Goal: Task Accomplishment & Management: Manage account settings

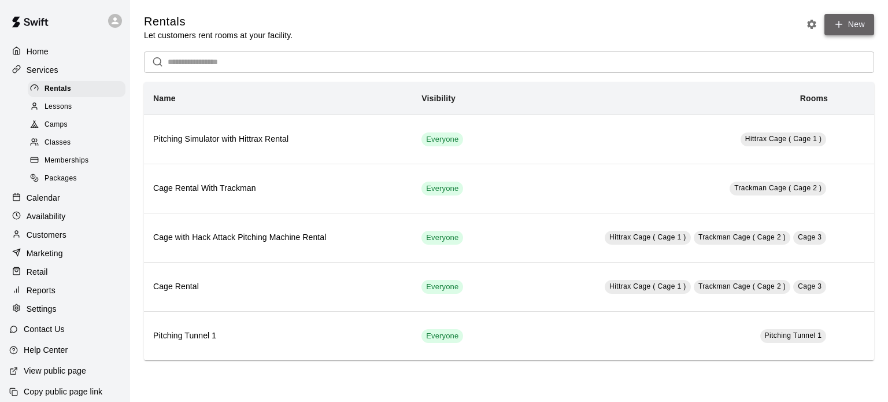
click at [858, 23] on link "New" at bounding box center [849, 24] width 50 height 21
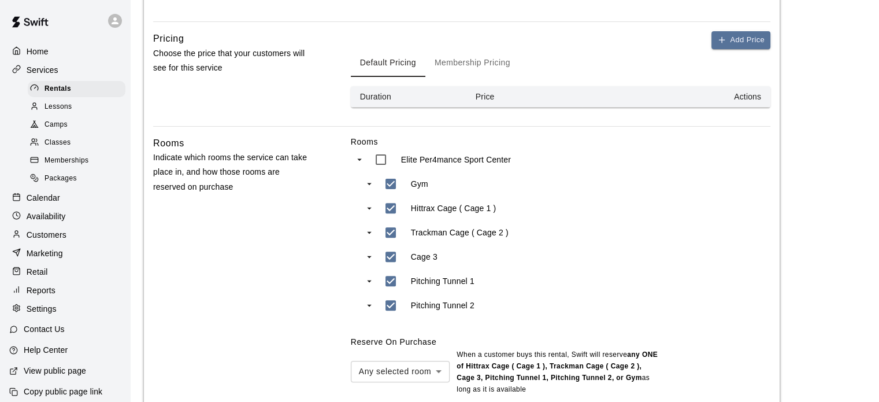
scroll to position [365, 0]
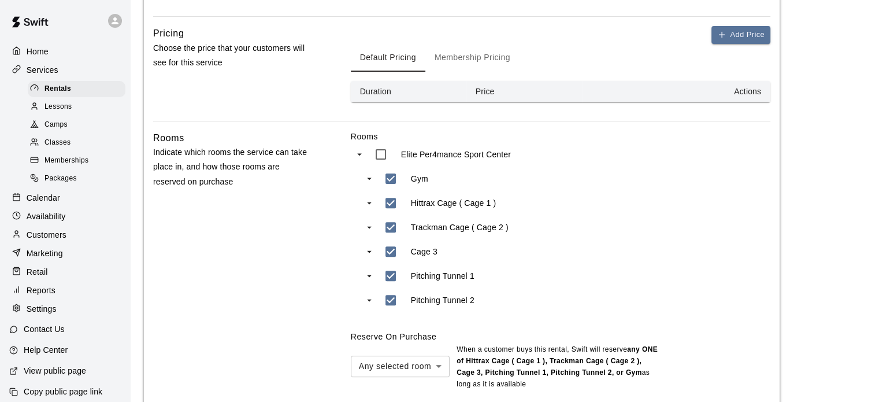
type input "**********"
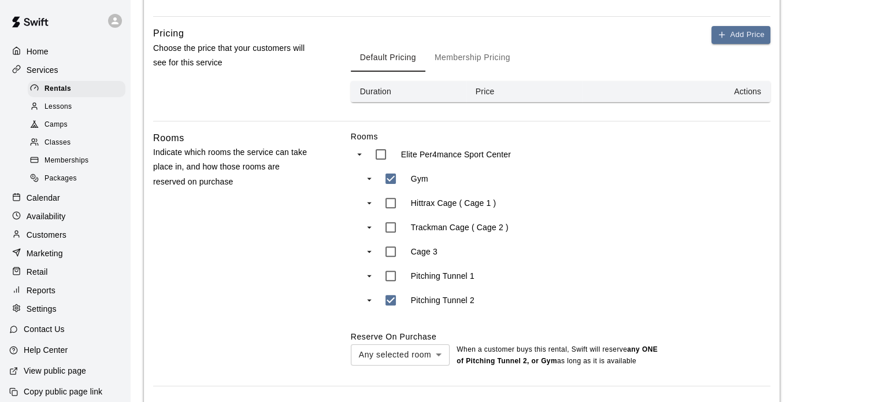
type input "***"
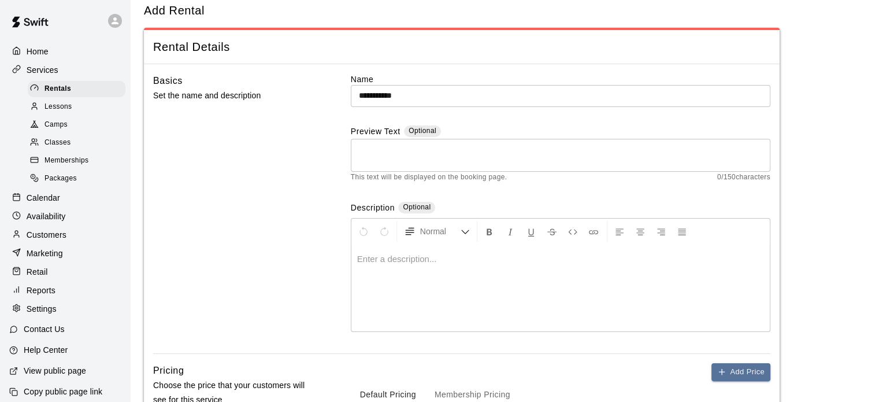
scroll to position [0, 0]
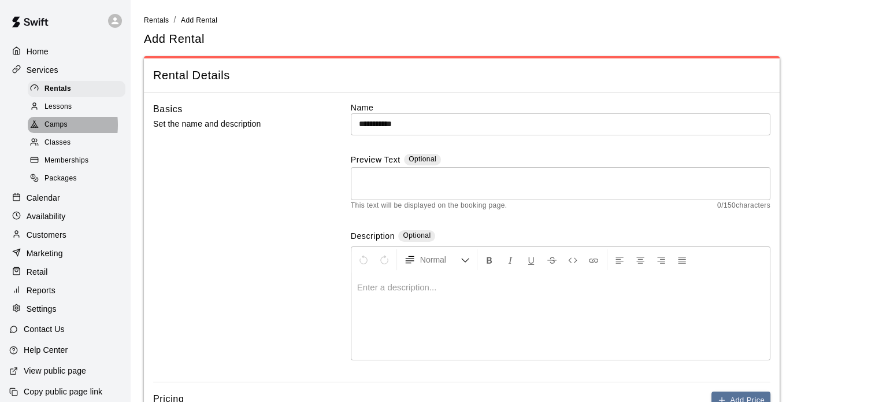
click at [36, 128] on icon at bounding box center [34, 124] width 9 height 9
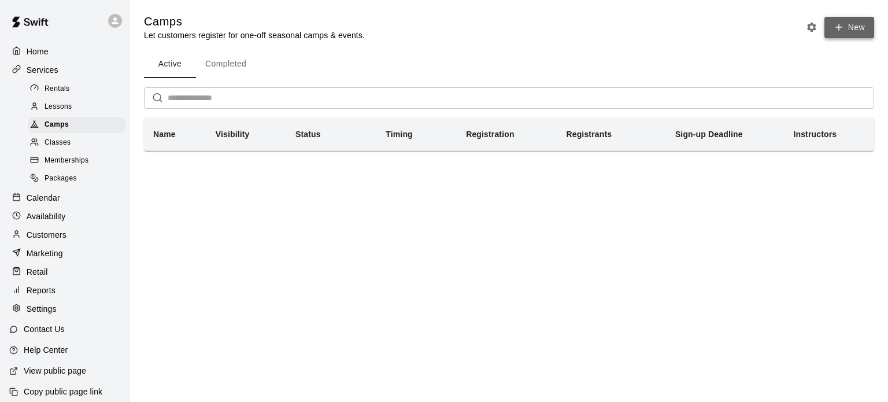
click at [858, 27] on button "New" at bounding box center [849, 27] width 50 height 21
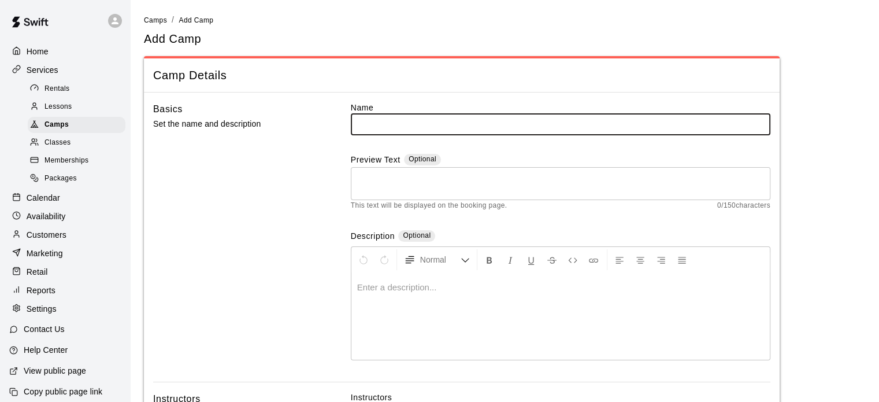
click at [499, 120] on input "text" at bounding box center [561, 123] width 420 height 21
type input "**********"
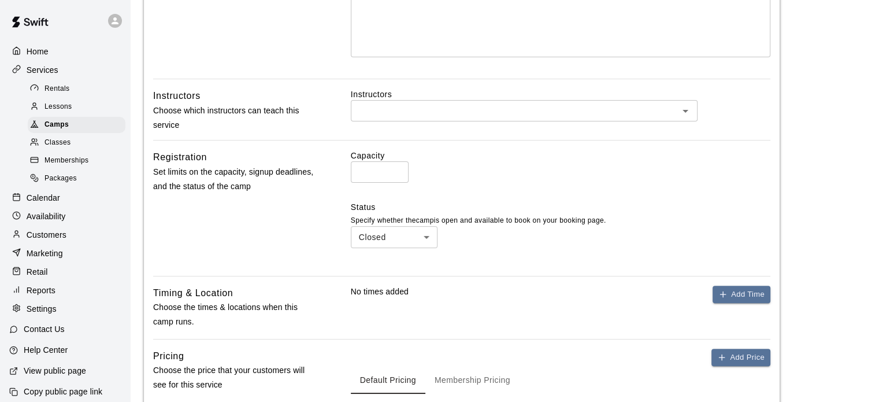
scroll to position [304, 0]
click at [686, 111] on icon "Open" at bounding box center [686, 110] width 14 height 14
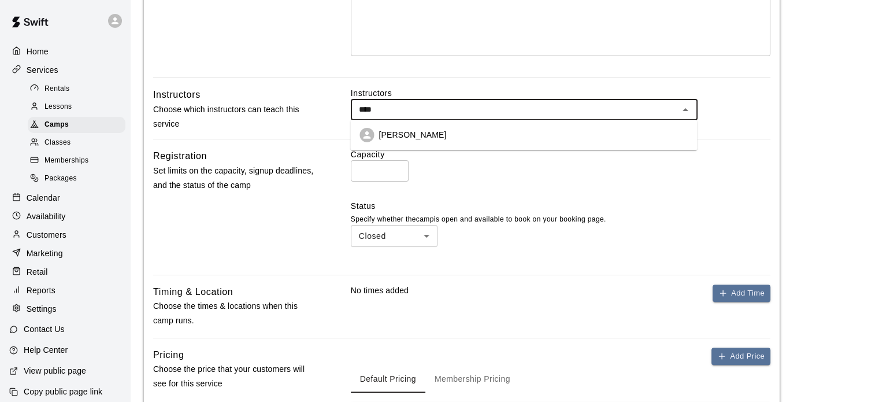
type input "*****"
click at [469, 134] on li "[PERSON_NAME]" at bounding box center [523, 134] width 347 height 21
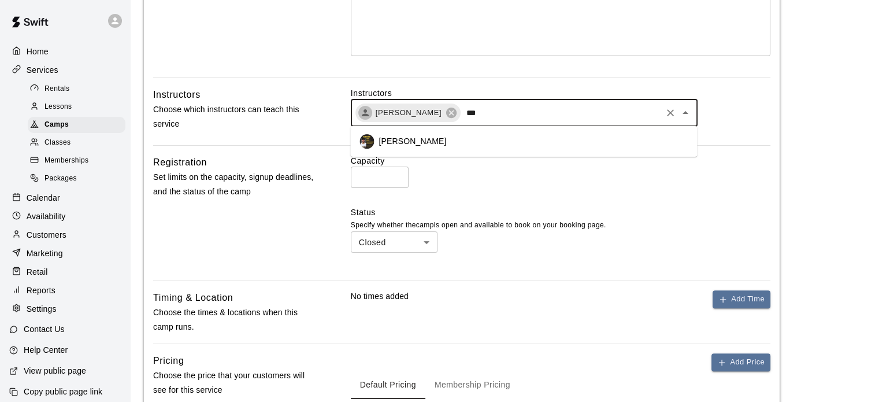
type input "****"
click at [422, 143] on p "[PERSON_NAME]" at bounding box center [413, 141] width 68 height 12
type input "******"
click at [407, 146] on p "[PERSON_NAME]" at bounding box center [413, 141] width 68 height 12
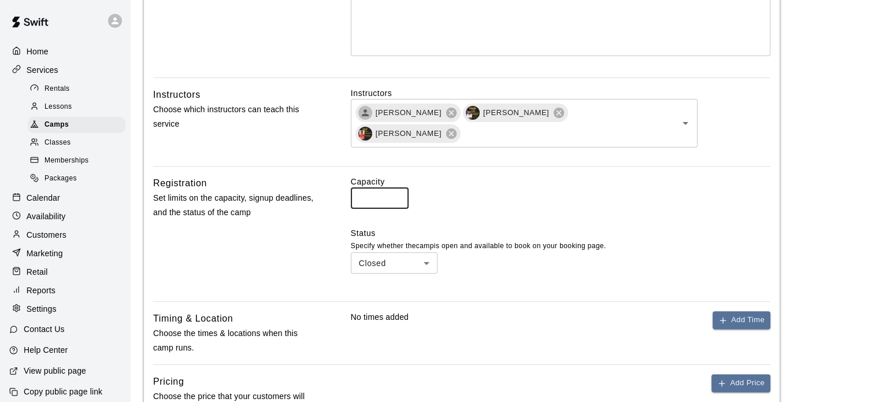
click at [383, 187] on input "*" at bounding box center [380, 197] width 58 height 21
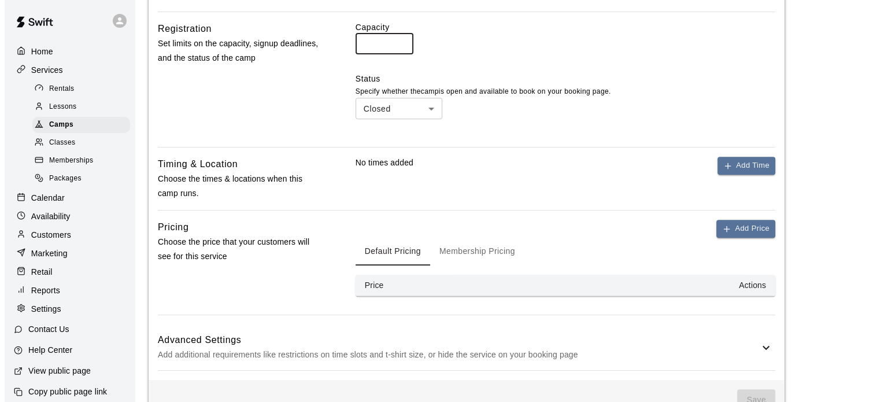
scroll to position [467, 0]
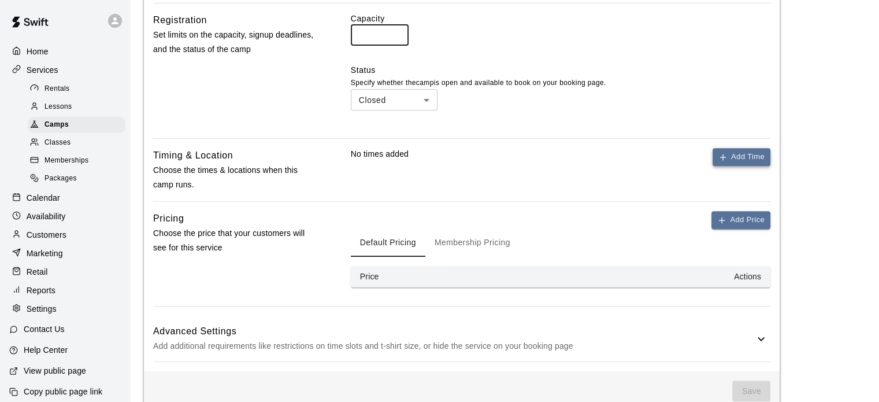
type input "**"
click at [741, 148] on button "Add Time" at bounding box center [742, 157] width 58 height 18
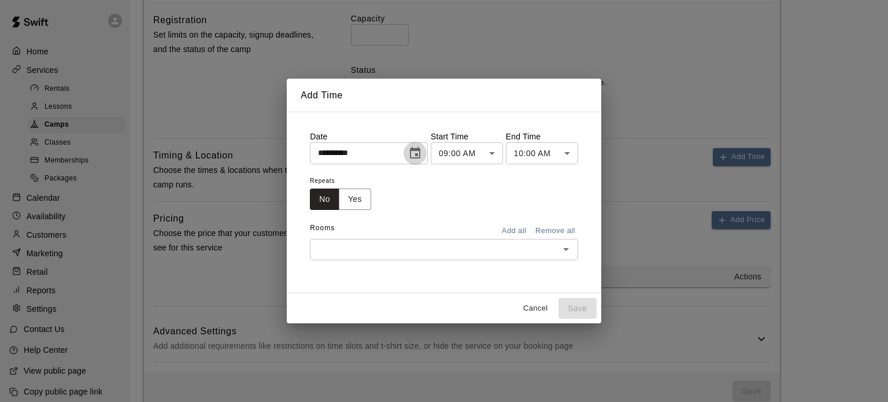
click at [420, 156] on icon "Choose date, selected date is Sep 18, 2025" at bounding box center [415, 153] width 10 height 12
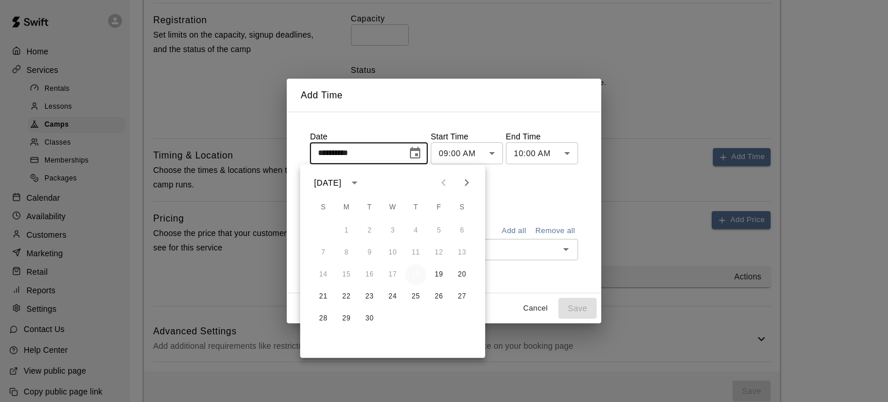
click at [413, 273] on button "18" at bounding box center [415, 274] width 21 height 21
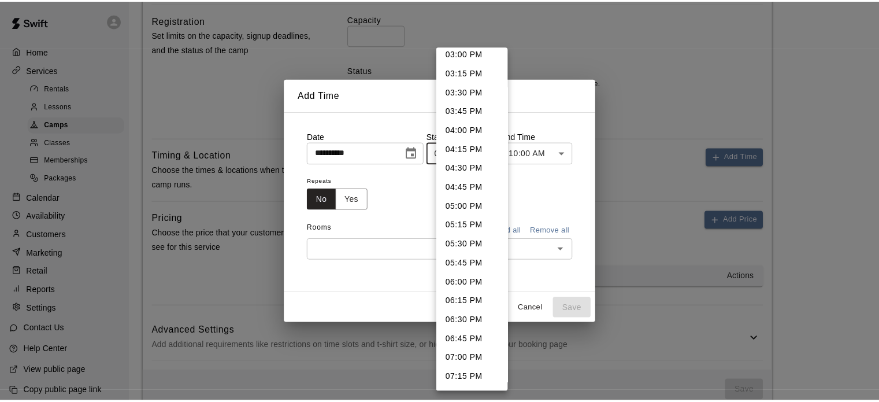
scroll to position [1175, 0]
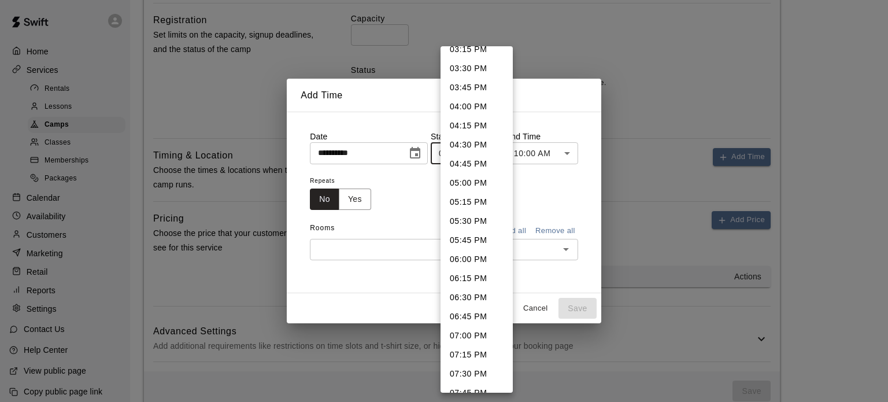
click at [458, 261] on li "06:00 PM" at bounding box center [476, 259] width 72 height 19
type input "********"
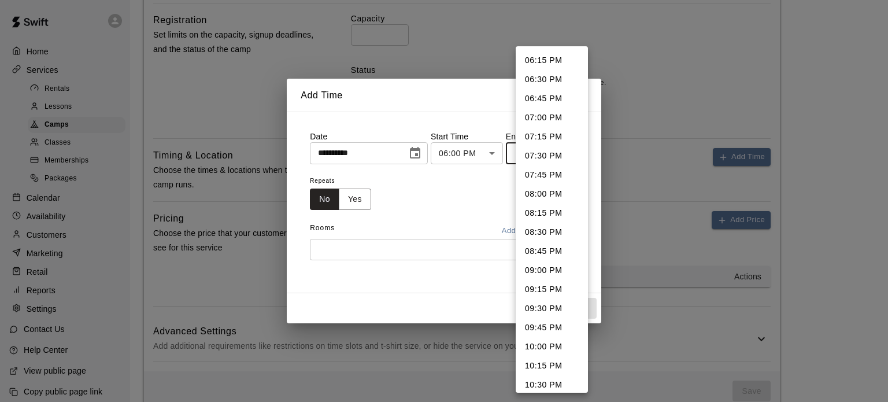
click at [543, 188] on li "08:00 PM" at bounding box center [552, 193] width 72 height 19
type input "********"
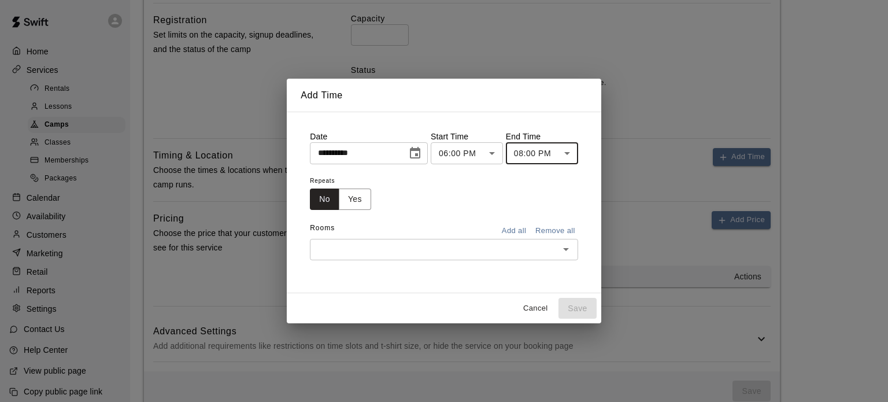
click at [438, 240] on div "​" at bounding box center [444, 249] width 268 height 21
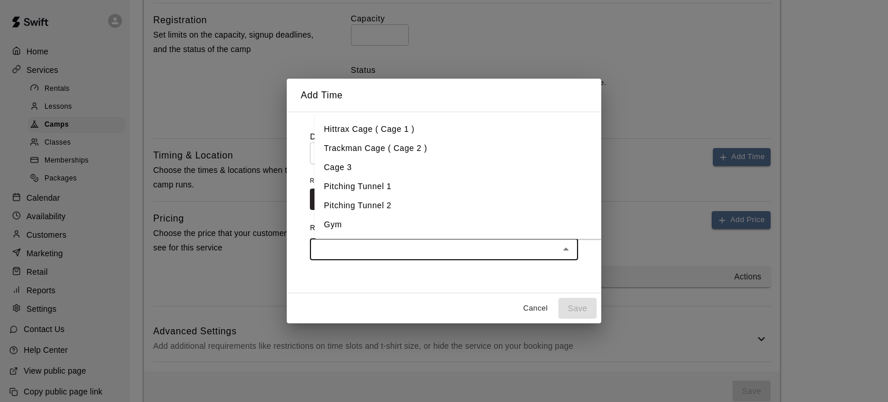
click at [331, 217] on li "Gym" at bounding box center [458, 224] width 288 height 19
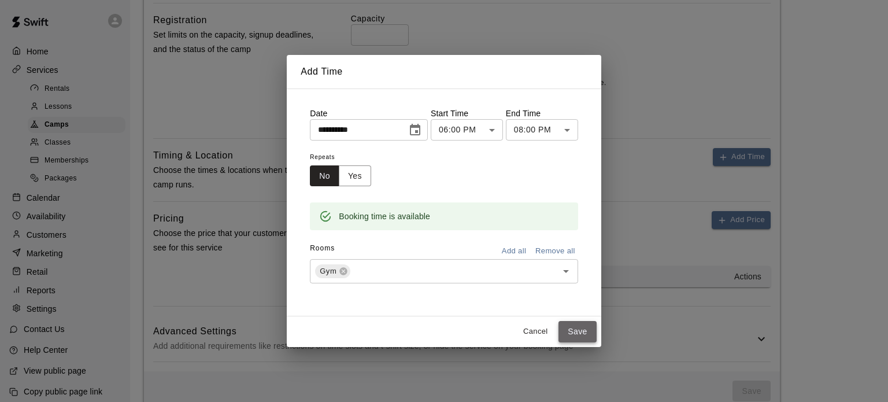
click at [586, 329] on button "Save" at bounding box center [577, 331] width 38 height 21
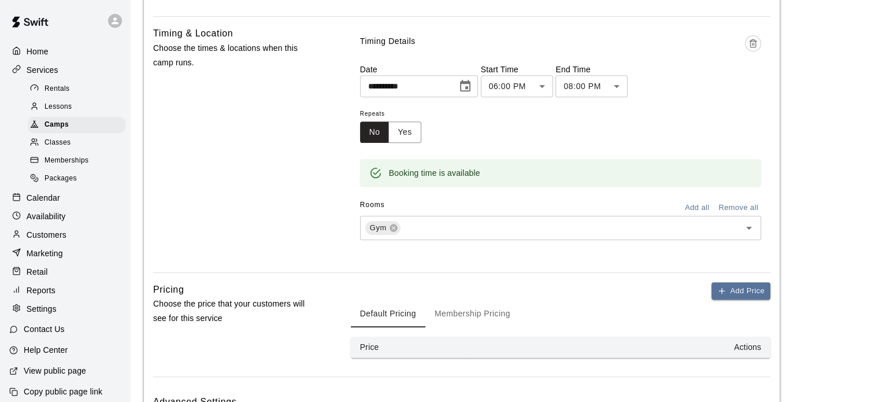
scroll to position [660, 0]
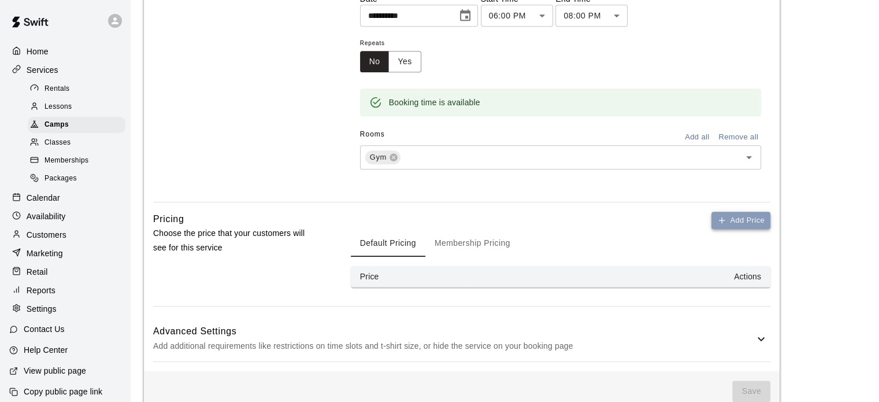
click at [738, 212] on button "Add Price" at bounding box center [741, 221] width 59 height 18
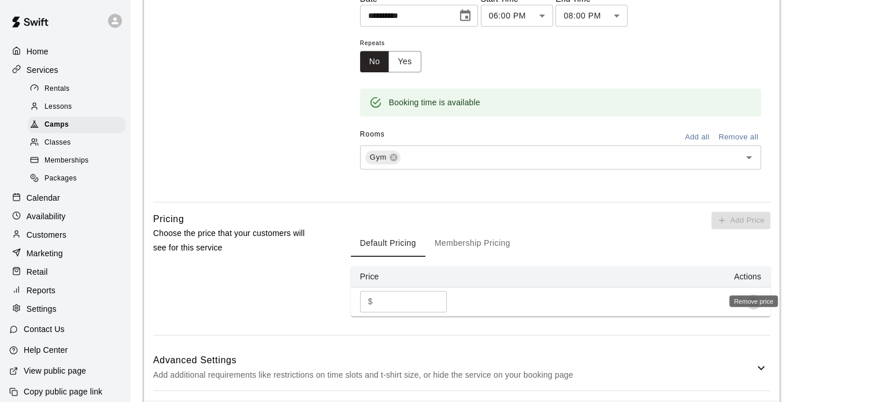
click at [752, 297] on icon "Remove price" at bounding box center [753, 301] width 9 height 9
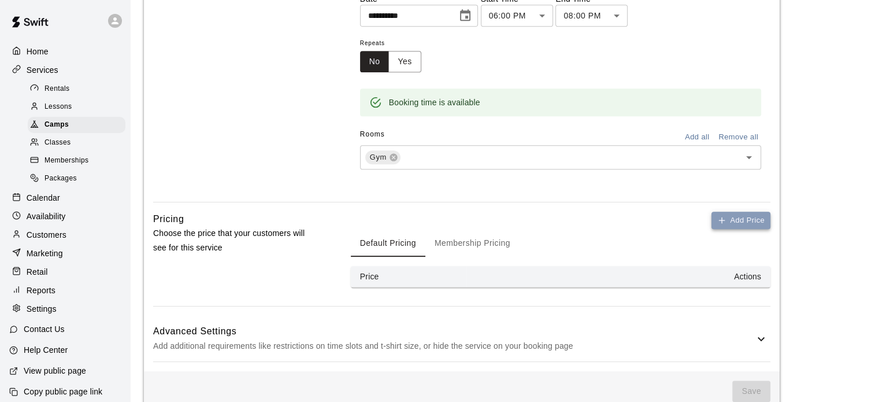
click at [747, 212] on button "Add Price" at bounding box center [741, 221] width 59 height 18
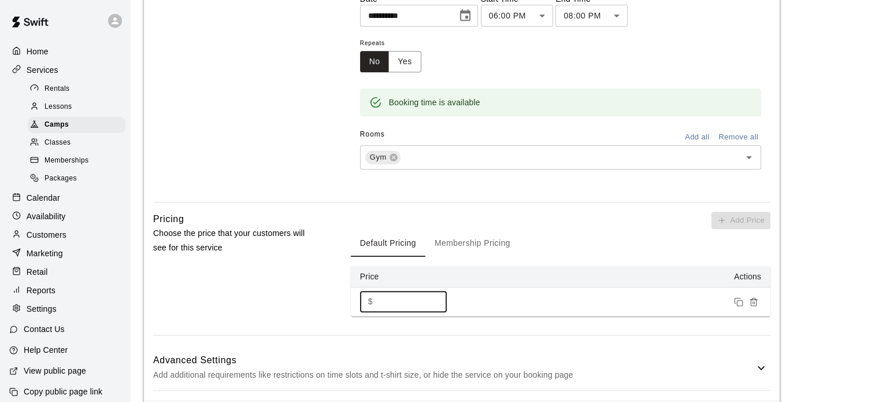
click at [384, 291] on input "*" at bounding box center [411, 301] width 69 height 21
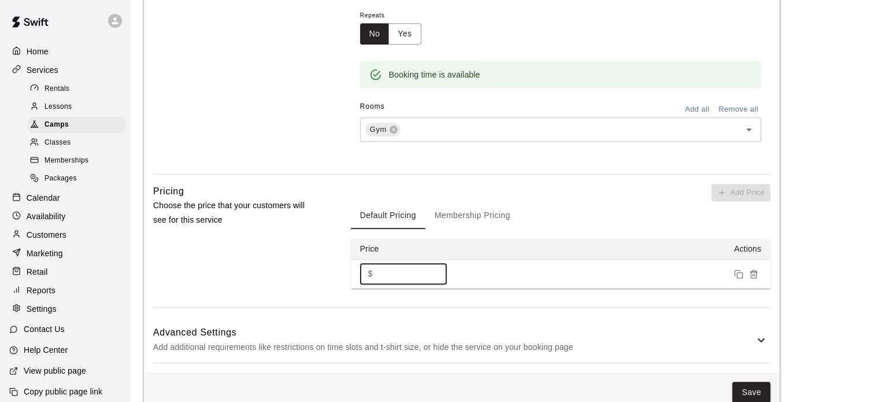
scroll to position [689, 0]
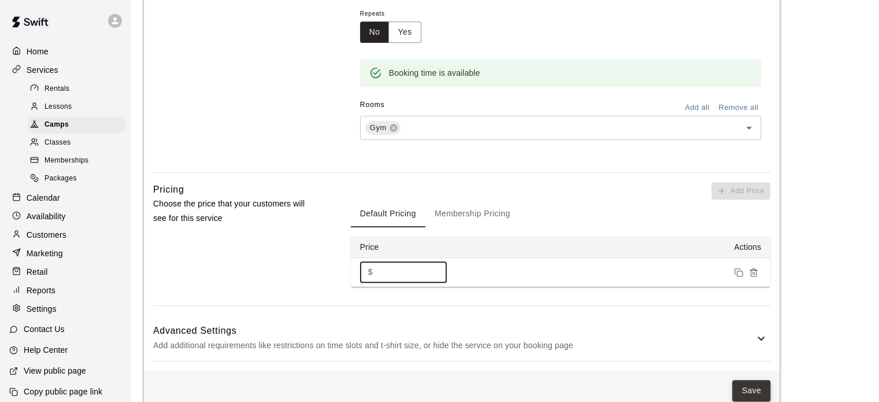
type input "****"
click at [755, 380] on button "Save" at bounding box center [751, 390] width 38 height 21
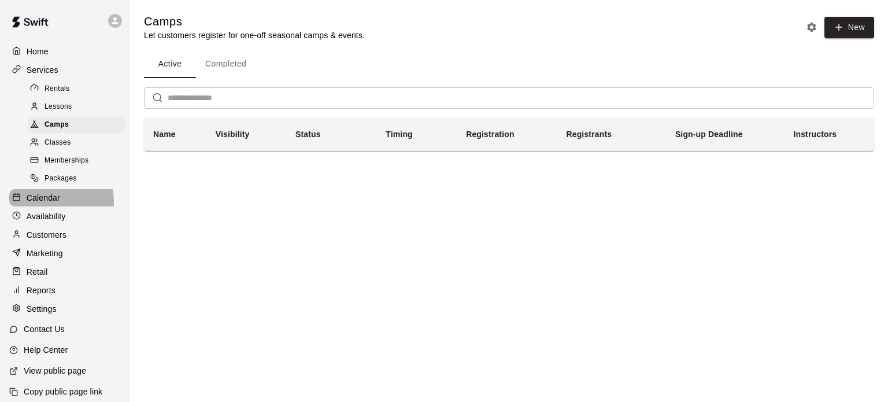
click at [50, 203] on p "Calendar" at bounding box center [44, 198] width 34 height 12
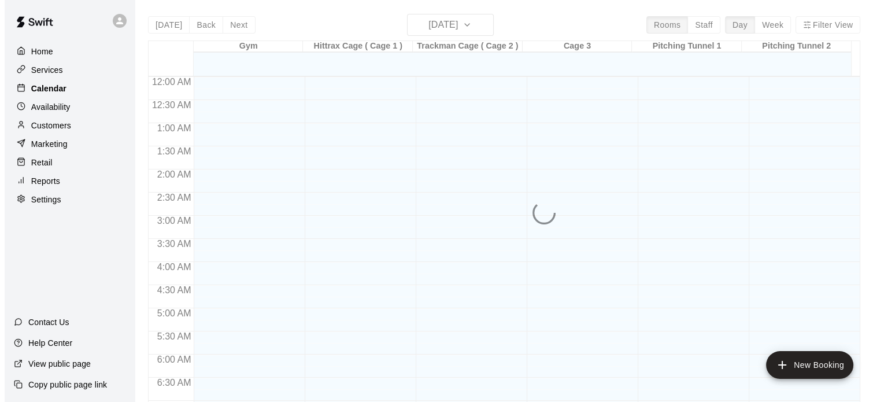
scroll to position [736, 0]
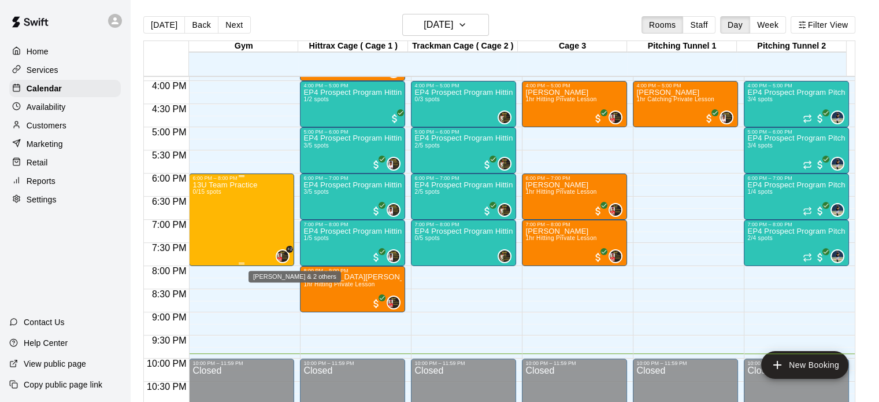
click at [284, 255] on img "Julian Hunt & 2 others" at bounding box center [283, 256] width 12 height 12
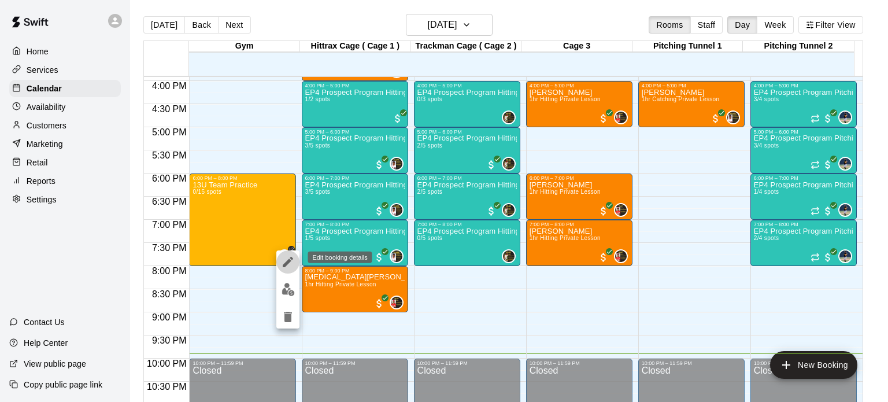
click at [289, 261] on icon "edit" at bounding box center [288, 262] width 10 height 10
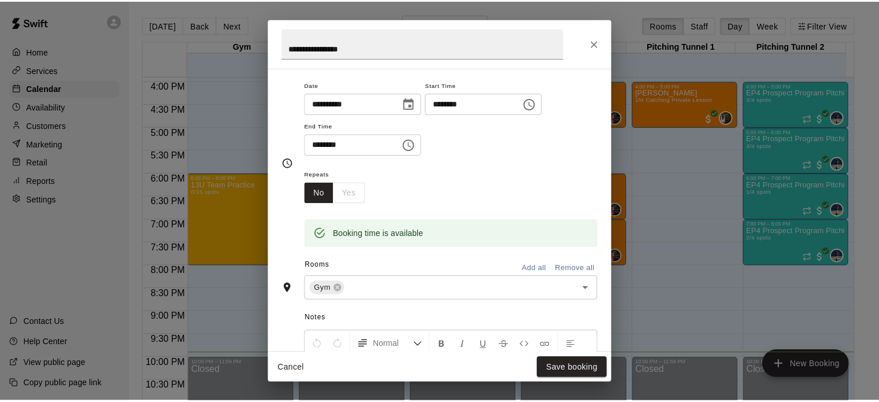
scroll to position [0, 0]
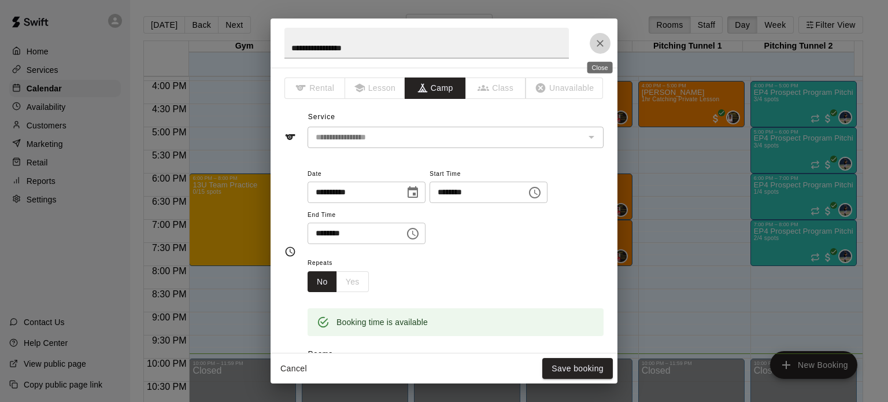
click at [599, 44] on icon "Close" at bounding box center [600, 44] width 12 height 12
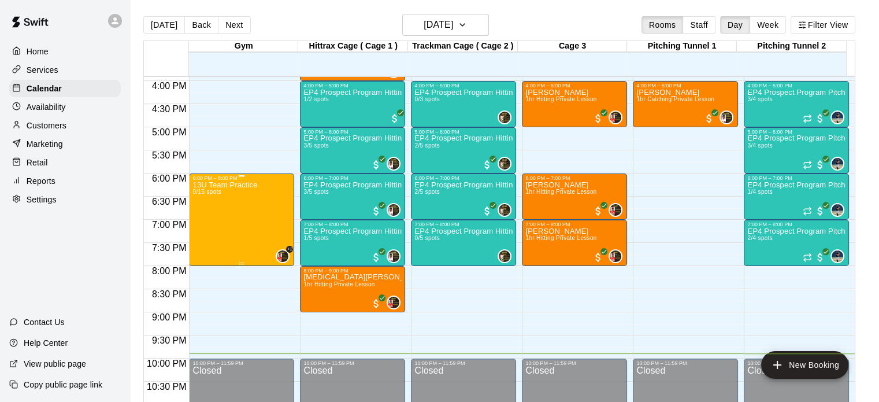
click at [238, 234] on div "13U Team Practice 0/15 spots" at bounding box center [224, 382] width 65 height 402
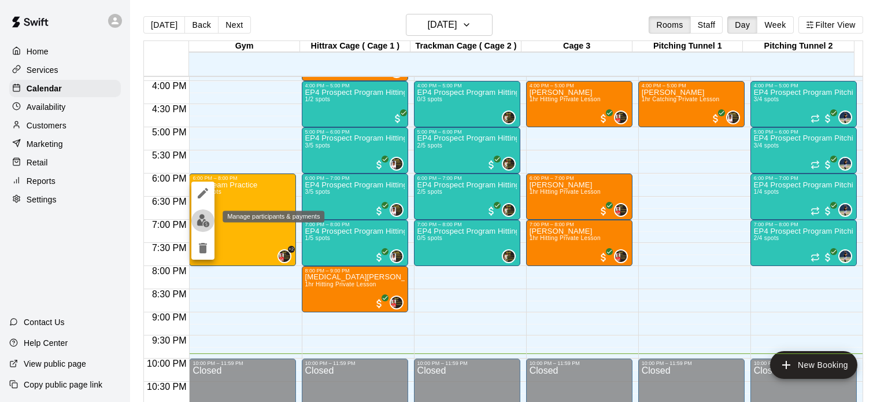
click at [199, 223] on img "edit" at bounding box center [203, 220] width 13 height 13
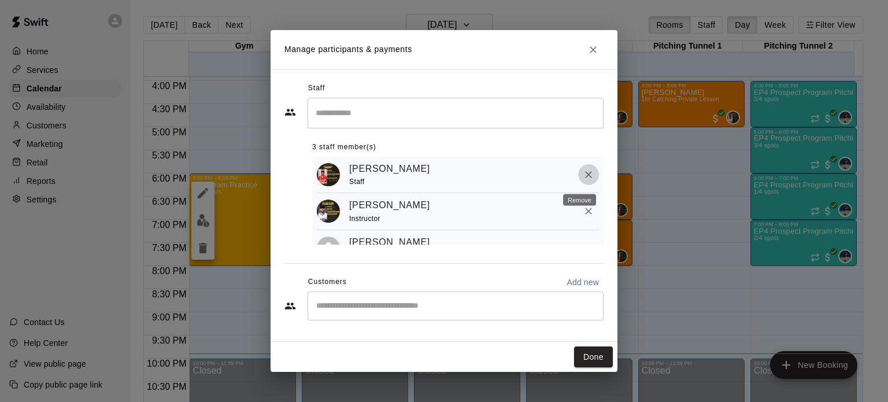
click at [583, 179] on icon "Remove" at bounding box center [589, 175] width 12 height 12
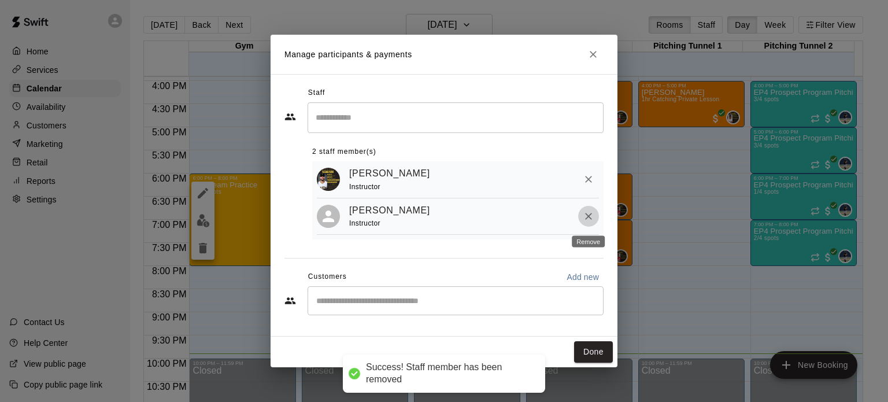
click at [587, 221] on icon "Remove" at bounding box center [589, 216] width 12 height 12
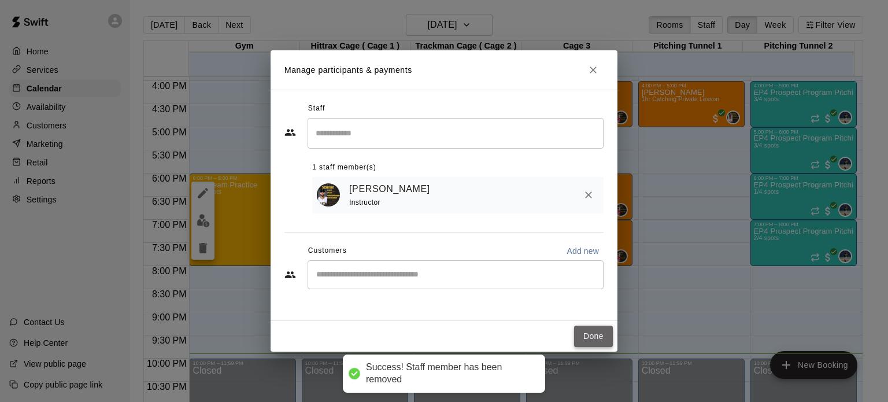
click at [592, 335] on button "Done" at bounding box center [593, 335] width 39 height 21
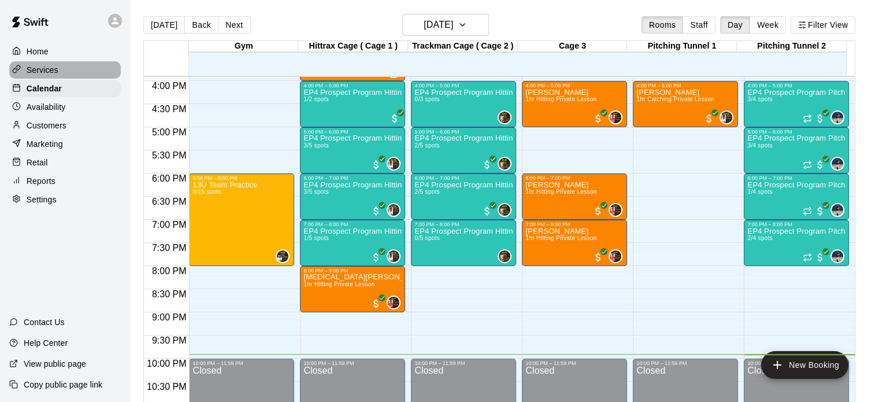
click at [46, 73] on p "Services" at bounding box center [43, 70] width 32 height 12
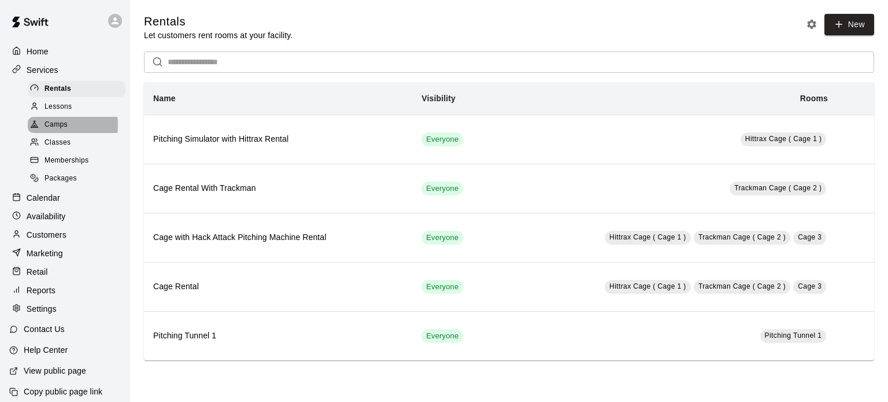
click at [54, 129] on span "Camps" at bounding box center [56, 125] width 23 height 12
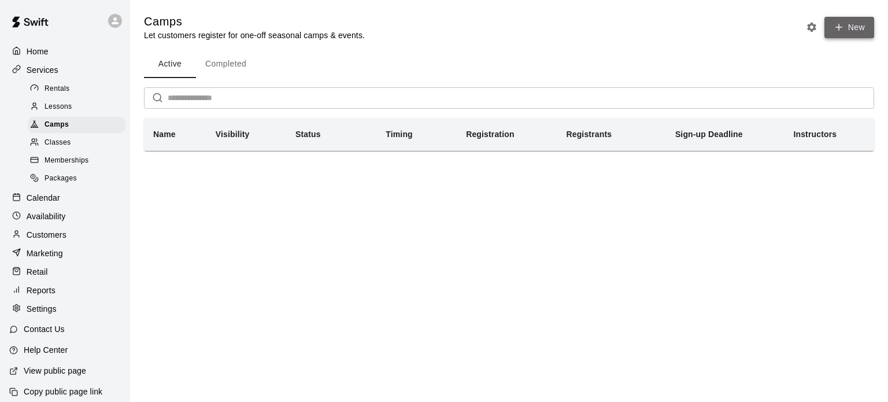
click at [845, 23] on button "New" at bounding box center [849, 27] width 50 height 21
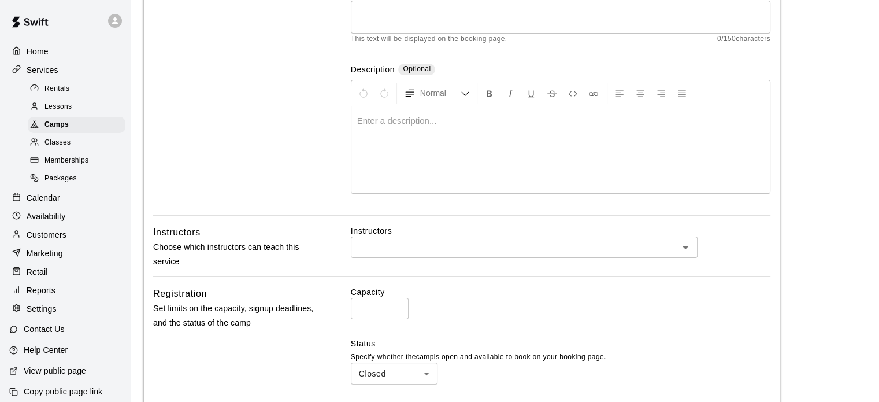
scroll to position [179, 0]
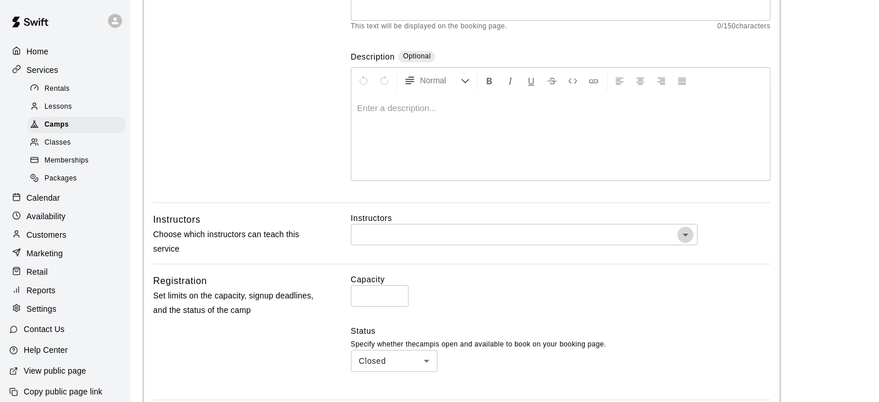
click at [687, 231] on icon "Open" at bounding box center [686, 235] width 14 height 14
type input "********"
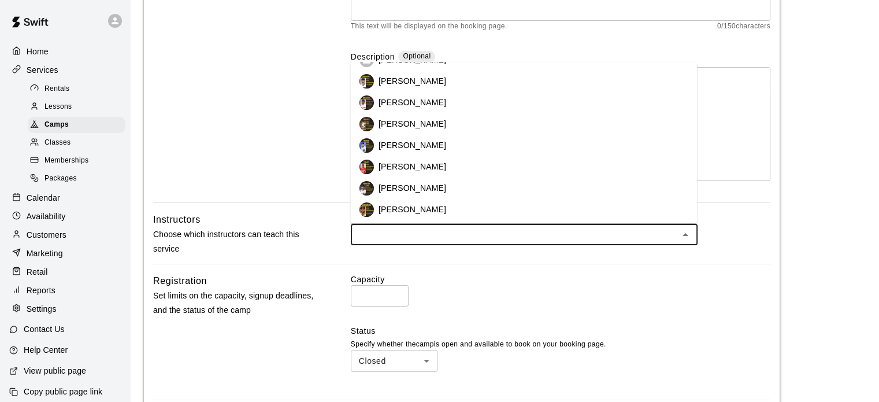
scroll to position [169, 0]
click at [431, 191] on p "[PERSON_NAME]" at bounding box center [413, 187] width 68 height 12
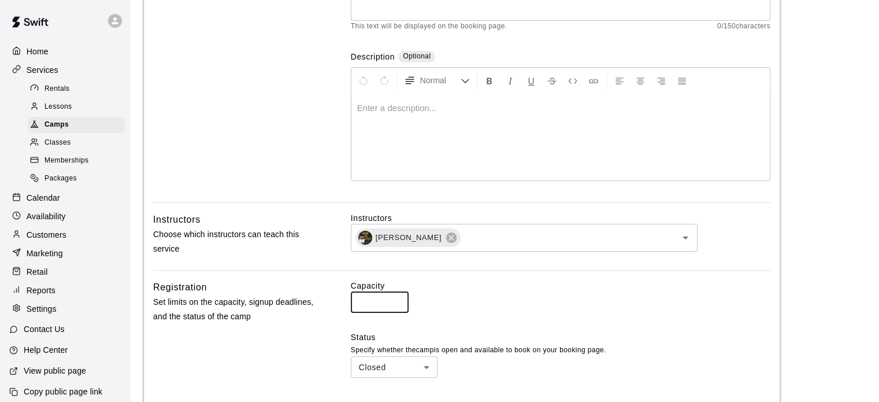
click at [381, 296] on input "*" at bounding box center [380, 301] width 58 height 21
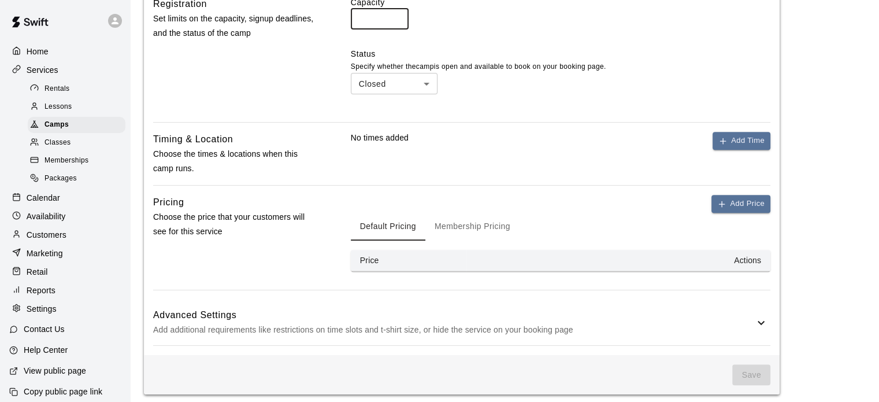
scroll to position [467, 0]
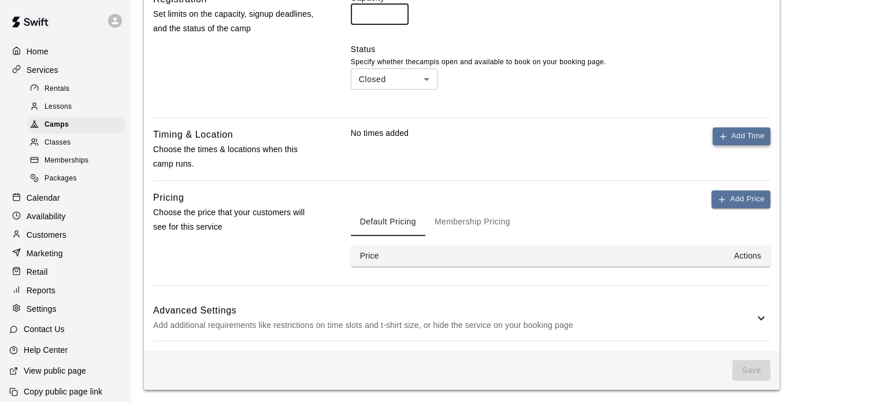
type input "**"
click at [749, 139] on button "Add Time" at bounding box center [742, 136] width 58 height 18
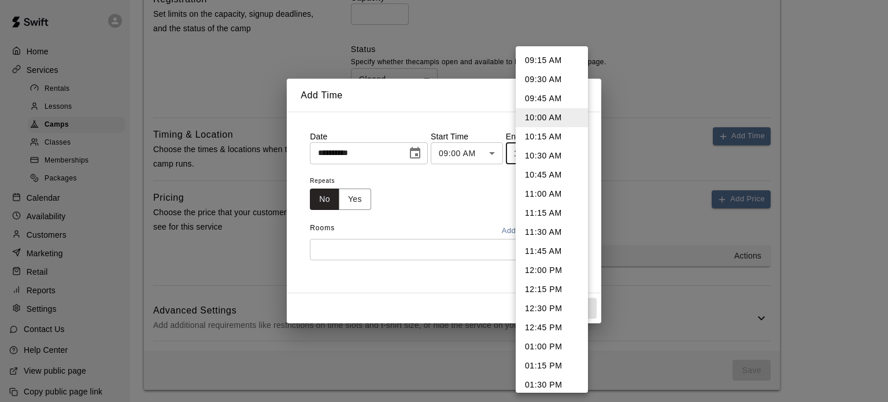
click at [400, 249] on div at bounding box center [444, 201] width 888 height 402
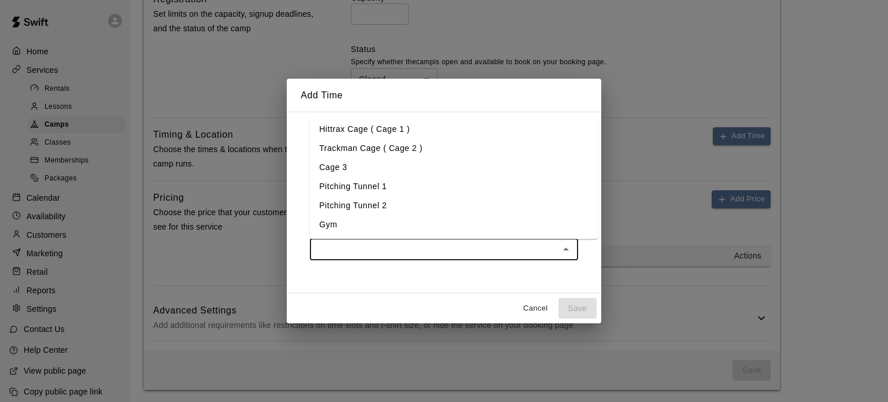
click at [390, 247] on input "text" at bounding box center [434, 249] width 242 height 14
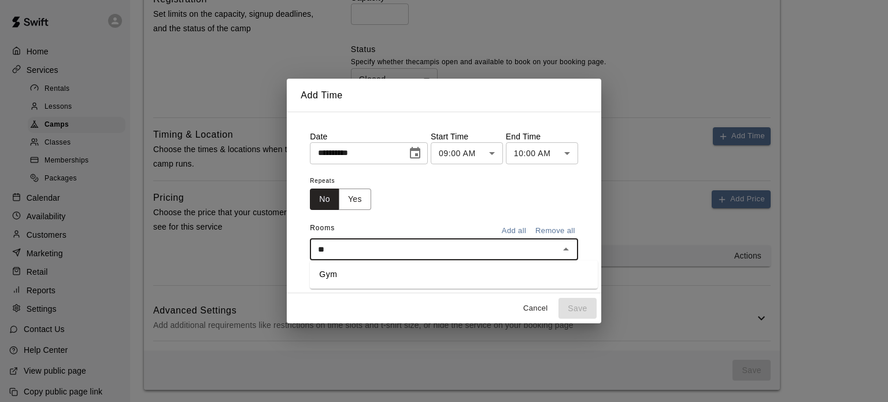
type input "***"
click at [514, 277] on li "Gym" at bounding box center [454, 274] width 288 height 19
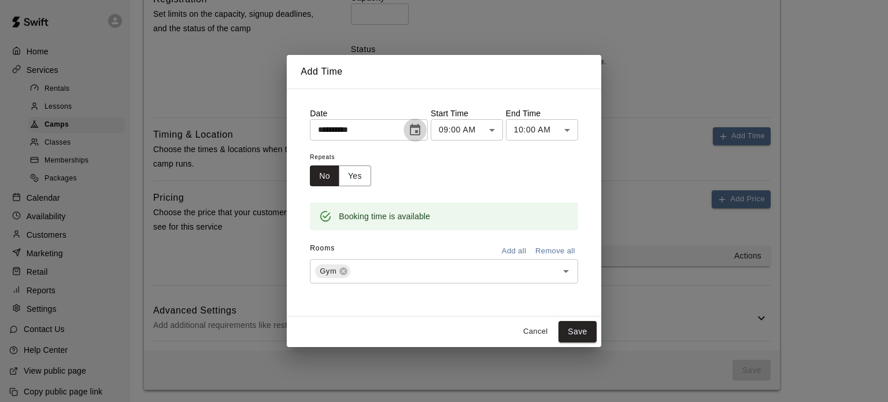
click at [422, 128] on icon "Choose date, selected date is Sep 18, 2025" at bounding box center [415, 130] width 14 height 14
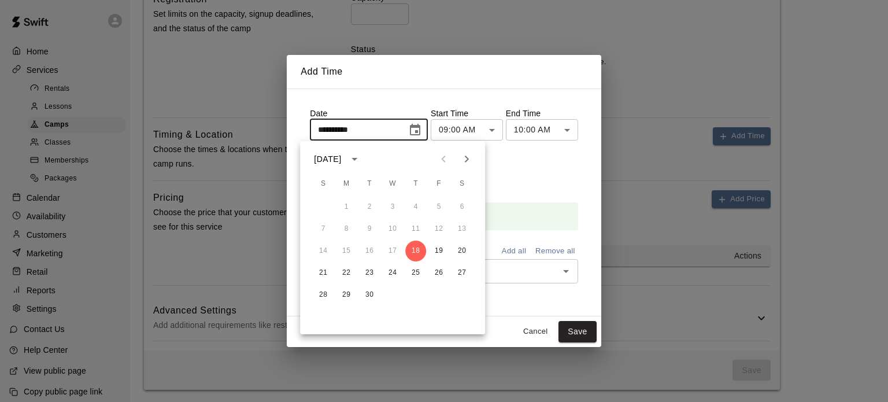
click at [463, 228] on div "7 8 9 10 11 12 13" at bounding box center [392, 228] width 185 height 21
click at [420, 131] on icon "Choose date, selected date is Sep 18, 2025" at bounding box center [415, 130] width 10 height 12
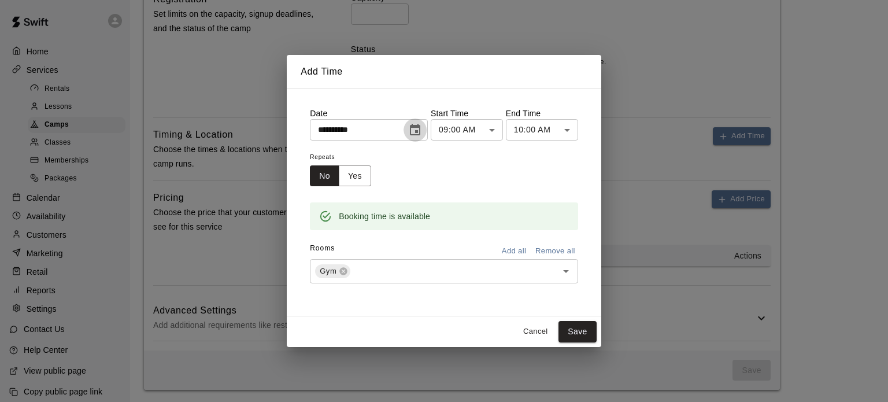
click at [420, 131] on icon "Choose date, selected date is Sep 18, 2025" at bounding box center [415, 130] width 10 height 12
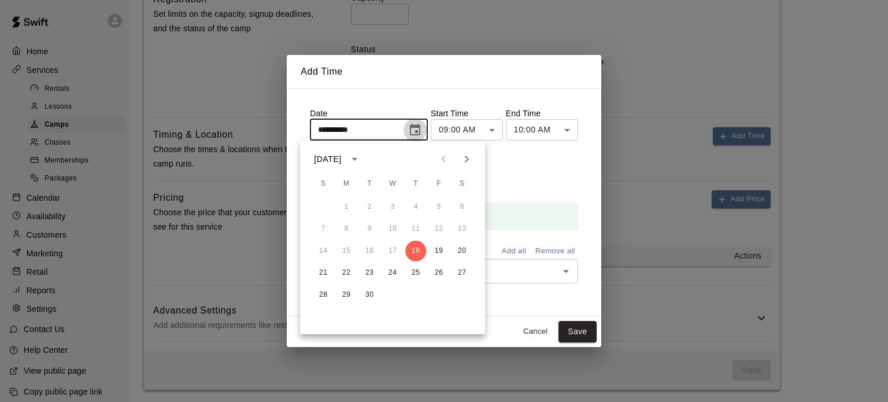
click at [420, 131] on icon "Choose date, selected date is Sep 18, 2025" at bounding box center [415, 130] width 10 height 12
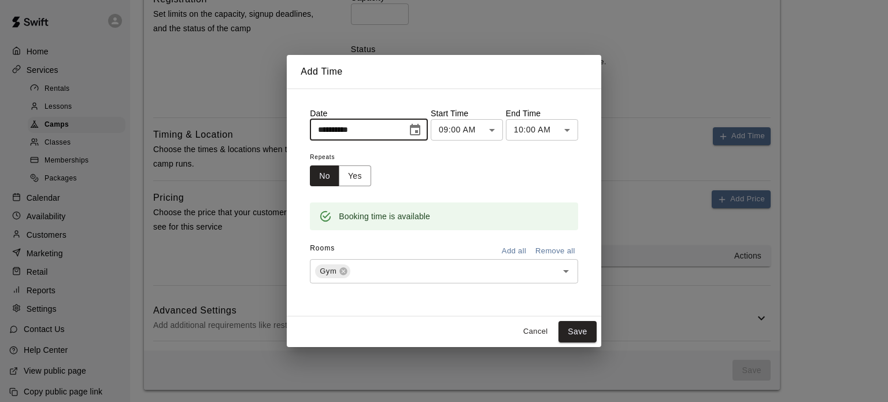
click at [331, 128] on input "**********" at bounding box center [354, 129] width 89 height 21
type input "**********"
click at [588, 328] on button "Save" at bounding box center [577, 331] width 38 height 21
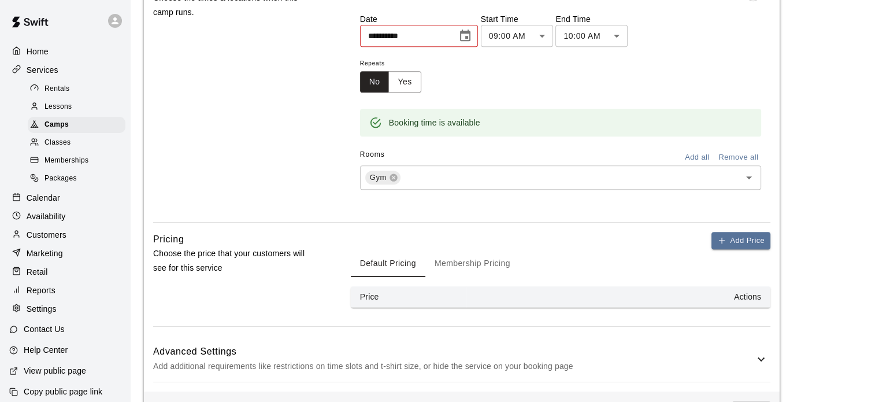
scroll to position [660, 0]
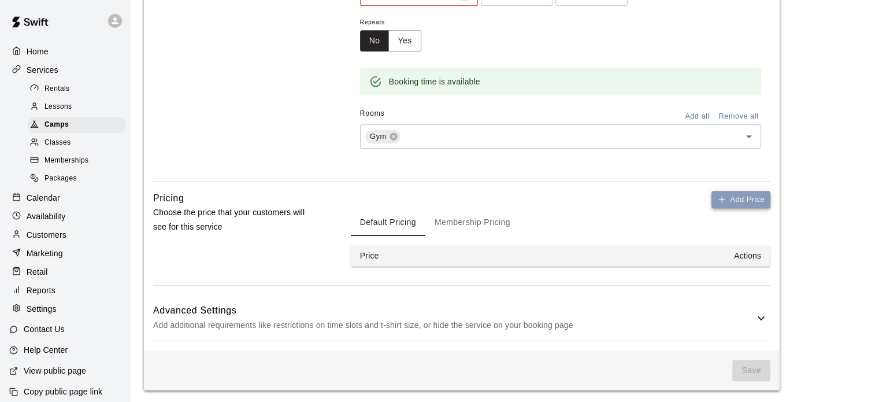
click at [746, 199] on button "Add Price" at bounding box center [741, 200] width 59 height 18
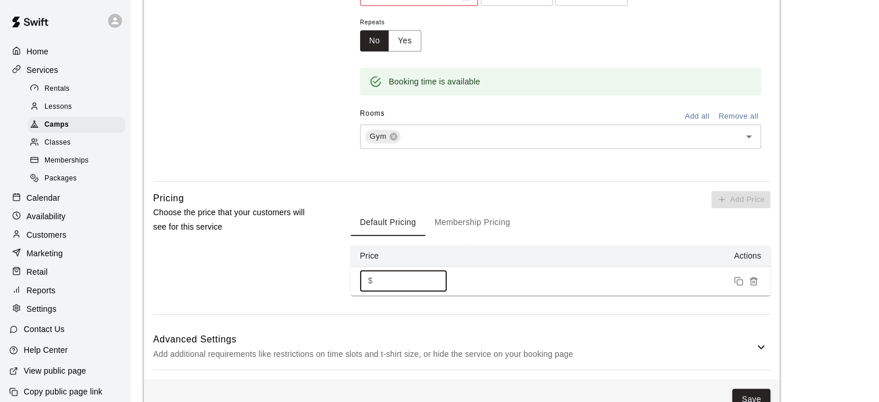
click at [397, 277] on input "*" at bounding box center [411, 280] width 69 height 21
type input "****"
click at [745, 392] on button "Save" at bounding box center [751, 398] width 38 height 21
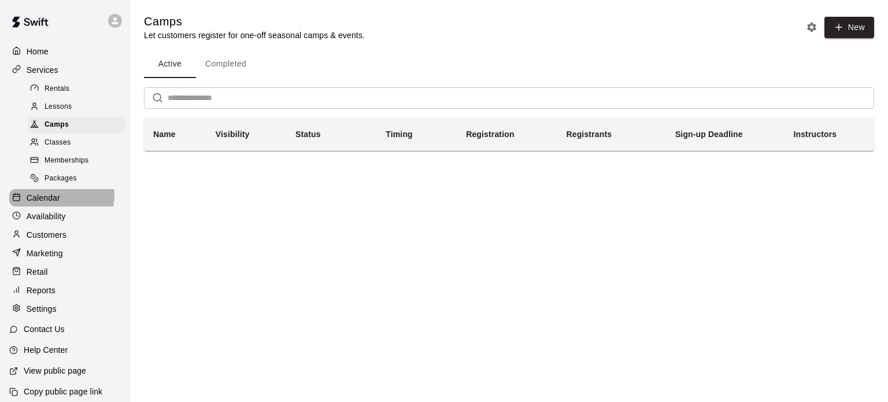
click at [61, 203] on div "Calendar" at bounding box center [65, 197] width 112 height 17
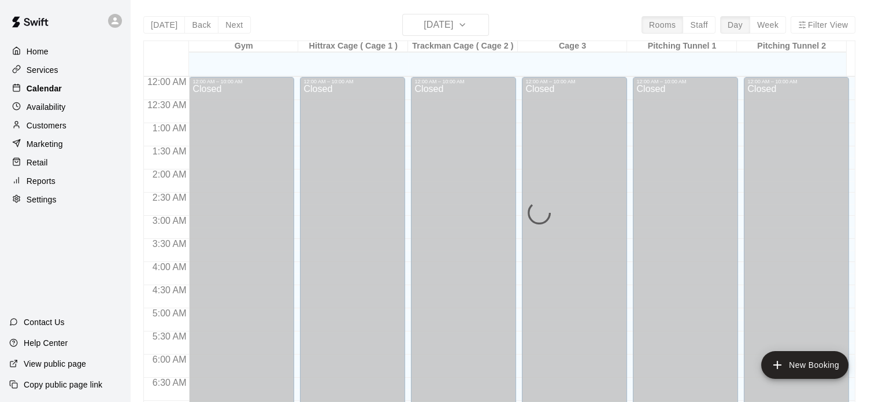
scroll to position [736, 0]
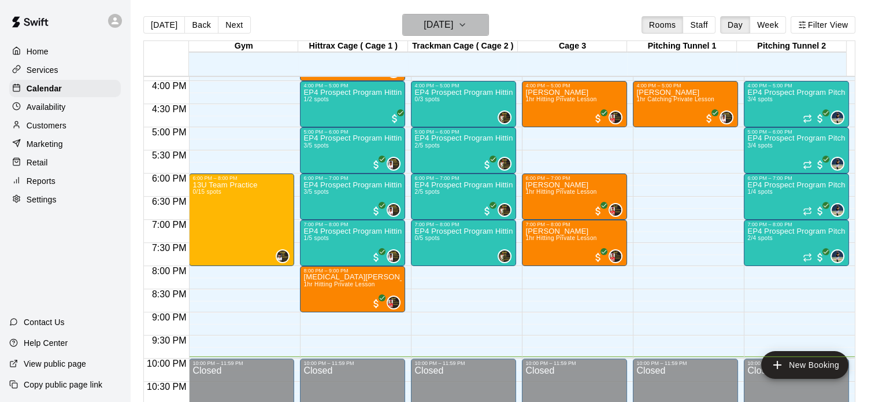
click at [467, 29] on icon "button" at bounding box center [462, 25] width 9 height 14
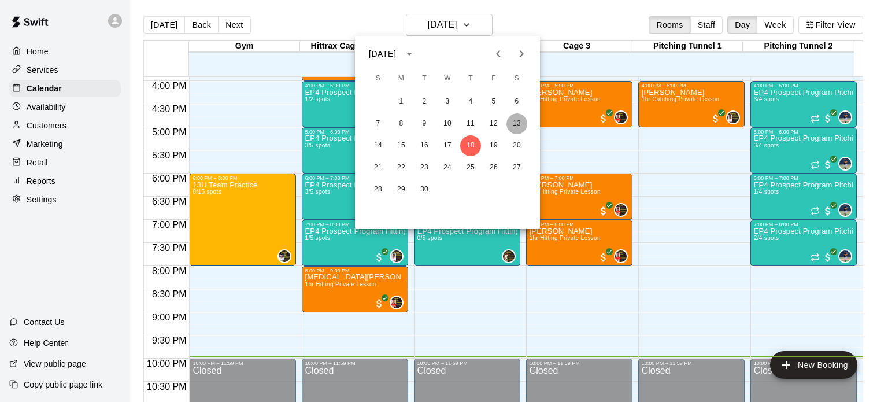
click at [513, 120] on button "13" at bounding box center [516, 123] width 21 height 21
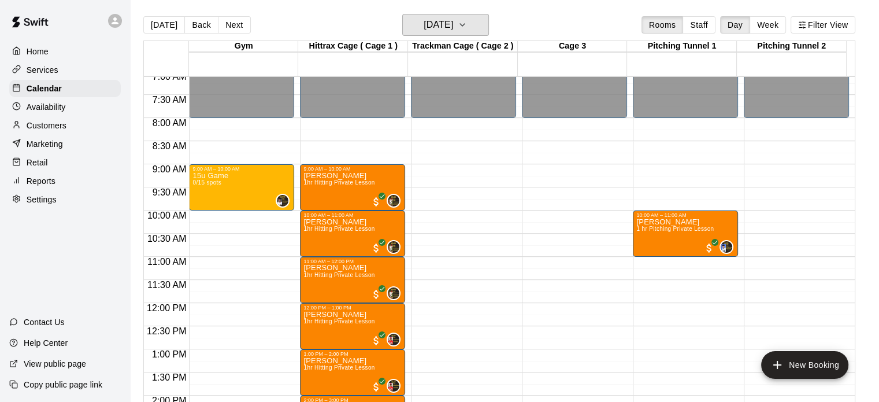
scroll to position [335, 0]
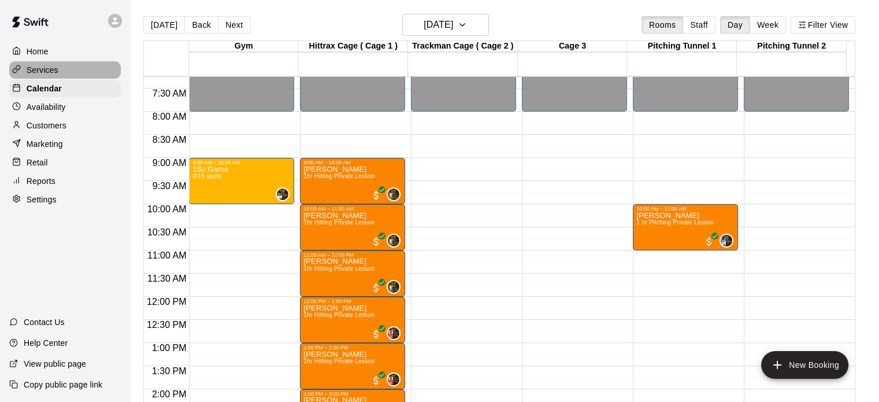
click at [59, 66] on div "Services" at bounding box center [65, 69] width 112 height 17
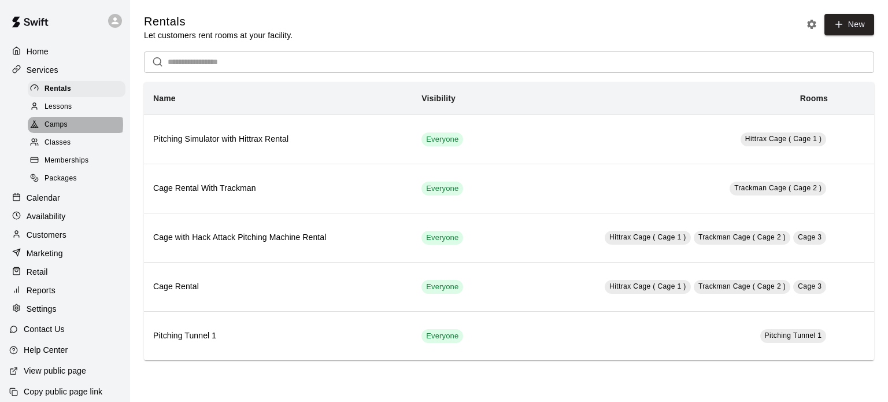
click at [75, 128] on div "Camps" at bounding box center [77, 125] width 98 height 16
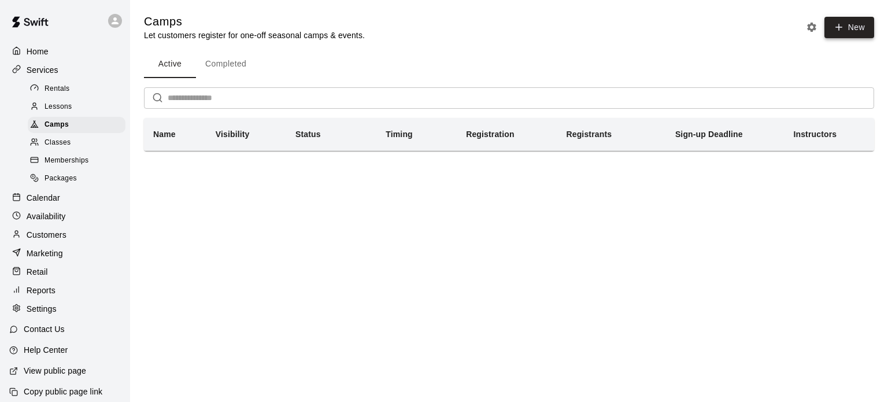
click at [866, 27] on button "New" at bounding box center [849, 27] width 50 height 21
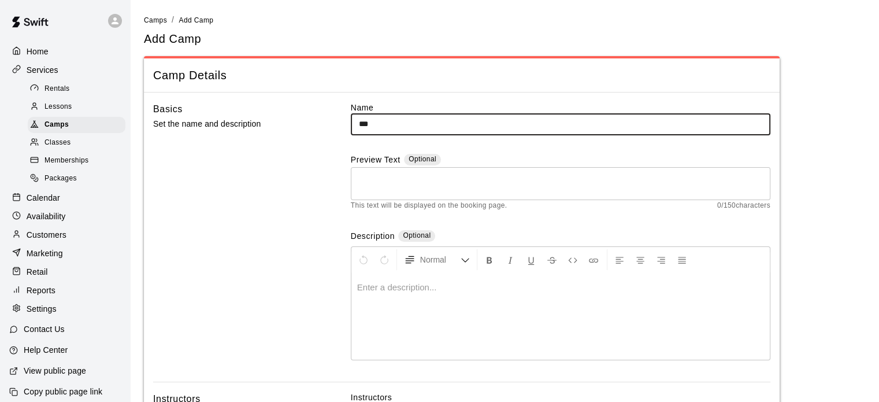
type input "********"
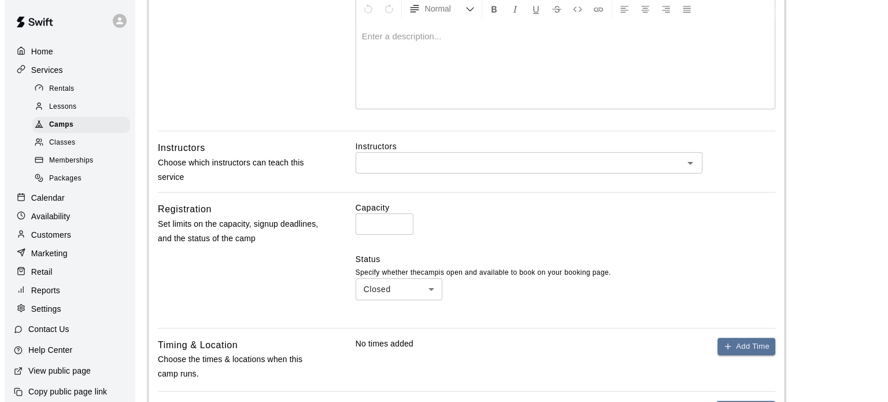
scroll to position [253, 0]
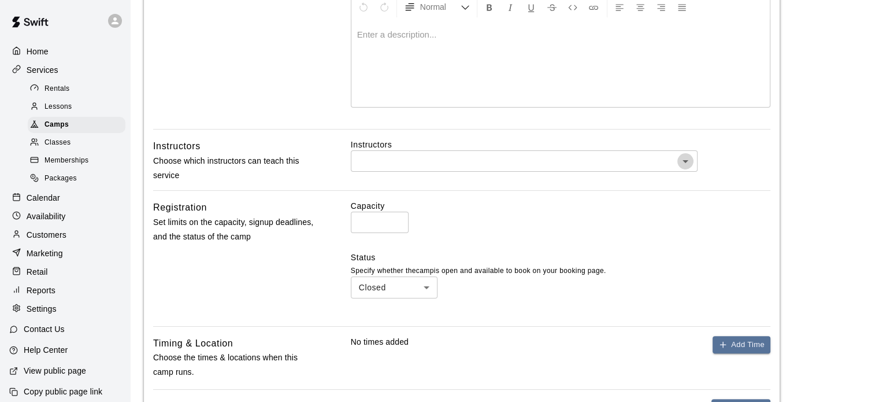
click at [691, 157] on icon "Open" at bounding box center [686, 161] width 14 height 14
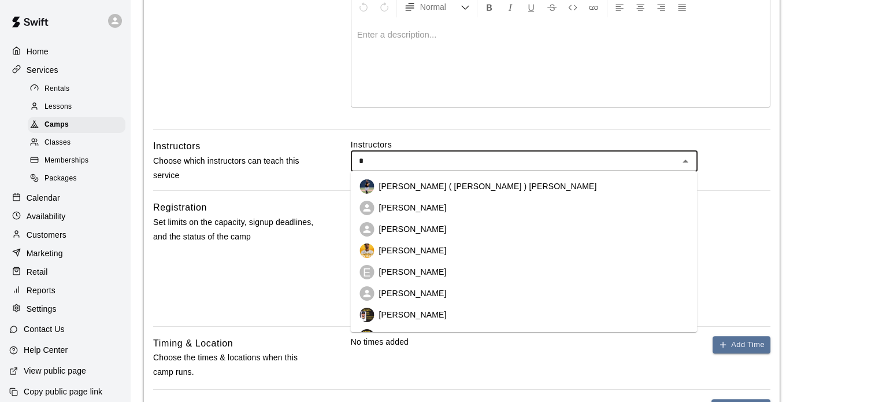
type input "**"
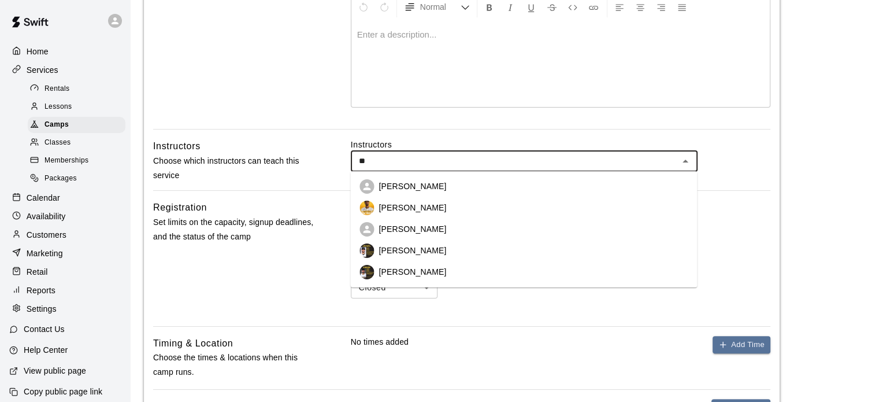
click at [443, 272] on li "[PERSON_NAME]" at bounding box center [523, 271] width 347 height 21
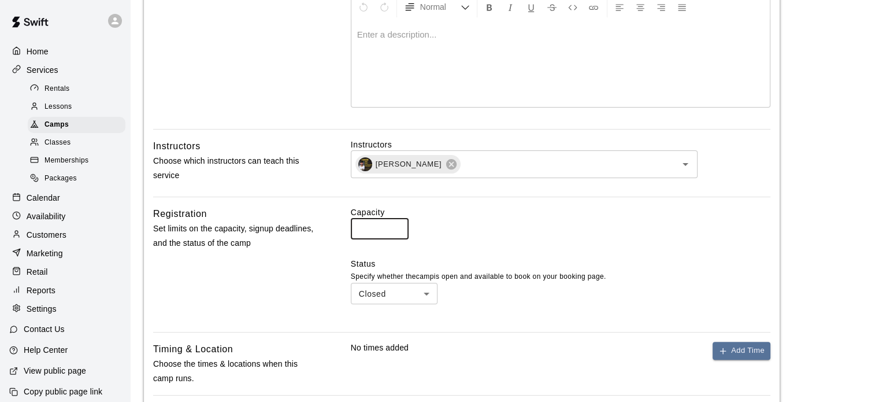
click at [379, 232] on input "*" at bounding box center [380, 228] width 58 height 21
type input "**"
click at [758, 353] on button "Add Time" at bounding box center [742, 351] width 58 height 18
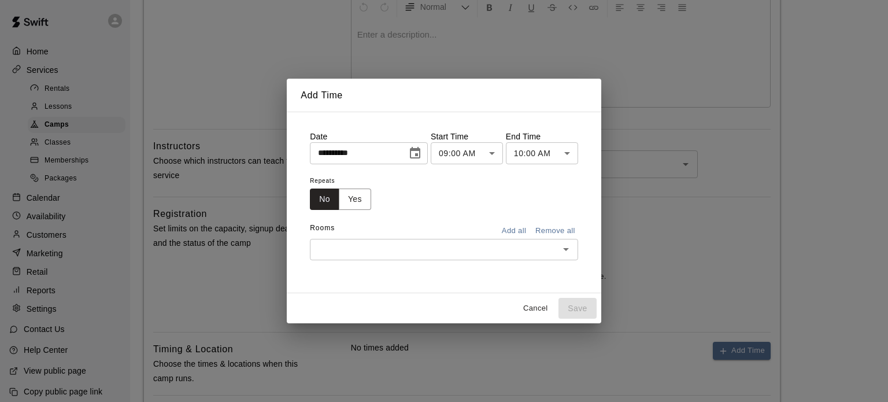
click at [420, 154] on icon "Choose date, selected date is Sep 18, 2025" at bounding box center [415, 153] width 14 height 14
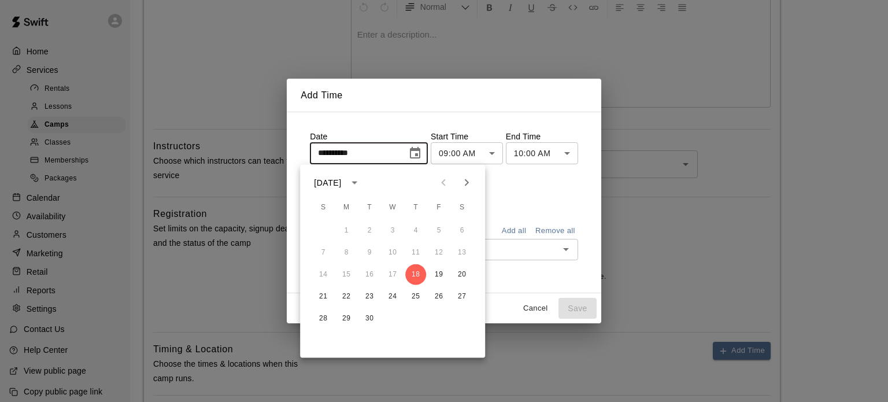
click at [460, 251] on div "7 8 9 10 11 12 13" at bounding box center [392, 252] width 185 height 21
click at [326, 152] on input "**********" at bounding box center [354, 152] width 89 height 21
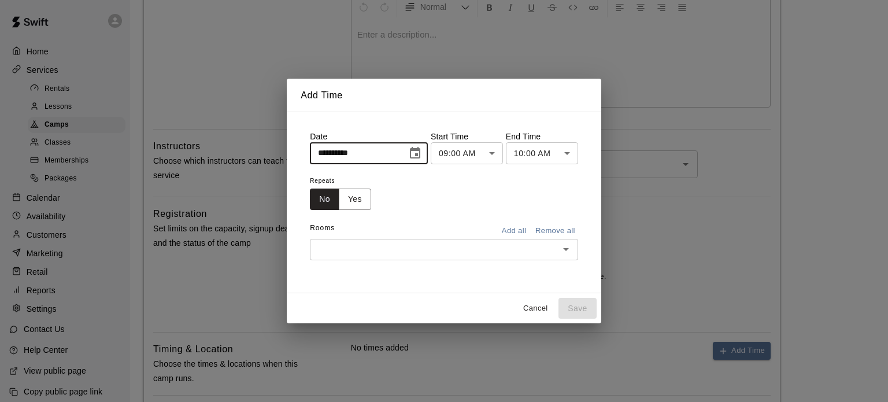
click at [325, 150] on input "**********" at bounding box center [354, 152] width 89 height 21
type input "**********"
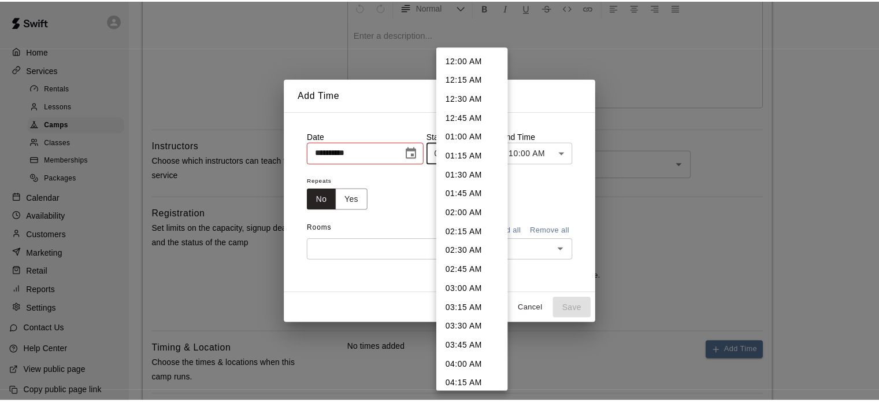
scroll to position [527, 0]
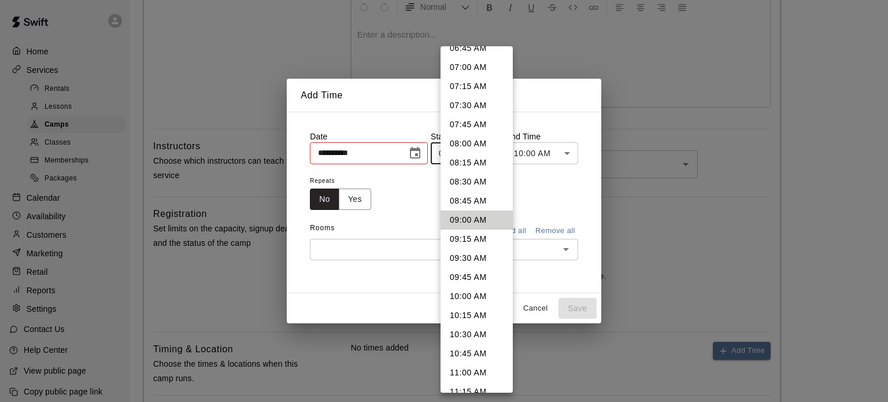
click at [501, 147] on body "Home Services Rentals Lessons Camps Classes Memberships Packages Calendar Avail…" at bounding box center [444, 182] width 888 height 871
click at [459, 294] on li "10:00 AM" at bounding box center [476, 296] width 72 height 19
type input "********"
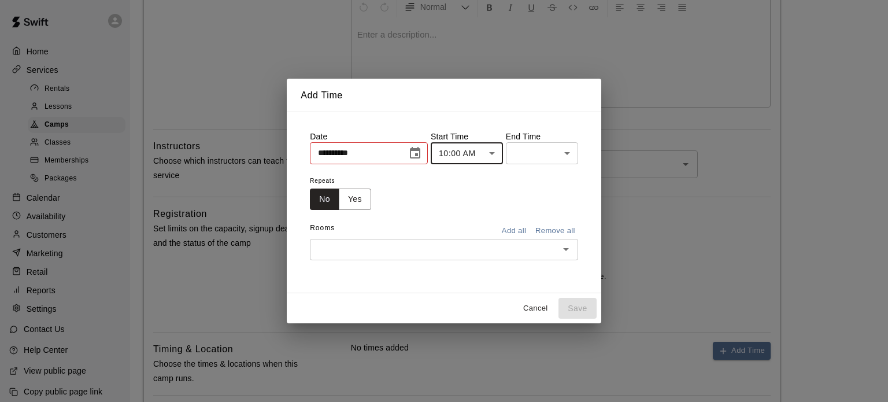
click at [576, 151] on body "Home Services Rentals Lessons Camps Classes Memberships Packages Calendar Avail…" at bounding box center [444, 182] width 888 height 871
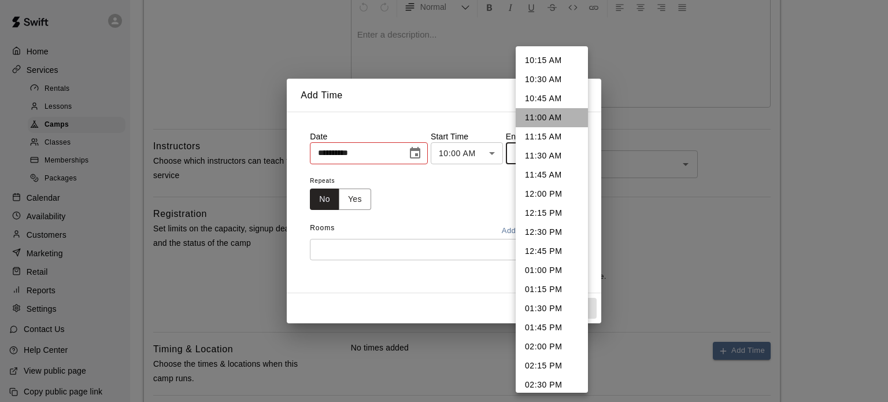
click at [555, 118] on li "11:00 AM" at bounding box center [552, 117] width 72 height 19
type input "********"
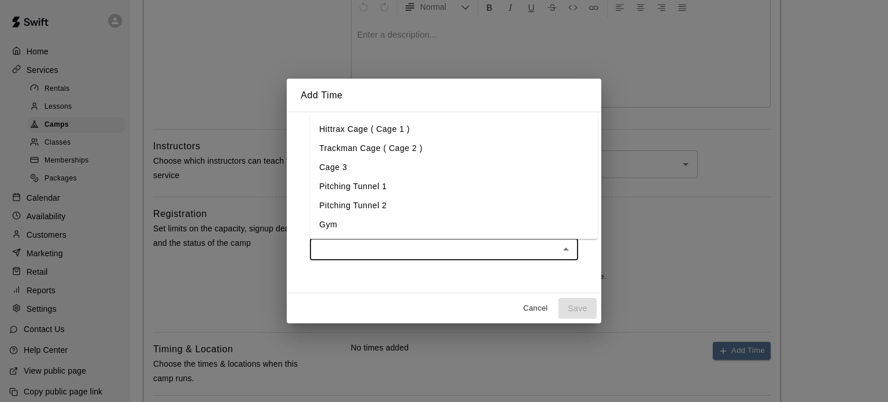
click at [458, 254] on input "text" at bounding box center [434, 249] width 242 height 14
click at [331, 224] on li "Gym" at bounding box center [454, 224] width 288 height 19
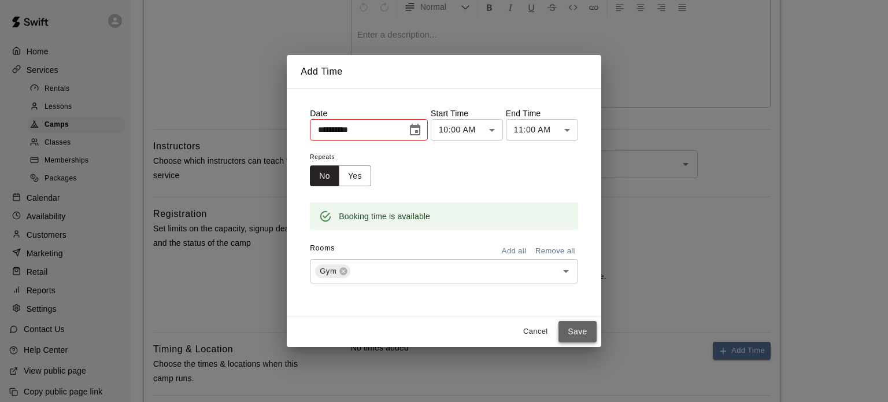
click at [590, 328] on button "Save" at bounding box center [577, 331] width 38 height 21
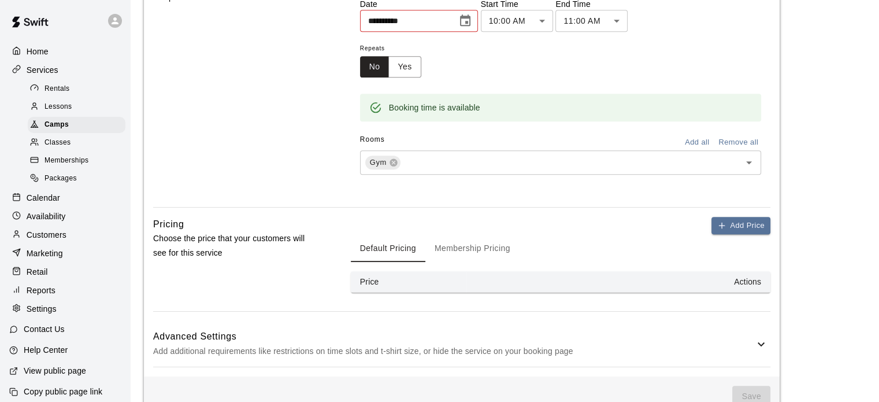
scroll to position [660, 0]
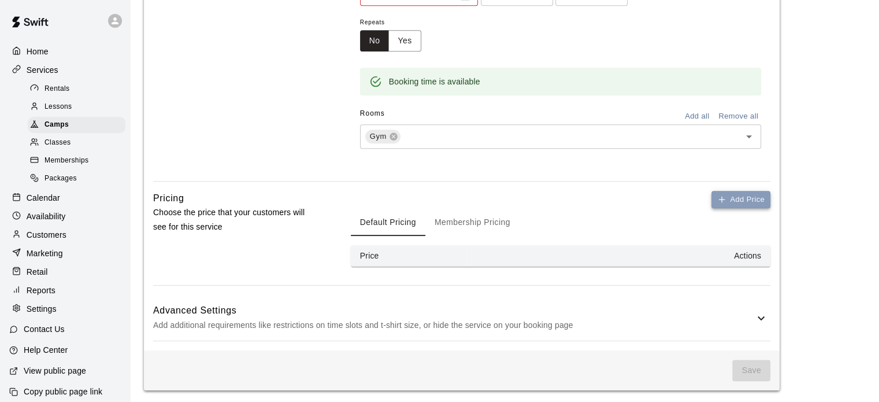
click at [748, 198] on button "Add Price" at bounding box center [741, 200] width 59 height 18
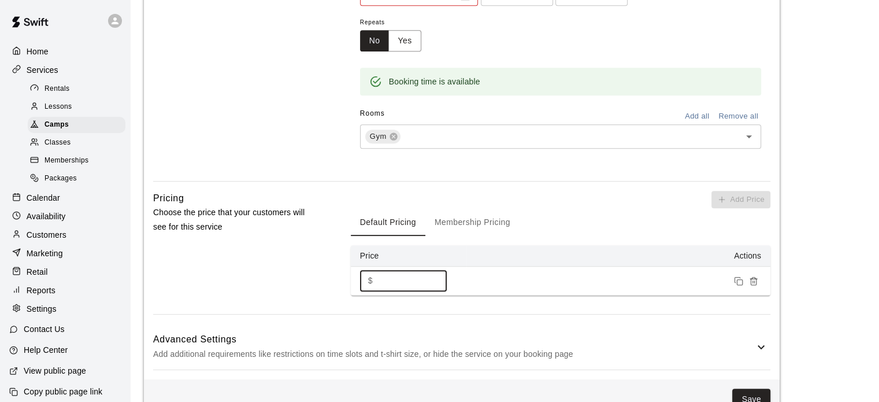
click at [407, 272] on input "*" at bounding box center [411, 280] width 69 height 21
type input "****"
click at [757, 390] on button "Save" at bounding box center [751, 398] width 38 height 21
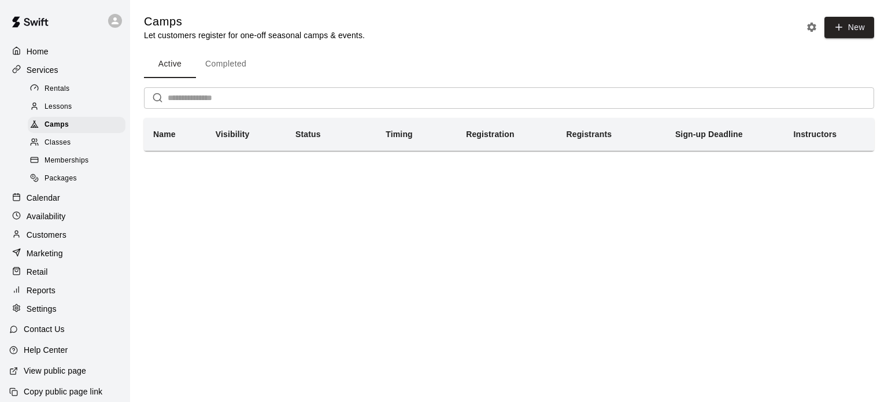
click at [47, 203] on p "Calendar" at bounding box center [44, 198] width 34 height 12
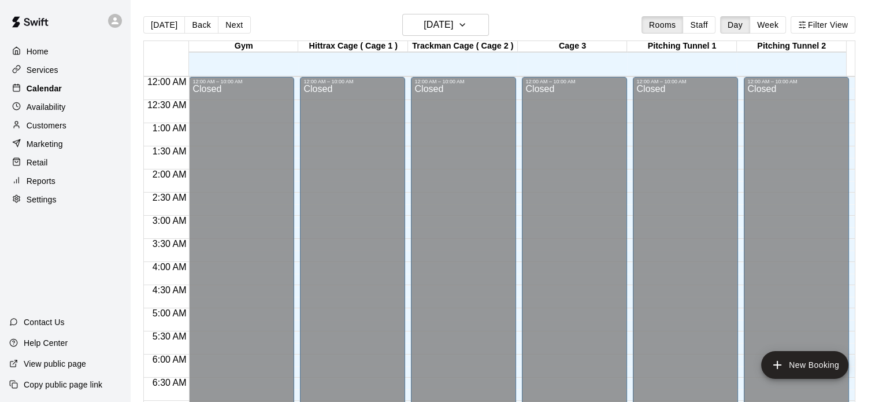
scroll to position [736, 0]
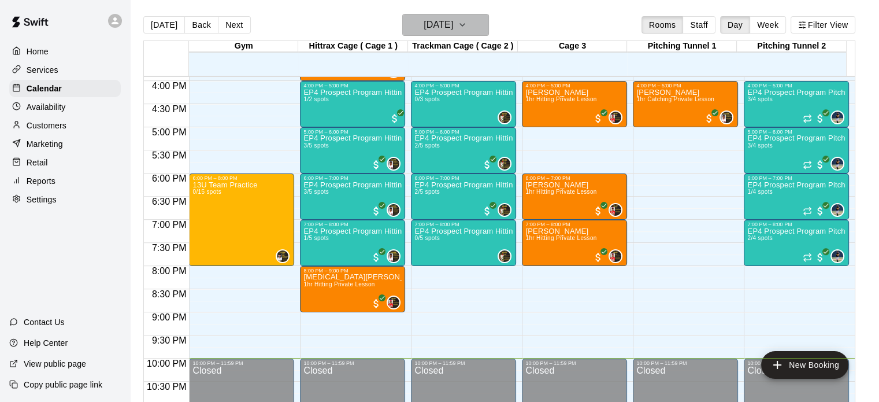
click at [465, 24] on icon "button" at bounding box center [462, 25] width 5 height 2
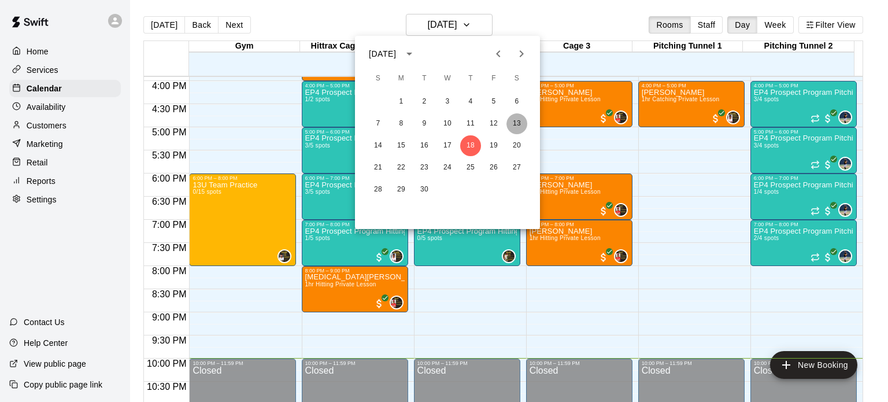
click at [513, 121] on button "13" at bounding box center [516, 123] width 21 height 21
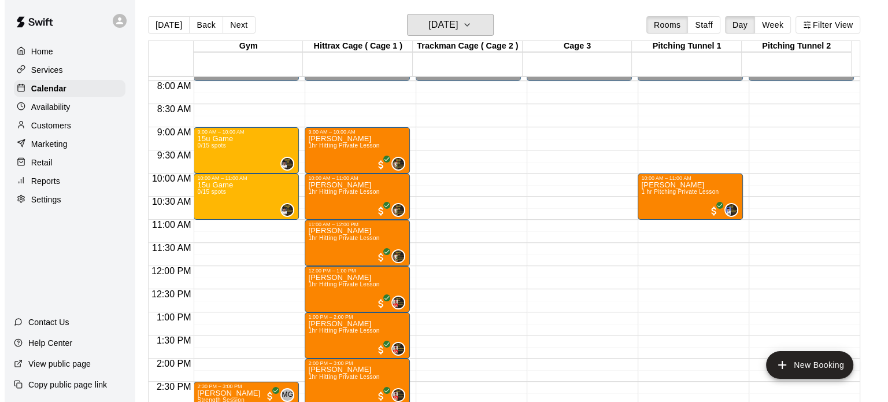
scroll to position [343, 0]
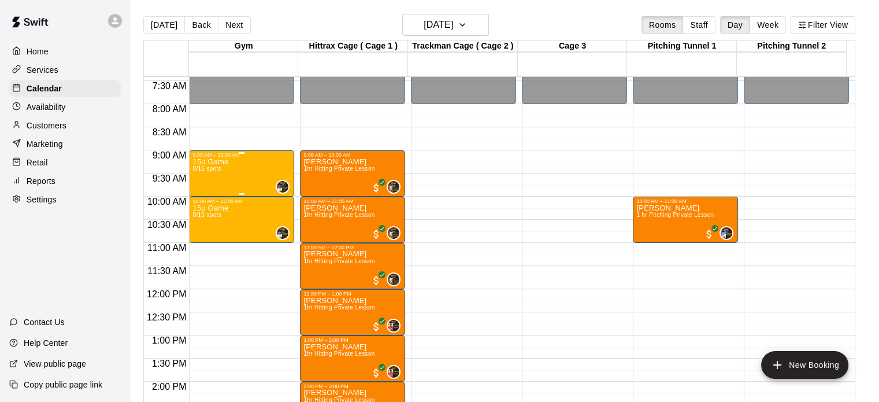
click at [228, 160] on div "15u Game 0/15 spots 0" at bounding box center [241, 359] width 98 height 402
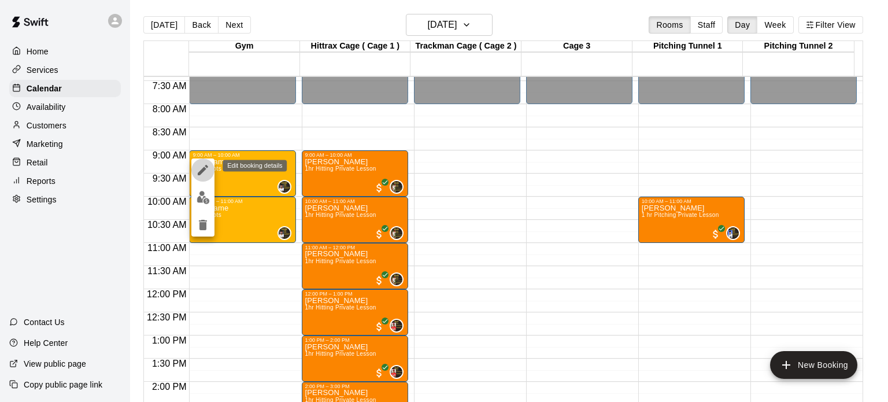
click at [201, 171] on icon "edit" at bounding box center [203, 170] width 10 height 10
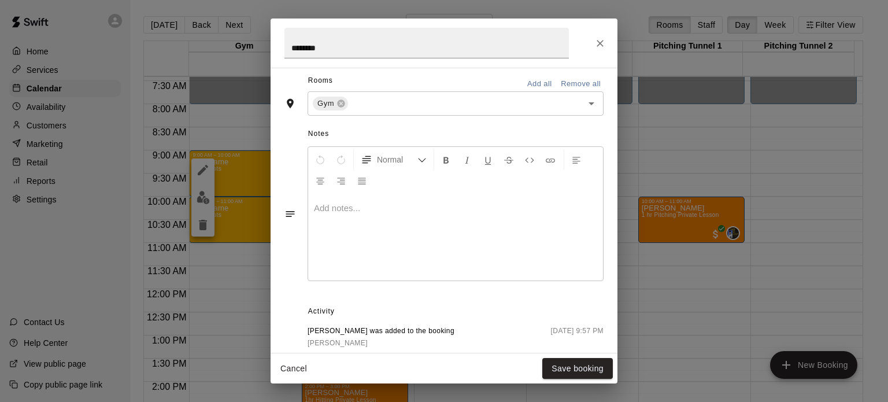
scroll to position [277, 0]
click at [343, 213] on div at bounding box center [455, 233] width 295 height 87
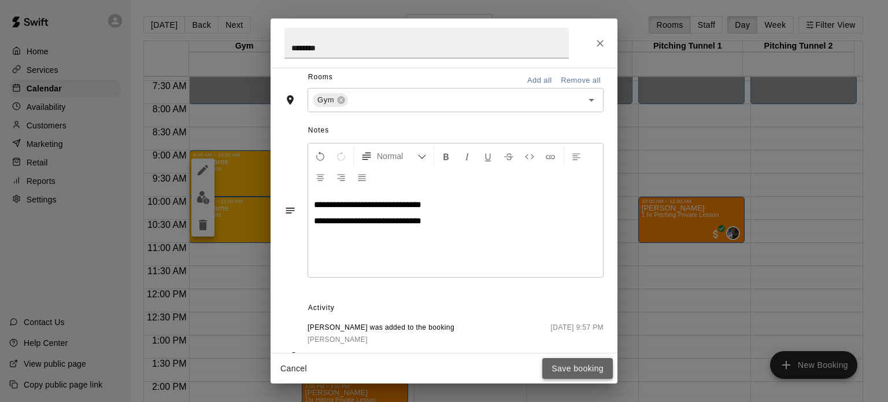
click at [573, 367] on button "Save booking" at bounding box center [577, 368] width 71 height 21
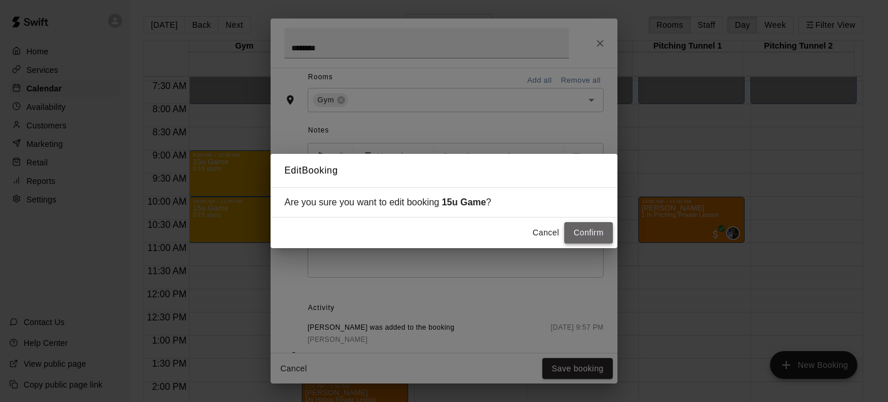
click at [594, 235] on button "Confirm" at bounding box center [588, 232] width 49 height 21
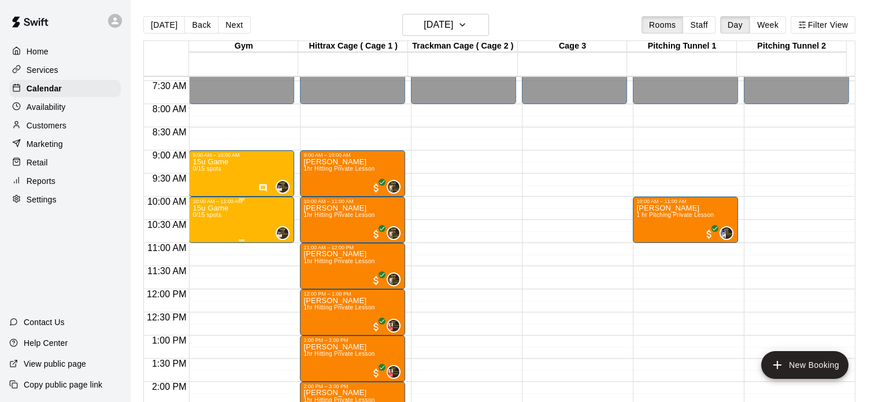
click at [257, 210] on div "15u Game 0/15 spots 0" at bounding box center [241, 405] width 98 height 402
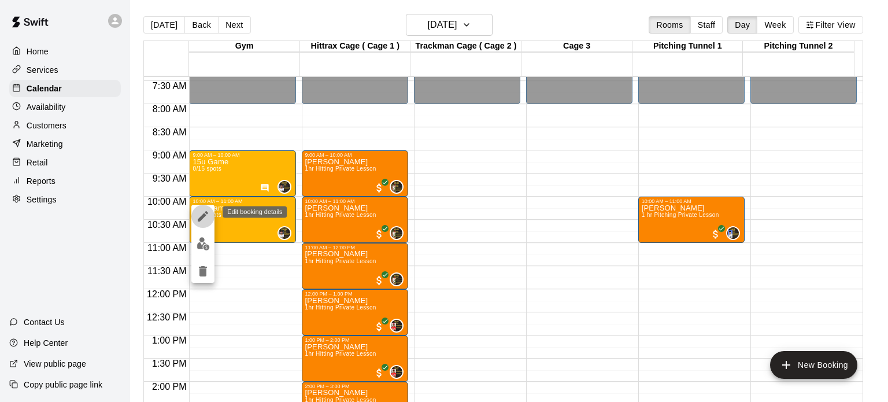
click at [202, 218] on icon "edit" at bounding box center [203, 216] width 10 height 10
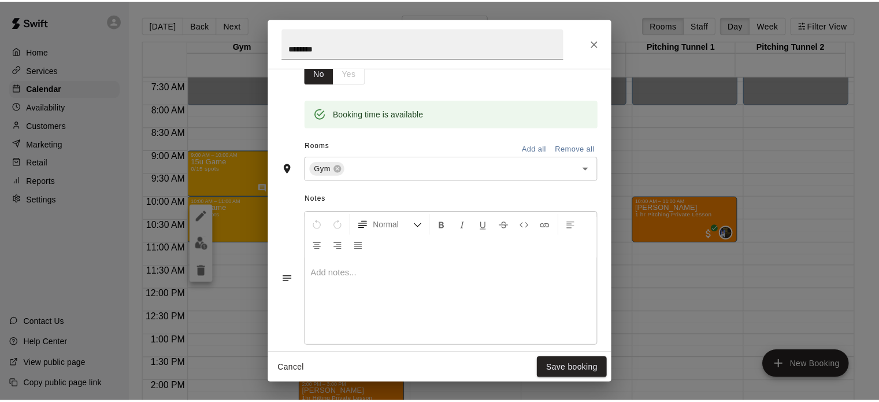
scroll to position [231, 0]
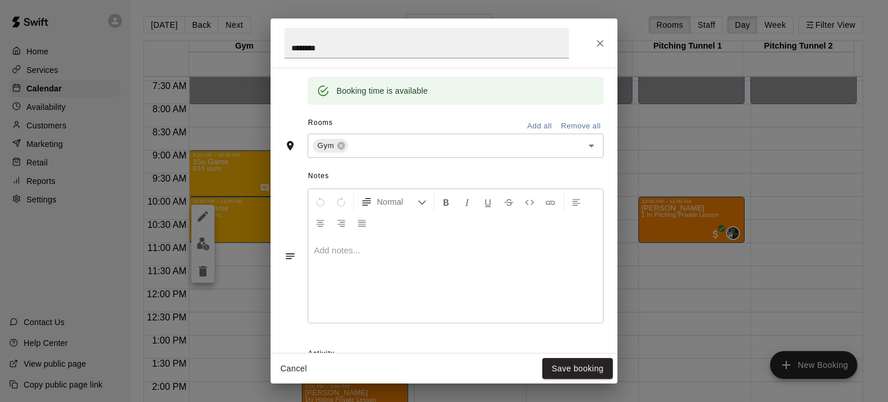
click at [407, 287] on div at bounding box center [455, 279] width 295 height 87
click at [573, 363] on button "Save booking" at bounding box center [577, 368] width 71 height 21
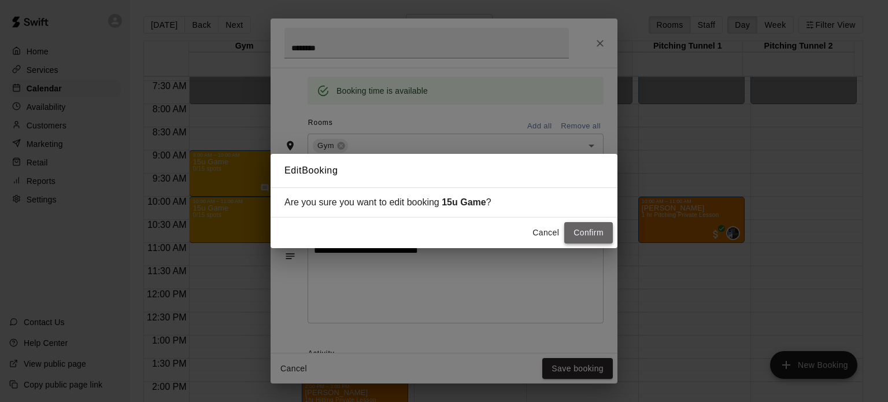
click at [585, 233] on button "Confirm" at bounding box center [588, 232] width 49 height 21
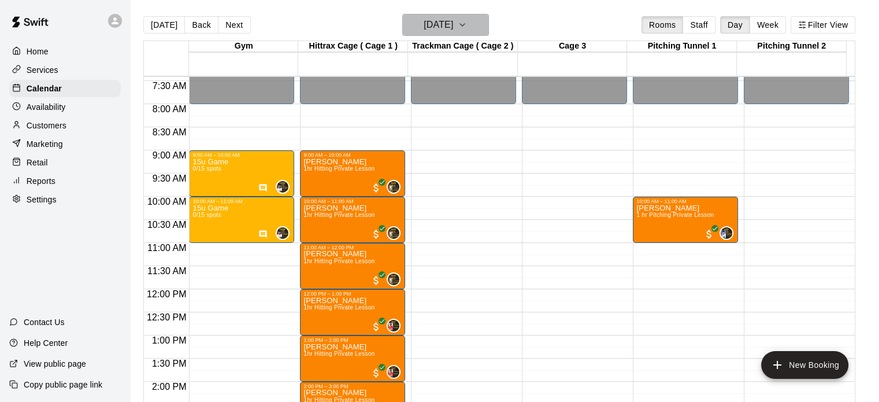
click at [467, 24] on icon "button" at bounding box center [462, 25] width 9 height 14
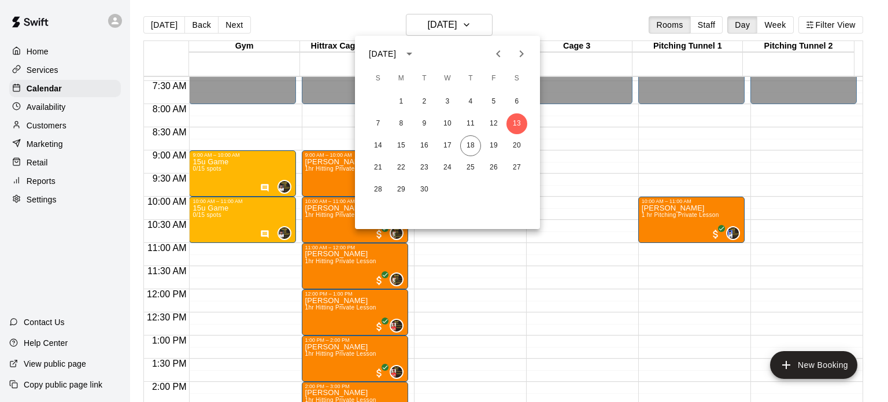
click at [58, 72] on div at bounding box center [444, 201] width 888 height 402
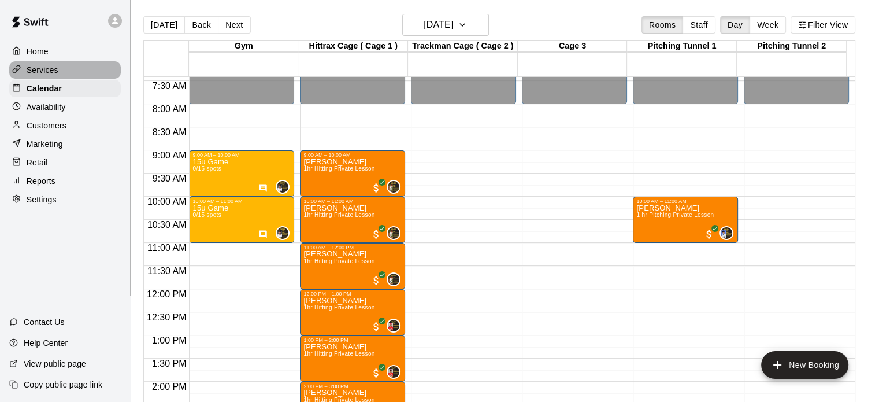
click at [37, 71] on p "Services" at bounding box center [43, 70] width 32 height 12
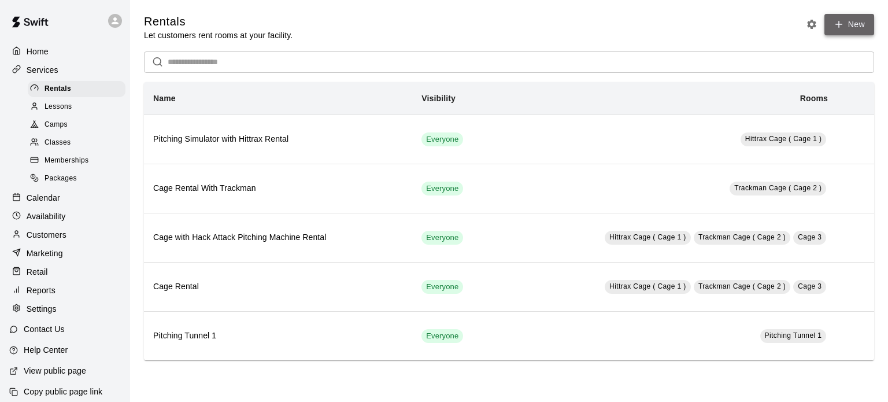
click at [860, 26] on link "New" at bounding box center [849, 24] width 50 height 21
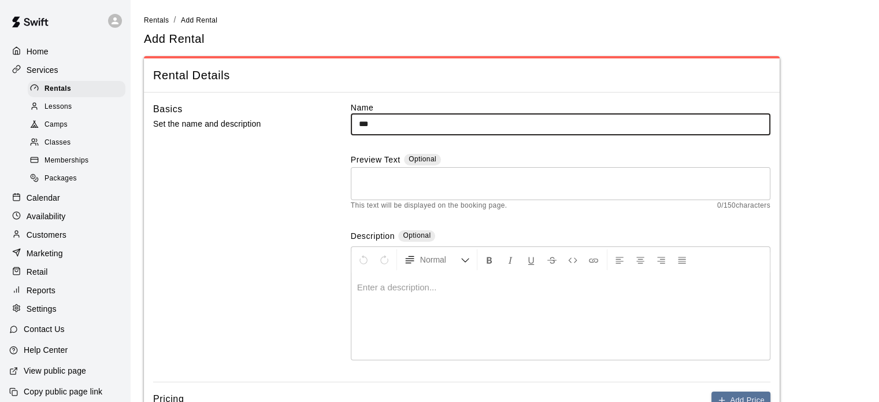
type input "********"
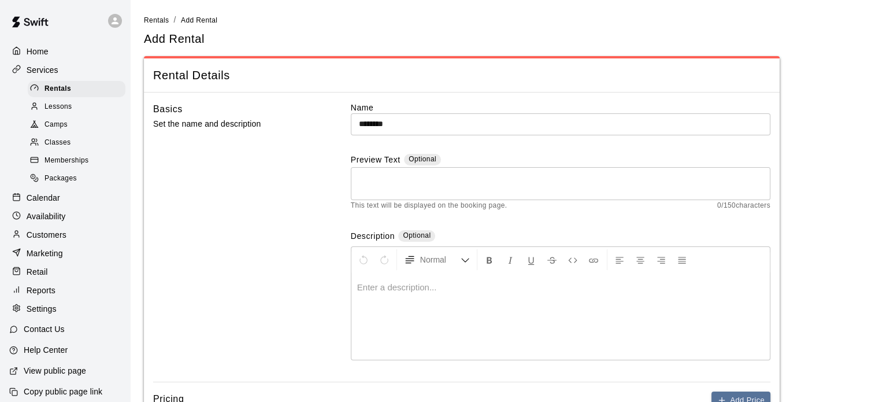
click at [403, 298] on div at bounding box center [560, 316] width 418 height 87
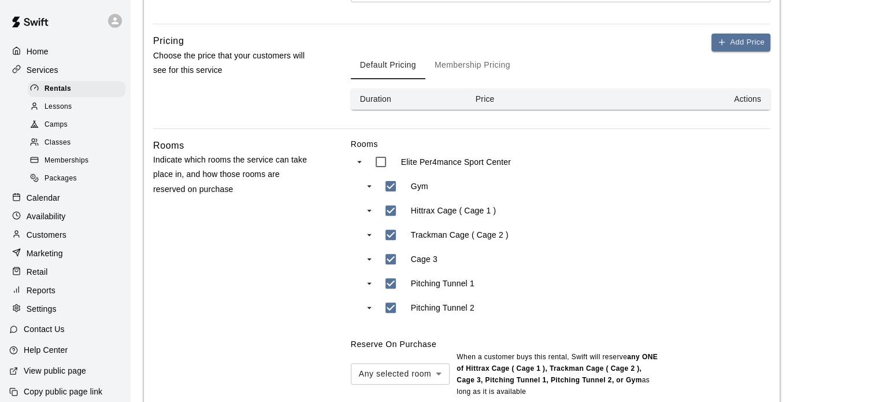
scroll to position [369, 0]
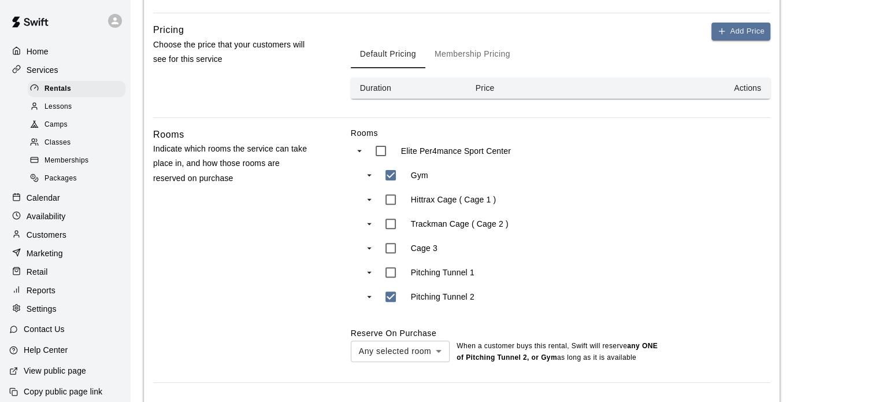
type input "***"
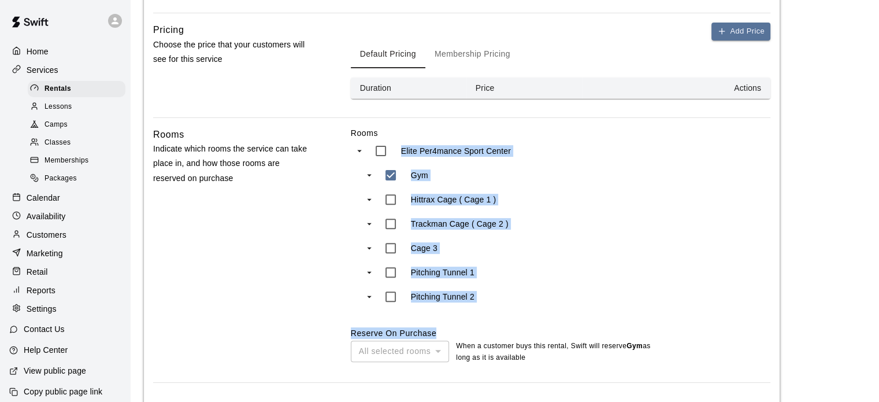
drag, startPoint x: 871, startPoint y: 201, endPoint x: 878, endPoint y: 243, distance: 42.9
click at [878, 243] on main "**********" at bounding box center [504, 65] width 749 height 869
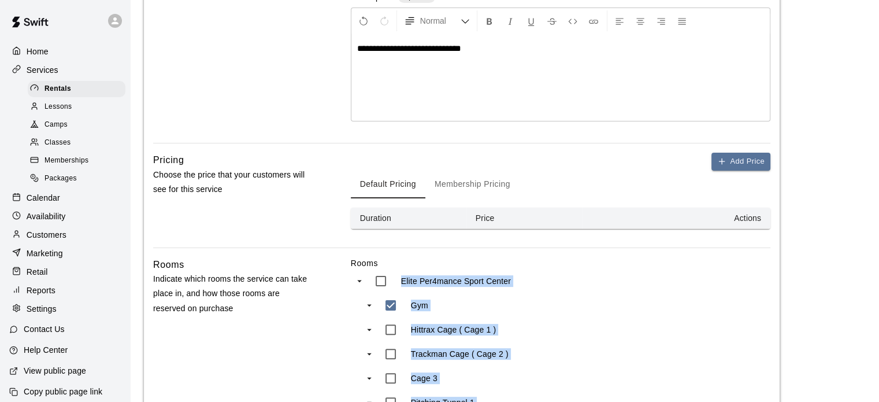
scroll to position [237, 0]
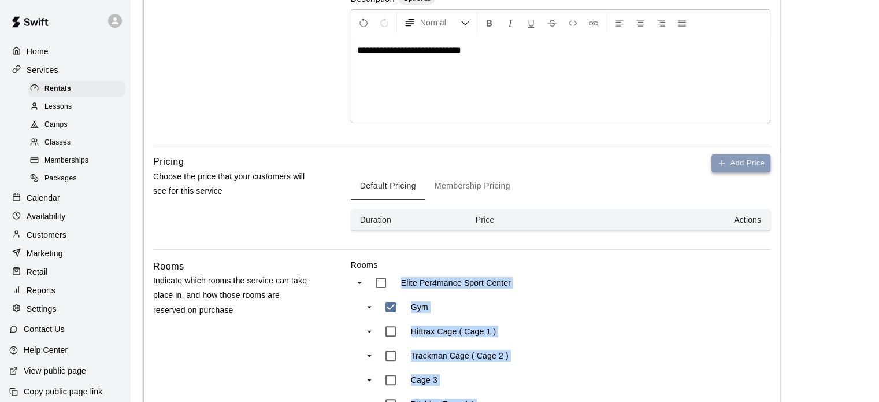
click at [726, 161] on button "Add Price" at bounding box center [741, 163] width 59 height 18
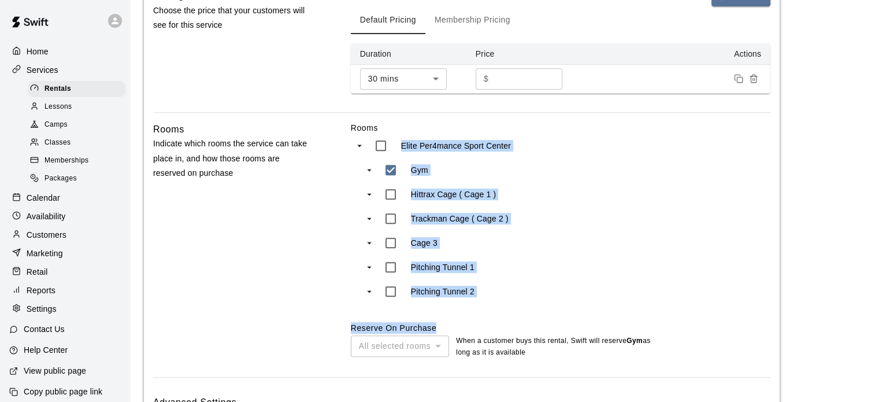
scroll to position [497, 0]
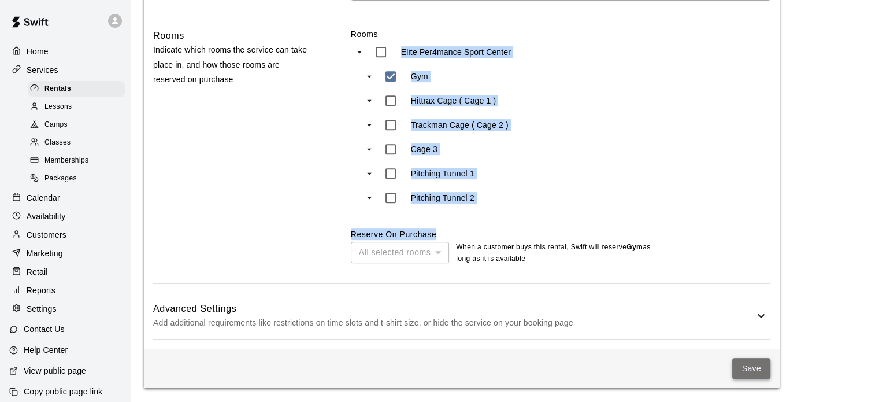
click at [751, 368] on button "Save" at bounding box center [751, 368] width 38 height 21
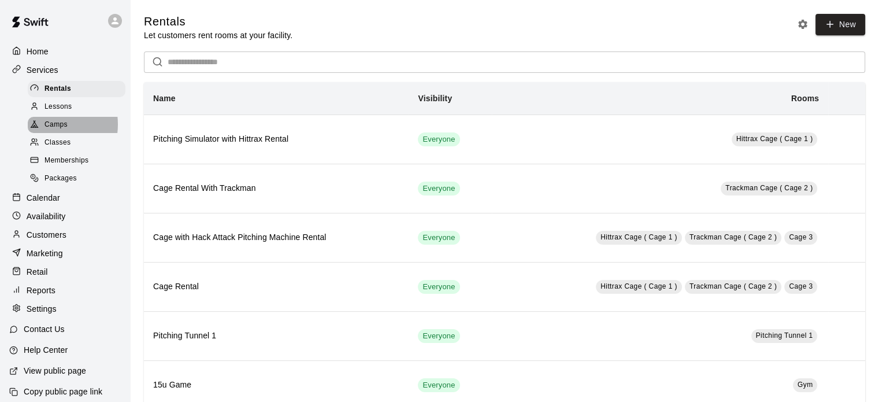
click at [46, 128] on span "Camps" at bounding box center [56, 125] width 23 height 12
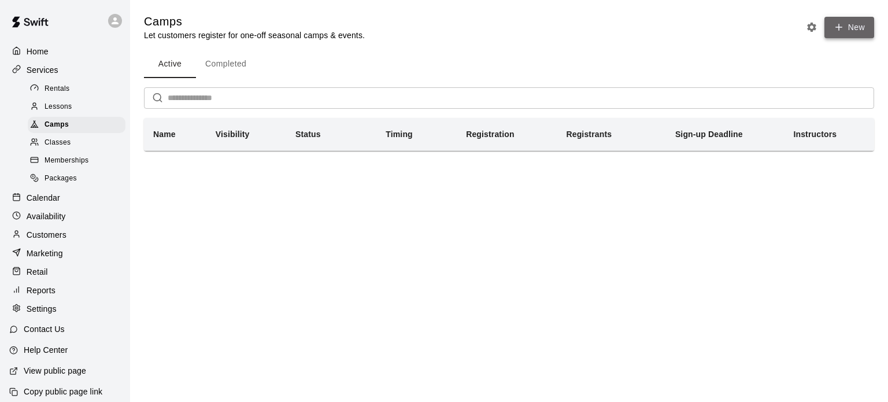
click at [851, 23] on button "New" at bounding box center [849, 27] width 50 height 21
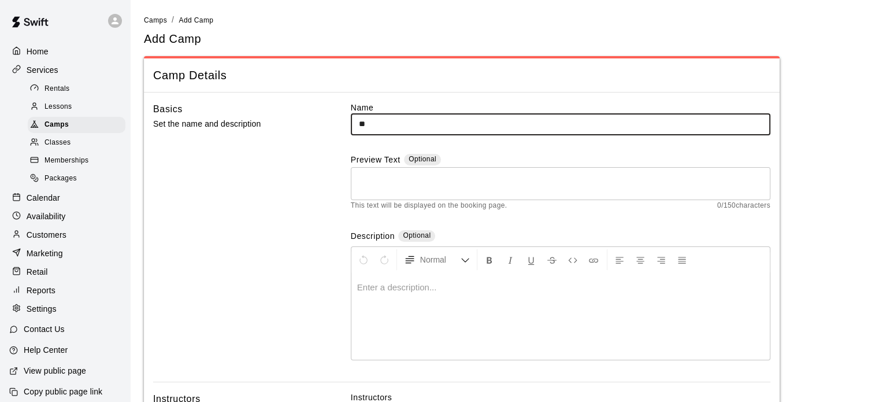
type input "********"
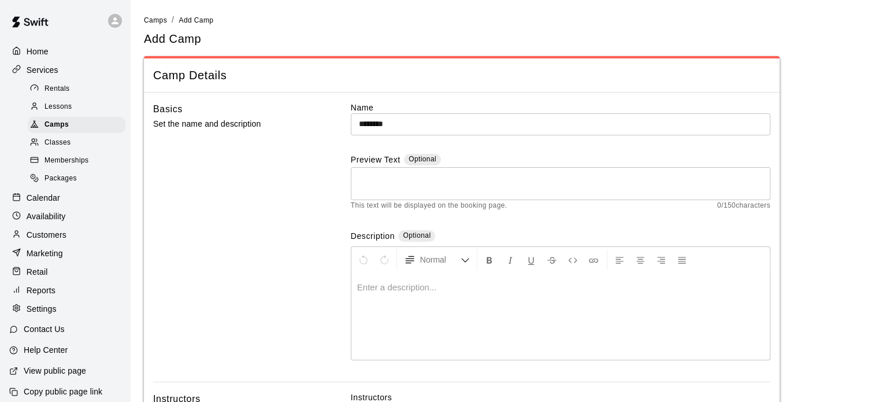
click at [398, 287] on p at bounding box center [560, 287] width 407 height 12
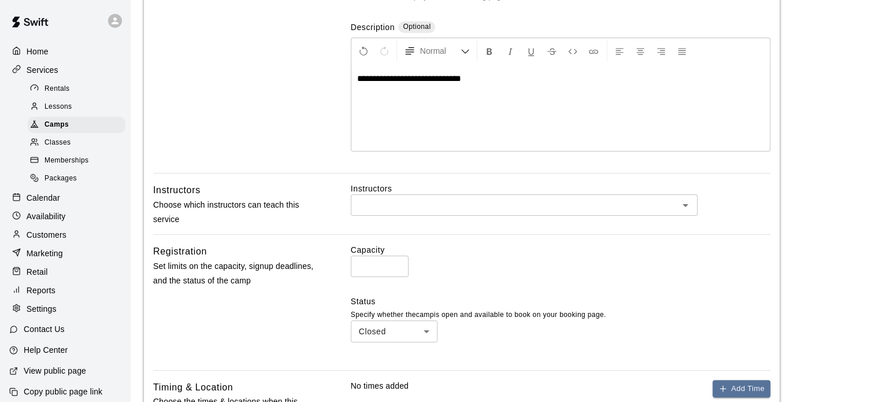
scroll to position [210, 0]
click at [571, 206] on input "text" at bounding box center [514, 204] width 321 height 14
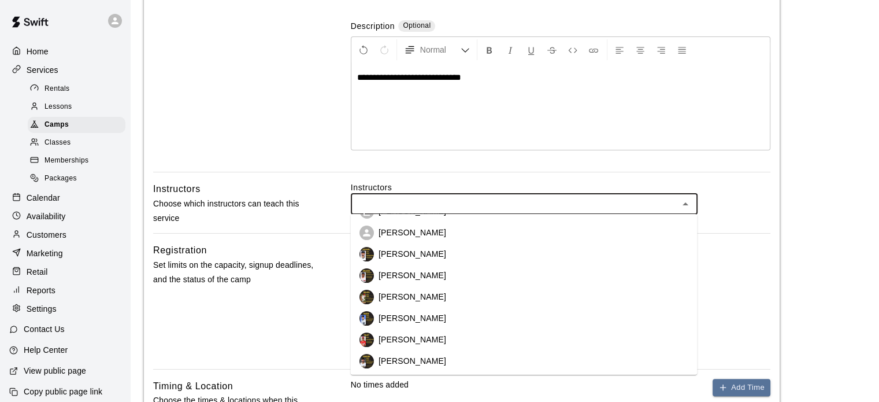
scroll to position [150, 0]
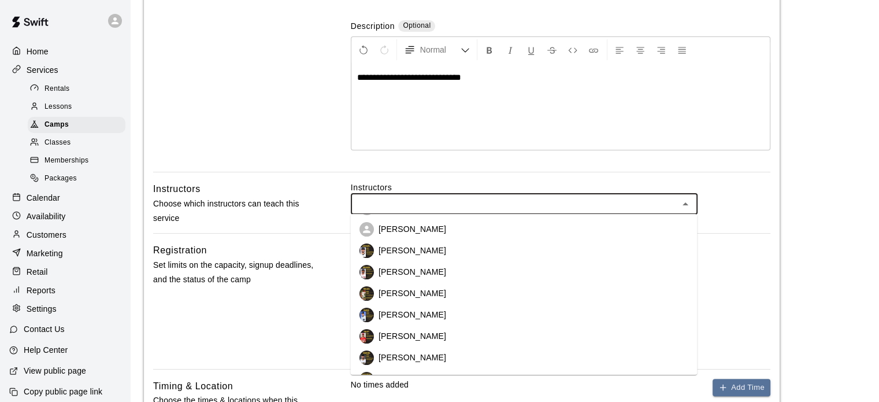
click at [451, 354] on li "[PERSON_NAME]" at bounding box center [523, 357] width 347 height 21
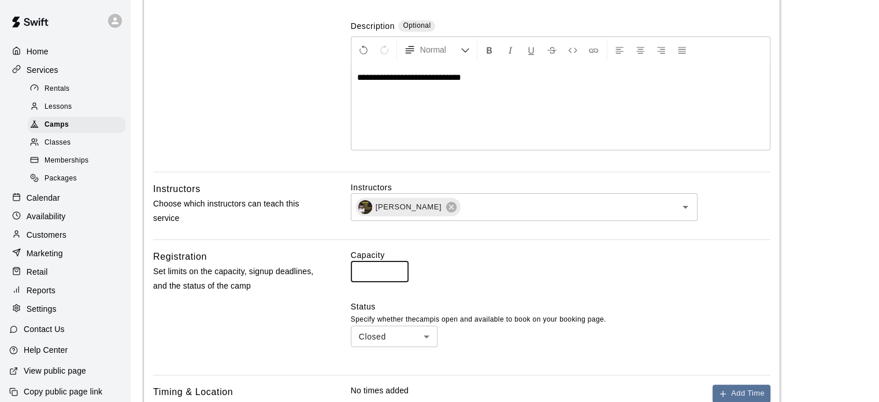
click at [372, 276] on input "*" at bounding box center [380, 271] width 58 height 21
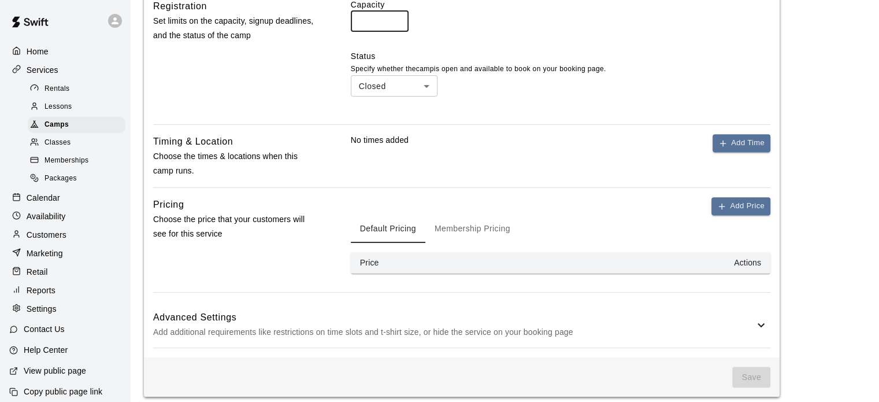
scroll to position [467, 0]
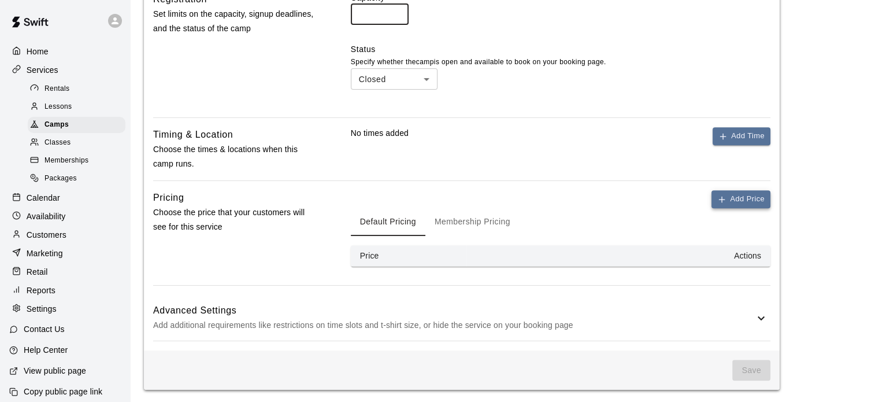
type input "**"
click at [751, 204] on button "Add Price" at bounding box center [741, 199] width 59 height 18
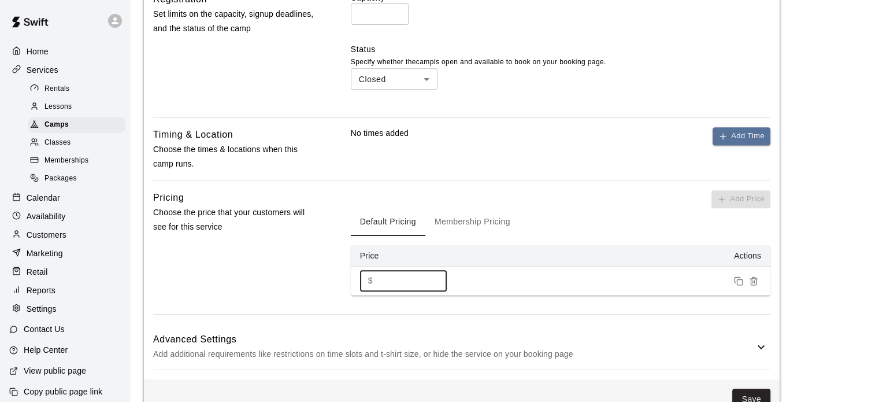
click at [402, 281] on input "*" at bounding box center [411, 280] width 69 height 21
type input "****"
click at [742, 132] on button "Add Time" at bounding box center [742, 136] width 58 height 18
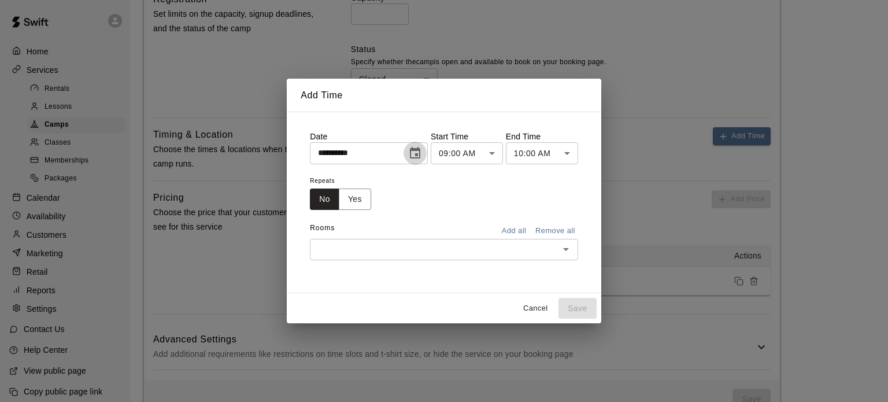
click at [420, 149] on icon "Choose date, selected date is Sep 18, 2025" at bounding box center [415, 153] width 10 height 12
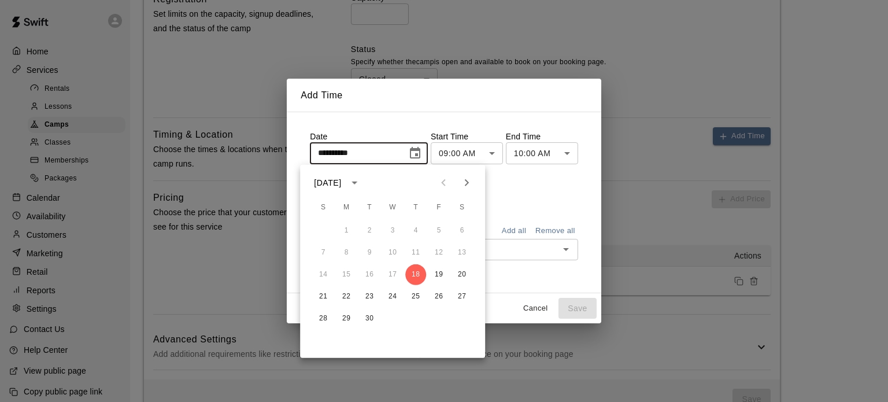
click at [323, 275] on div "14 15 16 17 18 19 20" at bounding box center [392, 274] width 185 height 21
click at [324, 154] on input "**********" at bounding box center [354, 152] width 89 height 21
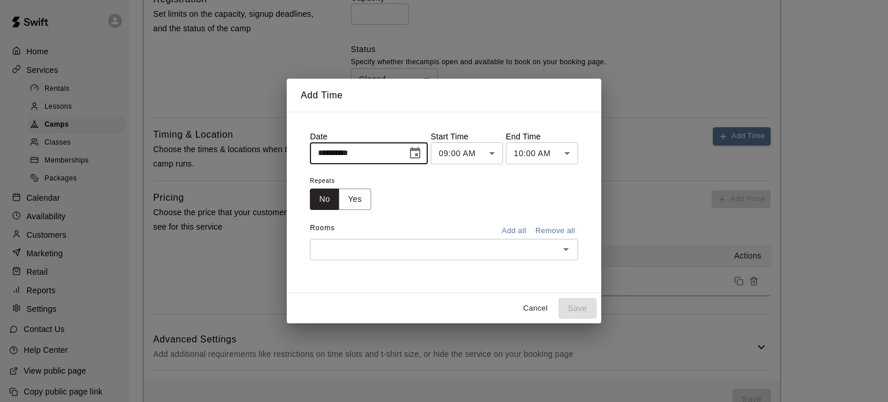
click at [329, 152] on input "**********" at bounding box center [354, 152] width 89 height 21
type input "**********"
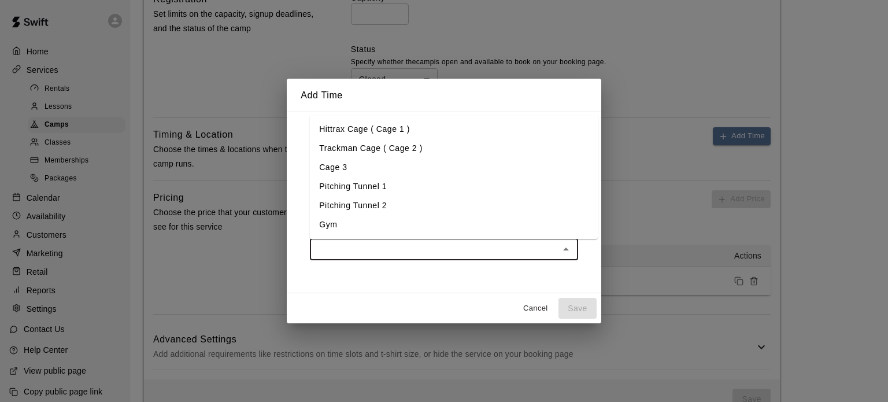
click at [430, 247] on input "text" at bounding box center [434, 249] width 242 height 14
click at [320, 223] on li "Gym" at bounding box center [454, 224] width 288 height 19
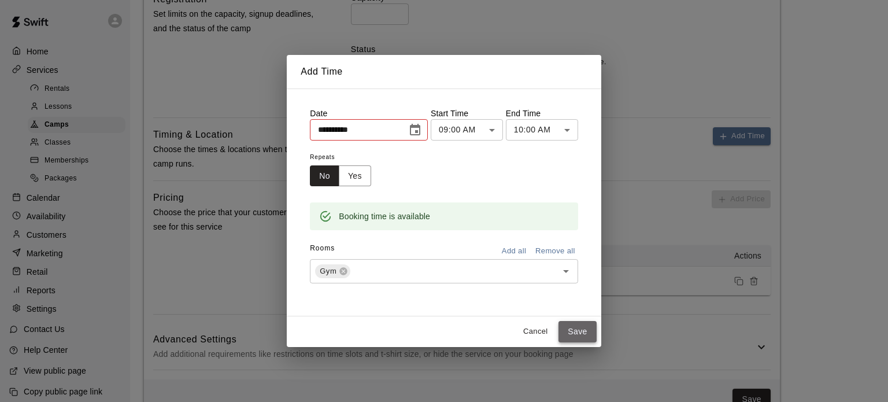
click at [592, 332] on button "Save" at bounding box center [577, 331] width 38 height 21
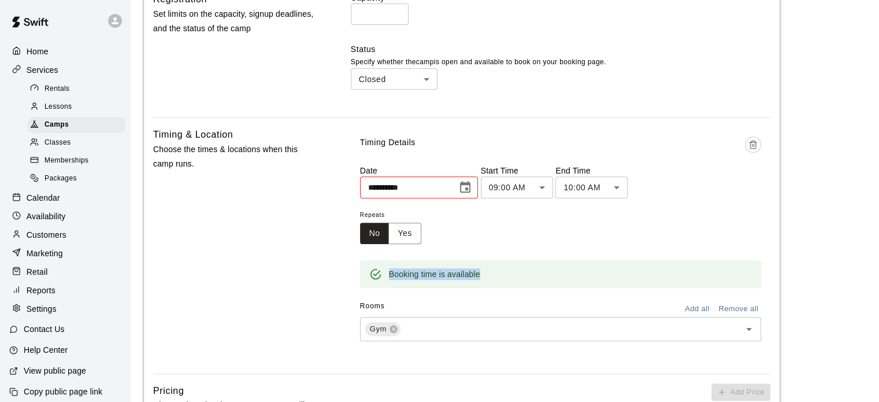
drag, startPoint x: 870, startPoint y: 223, endPoint x: 874, endPoint y: 261, distance: 38.4
click at [874, 261] on div "**********" at bounding box center [505, 79] width 740 height 1065
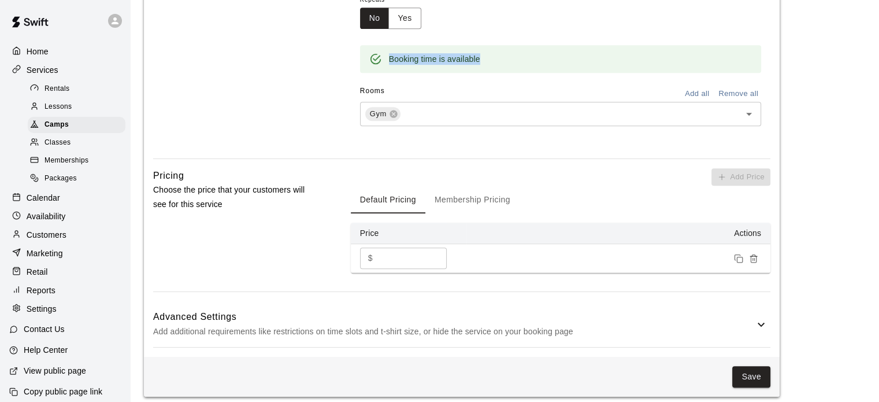
scroll to position [689, 0]
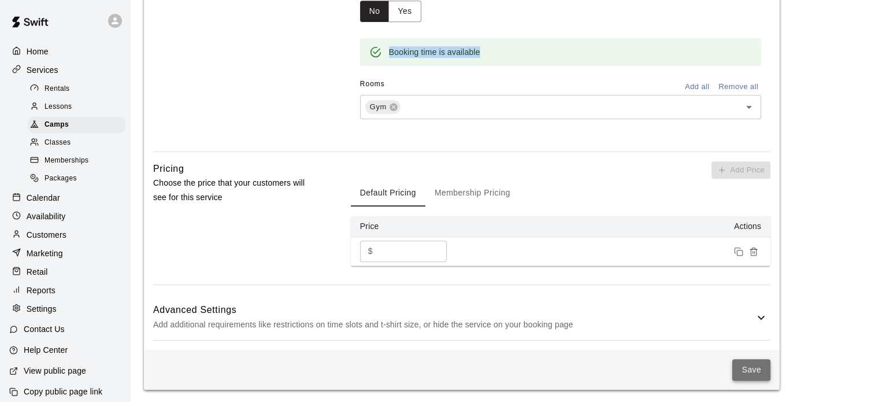
click at [757, 363] on button "Save" at bounding box center [751, 369] width 38 height 21
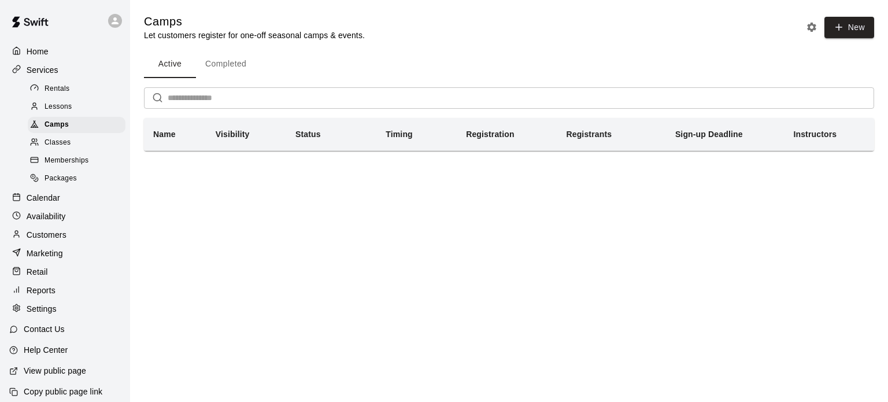
click at [37, 203] on p "Calendar" at bounding box center [44, 198] width 34 height 12
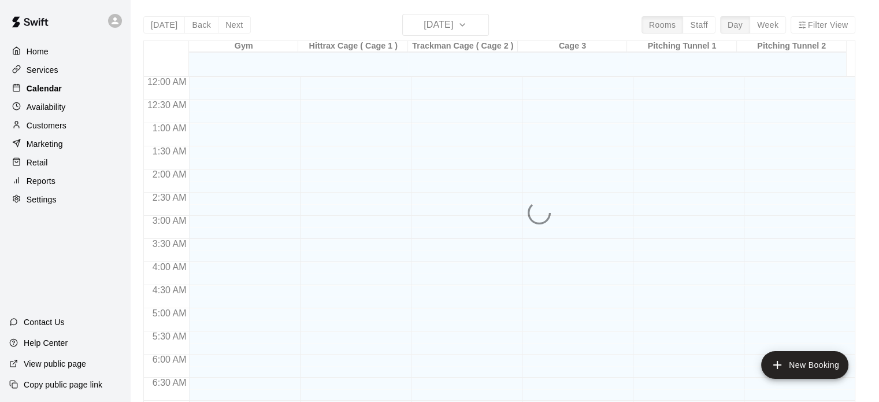
scroll to position [736, 0]
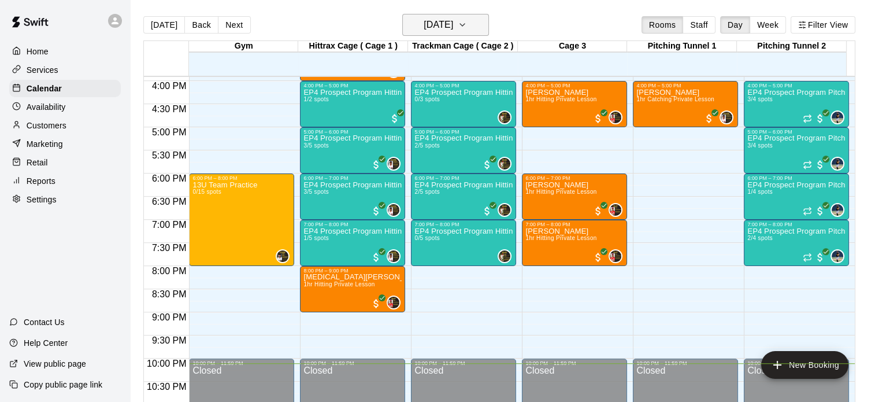
click at [465, 24] on icon "button" at bounding box center [462, 25] width 5 height 2
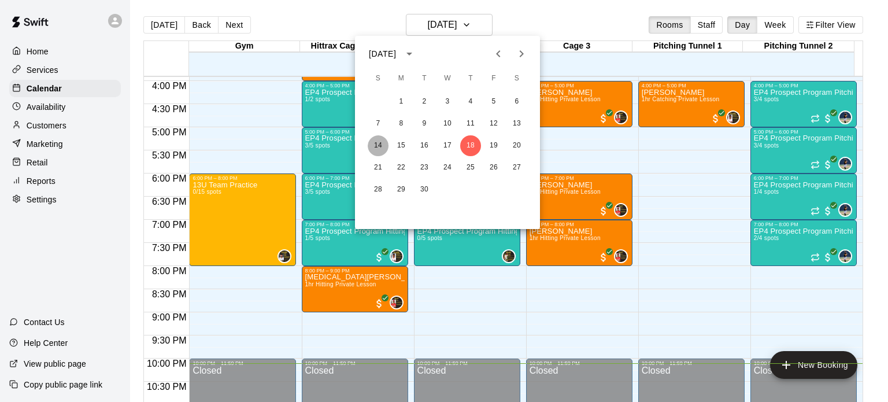
click at [381, 145] on button "14" at bounding box center [378, 145] width 21 height 21
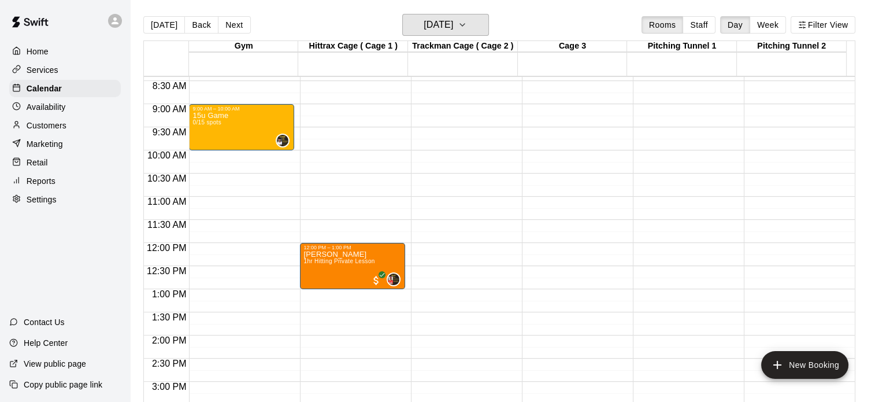
scroll to position [366, 0]
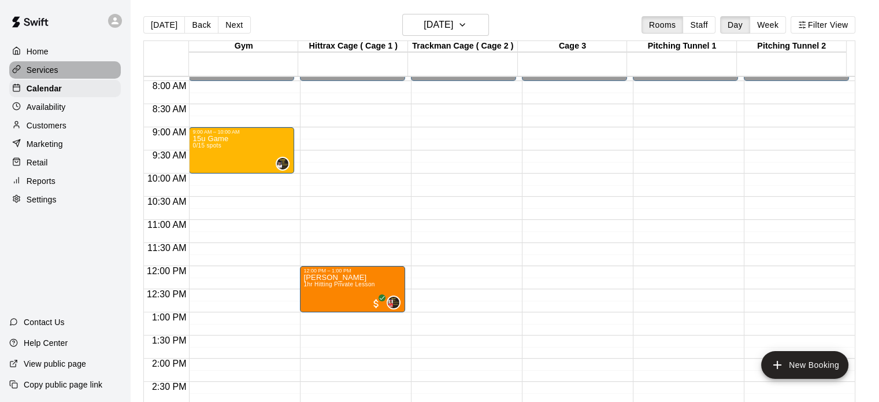
click at [61, 68] on div "Services" at bounding box center [65, 69] width 112 height 17
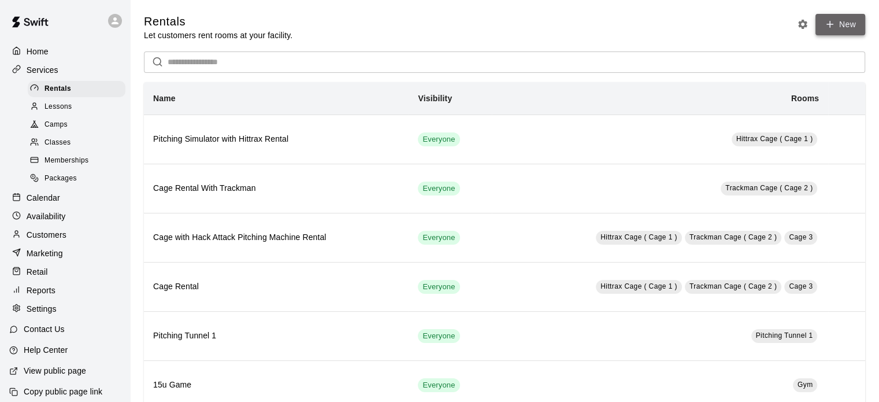
click at [847, 25] on link "New" at bounding box center [841, 24] width 50 height 21
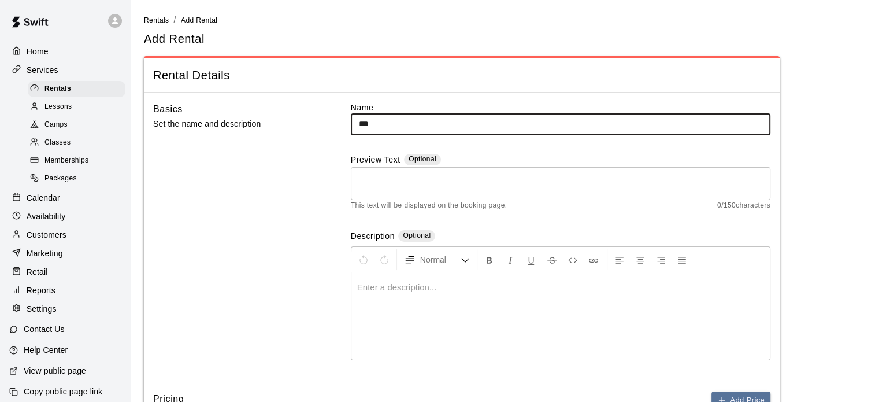
type input "********"
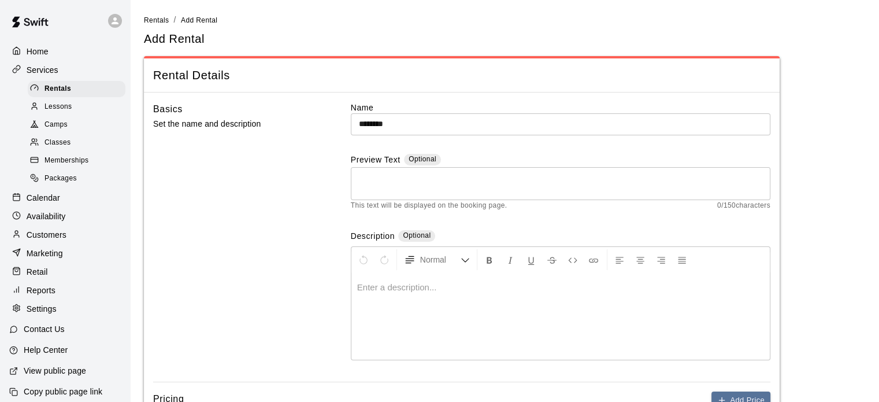
click at [400, 284] on p at bounding box center [560, 287] width 407 height 12
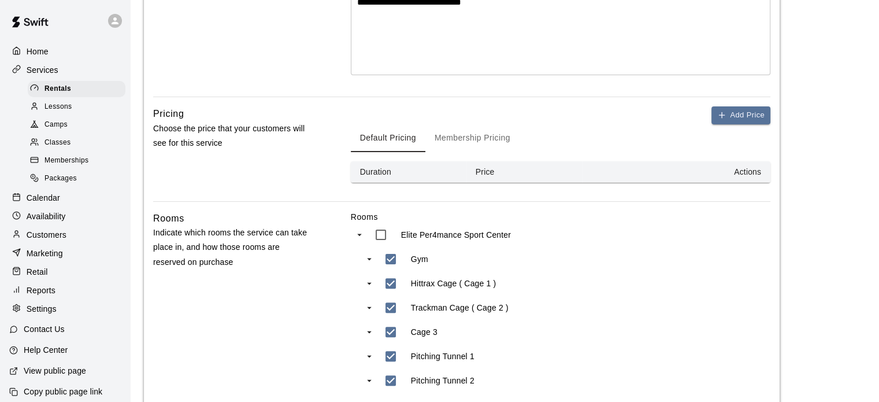
scroll to position [287, 0]
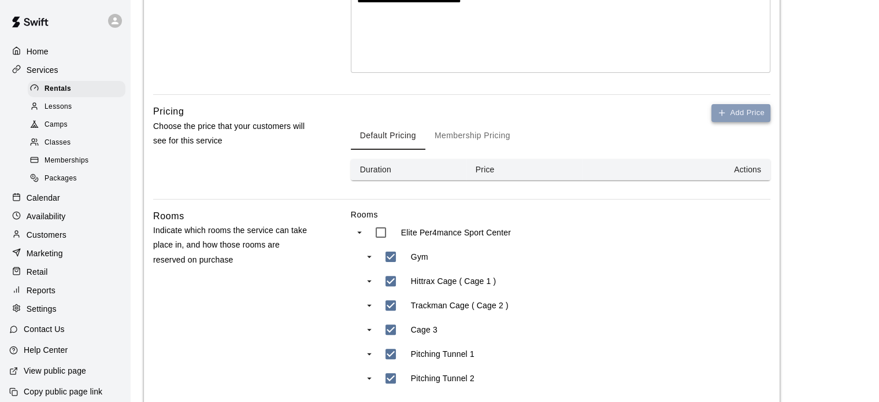
click at [751, 113] on button "Add Price" at bounding box center [741, 113] width 59 height 18
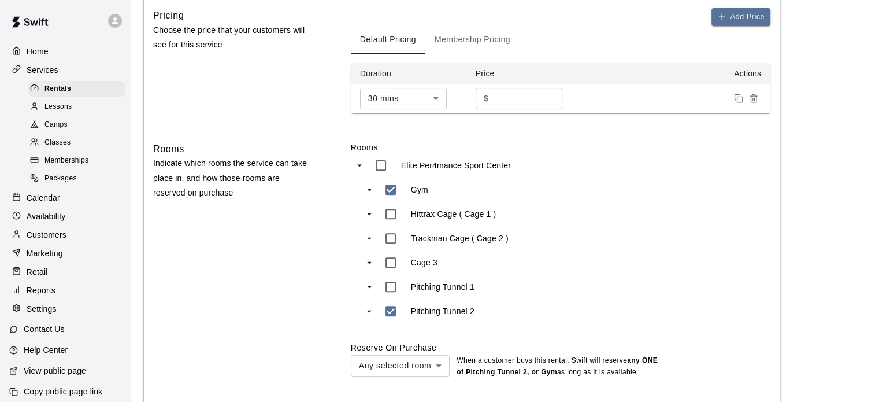
scroll to position [403, 0]
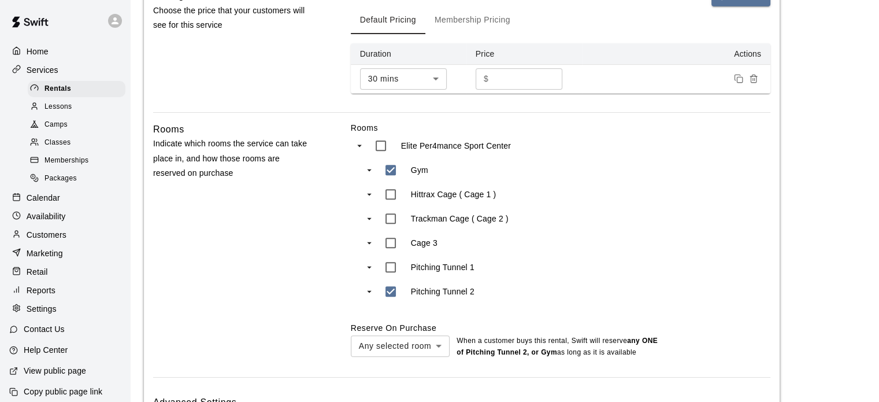
type input "***"
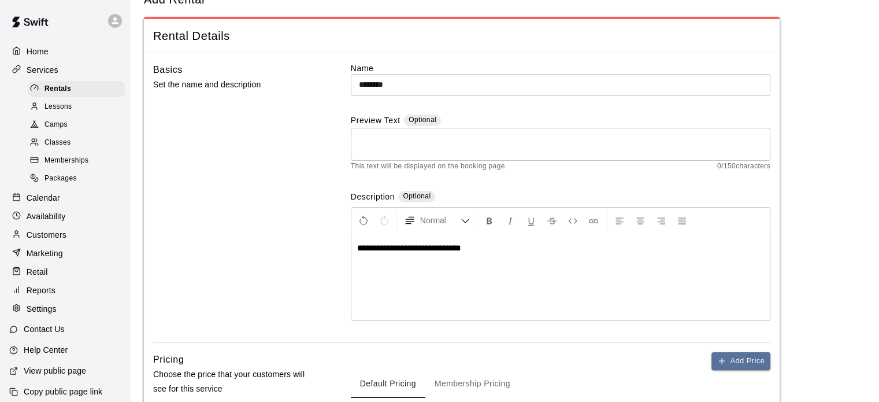
scroll to position [50, 0]
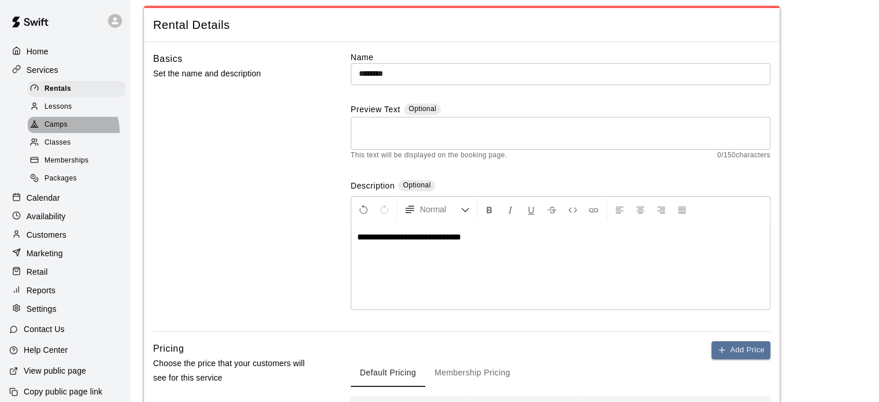
click at [65, 133] on div "Camps" at bounding box center [77, 125] width 98 height 16
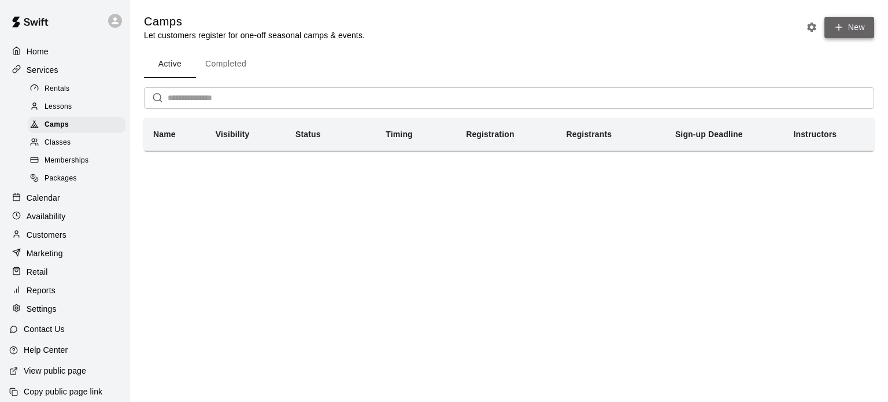
click at [862, 20] on button "New" at bounding box center [849, 27] width 50 height 21
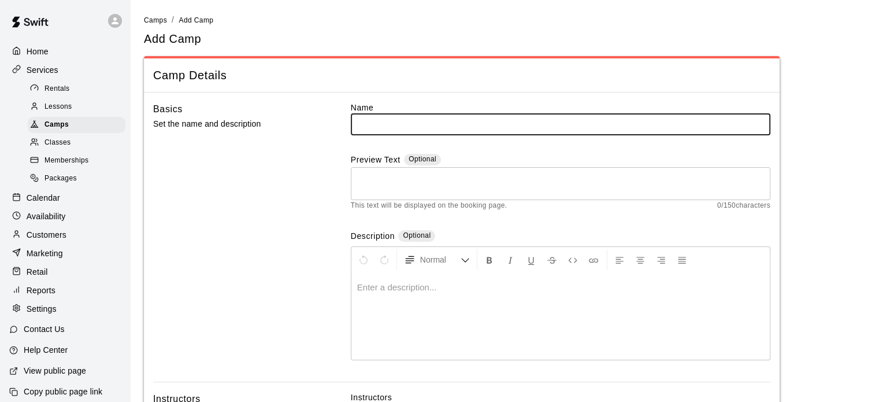
click at [573, 121] on input "text" at bounding box center [561, 123] width 420 height 21
type input "********"
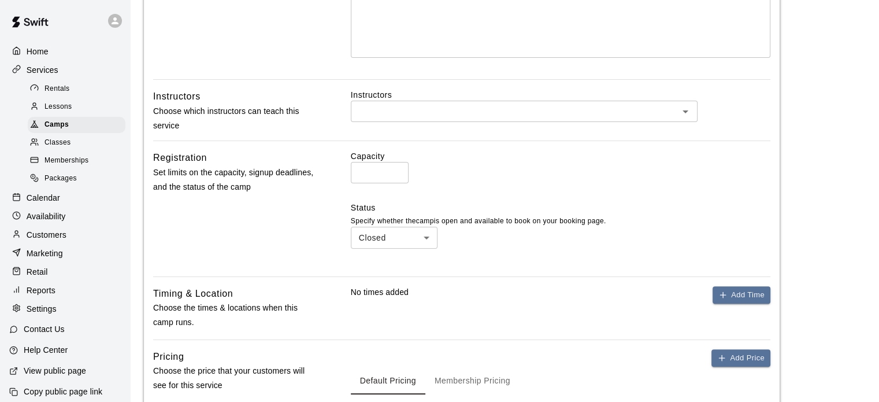
scroll to position [301, 0]
click at [691, 110] on icon "Open" at bounding box center [686, 113] width 14 height 14
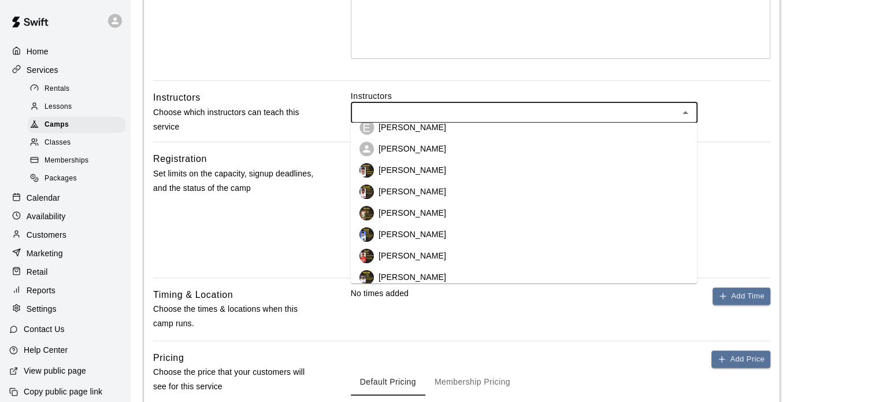
scroll to position [162, 0]
click at [449, 261] on li "[PERSON_NAME]" at bounding box center [523, 253] width 347 height 21
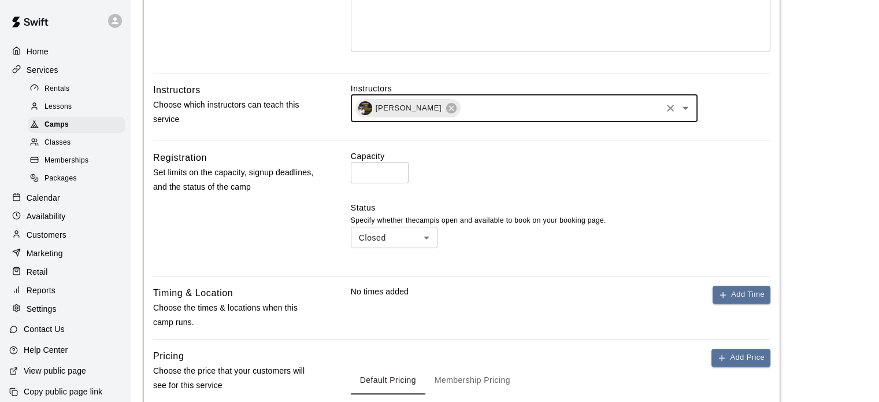
scroll to position [310, 0]
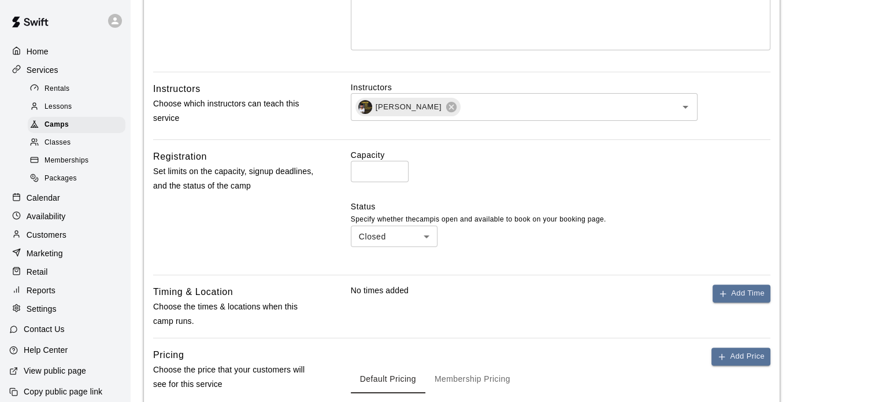
click at [386, 155] on label "Capacity" at bounding box center [561, 155] width 420 height 12
click at [379, 167] on input "*" at bounding box center [380, 171] width 58 height 21
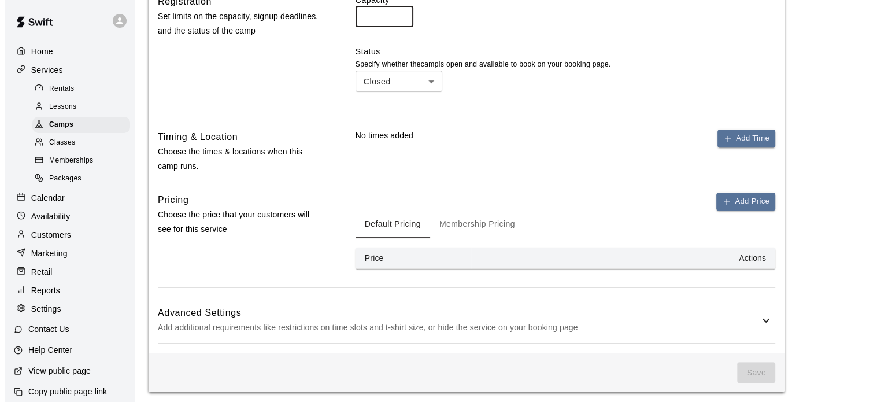
scroll to position [467, 0]
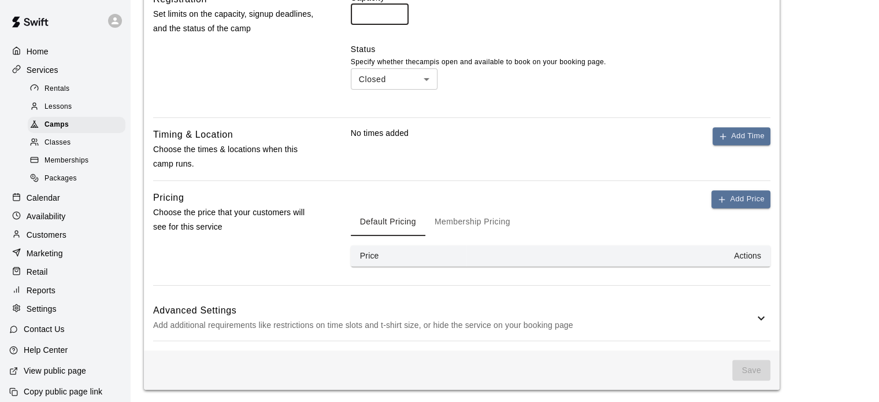
type input "**"
click at [445, 262] on th "Price" at bounding box center [409, 255] width 116 height 21
click at [738, 196] on button "Add Price" at bounding box center [741, 199] width 59 height 18
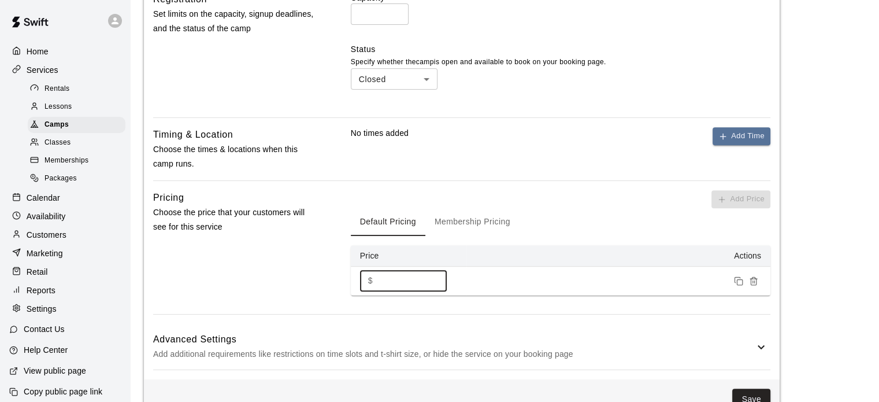
click at [388, 287] on input "*" at bounding box center [411, 280] width 69 height 21
type input "****"
click at [756, 391] on button "Save" at bounding box center [751, 398] width 38 height 21
click at [758, 137] on button "Add Time" at bounding box center [742, 136] width 58 height 18
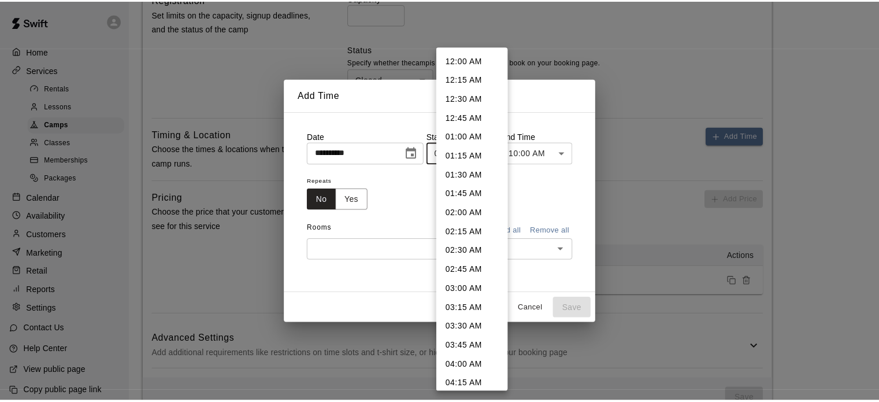
scroll to position [527, 0]
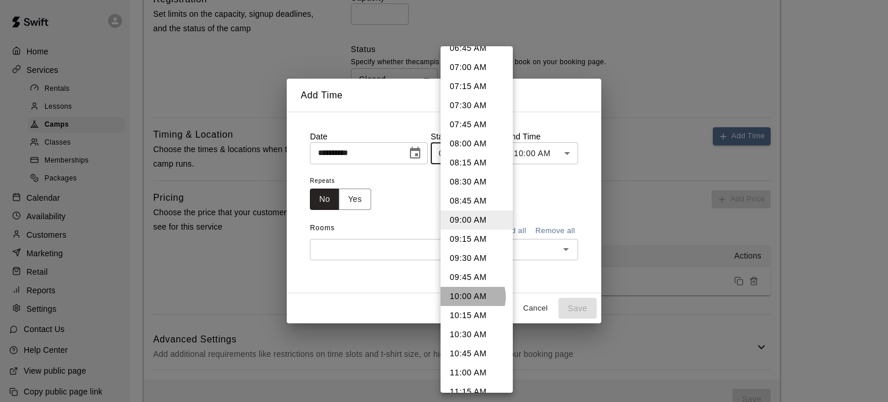
click at [467, 296] on li "10:00 AM" at bounding box center [476, 296] width 72 height 19
type input "********"
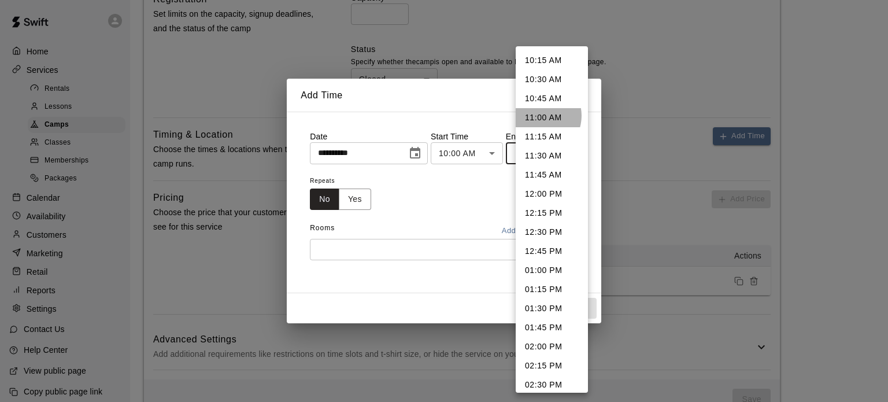
click at [538, 116] on li "11:00 AM" at bounding box center [552, 117] width 72 height 19
type input "********"
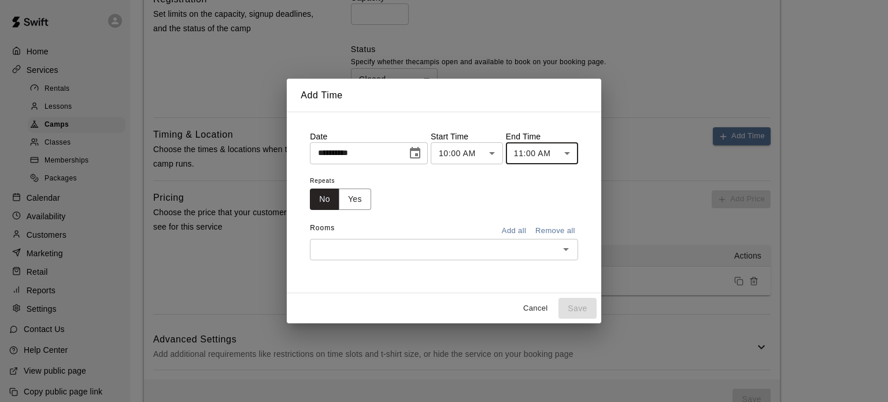
click at [442, 260] on div "​" at bounding box center [444, 249] width 268 height 21
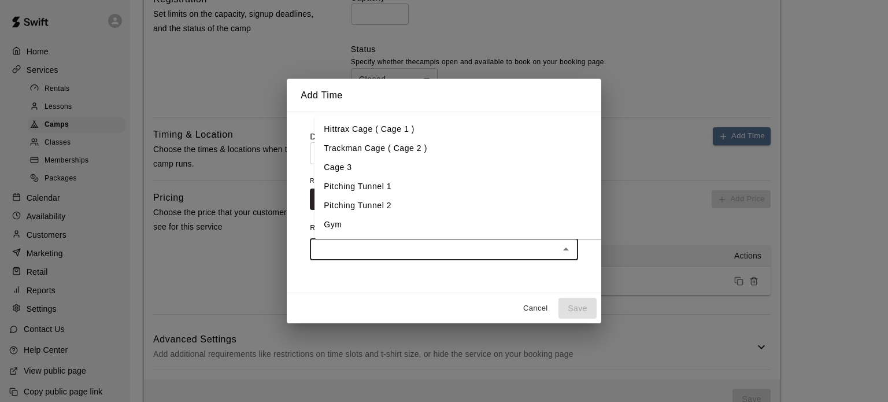
click at [327, 227] on li "Gym" at bounding box center [458, 224] width 288 height 19
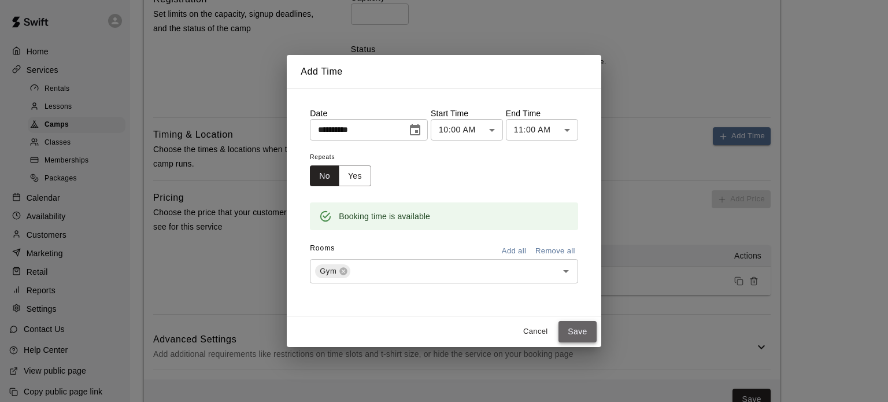
click at [581, 326] on button "Save" at bounding box center [577, 331] width 38 height 21
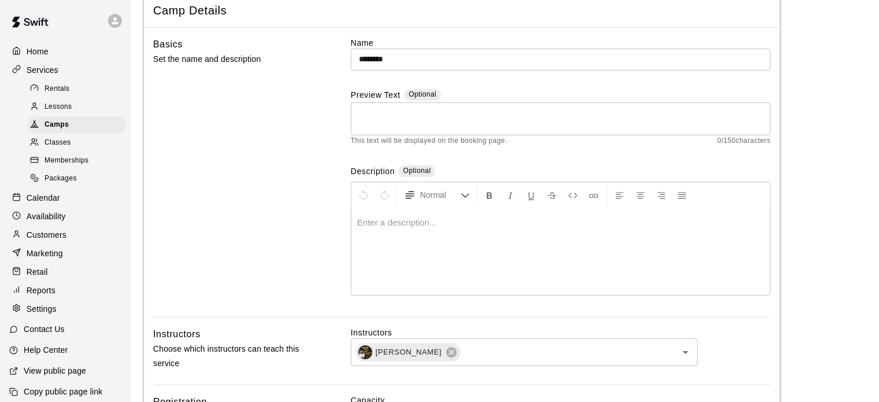
scroll to position [0, 0]
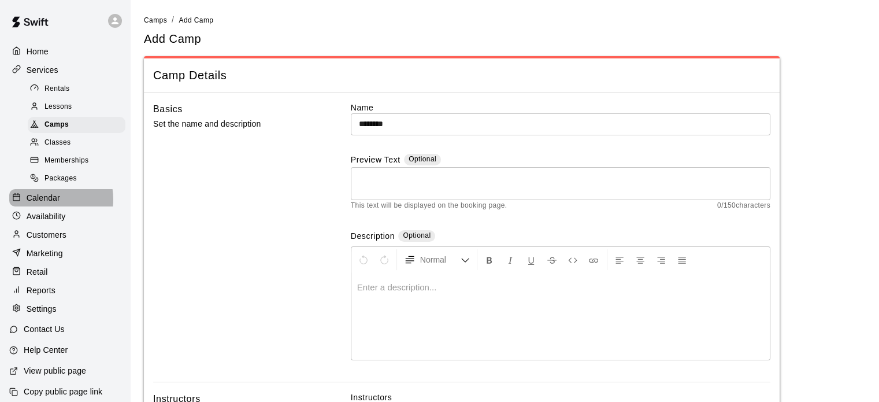
click at [49, 203] on p "Calendar" at bounding box center [44, 198] width 34 height 12
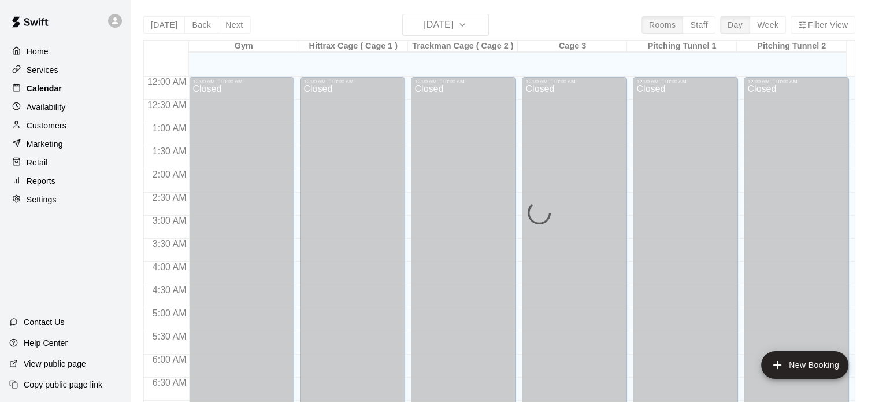
scroll to position [736, 0]
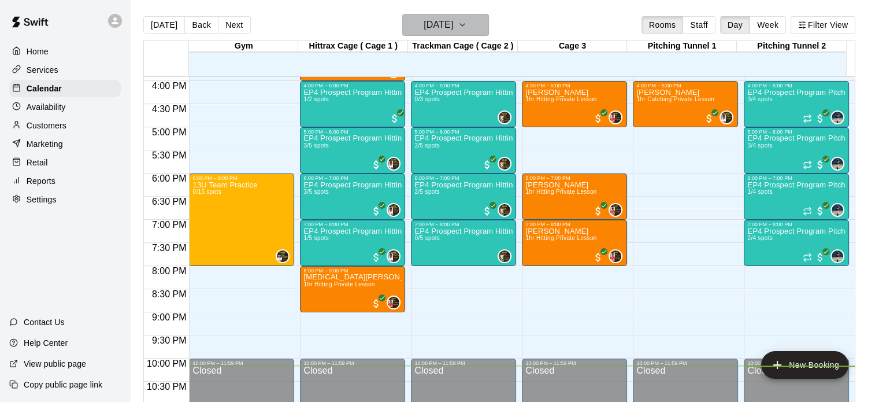
click at [467, 20] on icon "button" at bounding box center [462, 25] width 9 height 14
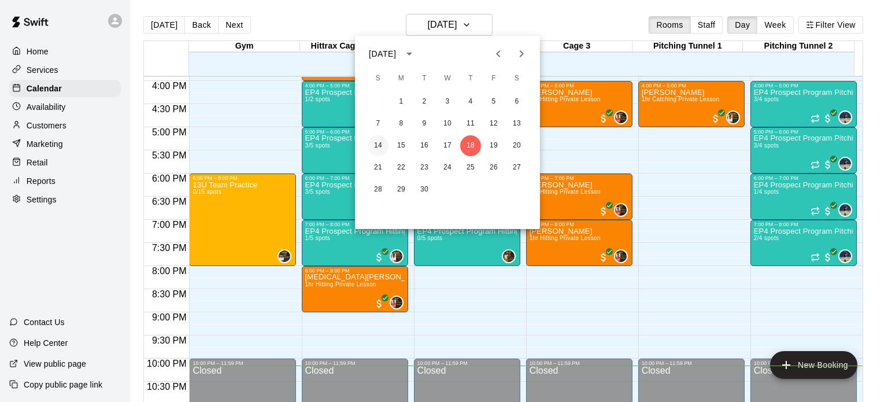
click at [377, 142] on button "14" at bounding box center [378, 145] width 21 height 21
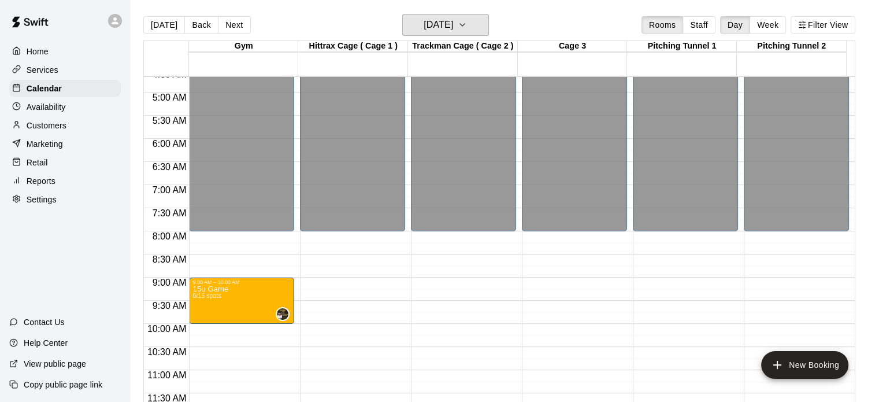
scroll to position [204, 0]
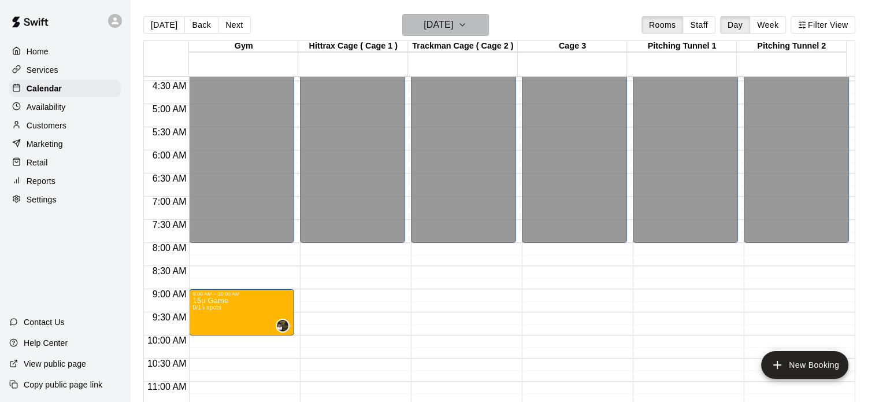
click at [465, 25] on icon "button" at bounding box center [462, 25] width 5 height 2
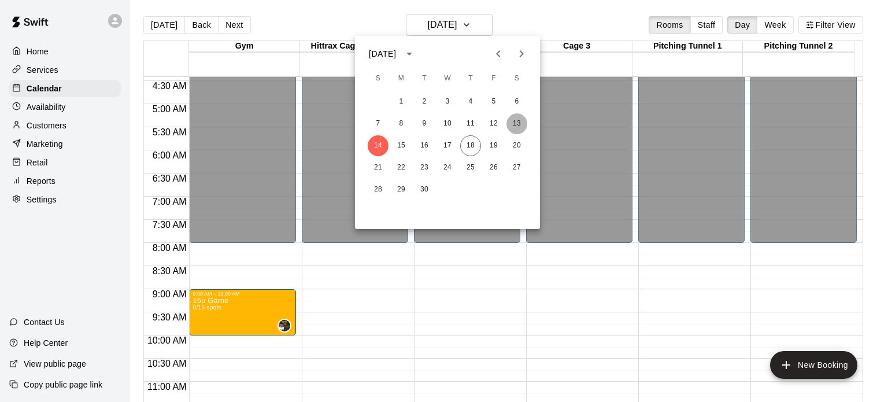
click at [514, 122] on button "13" at bounding box center [516, 123] width 21 height 21
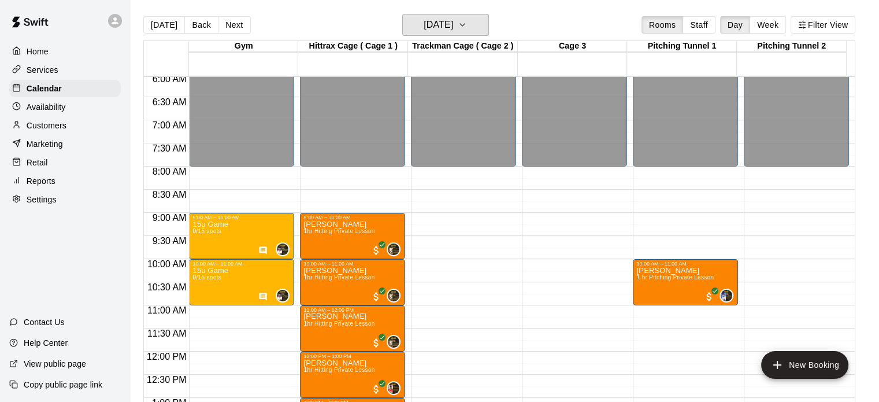
scroll to position [279, 0]
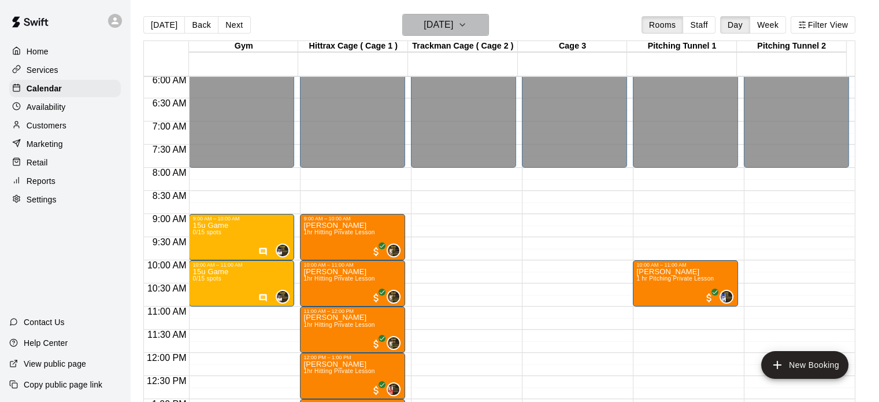
click at [467, 23] on icon "button" at bounding box center [462, 25] width 9 height 14
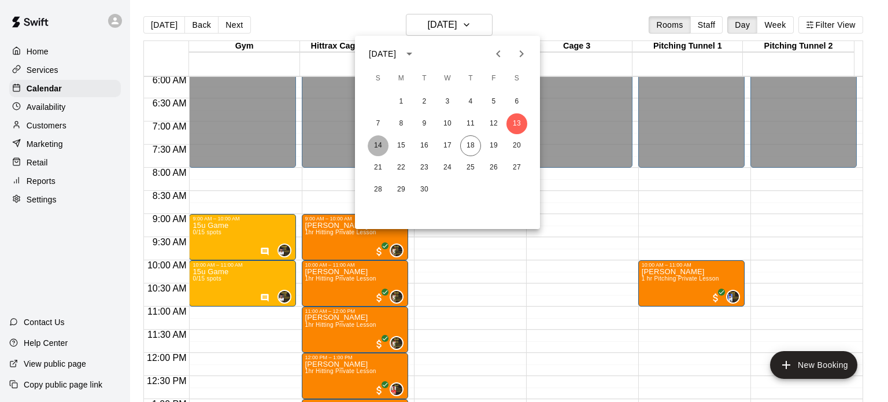
click at [380, 146] on button "14" at bounding box center [378, 145] width 21 height 21
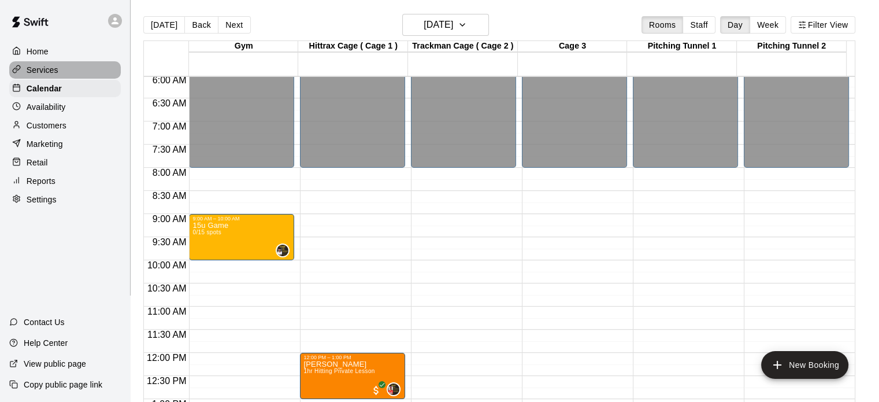
click at [37, 71] on p "Services" at bounding box center [43, 70] width 32 height 12
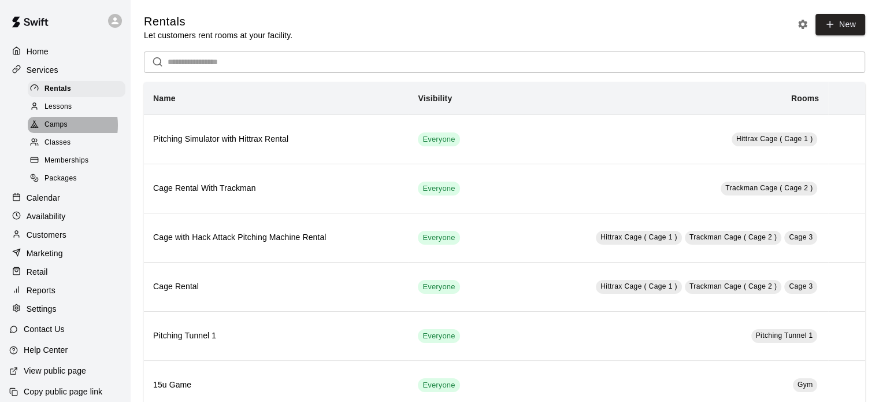
click at [57, 129] on span "Camps" at bounding box center [56, 125] width 23 height 12
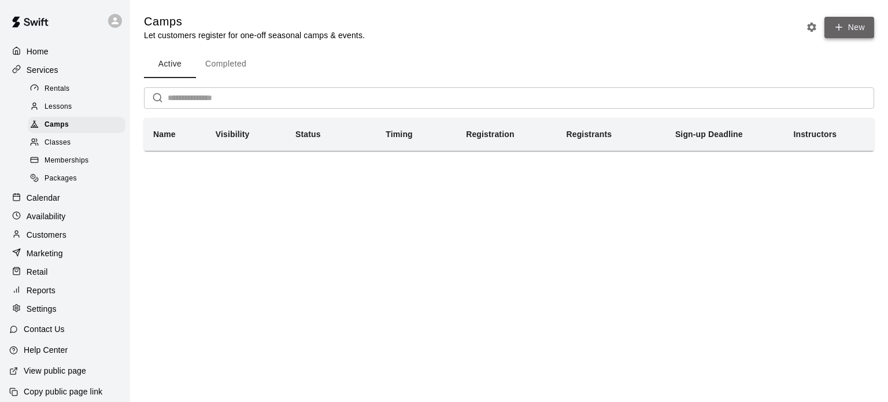
click at [851, 23] on button "New" at bounding box center [849, 27] width 50 height 21
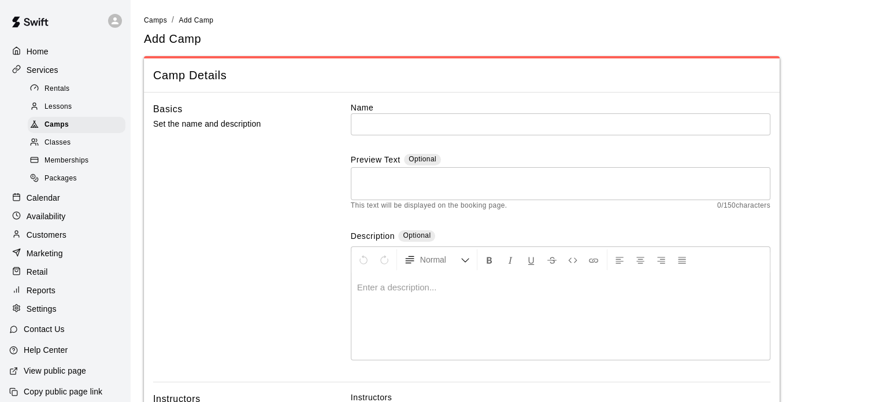
click at [522, 111] on label "Name" at bounding box center [561, 108] width 420 height 12
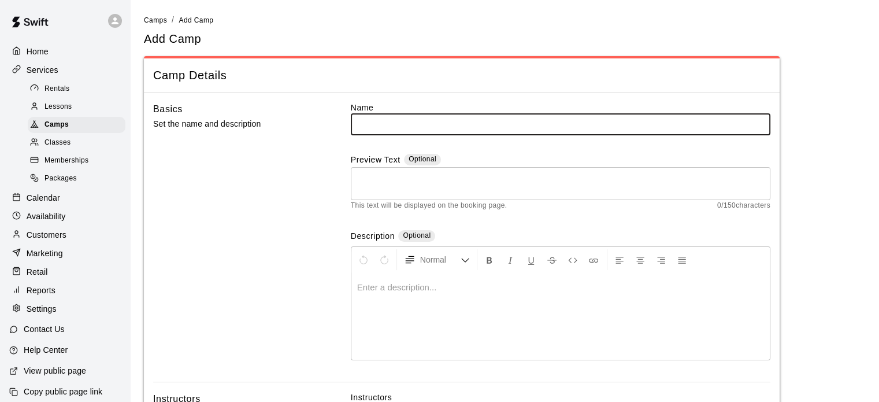
click at [518, 116] on input "text" at bounding box center [561, 123] width 420 height 21
type input "********"
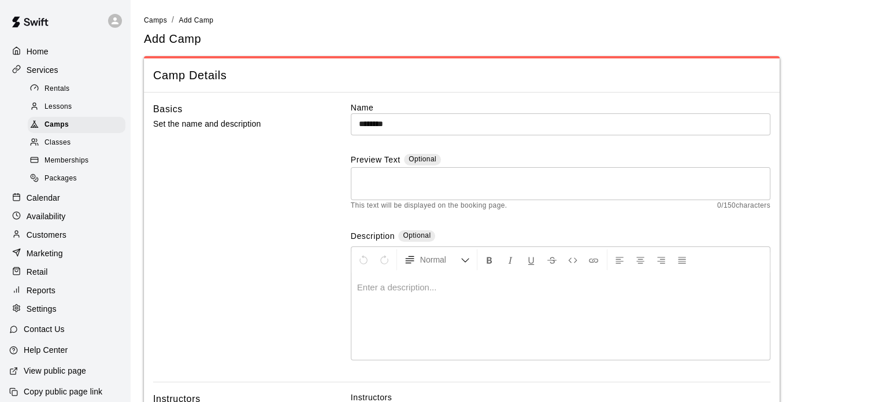
click at [402, 284] on p at bounding box center [560, 287] width 407 height 12
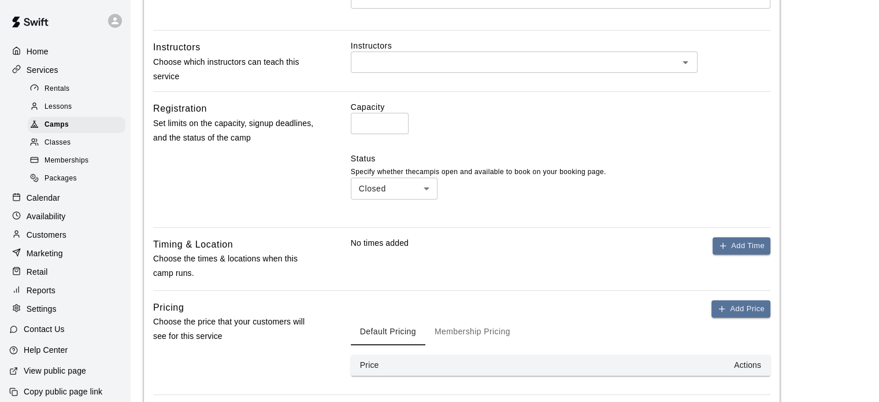
scroll to position [461, 0]
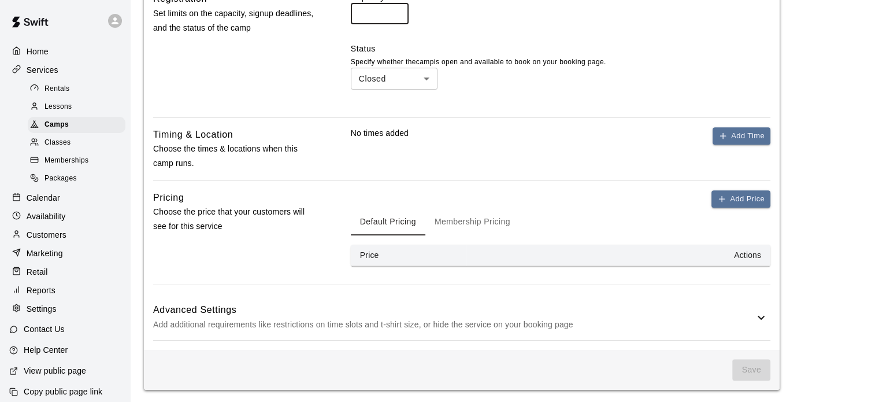
click at [366, 15] on input "*" at bounding box center [380, 13] width 58 height 21
type input "**"
click at [747, 203] on button "Add Price" at bounding box center [741, 199] width 59 height 18
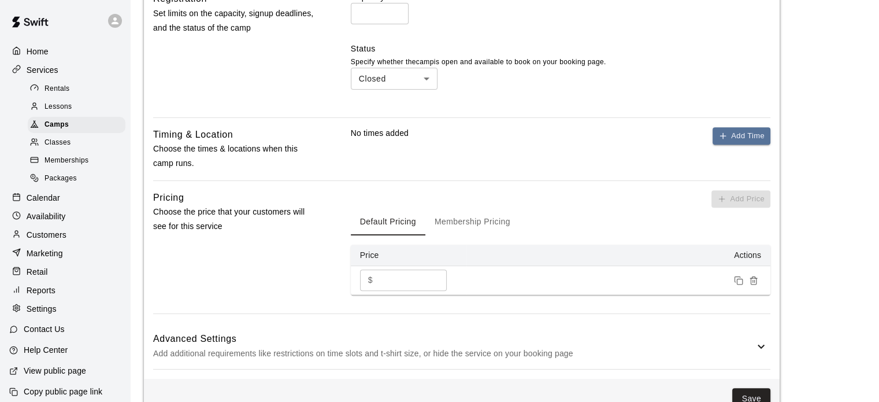
click at [414, 276] on input "*" at bounding box center [411, 279] width 69 height 21
type input "****"
click at [754, 390] on button "Save" at bounding box center [751, 398] width 38 height 21
click at [754, 391] on button "Save" at bounding box center [751, 398] width 38 height 21
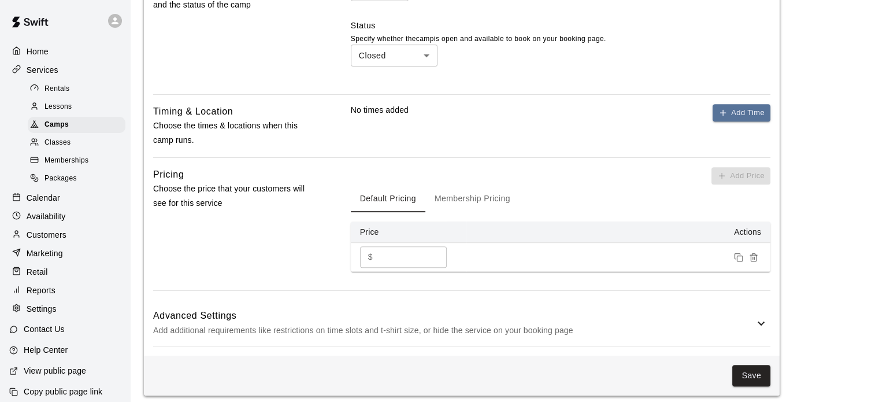
scroll to position [490, 0]
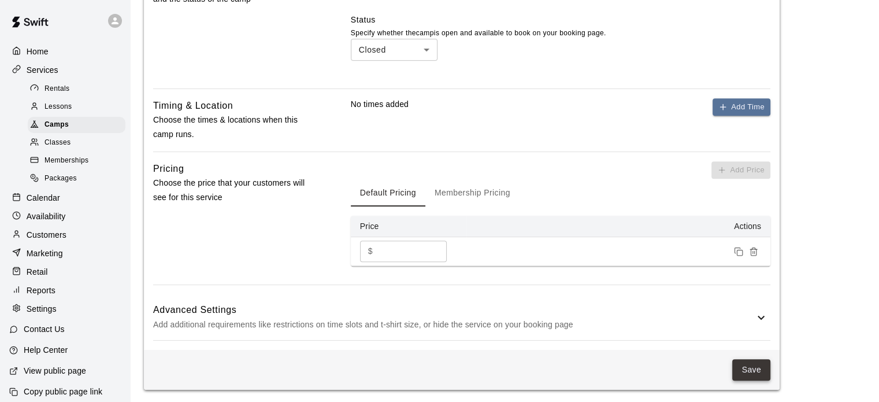
click at [760, 359] on button "Save" at bounding box center [751, 369] width 38 height 21
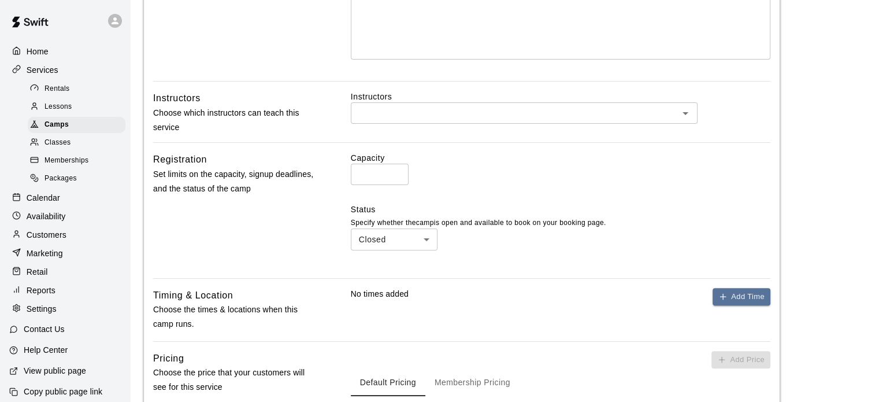
scroll to position [290, 0]
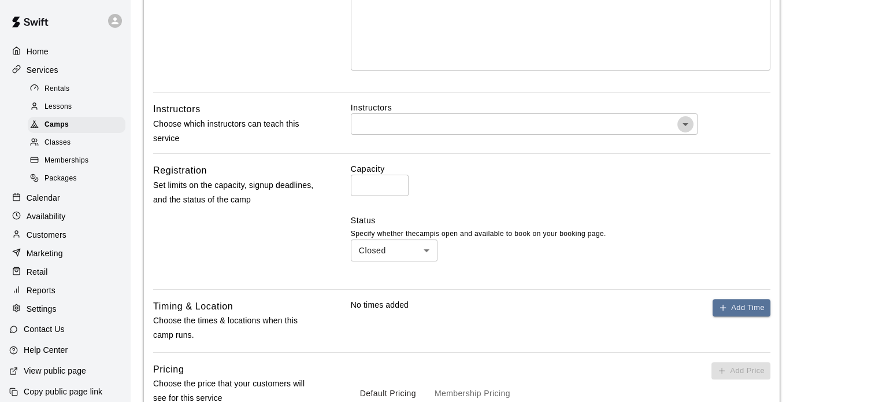
click at [689, 124] on icon "Open" at bounding box center [686, 124] width 14 height 14
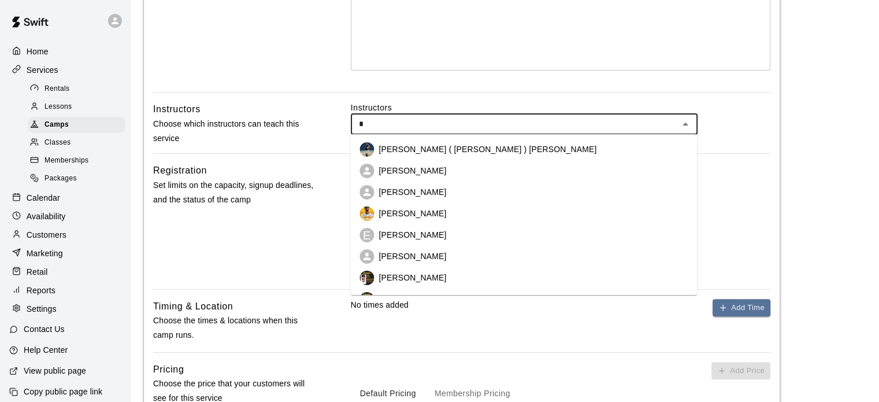
type input "**"
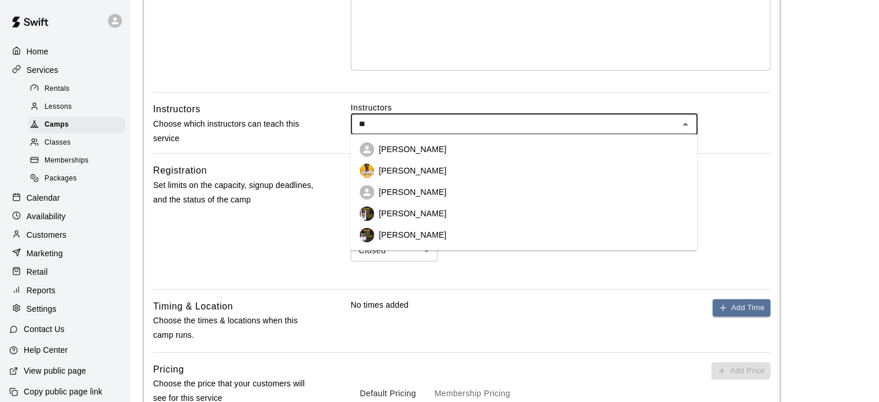
click at [437, 234] on p "[PERSON_NAME]" at bounding box center [413, 235] width 68 height 12
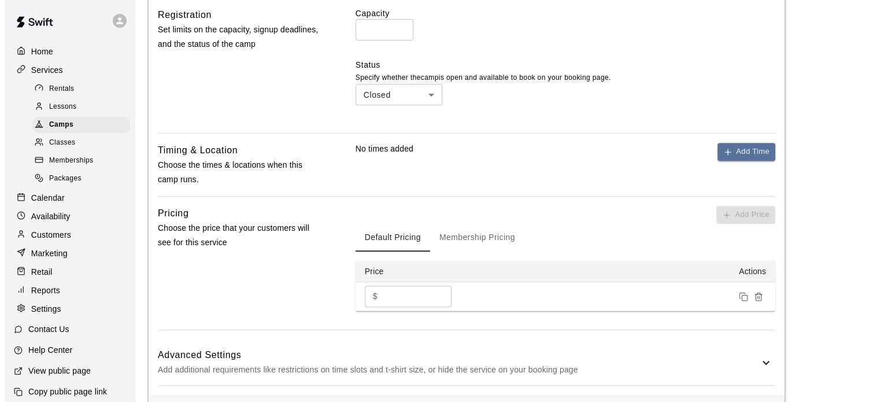
scroll to position [497, 0]
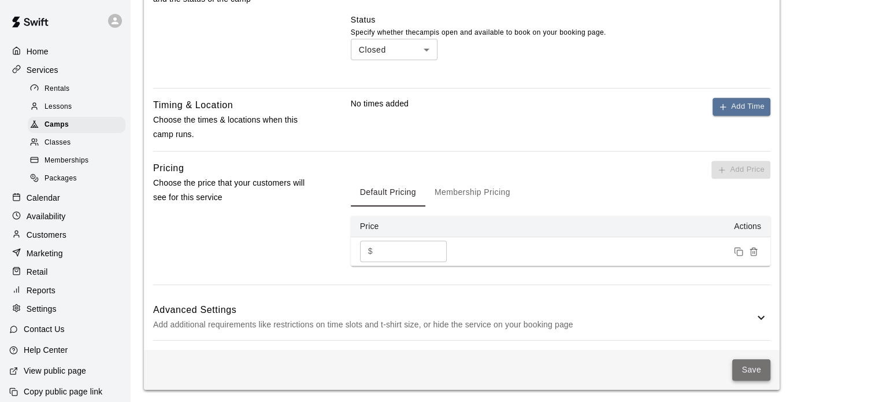
click at [744, 368] on button "Save" at bounding box center [751, 369] width 38 height 21
click at [730, 108] on button "Add Time" at bounding box center [742, 107] width 58 height 18
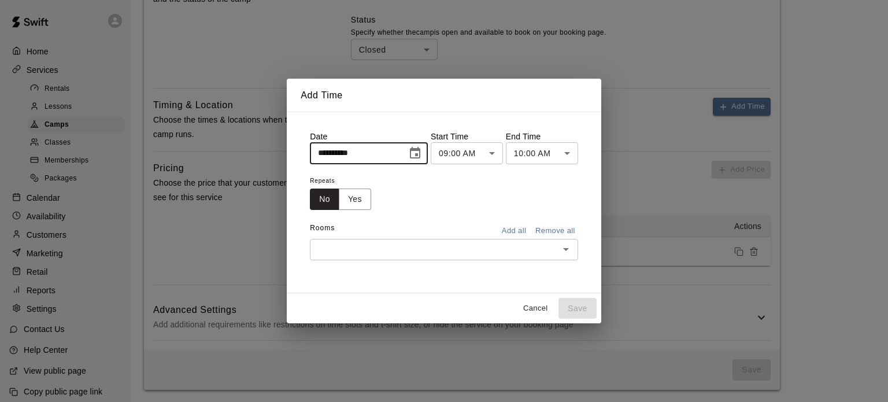
click at [324, 158] on input "**********" at bounding box center [354, 152] width 89 height 21
type input "**********"
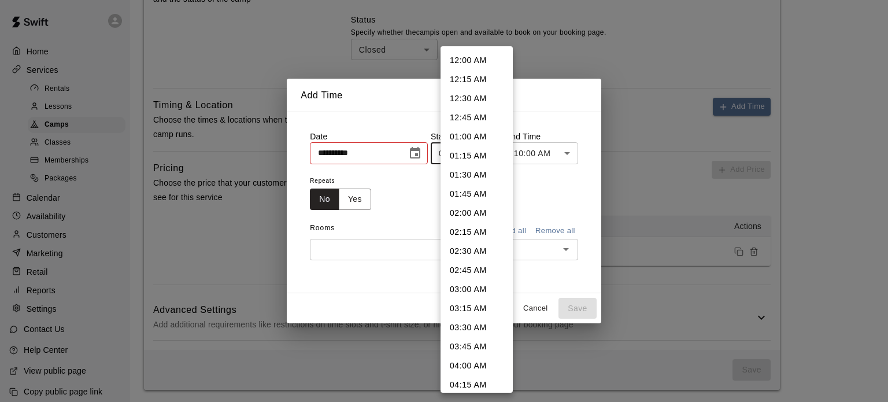
scroll to position [527, 0]
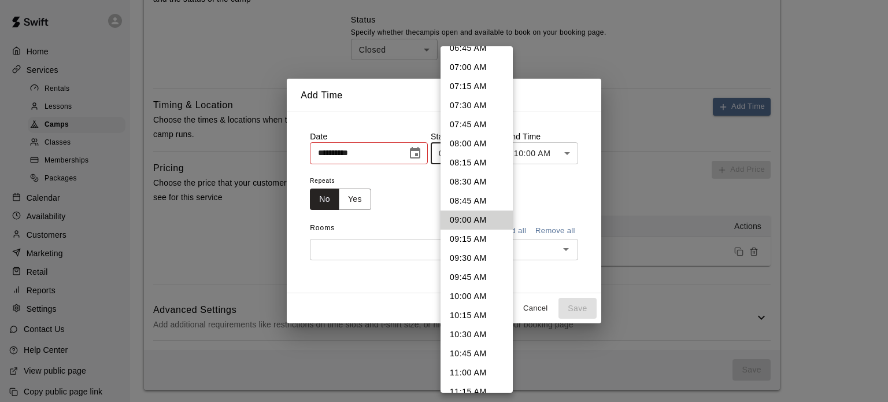
click at [474, 141] on li "08:00 AM" at bounding box center [476, 143] width 72 height 19
type input "********"
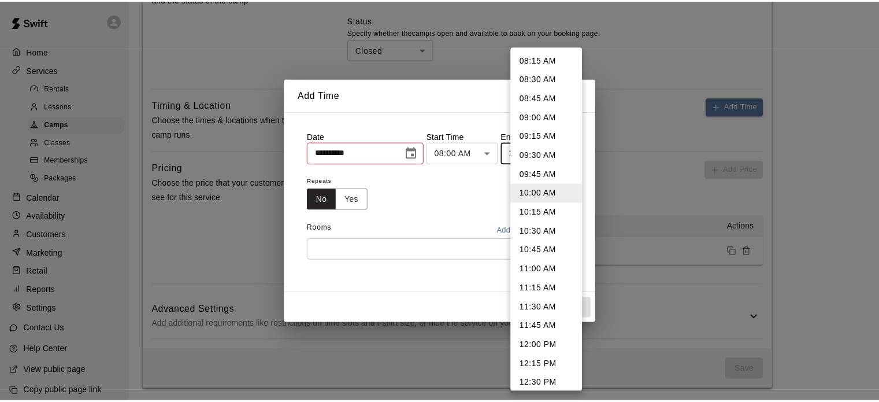
scroll to position [0, 0]
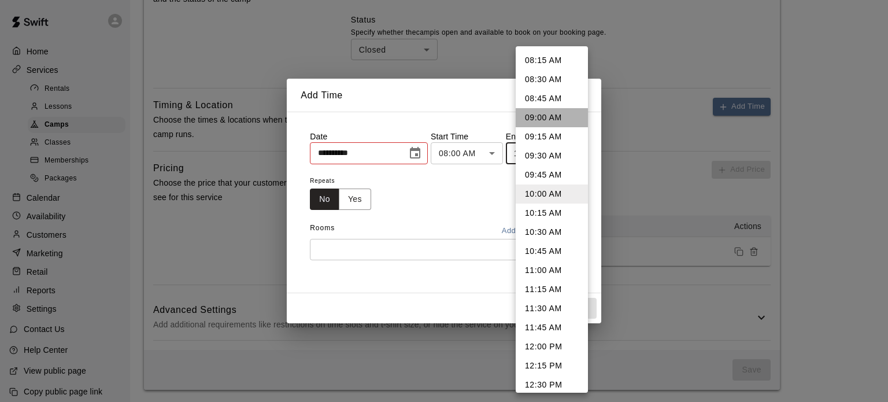
click at [564, 115] on li "09:00 AM" at bounding box center [552, 117] width 72 height 19
type input "********"
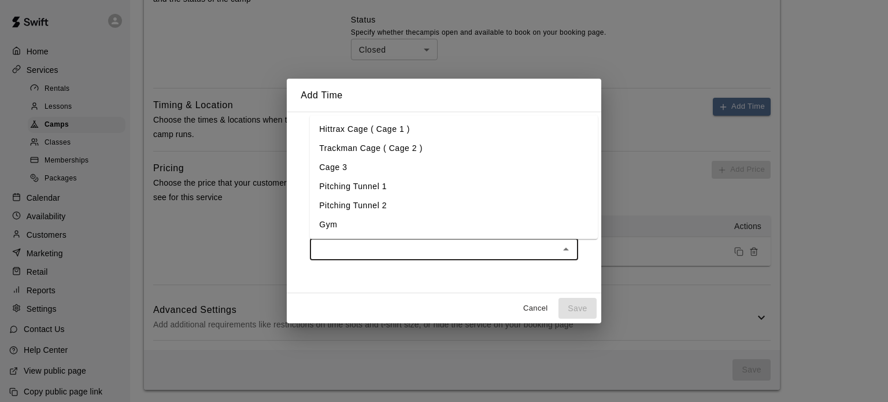
click at [455, 243] on input "text" at bounding box center [434, 249] width 242 height 14
click at [325, 227] on li "Gym" at bounding box center [454, 224] width 288 height 19
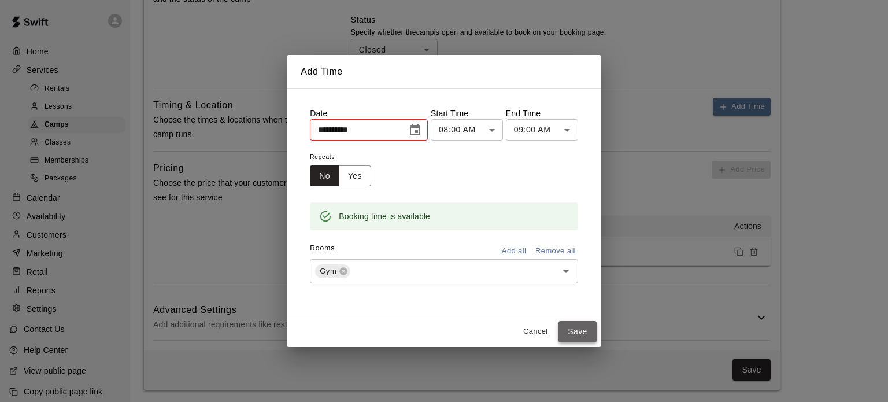
click at [588, 332] on button "Save" at bounding box center [577, 331] width 38 height 21
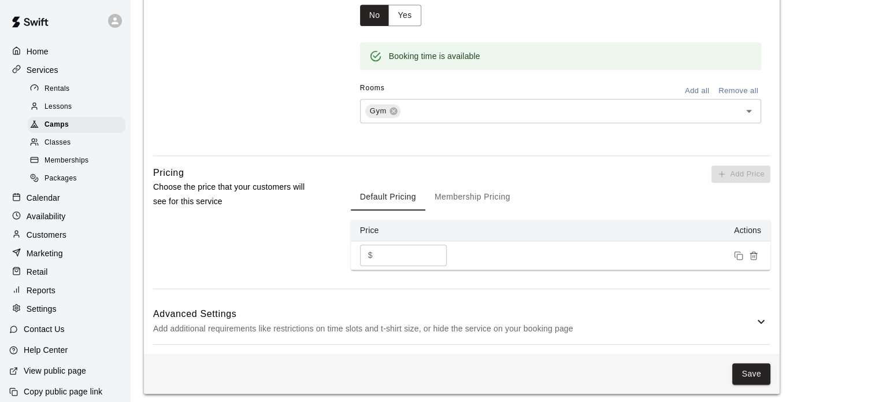
scroll to position [689, 0]
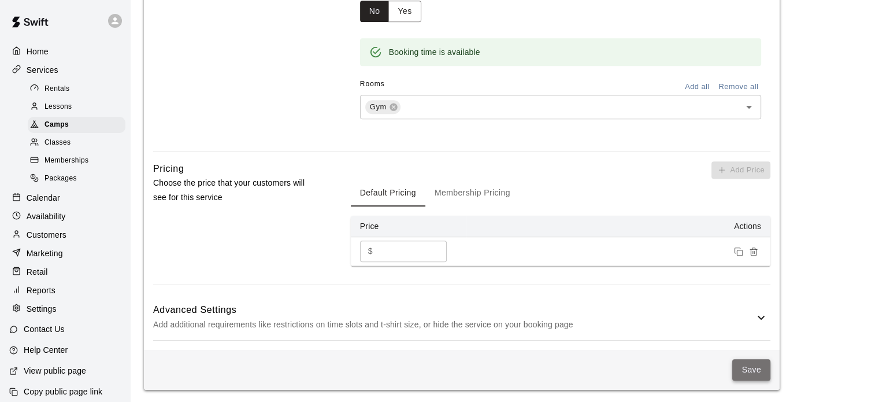
click at [751, 367] on button "Save" at bounding box center [751, 369] width 38 height 21
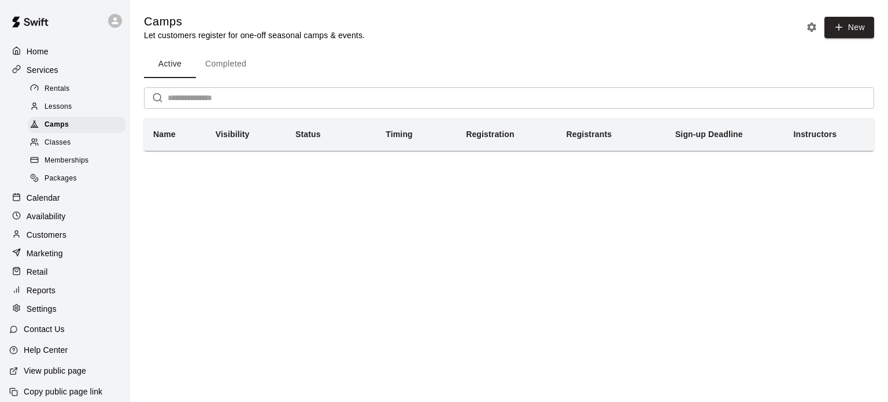
click at [44, 201] on p "Calendar" at bounding box center [44, 198] width 34 height 12
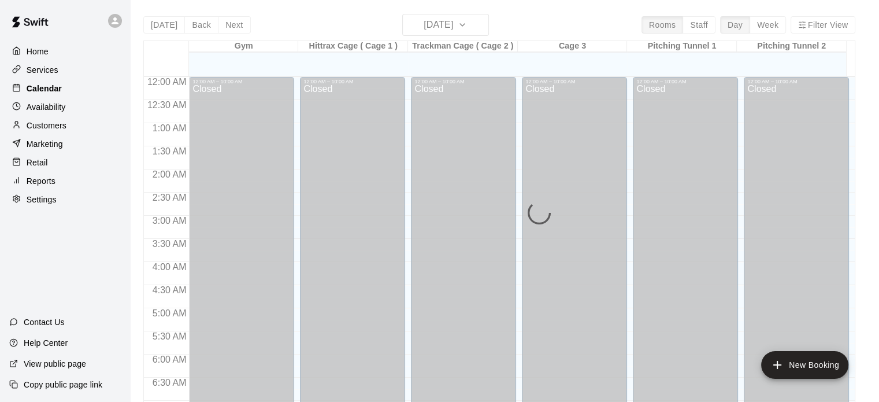
scroll to position [736, 0]
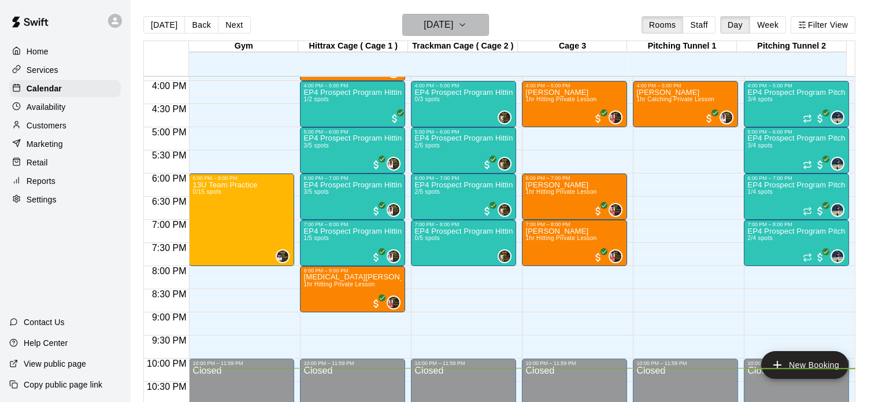
click at [467, 26] on icon "button" at bounding box center [462, 25] width 9 height 14
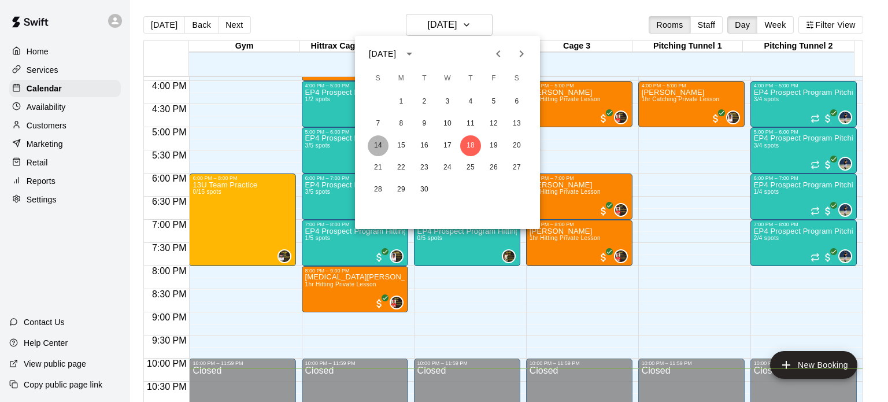
click at [379, 146] on button "14" at bounding box center [378, 145] width 21 height 21
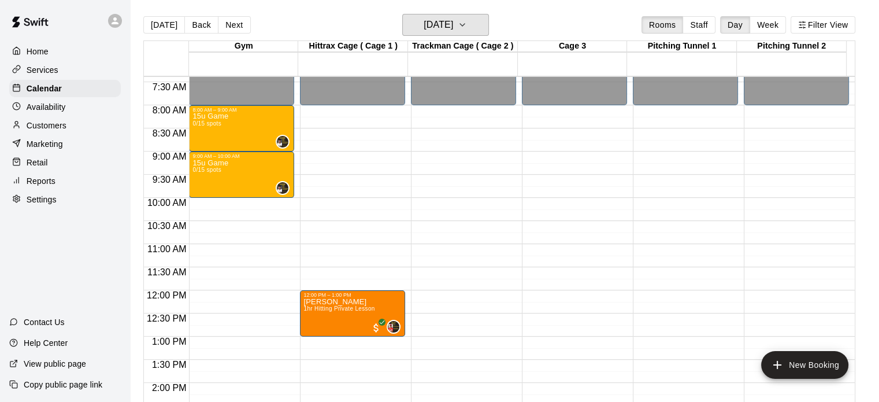
scroll to position [320, 0]
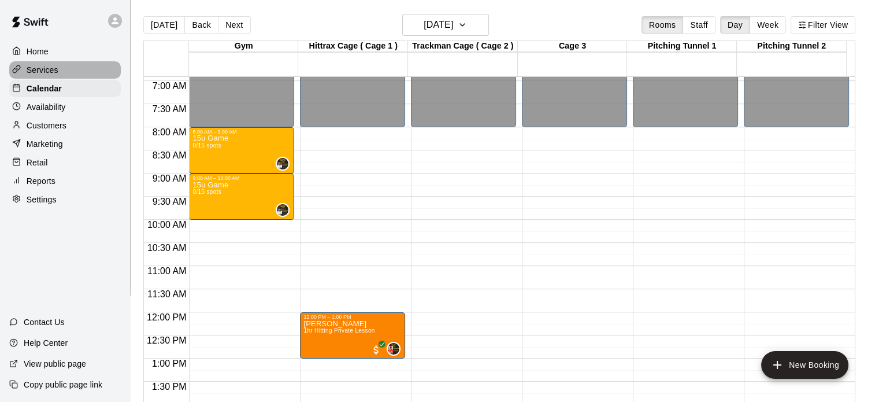
click at [25, 69] on div at bounding box center [19, 70] width 14 height 11
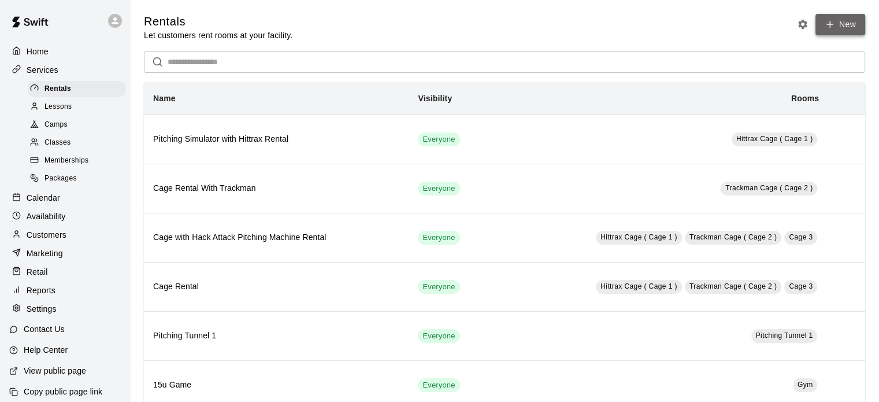
click at [842, 20] on link "New" at bounding box center [841, 24] width 50 height 21
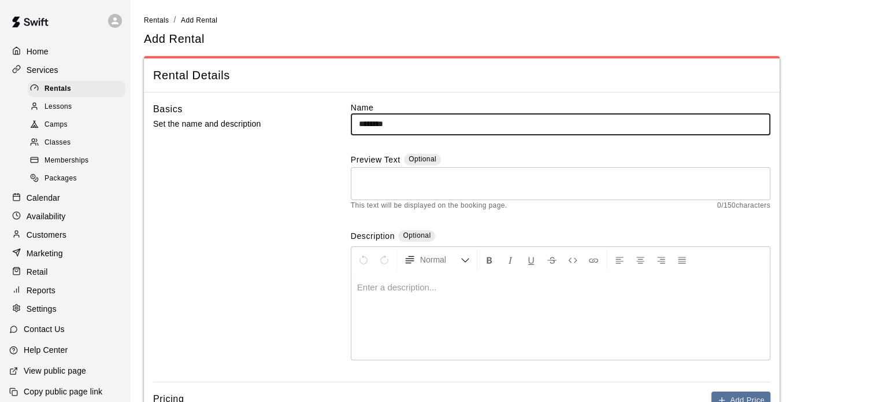
type input "********"
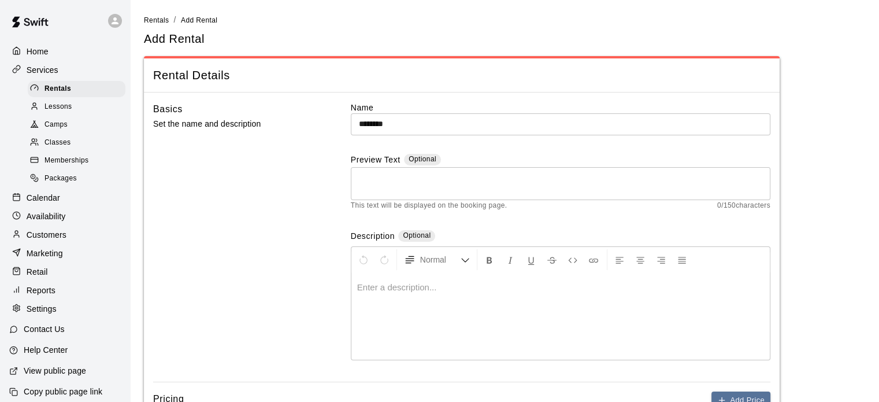
click at [446, 294] on div at bounding box center [560, 316] width 418 height 87
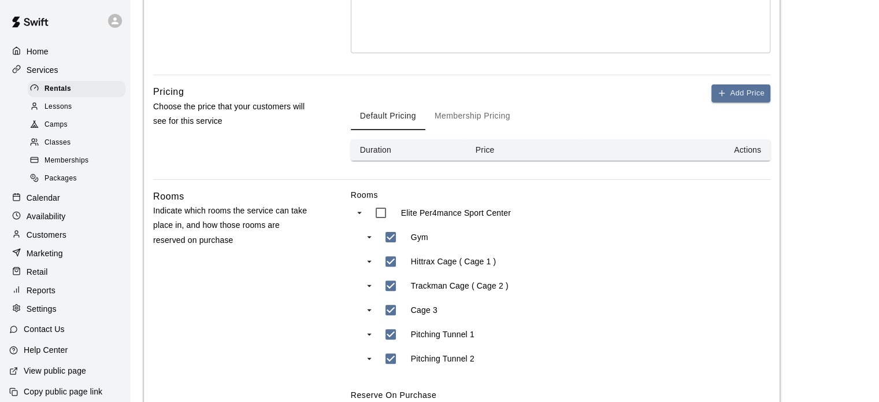
scroll to position [323, 0]
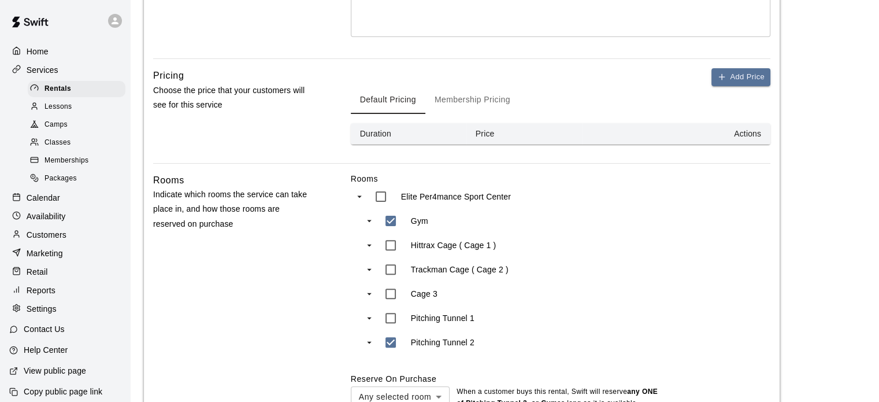
type input "***"
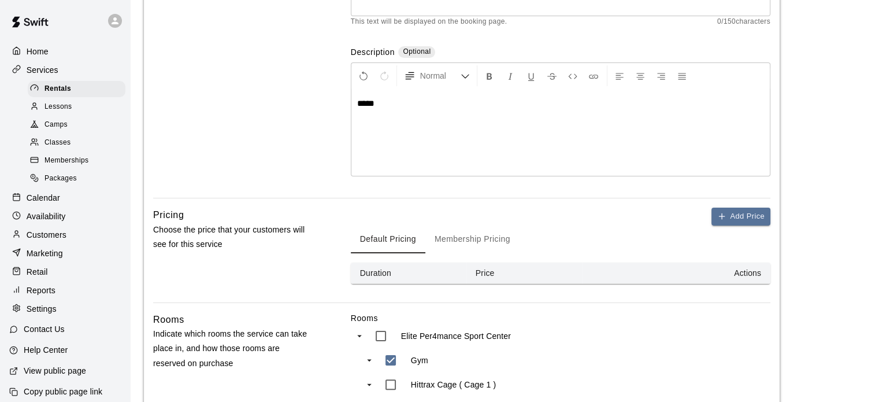
scroll to position [183, 0]
click at [733, 216] on button "Add Price" at bounding box center [741, 218] width 59 height 18
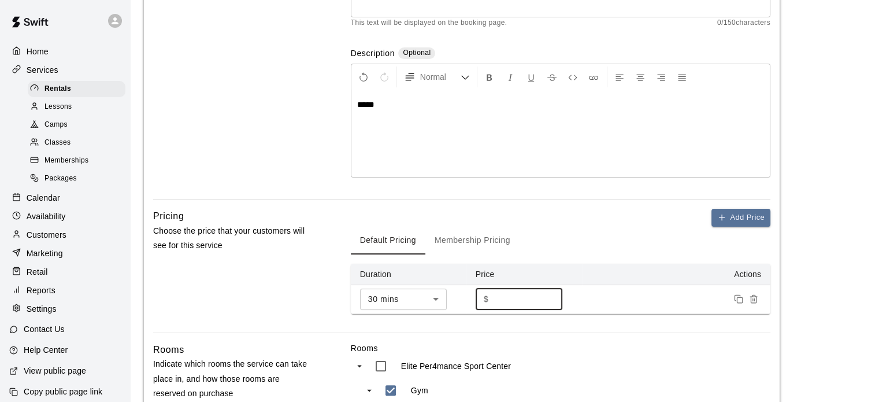
click at [517, 296] on input "*" at bounding box center [527, 298] width 69 height 21
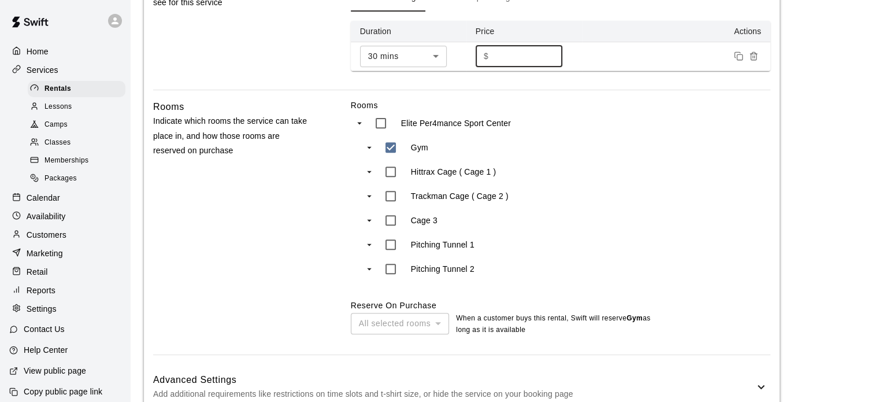
scroll to position [497, 0]
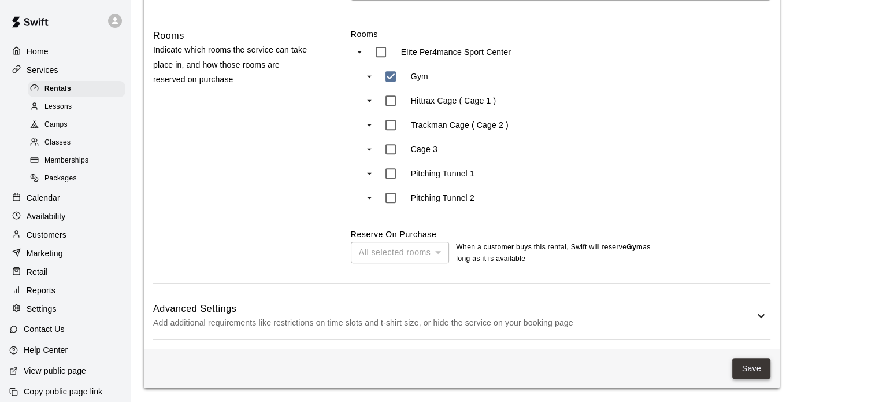
type input "****"
click at [748, 371] on button "Save" at bounding box center [751, 368] width 38 height 21
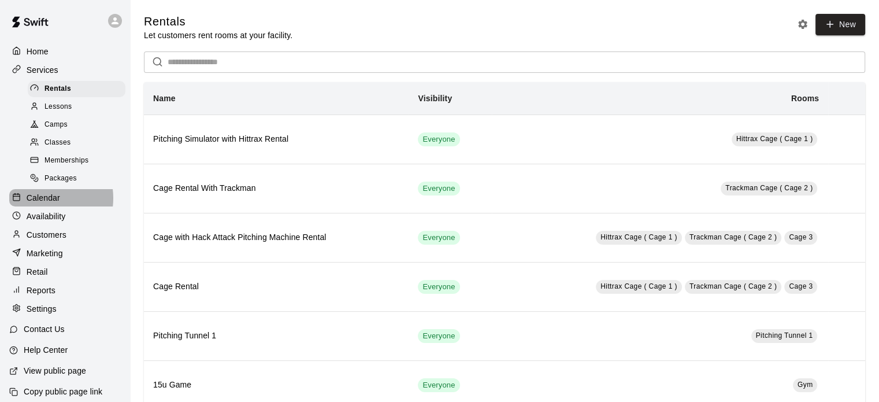
click at [44, 203] on p "Calendar" at bounding box center [44, 198] width 34 height 12
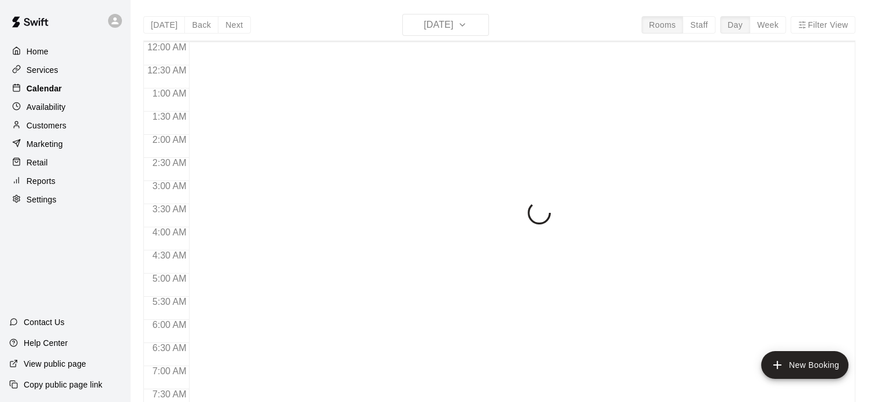
scroll to position [736, 0]
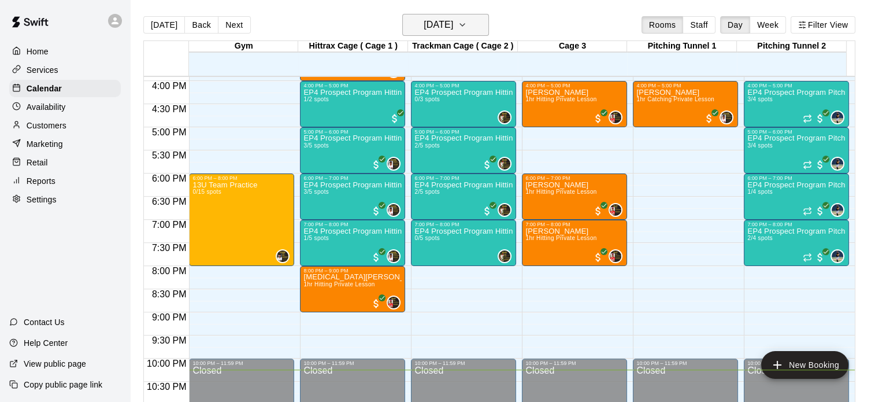
click at [467, 28] on icon "button" at bounding box center [462, 25] width 9 height 14
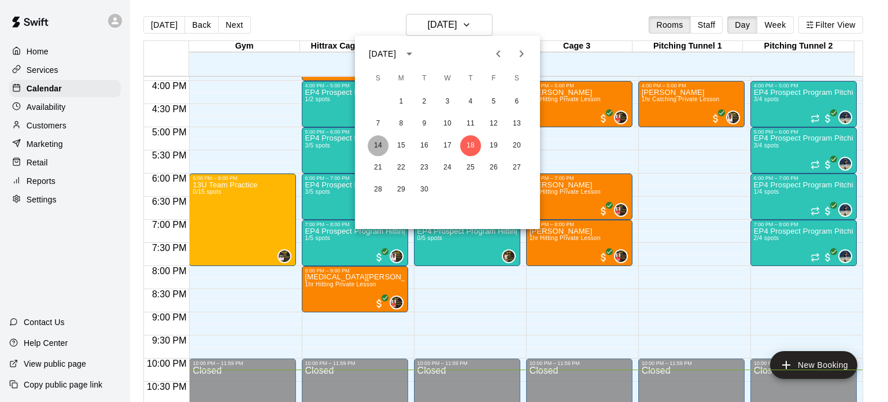
click at [379, 142] on button "14" at bounding box center [378, 145] width 21 height 21
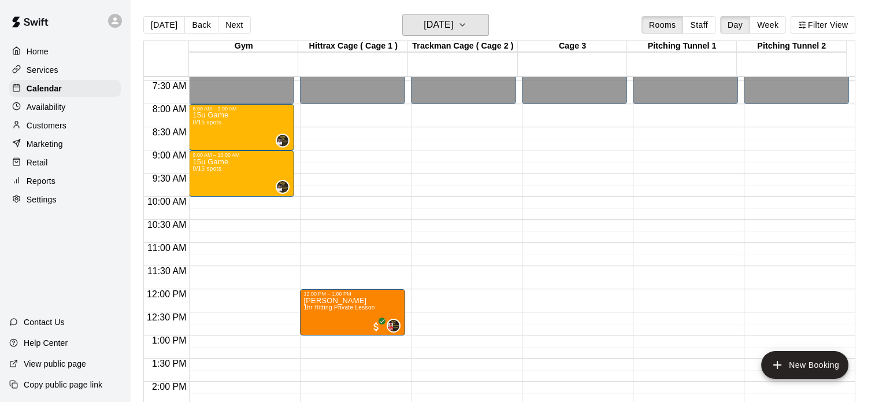
scroll to position [320, 0]
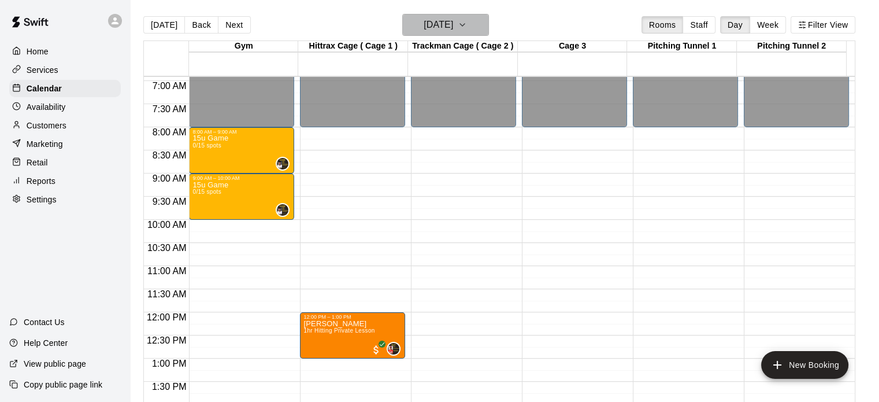
click at [467, 24] on icon "button" at bounding box center [462, 25] width 9 height 14
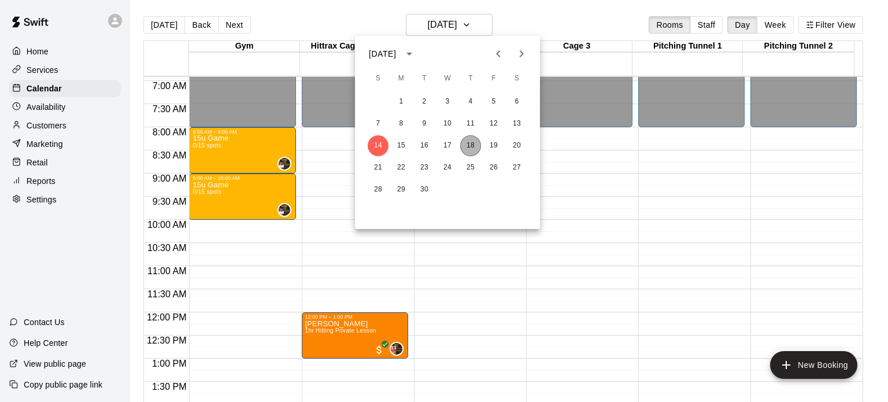
click at [463, 147] on button "18" at bounding box center [470, 145] width 21 height 21
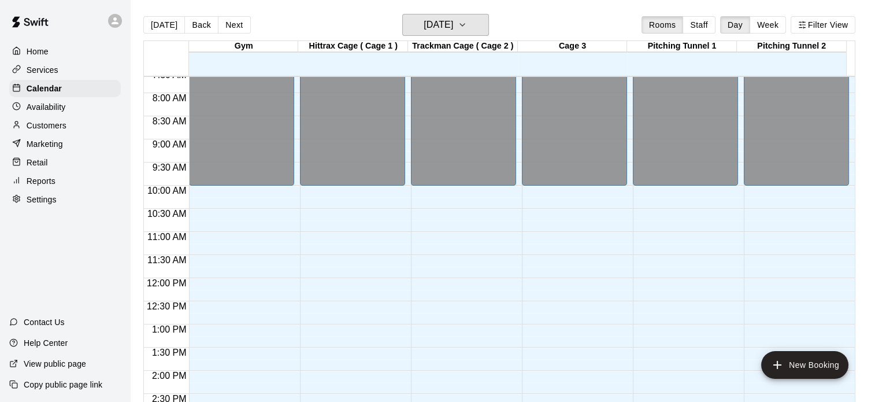
scroll to position [331, 0]
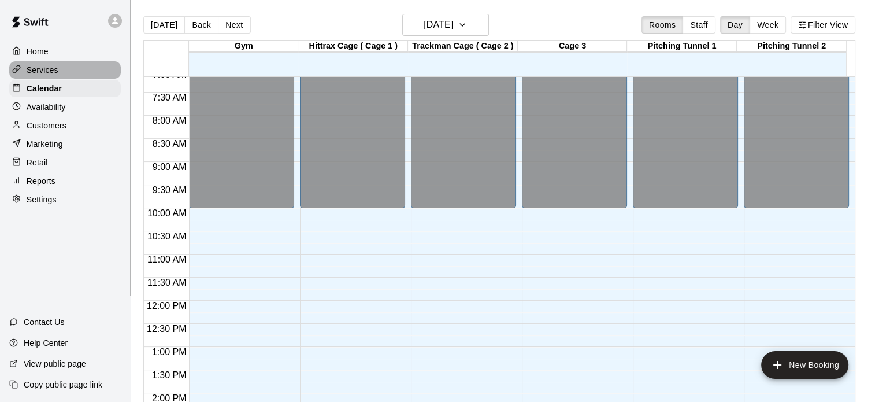
click at [37, 66] on p "Services" at bounding box center [43, 70] width 32 height 12
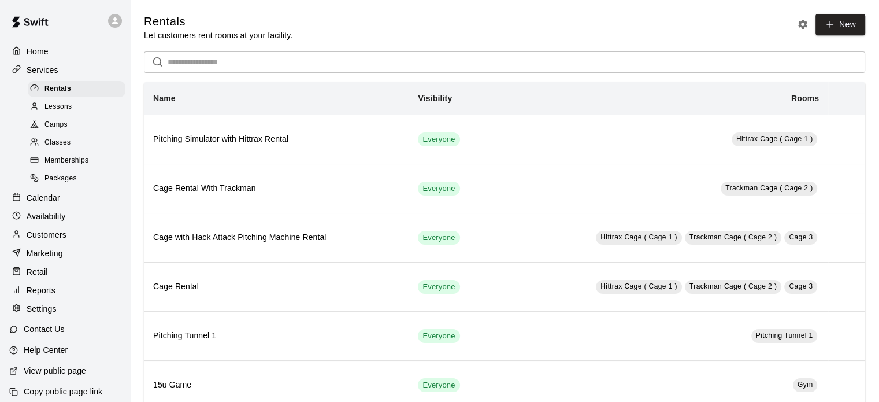
click at [58, 131] on span "Camps" at bounding box center [56, 125] width 23 height 12
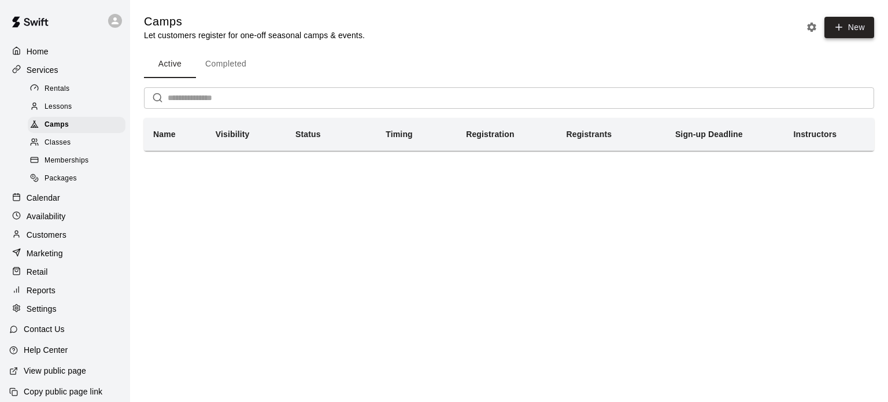
click at [851, 20] on button "New" at bounding box center [849, 27] width 50 height 21
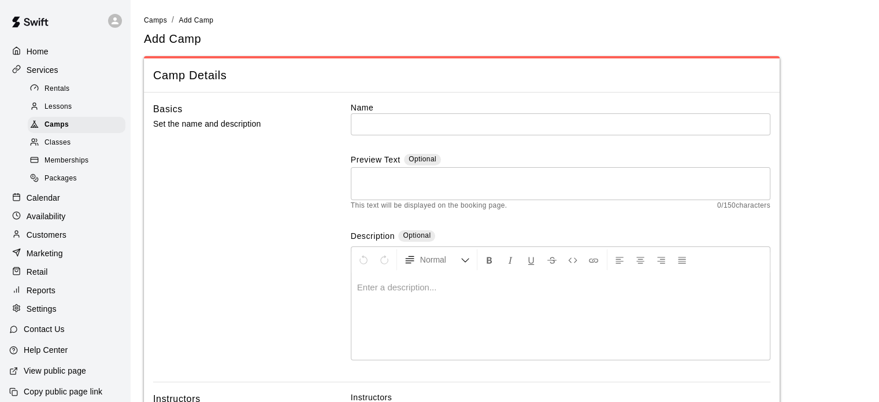
click at [851, 20] on ol "Camps / Add Camp" at bounding box center [504, 20] width 721 height 13
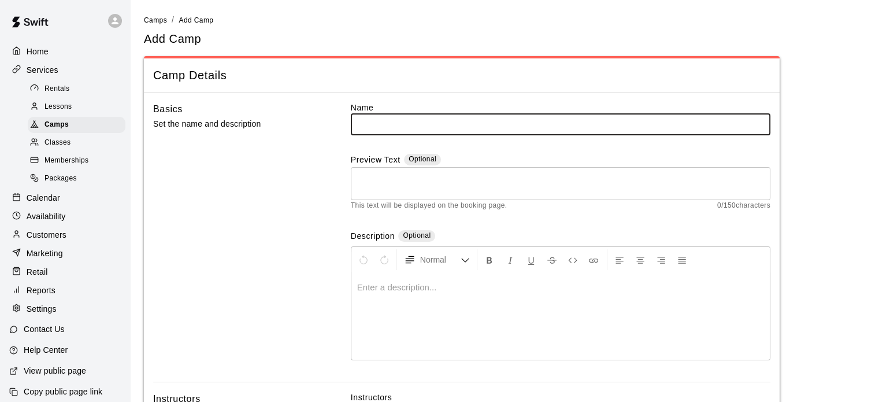
click at [573, 123] on input "text" at bounding box center [561, 123] width 420 height 21
type input "********"
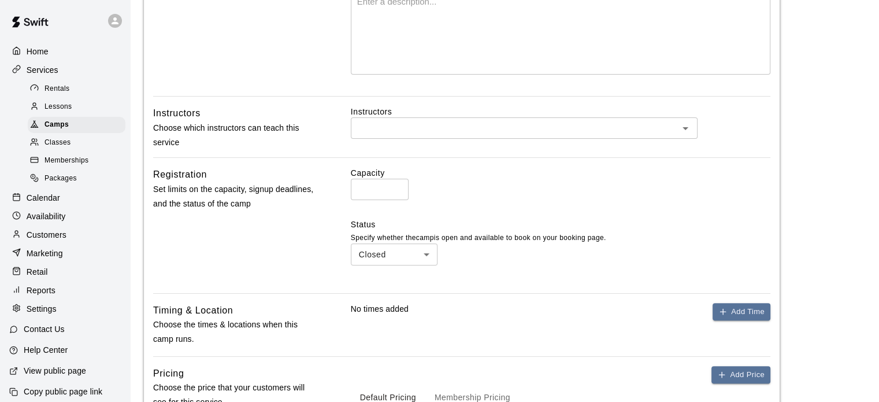
scroll to position [288, 0]
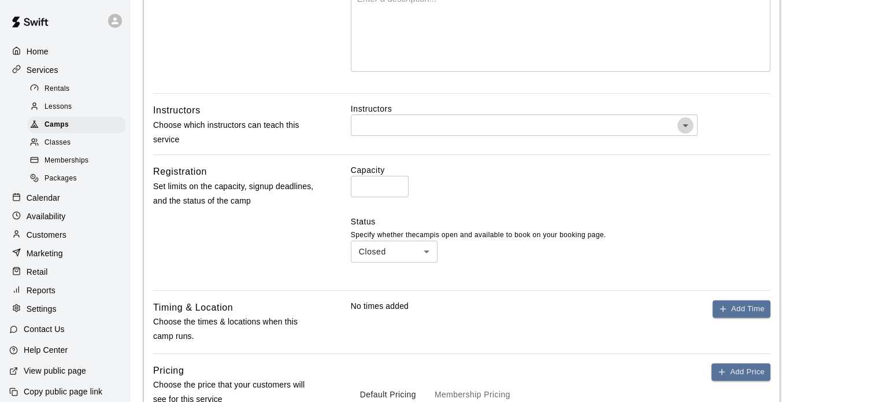
click at [691, 127] on icon "Open" at bounding box center [686, 125] width 14 height 14
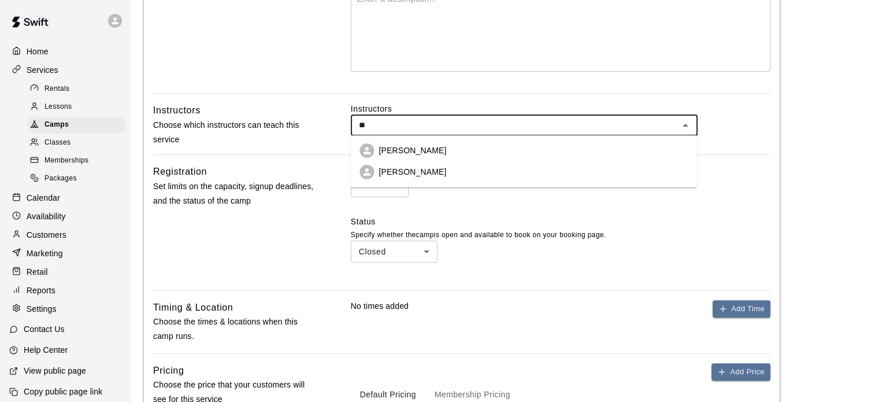
type input "***"
click at [551, 147] on li "[PERSON_NAME]" at bounding box center [523, 150] width 347 height 21
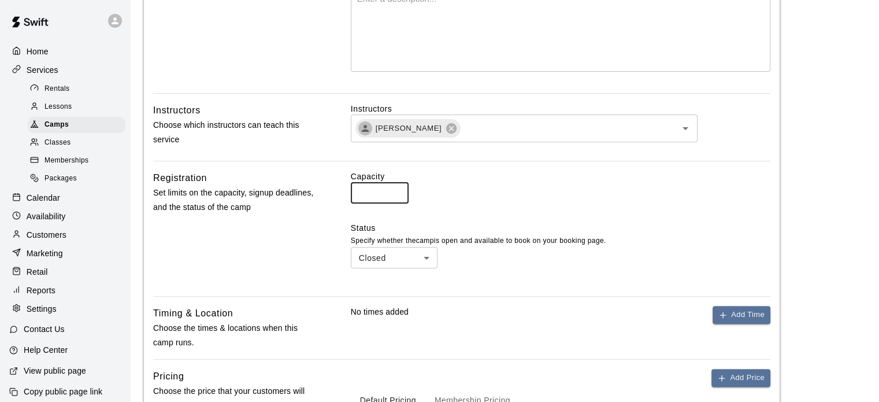
click at [379, 195] on input "*" at bounding box center [380, 192] width 58 height 21
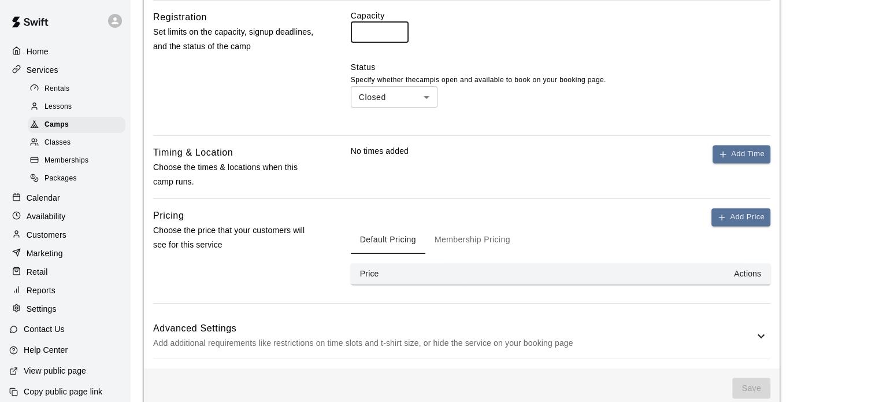
scroll to position [467, 0]
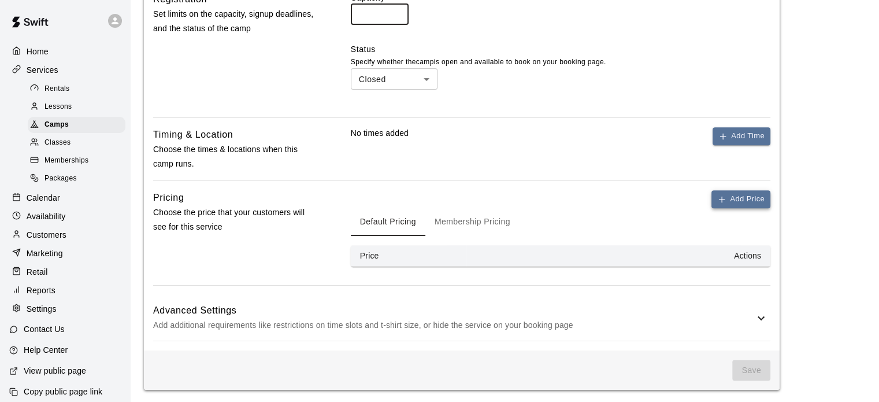
type input "**"
click at [728, 199] on button "Add Price" at bounding box center [741, 199] width 59 height 18
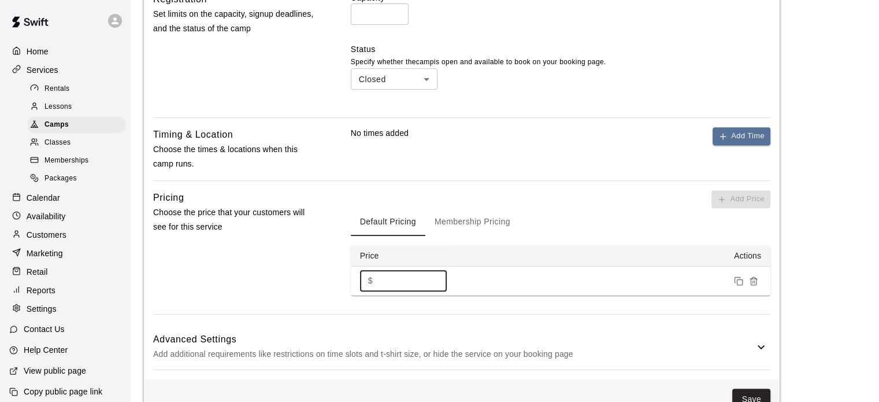
click at [412, 279] on input "*" at bounding box center [411, 280] width 69 height 21
type input "****"
click at [755, 392] on button "Save" at bounding box center [751, 398] width 38 height 21
drag, startPoint x: 882, startPoint y: 243, endPoint x: 872, endPoint y: 94, distance: 148.9
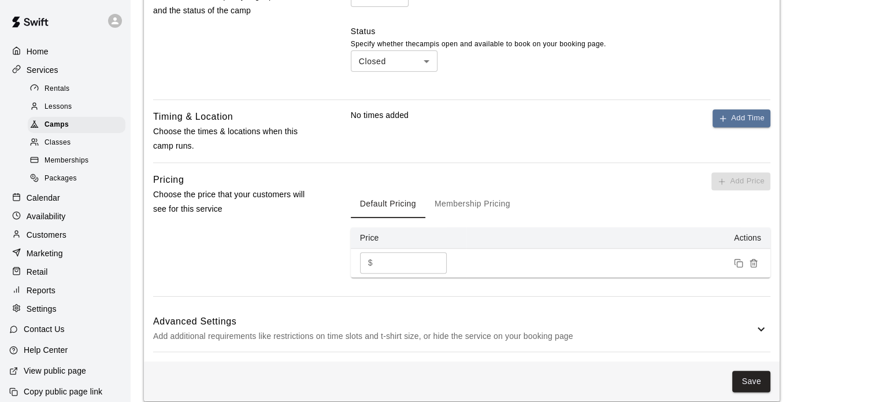
scroll to position [497, 0]
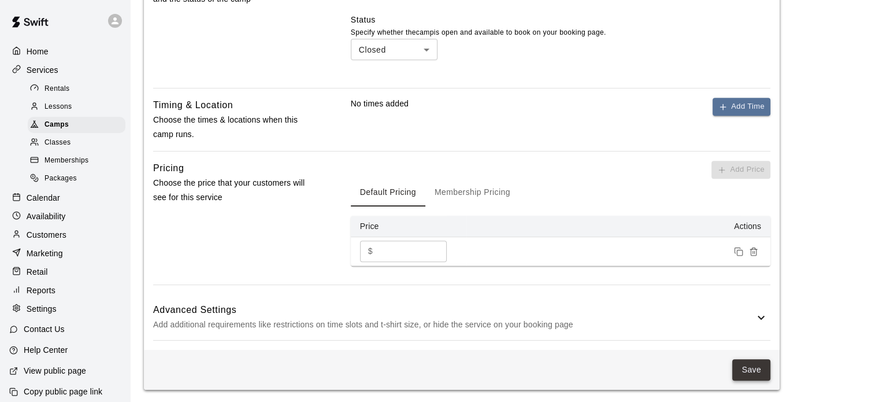
click at [748, 367] on button "Save" at bounding box center [751, 369] width 38 height 21
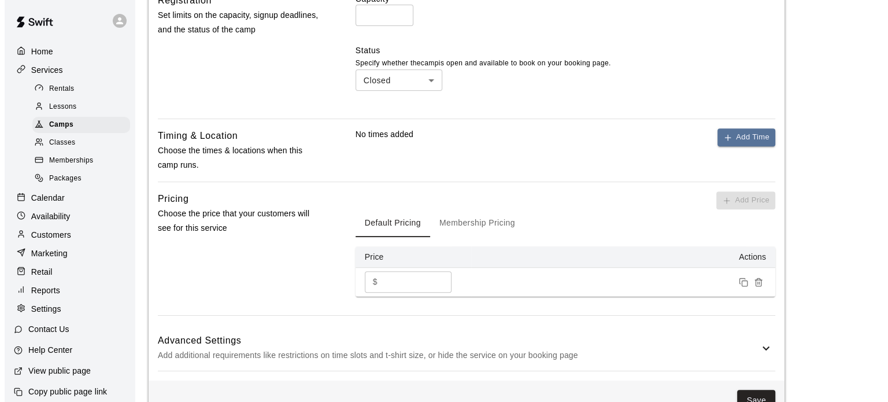
scroll to position [475, 0]
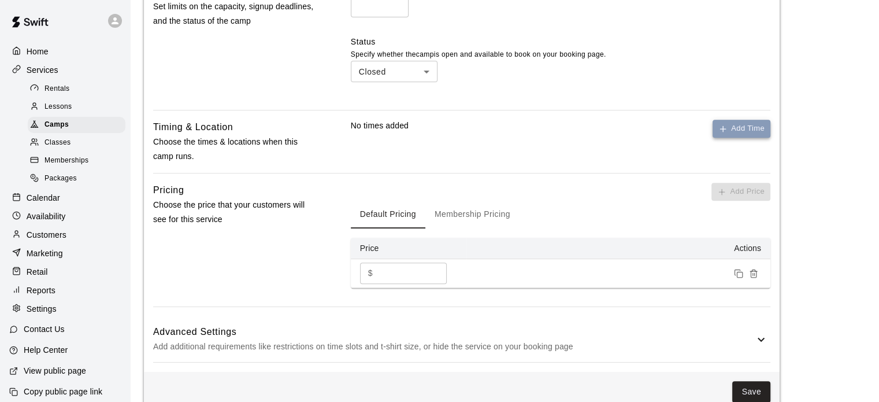
click at [730, 123] on button "Add Time" at bounding box center [742, 129] width 58 height 18
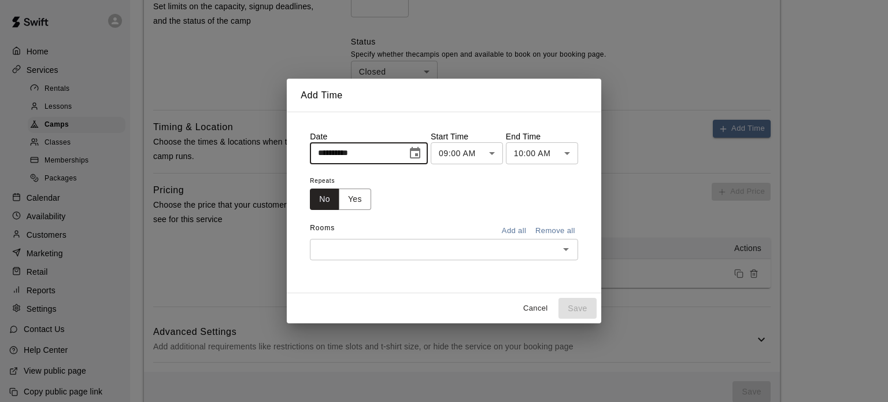
click at [322, 153] on input "**********" at bounding box center [354, 152] width 89 height 21
type input "**********"
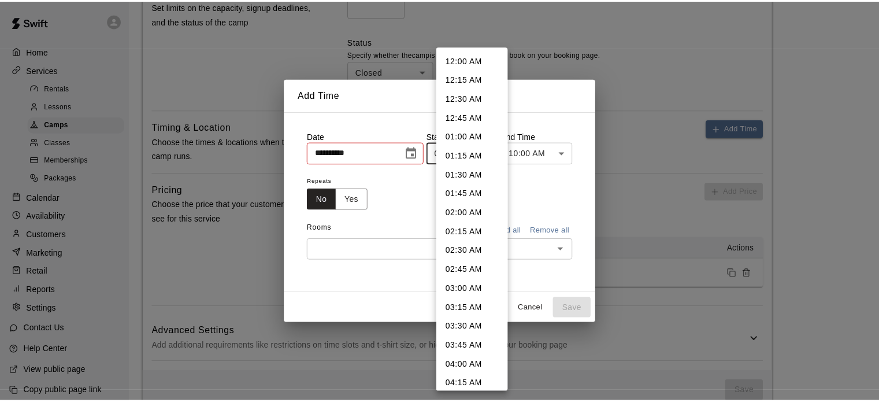
scroll to position [527, 0]
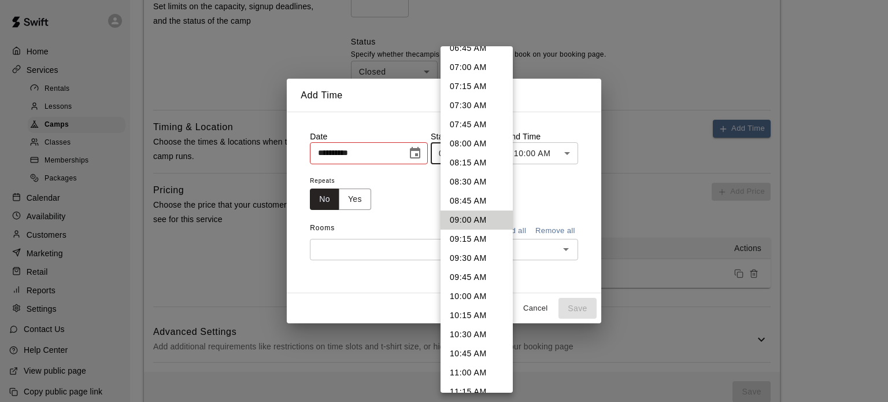
click at [482, 297] on li "10:00 AM" at bounding box center [476, 296] width 72 height 19
type input "********"
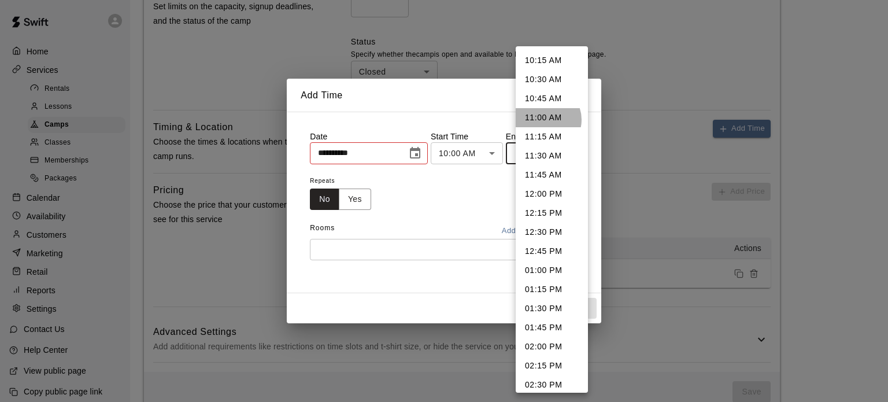
click at [544, 120] on li "11:00 AM" at bounding box center [552, 117] width 72 height 19
type input "********"
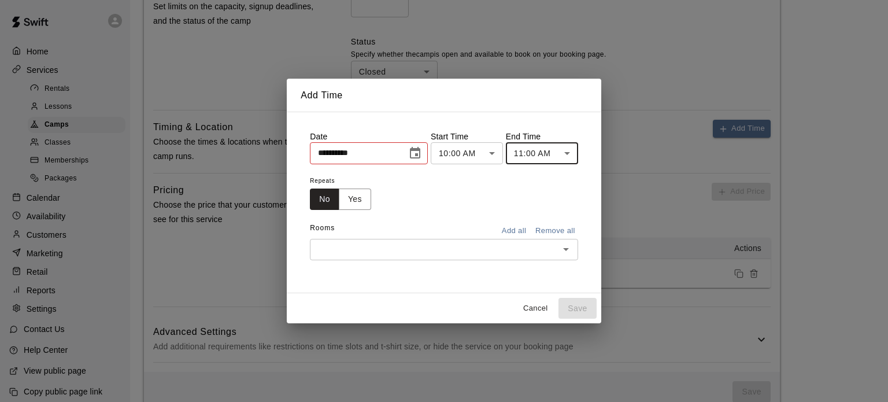
click at [427, 240] on div "​" at bounding box center [444, 249] width 268 height 21
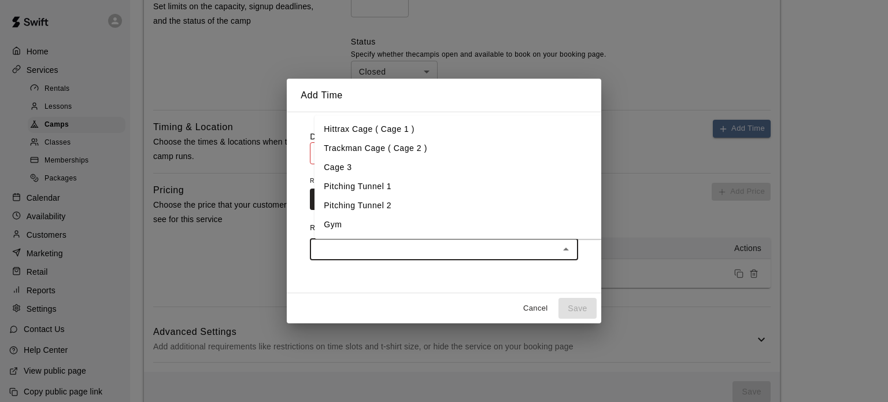
click at [322, 224] on li "Gym" at bounding box center [458, 224] width 288 height 19
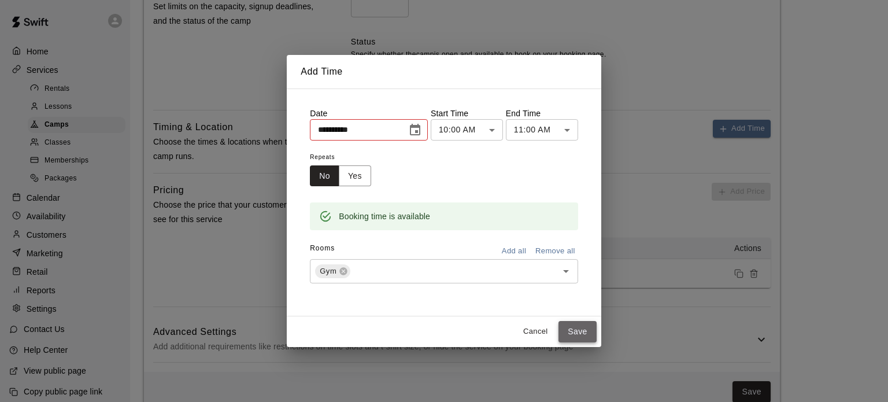
click at [593, 332] on button "Save" at bounding box center [577, 331] width 38 height 21
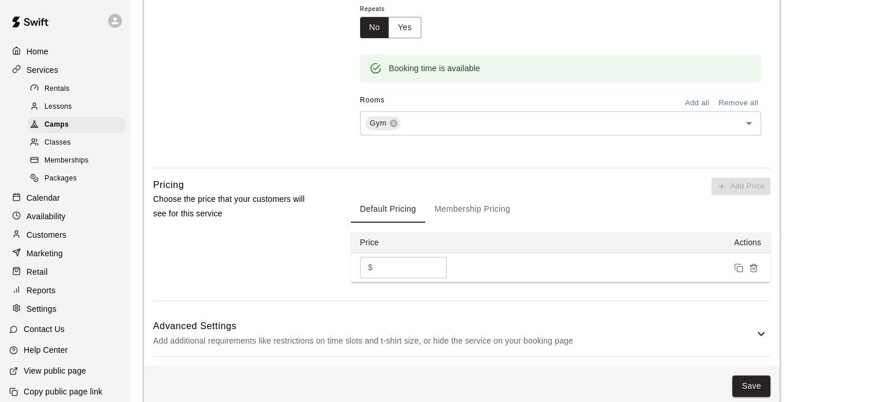
scroll to position [689, 0]
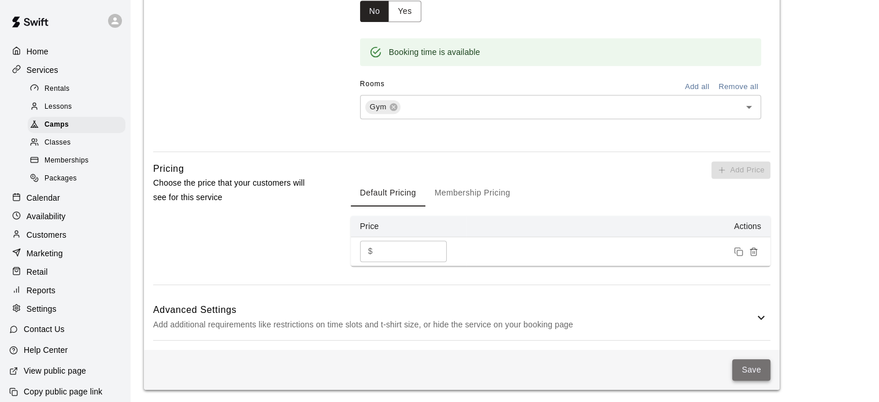
click at [747, 369] on button "Save" at bounding box center [751, 369] width 38 height 21
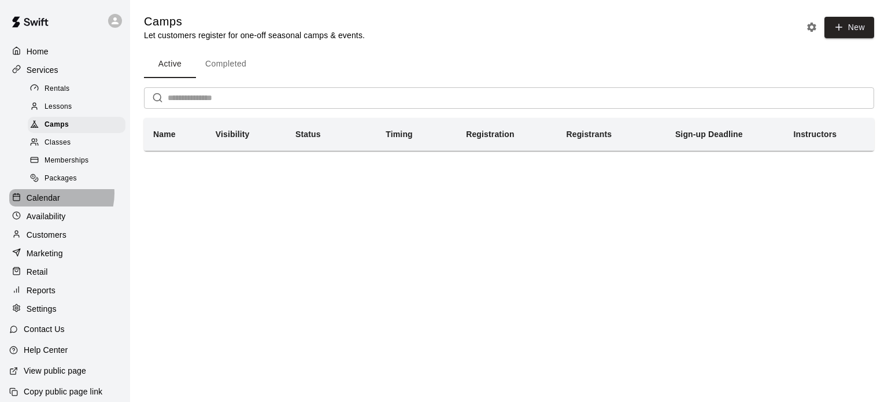
click at [50, 201] on p "Calendar" at bounding box center [44, 198] width 34 height 12
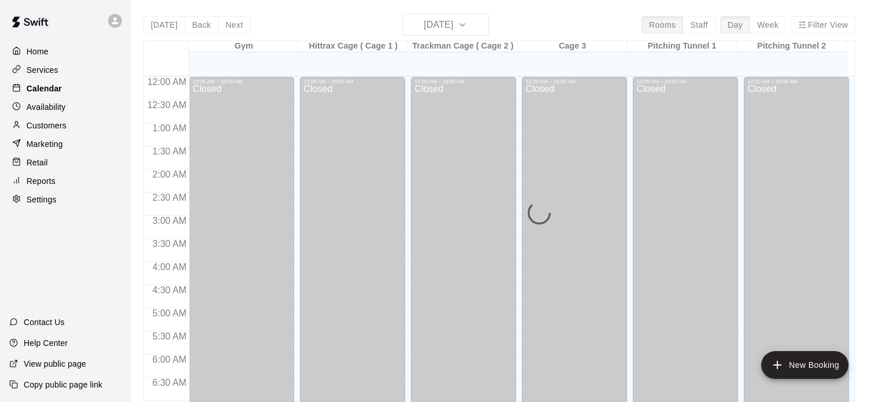
scroll to position [736, 0]
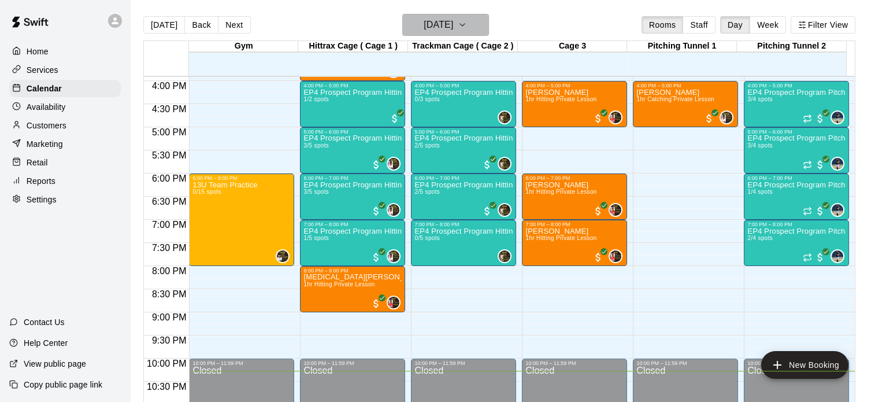
click at [467, 22] on icon "button" at bounding box center [462, 25] width 9 height 14
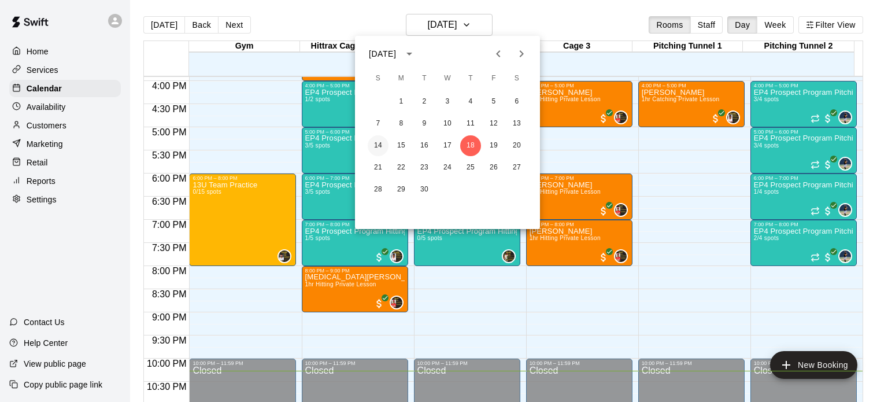
click at [378, 149] on button "14" at bounding box center [378, 145] width 21 height 21
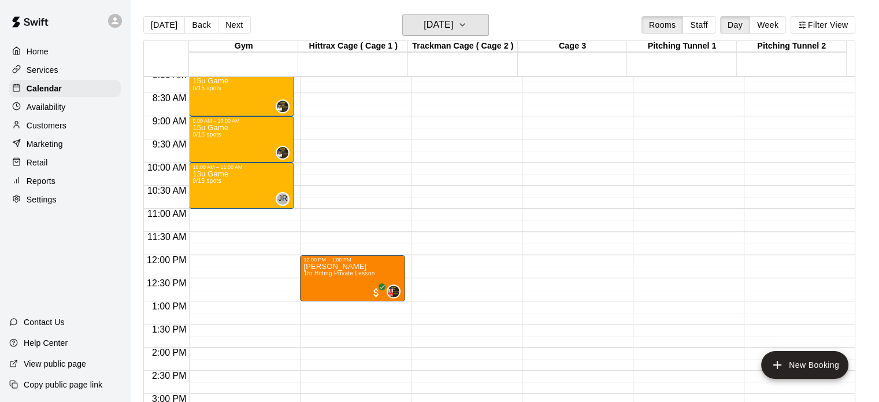
scroll to position [366, 0]
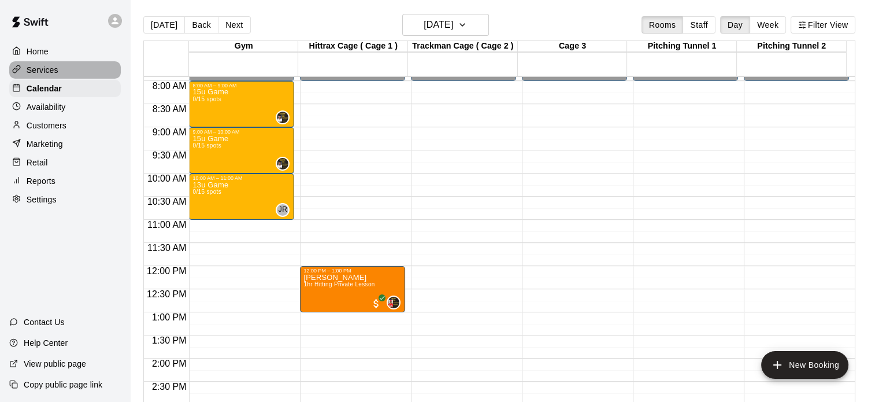
click at [57, 66] on p "Services" at bounding box center [43, 70] width 32 height 12
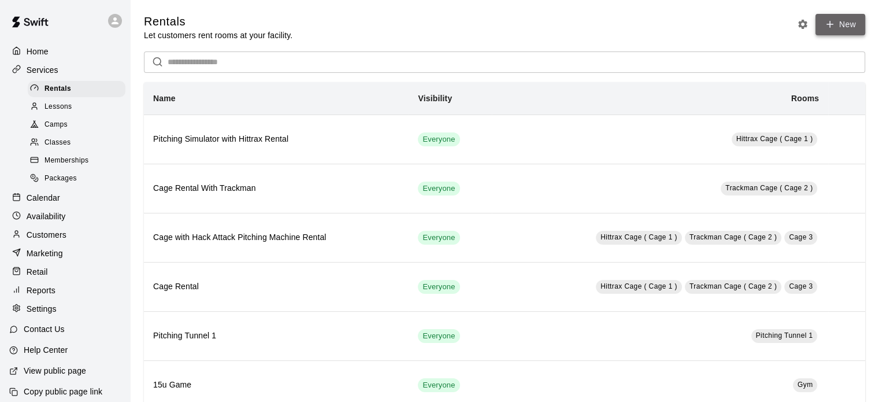
click at [851, 21] on link "New" at bounding box center [841, 24] width 50 height 21
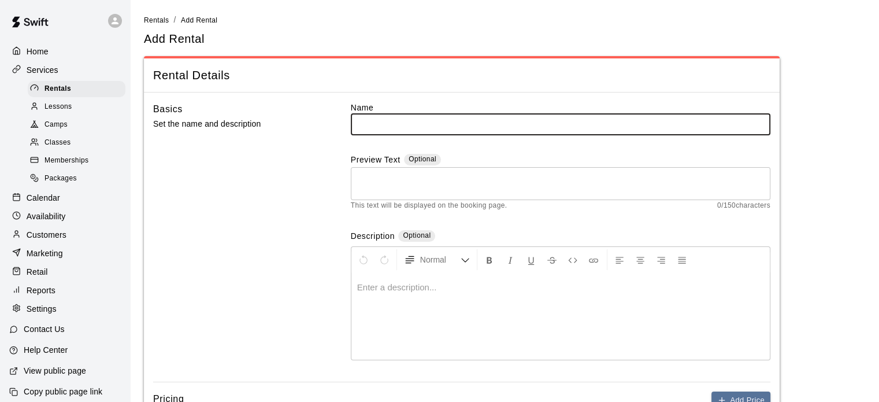
click at [394, 117] on input "text" at bounding box center [561, 123] width 420 height 21
type input "********"
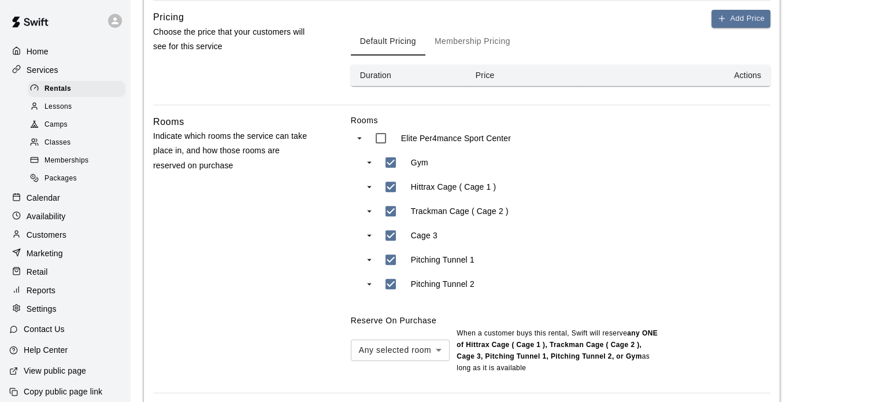
scroll to position [386, 0]
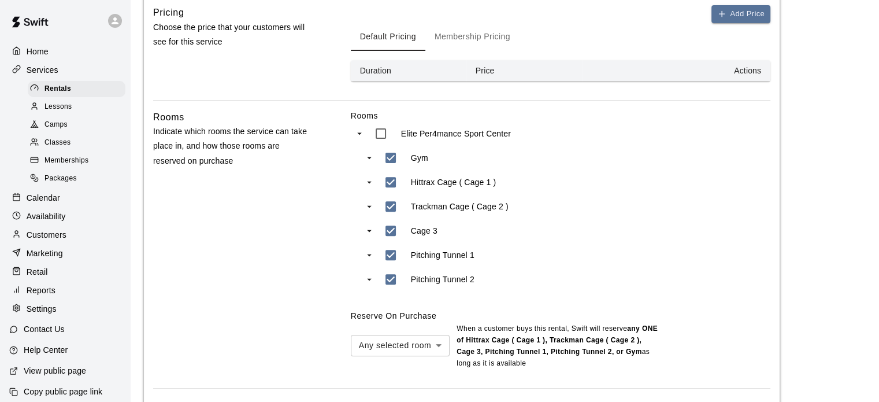
click at [49, 131] on span "Camps" at bounding box center [56, 125] width 23 height 12
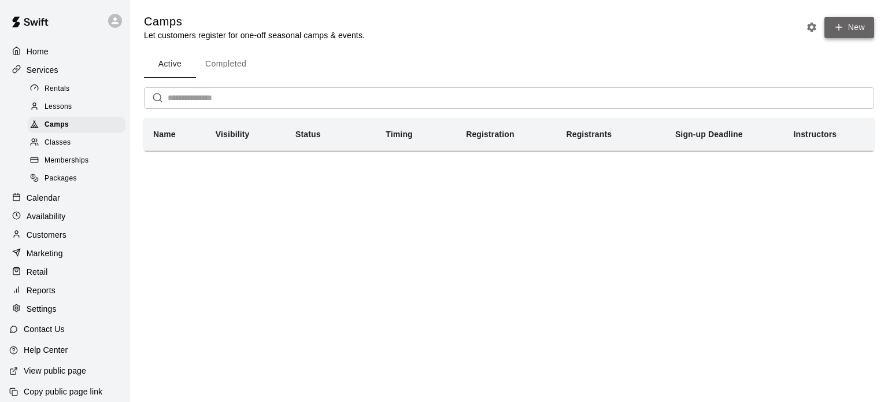
click at [847, 24] on button "New" at bounding box center [849, 27] width 50 height 21
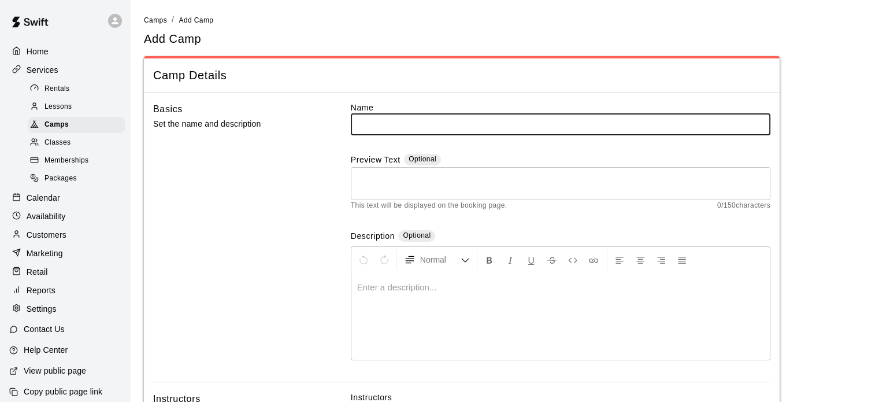
click at [453, 117] on input "text" at bounding box center [561, 123] width 420 height 21
type input "********"
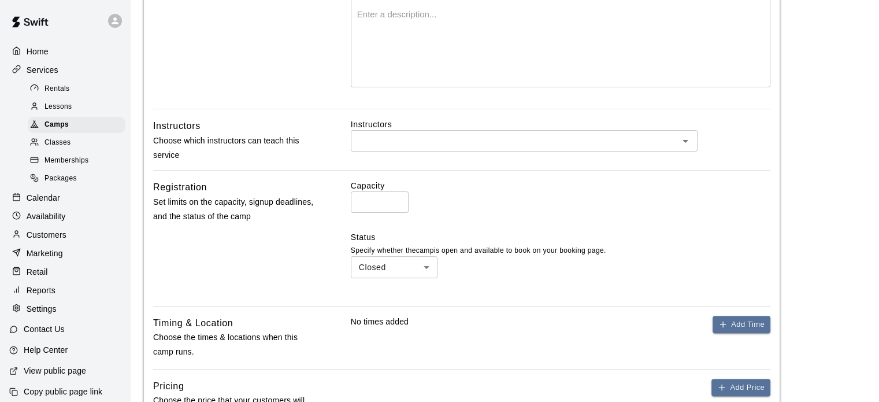
scroll to position [275, 0]
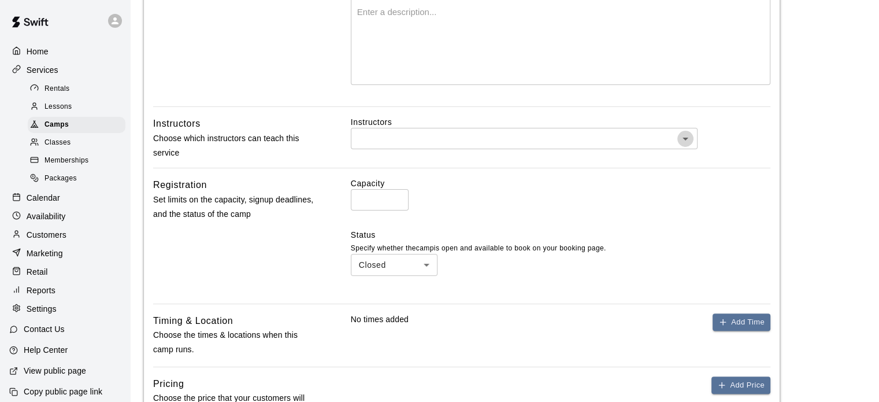
click at [686, 138] on icon "Open" at bounding box center [686, 139] width 6 height 3
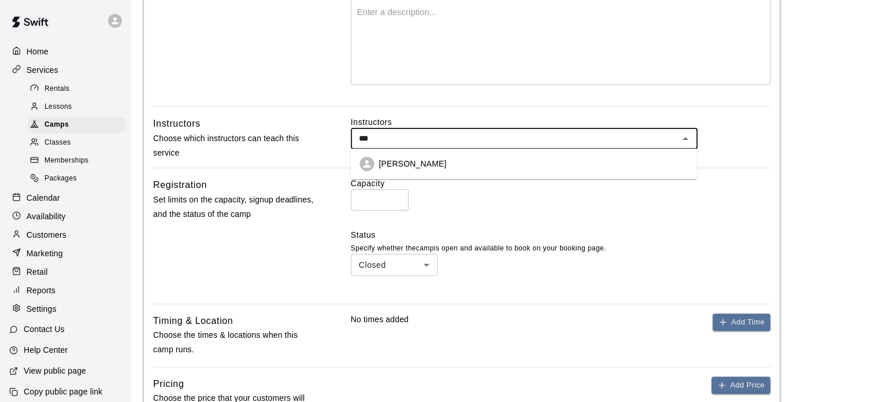
type input "****"
click at [399, 165] on p "[PERSON_NAME]" at bounding box center [413, 164] width 68 height 12
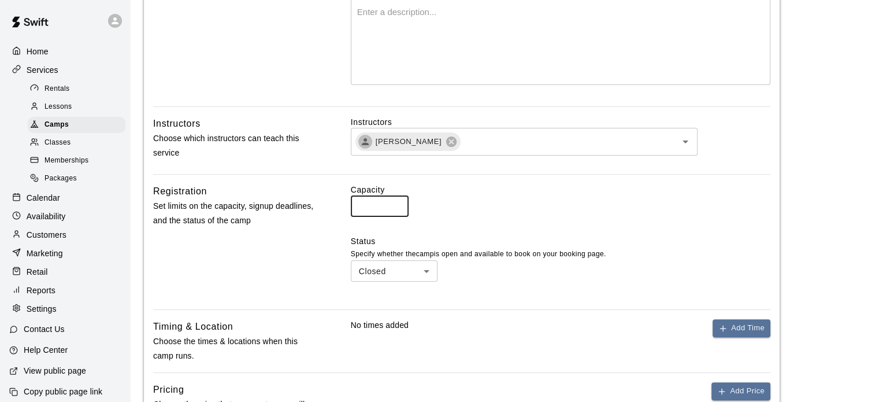
click at [363, 201] on input "*" at bounding box center [380, 205] width 58 height 21
type input "*"
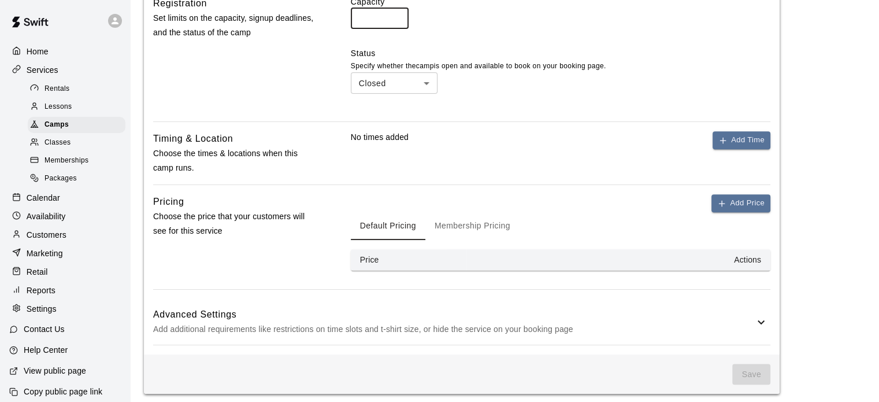
scroll to position [464, 0]
type input "**"
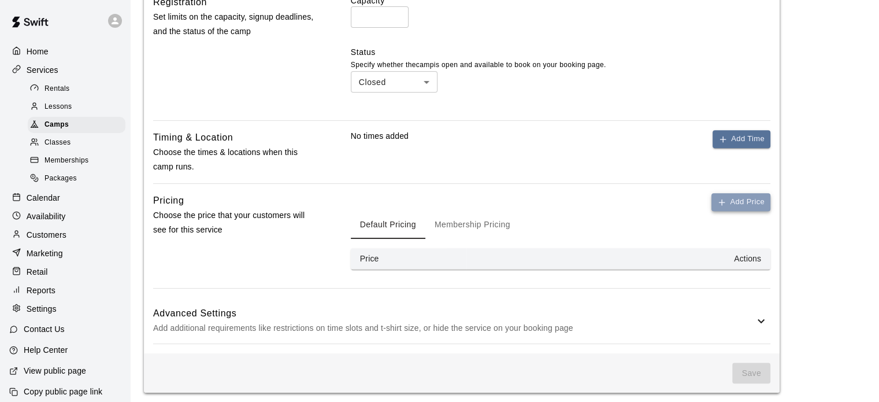
click at [762, 203] on button "Add Price" at bounding box center [741, 202] width 59 height 18
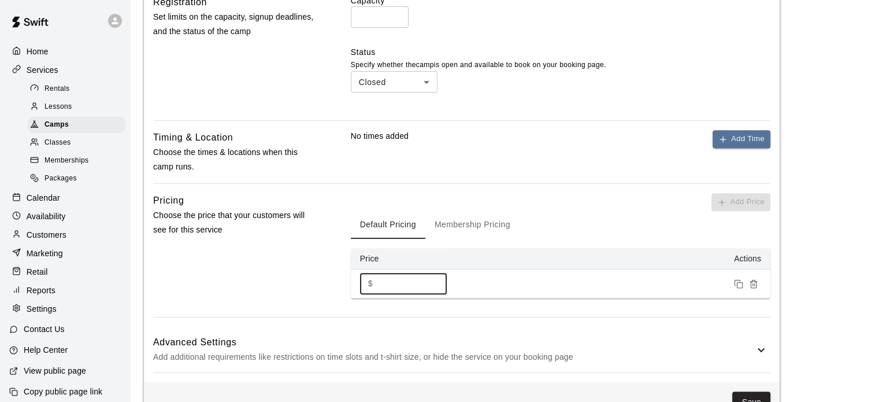
click at [399, 292] on input "*" at bounding box center [411, 283] width 69 height 21
type input "****"
click at [751, 391] on button "Save" at bounding box center [751, 401] width 38 height 21
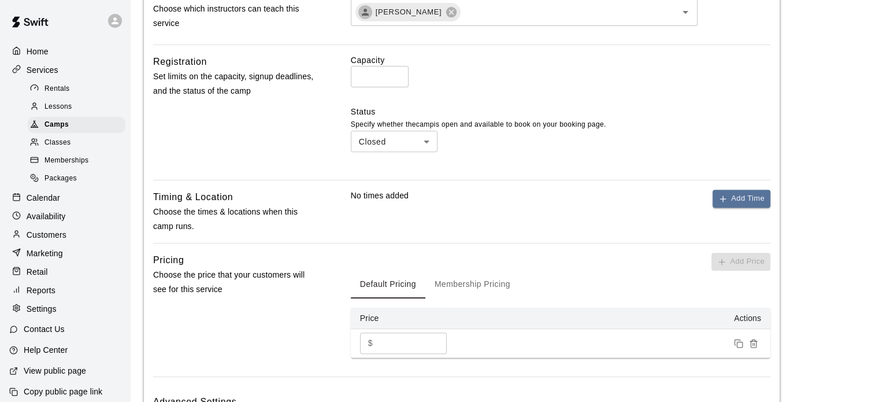
scroll to position [497, 0]
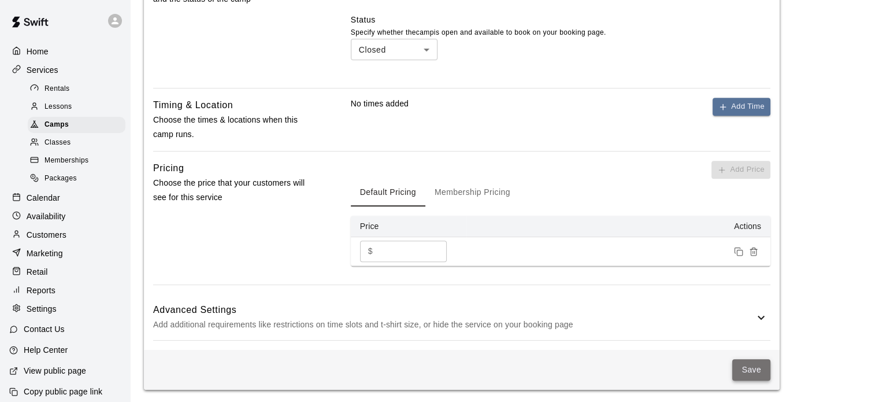
click at [758, 365] on button "Save" at bounding box center [751, 369] width 38 height 21
click at [757, 367] on button "Save" at bounding box center [751, 369] width 38 height 21
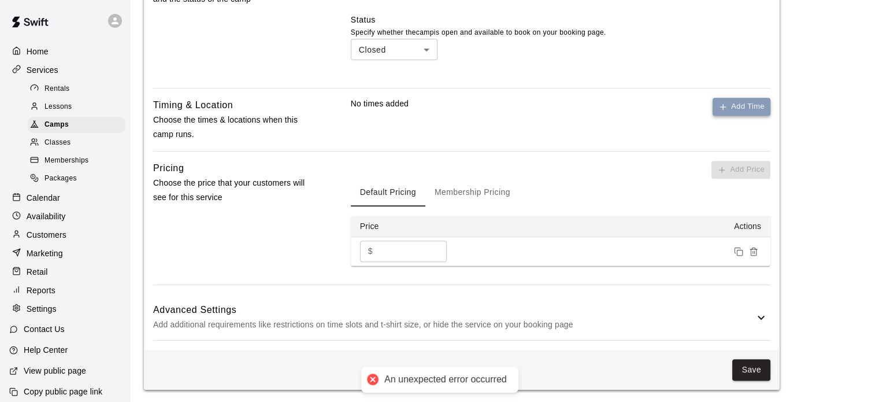
click at [742, 105] on button "Add Time" at bounding box center [742, 107] width 58 height 18
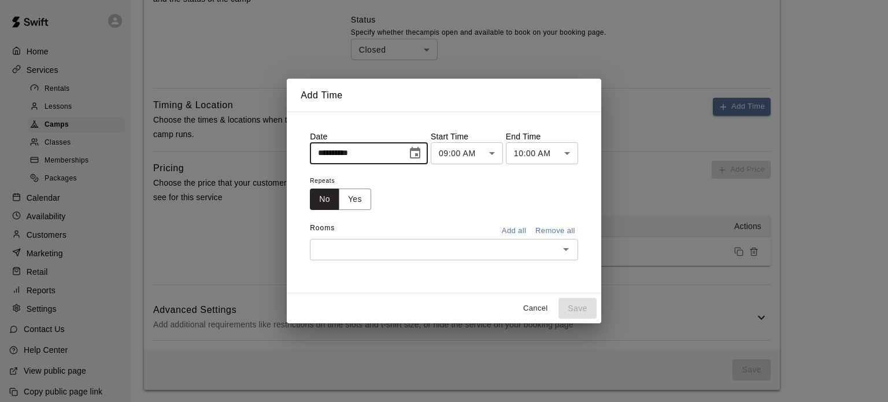
click at [328, 151] on input "**********" at bounding box center [354, 152] width 89 height 21
type input "**********"
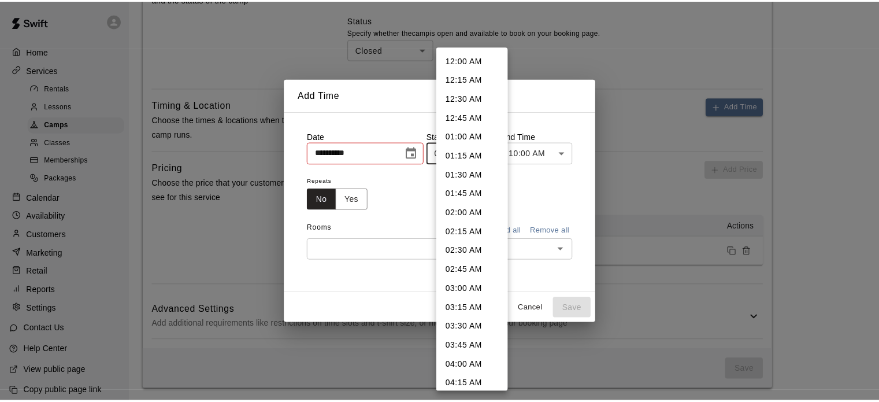
scroll to position [527, 0]
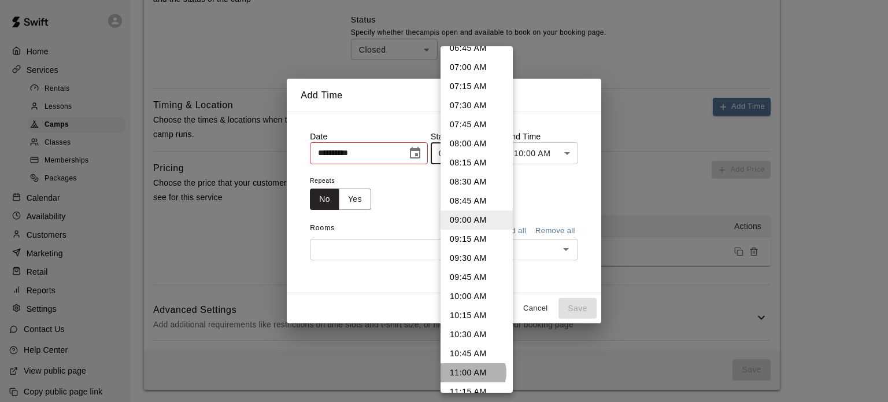
click at [472, 372] on li "11:00 AM" at bounding box center [476, 372] width 72 height 19
type input "********"
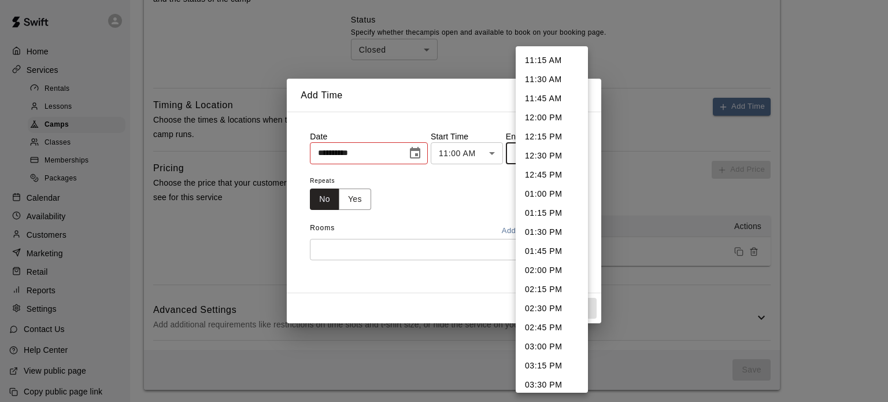
click at [539, 117] on li "12:00 PM" at bounding box center [552, 117] width 72 height 19
type input "********"
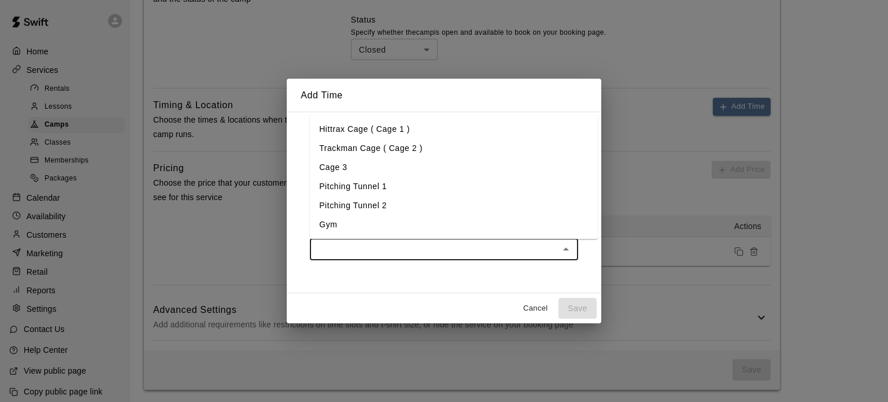
click at [460, 251] on input "text" at bounding box center [434, 249] width 242 height 14
click at [322, 225] on li "Gym" at bounding box center [454, 224] width 288 height 19
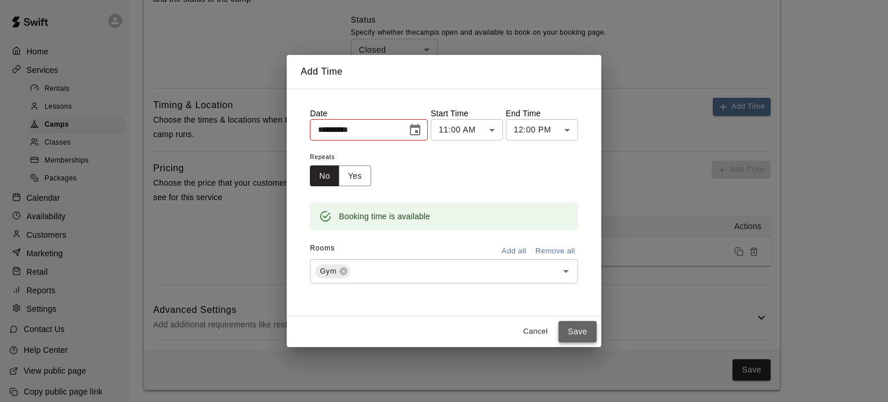
click at [585, 330] on button "Save" at bounding box center [577, 331] width 38 height 21
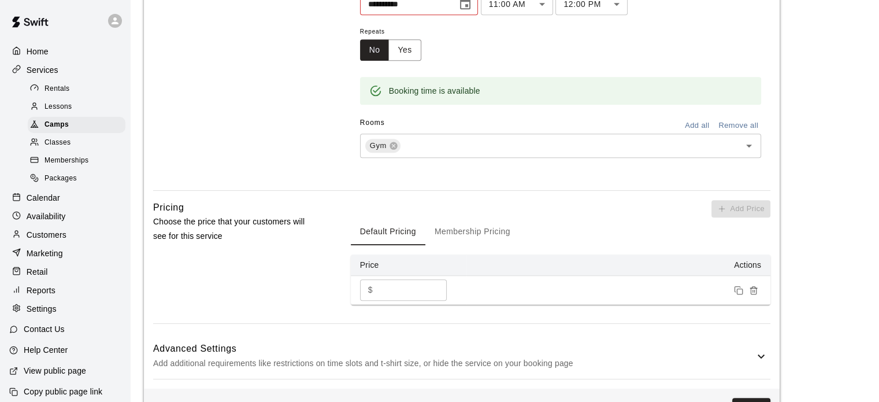
scroll to position [689, 0]
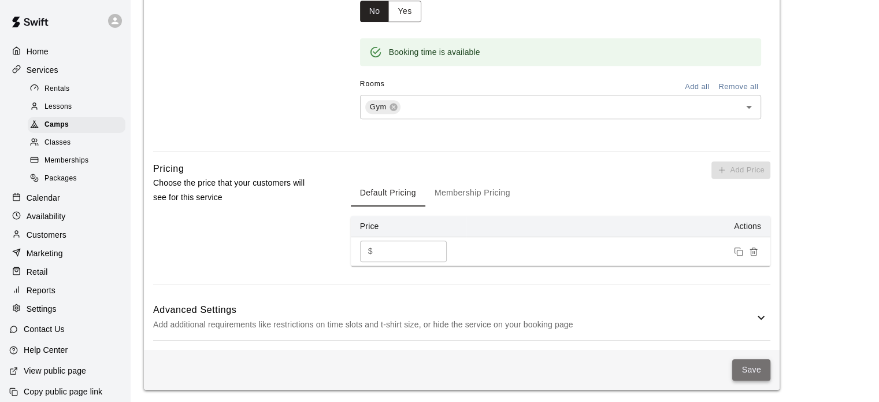
click at [747, 366] on button "Save" at bounding box center [751, 369] width 38 height 21
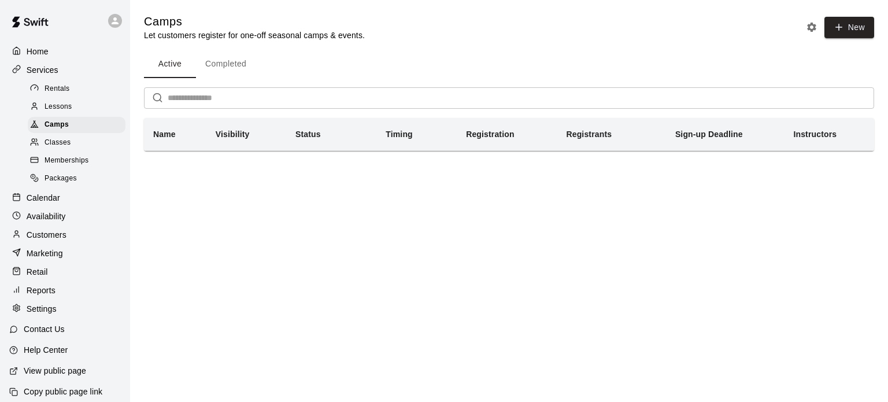
click at [37, 203] on p "Calendar" at bounding box center [44, 198] width 34 height 12
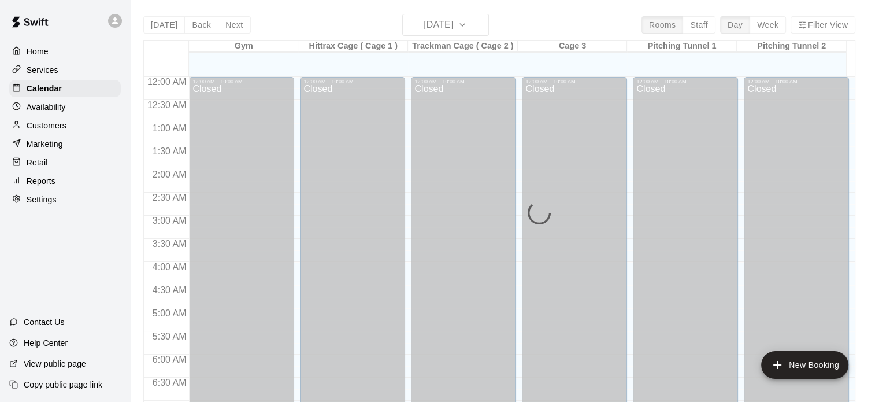
scroll to position [736, 0]
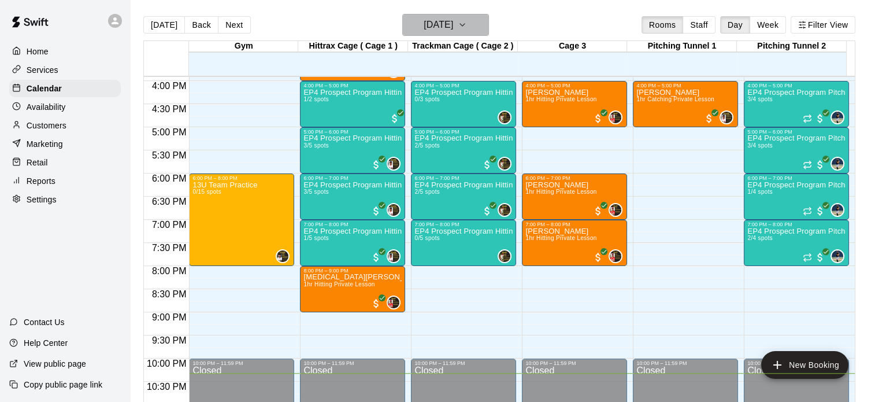
click at [465, 25] on icon "button" at bounding box center [462, 25] width 5 height 2
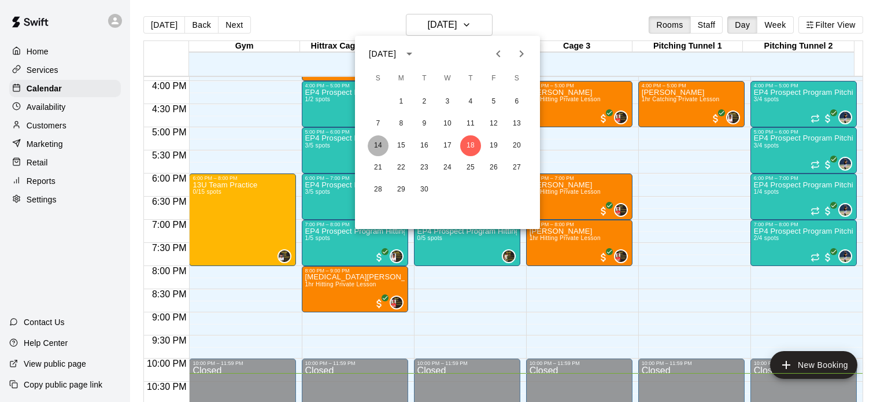
click at [377, 140] on button "14" at bounding box center [378, 145] width 21 height 21
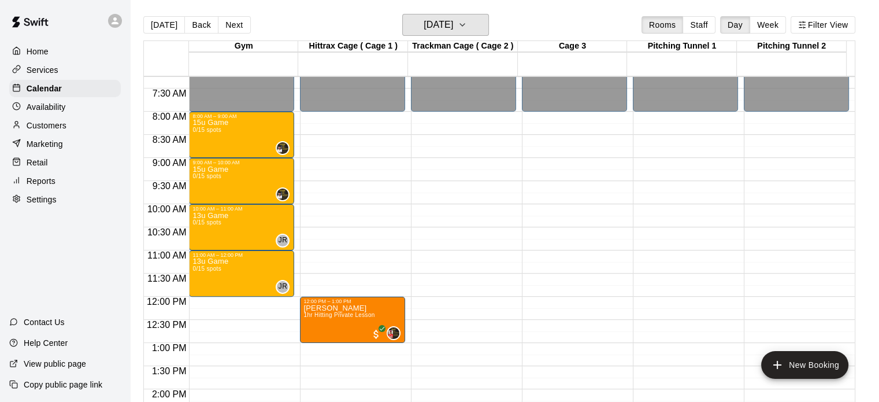
scroll to position [312, 0]
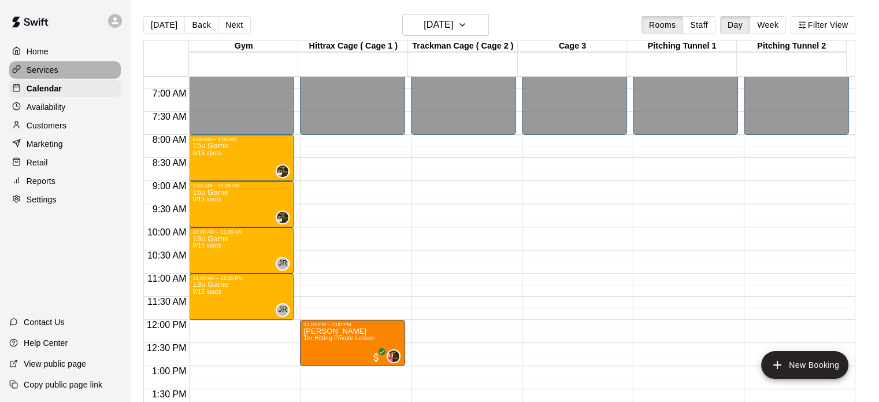
click at [42, 71] on p "Services" at bounding box center [43, 70] width 32 height 12
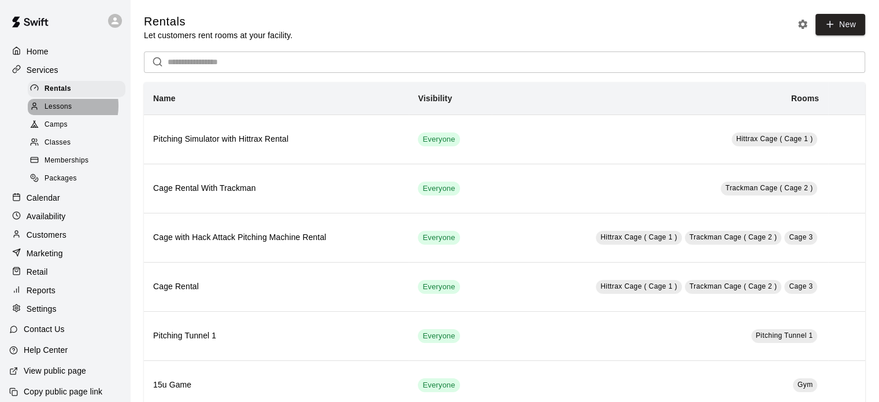
click at [60, 109] on span "Lessons" at bounding box center [59, 107] width 28 height 12
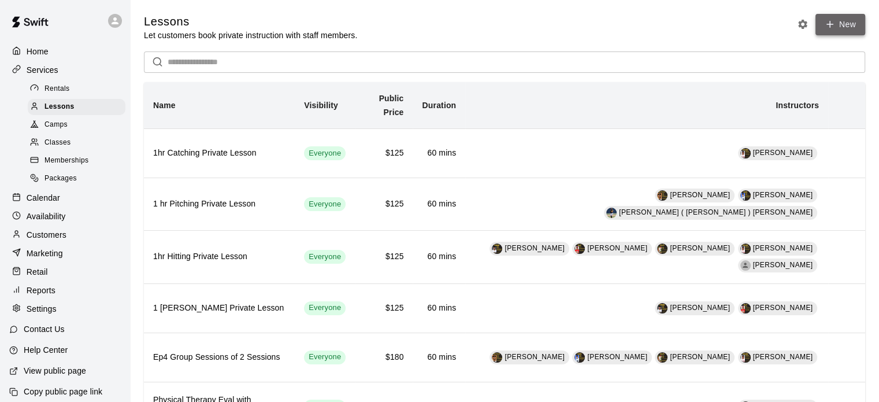
click at [848, 26] on link "New" at bounding box center [841, 24] width 50 height 21
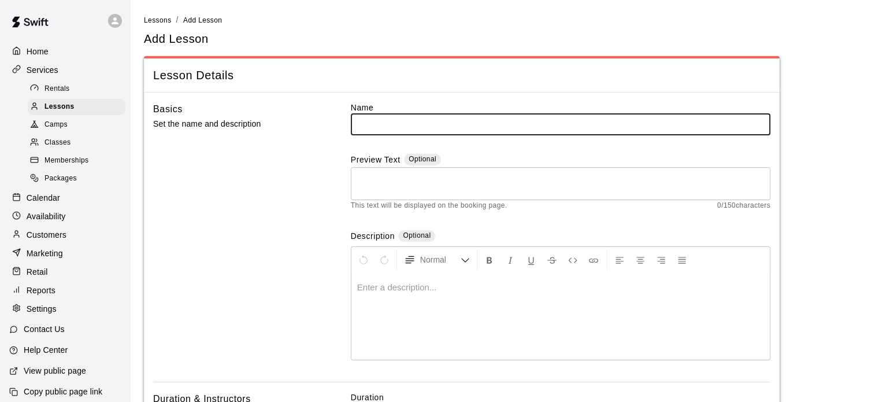
click at [499, 118] on input "text" at bounding box center [561, 123] width 420 height 21
type input "**********"
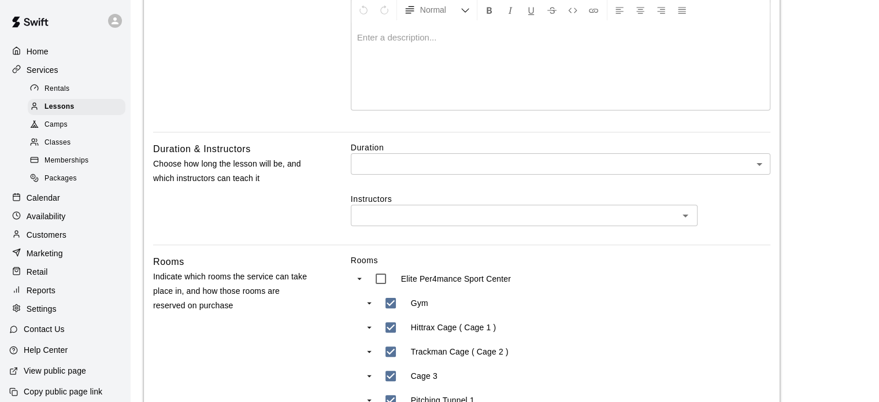
scroll to position [263, 0]
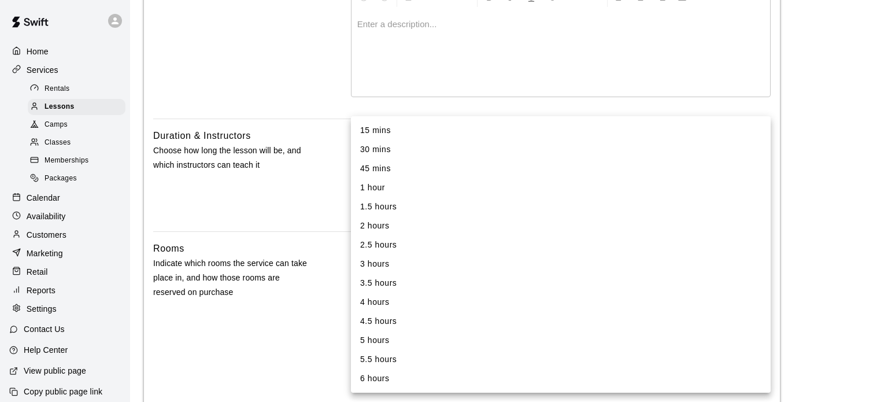
click at [762, 150] on body "**********" at bounding box center [444, 239] width 888 height 1005
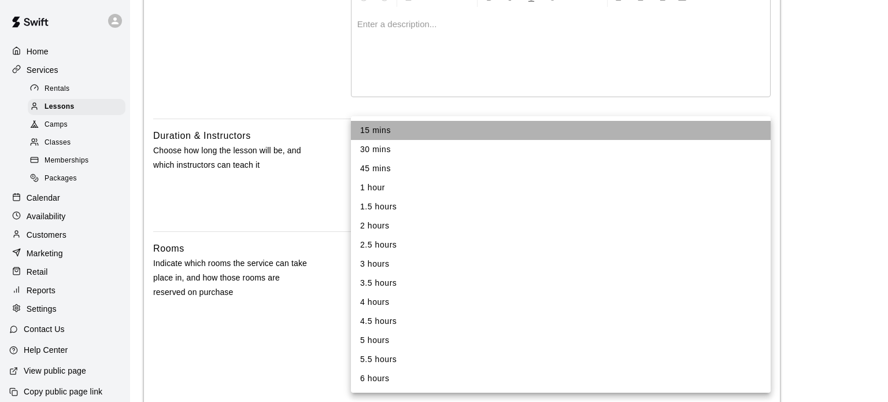
click at [424, 134] on li "15 mins" at bounding box center [561, 130] width 420 height 19
type input "**"
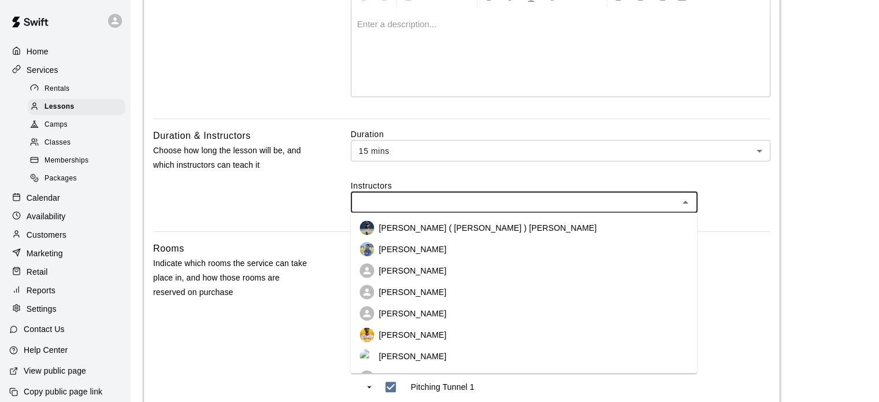
click at [440, 198] on input "text" at bounding box center [514, 202] width 321 height 14
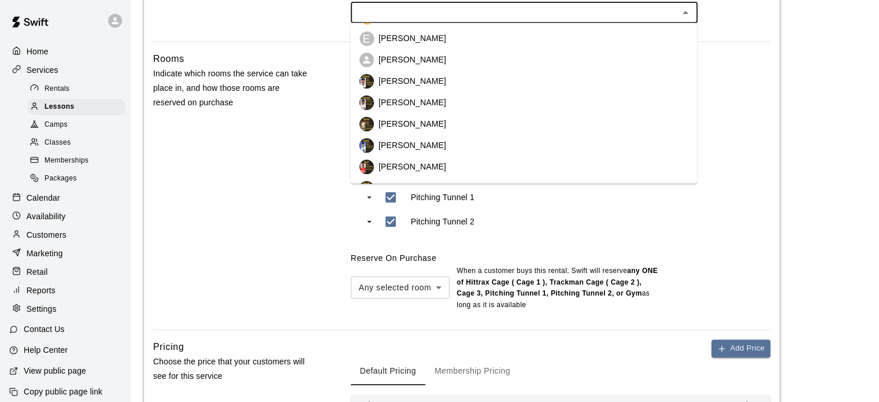
scroll to position [0, 0]
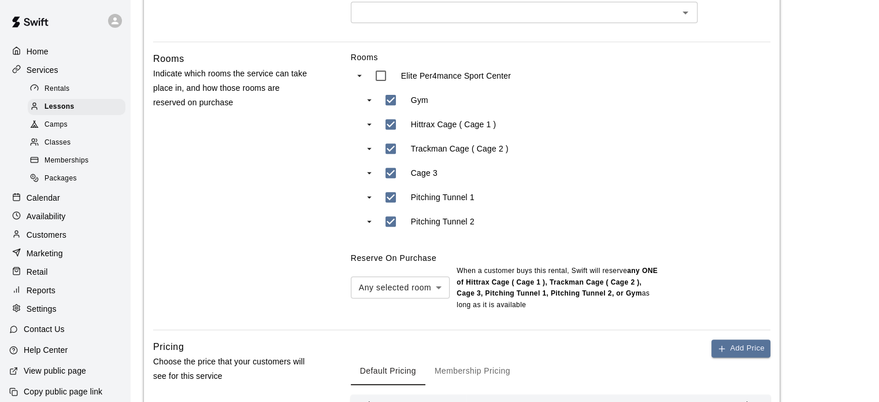
click at [69, 17] on div at bounding box center [65, 21] width 130 height 42
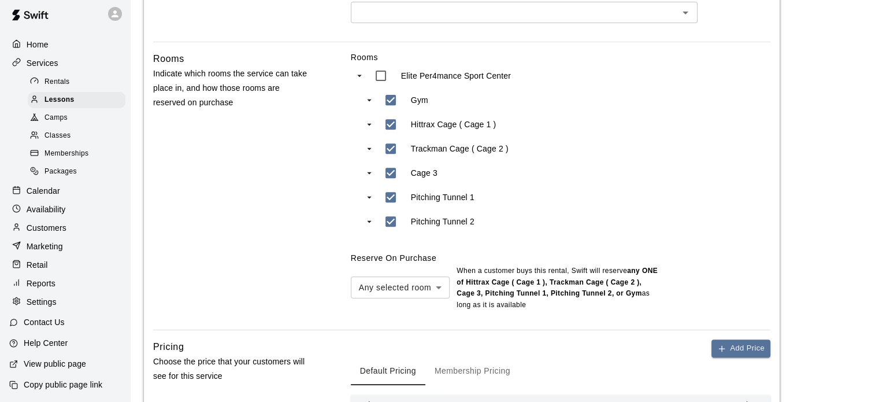
scroll to position [21, 0]
click at [58, 300] on div "Settings" at bounding box center [65, 301] width 112 height 17
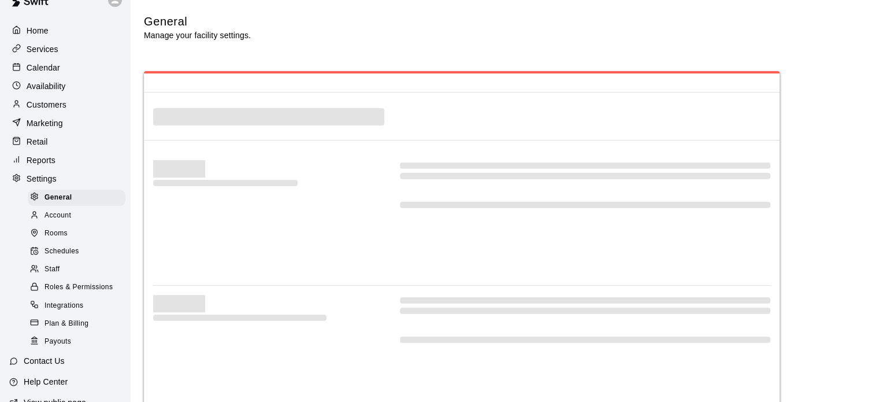
select select "**"
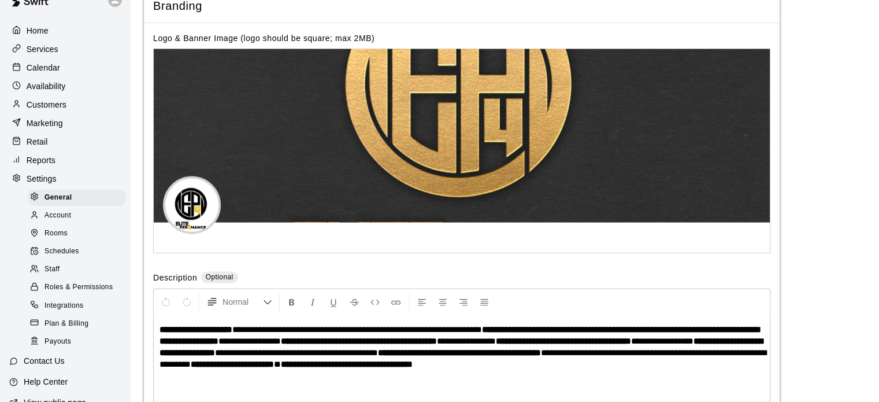
scroll to position [2590, 0]
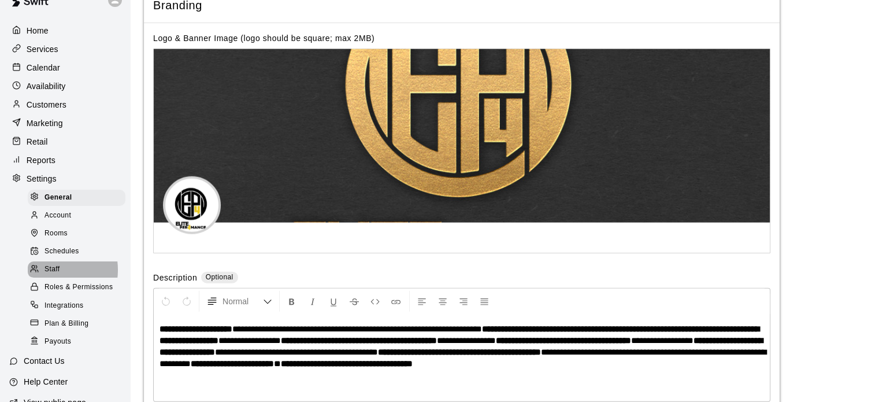
click at [51, 275] on span "Staff" at bounding box center [52, 270] width 15 height 12
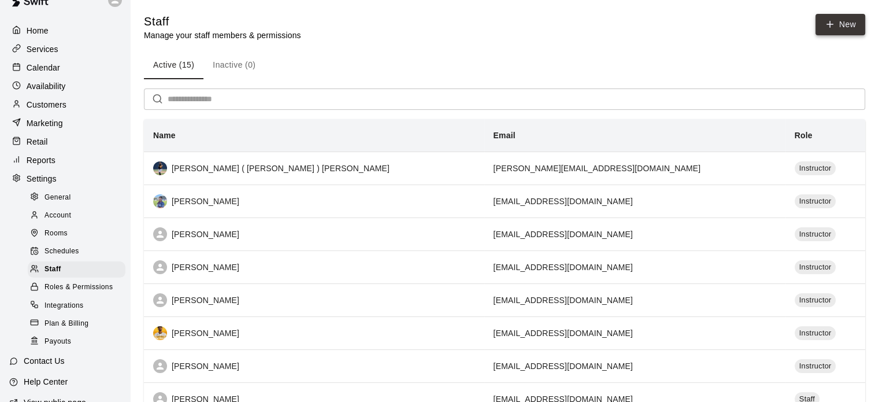
click at [838, 24] on link "New" at bounding box center [841, 24] width 50 height 21
select select "**"
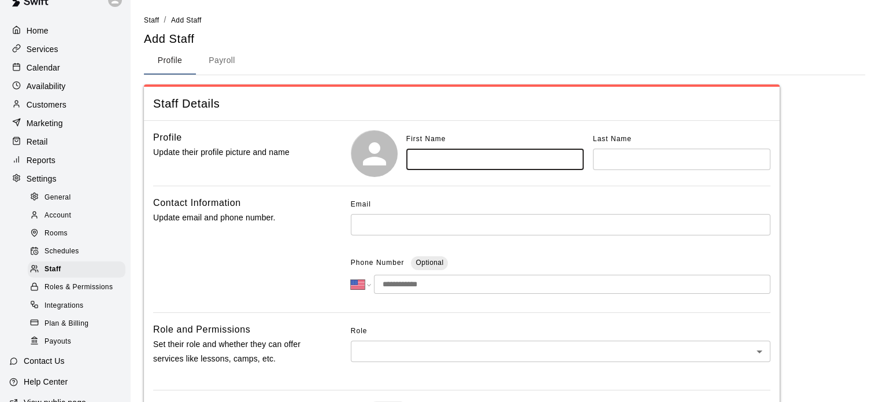
click at [459, 157] on input "text" at bounding box center [494, 159] width 177 height 21
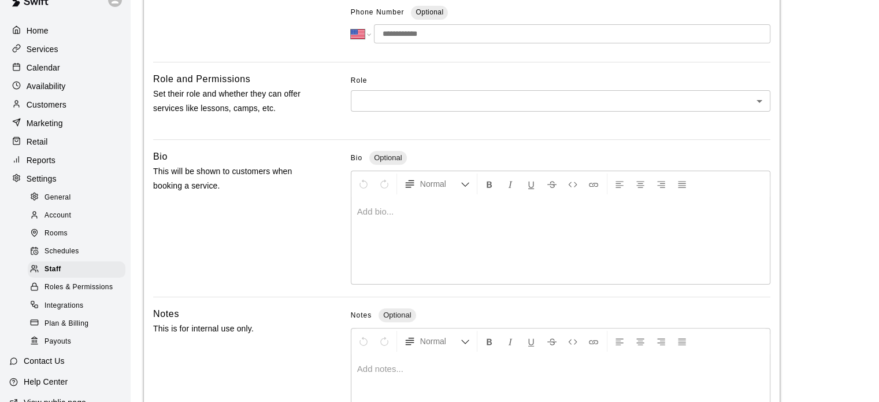
scroll to position [254, 0]
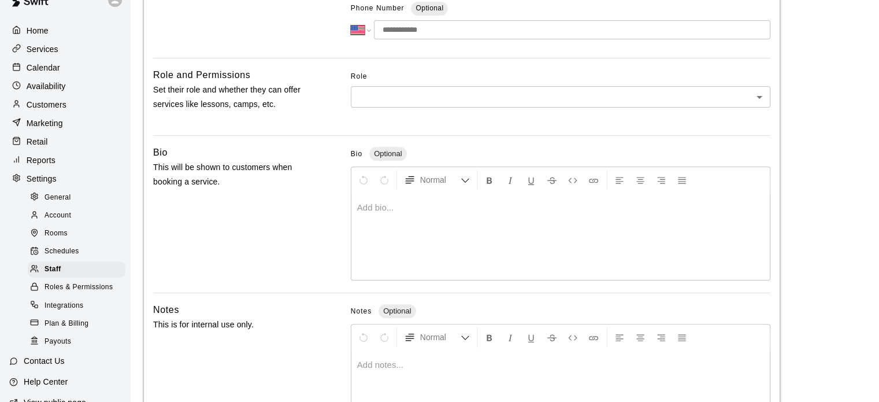
type input "**********"
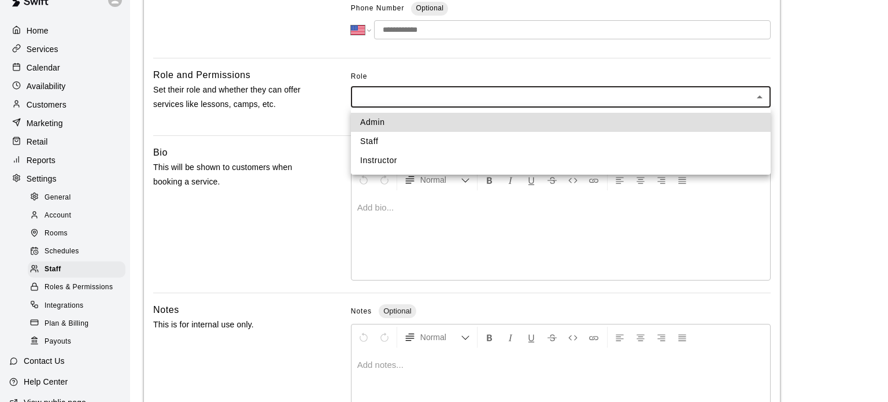
click at [762, 97] on body "**********" at bounding box center [444, 125] width 888 height 758
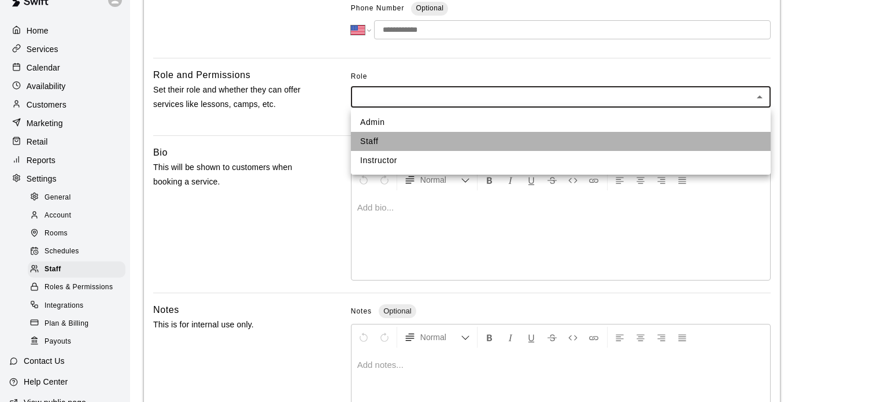
click at [760, 136] on li "Staff" at bounding box center [561, 141] width 420 height 19
type input "*****"
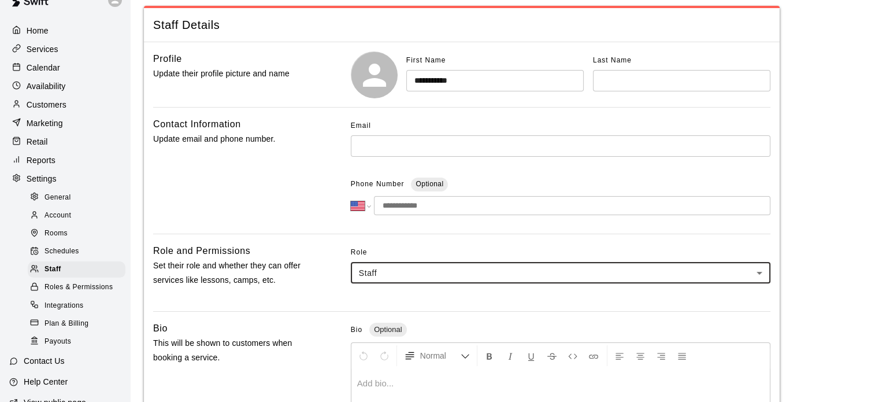
scroll to position [131, 0]
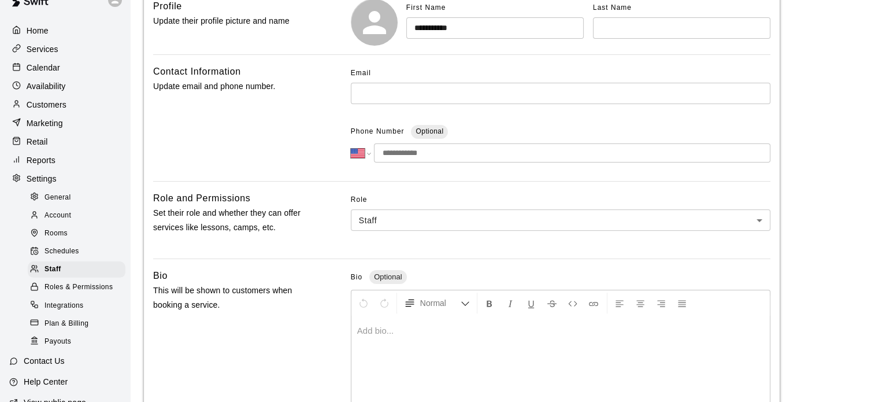
click at [446, 150] on input "tel" at bounding box center [572, 152] width 397 height 19
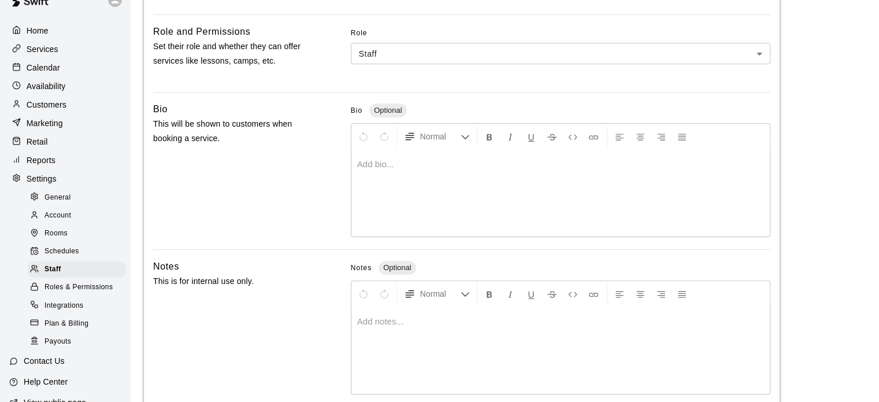
scroll to position [355, 0]
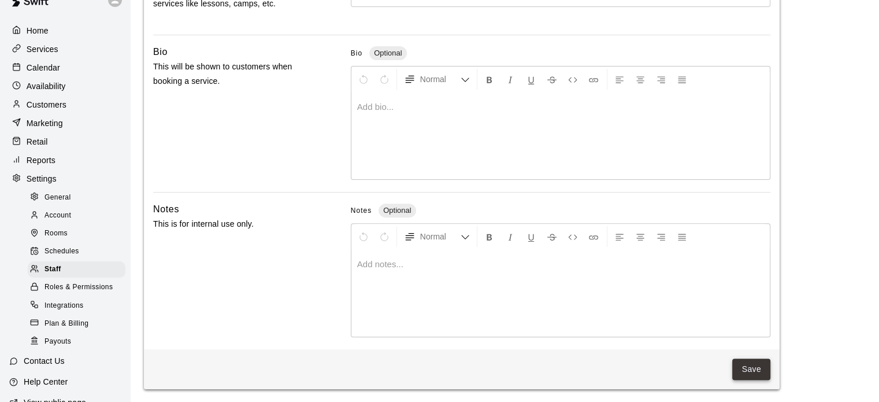
type input "**********"
click at [749, 361] on button "Save" at bounding box center [751, 368] width 38 height 21
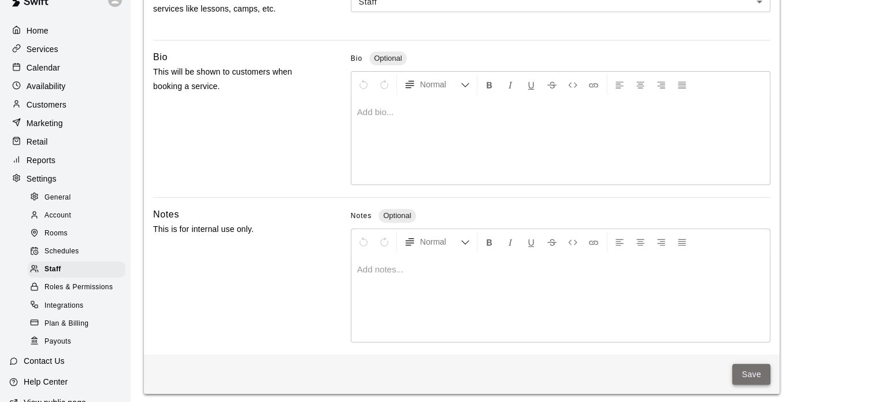
click at [754, 375] on button "Save" at bounding box center [751, 374] width 38 height 21
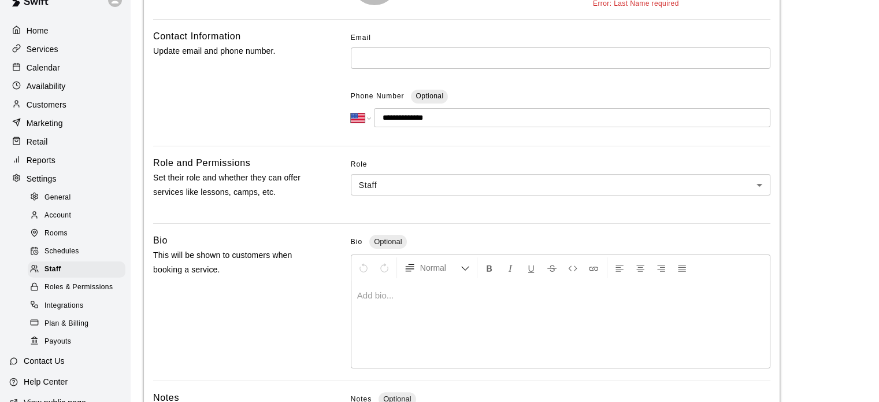
scroll to position [0, 0]
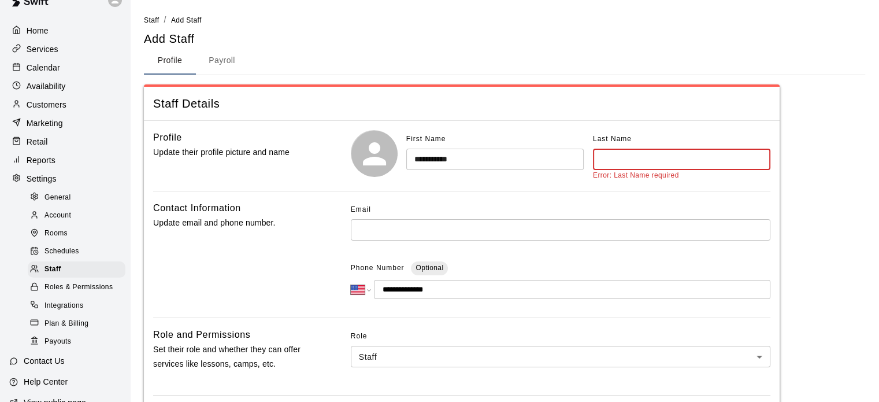
click at [612, 157] on input "text" at bounding box center [681, 159] width 177 height 21
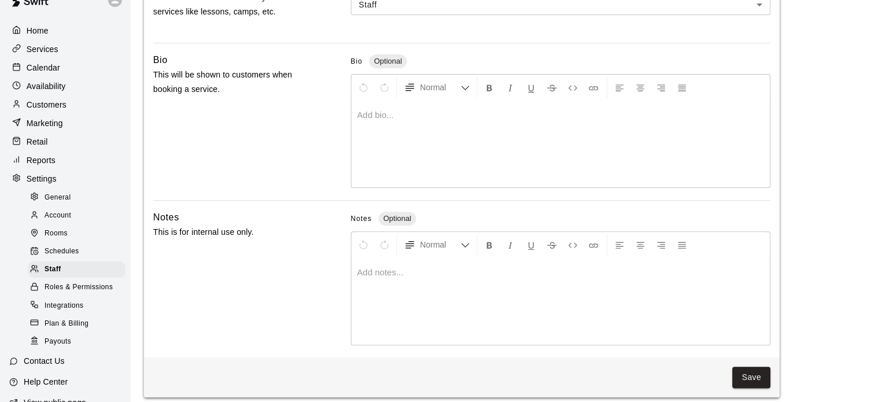
scroll to position [355, 0]
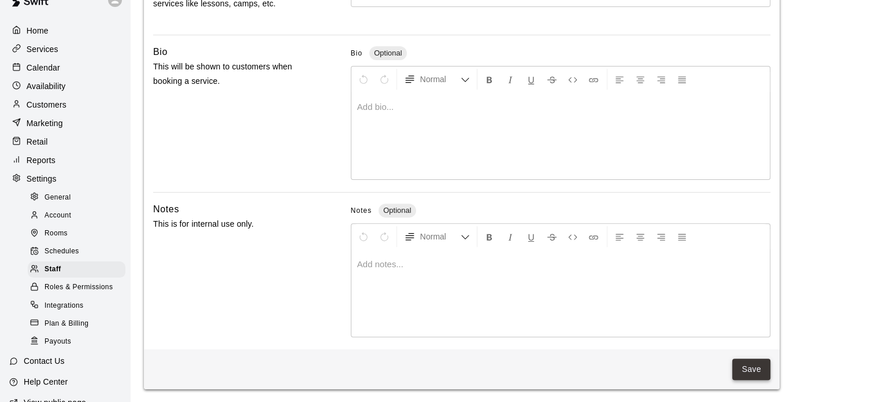
click at [753, 369] on button "Save" at bounding box center [751, 368] width 38 height 21
click at [752, 368] on button "Save" at bounding box center [751, 368] width 38 height 21
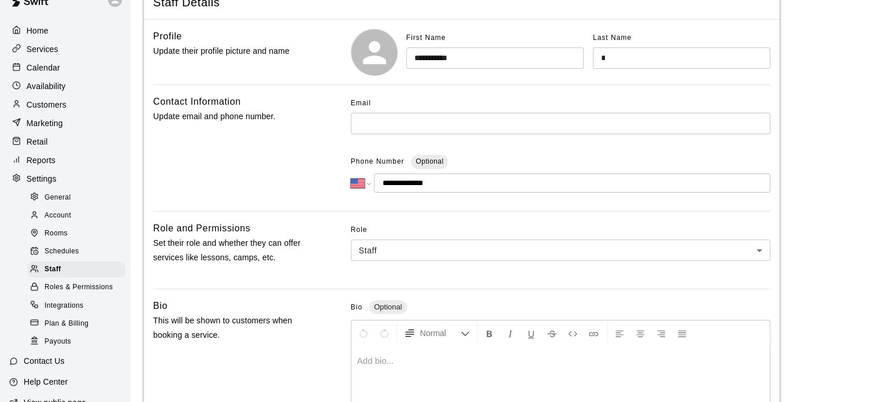
scroll to position [104, 0]
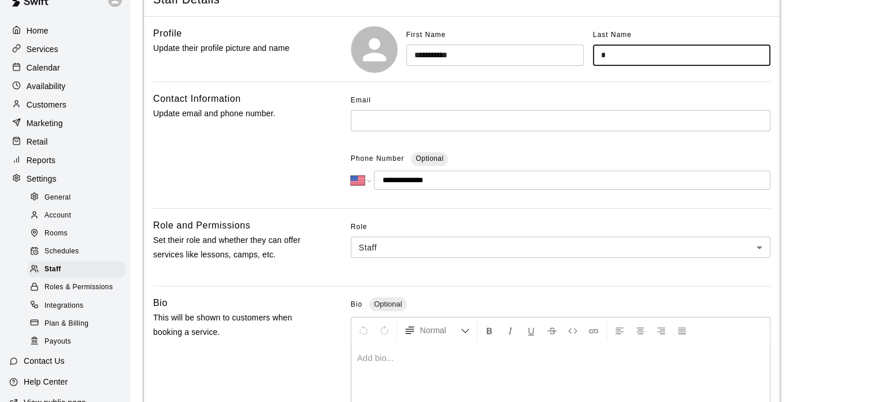
click at [635, 53] on input "*" at bounding box center [681, 55] width 177 height 21
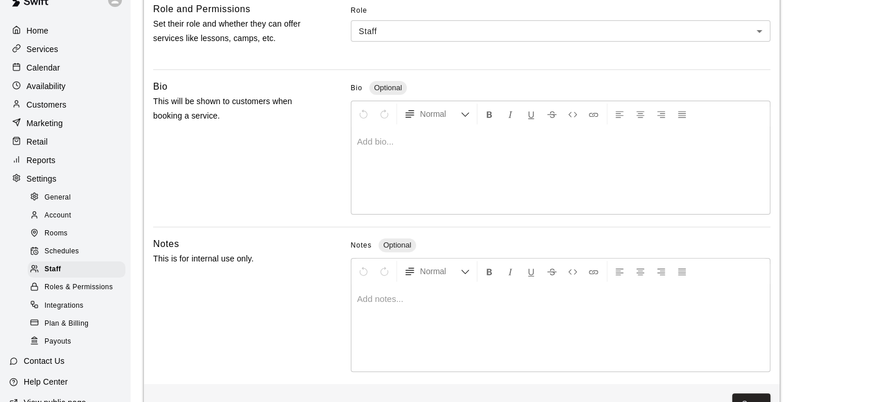
scroll to position [355, 0]
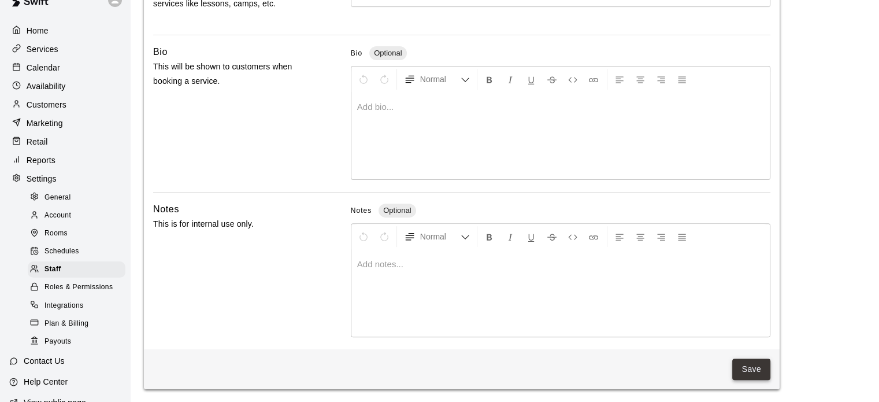
type input "**********"
click at [751, 366] on button "Save" at bounding box center [751, 368] width 38 height 21
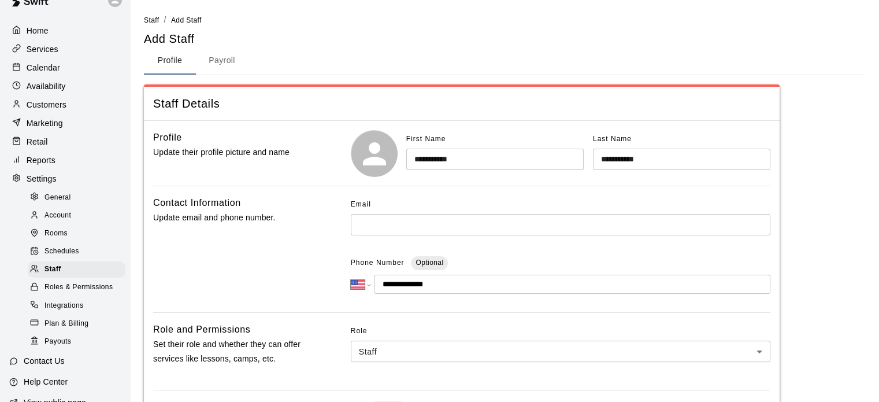
scroll to position [351, 0]
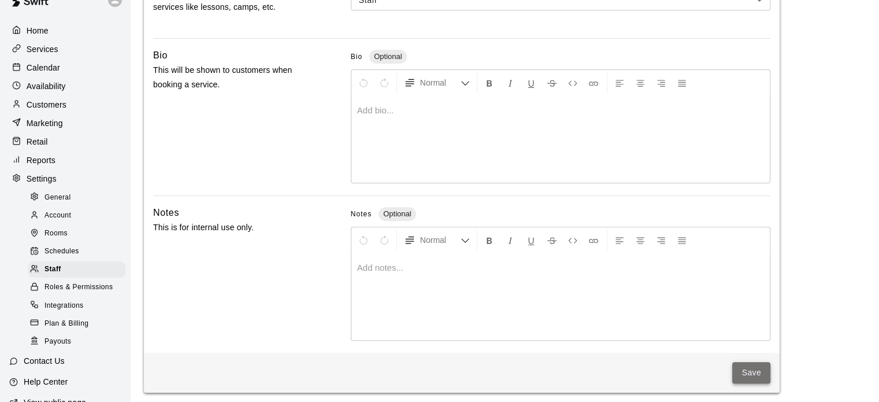
click at [750, 369] on button "Save" at bounding box center [751, 372] width 38 height 21
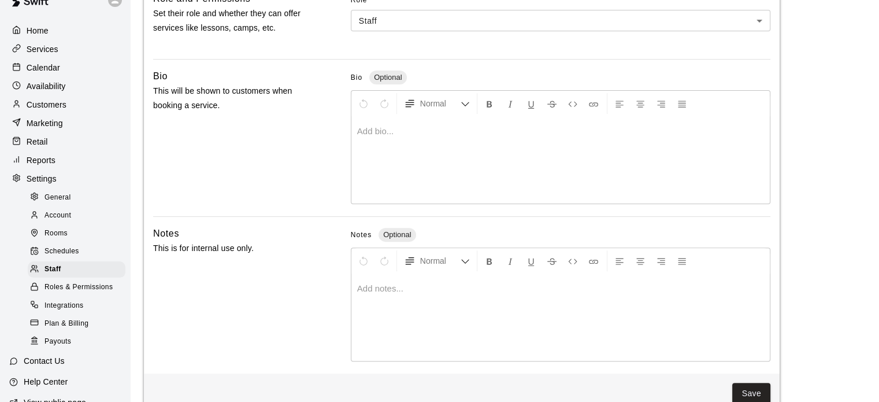
scroll to position [355, 0]
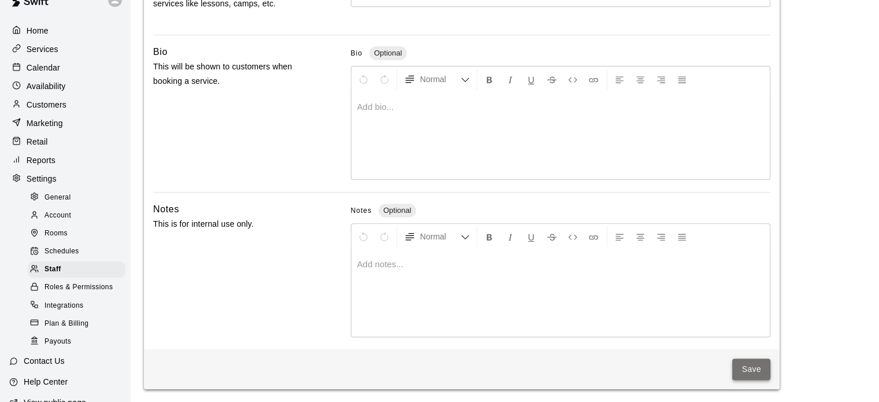
click at [747, 366] on button "Save" at bounding box center [751, 368] width 38 height 21
click at [46, 53] on p "Services" at bounding box center [43, 49] width 32 height 12
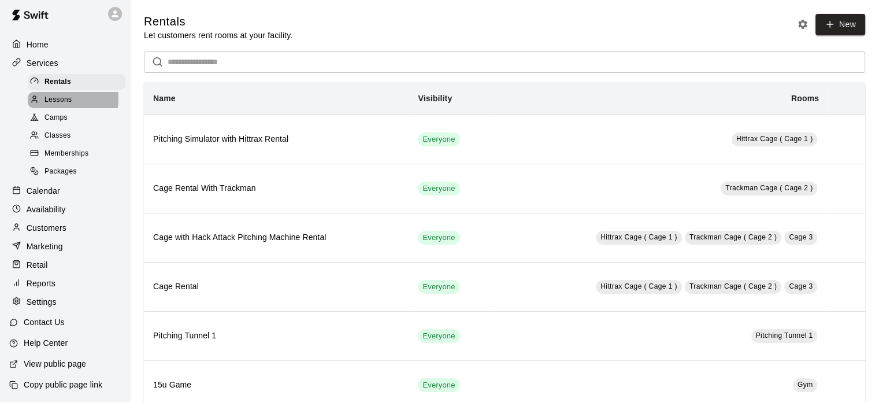
click at [58, 94] on span "Lessons" at bounding box center [59, 100] width 28 height 12
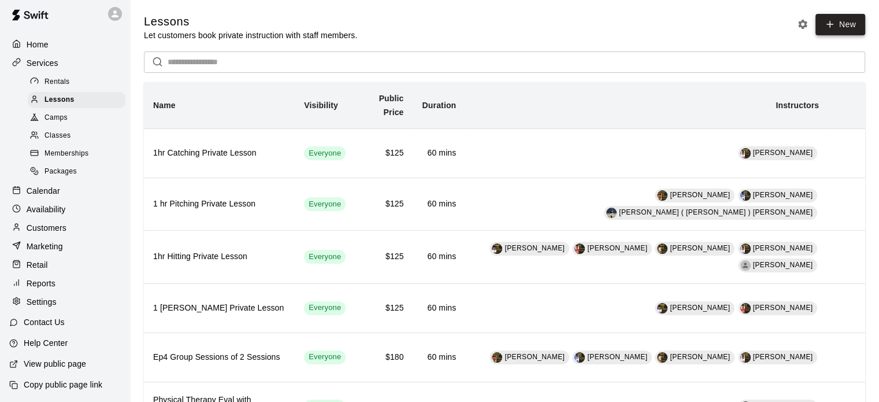
click at [830, 24] on icon at bounding box center [830, 24] width 0 height 6
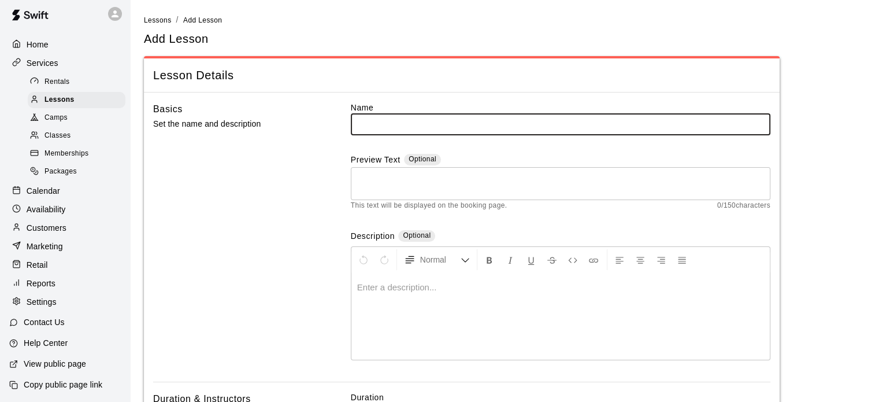
click at [503, 128] on input "text" at bounding box center [561, 123] width 420 height 21
type input "**********"
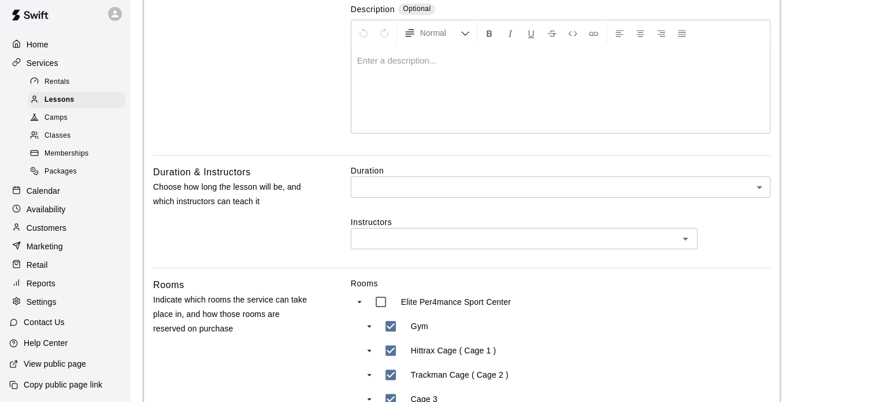
scroll to position [245, 0]
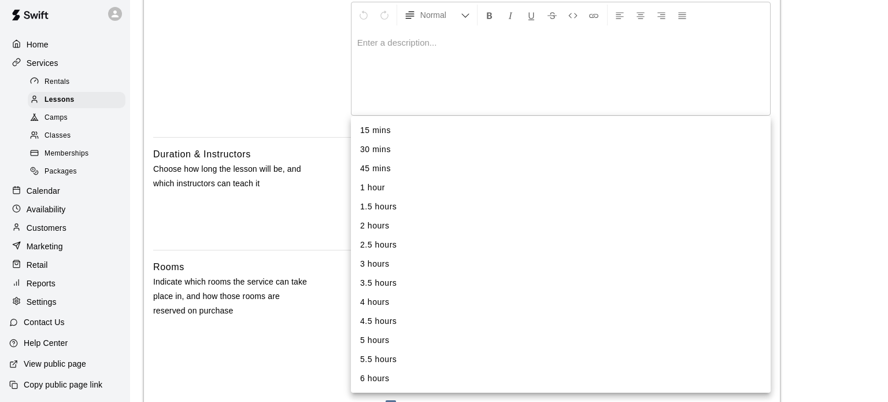
click at [760, 168] on body "**********" at bounding box center [444, 257] width 888 height 1005
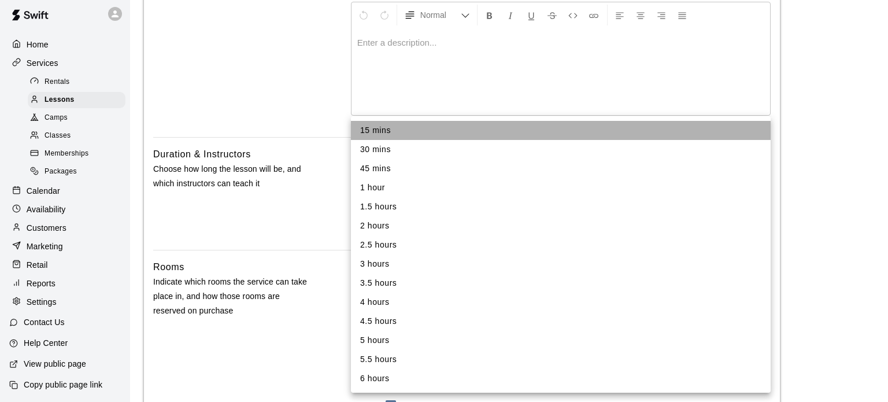
click at [391, 126] on li "15 mins" at bounding box center [561, 130] width 420 height 19
type input "**"
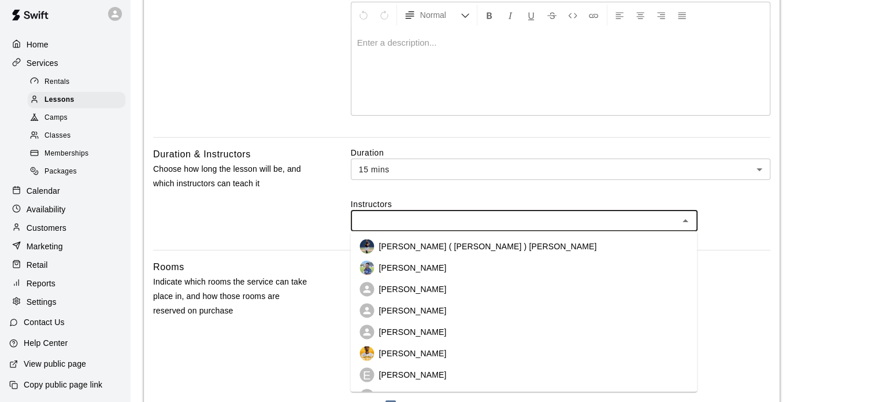
click at [434, 220] on input "text" at bounding box center [514, 220] width 321 height 14
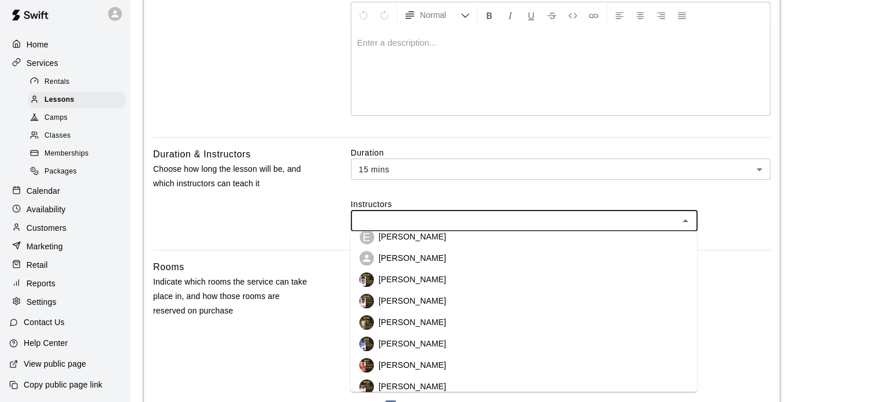
scroll to position [129, 0]
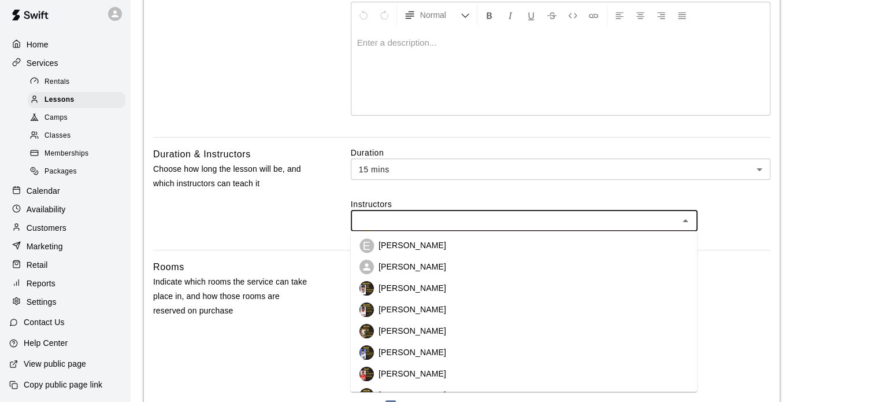
click at [414, 270] on p "[PERSON_NAME]" at bounding box center [413, 267] width 68 height 12
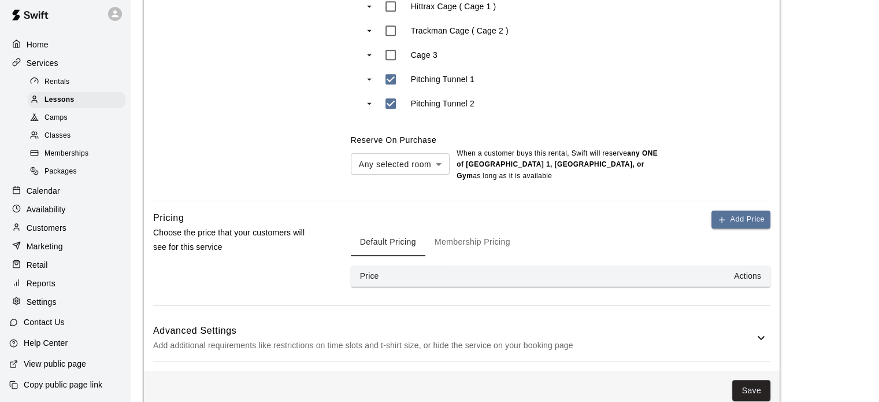
scroll to position [580, 0]
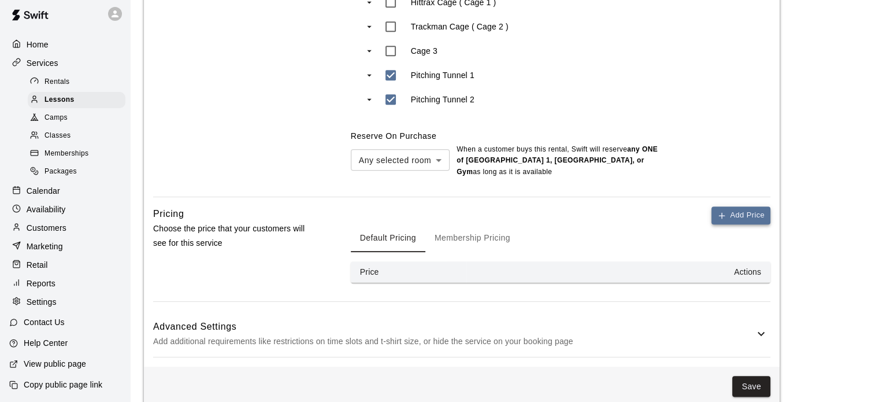
click at [757, 220] on button "Add Price" at bounding box center [741, 215] width 59 height 18
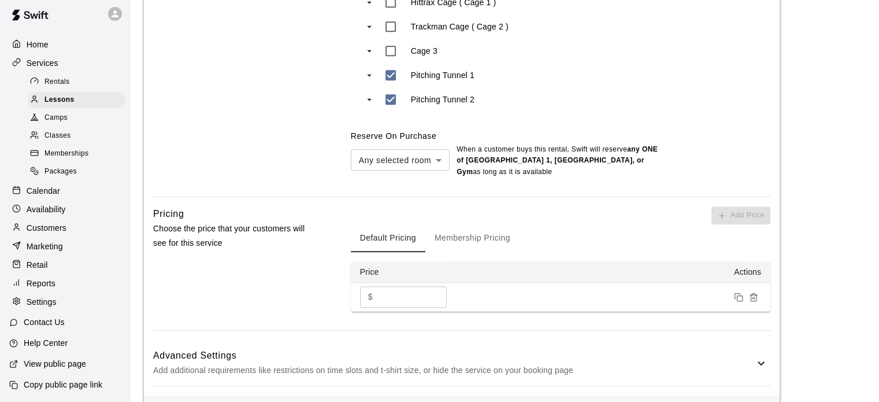
click at [384, 300] on input "*" at bounding box center [411, 296] width 69 height 21
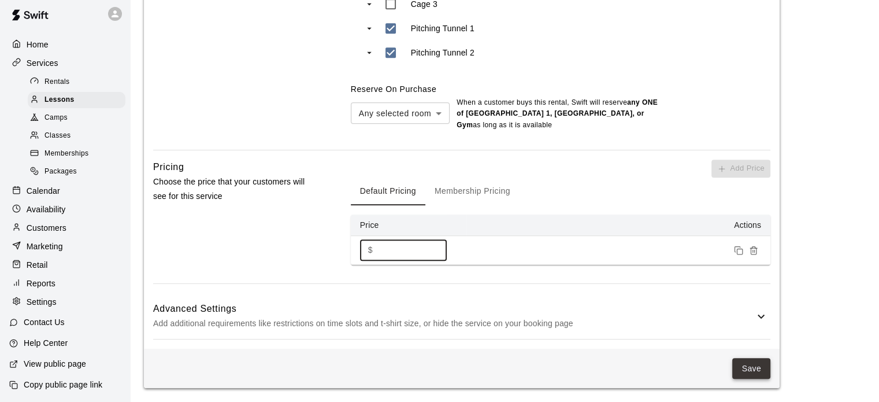
type input "****"
click at [749, 369] on button "Save" at bounding box center [751, 368] width 38 height 21
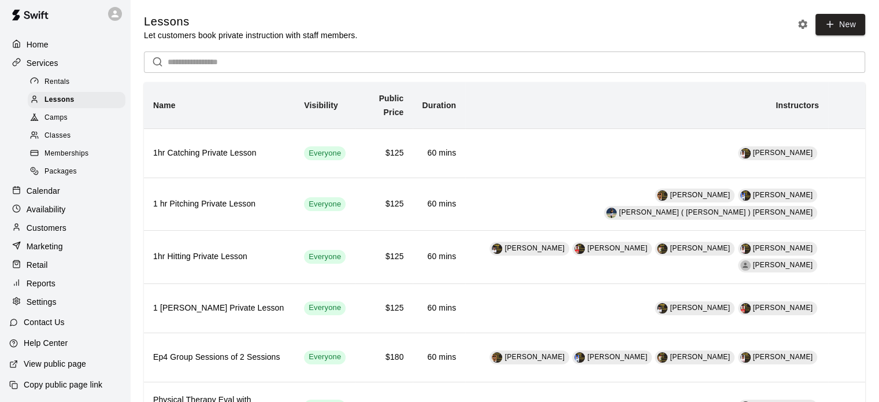
click at [16, 73] on div "Rentals Lessons Camps Classes Memberships Packages" at bounding box center [69, 127] width 121 height 108
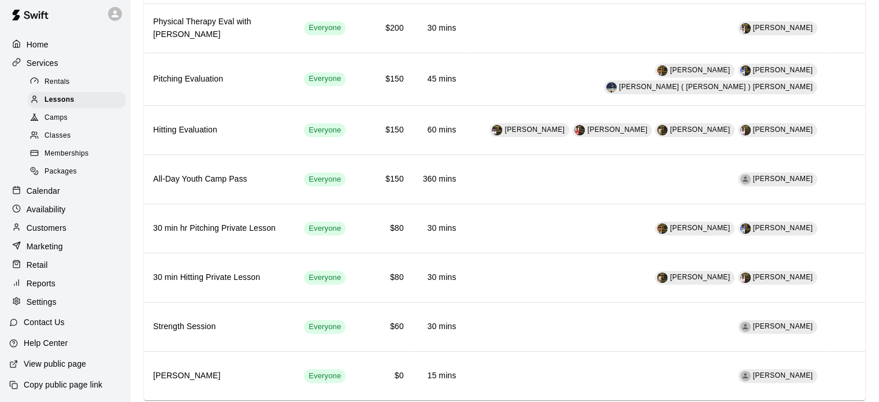
scroll to position [396, 0]
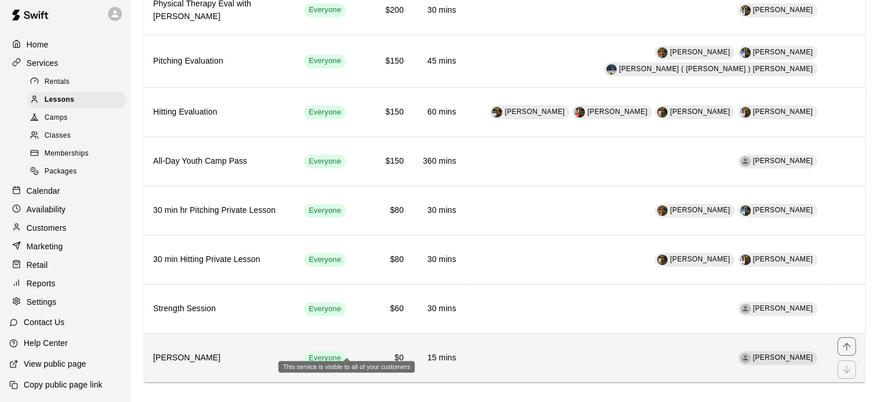
click at [346, 353] on span "Everyone" at bounding box center [325, 358] width 42 height 11
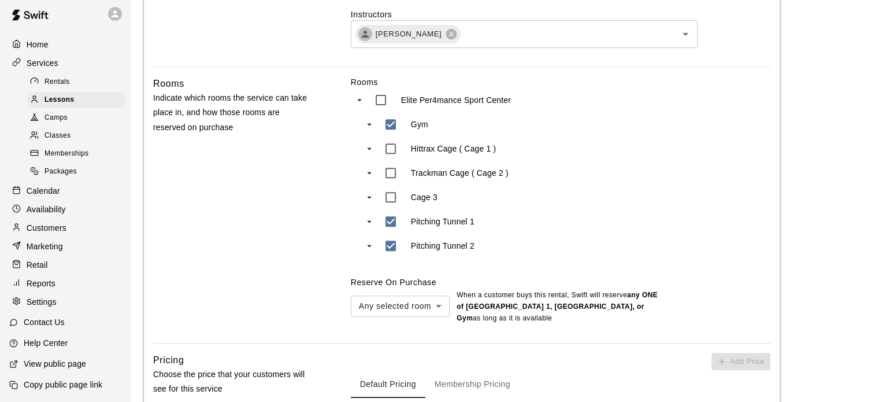
scroll to position [455, 0]
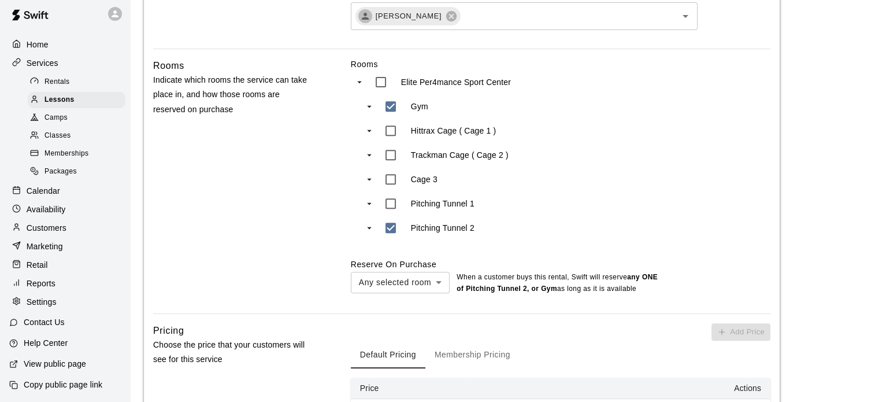
type input "***"
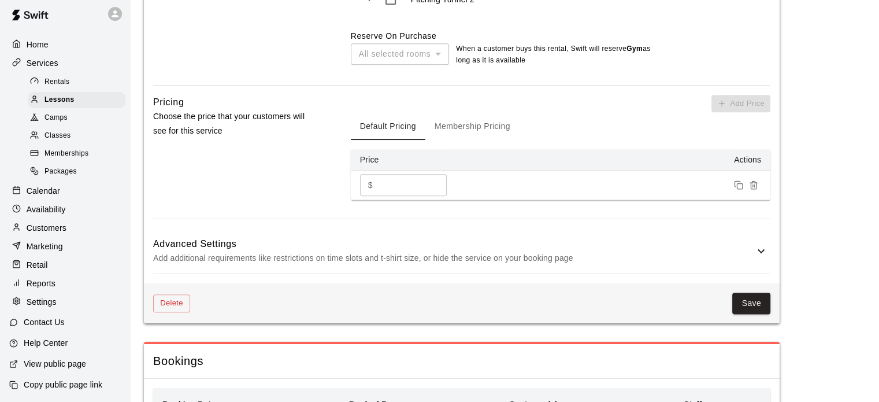
scroll to position [685, 0]
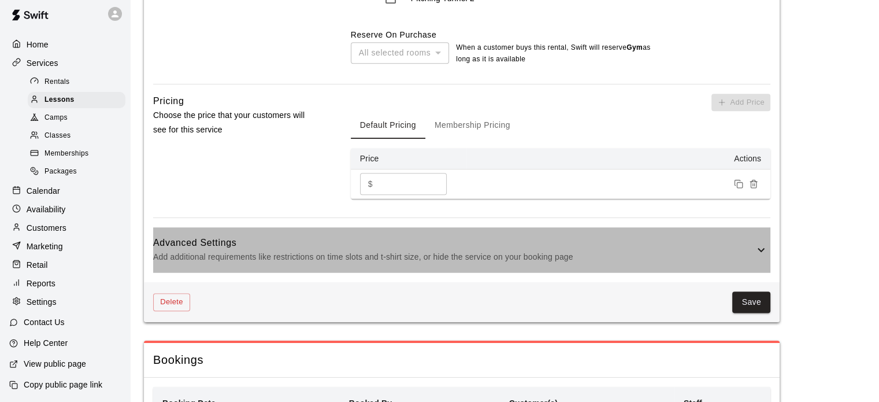
click at [765, 245] on icon at bounding box center [761, 250] width 14 height 14
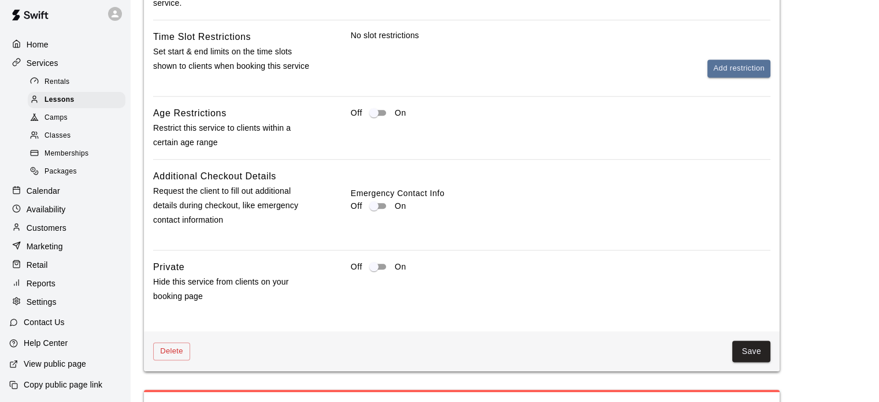
scroll to position [1076, 0]
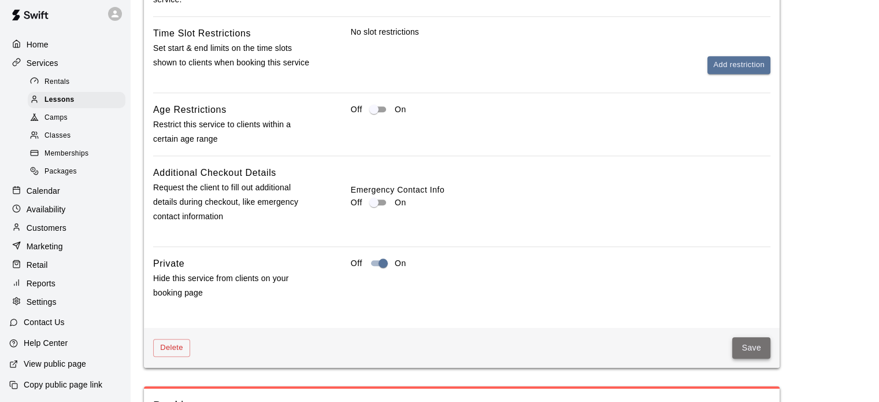
click at [754, 347] on button "Save" at bounding box center [751, 347] width 38 height 21
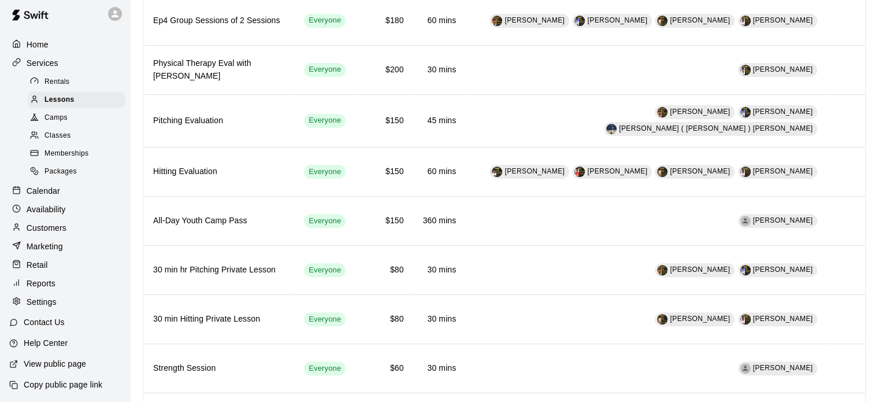
scroll to position [396, 0]
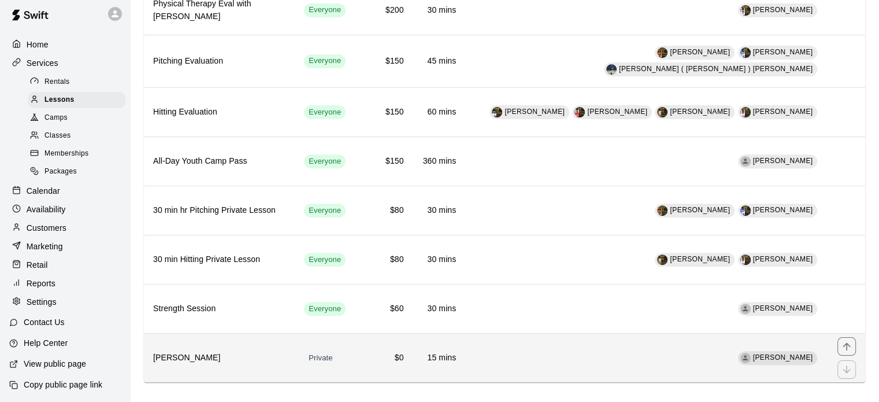
click at [182, 351] on h6 "[PERSON_NAME]" at bounding box center [219, 357] width 132 height 13
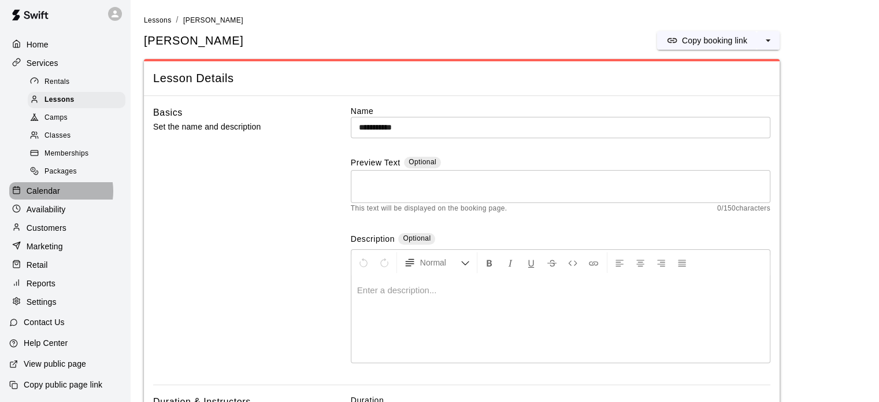
click at [55, 185] on p "Calendar" at bounding box center [44, 191] width 34 height 12
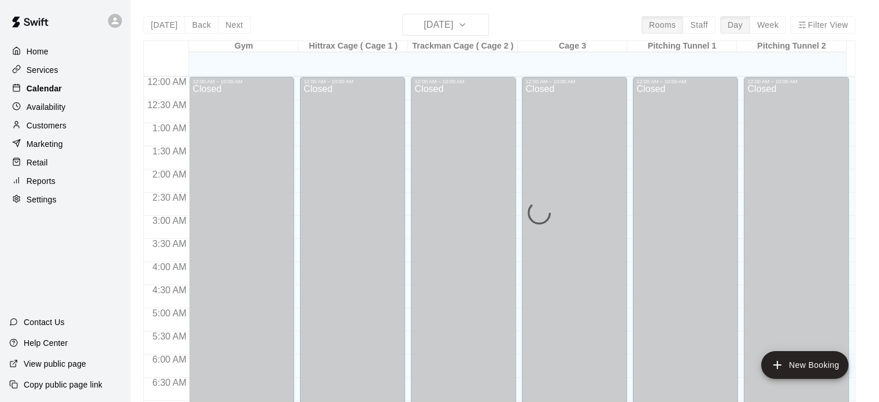
scroll to position [736, 0]
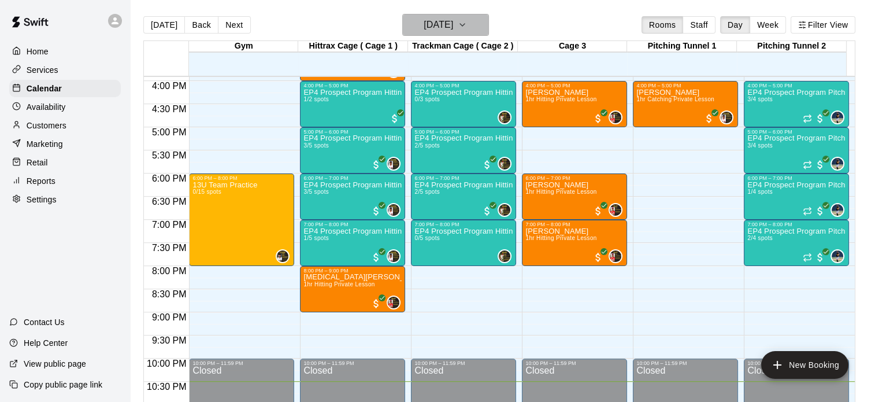
click at [467, 22] on icon "button" at bounding box center [462, 25] width 9 height 14
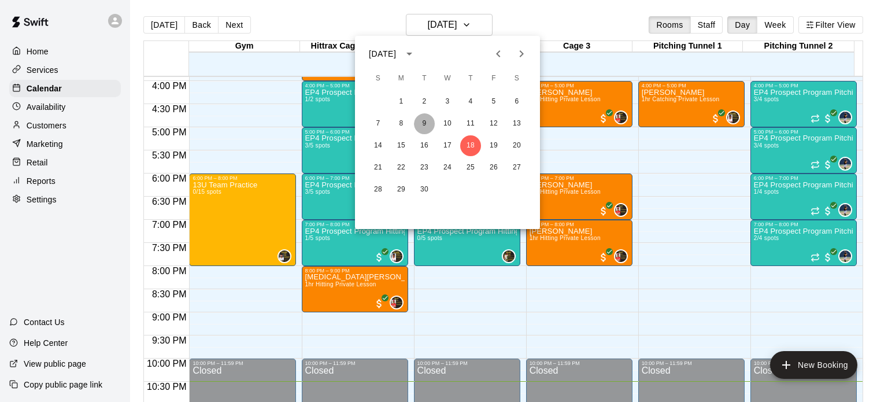
click at [425, 123] on button "9" at bounding box center [424, 123] width 21 height 21
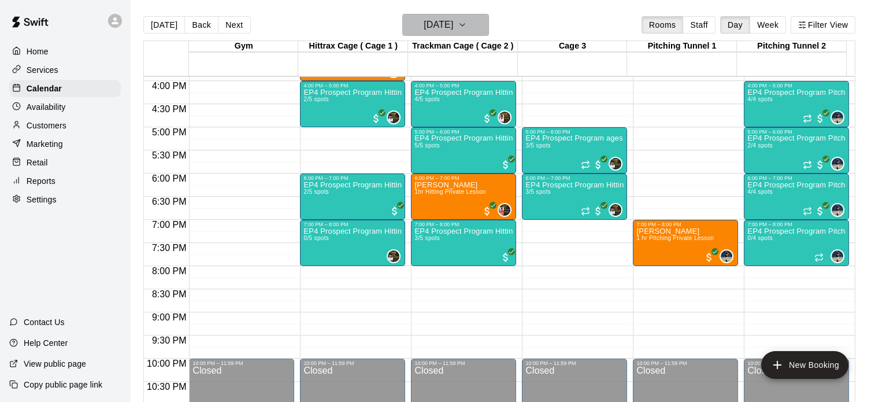
click at [467, 27] on icon "button" at bounding box center [462, 25] width 9 height 14
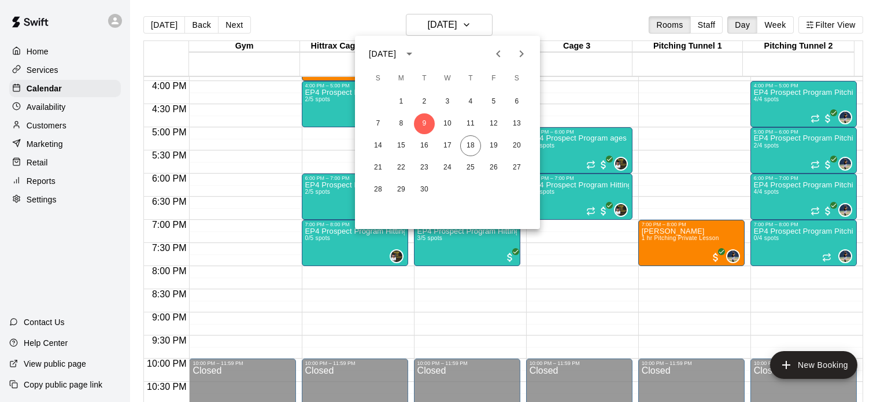
click at [48, 90] on div at bounding box center [444, 201] width 888 height 402
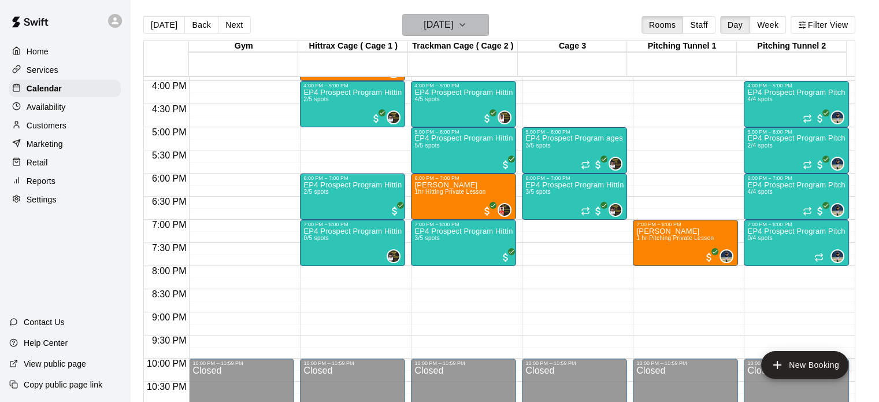
click at [467, 21] on icon "button" at bounding box center [462, 25] width 9 height 14
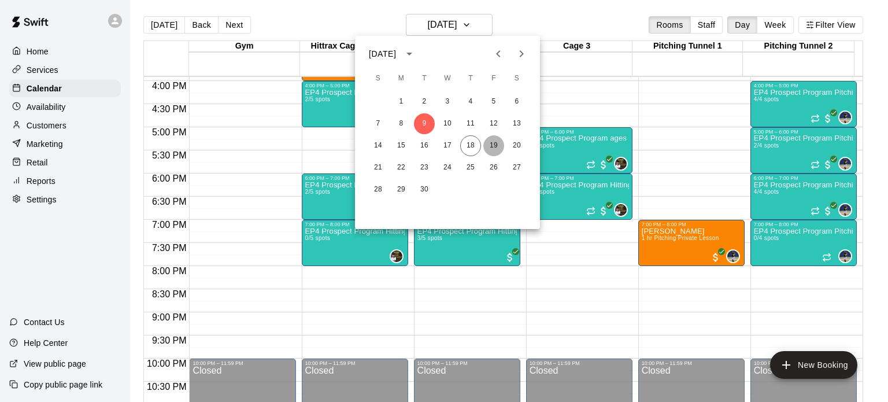
click at [499, 146] on button "19" at bounding box center [493, 145] width 21 height 21
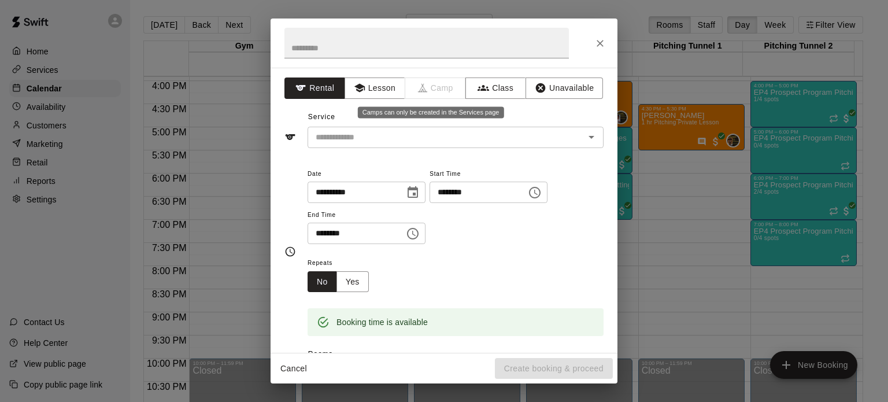
click at [444, 93] on span "Camp" at bounding box center [435, 87] width 61 height 21
click at [424, 86] on span "Camp" at bounding box center [435, 87] width 61 height 21
click at [488, 88] on button "Class" at bounding box center [495, 87] width 61 height 21
click at [427, 89] on span "Camp" at bounding box center [435, 87] width 61 height 21
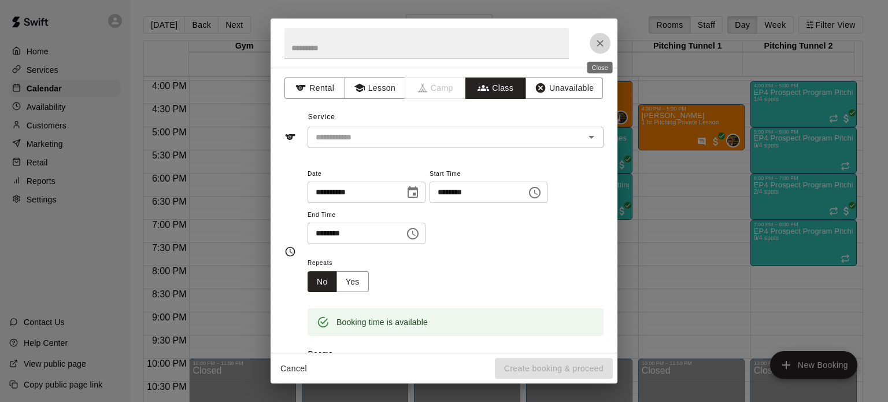
click at [592, 39] on button "Close" at bounding box center [600, 43] width 21 height 21
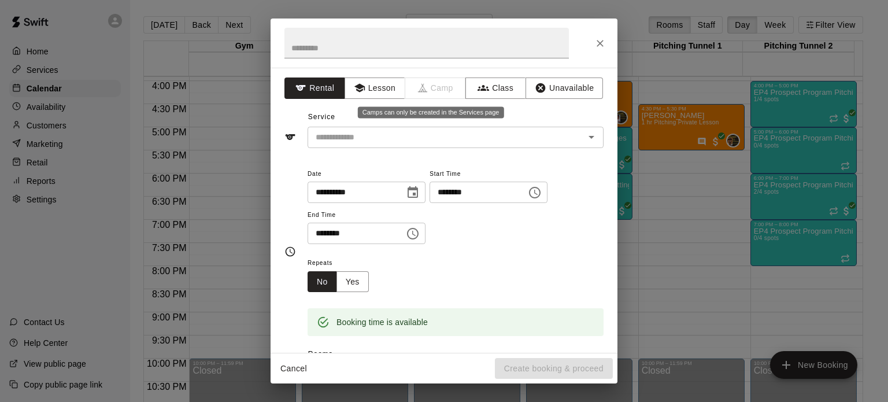
click at [430, 88] on span "Camp" at bounding box center [435, 87] width 61 height 21
click at [599, 39] on icon "Close" at bounding box center [600, 44] width 12 height 12
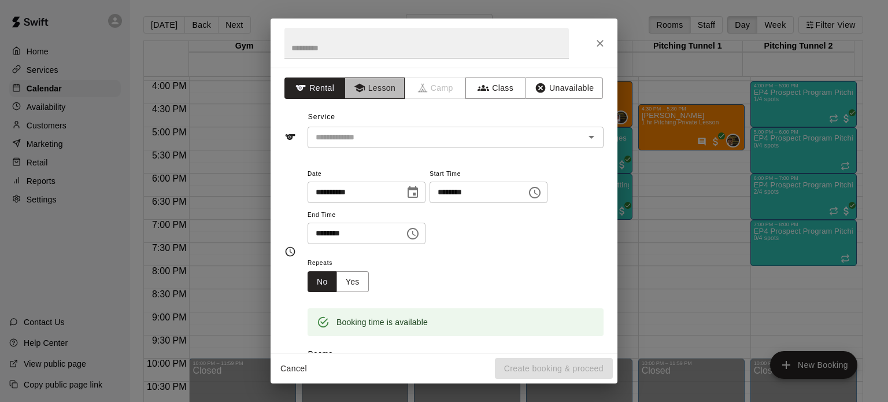
click at [375, 88] on button "Lesson" at bounding box center [375, 87] width 61 height 21
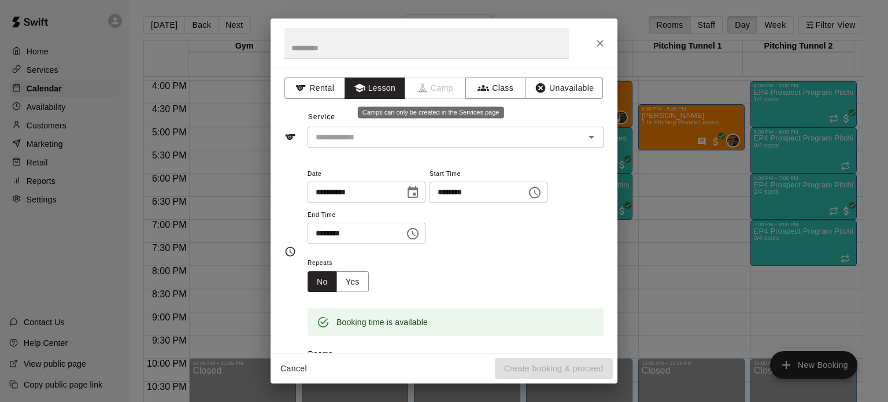
click at [429, 86] on span "Camp" at bounding box center [435, 87] width 61 height 21
click at [599, 40] on icon "Close" at bounding box center [600, 44] width 12 height 12
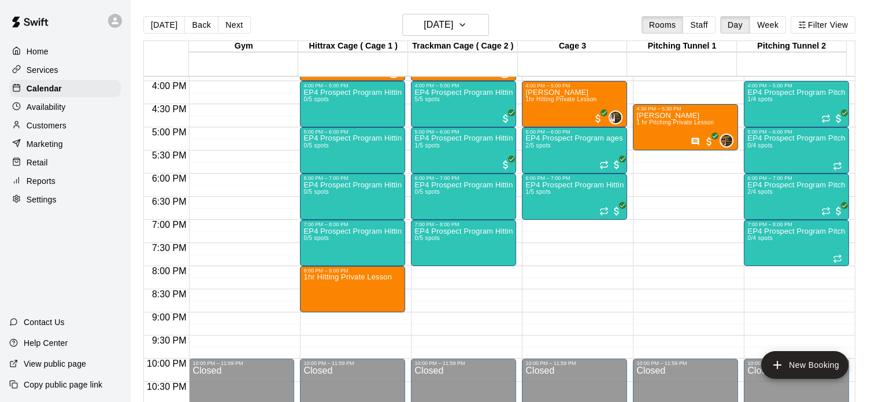
click at [51, 75] on p "Services" at bounding box center [43, 70] width 32 height 12
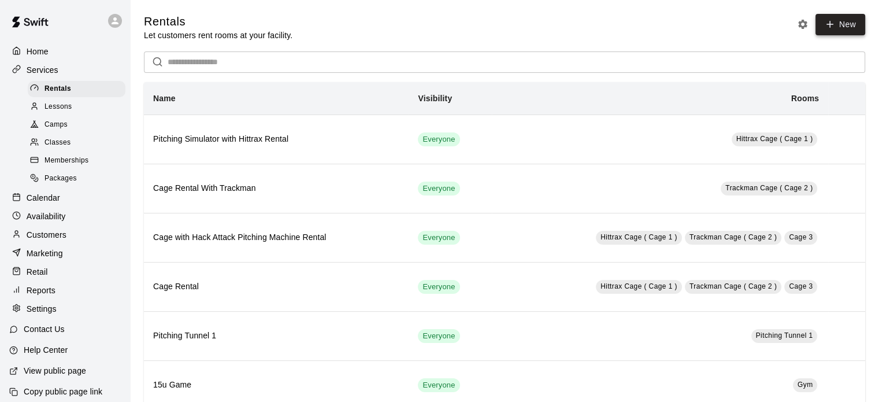
click at [853, 23] on link "New" at bounding box center [841, 24] width 50 height 21
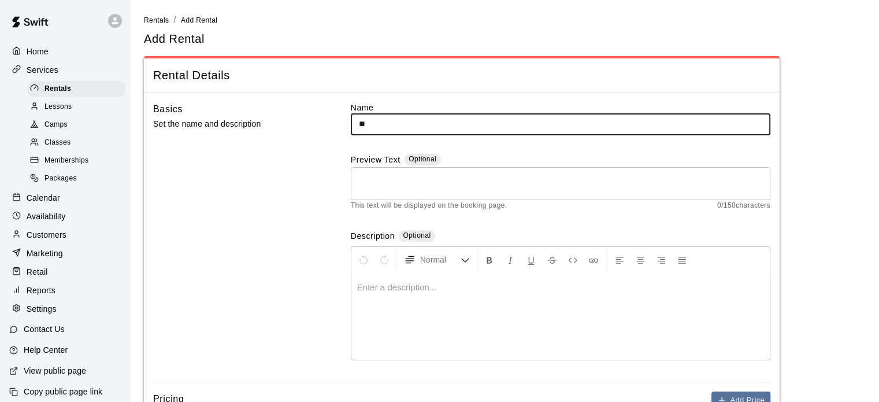
type input "**********"
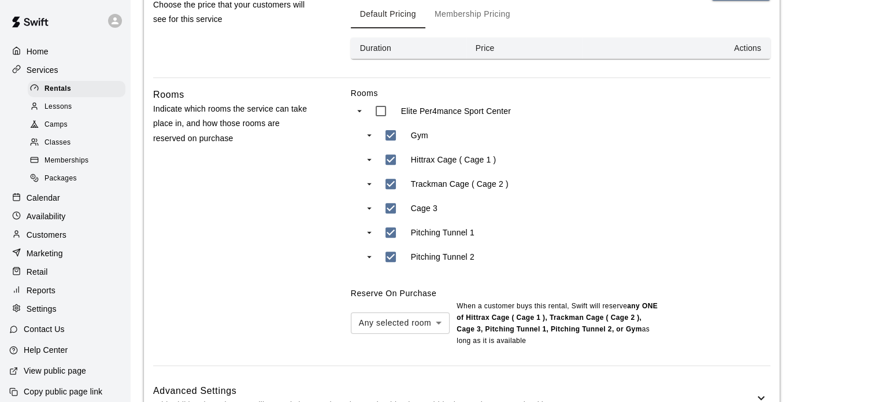
scroll to position [416, 0]
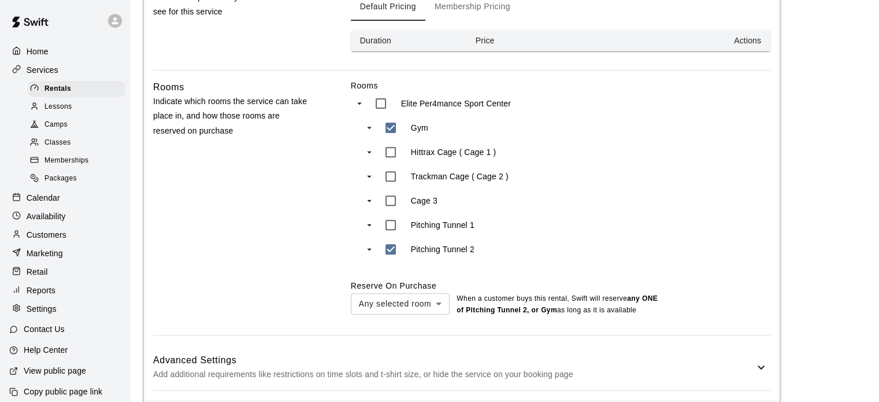
type input "***"
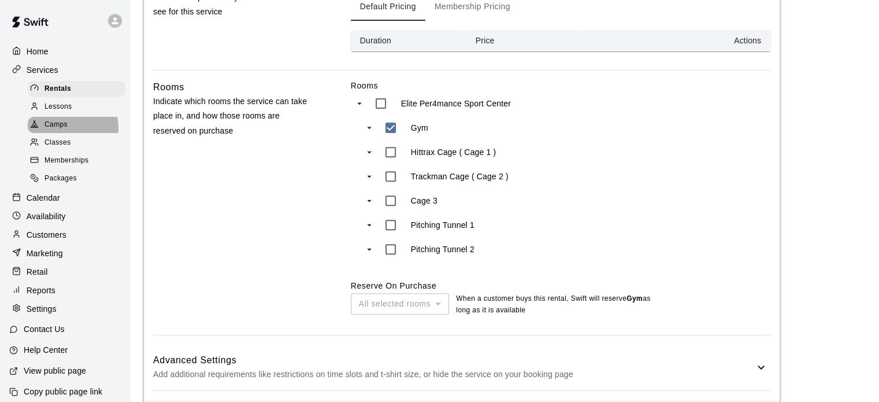
click at [62, 131] on span "Camps" at bounding box center [56, 125] width 23 height 12
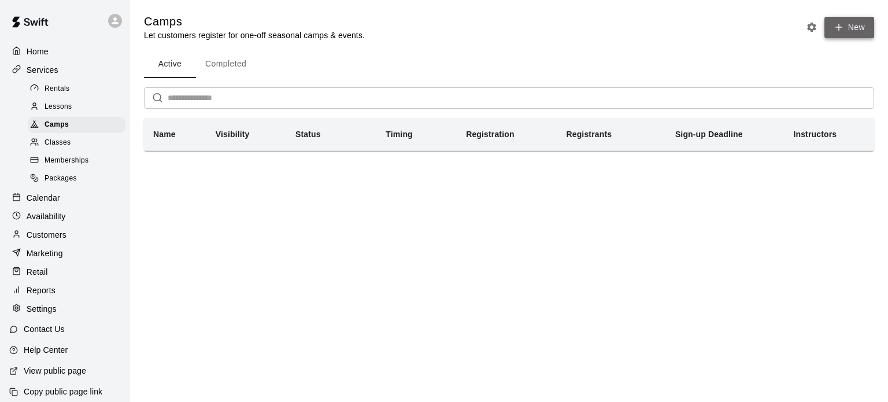
click at [859, 34] on button "New" at bounding box center [849, 27] width 50 height 21
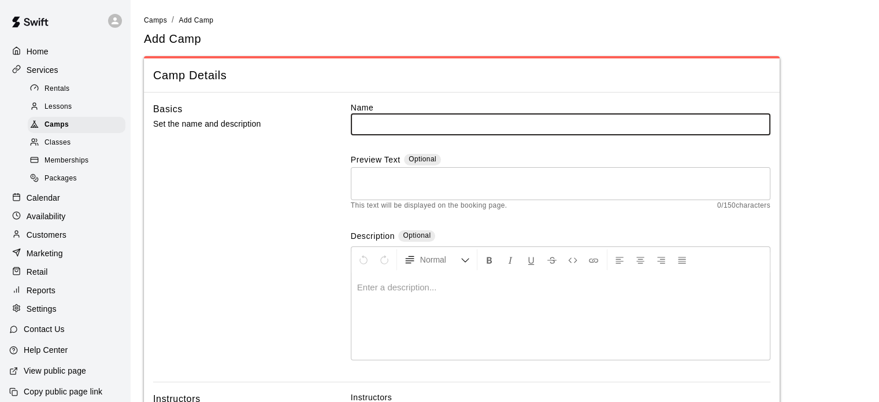
click at [453, 117] on input "text" at bounding box center [561, 123] width 420 height 21
type input "**********"
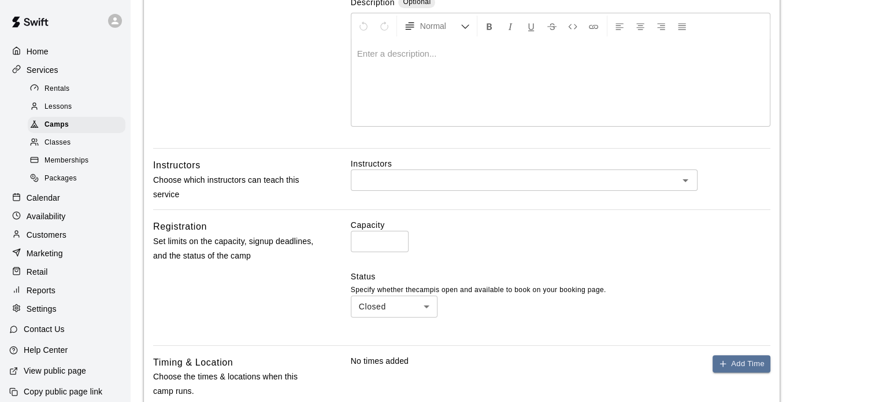
scroll to position [256, 0]
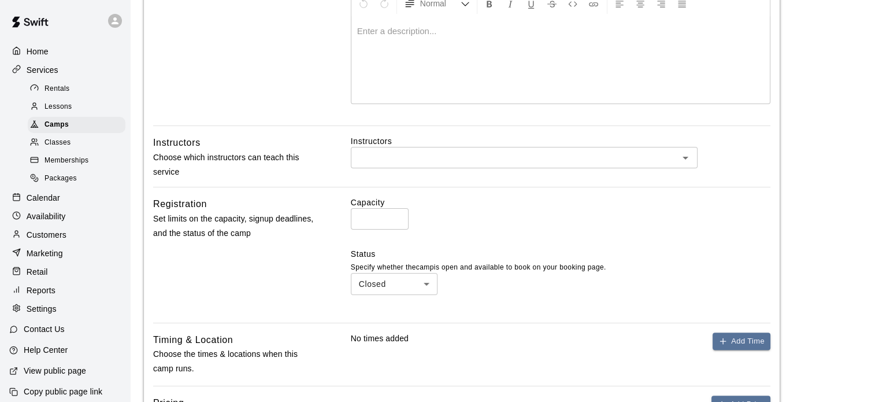
click at [612, 157] on input "text" at bounding box center [514, 157] width 321 height 14
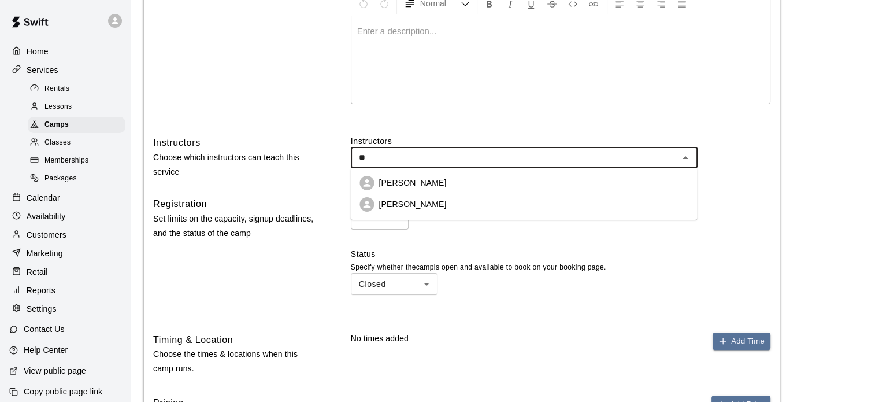
type input "***"
click at [395, 181] on p "[PERSON_NAME]" at bounding box center [413, 183] width 68 height 12
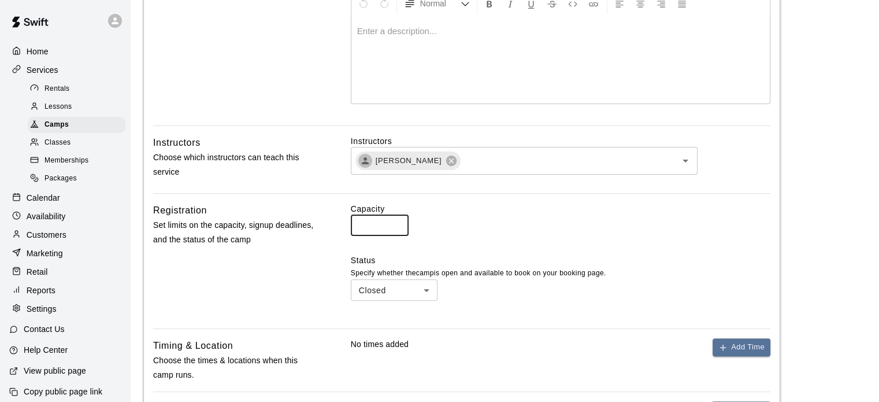
click at [373, 224] on input "*" at bounding box center [380, 224] width 58 height 21
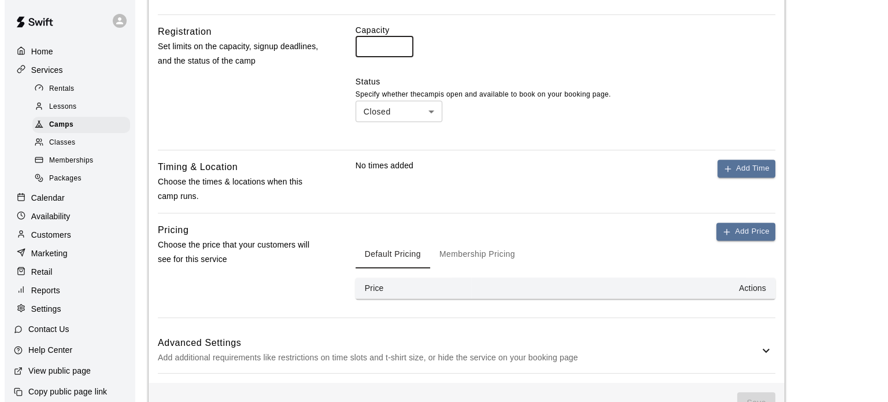
scroll to position [440, 0]
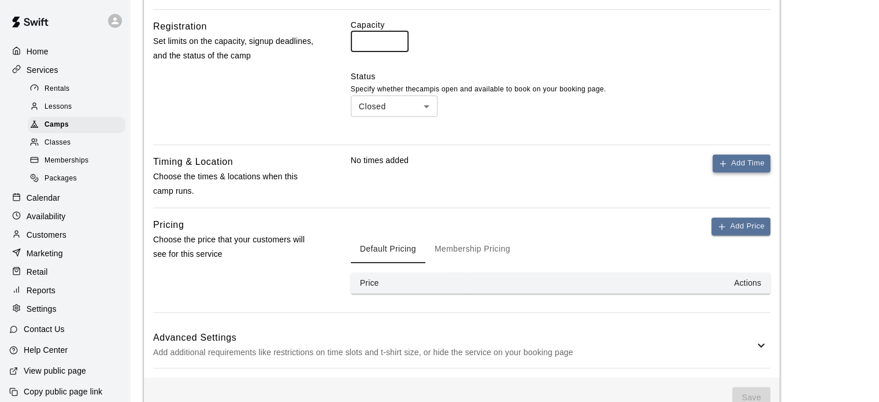
type input "**"
click at [761, 154] on button "Add Time" at bounding box center [742, 163] width 58 height 18
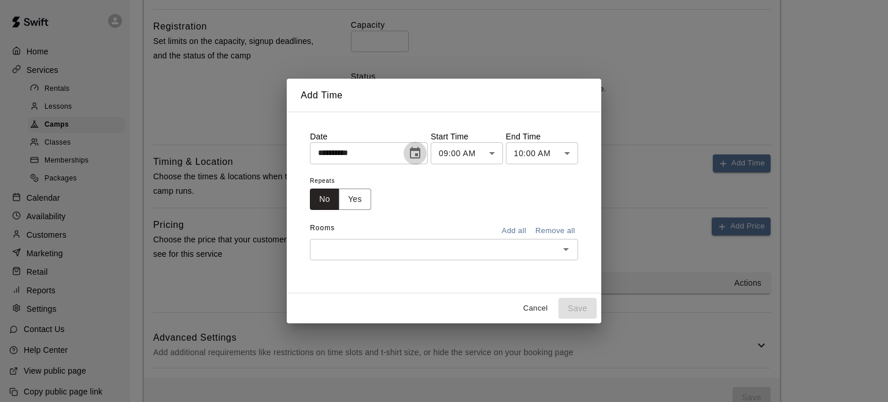
click at [422, 152] on icon "Choose date, selected date is Sep 18, 2025" at bounding box center [415, 153] width 14 height 14
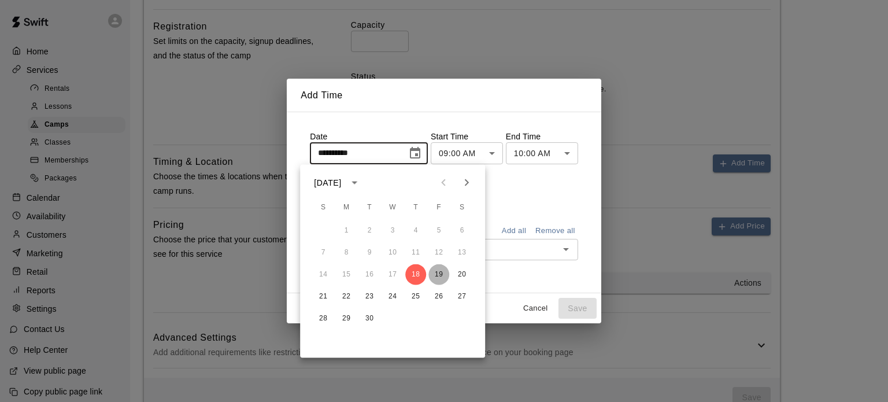
click at [439, 273] on button "19" at bounding box center [438, 274] width 21 height 21
type input "**********"
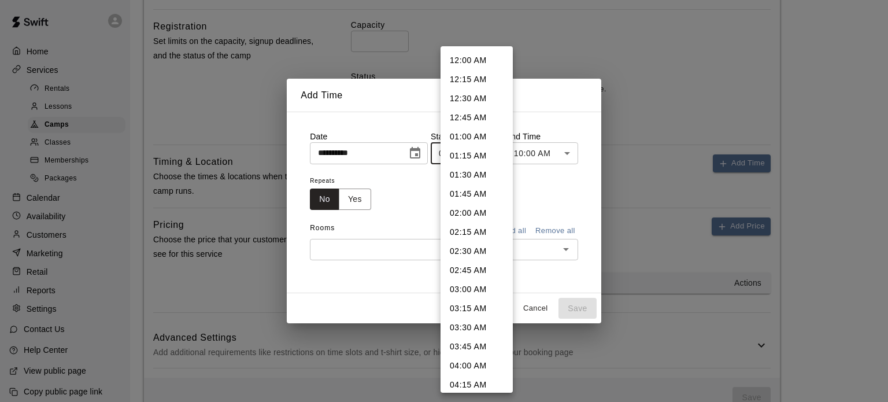
scroll to position [527, 0]
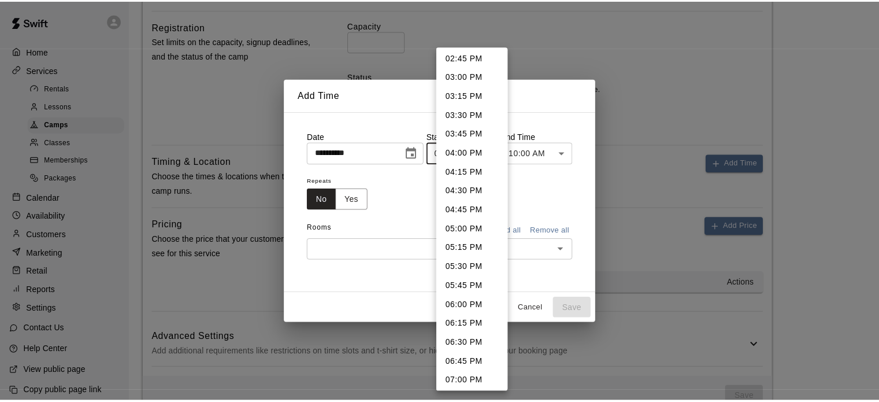
scroll to position [1151, 0]
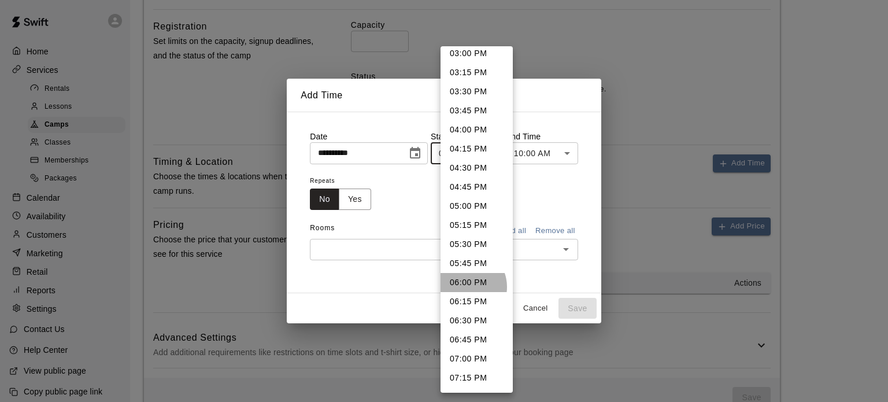
click at [465, 286] on li "06:00 PM" at bounding box center [476, 282] width 72 height 19
type input "********"
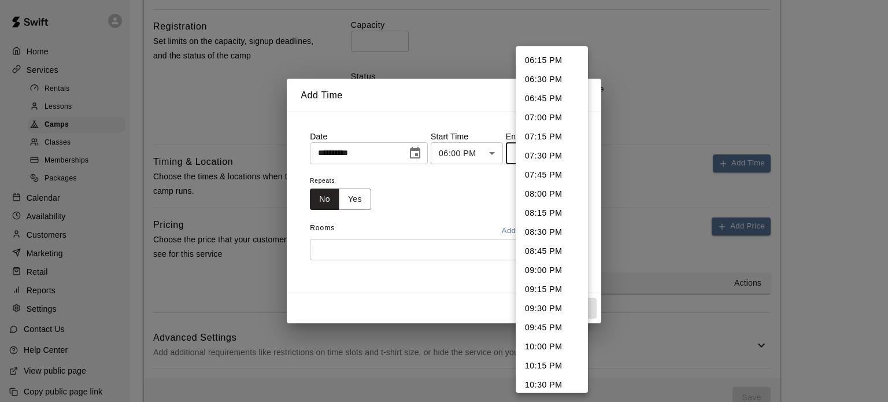
click at [543, 112] on li "07:00 PM" at bounding box center [552, 117] width 72 height 19
type input "********"
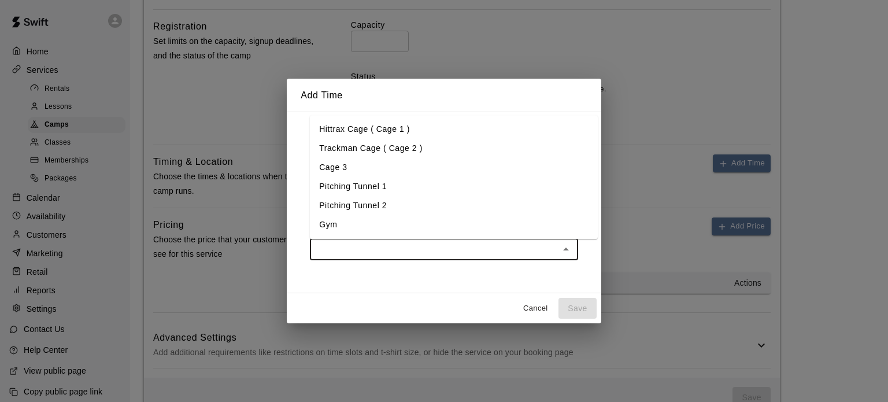
click at [418, 247] on input "text" at bounding box center [434, 249] width 242 height 14
click at [334, 223] on li "Gym" at bounding box center [454, 224] width 288 height 19
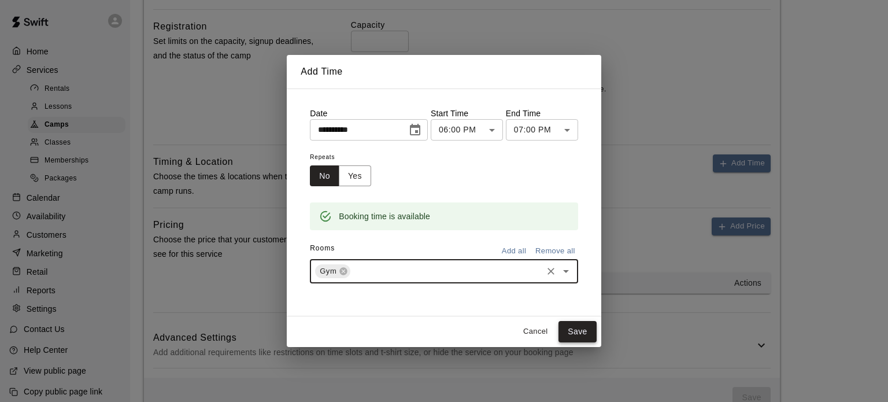
click at [585, 330] on button "Save" at bounding box center [577, 331] width 38 height 21
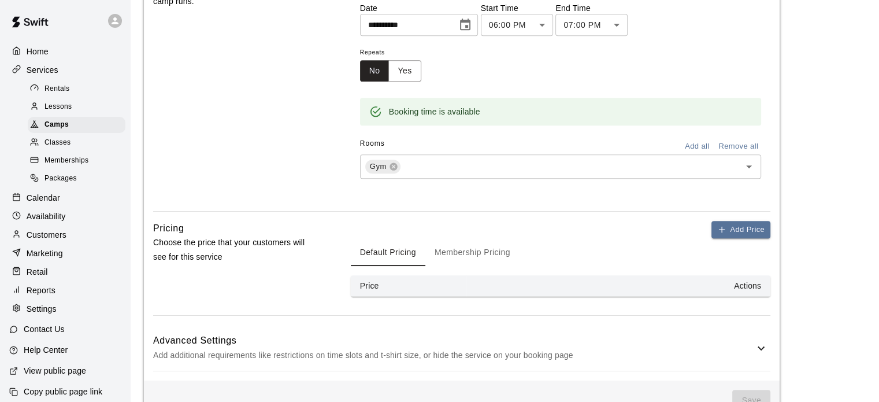
scroll to position [660, 0]
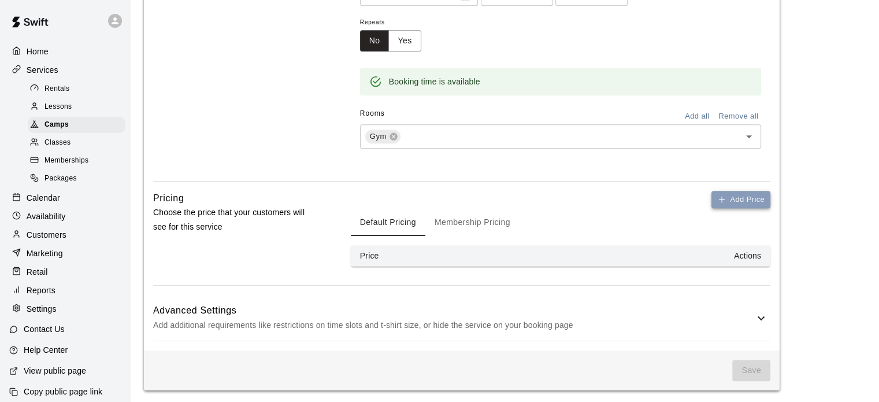
click at [754, 202] on button "Add Price" at bounding box center [741, 200] width 59 height 18
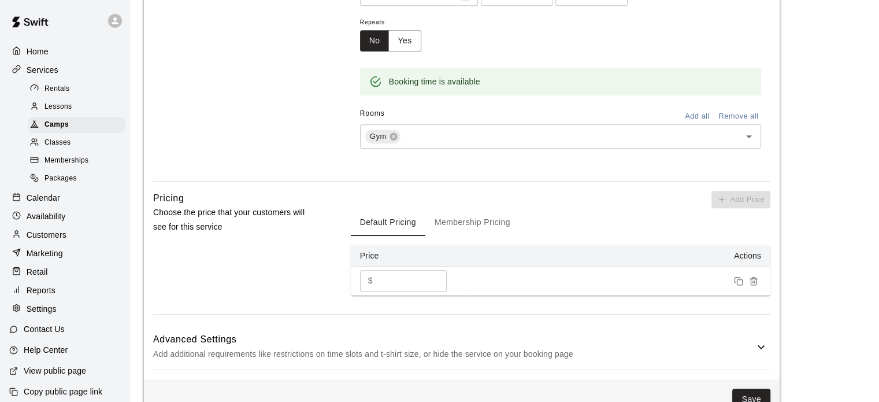
click at [754, 202] on div "Add Price Default Pricing Membership Pricing Price Actions $ * ​" at bounding box center [561, 243] width 420 height 105
click at [386, 277] on input "*" at bounding box center [411, 280] width 69 height 21
type input "****"
click at [758, 389] on button "Save" at bounding box center [751, 398] width 38 height 21
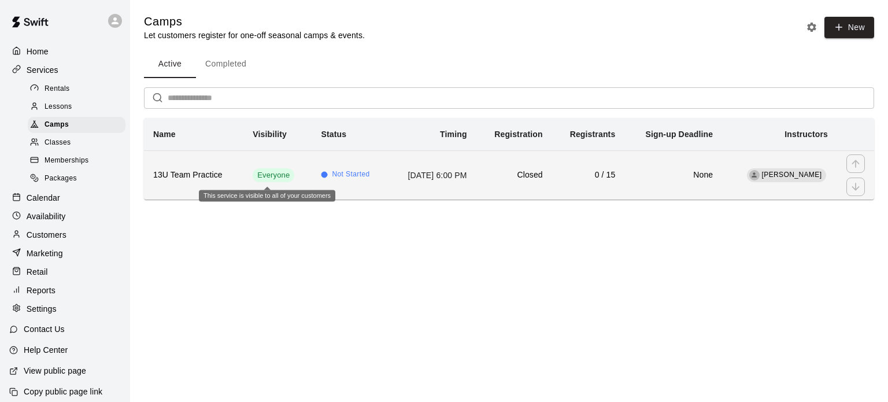
click at [286, 171] on span "Everyone" at bounding box center [274, 175] width 42 height 11
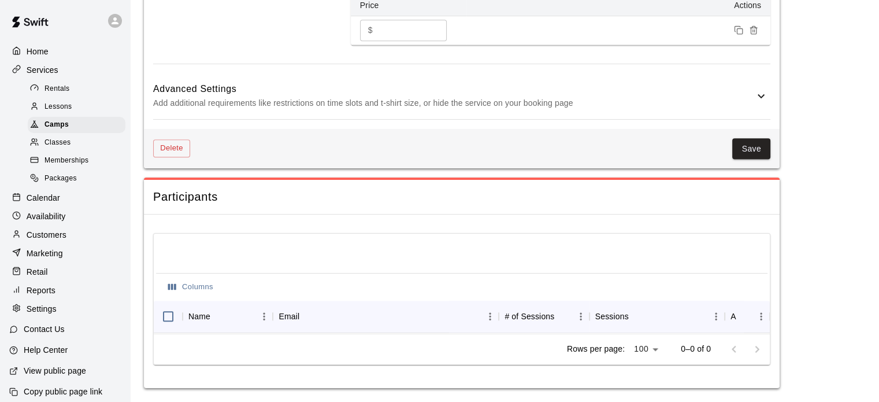
scroll to position [638, 0]
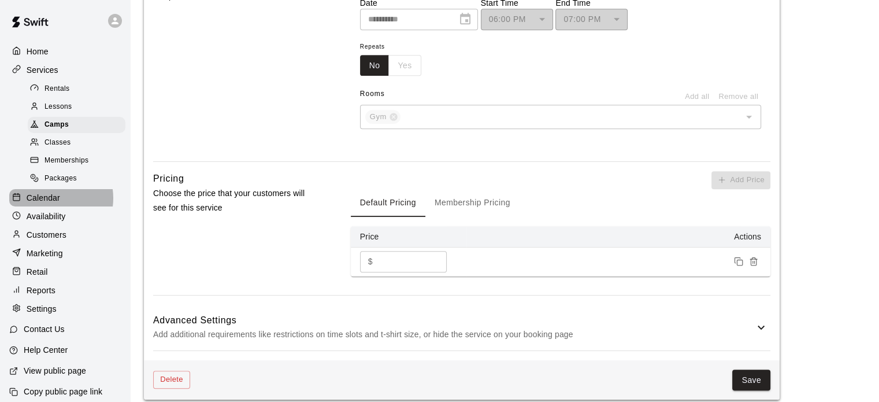
click at [54, 203] on p "Calendar" at bounding box center [44, 198] width 34 height 12
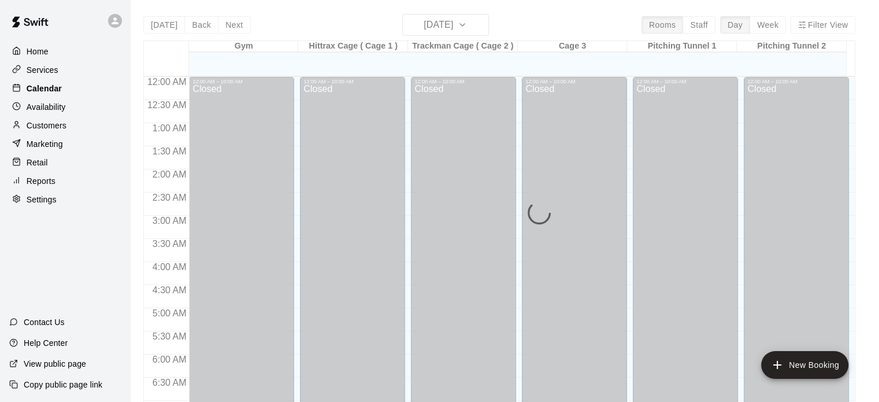
scroll to position [736, 0]
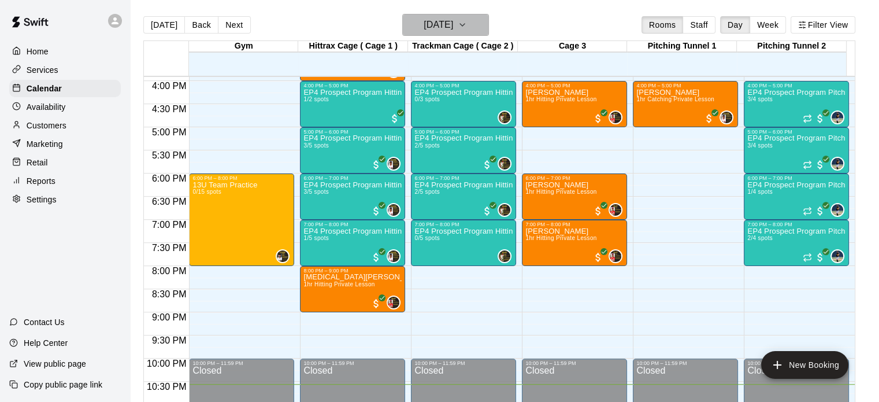
click at [467, 24] on icon "button" at bounding box center [462, 25] width 9 height 14
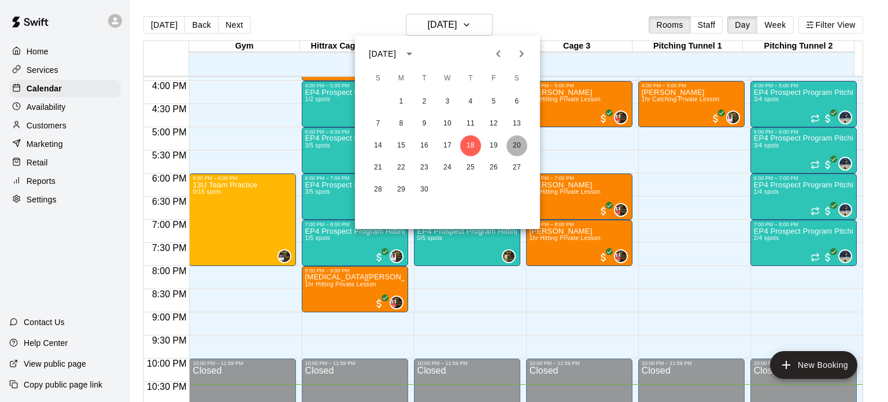
click at [513, 150] on button "20" at bounding box center [516, 145] width 21 height 21
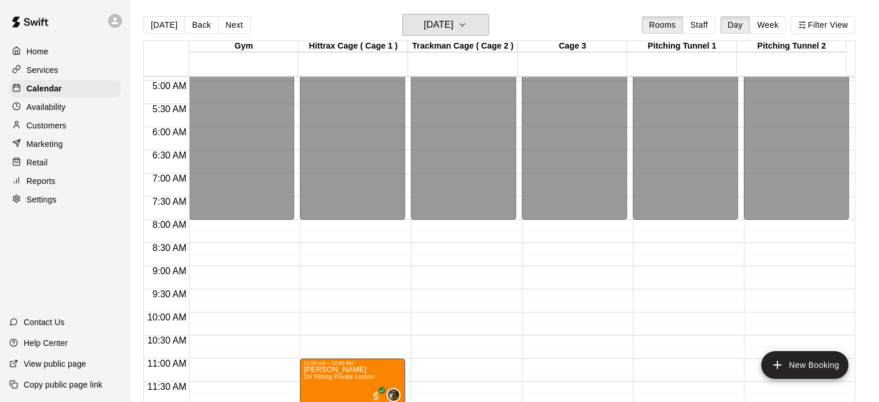
scroll to position [204, 0]
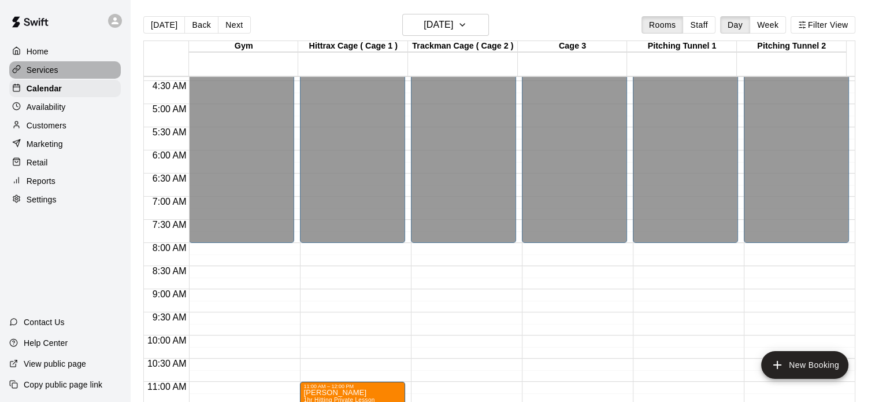
click at [46, 75] on p "Services" at bounding box center [43, 70] width 32 height 12
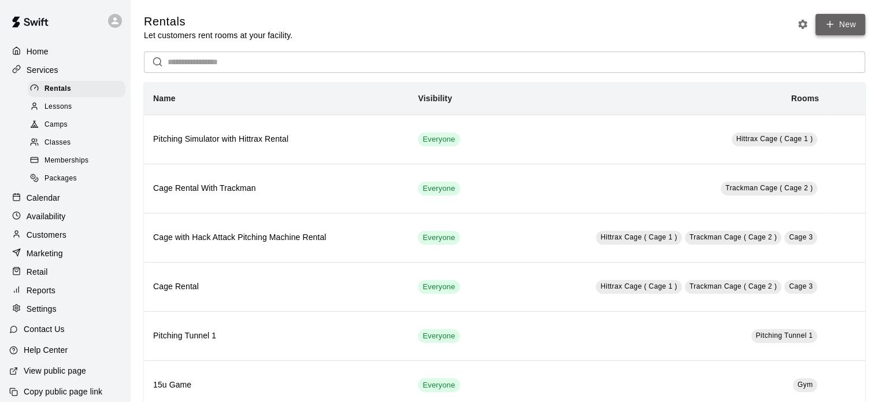
click at [848, 24] on link "New" at bounding box center [841, 24] width 50 height 21
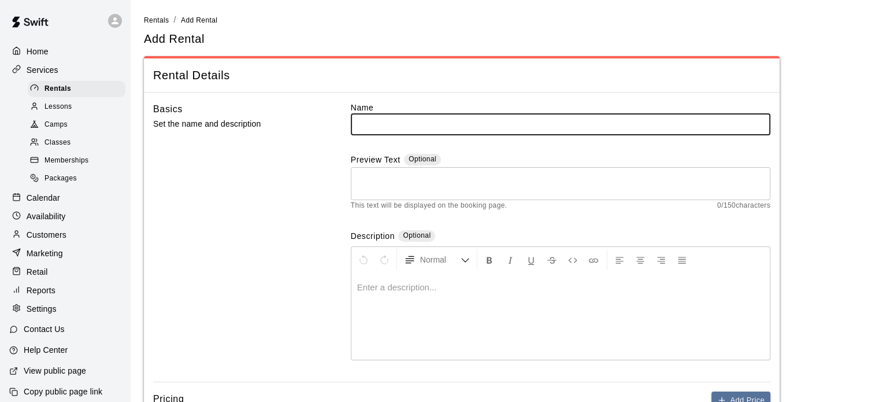
click at [428, 125] on input "text" at bounding box center [561, 123] width 420 height 21
type input "********"
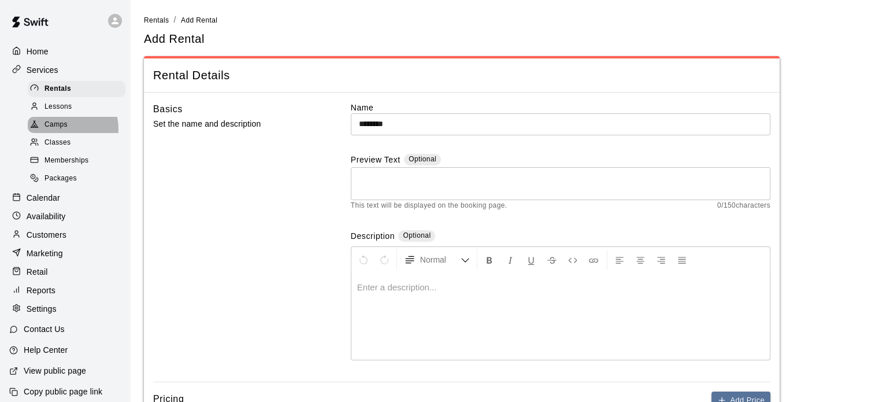
click at [61, 131] on span "Camps" at bounding box center [56, 125] width 23 height 12
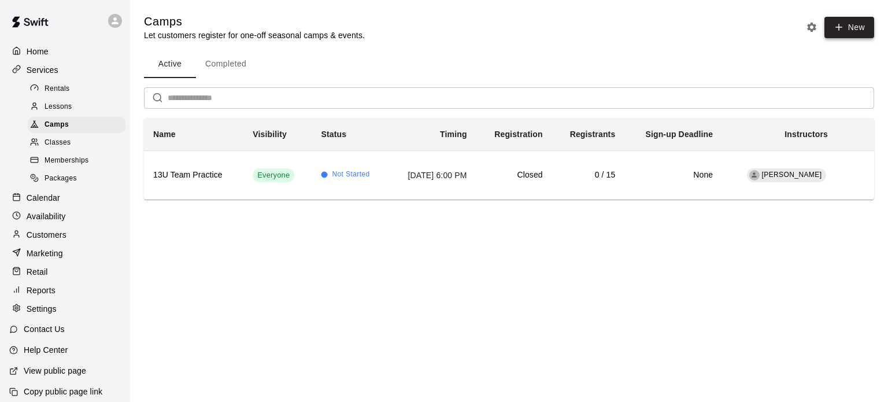
click at [849, 27] on button "New" at bounding box center [849, 27] width 50 height 21
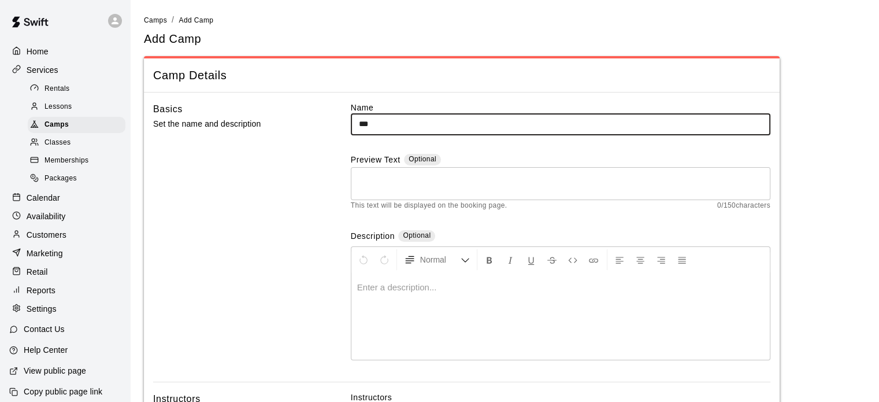
type input "********"
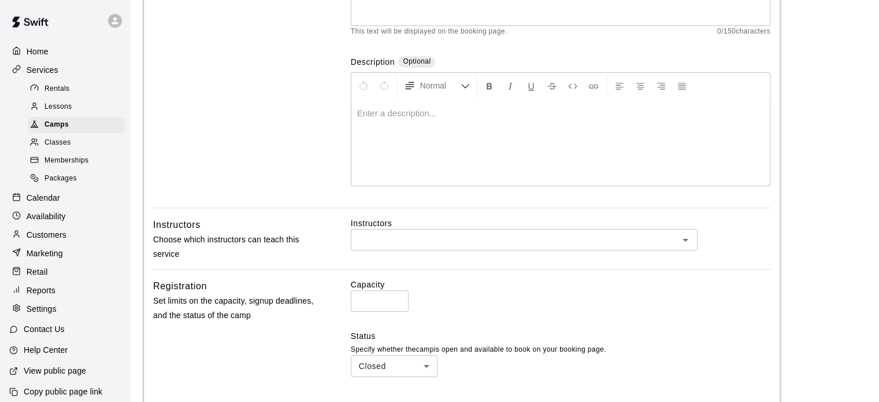
scroll to position [177, 0]
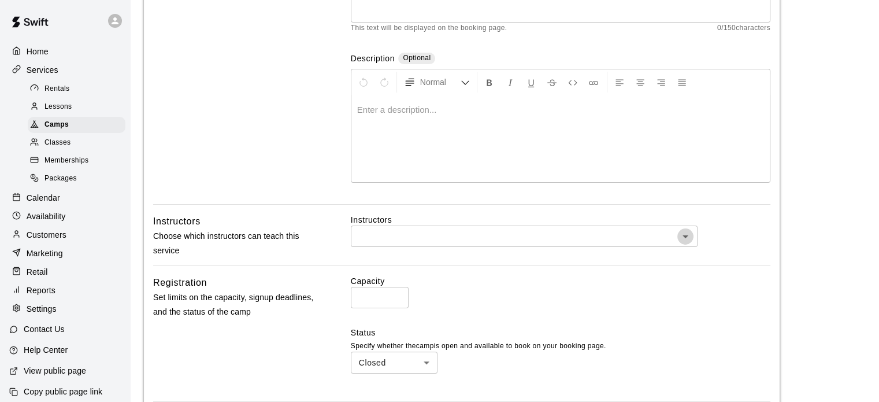
click at [691, 235] on icon "Open" at bounding box center [686, 236] width 14 height 14
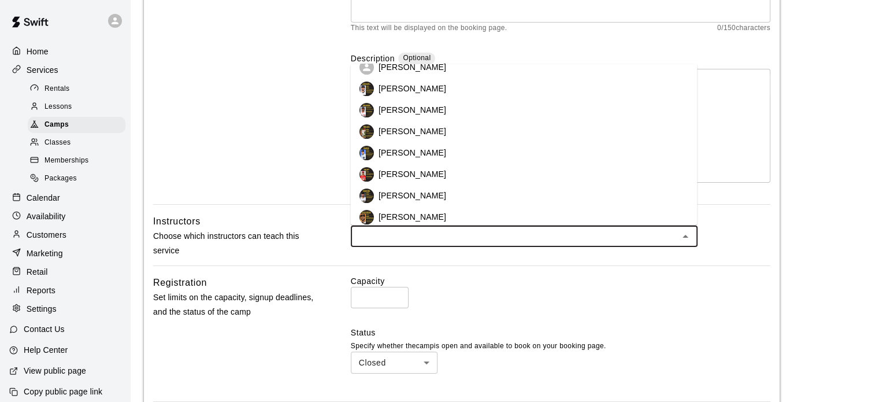
scroll to position [169, 0]
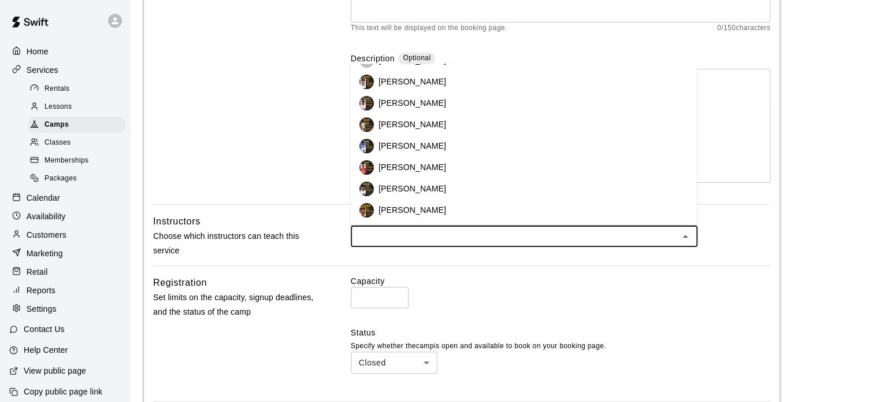
click at [476, 184] on li "[PERSON_NAME]" at bounding box center [523, 188] width 347 height 21
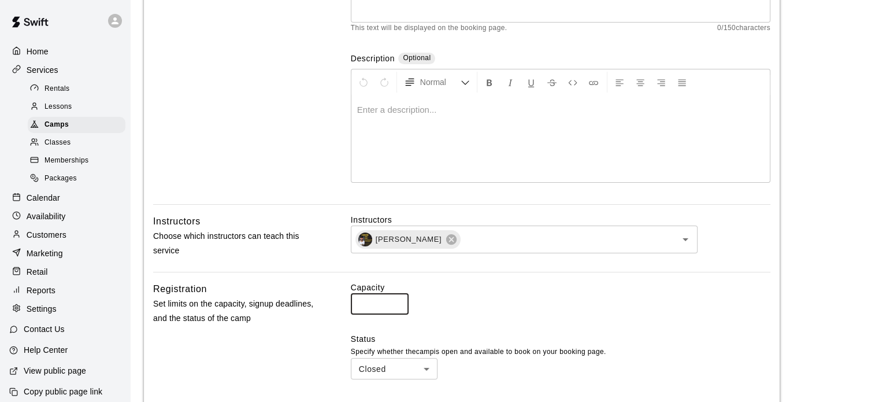
click at [372, 295] on input "*" at bounding box center [380, 303] width 58 height 21
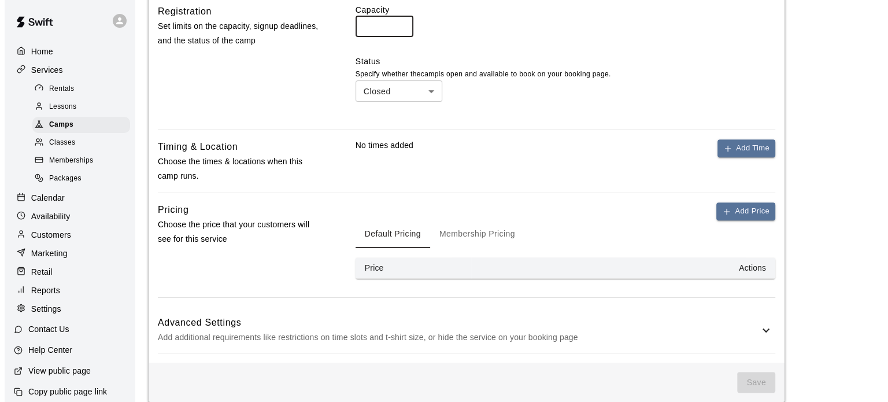
scroll to position [467, 0]
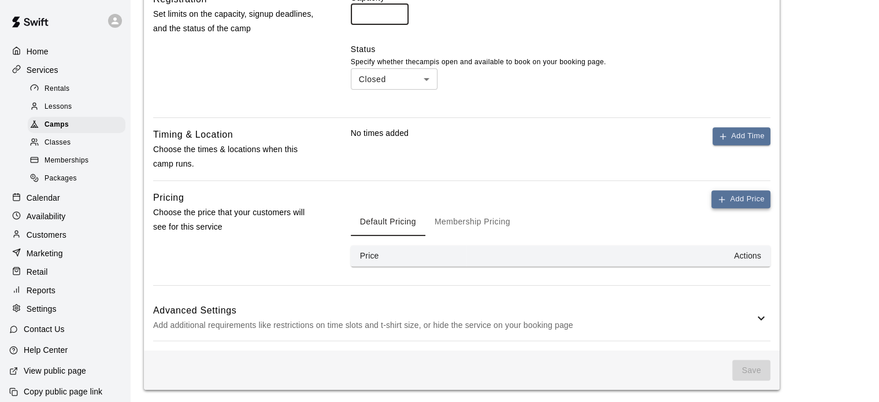
type input "*"
click at [738, 203] on button "Add Price" at bounding box center [741, 199] width 59 height 18
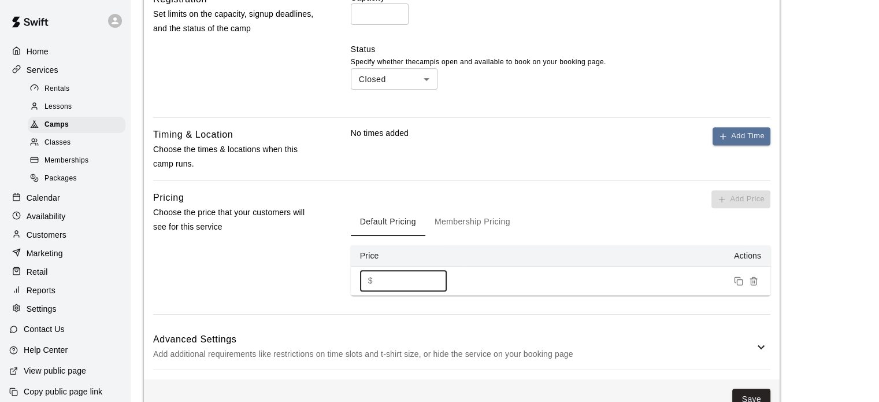
click at [401, 286] on input "*" at bounding box center [411, 280] width 69 height 21
type input "****"
click at [748, 135] on button "Add Time" at bounding box center [742, 136] width 58 height 18
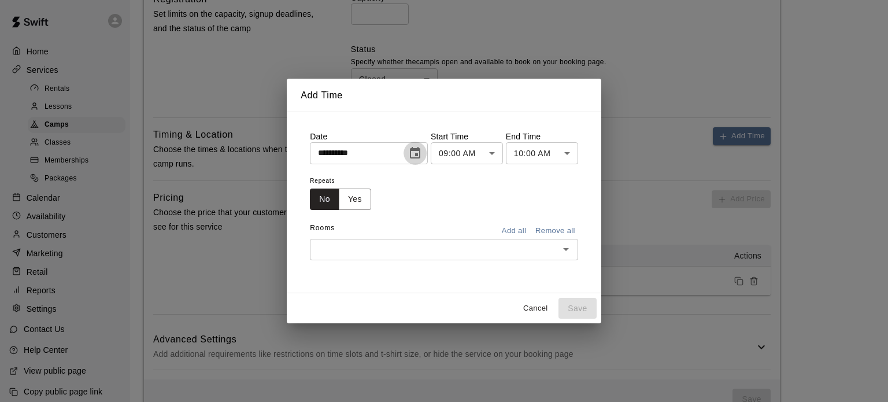
click at [419, 151] on icon "Choose date, selected date is Sep 18, 2025" at bounding box center [415, 153] width 14 height 14
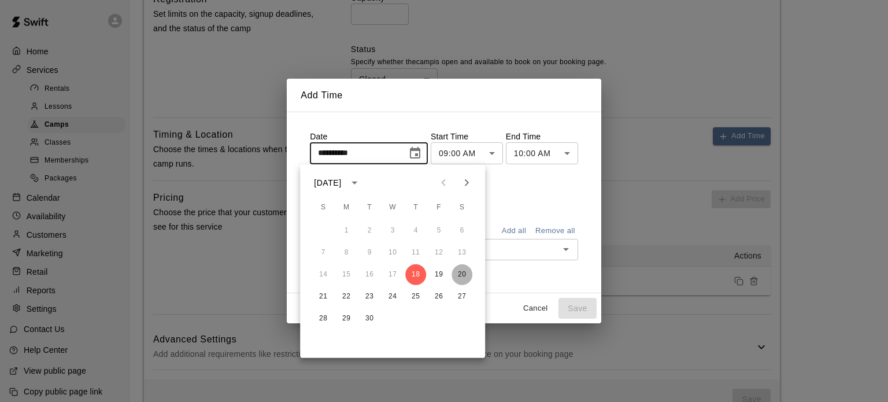
click at [466, 270] on button "20" at bounding box center [461, 274] width 21 height 21
type input "**********"
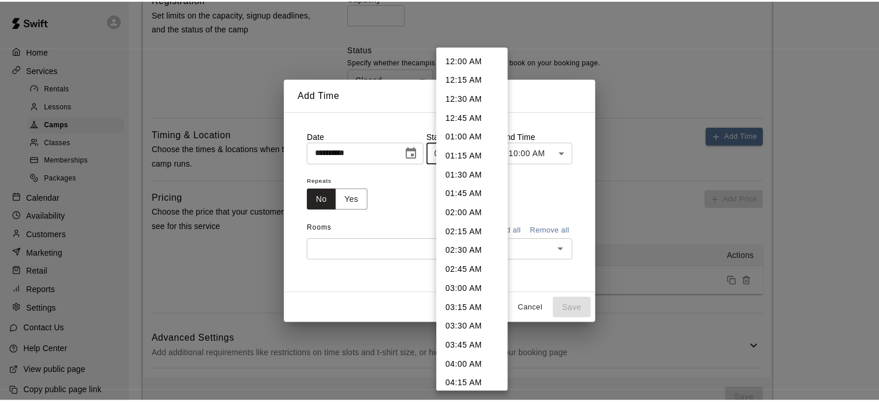
scroll to position [527, 0]
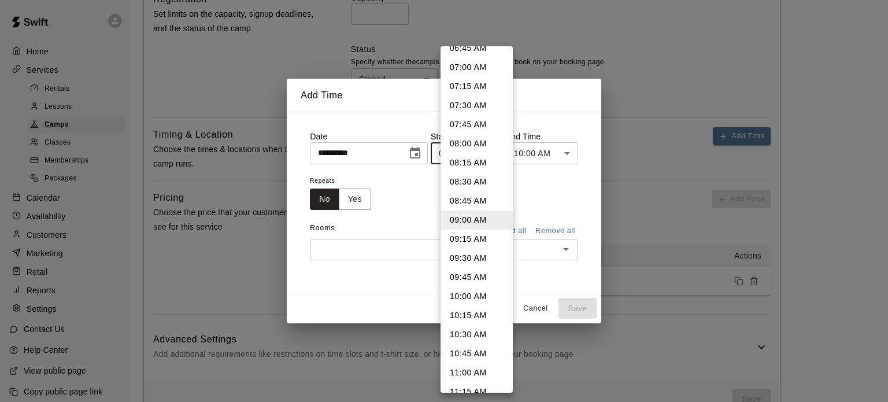
click at [477, 224] on li "09:00 AM" at bounding box center [476, 219] width 72 height 19
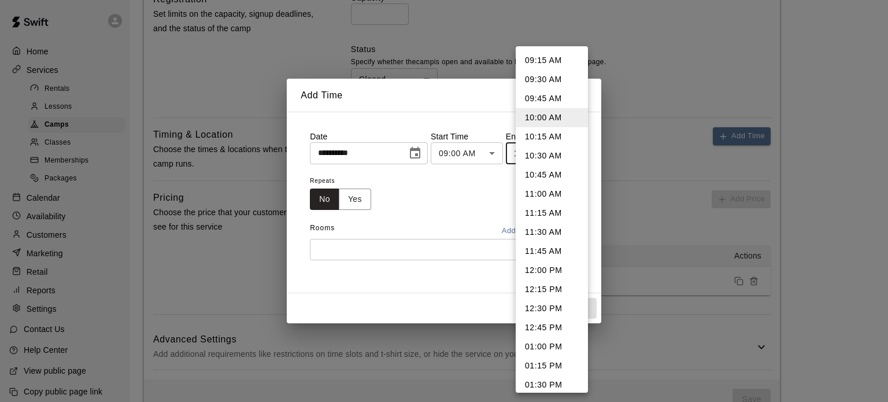
click at [547, 58] on li "09:15 AM" at bounding box center [552, 60] width 72 height 19
type input "********"
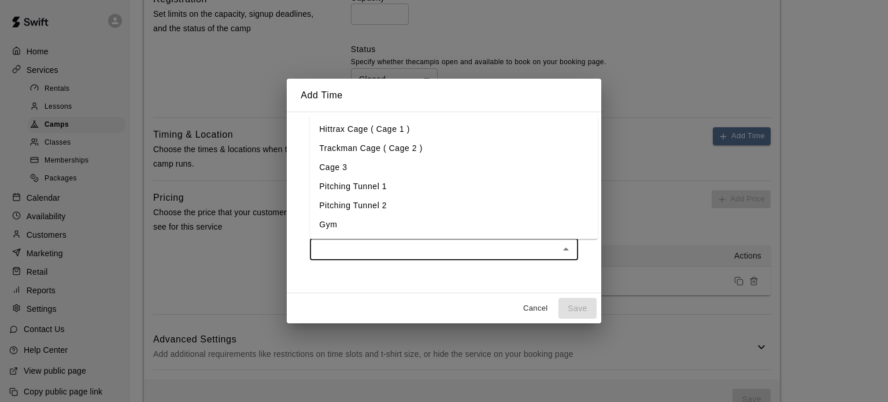
click at [395, 248] on input "text" at bounding box center [434, 249] width 242 height 14
click at [323, 227] on li "Gym" at bounding box center [454, 224] width 288 height 19
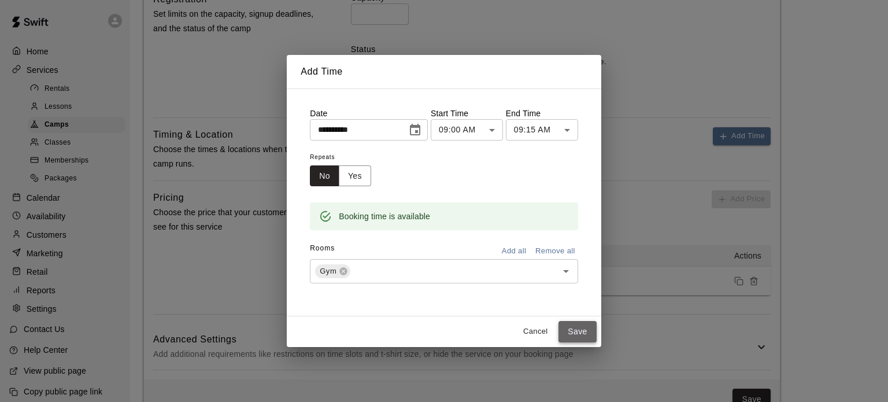
click at [591, 327] on button "Save" at bounding box center [577, 331] width 38 height 21
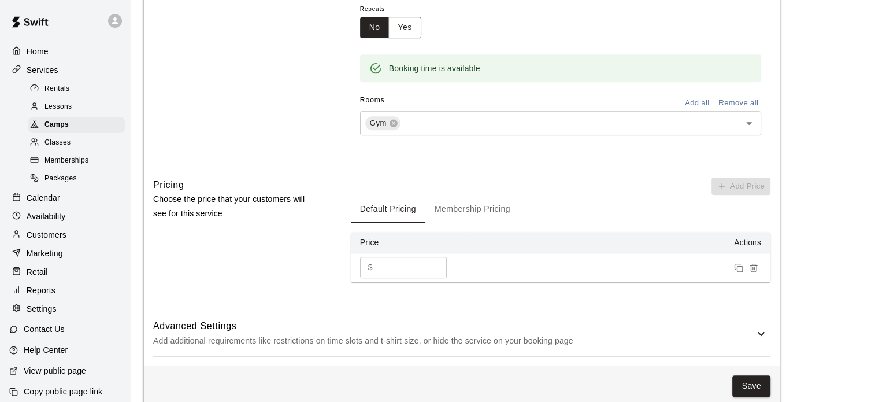
scroll to position [689, 0]
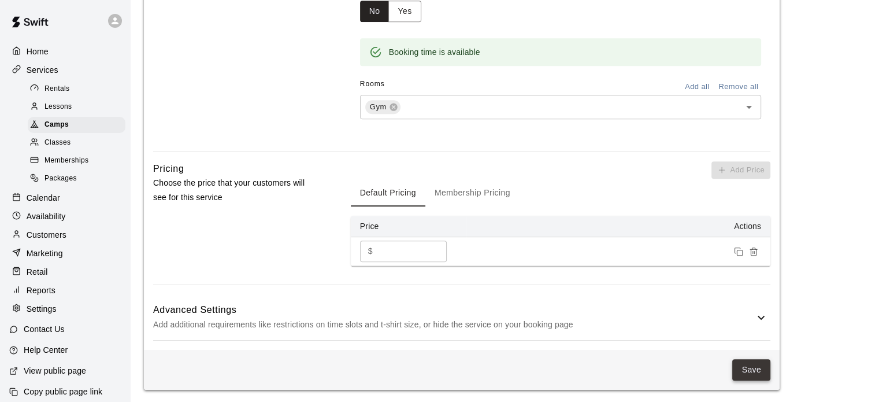
click at [746, 365] on button "Save" at bounding box center [751, 369] width 38 height 21
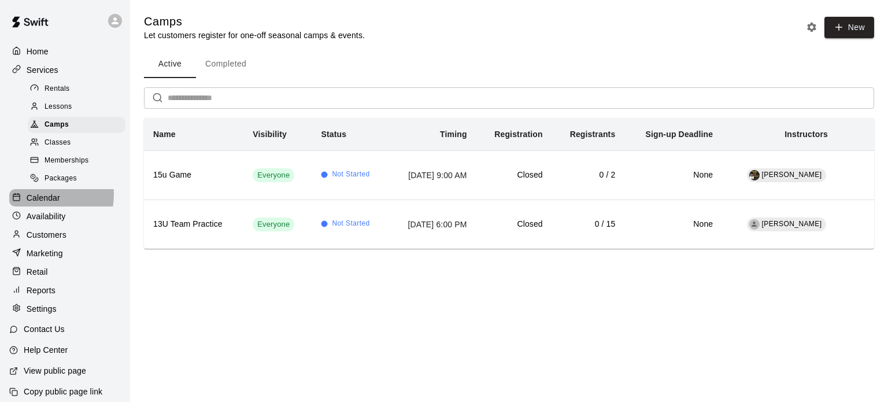
click at [37, 202] on p "Calendar" at bounding box center [44, 198] width 34 height 12
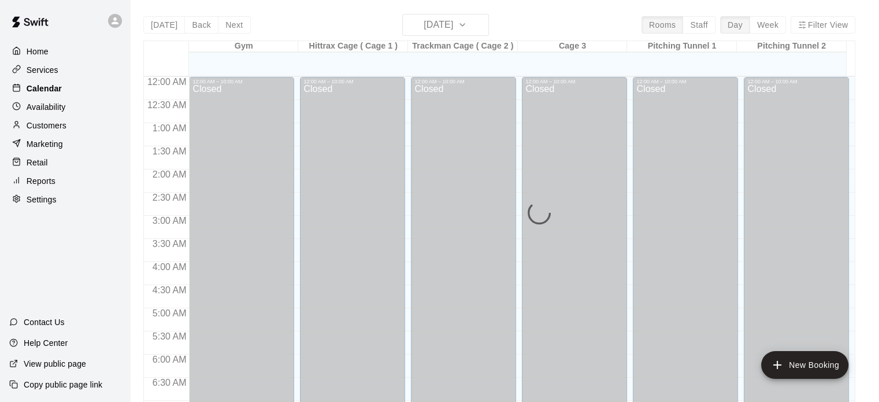
scroll to position [736, 0]
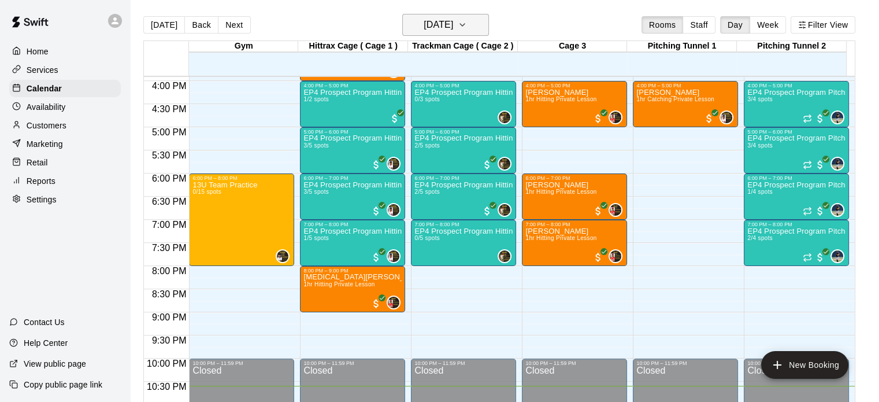
click at [465, 24] on icon "button" at bounding box center [462, 25] width 5 height 2
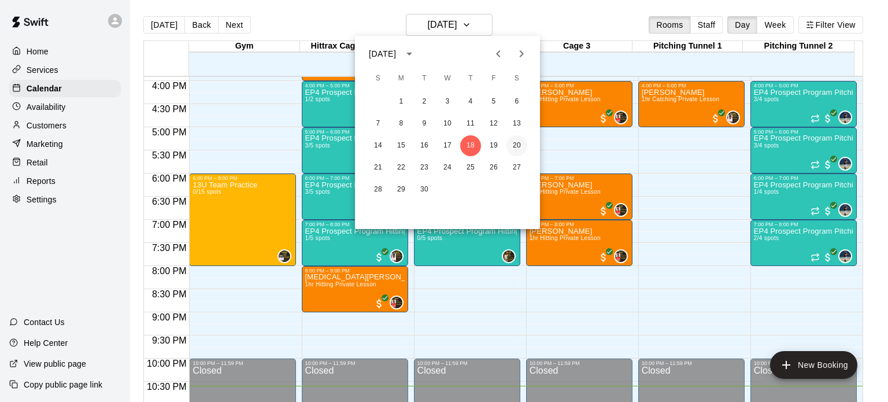
click at [516, 145] on button "20" at bounding box center [516, 145] width 21 height 21
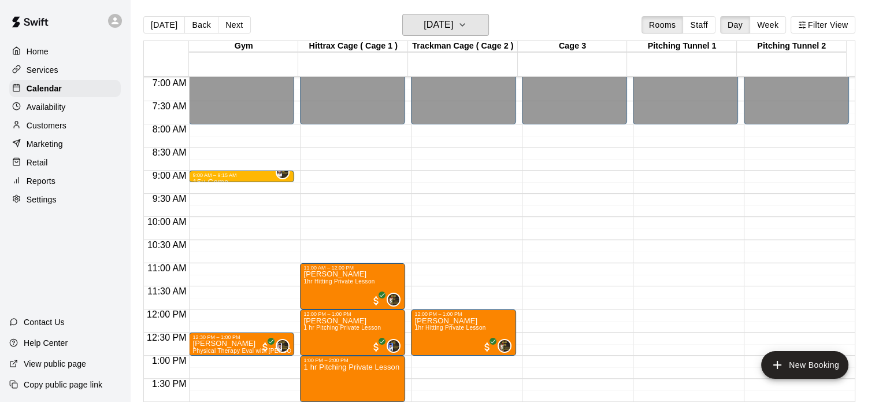
scroll to position [308, 0]
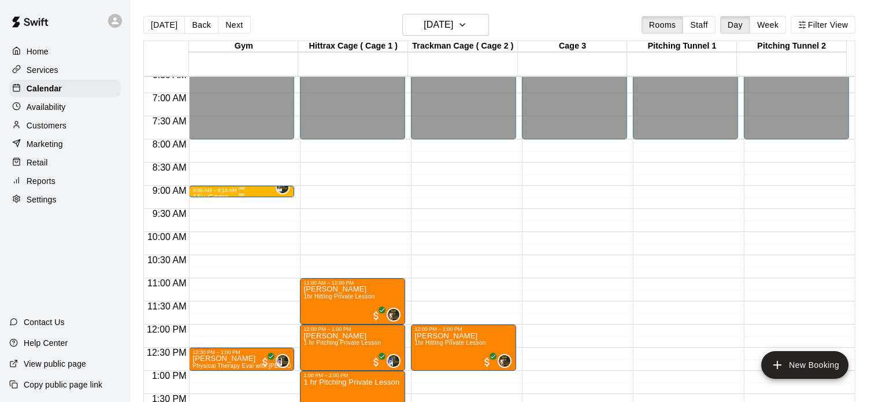
click at [247, 192] on div "9:00 AM – 9:15 AM" at bounding box center [241, 190] width 98 height 6
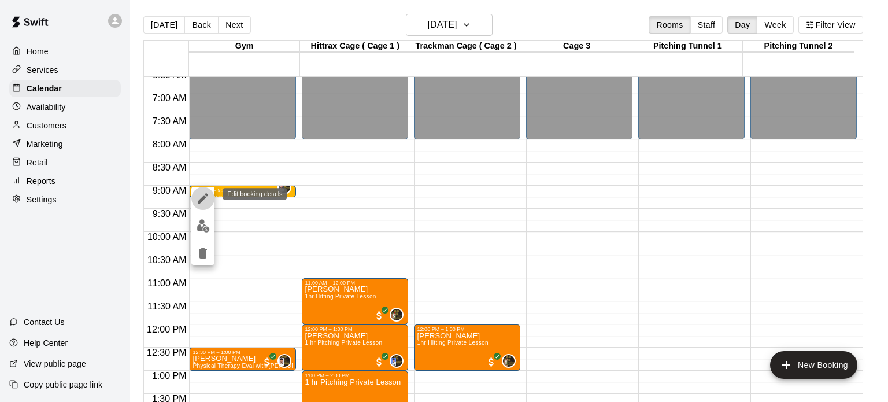
click at [208, 195] on icon "edit" at bounding box center [203, 198] width 14 height 14
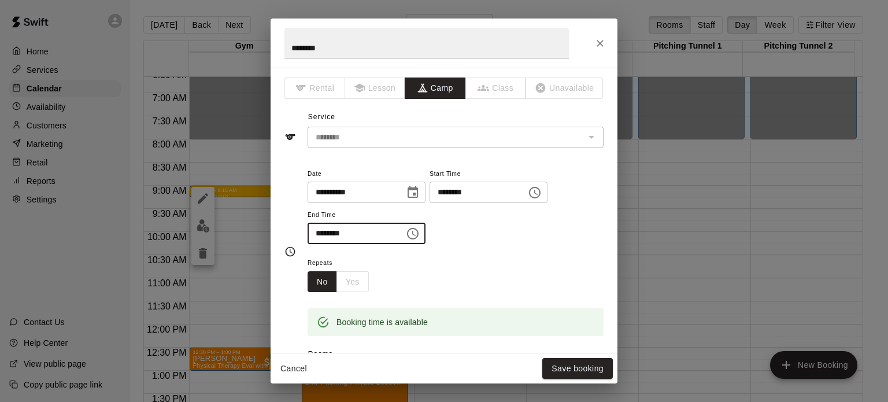
click at [328, 228] on input "********" at bounding box center [352, 233] width 89 height 21
type input "********"
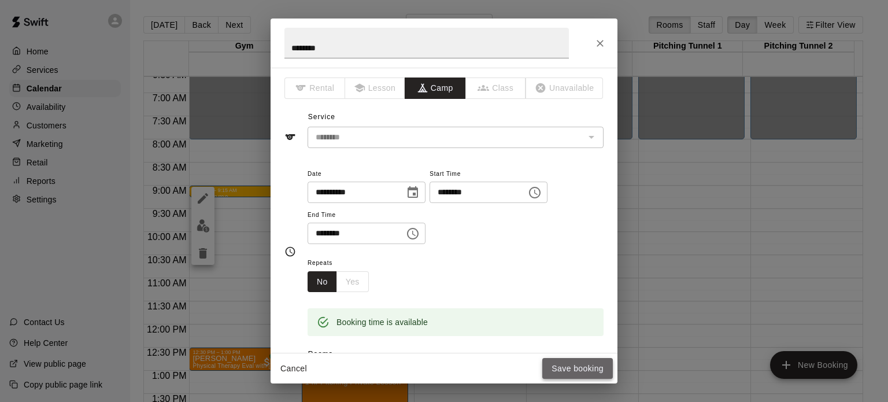
click at [585, 362] on button "Save booking" at bounding box center [577, 368] width 71 height 21
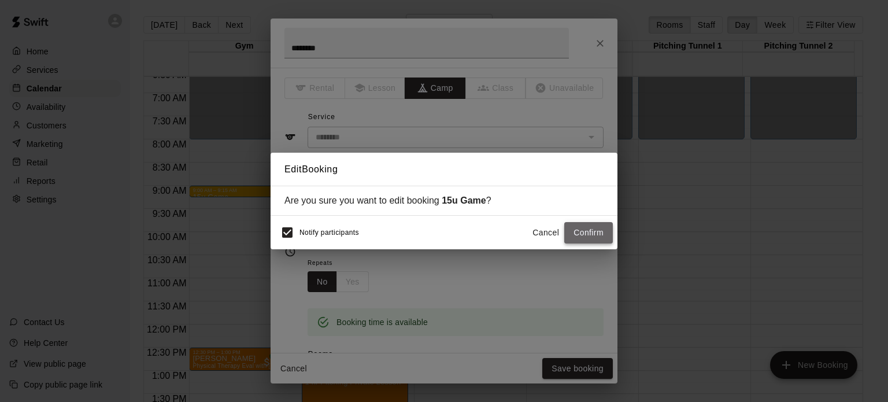
click at [583, 229] on button "Confirm" at bounding box center [588, 232] width 49 height 21
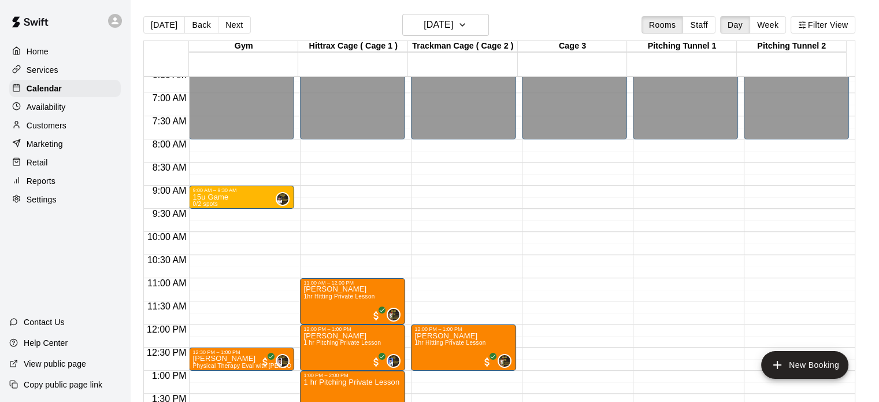
click at [238, 163] on div "12:00 AM – 8:00 AM Closed 9:00 AM – 9:30 AM 15u Game 0/2 spots 0 12:30 PM – 1:0…" at bounding box center [241, 324] width 105 height 1110
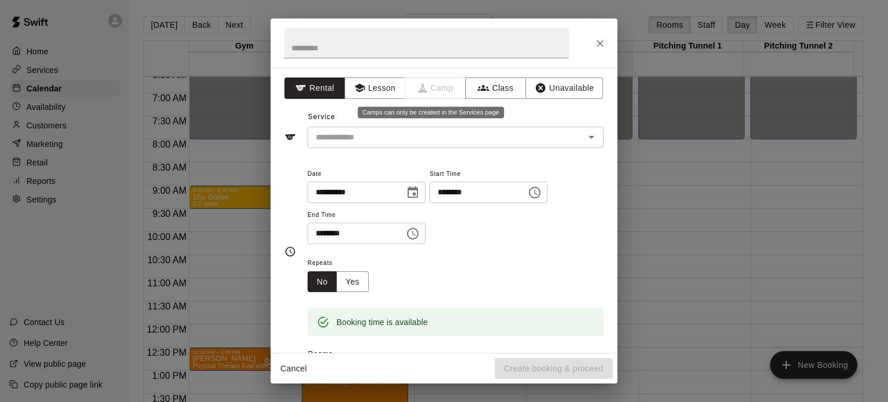
click at [444, 91] on span "Camp" at bounding box center [435, 87] width 61 height 21
click at [499, 92] on button "Class" at bounding box center [495, 87] width 61 height 21
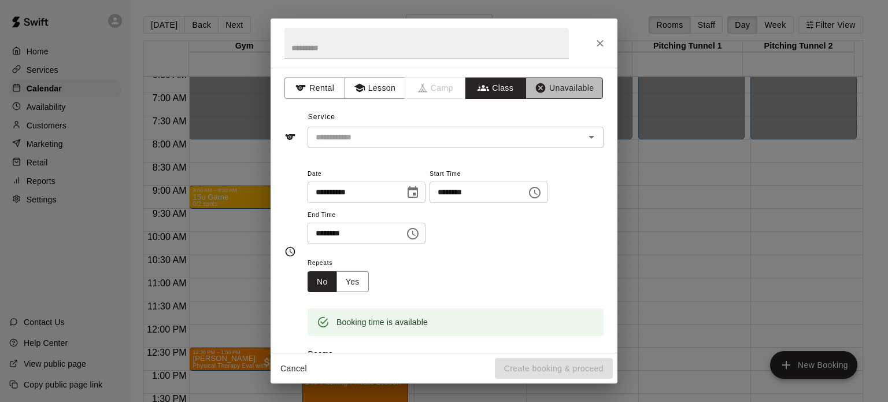
click at [557, 88] on button "Unavailable" at bounding box center [563, 87] width 77 height 21
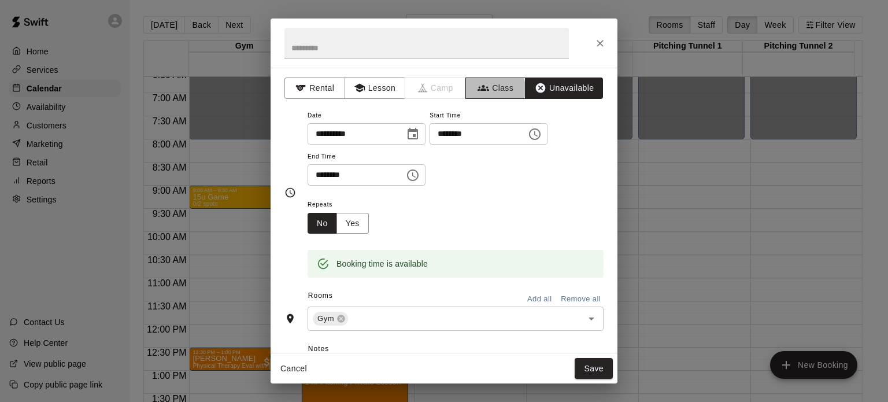
click at [479, 89] on icon "button" at bounding box center [483, 88] width 12 height 6
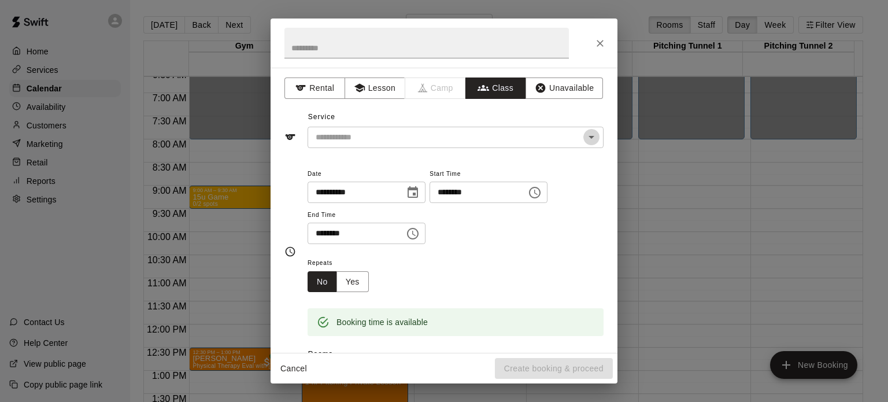
click at [588, 136] on icon "Open" at bounding box center [591, 137] width 6 height 3
click at [601, 38] on icon "Close" at bounding box center [600, 44] width 12 height 12
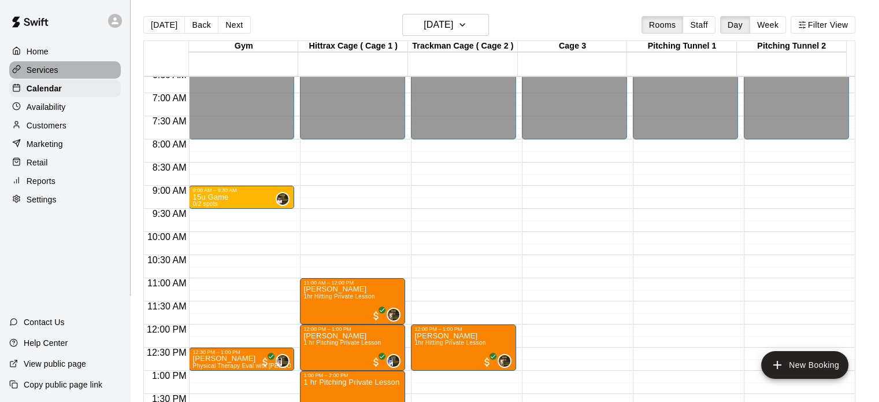
click at [37, 68] on p "Services" at bounding box center [43, 70] width 32 height 12
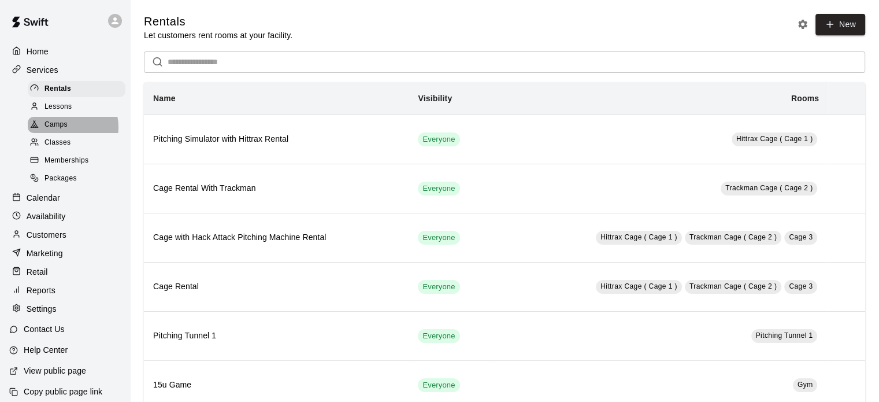
click at [64, 131] on span "Camps" at bounding box center [56, 125] width 23 height 12
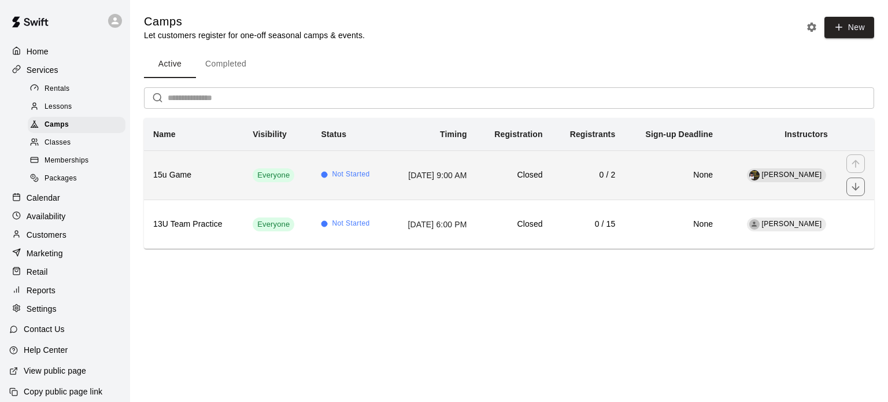
click at [180, 172] on h6 "15u Game" at bounding box center [193, 175] width 81 height 13
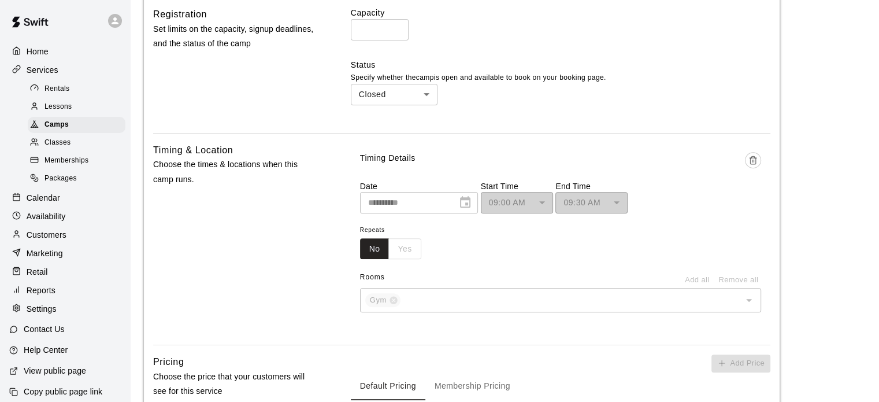
scroll to position [464, 0]
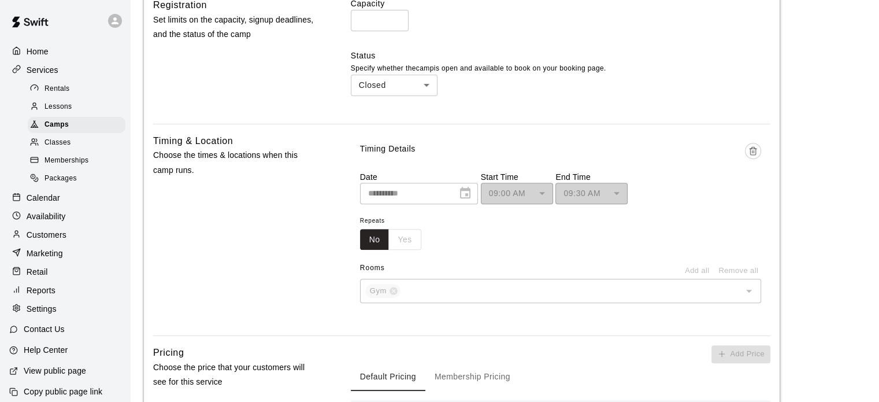
click at [520, 192] on div "09:00 AM ******** ​" at bounding box center [517, 193] width 72 height 21
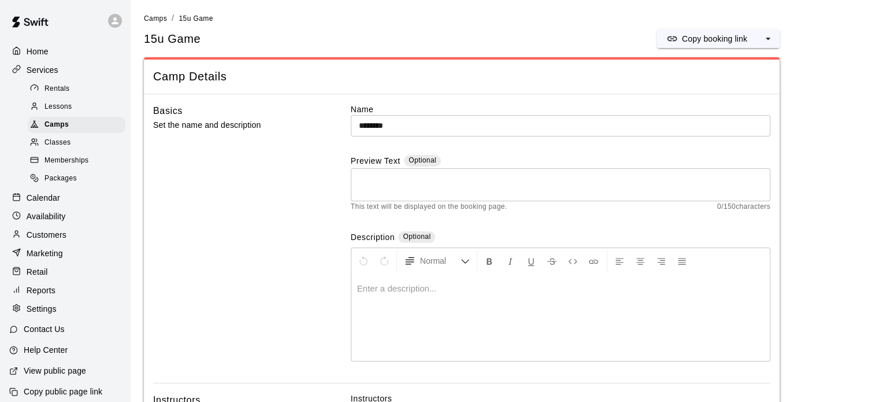
scroll to position [0, 0]
click at [69, 122] on div "Camps" at bounding box center [77, 125] width 98 height 16
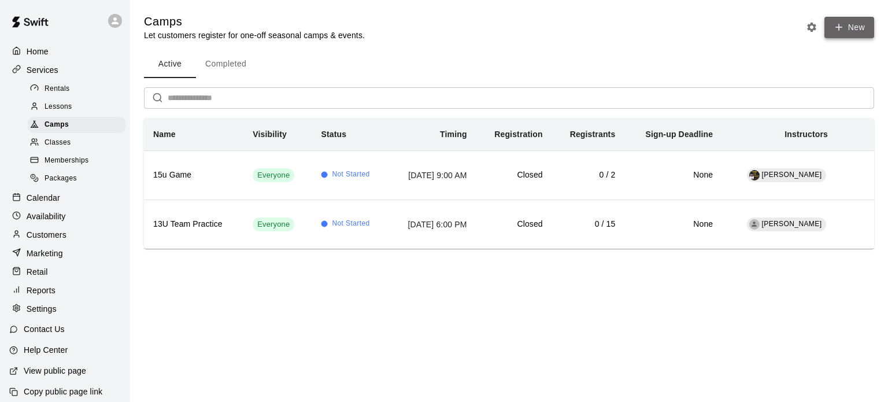
click at [845, 27] on button "New" at bounding box center [849, 27] width 50 height 21
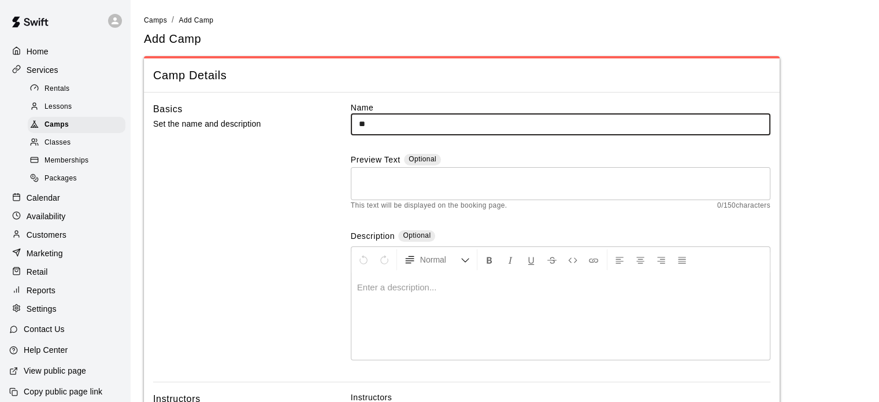
type input "********"
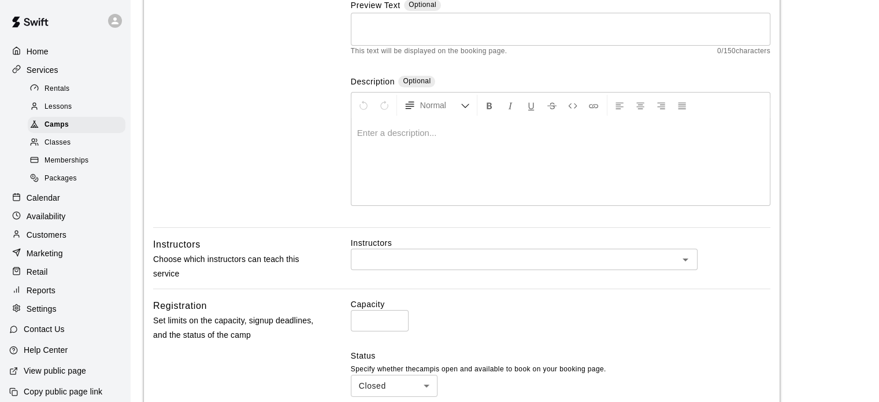
scroll to position [157, 0]
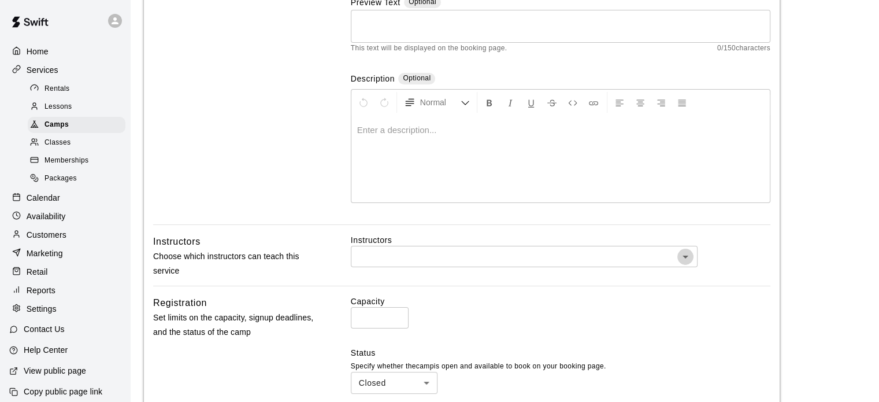
click at [682, 252] on icon "Open" at bounding box center [686, 257] width 14 height 14
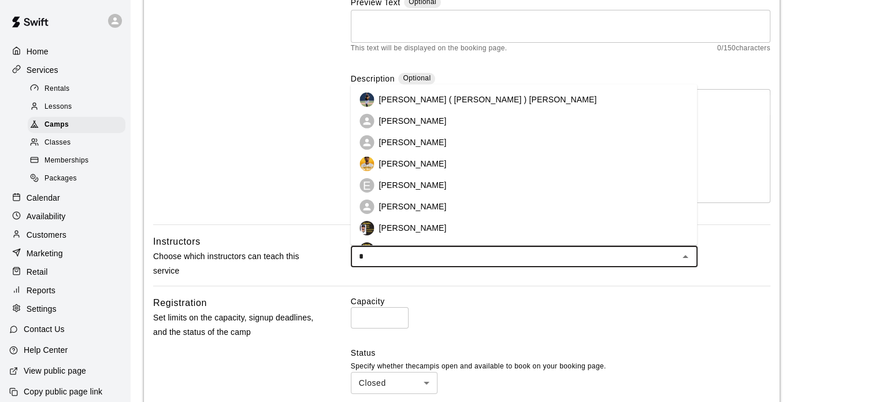
type input "**"
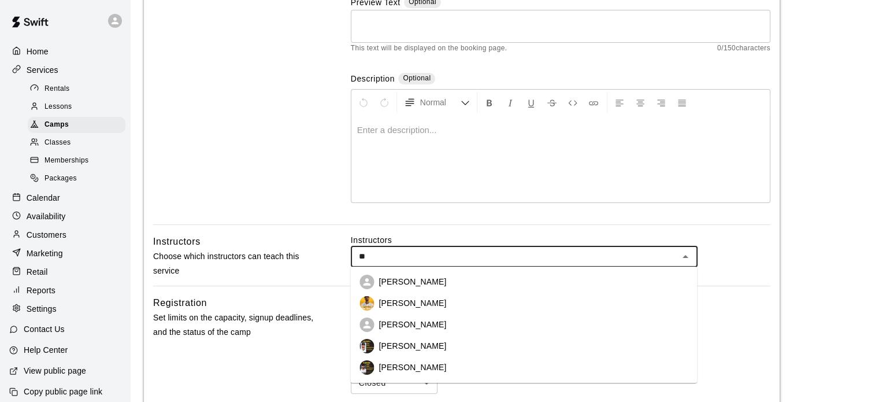
click at [432, 367] on p "[PERSON_NAME]" at bounding box center [413, 367] width 68 height 12
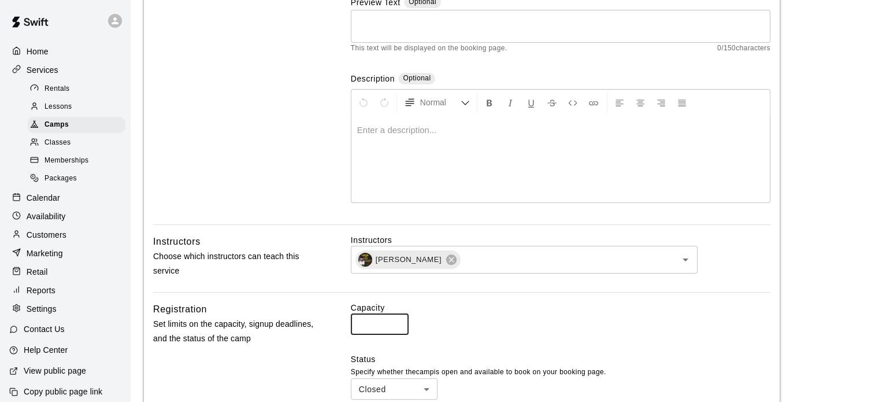
click at [386, 320] on input "*" at bounding box center [380, 323] width 58 height 21
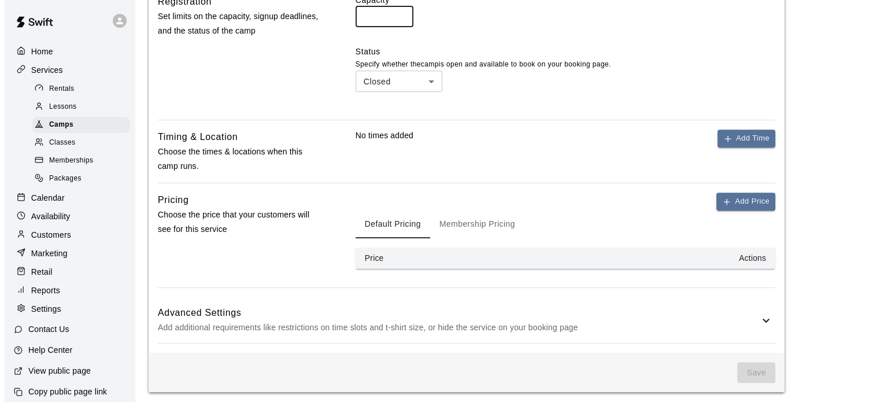
scroll to position [467, 0]
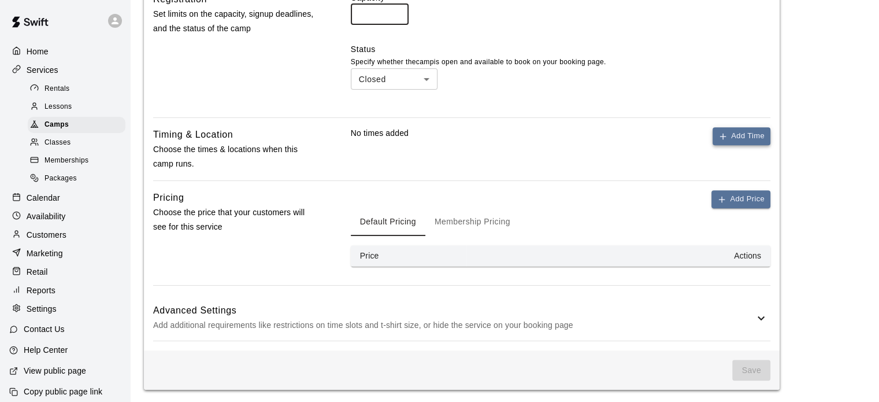
type input "*"
click at [734, 133] on button "Add Time" at bounding box center [742, 136] width 58 height 18
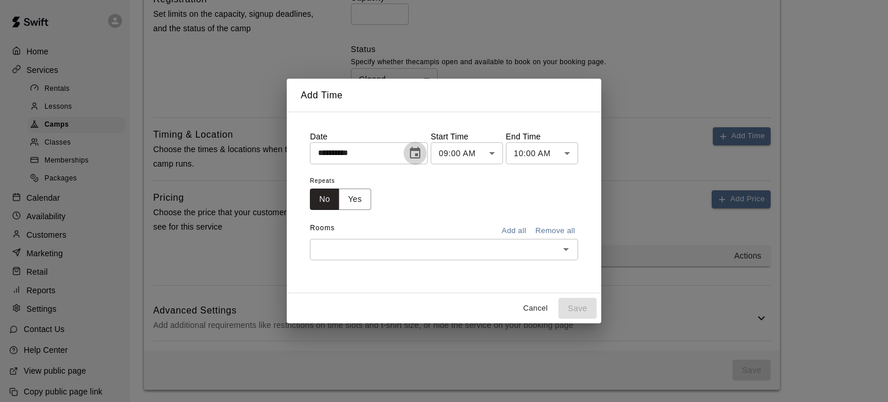
click at [420, 155] on icon "Choose date, selected date is Sep 18, 2025" at bounding box center [415, 153] width 10 height 12
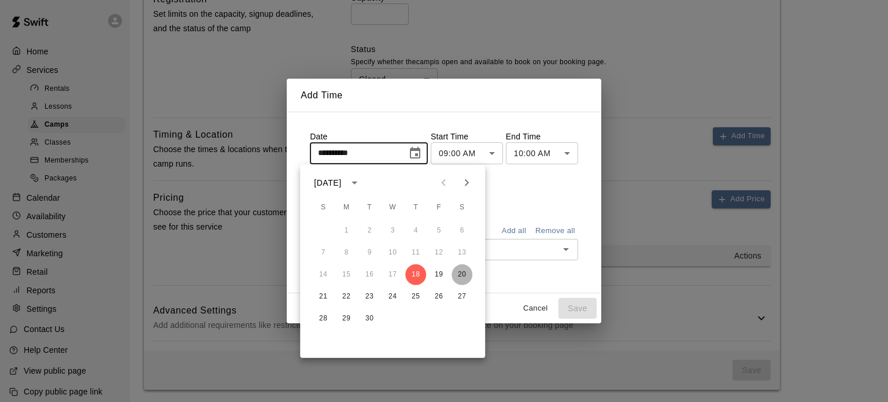
click at [460, 276] on button "20" at bounding box center [461, 274] width 21 height 21
type input "**********"
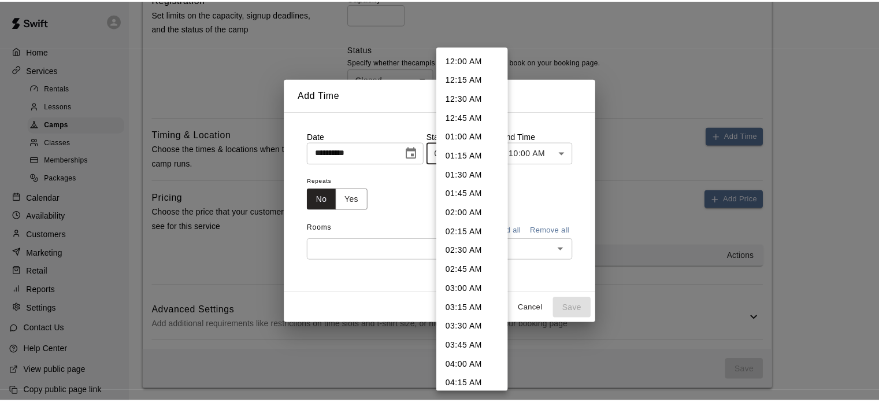
scroll to position [527, 0]
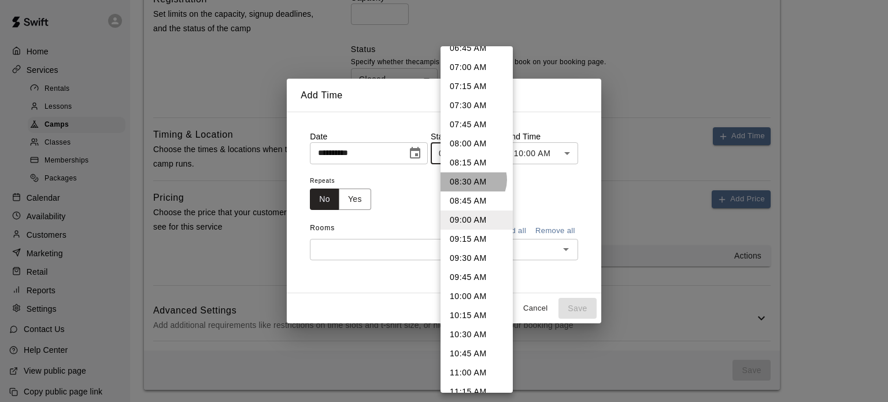
click at [472, 179] on li "08:30 AM" at bounding box center [476, 181] width 72 height 19
type input "********"
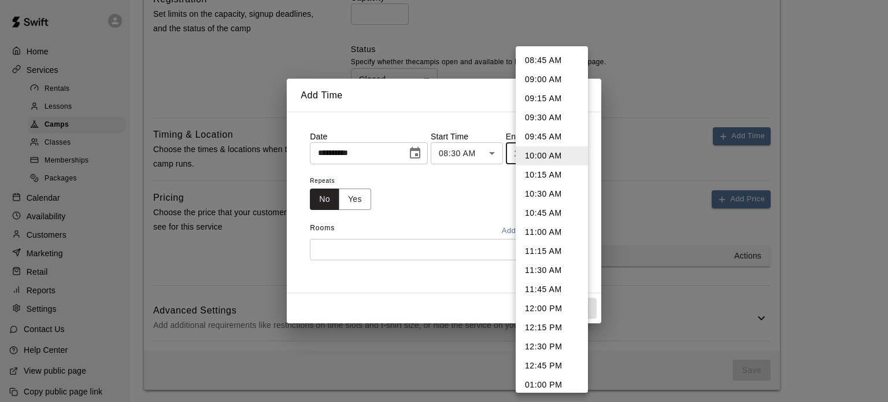
click at [534, 81] on li "09:00 AM" at bounding box center [552, 79] width 72 height 19
type input "********"
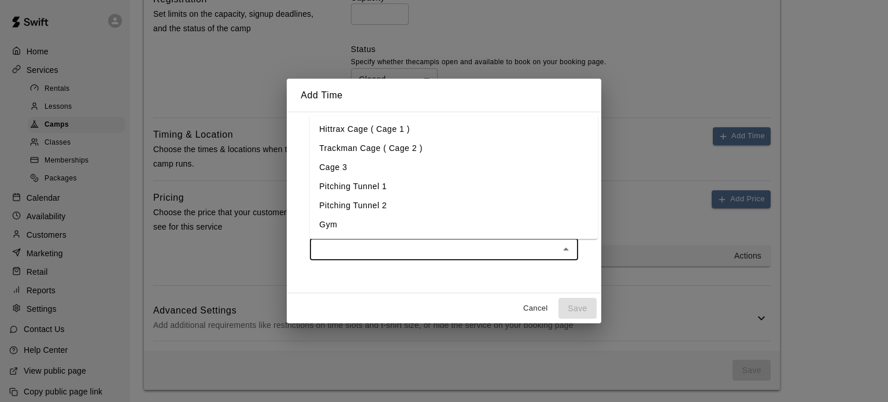
click at [434, 253] on input "text" at bounding box center [434, 249] width 242 height 14
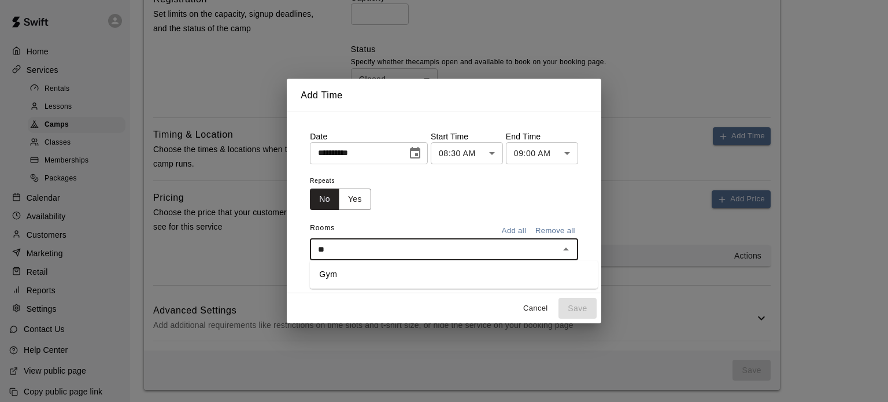
type input "***"
click at [459, 270] on li "Gym" at bounding box center [454, 274] width 288 height 19
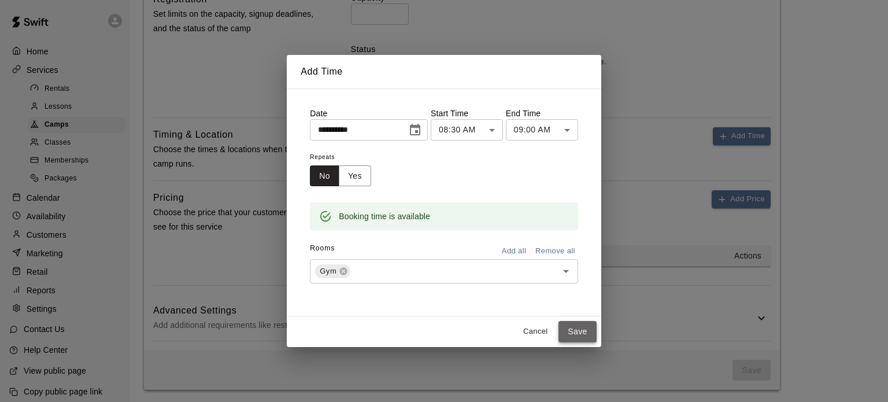
click at [592, 329] on button "Save" at bounding box center [577, 331] width 38 height 21
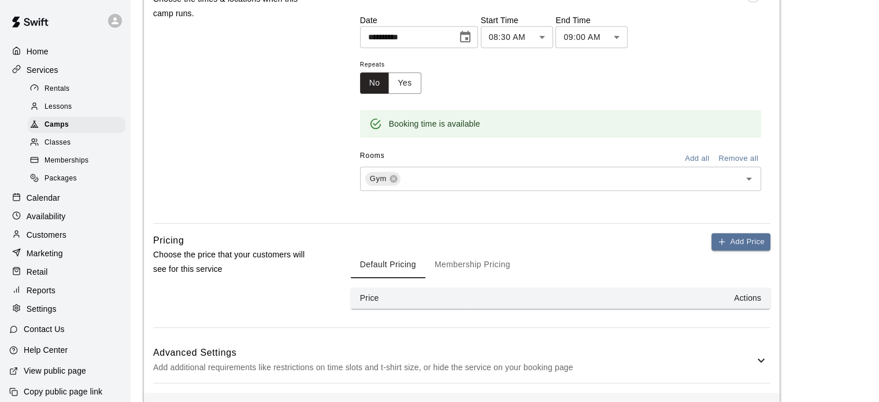
scroll to position [625, 0]
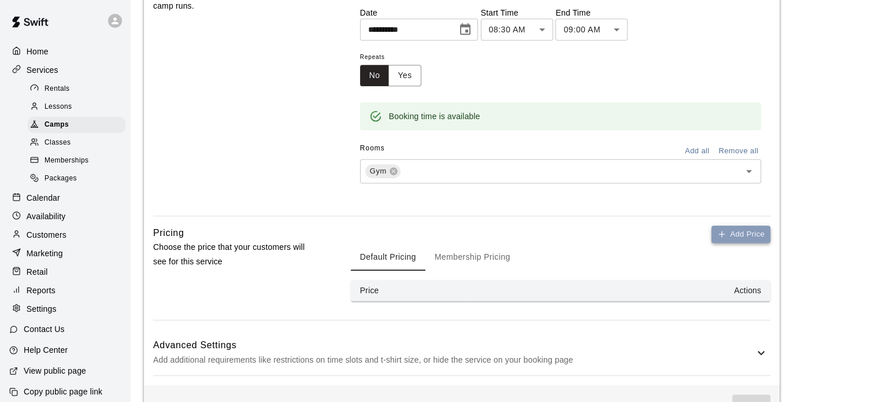
click at [741, 232] on button "Add Price" at bounding box center [741, 234] width 59 height 18
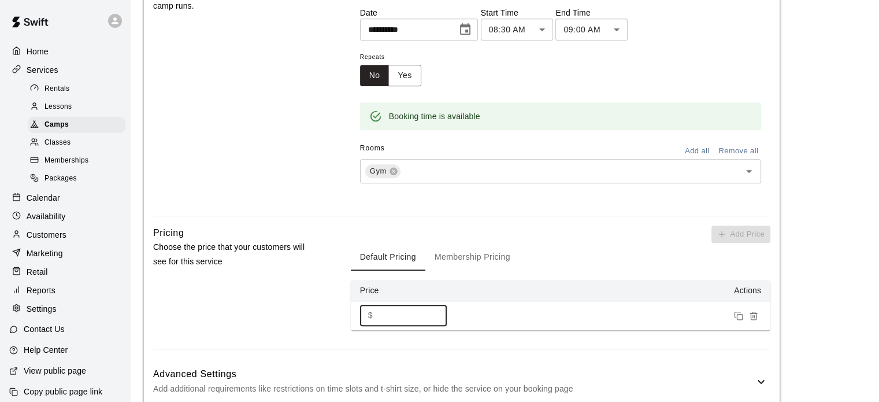
click at [392, 309] on input "*" at bounding box center [411, 315] width 69 height 21
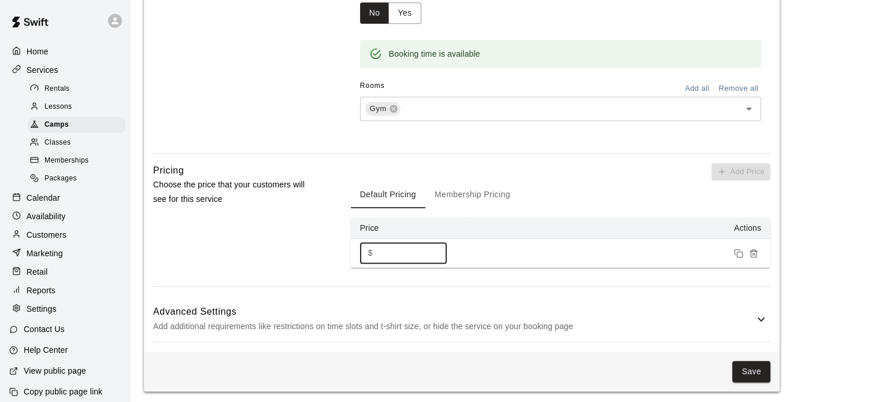
scroll to position [689, 0]
type input "****"
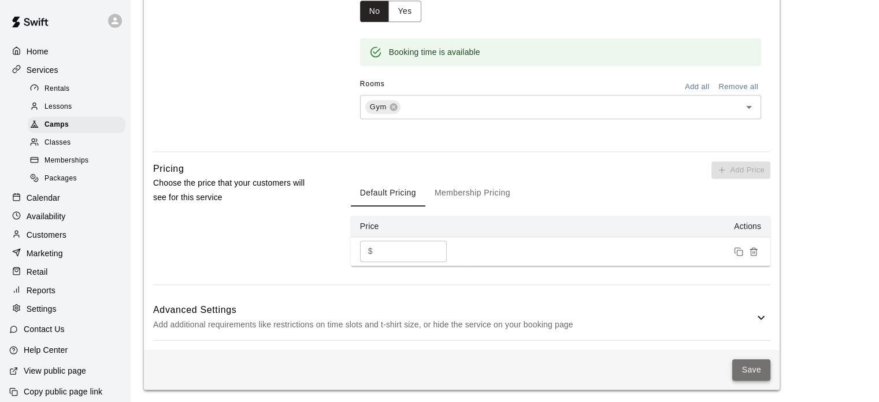
click at [756, 368] on button "Save" at bounding box center [751, 369] width 38 height 21
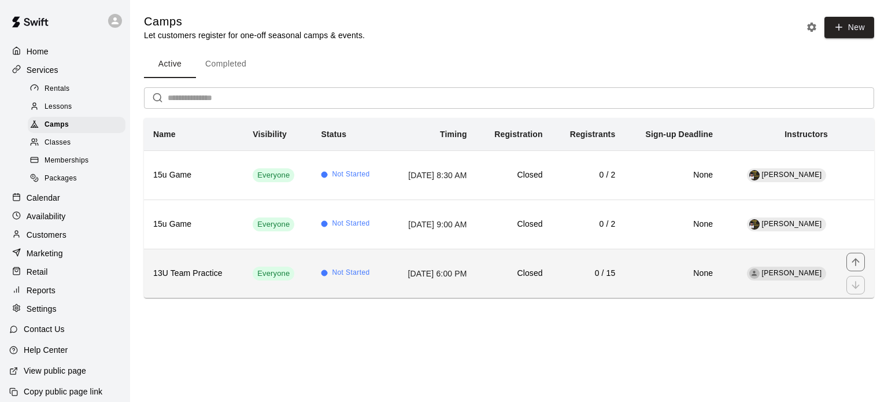
click at [670, 276] on h6 "None" at bounding box center [673, 273] width 79 height 13
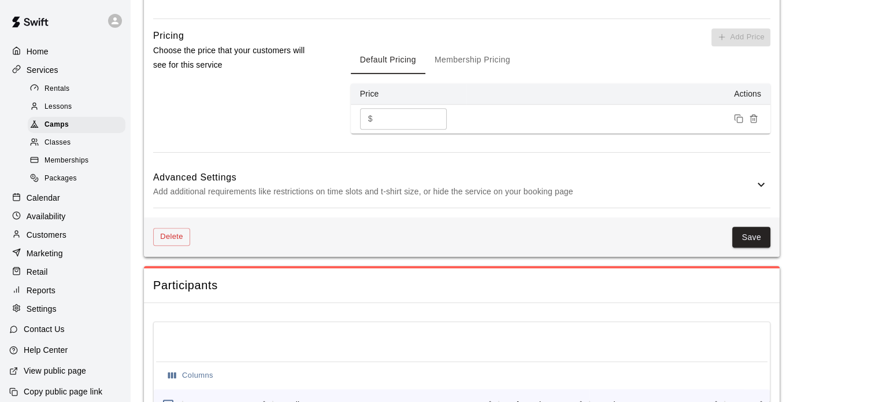
scroll to position [784, 0]
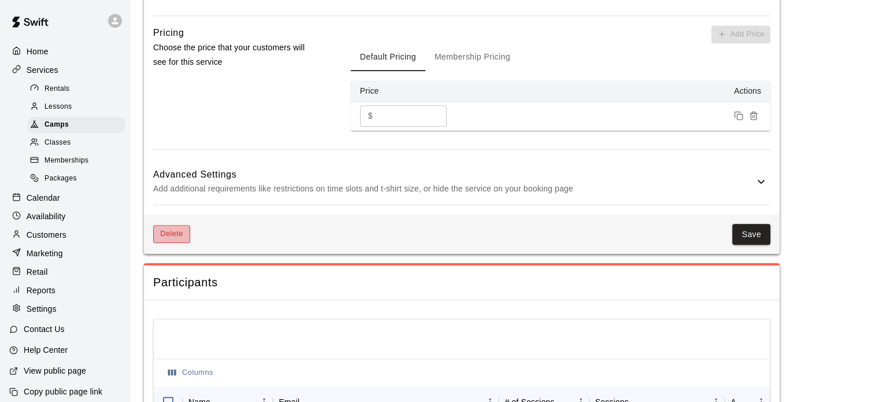
click at [175, 234] on button "Delete" at bounding box center [171, 234] width 37 height 18
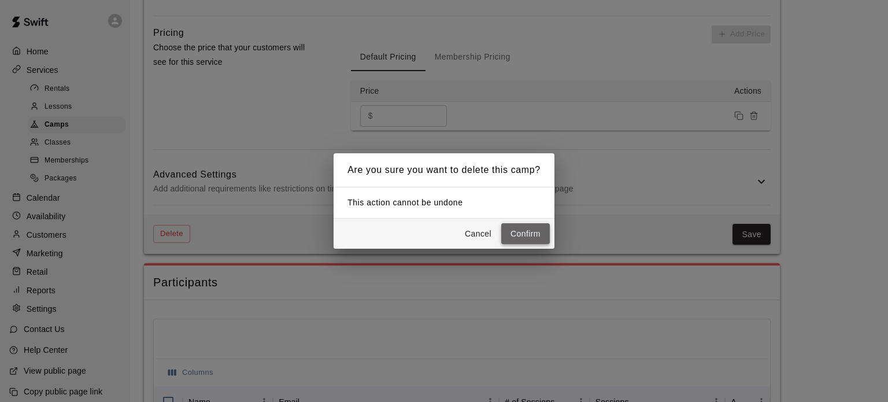
click at [533, 233] on button "Confirm" at bounding box center [525, 233] width 49 height 21
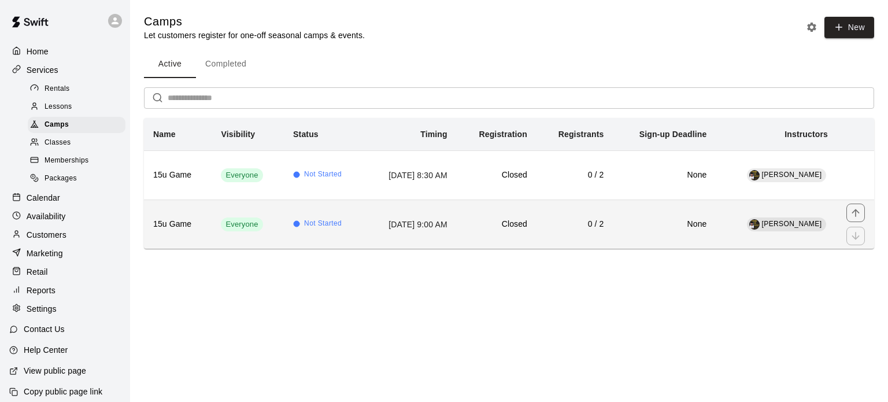
click at [364, 221] on td "[DATE] 9:00 AM" at bounding box center [410, 223] width 92 height 49
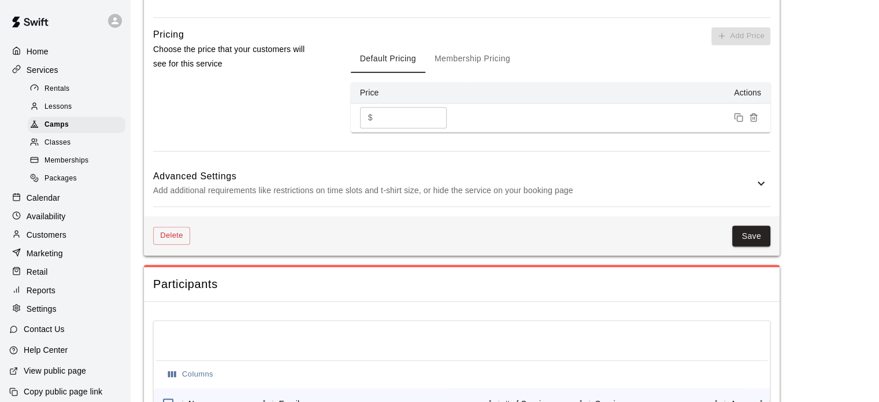
scroll to position [875, 0]
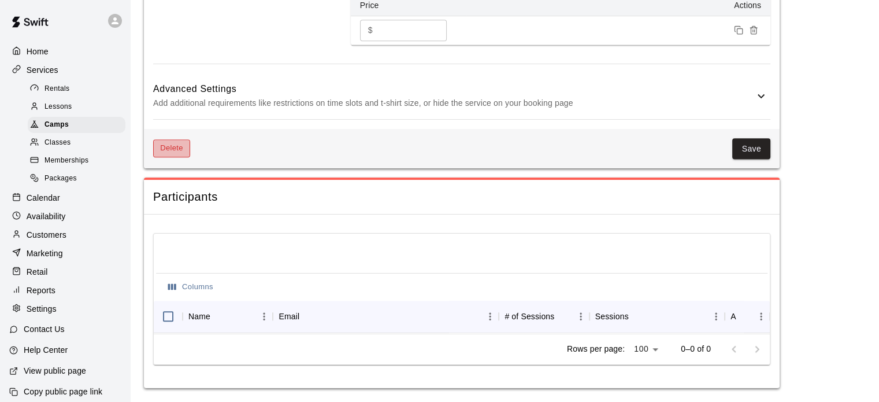
click at [172, 140] on button "Delete" at bounding box center [171, 148] width 37 height 18
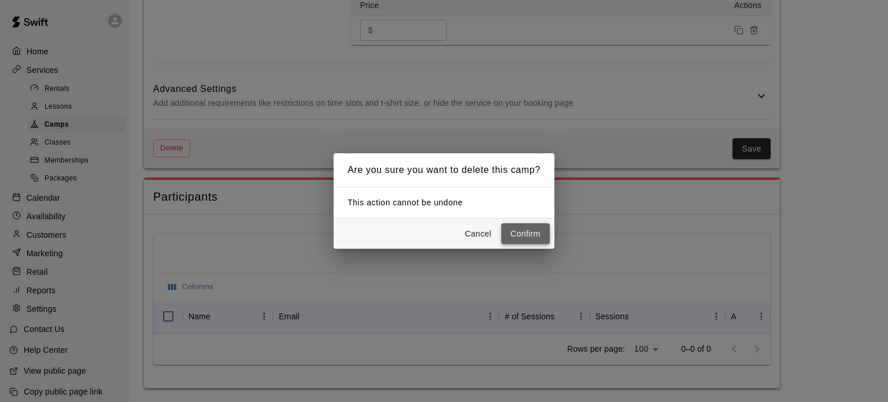
click at [539, 232] on button "Confirm" at bounding box center [525, 233] width 49 height 21
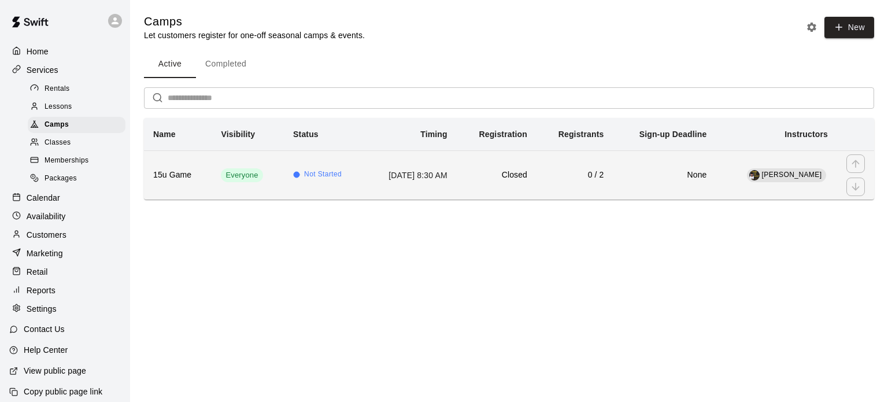
click at [340, 169] on td "Not Started" at bounding box center [324, 174] width 80 height 49
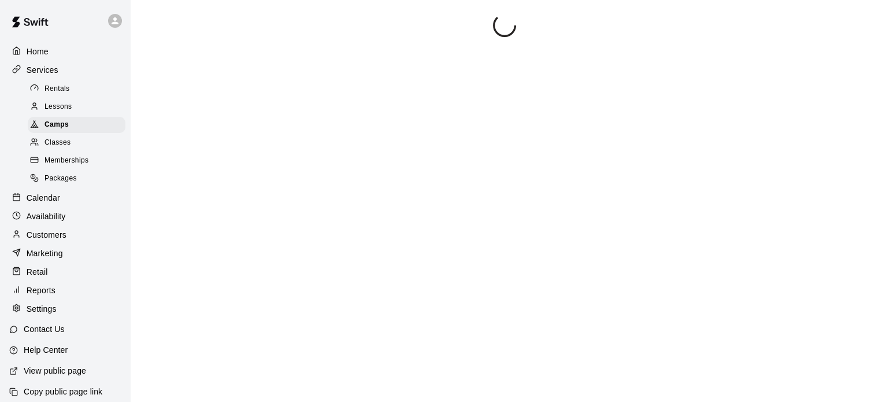
drag, startPoint x: 340, startPoint y: 169, endPoint x: 440, endPoint y: 175, distance: 99.6
click at [440, 175] on div at bounding box center [504, 215] width 721 height 402
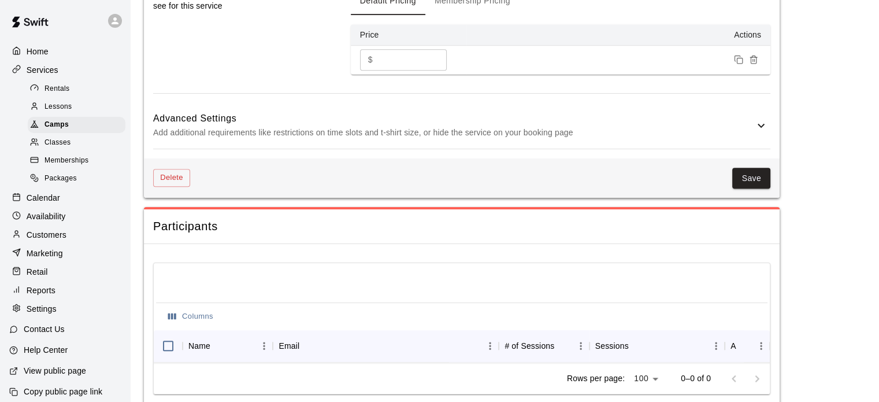
scroll to position [844, 0]
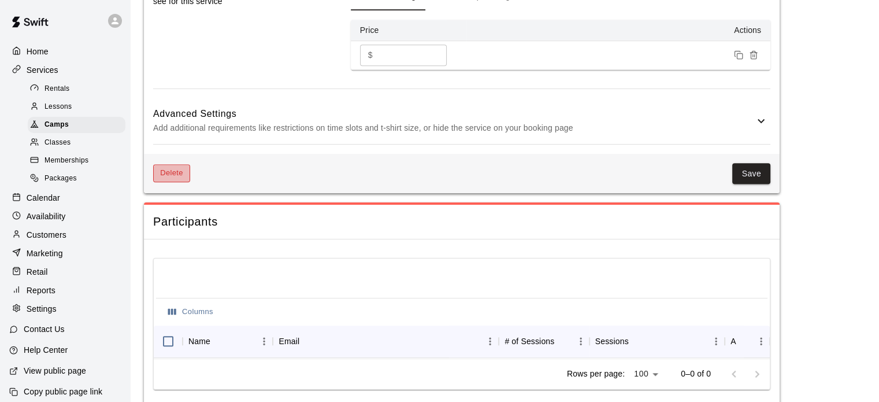
click at [174, 174] on button "Delete" at bounding box center [171, 173] width 37 height 18
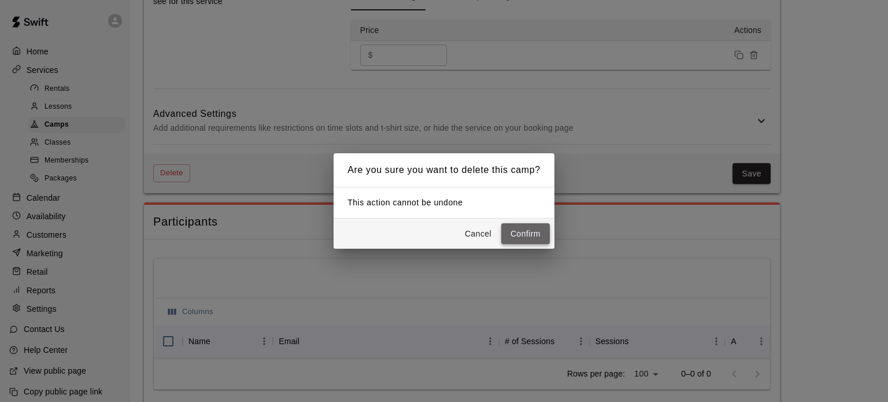
click at [513, 231] on button "Confirm" at bounding box center [525, 233] width 49 height 21
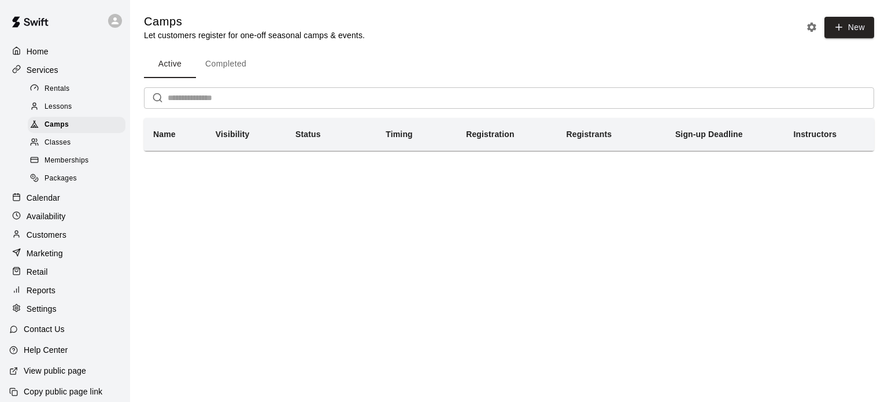
click at [45, 144] on span "Classes" at bounding box center [58, 143] width 26 height 12
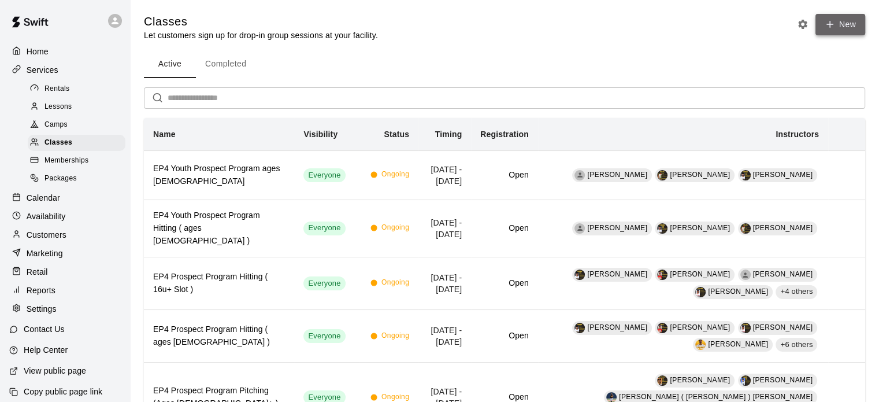
click at [853, 26] on button "New" at bounding box center [841, 24] width 50 height 21
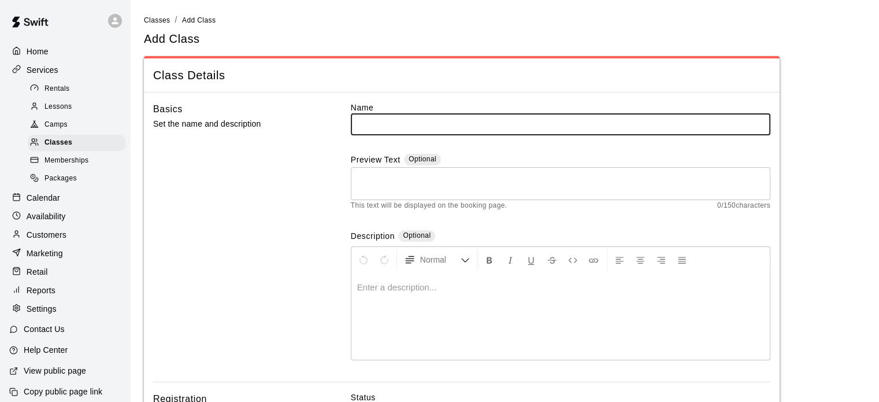
click at [464, 129] on input "text" at bounding box center [561, 123] width 420 height 21
type input "********"
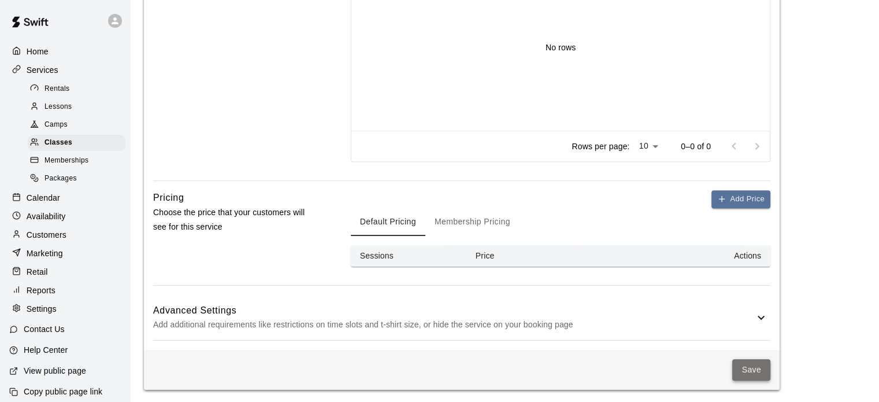
click at [751, 365] on button "Save" at bounding box center [751, 369] width 38 height 21
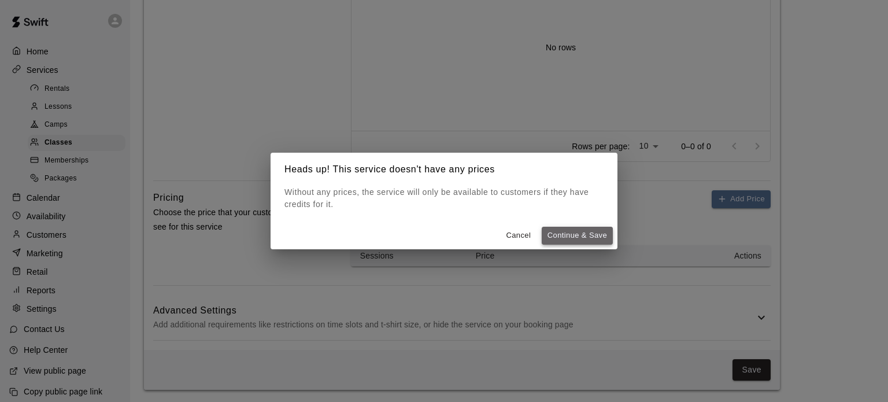
click at [573, 232] on button "Continue & Save" at bounding box center [577, 236] width 71 height 18
click at [525, 233] on button "Cancel" at bounding box center [518, 236] width 37 height 18
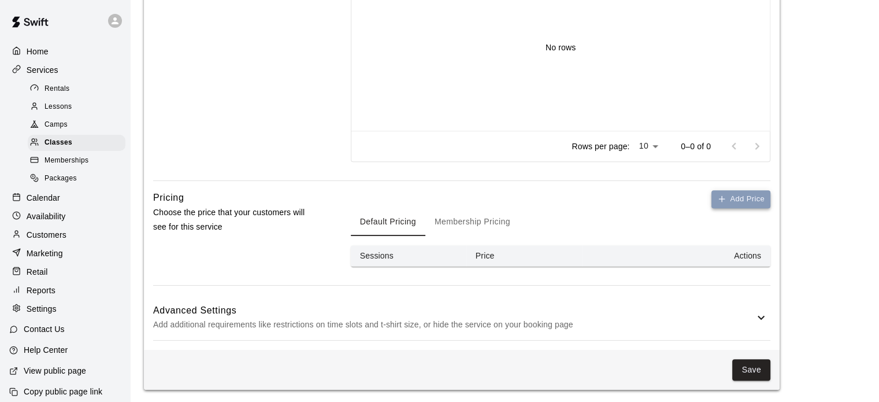
click at [755, 194] on button "Add Price" at bounding box center [741, 199] width 59 height 18
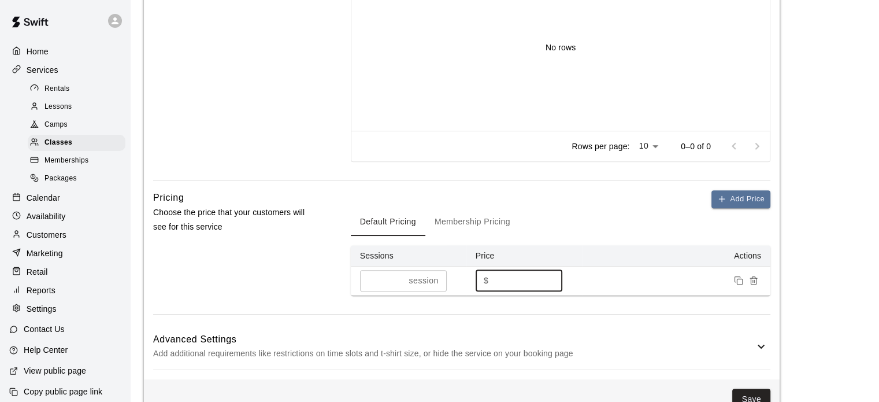
click at [499, 280] on input "*" at bounding box center [527, 280] width 69 height 21
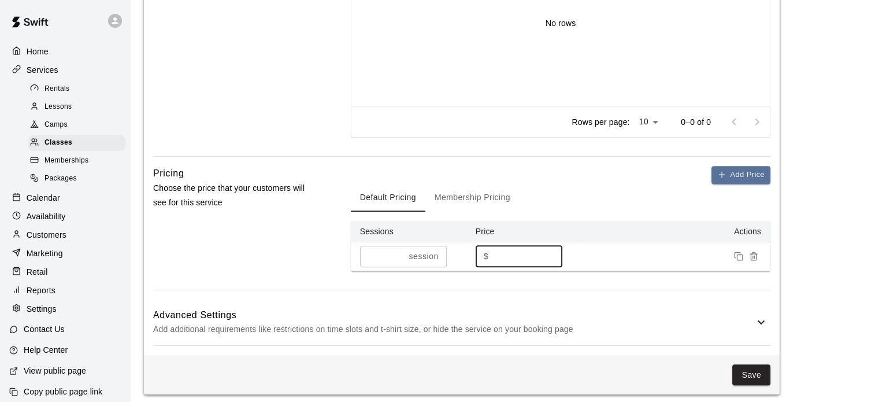
scroll to position [578, 0]
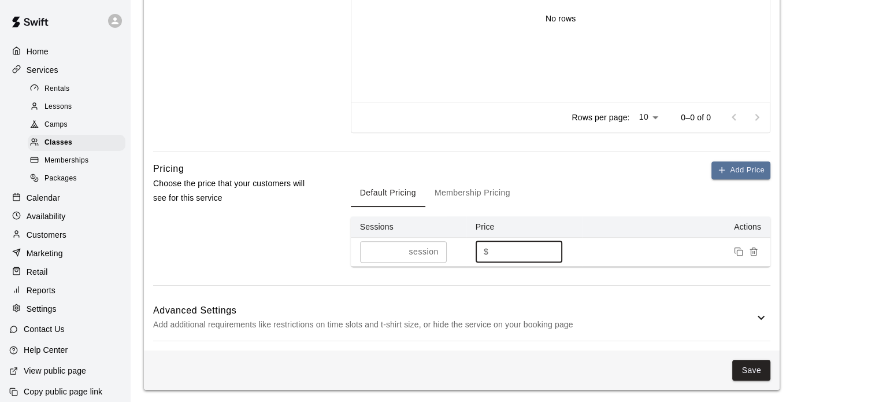
type input "****"
click at [480, 190] on button "Membership Pricing" at bounding box center [472, 193] width 94 height 28
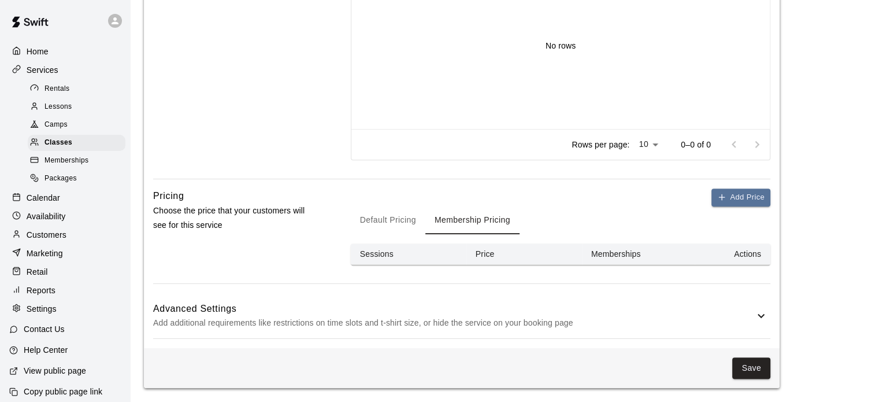
scroll to position [549, 0]
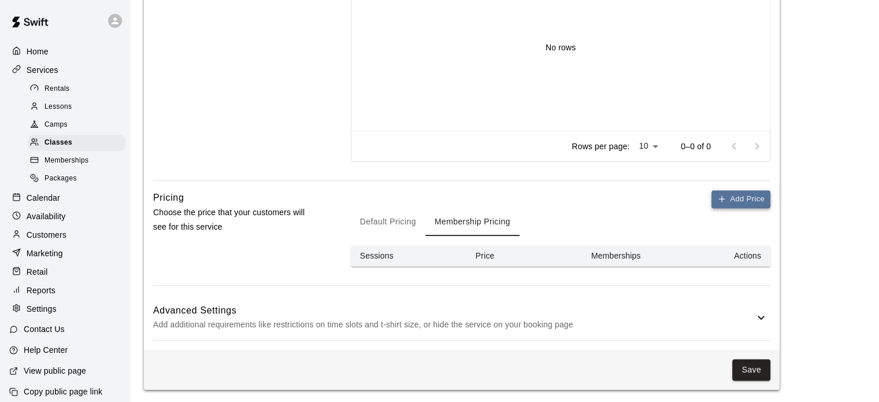
click at [736, 201] on button "Add Price" at bounding box center [741, 199] width 59 height 18
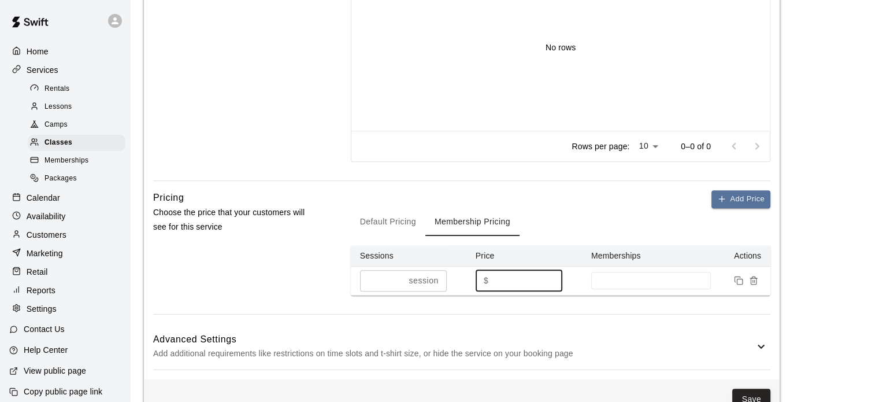
click at [522, 283] on input "*" at bounding box center [527, 280] width 69 height 21
type input "****"
click at [753, 384] on div "Save" at bounding box center [462, 399] width 636 height 40
click at [755, 395] on button "Save" at bounding box center [751, 398] width 38 height 21
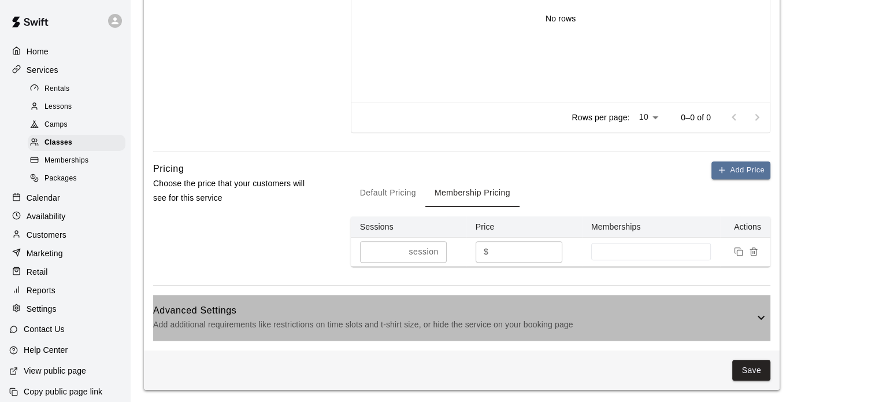
click at [761, 314] on icon at bounding box center [761, 317] width 14 height 14
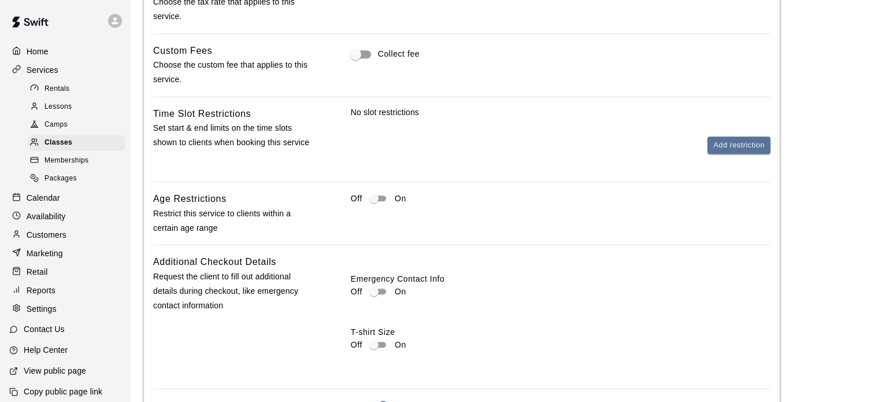
scroll to position [953, 0]
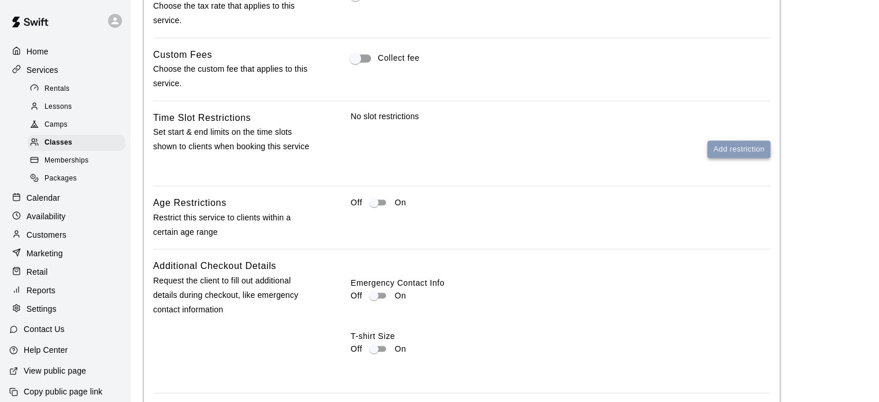
click at [727, 145] on button "Add restriction" at bounding box center [739, 149] width 63 height 18
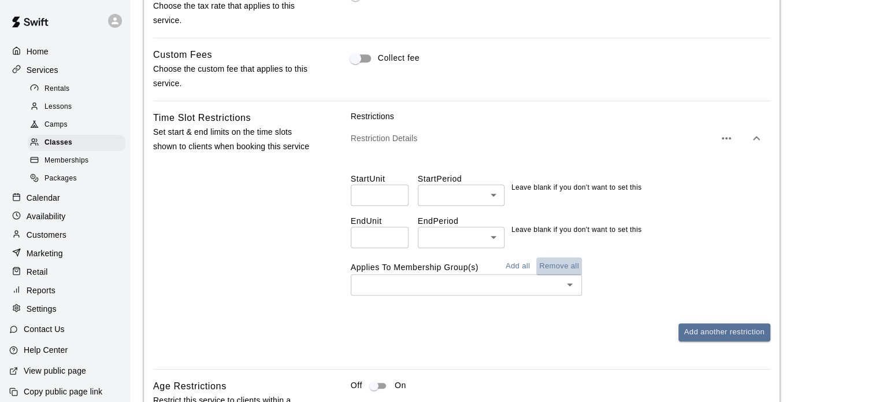
click at [561, 266] on button "Remove all" at bounding box center [559, 266] width 46 height 18
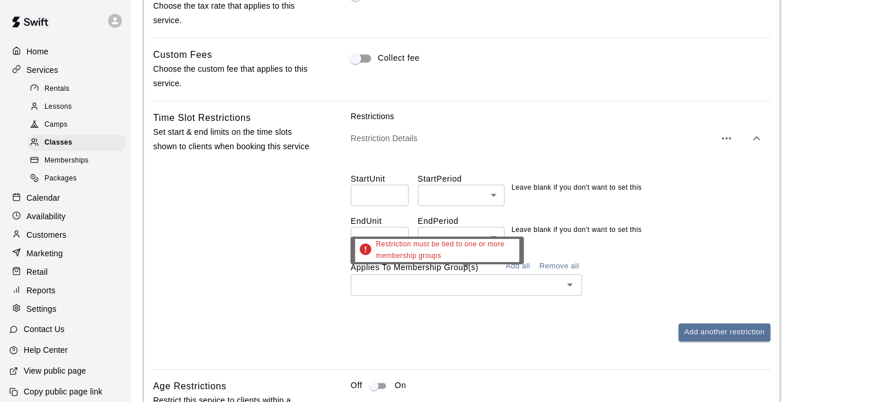
click at [571, 279] on icon "Open" at bounding box center [570, 284] width 14 height 14
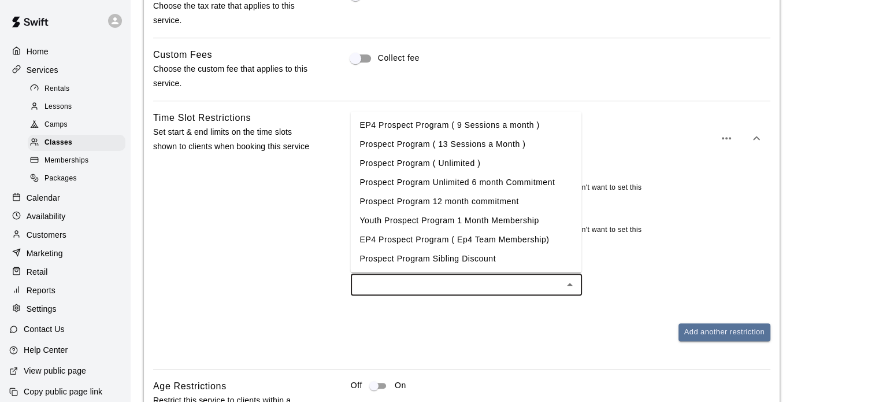
scroll to position [0, 0]
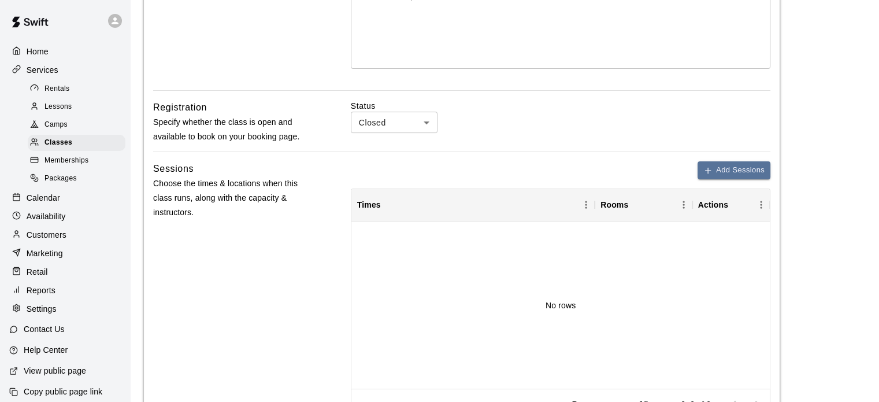
scroll to position [290, 0]
click at [714, 166] on button "Add Sessions" at bounding box center [734, 172] width 73 height 18
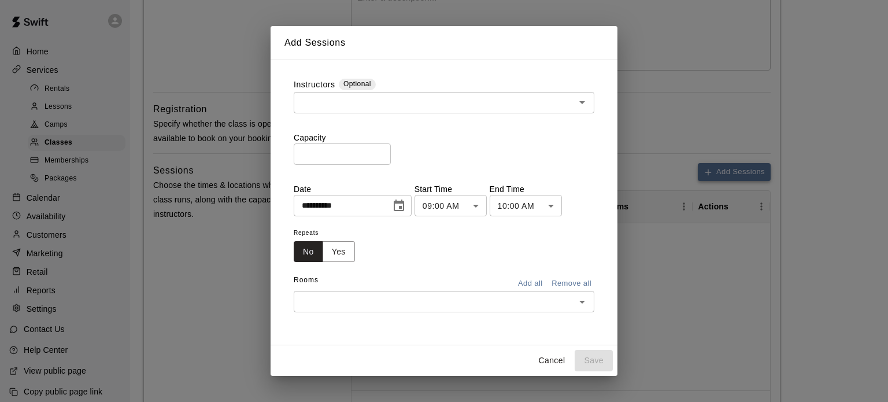
click at [714, 166] on div "**********" at bounding box center [444, 201] width 888 height 402
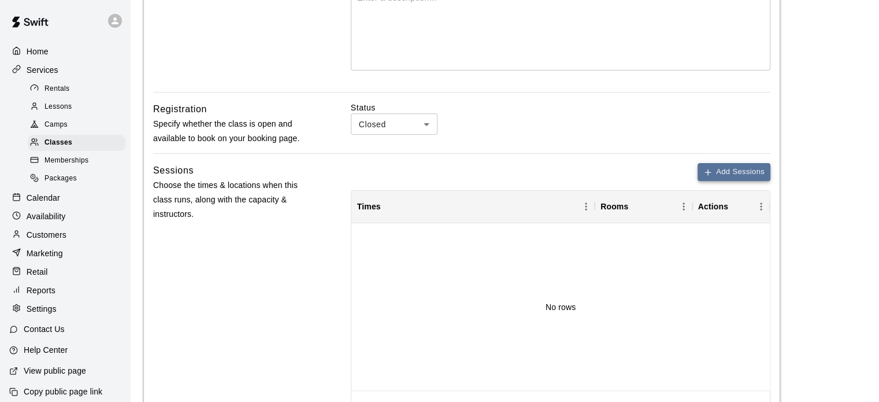
click at [714, 166] on button "Add Sessions" at bounding box center [734, 172] width 73 height 18
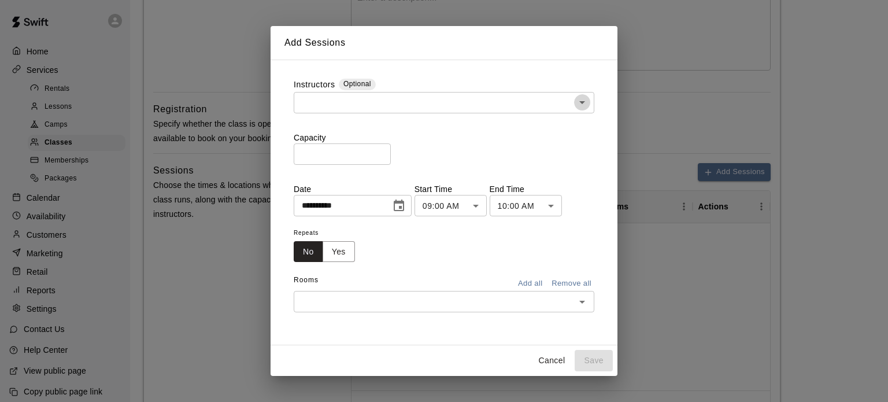
click at [585, 105] on icon "Open" at bounding box center [582, 102] width 14 height 14
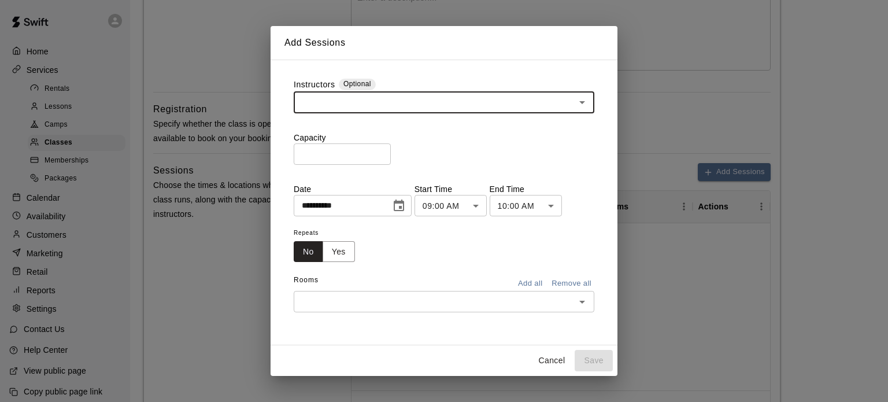
click at [410, 99] on input "text" at bounding box center [434, 102] width 275 height 14
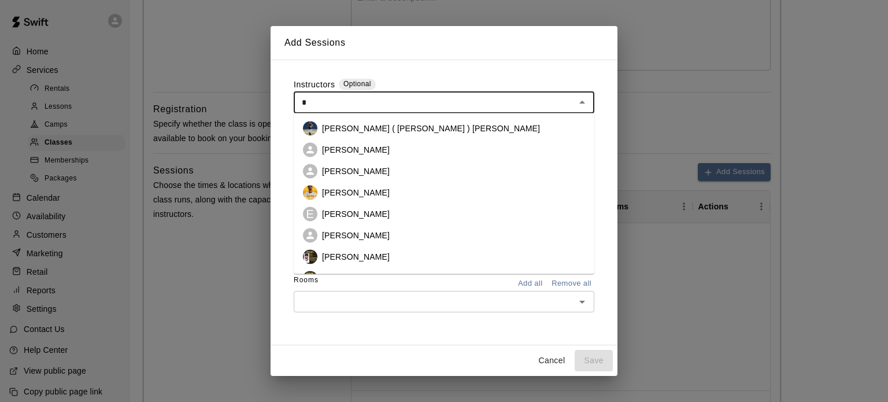
type input "**"
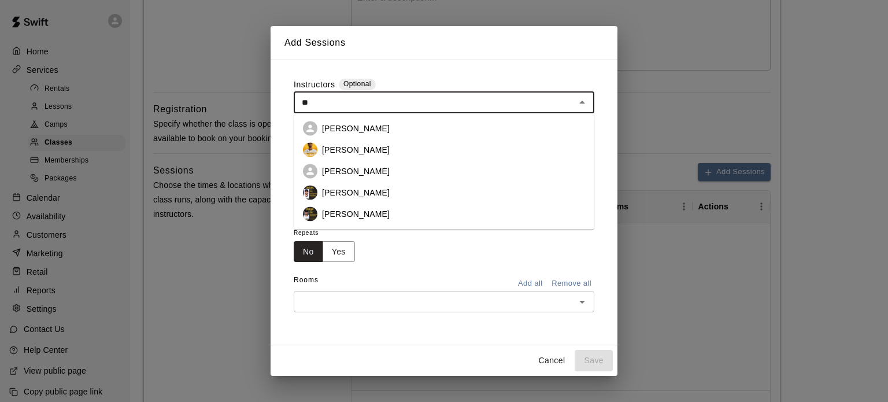
click at [380, 210] on p "[PERSON_NAME]" at bounding box center [356, 214] width 68 height 12
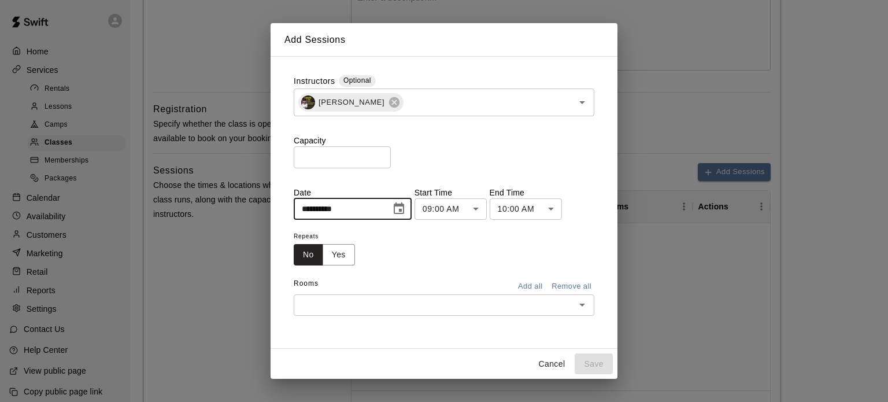
click at [319, 208] on input "**********" at bounding box center [338, 208] width 89 height 21
type input "**********"
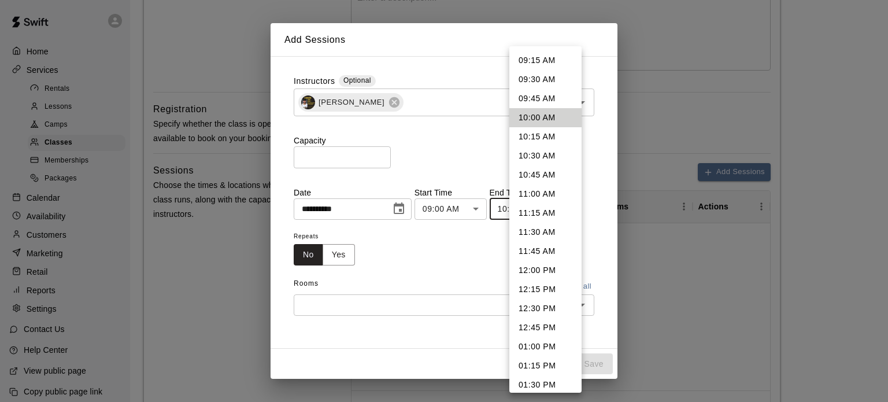
click at [529, 80] on li "09:30 AM" at bounding box center [545, 79] width 72 height 19
type input "********"
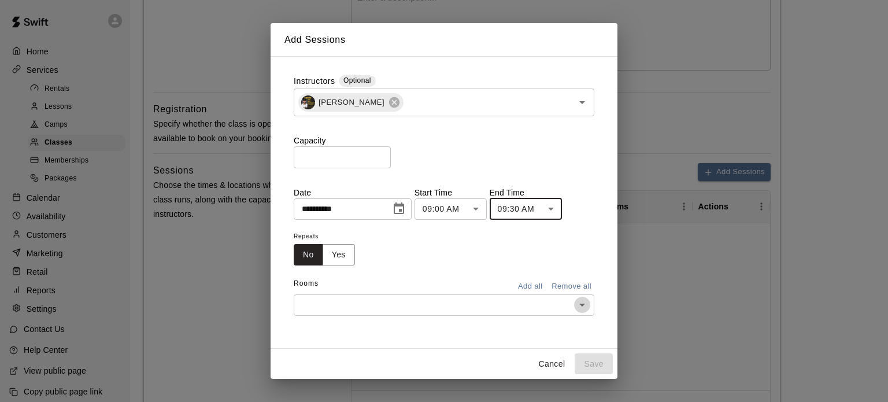
click at [583, 302] on icon "Open" at bounding box center [582, 305] width 14 height 14
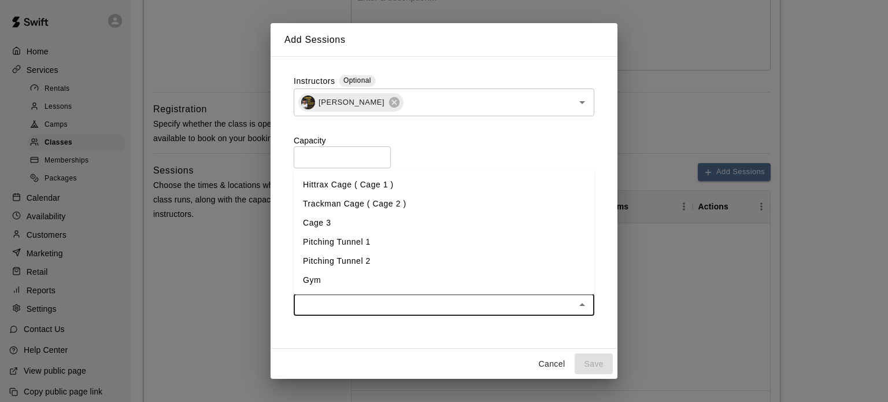
click at [319, 275] on li "Gym" at bounding box center [444, 280] width 301 height 19
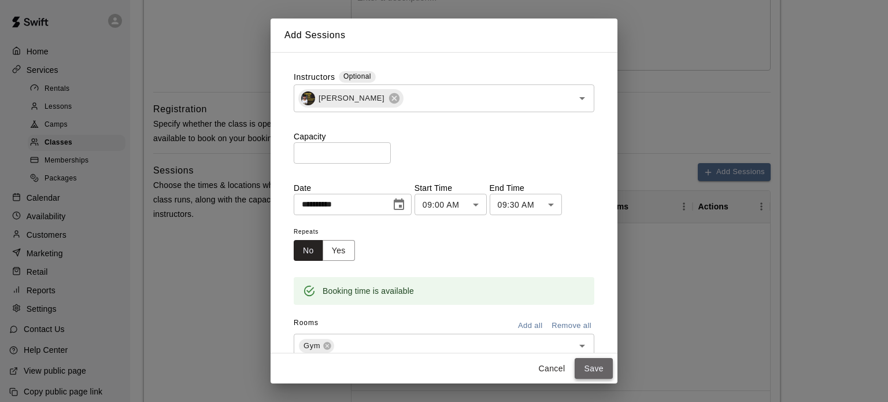
click at [599, 368] on button "Save" at bounding box center [594, 368] width 38 height 21
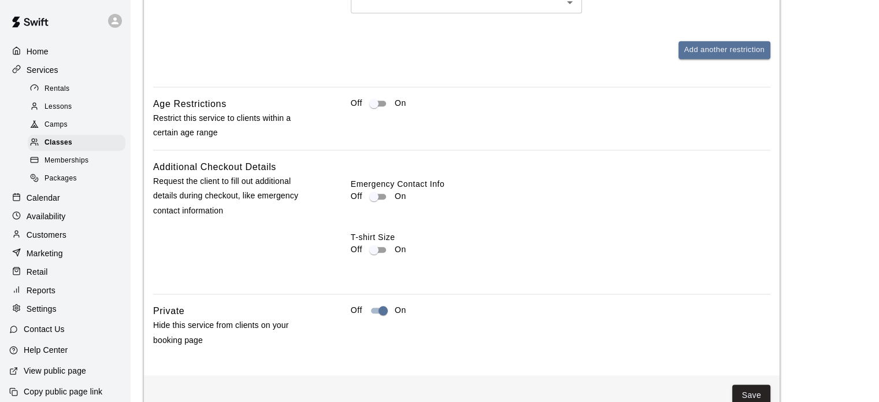
scroll to position [1260, 0]
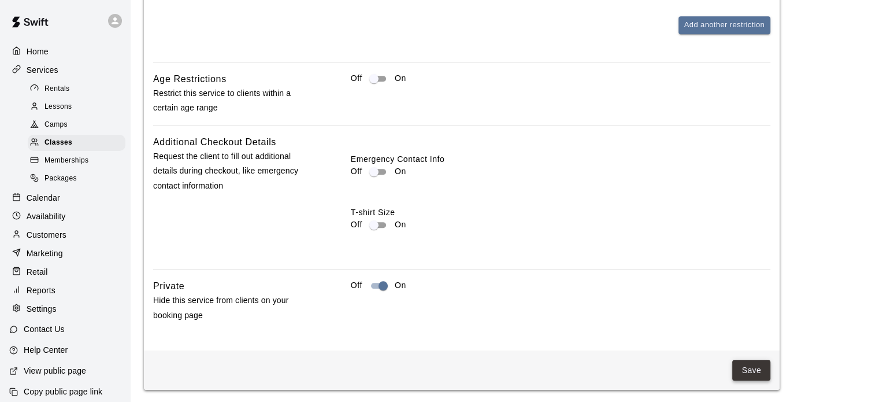
click at [752, 362] on button "Save" at bounding box center [751, 370] width 38 height 21
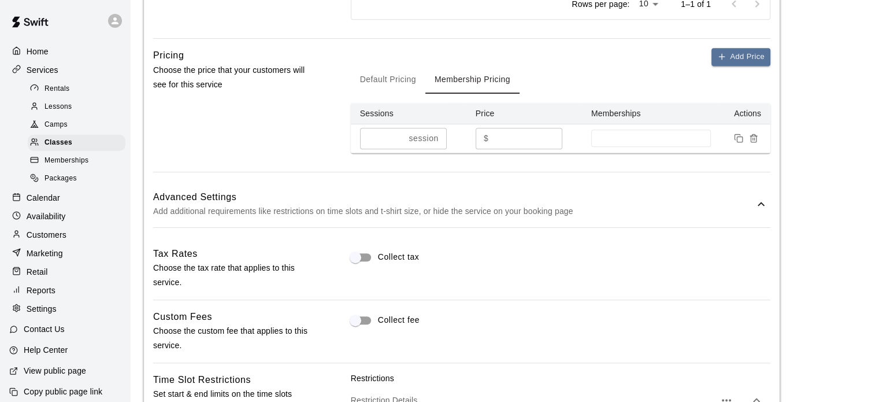
scroll to position [665, 0]
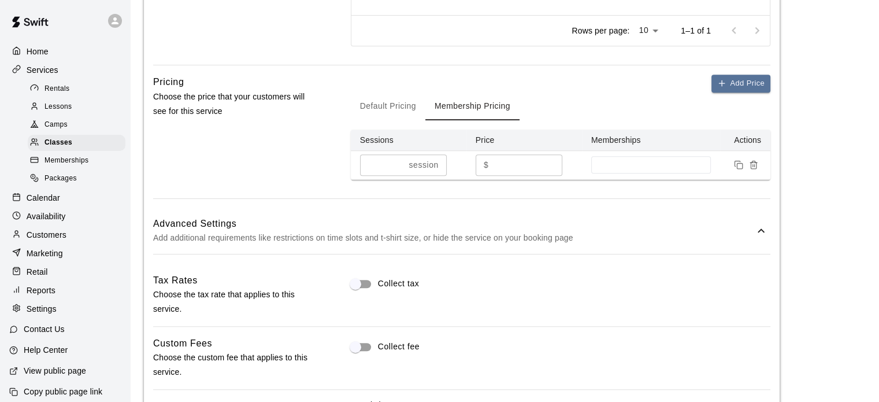
click at [624, 138] on th "Memberships" at bounding box center [651, 139] width 139 height 21
click at [629, 157] on div at bounding box center [651, 164] width 120 height 17
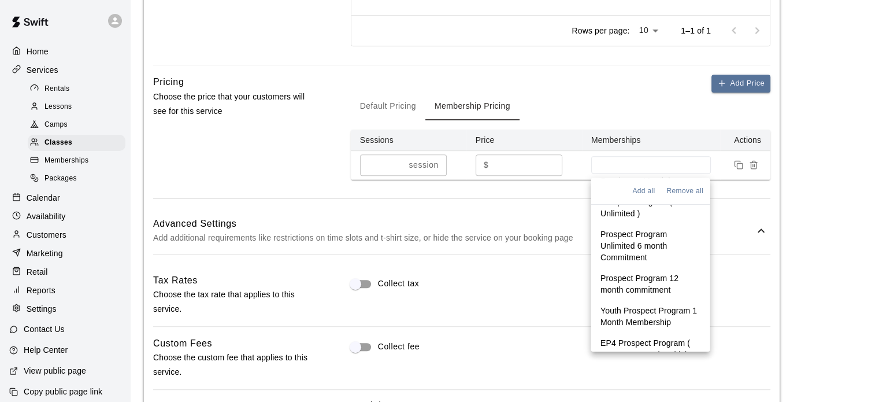
scroll to position [0, 0]
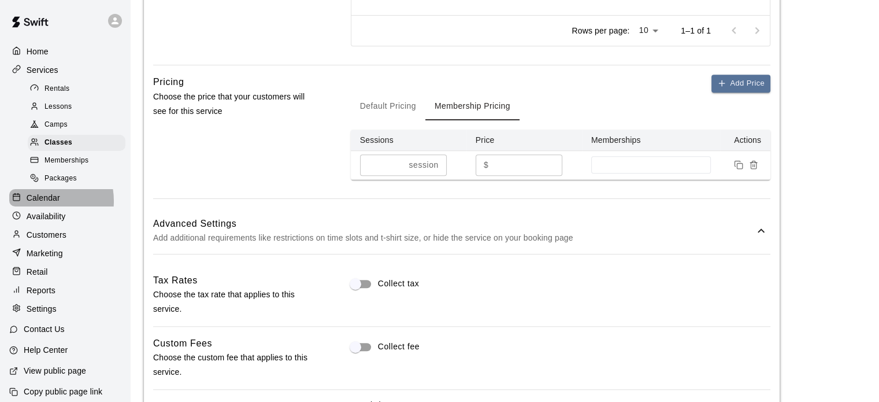
click at [35, 203] on p "Calendar" at bounding box center [44, 198] width 34 height 12
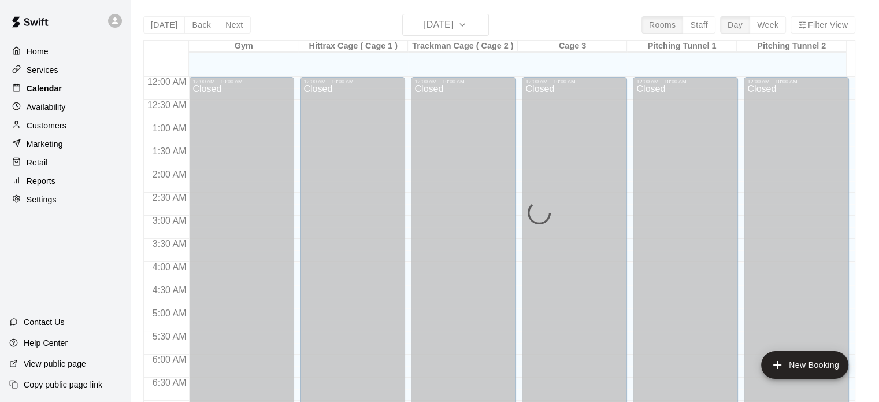
scroll to position [736, 0]
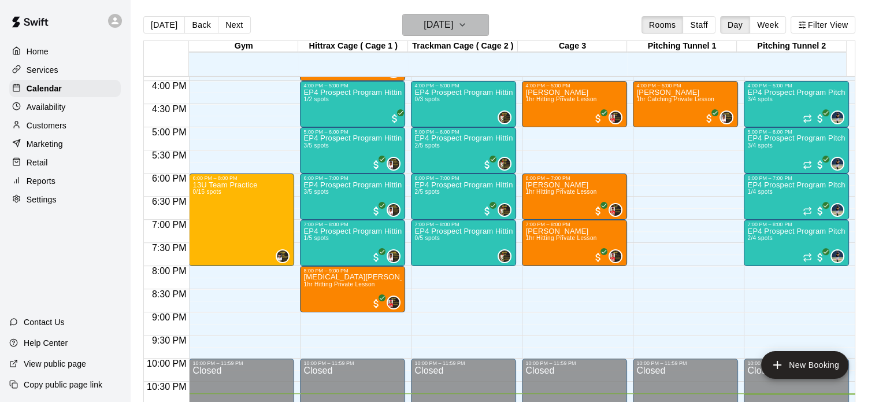
click at [467, 24] on icon "button" at bounding box center [462, 25] width 9 height 14
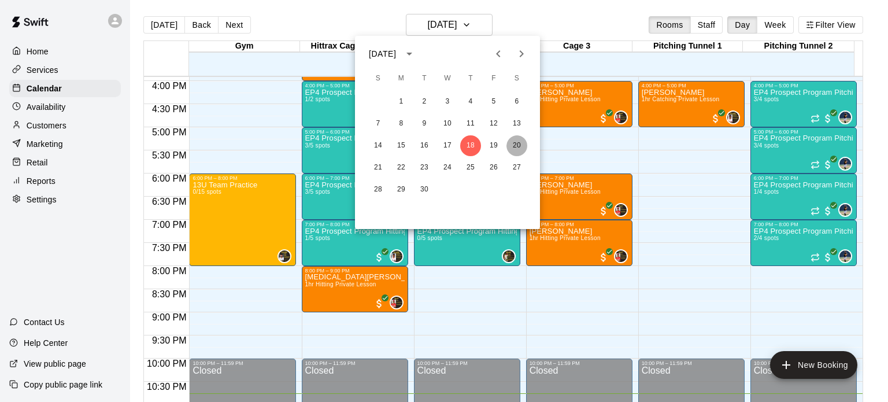
click at [521, 143] on button "20" at bounding box center [516, 145] width 21 height 21
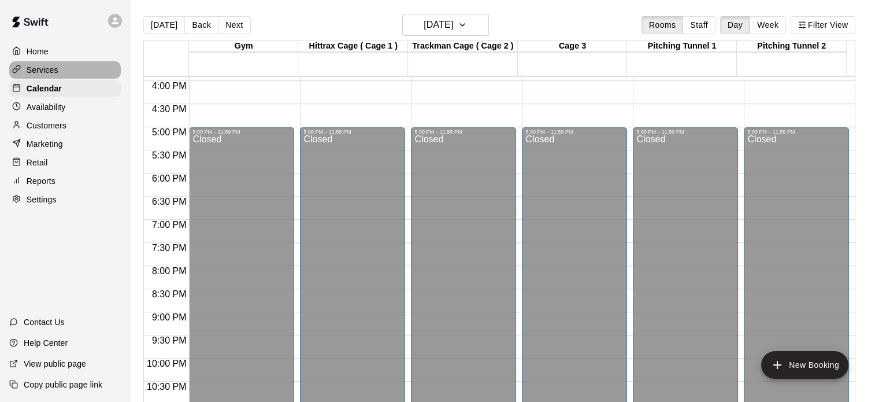
click at [49, 69] on p "Services" at bounding box center [43, 70] width 32 height 12
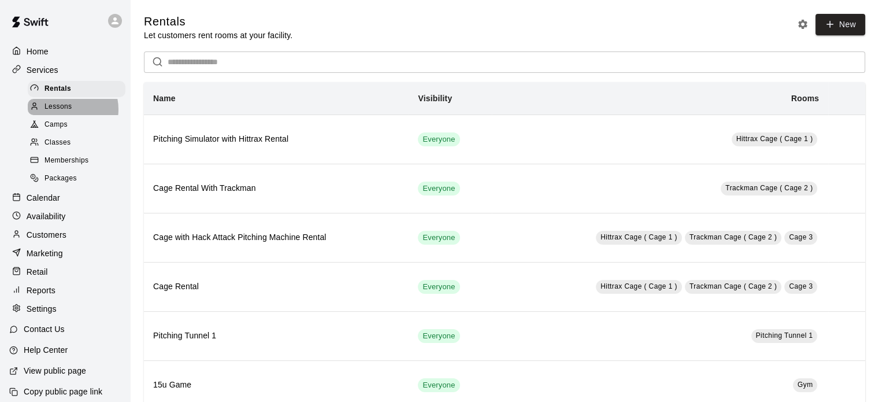
click at [65, 112] on span "Lessons" at bounding box center [59, 107] width 28 height 12
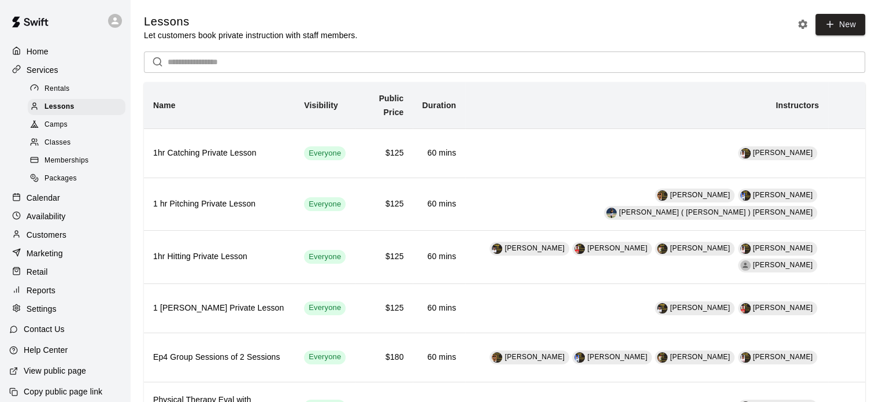
click at [52, 203] on p "Calendar" at bounding box center [44, 198] width 34 height 12
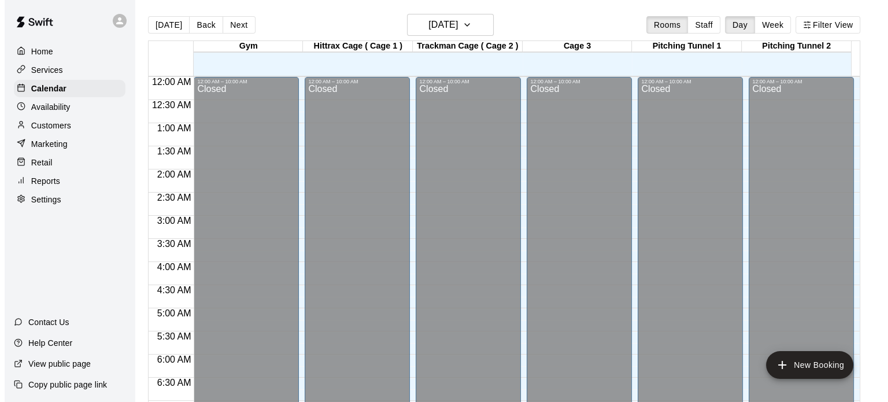
scroll to position [736, 0]
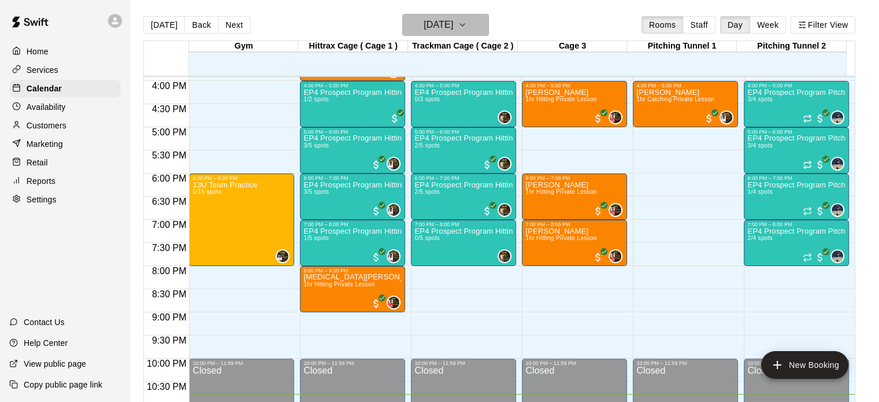
click at [467, 23] on icon "button" at bounding box center [462, 25] width 9 height 14
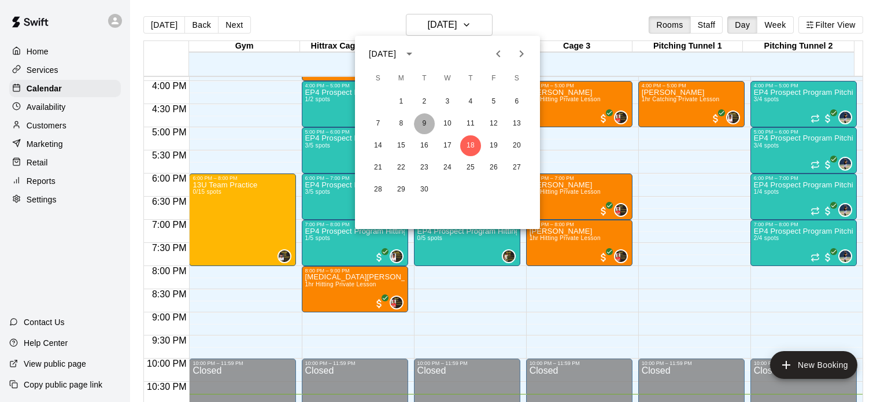
click at [424, 122] on button "9" at bounding box center [424, 123] width 21 height 21
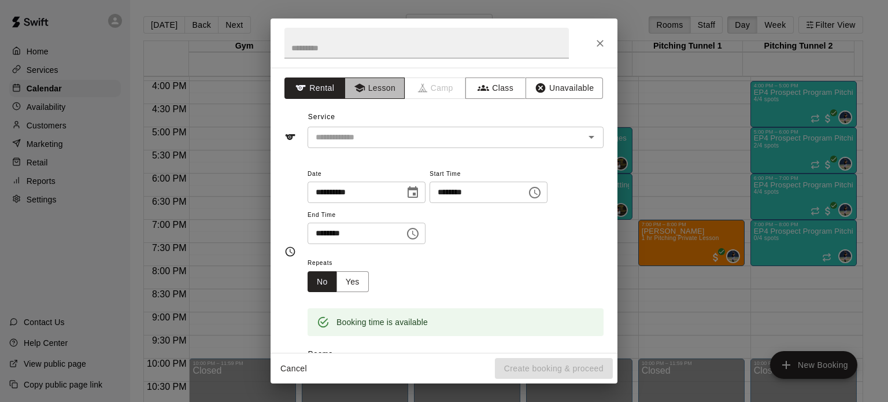
click at [377, 88] on button "Lesson" at bounding box center [375, 87] width 61 height 21
click at [584, 138] on icon "Open" at bounding box center [591, 137] width 14 height 14
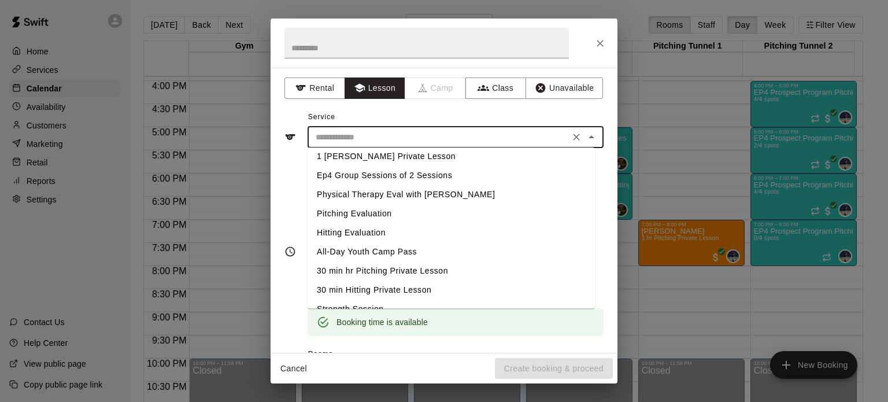
scroll to position [96, 0]
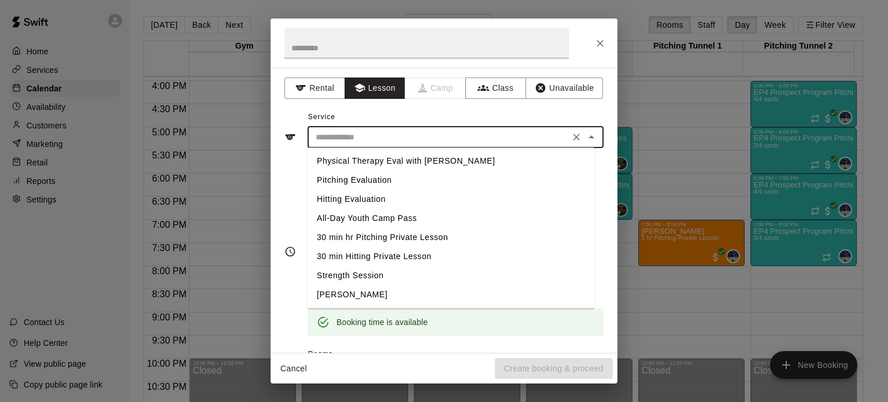
click at [360, 297] on li "[PERSON_NAME]" at bounding box center [451, 294] width 287 height 19
type input "**********"
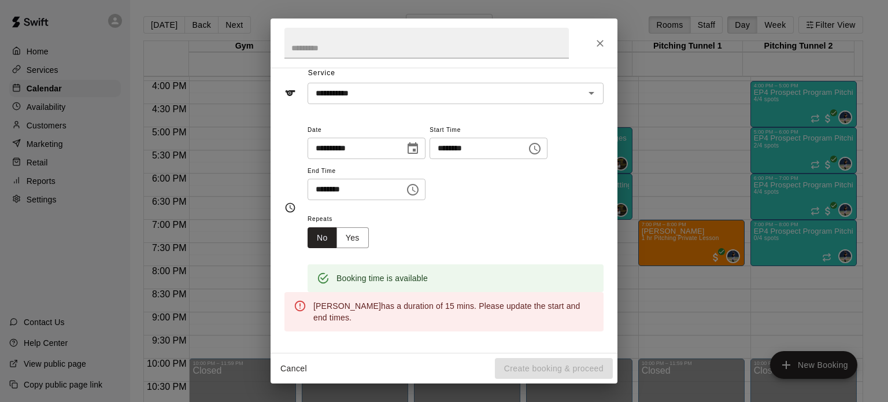
scroll to position [46, 0]
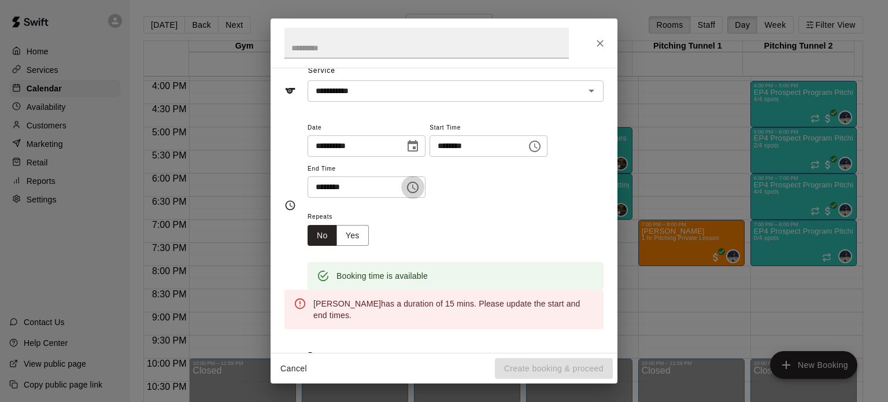
click at [420, 190] on icon "Choose time, selected time is 5:45 PM" at bounding box center [413, 187] width 14 height 14
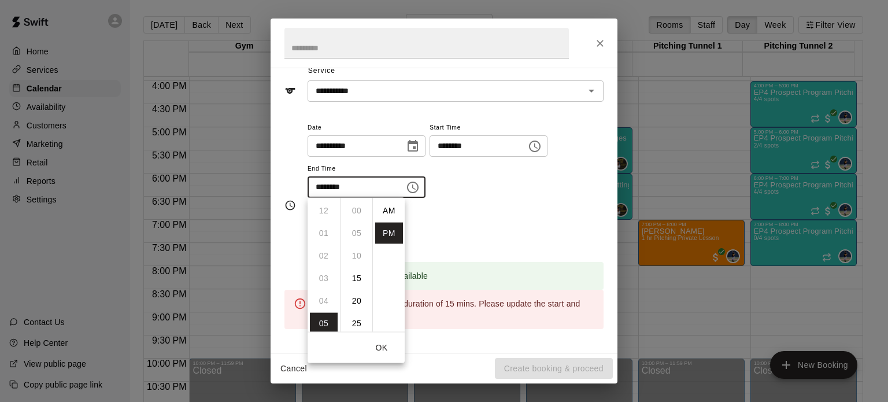
scroll to position [21, 0]
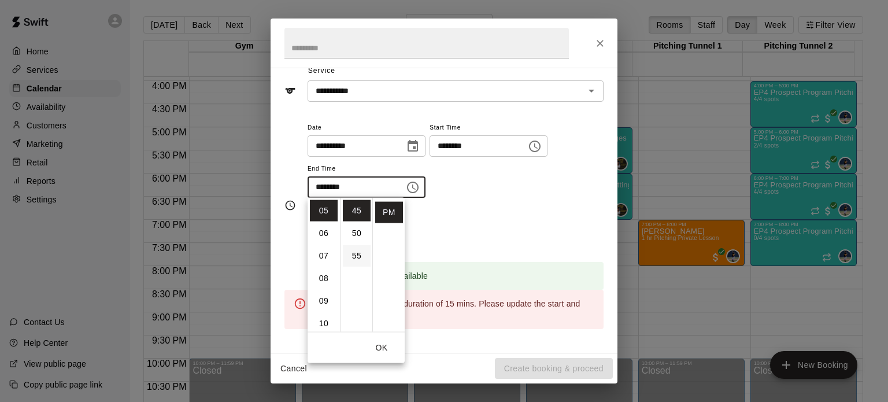
click at [365, 258] on ul "00 05 10 15 20 25 30 35 40 45 50 55" at bounding box center [356, 265] width 32 height 134
click at [353, 257] on li "30" at bounding box center [357, 258] width 28 height 21
type input "********"
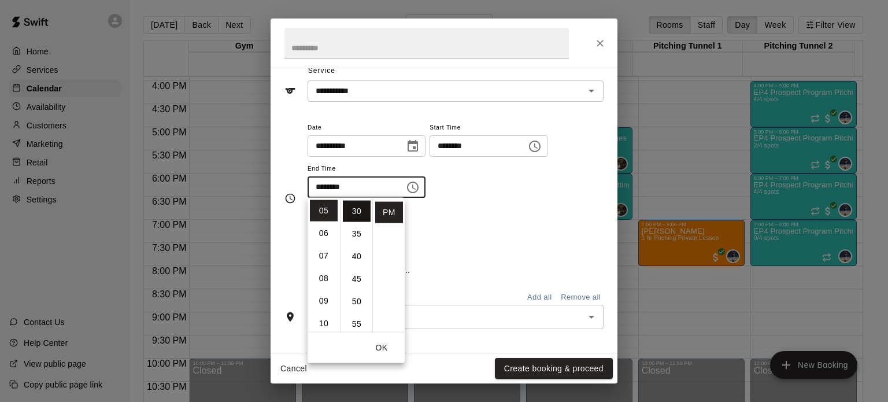
scroll to position [135, 0]
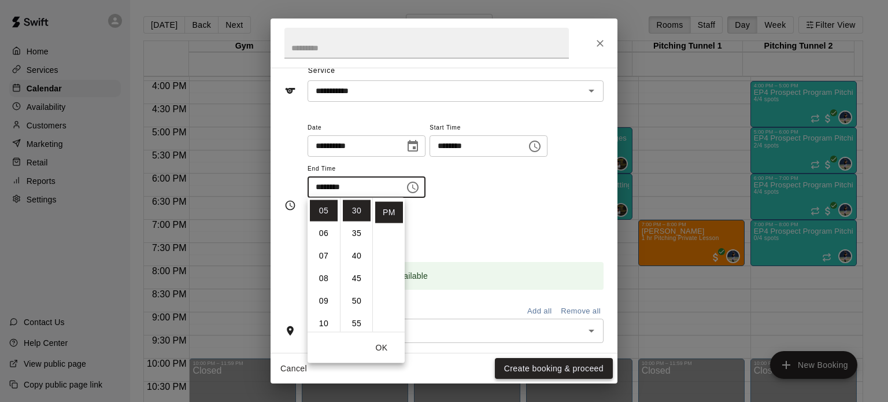
click at [529, 371] on button "Create booking & proceed" at bounding box center [554, 368] width 118 height 21
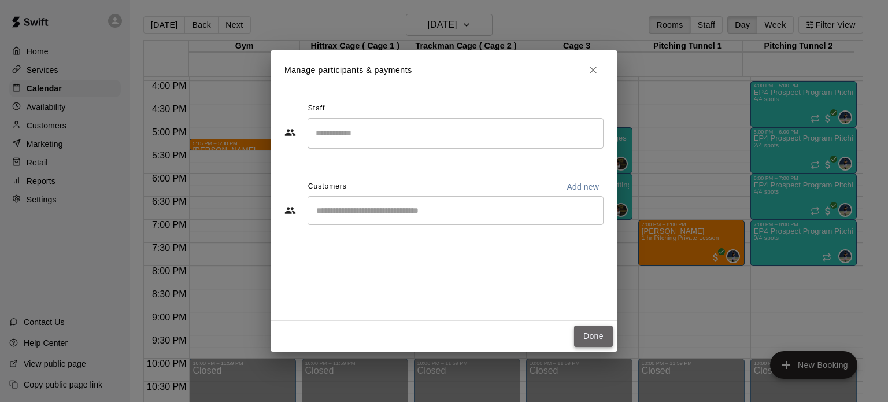
click at [592, 332] on button "Done" at bounding box center [593, 335] width 39 height 21
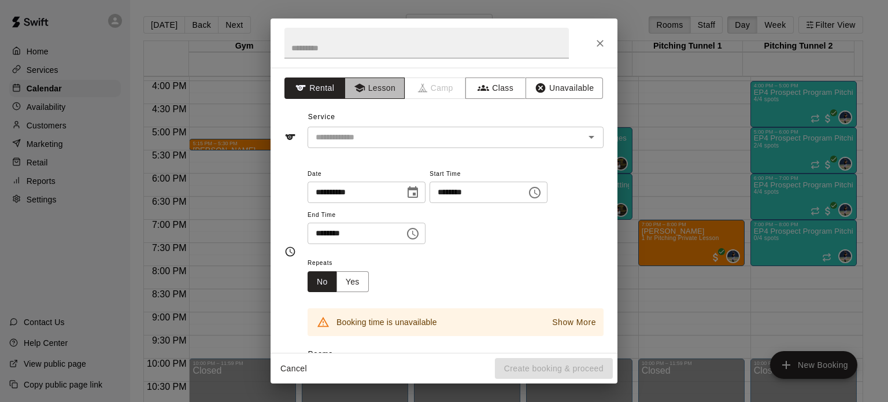
click at [381, 88] on button "Lesson" at bounding box center [375, 87] width 61 height 21
click at [587, 139] on icon "Open" at bounding box center [591, 137] width 14 height 14
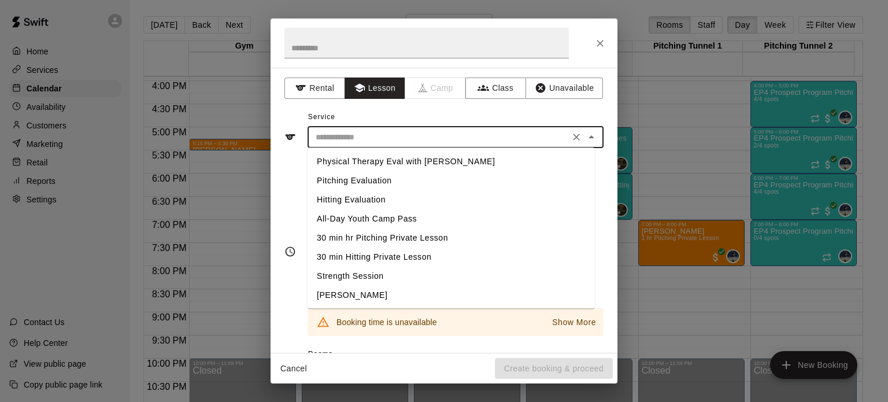
scroll to position [96, 0]
click at [336, 297] on li "[PERSON_NAME]" at bounding box center [451, 294] width 287 height 19
type input "**********"
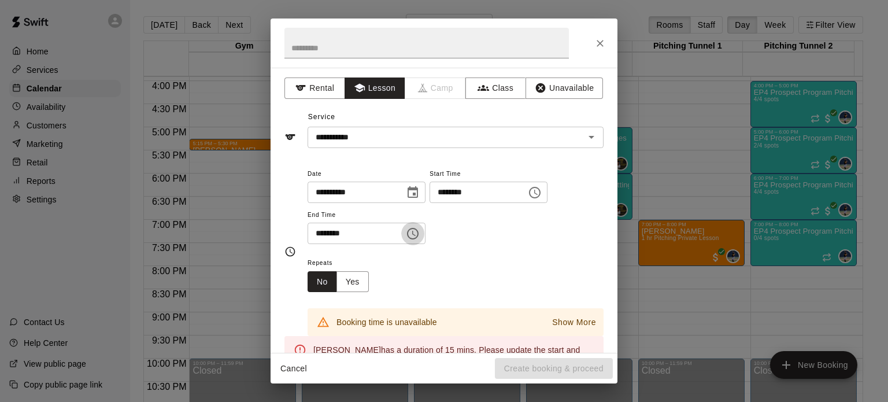
click at [420, 232] on icon "Choose time, selected time is 5:30 PM" at bounding box center [413, 234] width 14 height 14
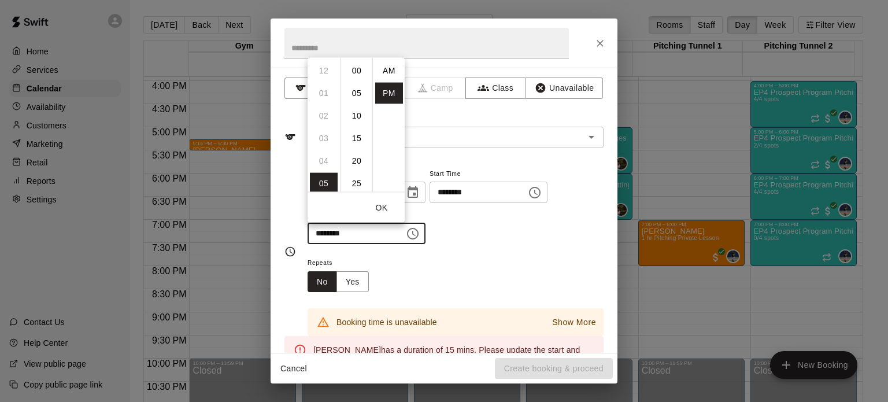
scroll to position [21, 0]
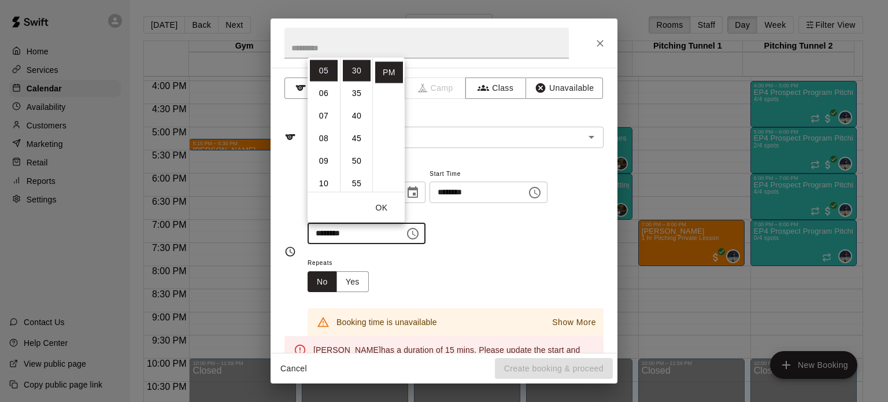
click at [372, 74] on ul "00 05 10 15 20 25 30 35 40 45 50 55" at bounding box center [356, 124] width 32 height 134
click at [358, 114] on li "15" at bounding box center [357, 119] width 28 height 21
type input "********"
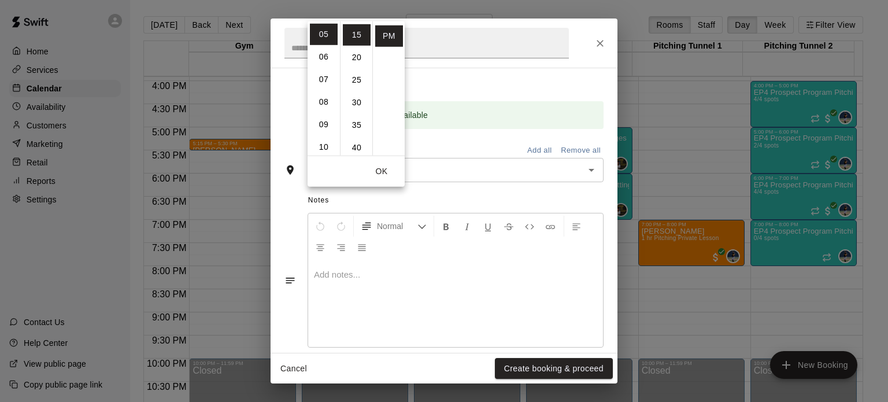
scroll to position [222, 0]
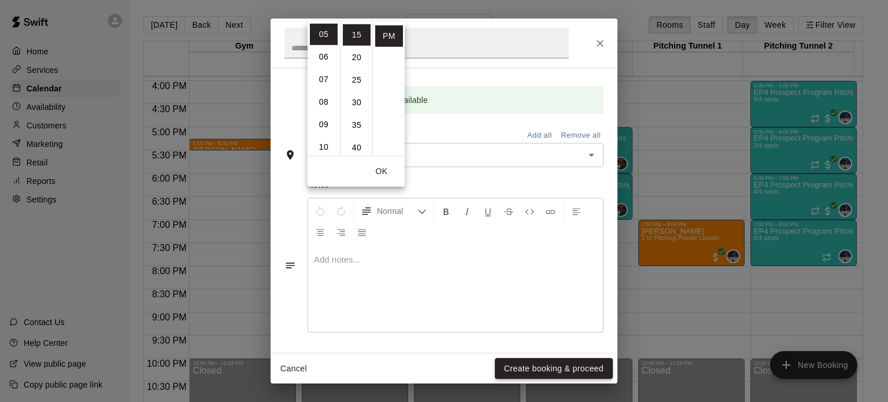
click at [557, 372] on button "Create booking & proceed" at bounding box center [554, 368] width 118 height 21
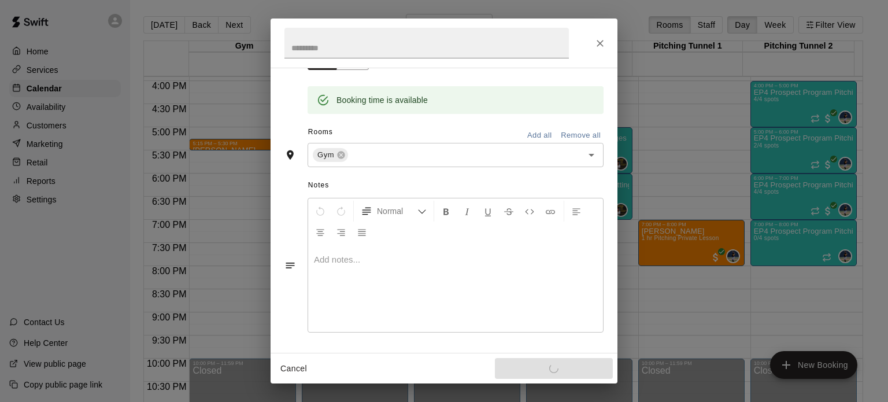
scroll to position [23, 0]
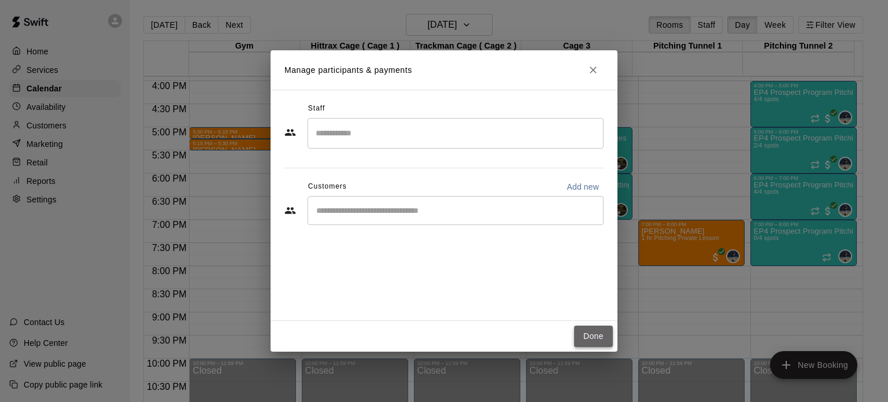
click at [595, 339] on button "Done" at bounding box center [593, 335] width 39 height 21
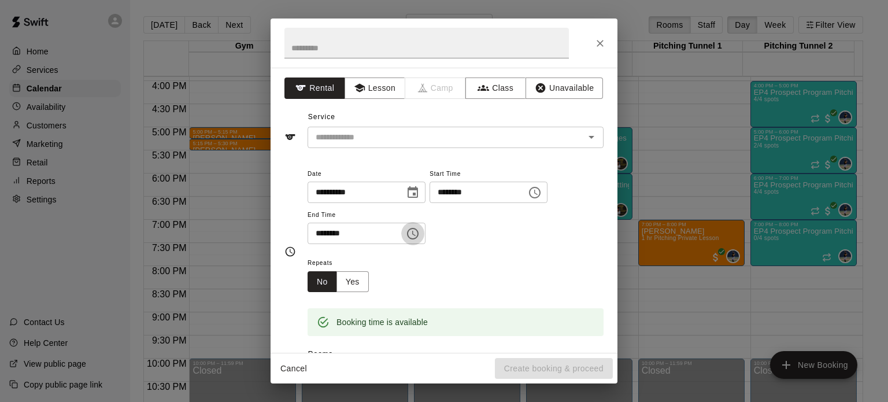
click at [420, 234] on icon "Choose time, selected time is 6:00 PM" at bounding box center [413, 234] width 14 height 14
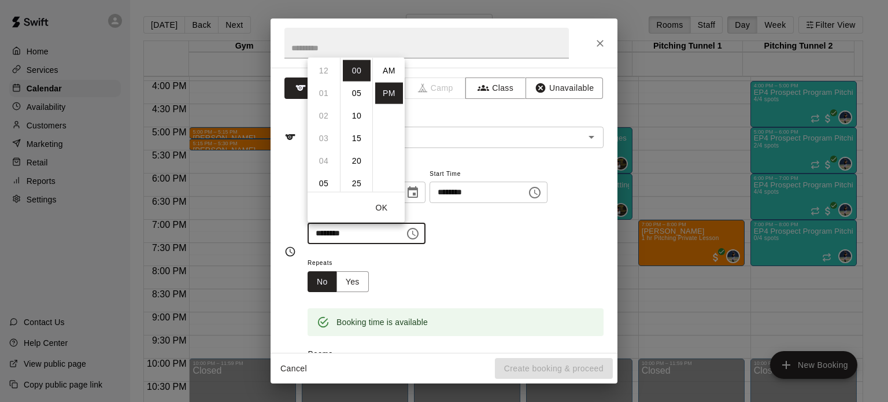
scroll to position [21, 0]
click at [338, 75] on ul "12 01 02 03 04 05 06 07 08 09 10 11" at bounding box center [324, 124] width 32 height 134
click at [328, 66] on li "05" at bounding box center [324, 70] width 28 height 21
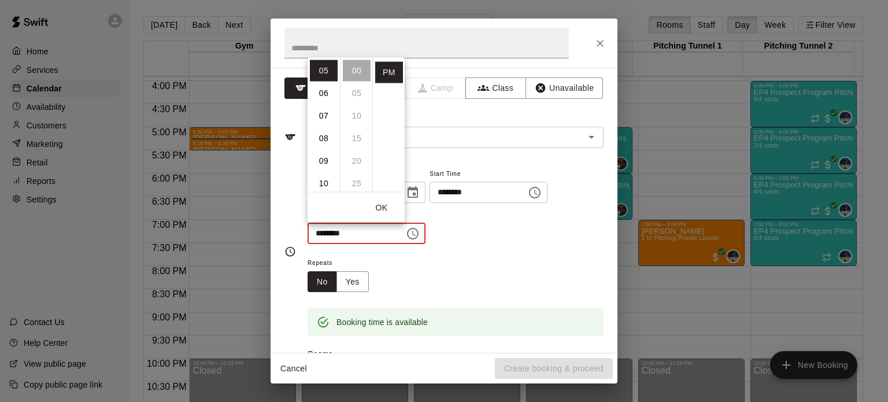
click at [371, 154] on ul "00 05 10 15 20 25 30 35 40 45 50 55" at bounding box center [356, 124] width 32 height 134
click at [360, 158] on li "45" at bounding box center [357, 157] width 28 height 21
type input "********"
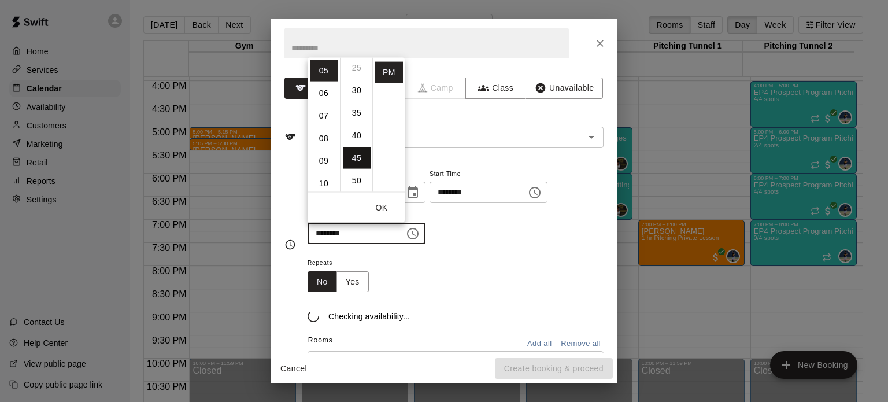
scroll to position [203, 0]
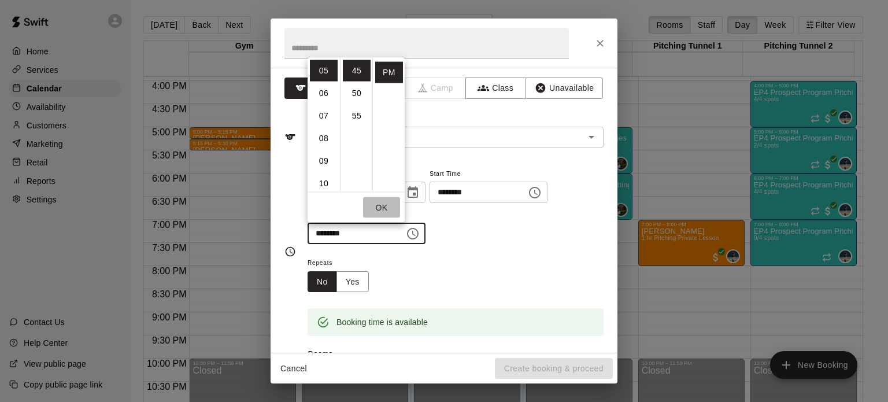
click at [384, 212] on button "OK" at bounding box center [381, 207] width 37 height 21
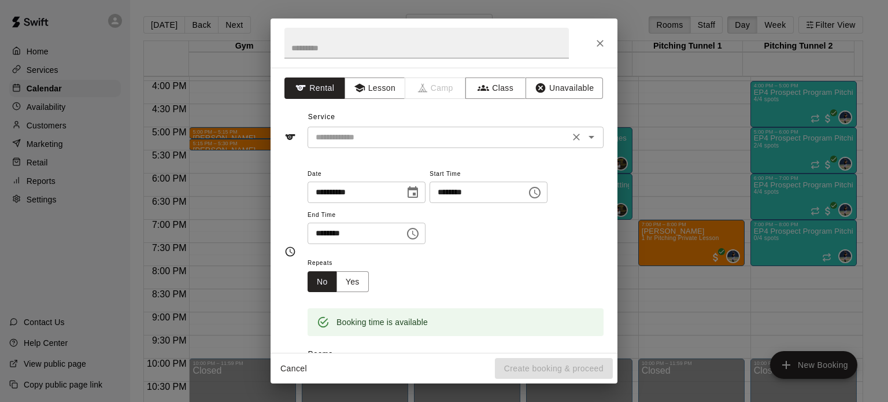
click at [584, 140] on icon "Open" at bounding box center [591, 137] width 14 height 14
click at [379, 83] on button "Lesson" at bounding box center [375, 87] width 61 height 21
click at [584, 143] on button "Open" at bounding box center [591, 137] width 16 height 16
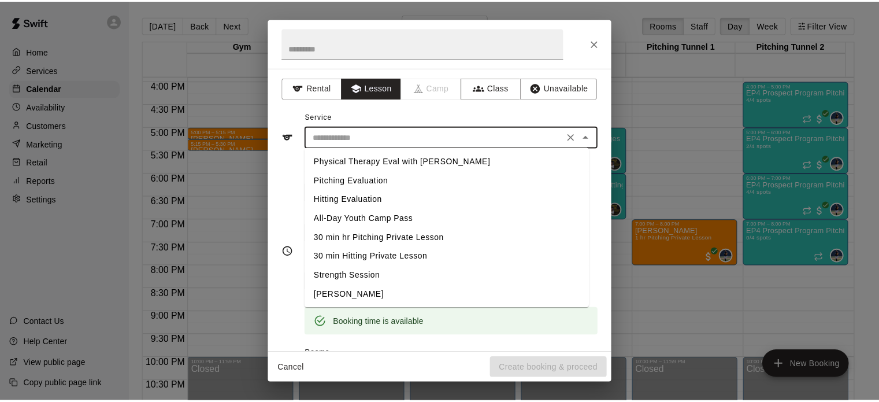
scroll to position [96, 0]
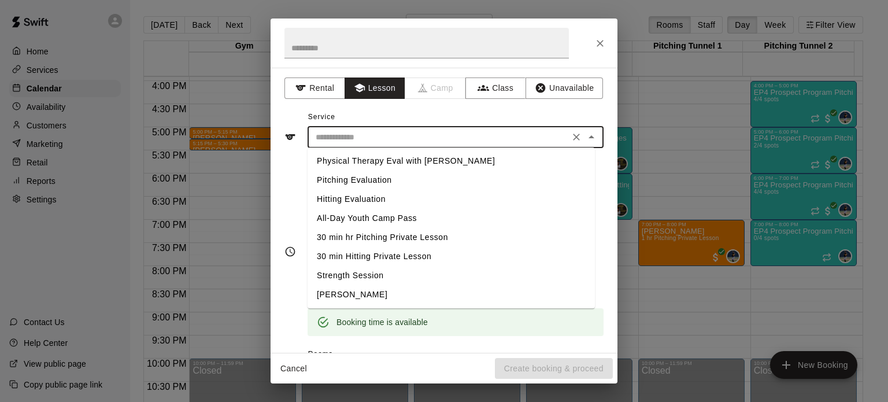
click at [328, 291] on li "[PERSON_NAME]" at bounding box center [451, 294] width 287 height 19
type input "**********"
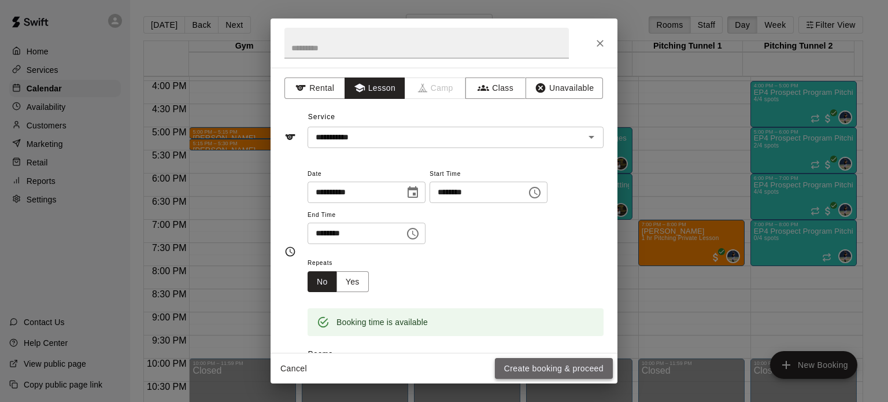
click at [578, 364] on button "Create booking & proceed" at bounding box center [554, 368] width 118 height 21
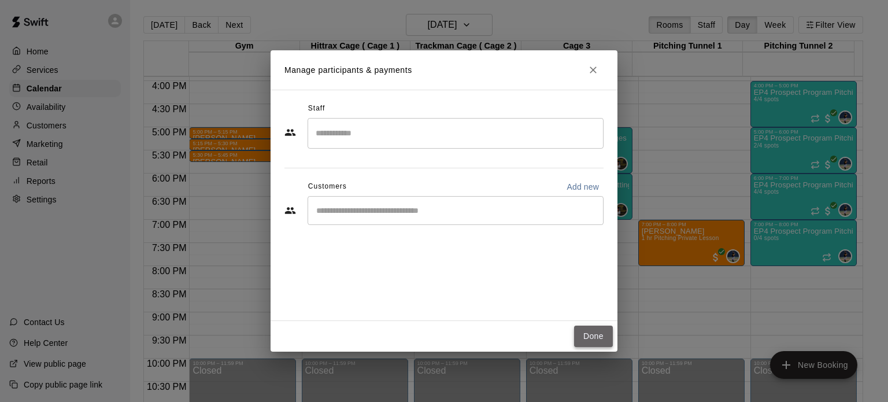
click at [602, 337] on button "Done" at bounding box center [593, 335] width 39 height 21
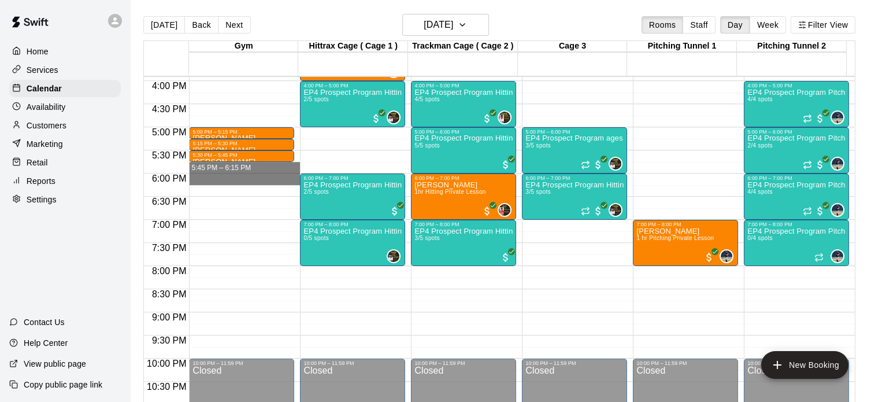
drag, startPoint x: 284, startPoint y: 168, endPoint x: 289, endPoint y: 177, distance: 10.3
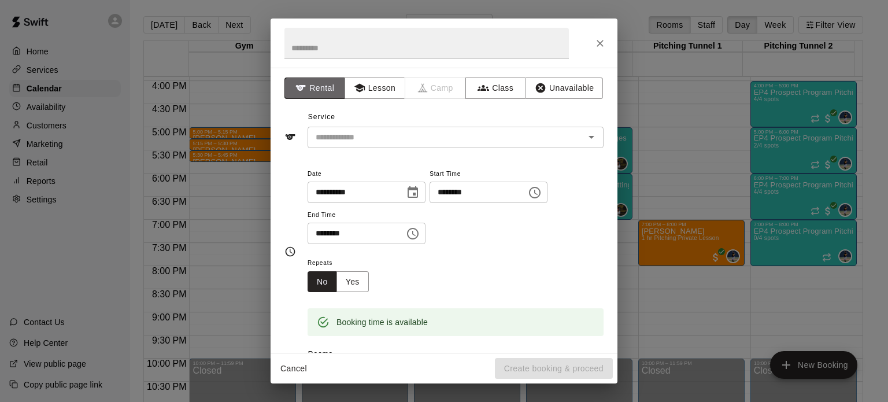
click at [321, 90] on button "Rental" at bounding box center [314, 87] width 61 height 21
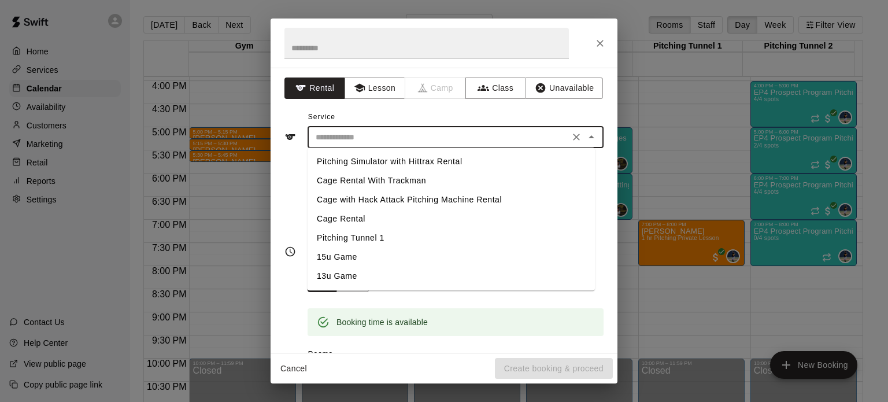
click at [395, 136] on input "text" at bounding box center [438, 137] width 255 height 14
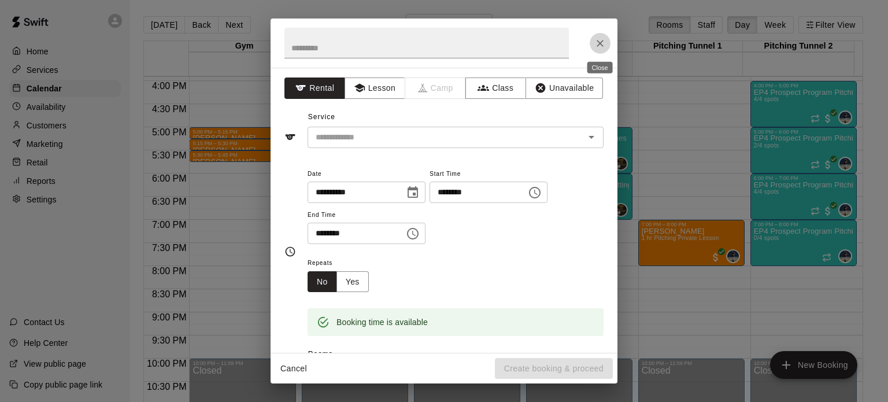
click at [602, 38] on icon "Close" at bounding box center [600, 44] width 12 height 12
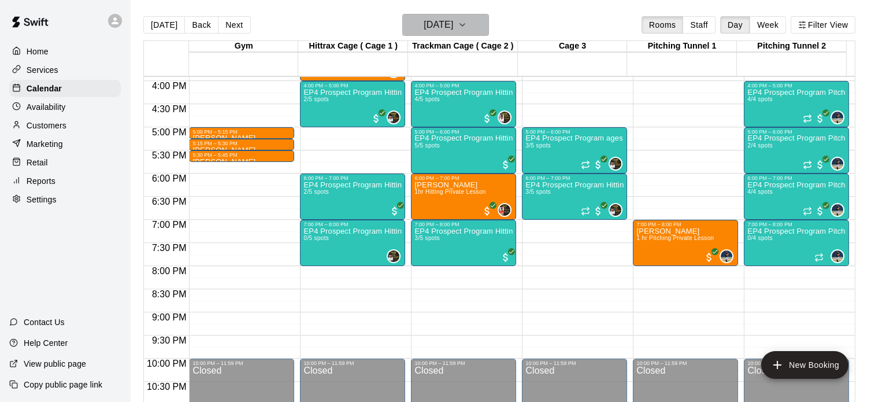
click at [467, 23] on icon "button" at bounding box center [462, 25] width 9 height 14
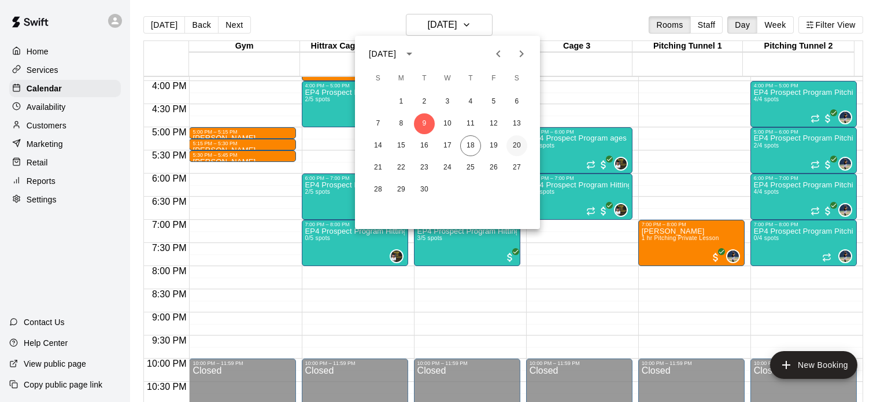
click at [513, 148] on button "20" at bounding box center [516, 145] width 21 height 21
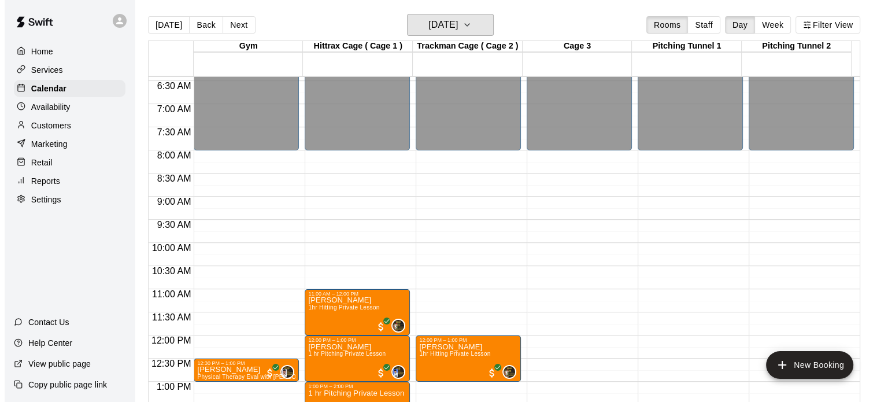
scroll to position [273, 0]
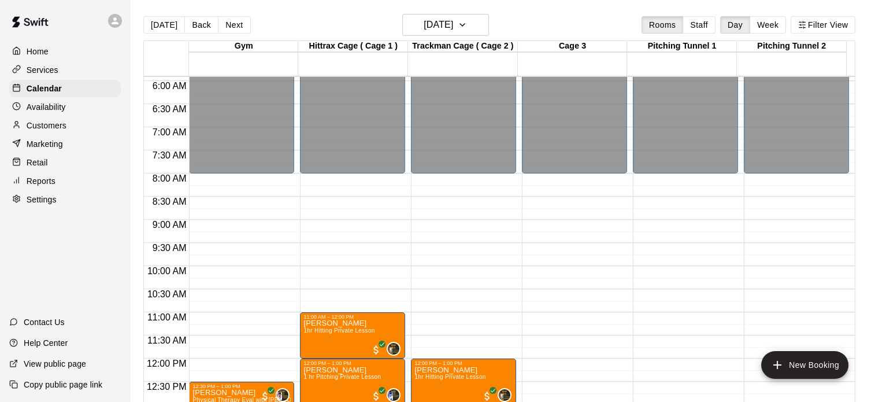
click at [243, 186] on div "12:00 AM – 8:00 AM Closed 12:30 PM – 1:00 PM [PERSON_NAME] Physical Therapy Eva…" at bounding box center [241, 358] width 105 height 1110
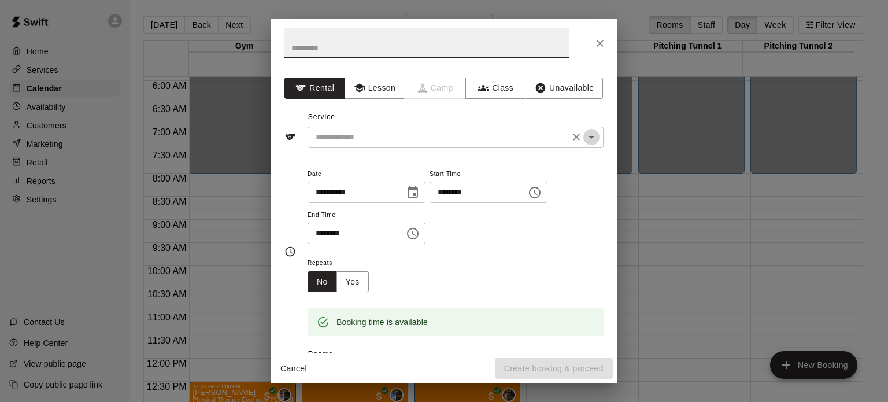
click at [586, 135] on icon "Open" at bounding box center [591, 137] width 14 height 14
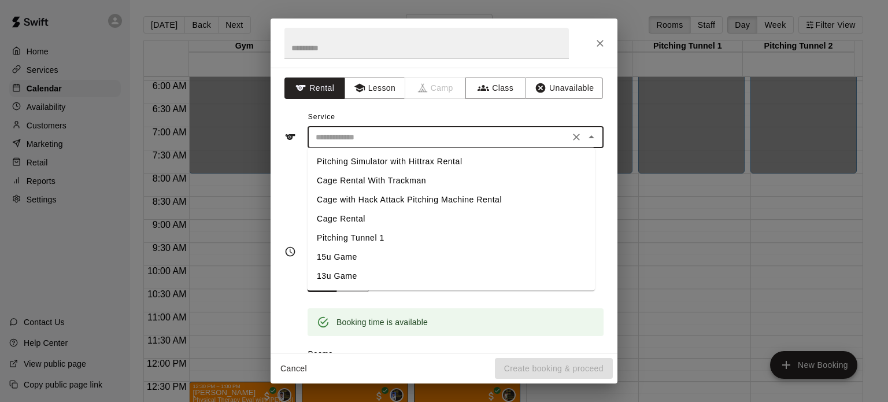
click at [346, 261] on li "15u Game" at bounding box center [451, 256] width 287 height 19
type input "********"
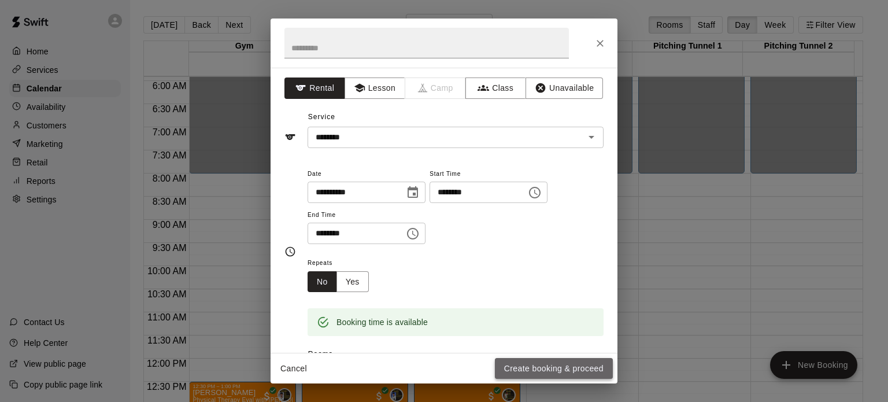
click at [587, 363] on button "Create booking & proceed" at bounding box center [554, 368] width 118 height 21
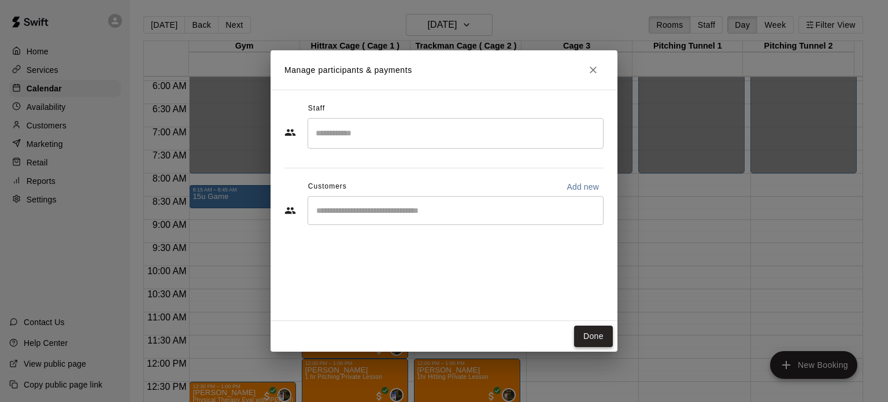
click at [588, 328] on button "Done" at bounding box center [593, 335] width 39 height 21
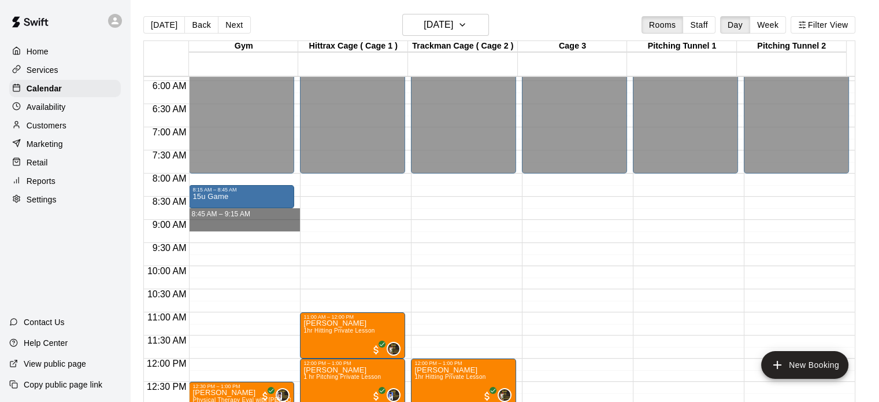
drag, startPoint x: 242, startPoint y: 227, endPoint x: 232, endPoint y: 218, distance: 13.1
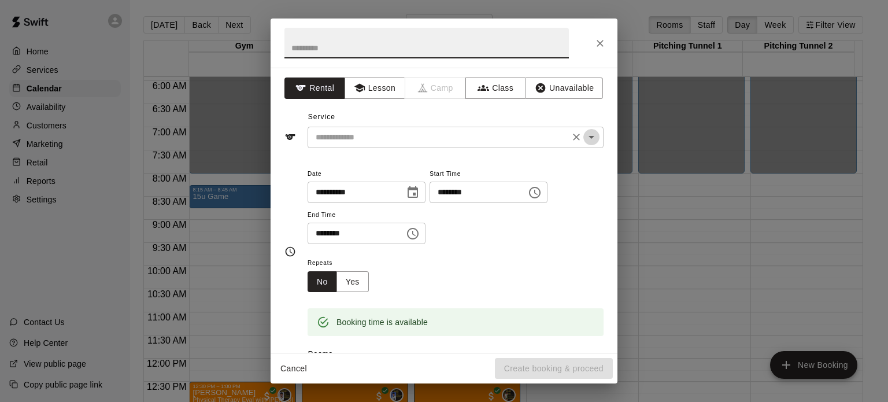
click at [584, 131] on icon "Open" at bounding box center [591, 137] width 14 height 14
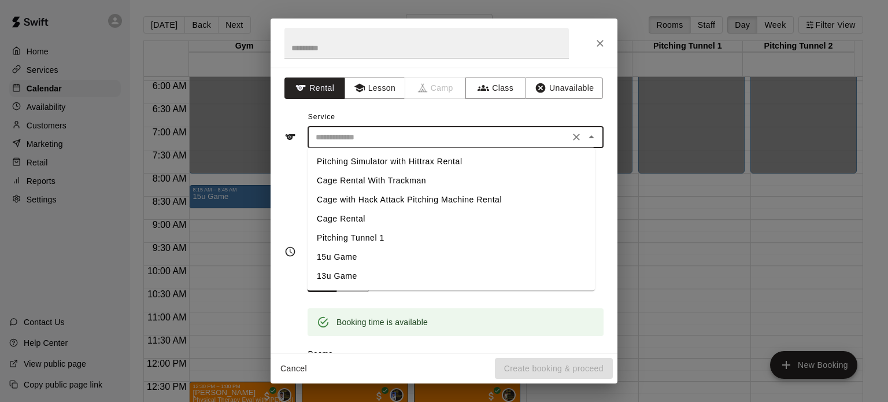
click at [340, 260] on li "15u Game" at bounding box center [451, 256] width 287 height 19
type input "********"
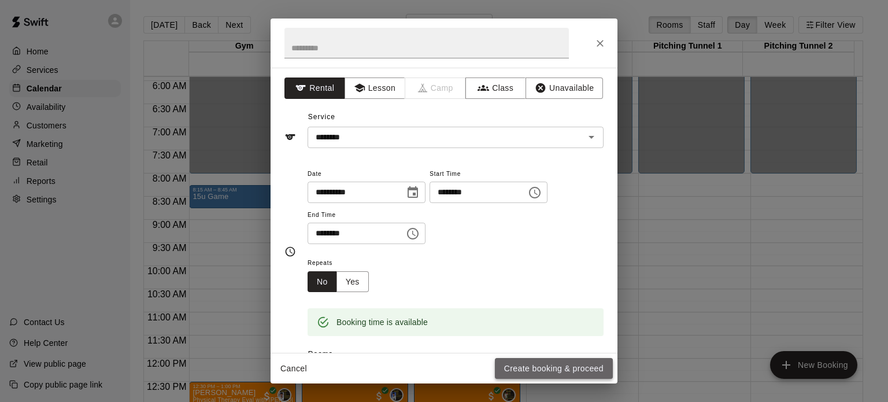
click at [555, 365] on button "Create booking & proceed" at bounding box center [554, 368] width 118 height 21
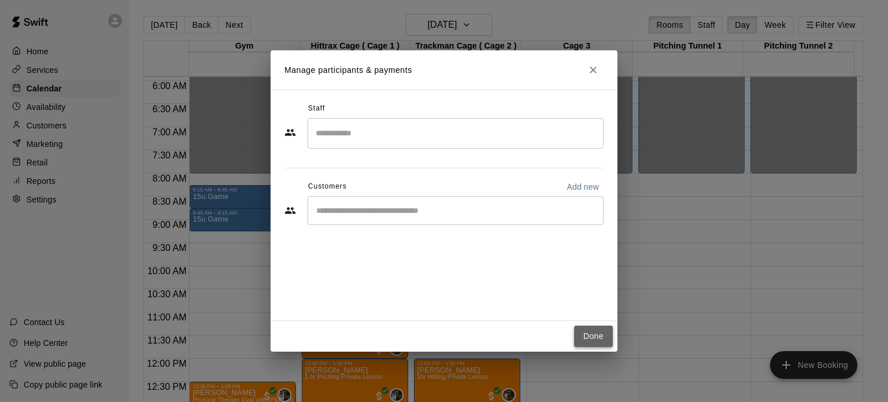
click at [602, 335] on button "Done" at bounding box center [593, 335] width 39 height 21
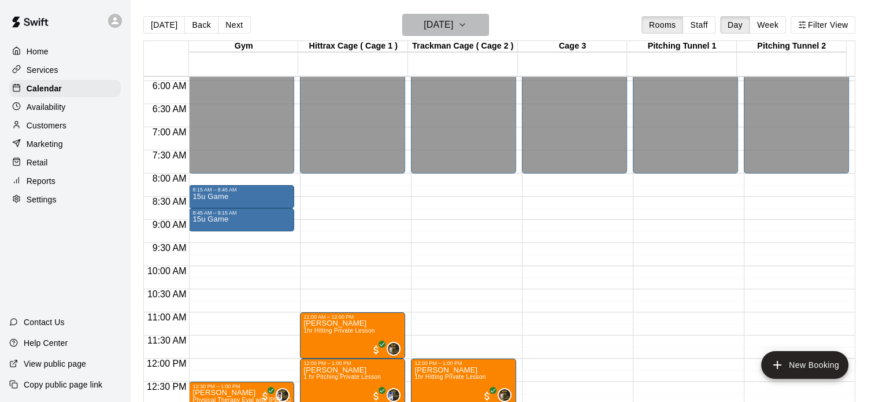
click at [467, 24] on icon "button" at bounding box center [462, 25] width 9 height 14
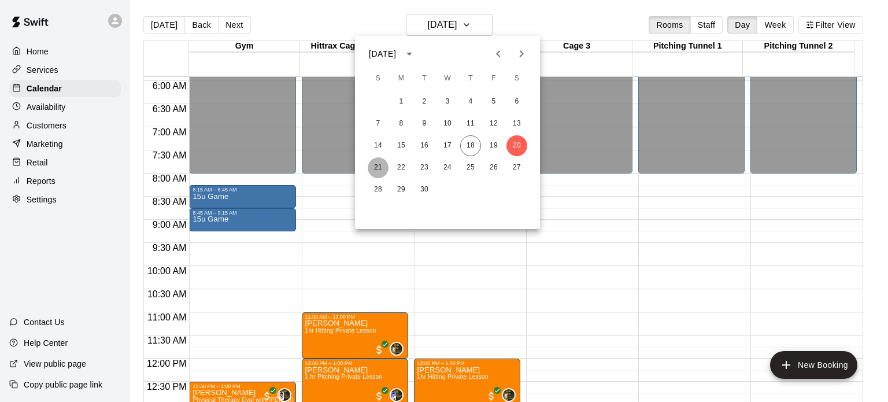
click at [373, 168] on button "21" at bounding box center [378, 167] width 21 height 21
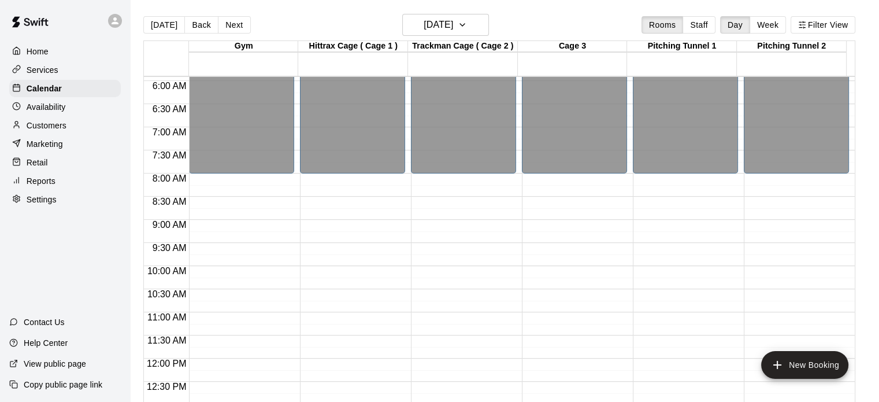
click at [243, 193] on div "12:00 AM – 8:00 AM Closed 5:00 PM – 11:59 PM Closed" at bounding box center [241, 358] width 105 height 1110
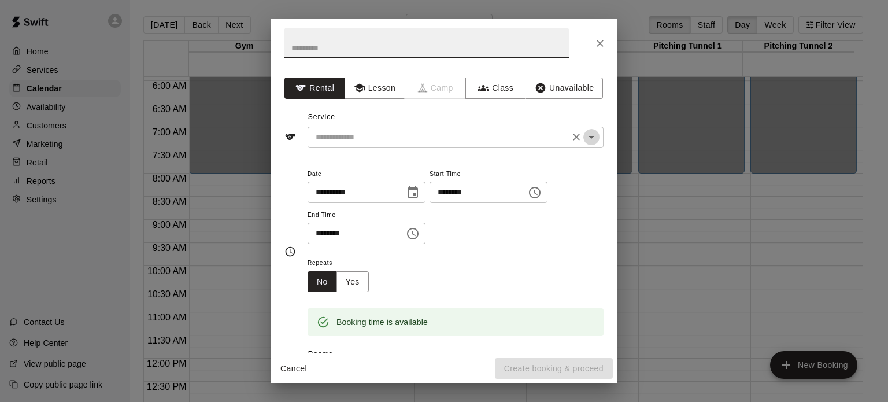
click at [584, 142] on icon "Open" at bounding box center [591, 137] width 14 height 14
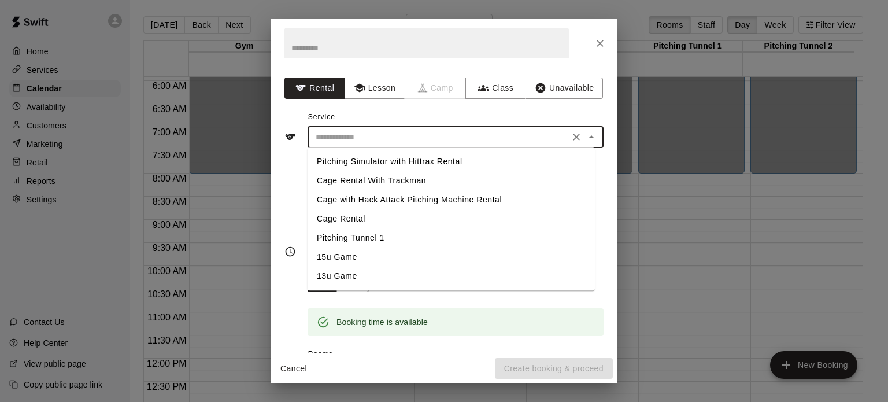
click at [338, 273] on li "13u Game" at bounding box center [451, 275] width 287 height 19
type input "********"
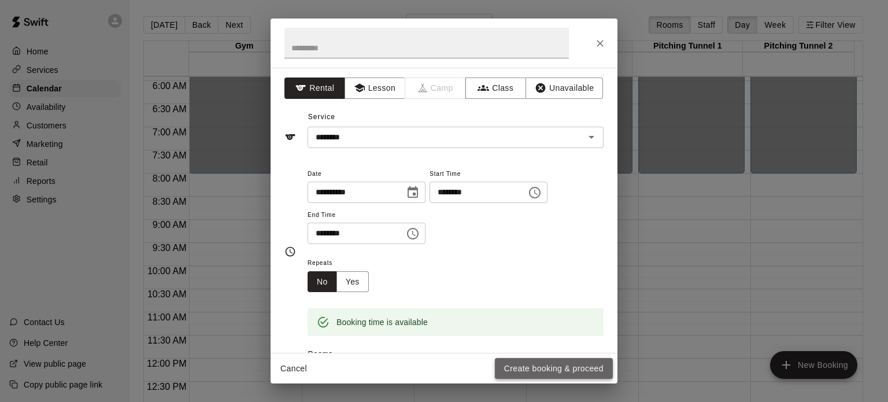
click at [549, 364] on button "Create booking & proceed" at bounding box center [554, 368] width 118 height 21
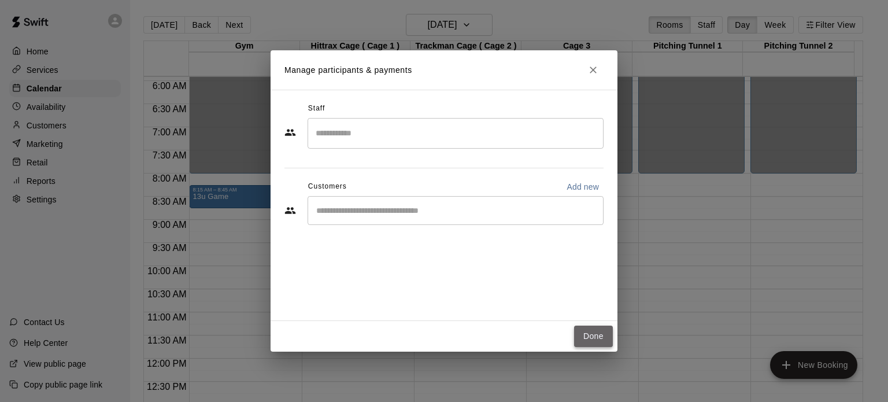
click at [591, 342] on button "Done" at bounding box center [593, 335] width 39 height 21
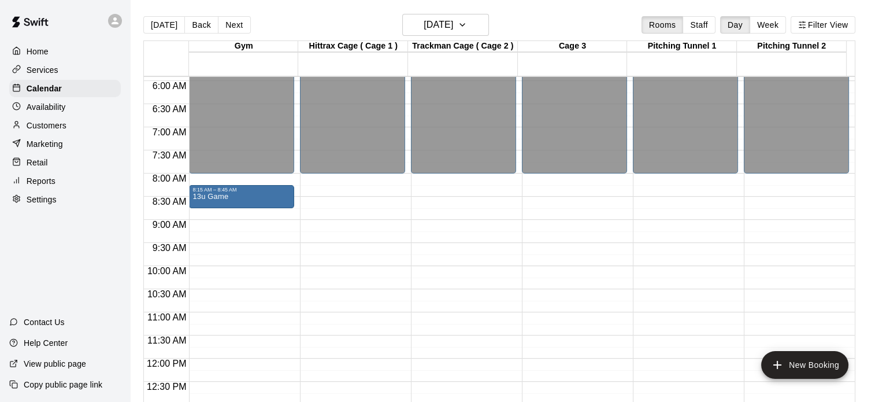
click at [249, 223] on div "12:00 AM – 8:00 AM Closed 8:15 AM – 8:45 AM 13u Game 5:00 PM – 11:59 PM Closed" at bounding box center [241, 358] width 105 height 1110
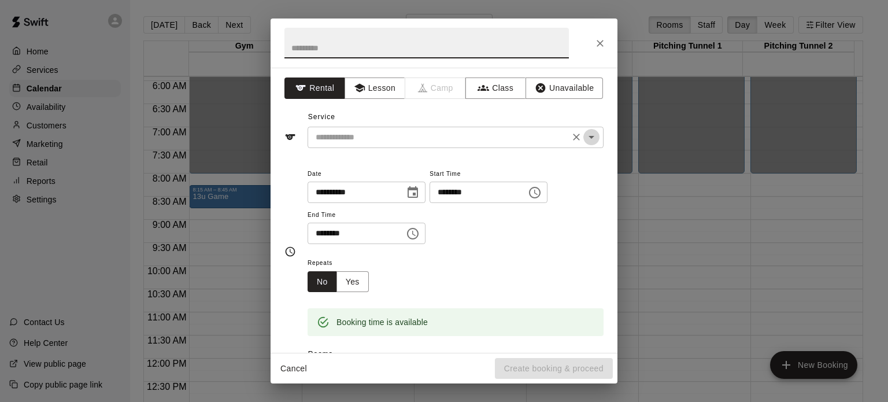
click at [587, 138] on icon "Open" at bounding box center [591, 137] width 14 height 14
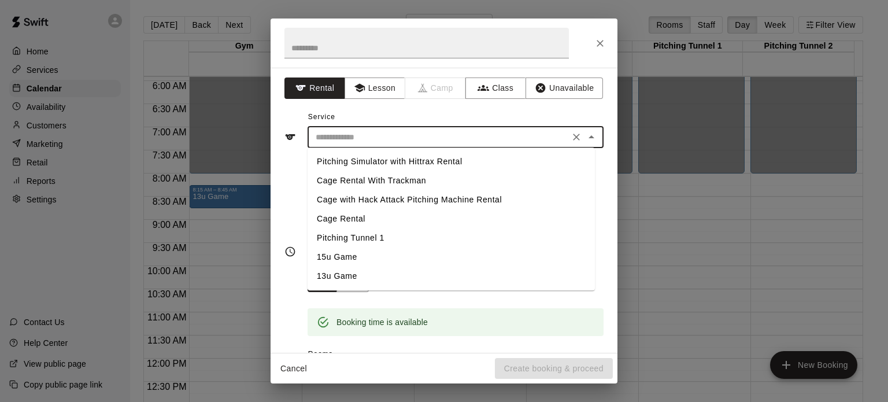
click at [351, 274] on li "13u Game" at bounding box center [451, 275] width 287 height 19
type input "********"
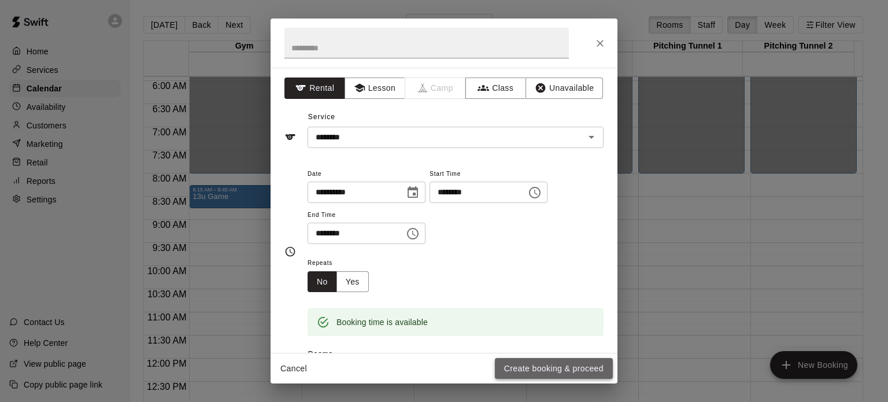
click at [566, 362] on button "Create booking & proceed" at bounding box center [554, 368] width 118 height 21
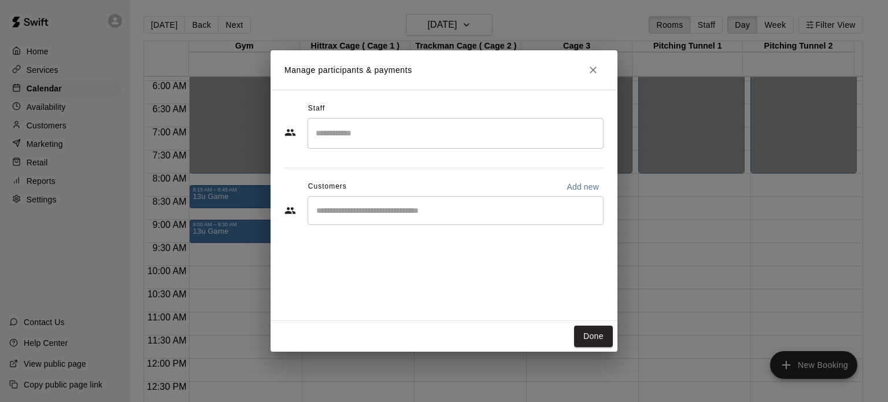
click at [448, 136] on input "Search staff" at bounding box center [456, 133] width 286 height 20
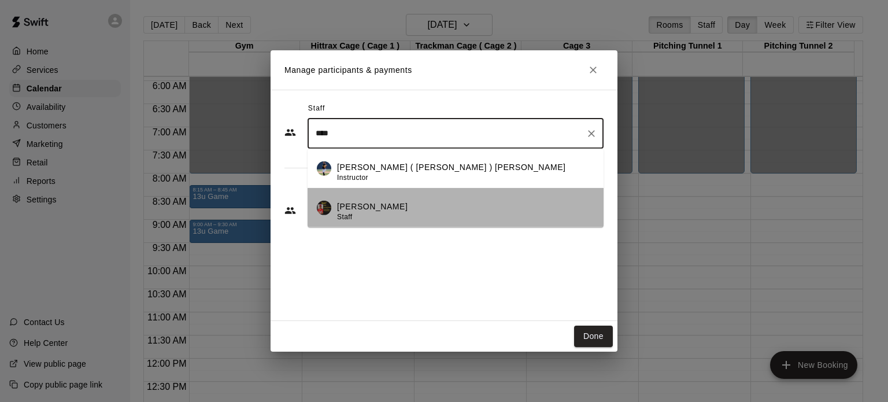
click at [364, 204] on p "[PERSON_NAME]" at bounding box center [372, 206] width 71 height 12
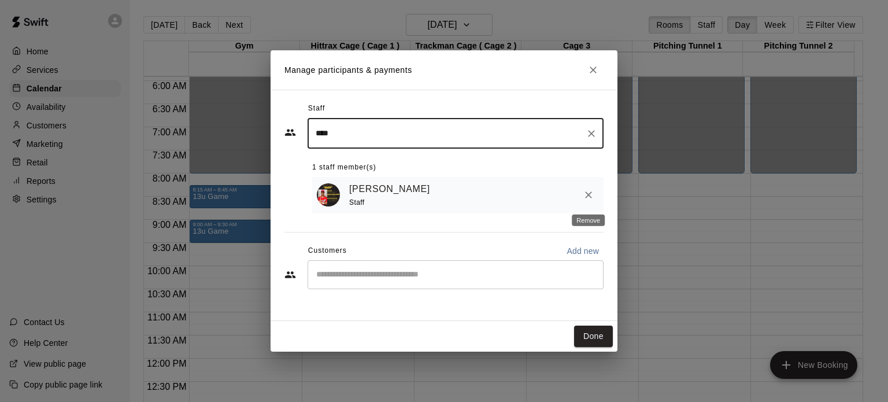
type input "****"
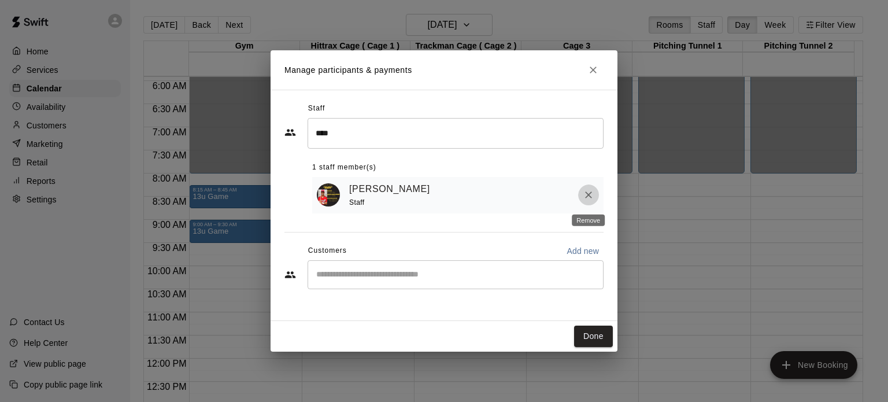
click at [583, 193] on icon "Remove" at bounding box center [589, 195] width 12 height 12
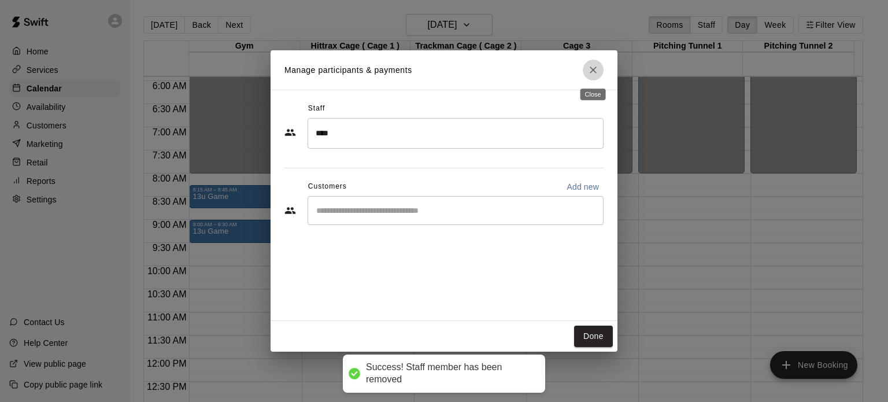
click at [594, 70] on icon "Close" at bounding box center [593, 69] width 7 height 7
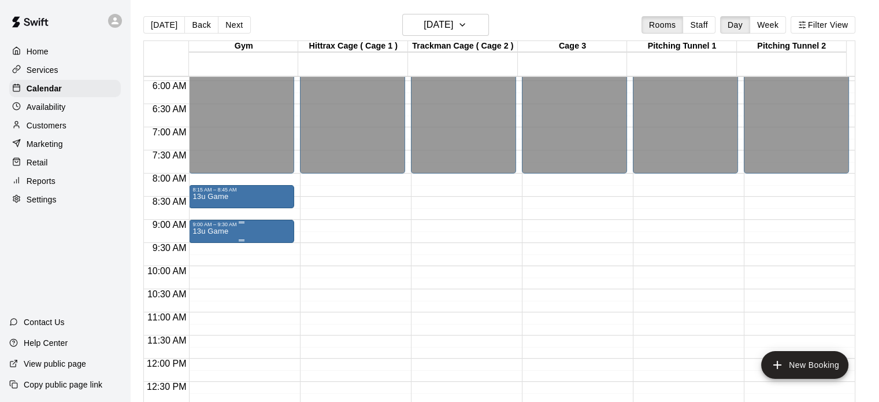
click at [232, 225] on div "9:00 AM – 9:30 AM" at bounding box center [241, 224] width 98 height 6
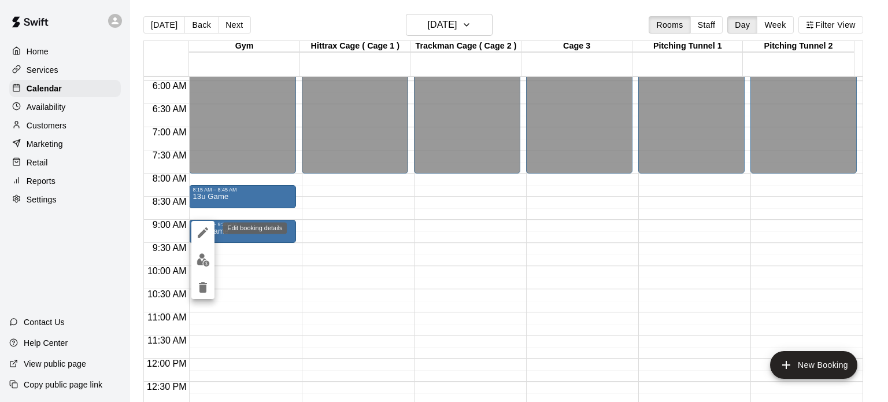
click at [203, 233] on icon "edit" at bounding box center [203, 232] width 10 height 10
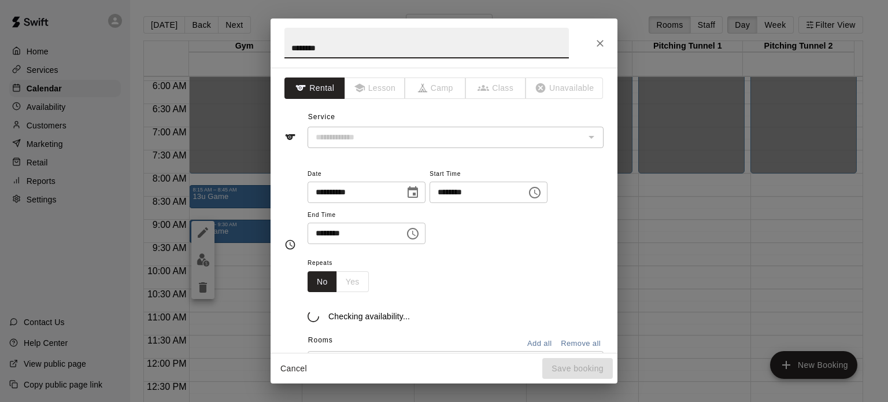
type input "********"
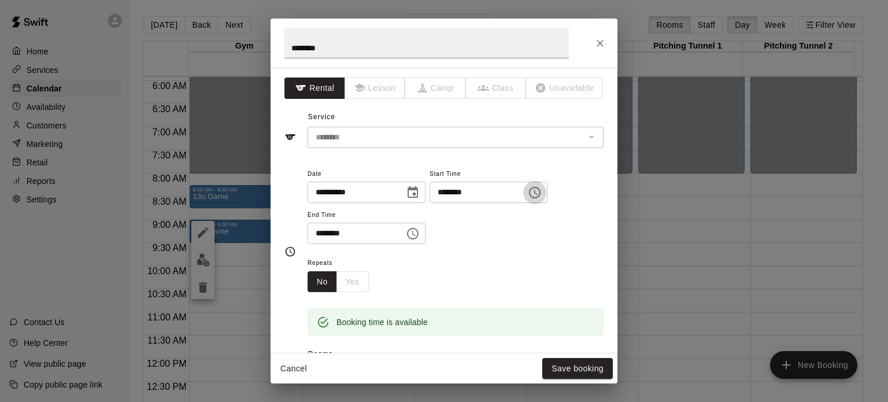
click at [542, 194] on icon "Choose time, selected time is 9:00 AM" at bounding box center [535, 193] width 14 height 14
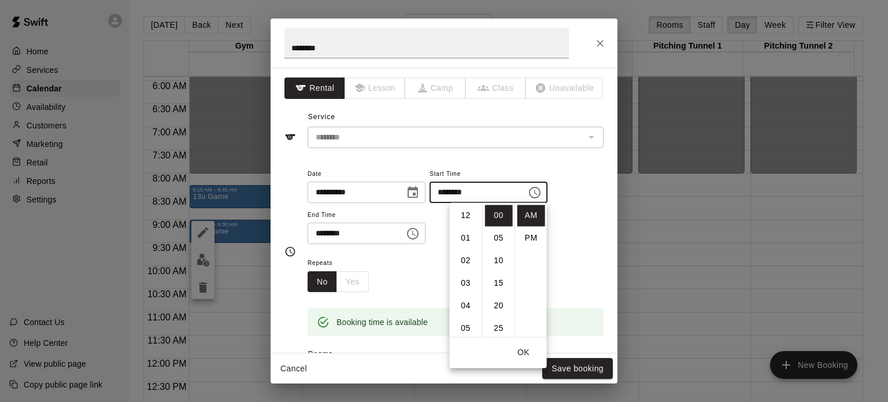
scroll to position [203, 0]
click at [512, 210] on ul "00 05 10 15 20 25 30 35 40 45 50 55" at bounding box center [498, 269] width 32 height 134
click at [479, 209] on ul "12 01 02 03 04 05 06 07 08 09 10 11" at bounding box center [466, 269] width 32 height 134
click at [469, 214] on li "08" at bounding box center [466, 215] width 28 height 21
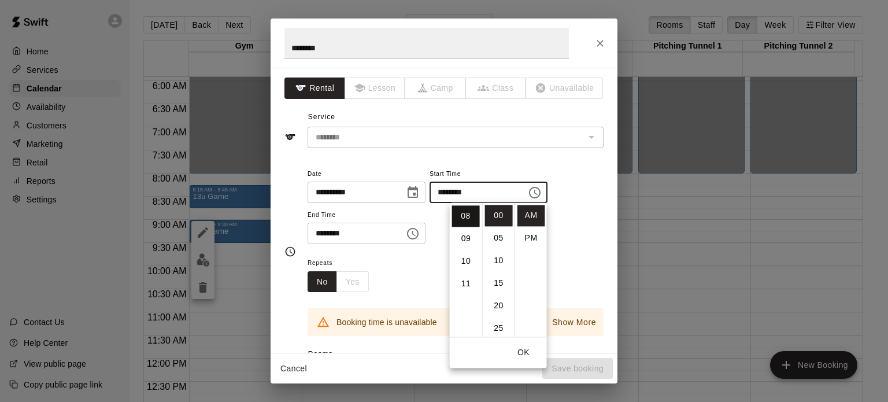
scroll to position [180, 0]
click at [511, 274] on ul "00 05 10 15 20 25 30 35 40 45 50 55" at bounding box center [498, 269] width 32 height 134
click at [497, 321] on li "45" at bounding box center [499, 325] width 28 height 21
type input "********"
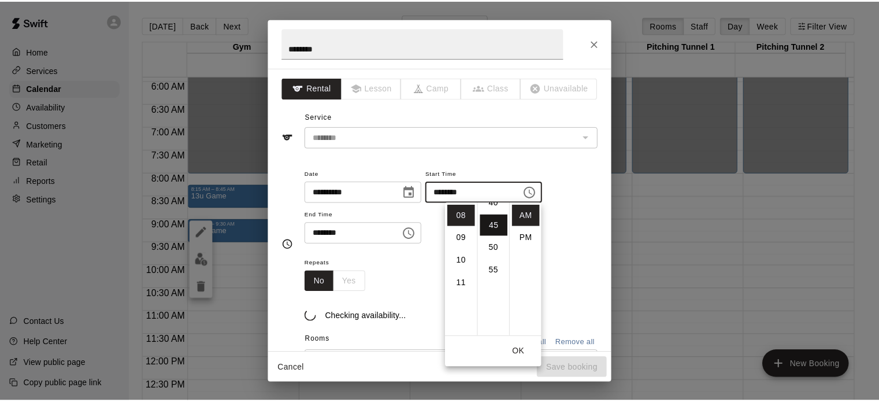
scroll to position [203, 0]
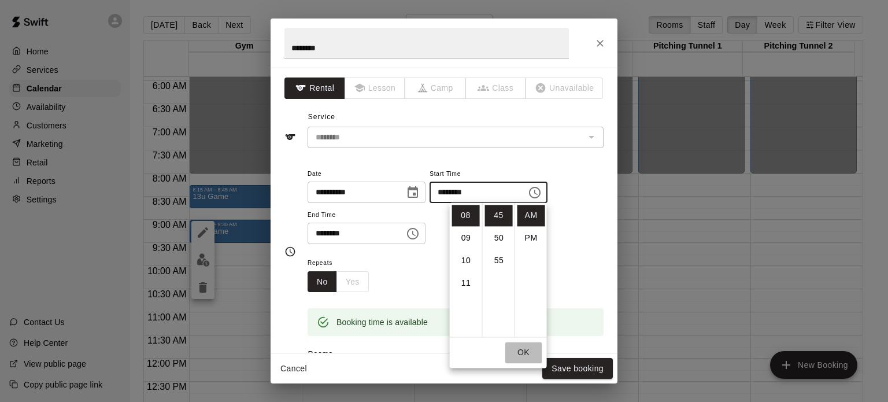
click at [532, 349] on button "OK" at bounding box center [523, 352] width 37 height 21
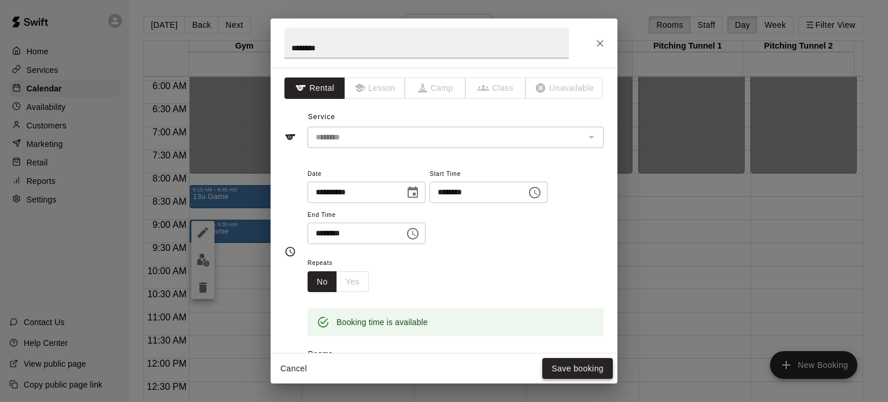
click at [586, 368] on button "Save booking" at bounding box center [577, 368] width 71 height 21
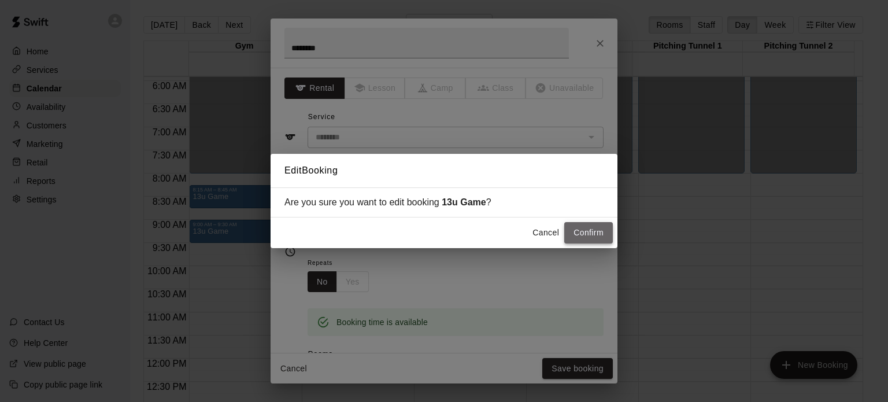
click at [588, 233] on button "Confirm" at bounding box center [588, 232] width 49 height 21
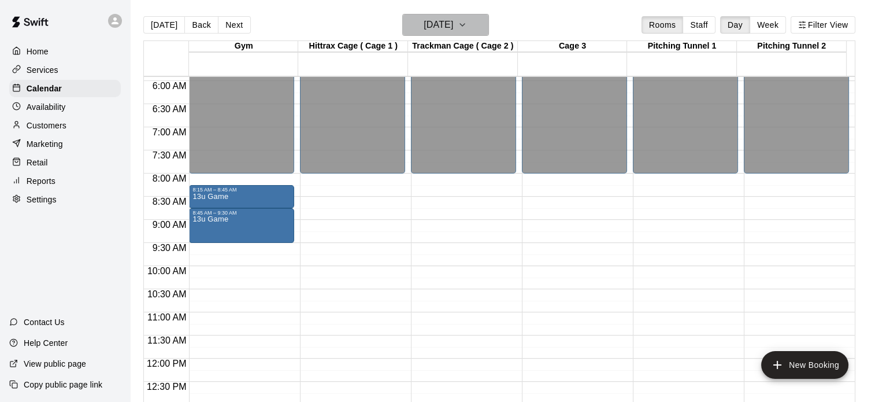
click at [467, 28] on icon "button" at bounding box center [462, 25] width 9 height 14
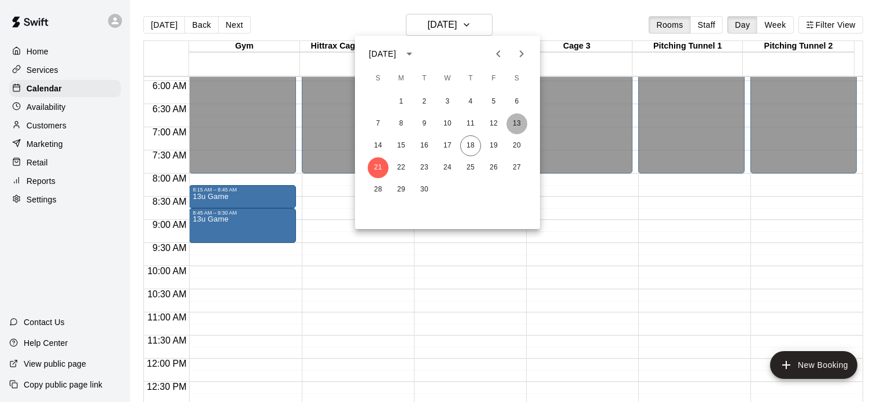
click at [516, 121] on button "13" at bounding box center [516, 123] width 21 height 21
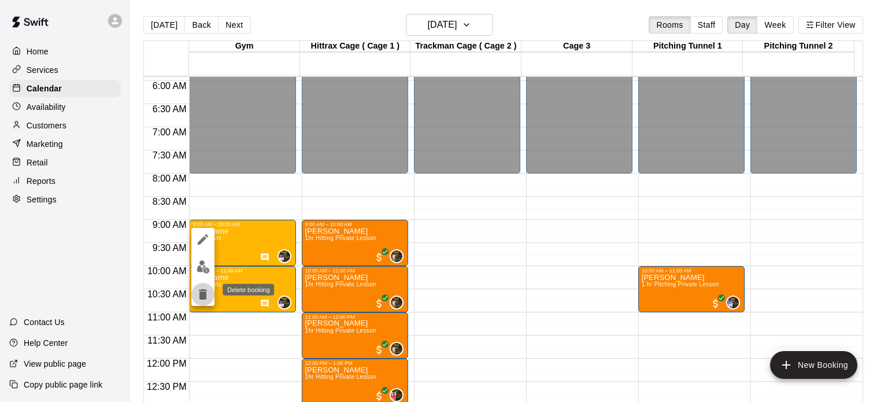
click at [204, 288] on icon "delete" at bounding box center [203, 294] width 14 height 14
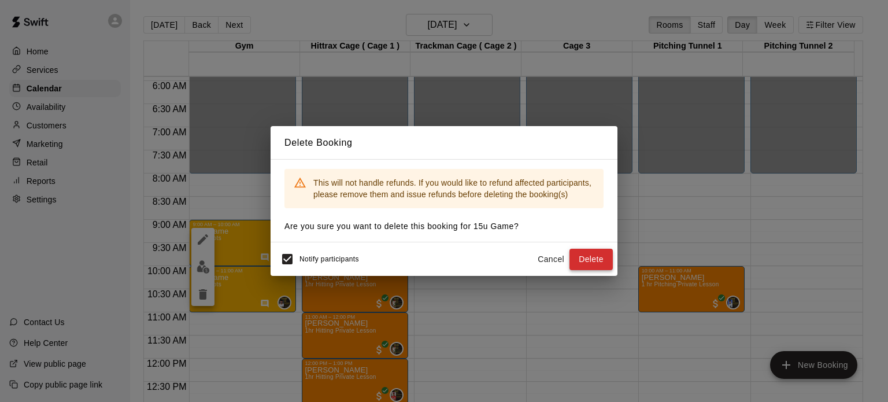
click at [592, 254] on button "Delete" at bounding box center [590, 259] width 43 height 21
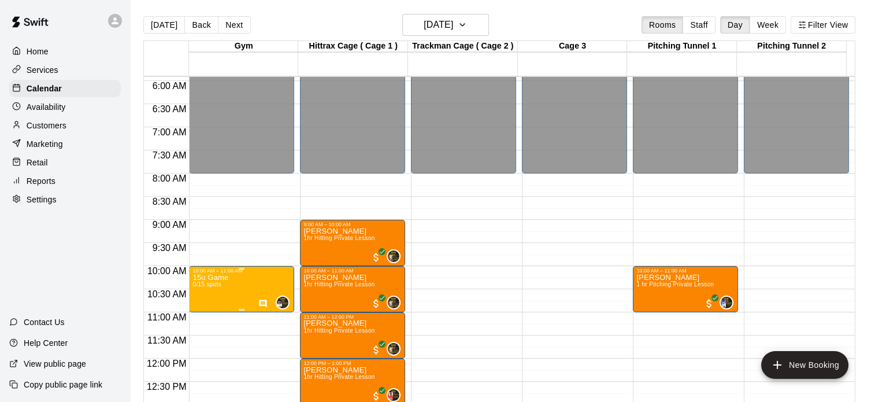
click at [244, 266] on div "10:00 AM – 11:00 AM 15u Game 0/15 spots 0" at bounding box center [241, 289] width 105 height 46
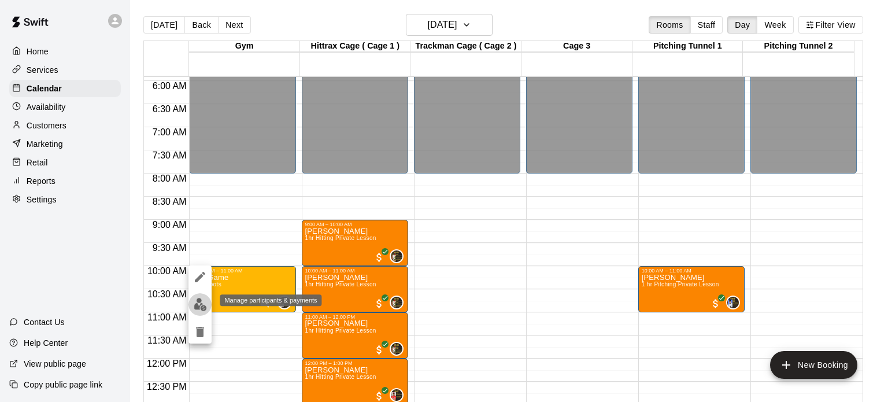
click at [197, 302] on img "edit" at bounding box center [200, 304] width 13 height 13
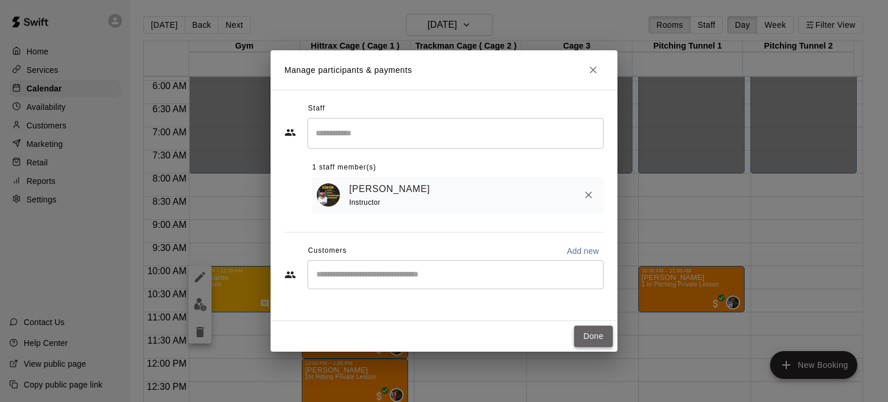
click at [600, 340] on button "Done" at bounding box center [593, 335] width 39 height 21
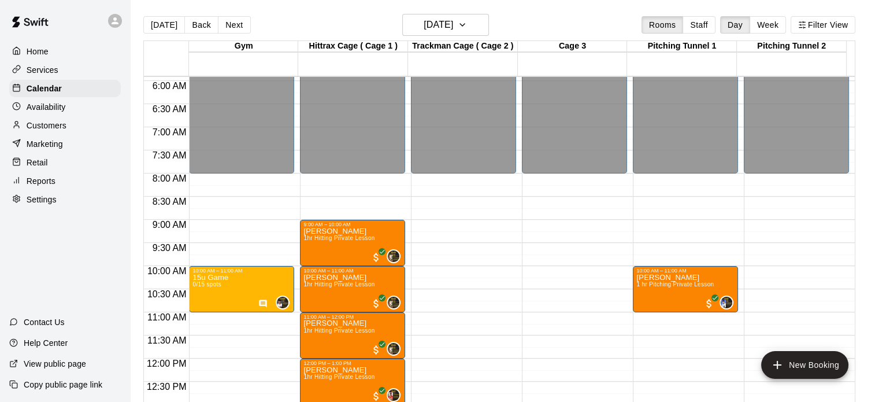
click at [240, 183] on div "12:00 AM – 8:00 AM Closed 10:00 AM – 11:00 AM 15u Game 0/15 spots 0 2:30 PM – 3…" at bounding box center [241, 358] width 105 height 1110
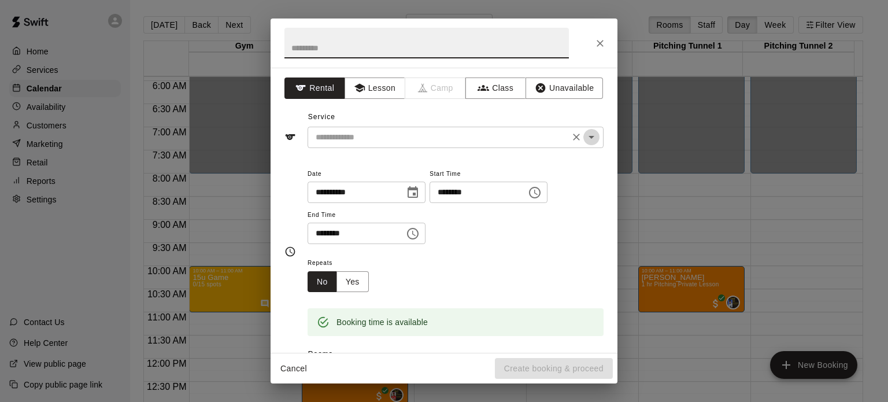
click at [584, 134] on icon "Open" at bounding box center [591, 137] width 14 height 14
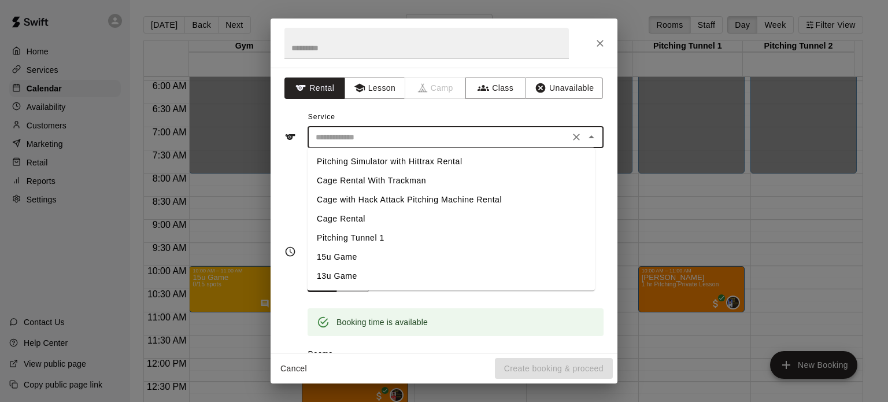
click at [347, 251] on li "15u Game" at bounding box center [451, 256] width 287 height 19
type input "********"
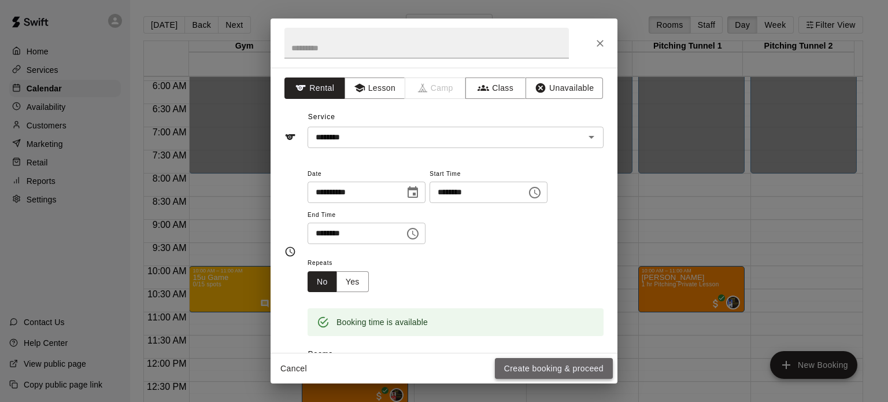
click at [554, 362] on button "Create booking & proceed" at bounding box center [554, 368] width 118 height 21
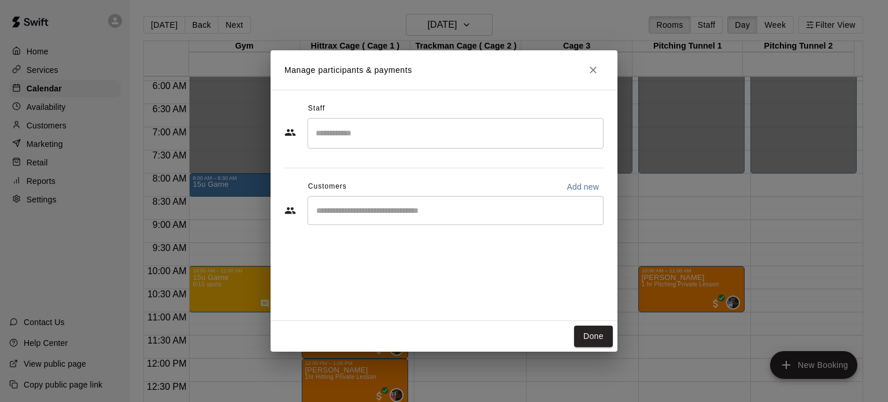
click at [365, 145] on div "​" at bounding box center [456, 133] width 296 height 31
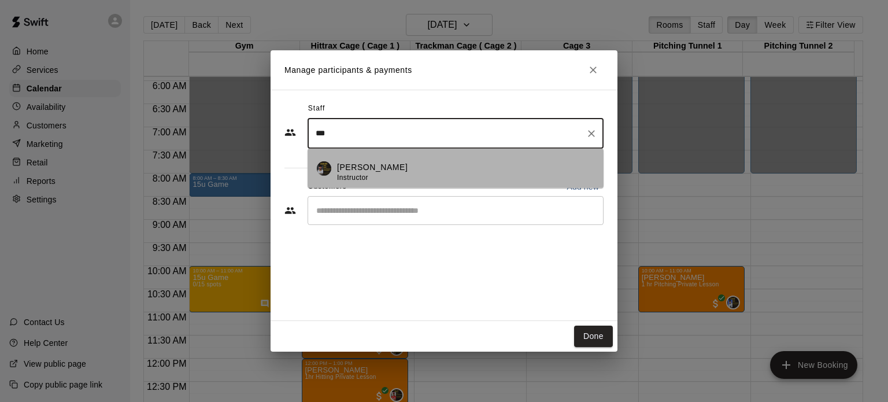
click at [370, 169] on p "[PERSON_NAME]" at bounding box center [372, 167] width 71 height 12
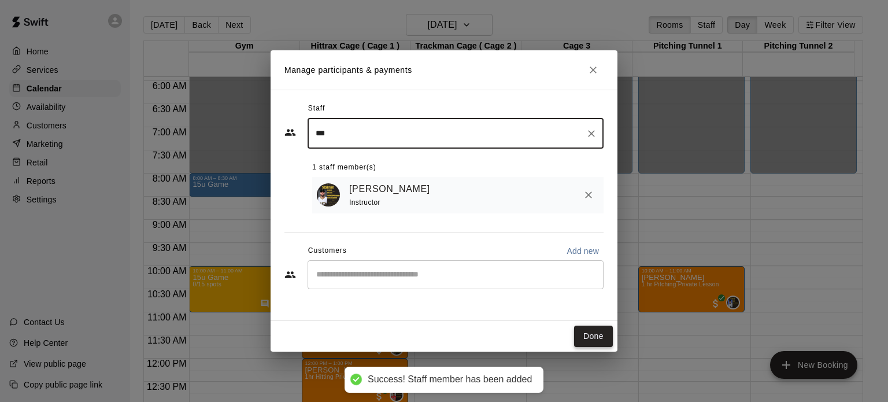
type input "***"
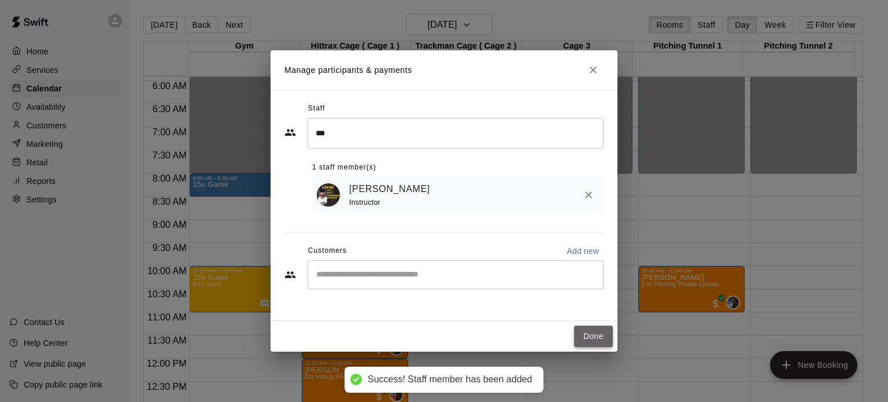
click at [605, 335] on button "Done" at bounding box center [593, 335] width 39 height 21
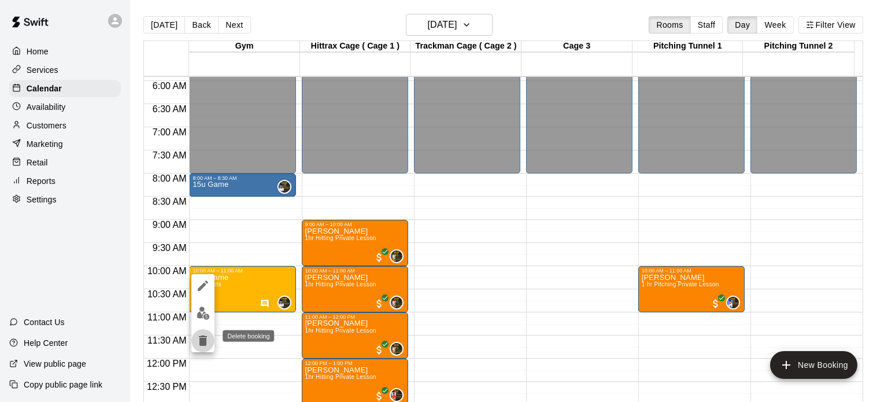
click at [201, 334] on icon "delete" at bounding box center [203, 341] width 14 height 14
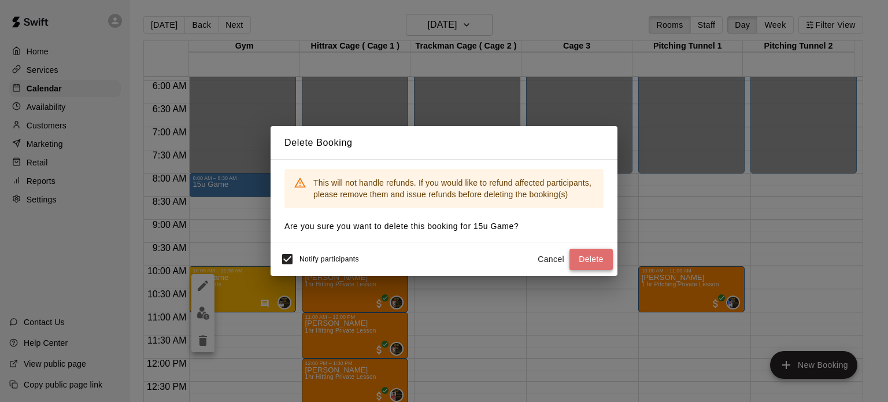
click at [592, 254] on button "Delete" at bounding box center [590, 259] width 43 height 21
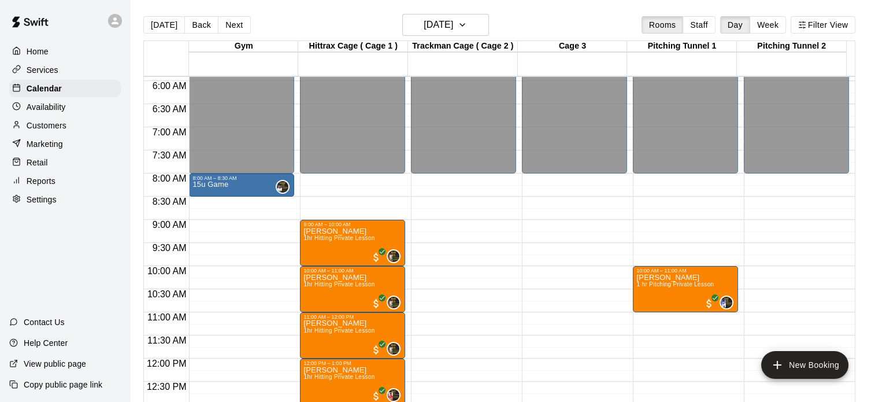
click at [233, 201] on div "12:00 AM – 8:00 AM Closed 8:00 AM – 8:30 AM 15u Game 0 2:30 PM – 3:00 PM [PERSO…" at bounding box center [241, 358] width 105 height 1110
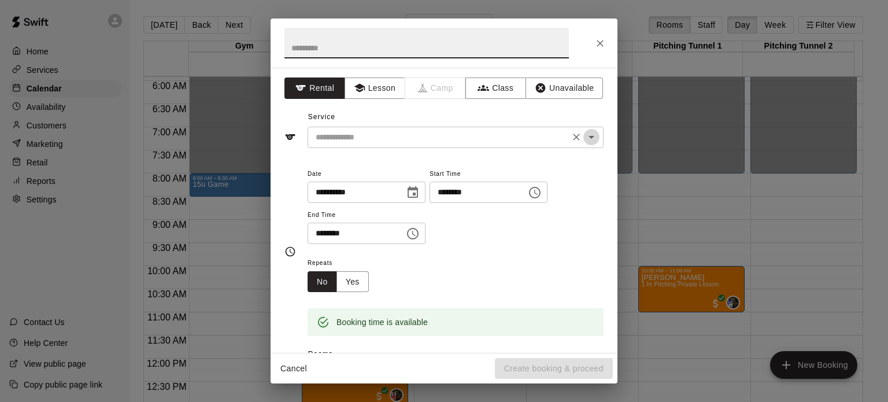
click at [586, 139] on icon "Open" at bounding box center [591, 137] width 14 height 14
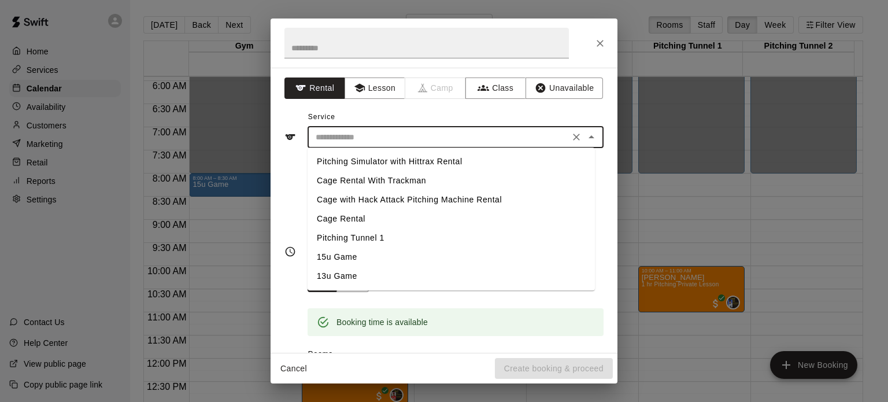
click at [335, 254] on li "15u Game" at bounding box center [451, 256] width 287 height 19
type input "********"
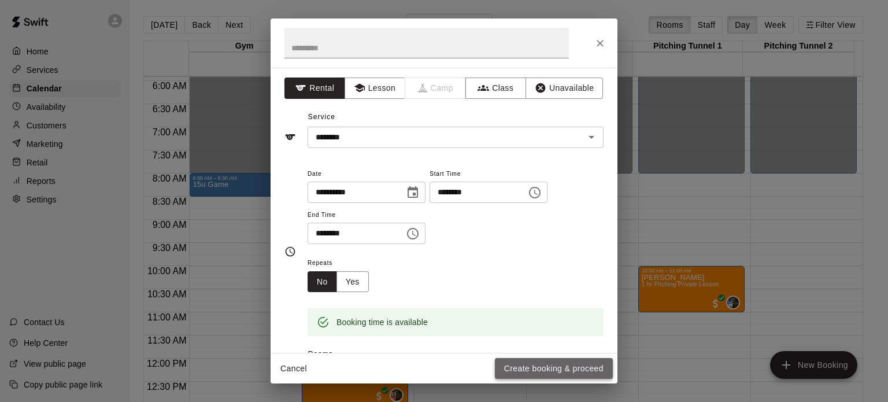
click at [566, 367] on button "Create booking & proceed" at bounding box center [554, 368] width 118 height 21
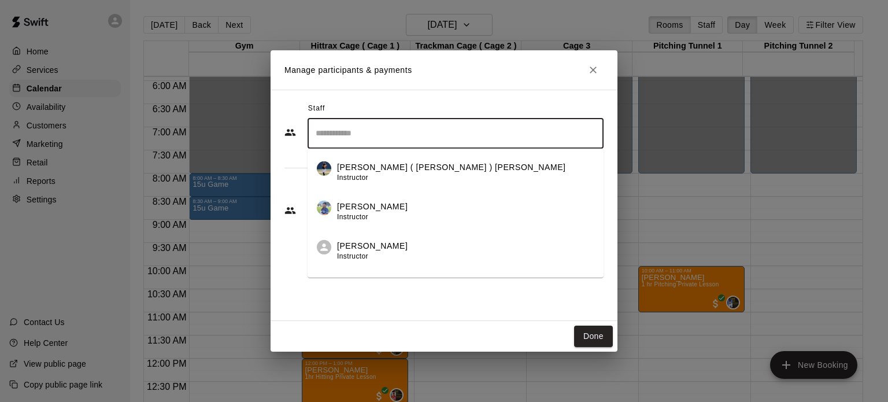
click at [452, 134] on input "Search staff" at bounding box center [456, 133] width 286 height 20
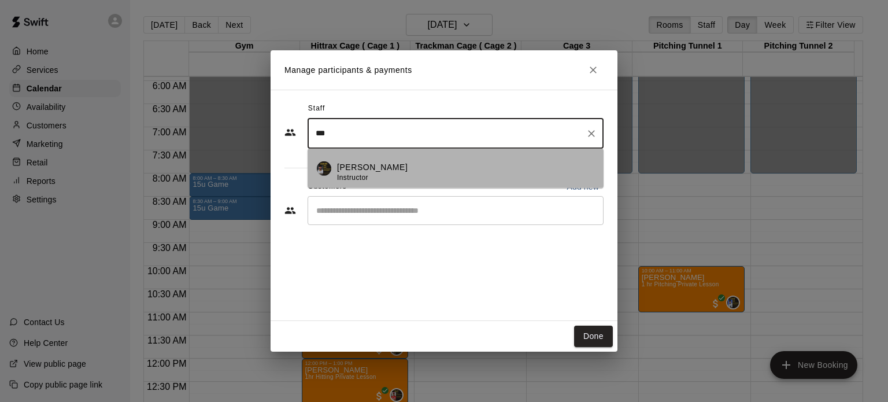
click at [388, 164] on p "[PERSON_NAME]" at bounding box center [372, 167] width 71 height 12
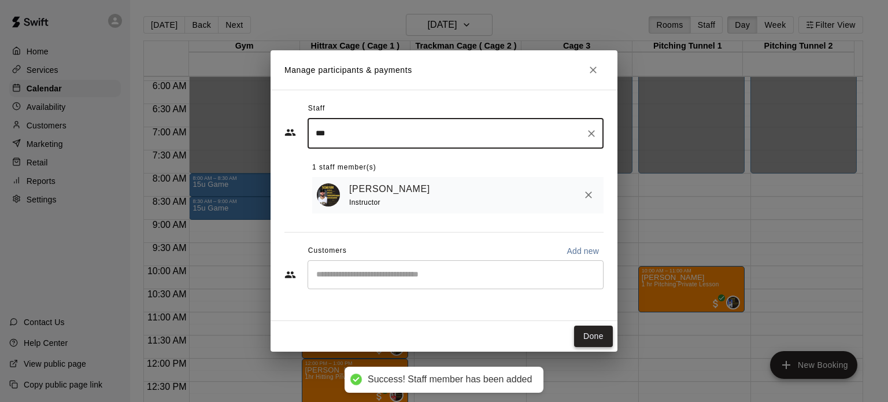
type input "***"
click at [599, 336] on button "Done" at bounding box center [593, 335] width 39 height 21
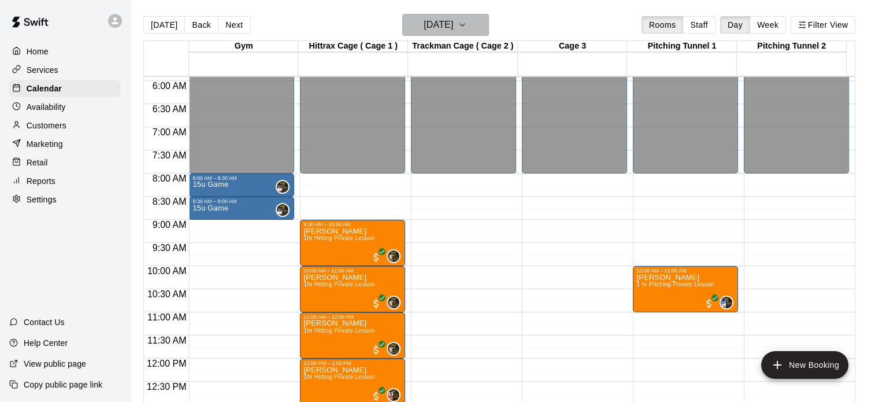
click at [467, 21] on icon "button" at bounding box center [462, 25] width 9 height 14
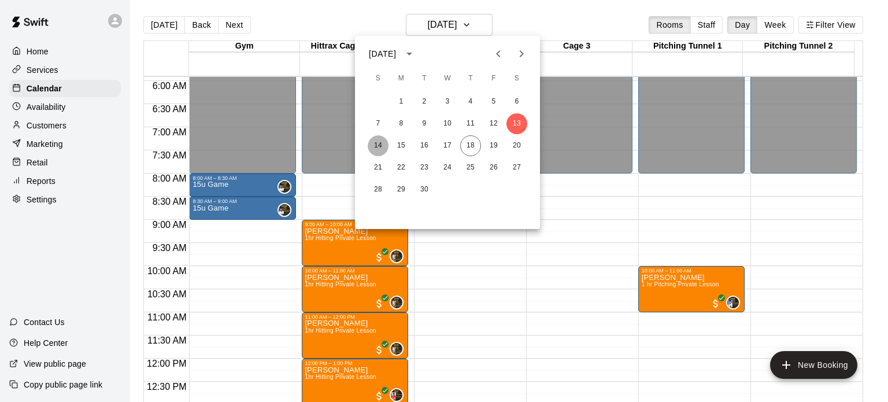
click at [381, 141] on button "14" at bounding box center [378, 145] width 21 height 21
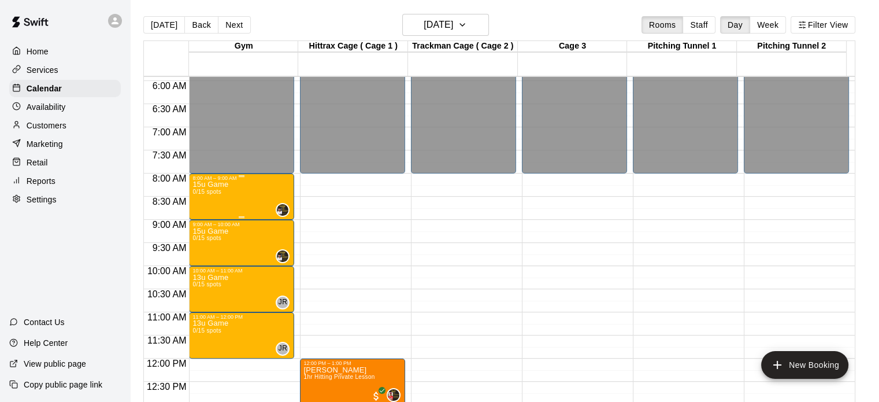
click at [272, 197] on div "15u Game 0/15 spots 0" at bounding box center [241, 382] width 98 height 402
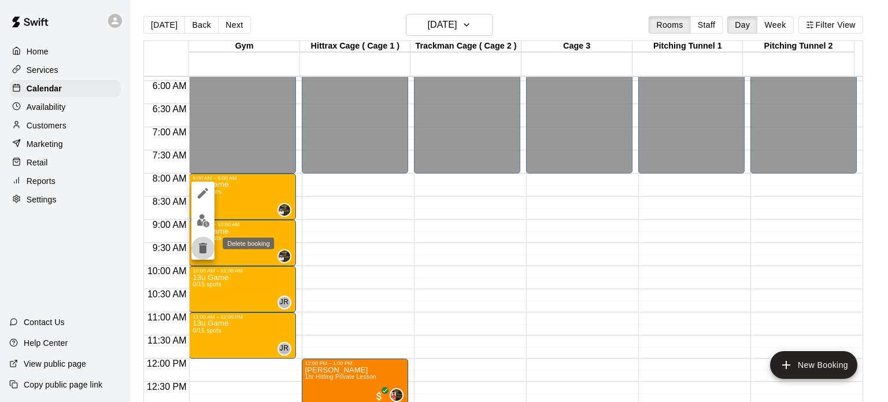
click at [205, 246] on icon "delete" at bounding box center [203, 248] width 8 height 10
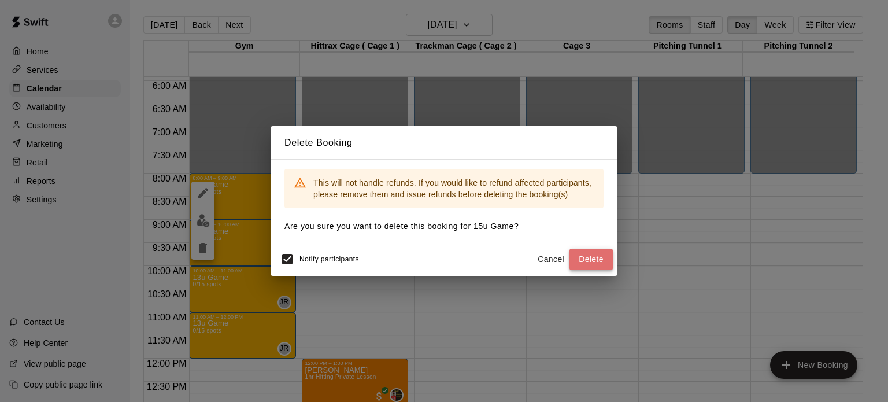
click at [594, 261] on button "Delete" at bounding box center [590, 259] width 43 height 21
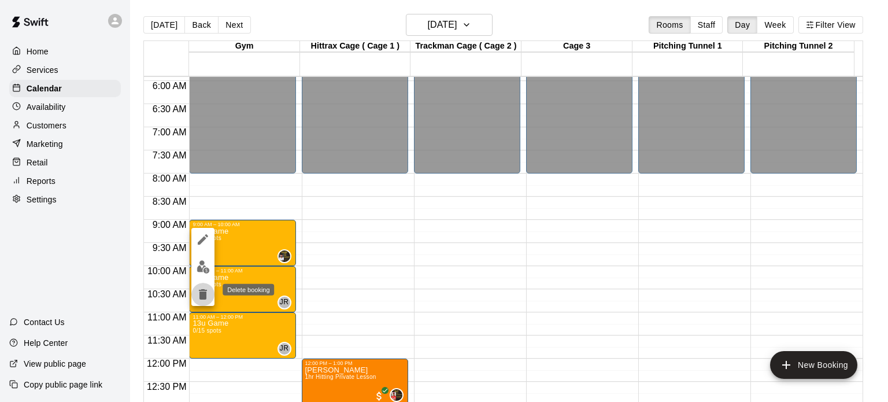
click at [207, 294] on icon "delete" at bounding box center [203, 294] width 14 height 14
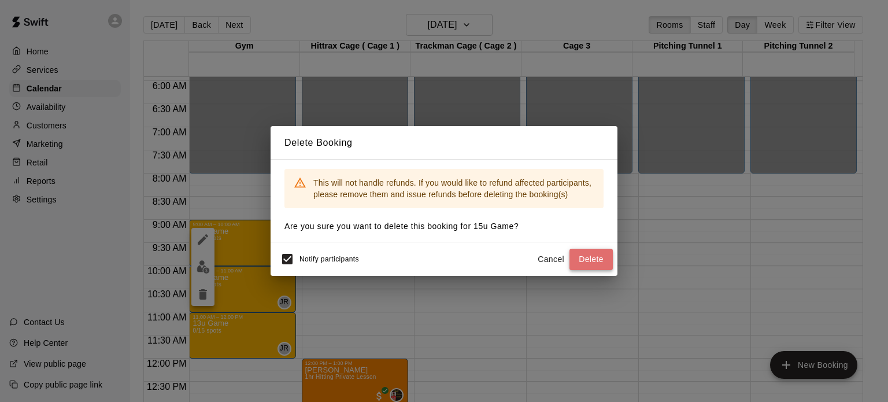
click at [588, 258] on button "Delete" at bounding box center [590, 259] width 43 height 21
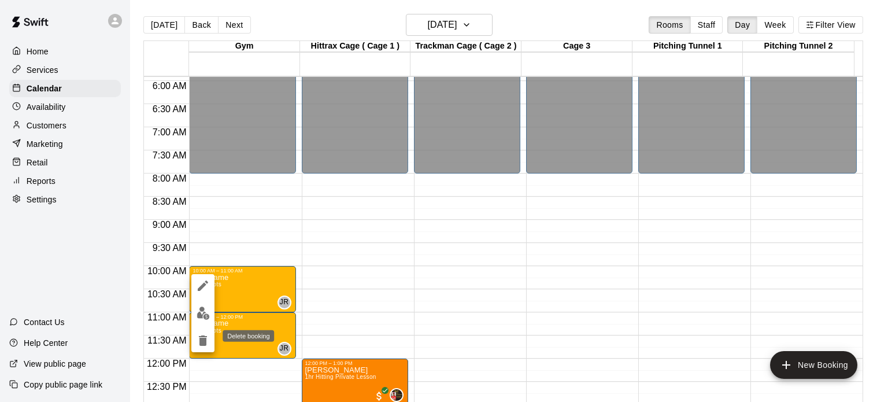
click at [205, 339] on icon "delete" at bounding box center [203, 340] width 8 height 10
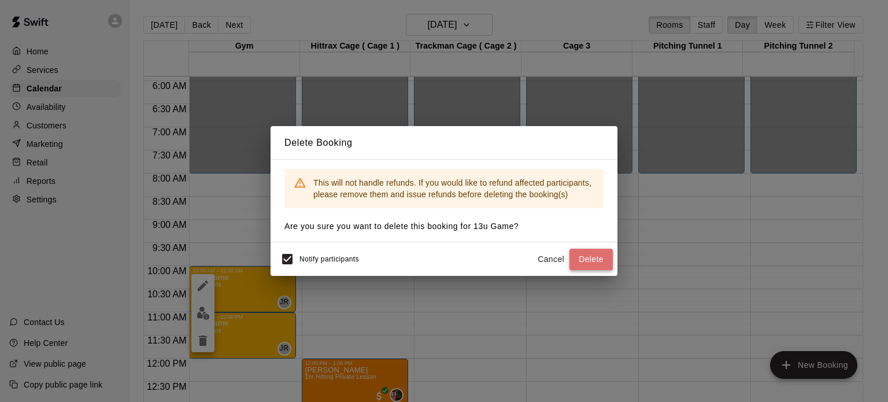
click at [604, 258] on button "Delete" at bounding box center [590, 259] width 43 height 21
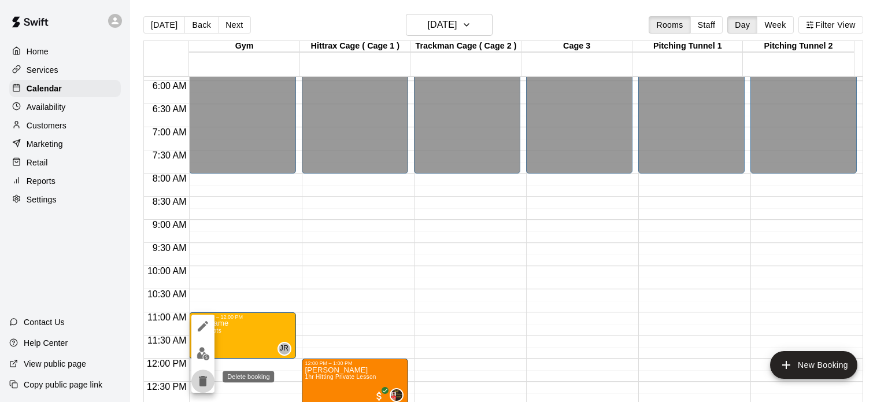
click at [204, 376] on icon "delete" at bounding box center [203, 381] width 8 height 10
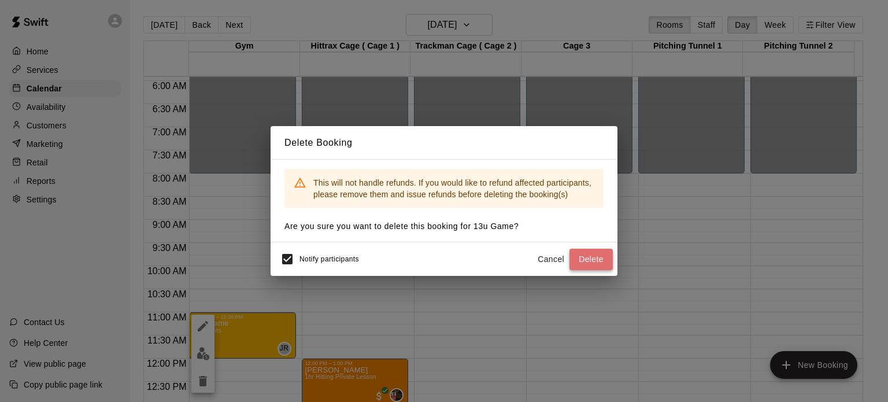
click at [601, 260] on button "Delete" at bounding box center [590, 259] width 43 height 21
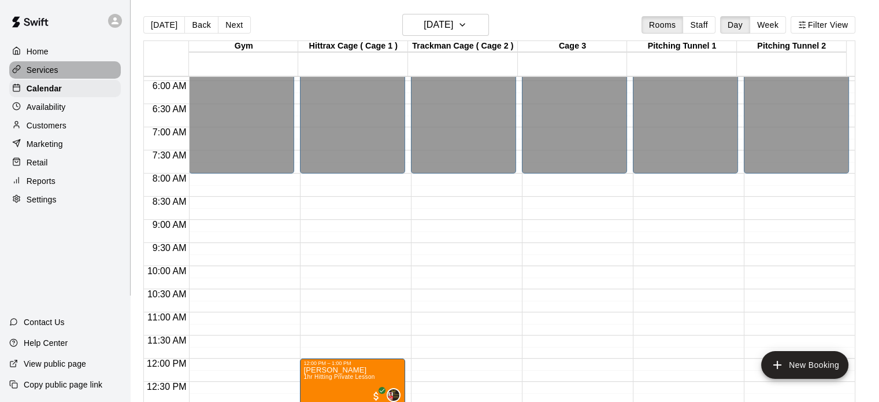
click at [28, 74] on p "Services" at bounding box center [43, 70] width 32 height 12
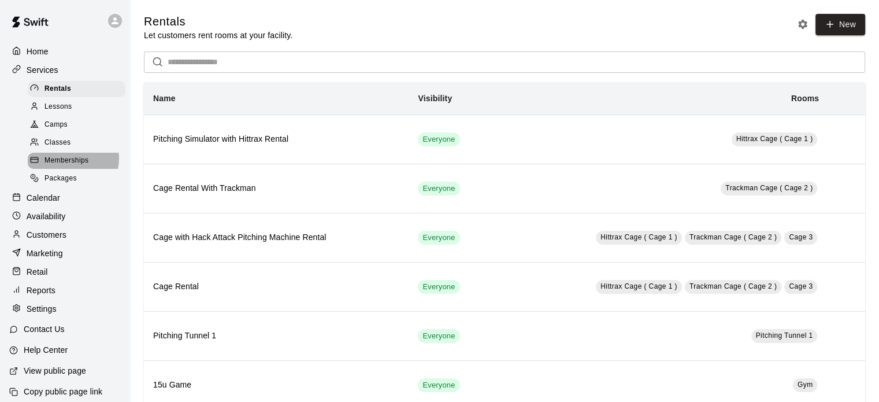
click at [69, 164] on span "Memberships" at bounding box center [67, 161] width 44 height 12
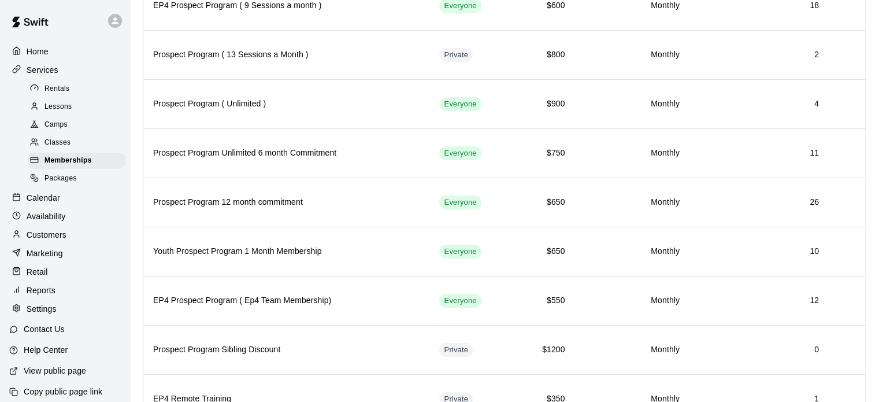
scroll to position [130, 0]
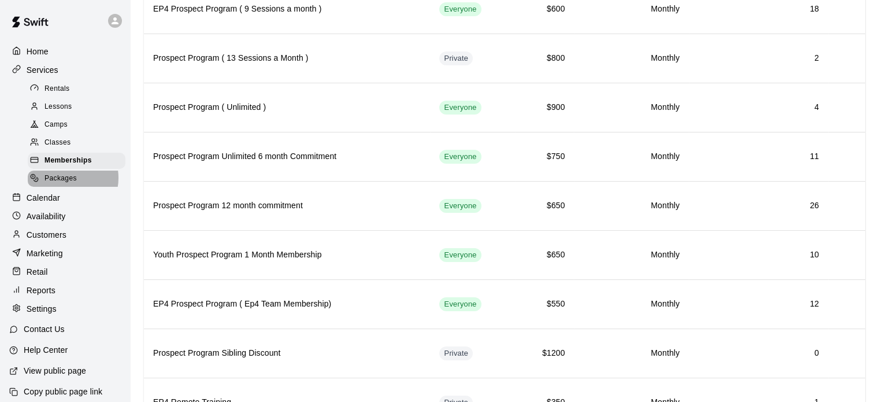
click at [67, 184] on span "Packages" at bounding box center [61, 179] width 32 height 12
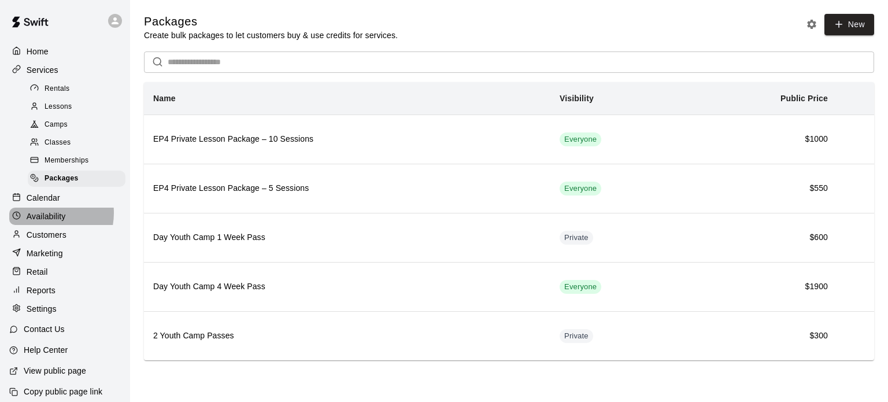
click at [42, 221] on p "Availability" at bounding box center [46, 216] width 39 height 12
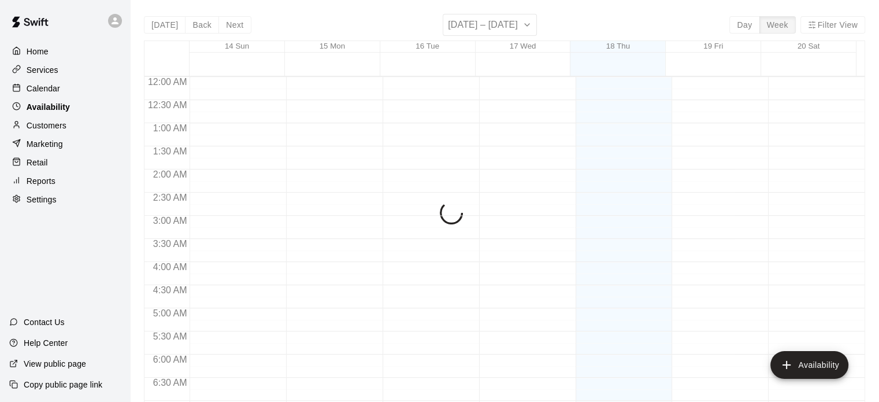
scroll to position [771, 0]
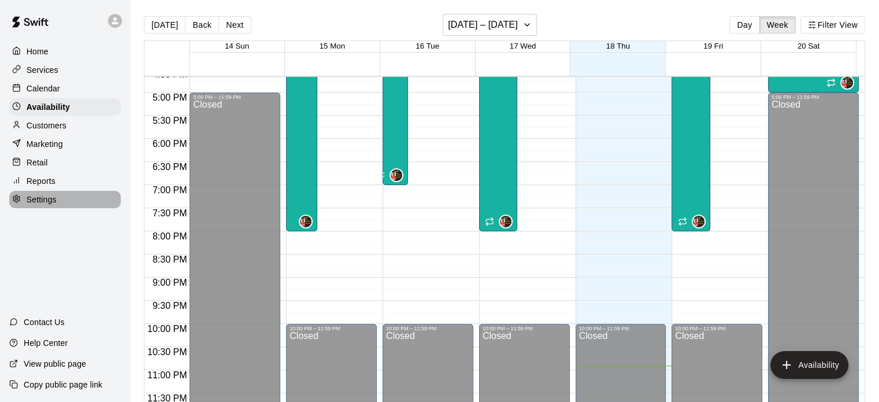
click at [51, 205] on p "Settings" at bounding box center [42, 200] width 30 height 12
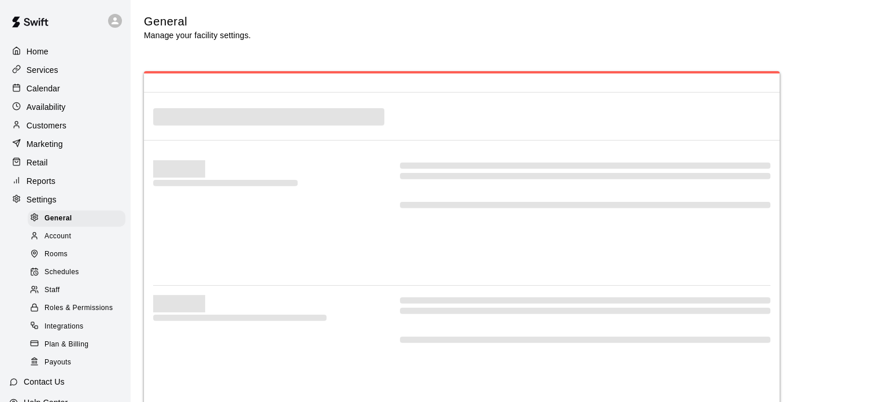
select select "**"
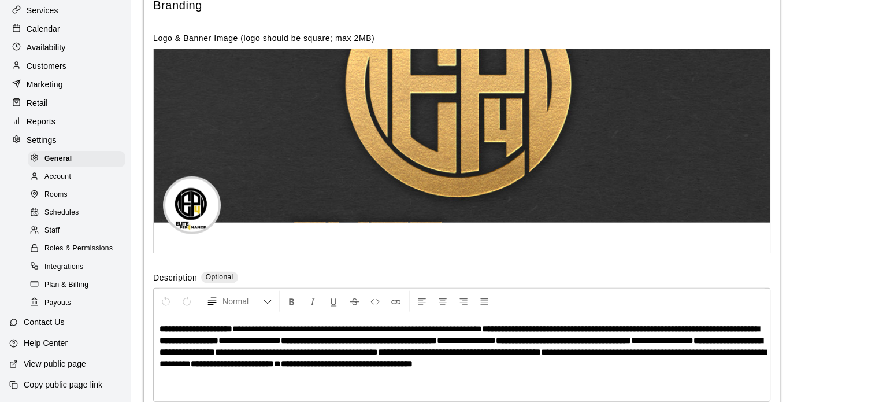
scroll to position [76, 0]
click at [62, 263] on span "Integrations" at bounding box center [64, 267] width 39 height 12
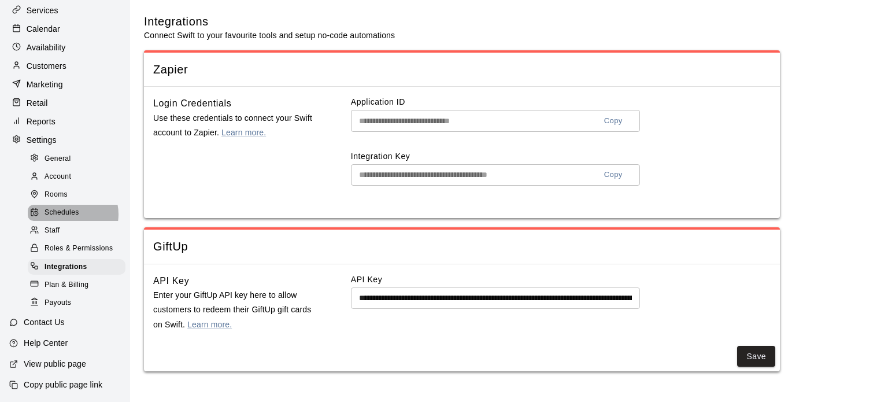
click at [68, 208] on span "Schedules" at bounding box center [62, 213] width 35 height 12
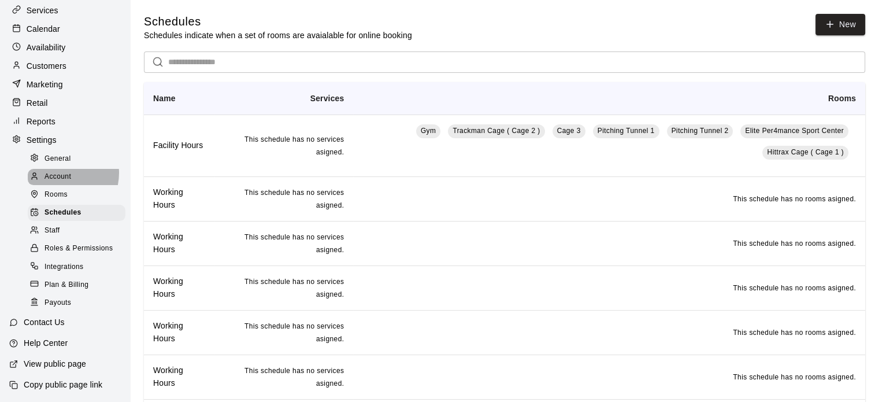
click at [60, 171] on span "Account" at bounding box center [58, 177] width 27 height 12
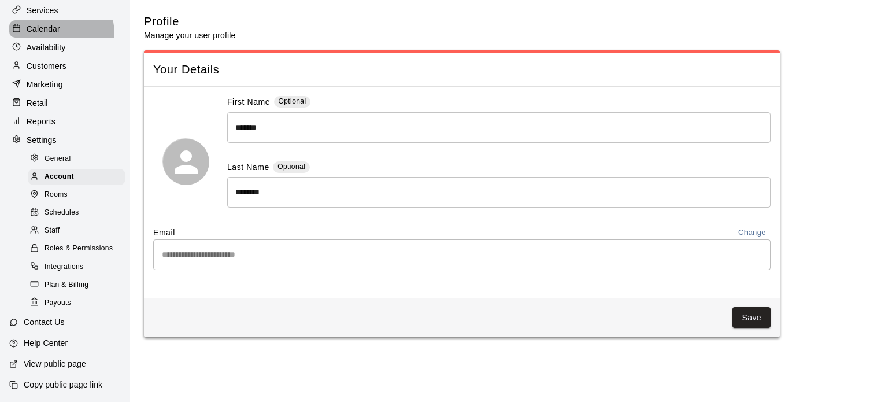
click at [43, 23] on p "Calendar" at bounding box center [44, 29] width 34 height 12
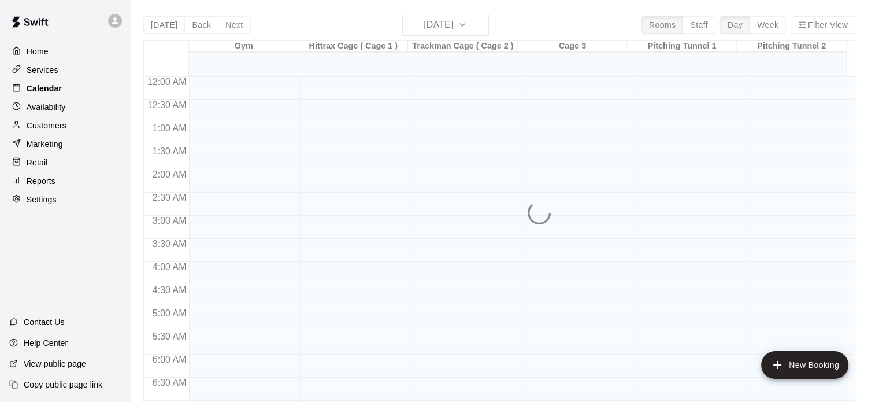
scroll to position [736, 0]
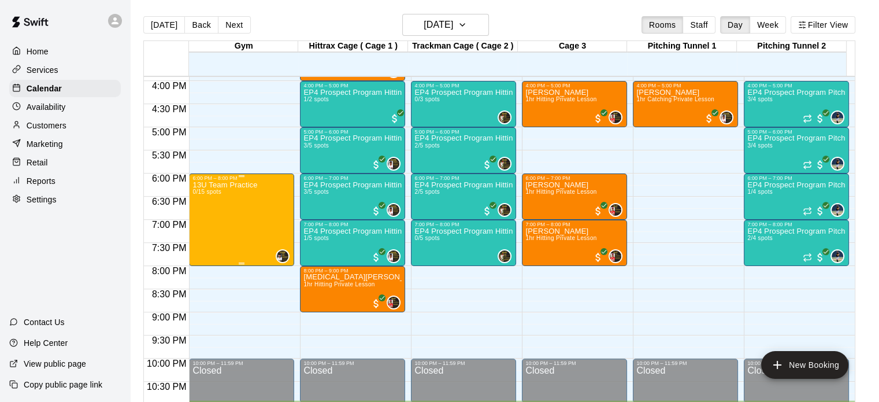
click at [247, 213] on div "13U Team Practice 0/15 spots" at bounding box center [224, 382] width 65 height 402
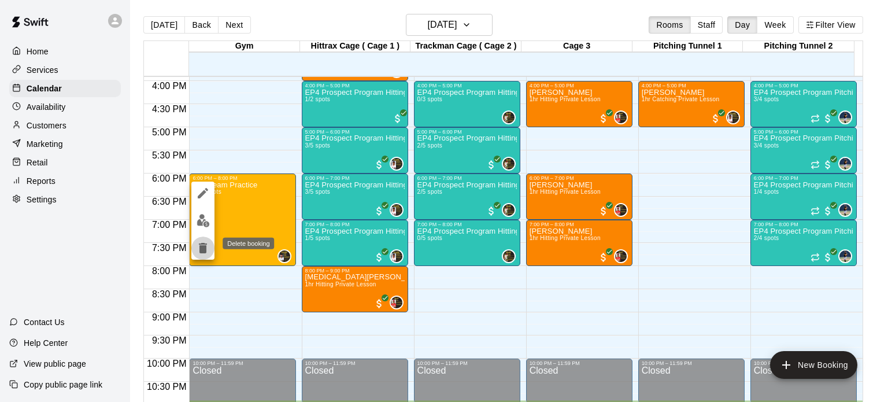
click at [206, 249] on icon "delete" at bounding box center [203, 248] width 14 height 14
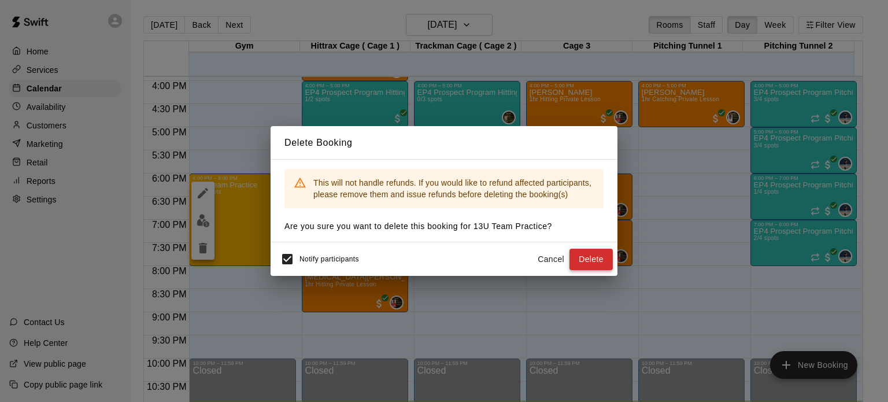
click at [592, 254] on button "Delete" at bounding box center [590, 259] width 43 height 21
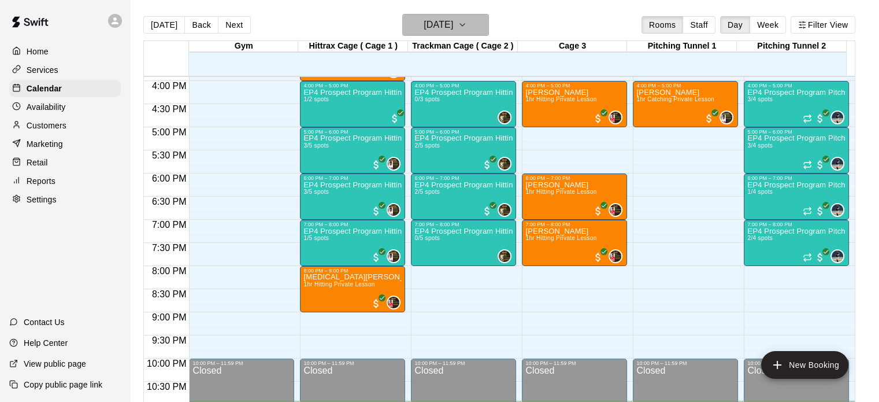
click at [467, 20] on icon "button" at bounding box center [462, 25] width 9 height 14
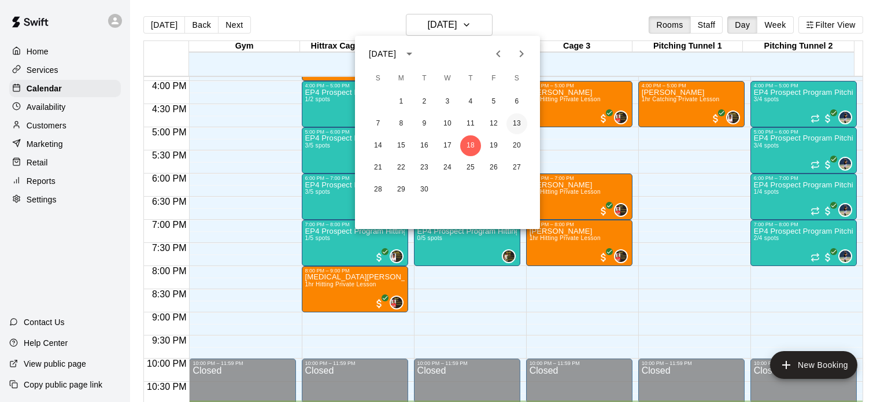
click at [516, 124] on button "13" at bounding box center [516, 123] width 21 height 21
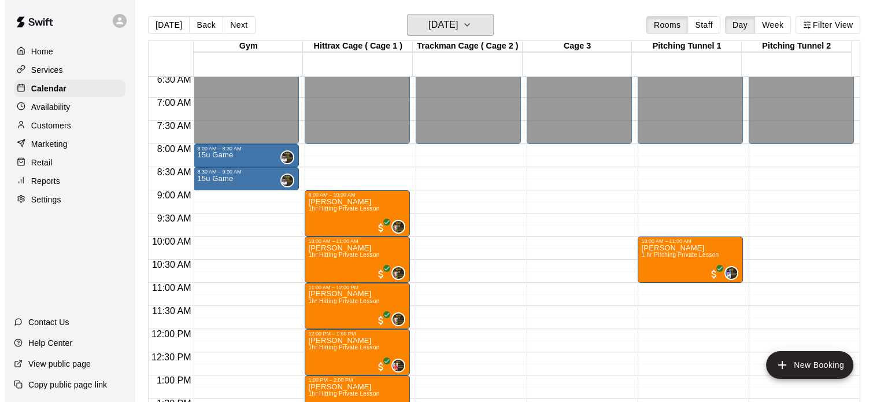
scroll to position [297, 0]
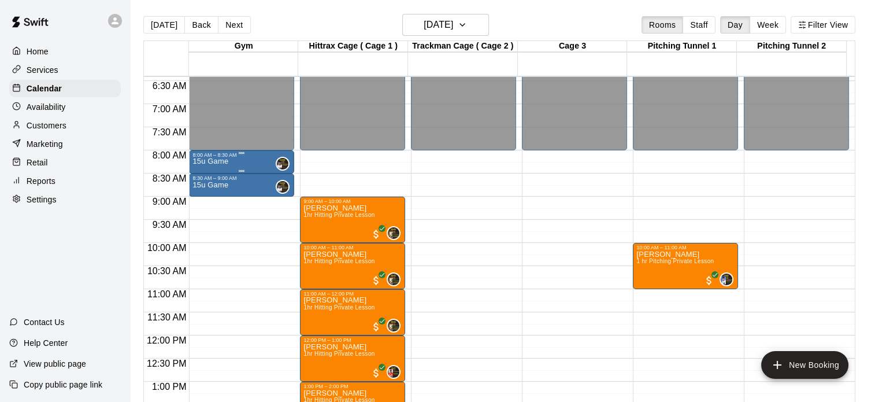
click at [247, 164] on div "15u Game 0" at bounding box center [241, 359] width 98 height 402
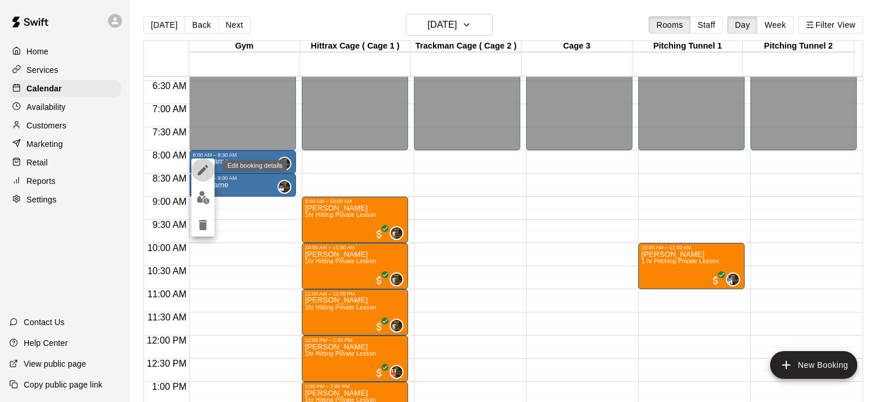
click at [199, 172] on icon "edit" at bounding box center [203, 170] width 10 height 10
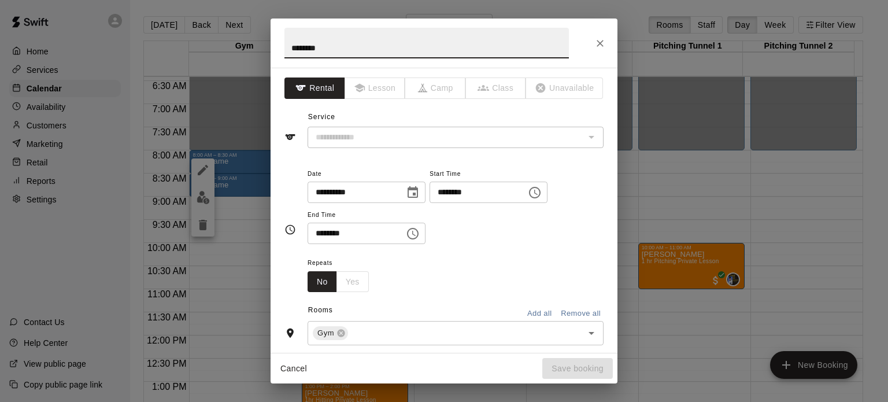
type input "********"
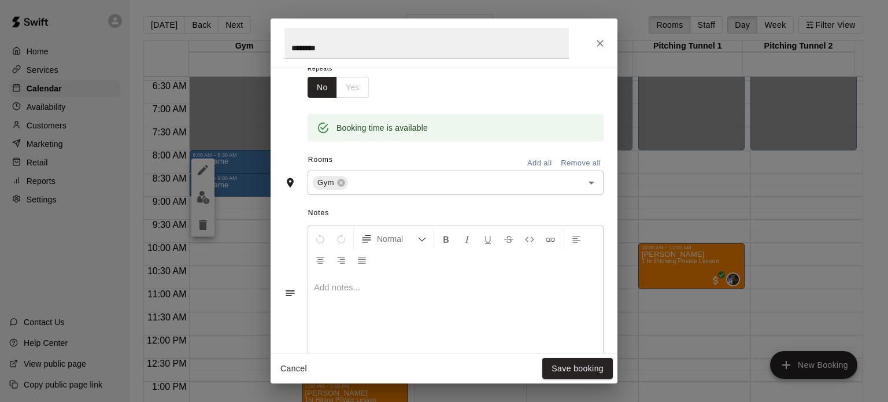
scroll to position [216, 0]
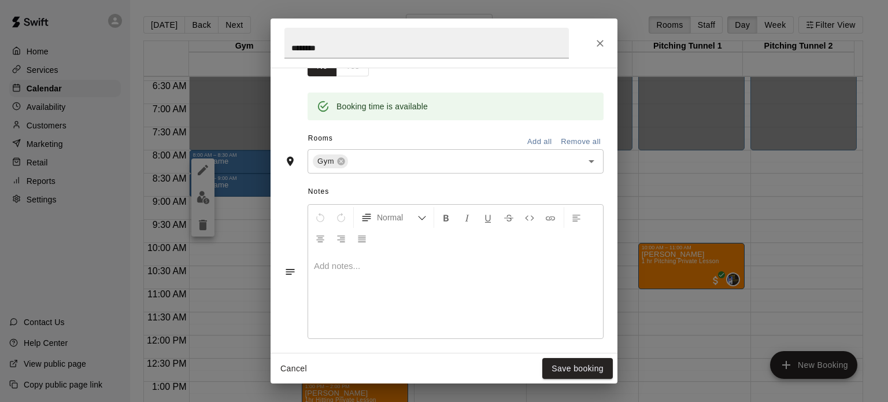
click at [399, 290] on div at bounding box center [455, 294] width 295 height 87
click at [578, 374] on button "Save booking" at bounding box center [577, 368] width 71 height 21
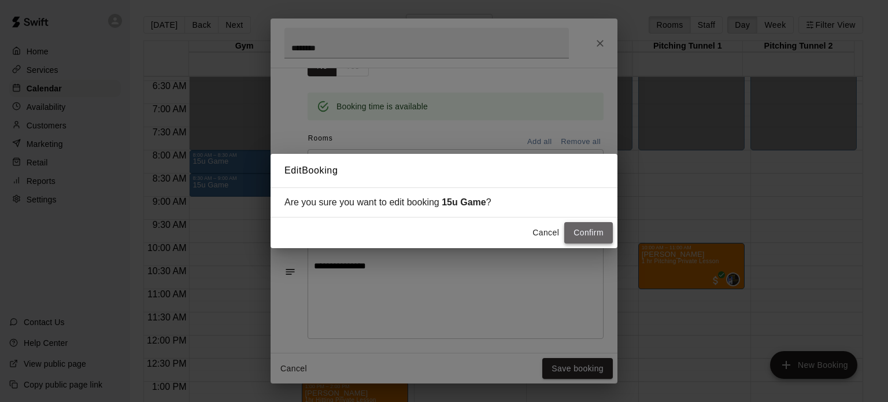
click at [592, 234] on button "Confirm" at bounding box center [588, 232] width 49 height 21
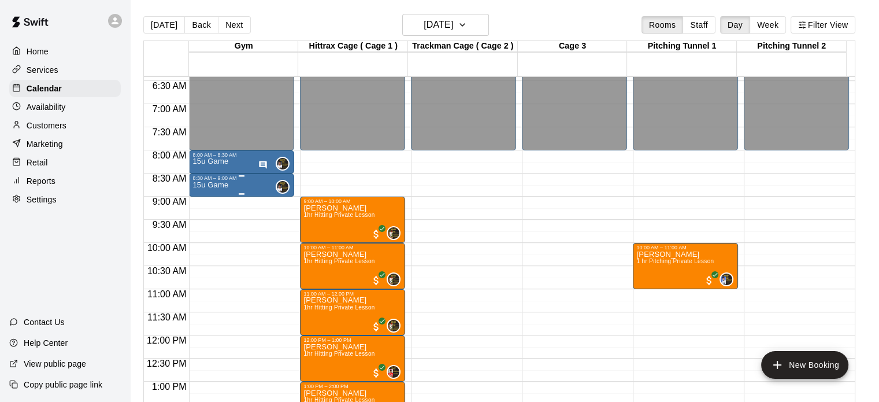
click at [240, 186] on div "15u Game 0" at bounding box center [241, 382] width 98 height 402
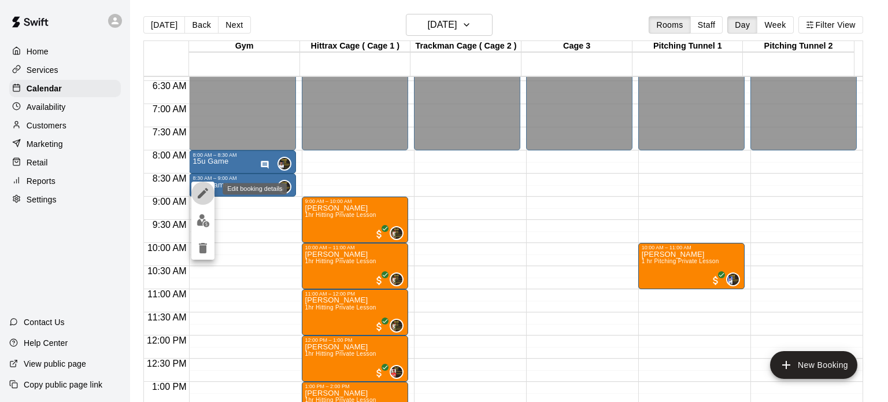
click at [203, 195] on icon "edit" at bounding box center [203, 193] width 10 height 10
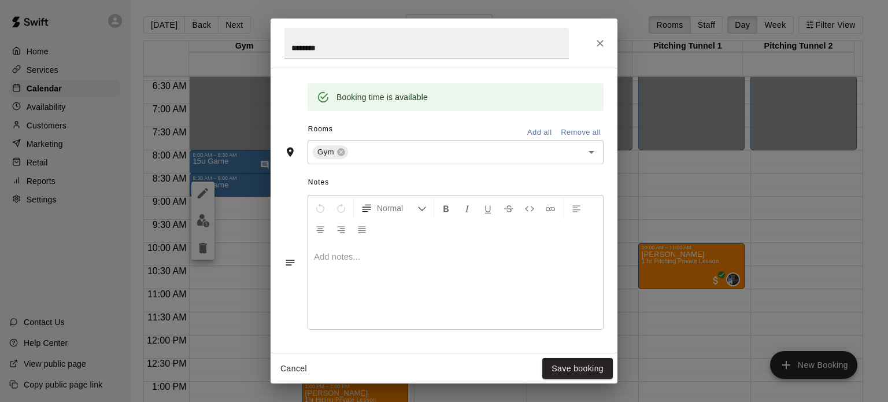
scroll to position [226, 0]
click at [470, 260] on p at bounding box center [455, 256] width 283 height 12
click at [589, 370] on button "Save booking" at bounding box center [577, 368] width 71 height 21
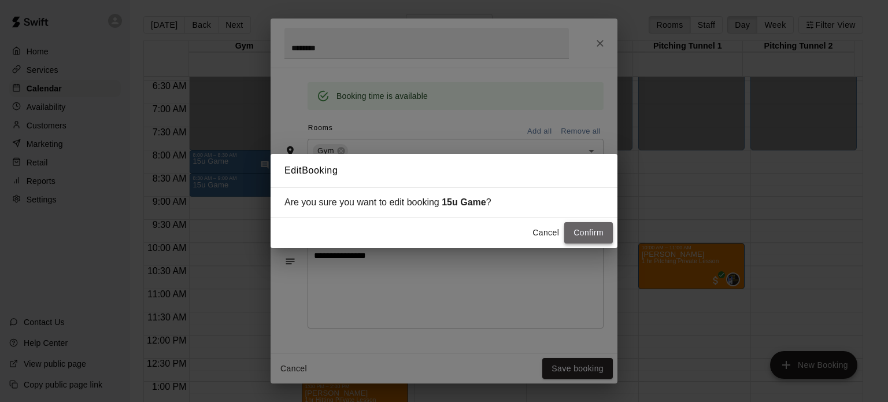
click at [603, 226] on button "Confirm" at bounding box center [588, 232] width 49 height 21
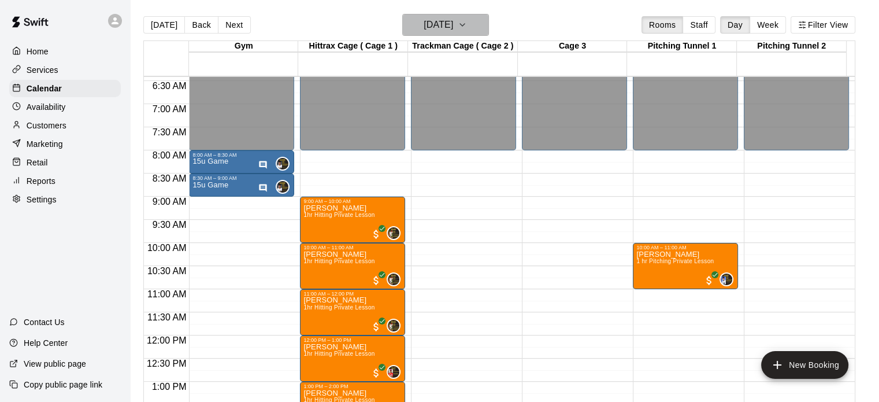
click at [479, 21] on button "[DATE]" at bounding box center [445, 25] width 87 height 22
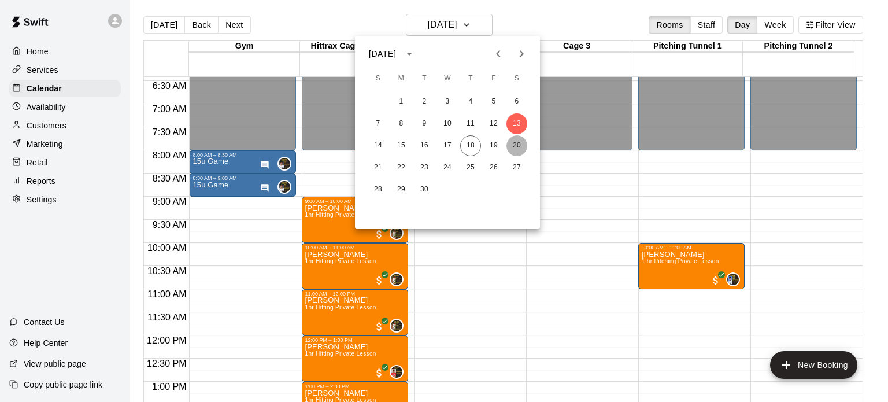
click at [521, 138] on button "20" at bounding box center [516, 145] width 21 height 21
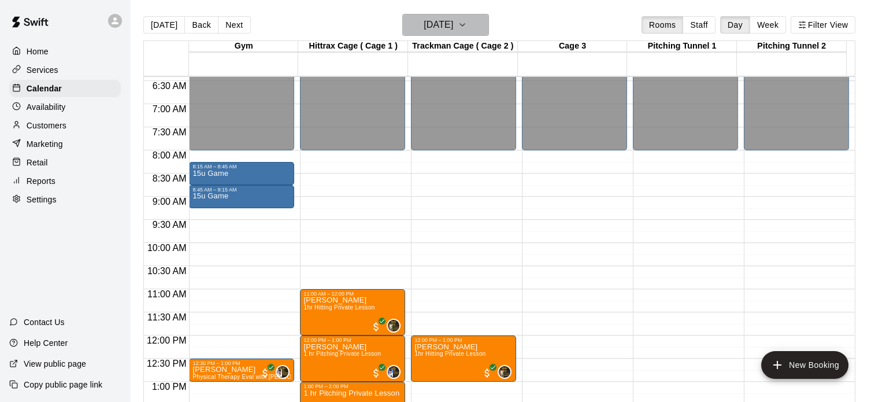
click at [467, 22] on icon "button" at bounding box center [462, 25] width 9 height 14
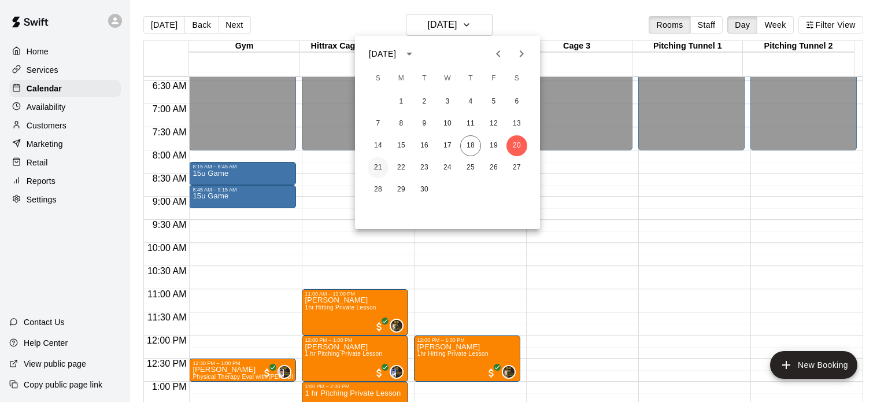
click at [381, 165] on button "21" at bounding box center [378, 167] width 21 height 21
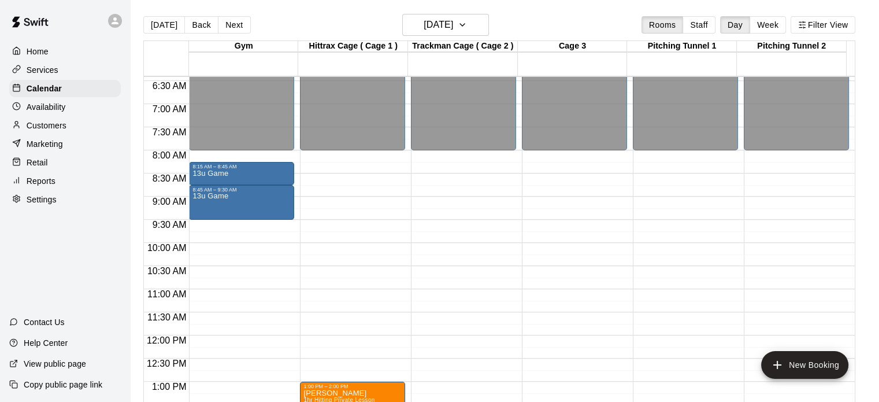
click at [231, 240] on div "12:00 AM – 8:00 AM Closed 8:15 AM – 8:45 AM 13u Game 8:45 AM – 9:30 AM 13u Game…" at bounding box center [241, 335] width 105 height 1110
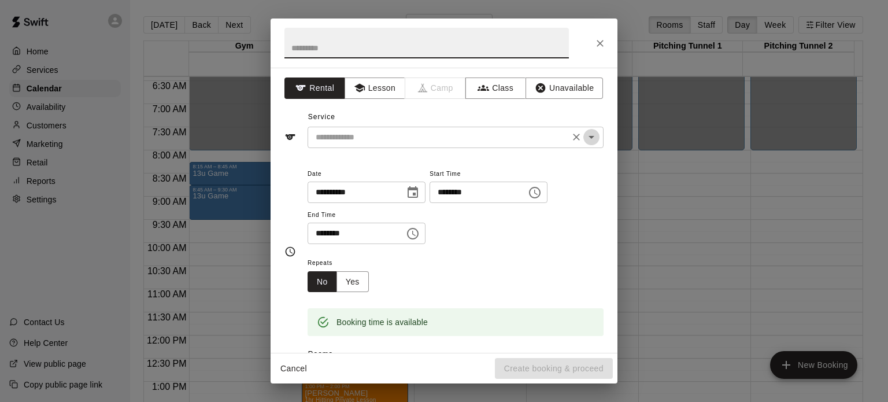
click at [585, 140] on icon "Open" at bounding box center [591, 137] width 14 height 14
click at [595, 43] on icon "Close" at bounding box center [600, 44] width 12 height 12
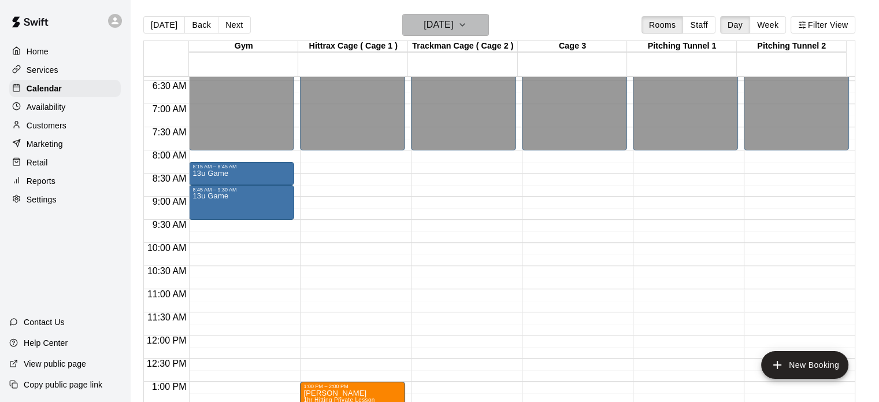
click at [467, 23] on icon "button" at bounding box center [462, 25] width 9 height 14
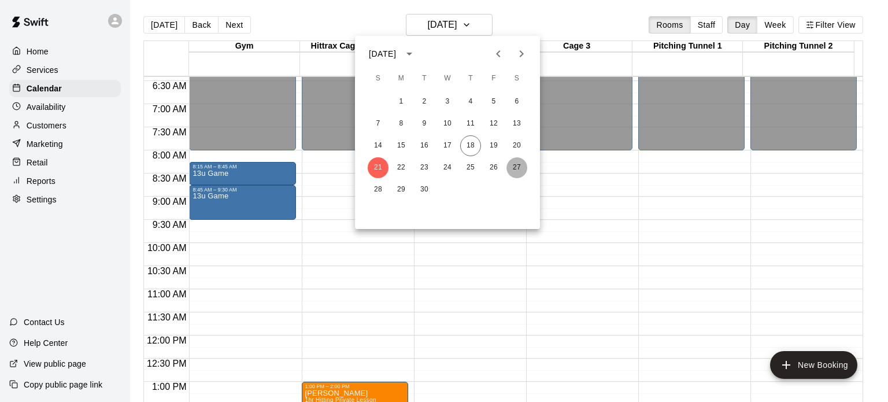
click at [516, 164] on button "27" at bounding box center [516, 167] width 21 height 21
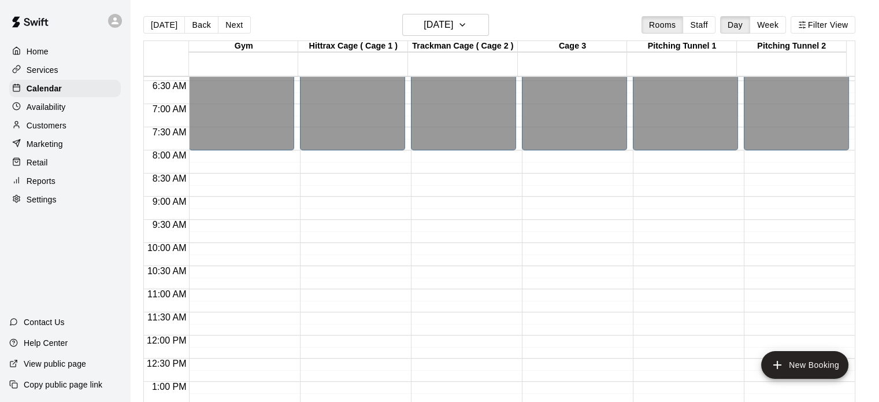
click at [246, 160] on div "12:00 AM – 8:00 AM Closed 5:00 PM – 11:59 PM Closed" at bounding box center [241, 335] width 105 height 1110
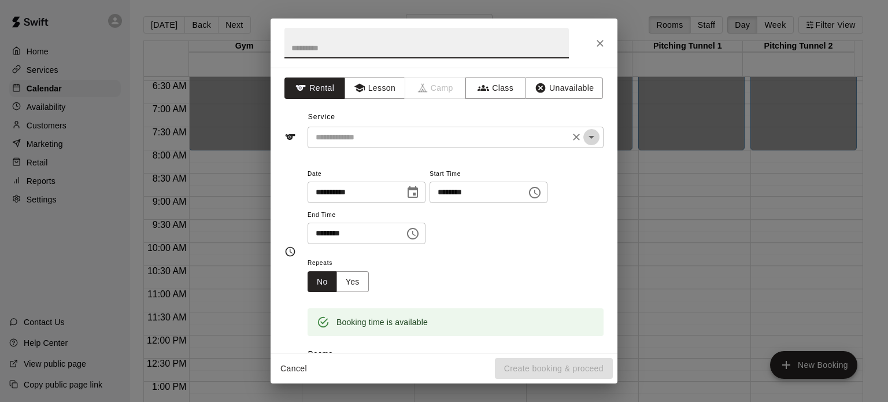
click at [588, 142] on icon "Open" at bounding box center [591, 137] width 14 height 14
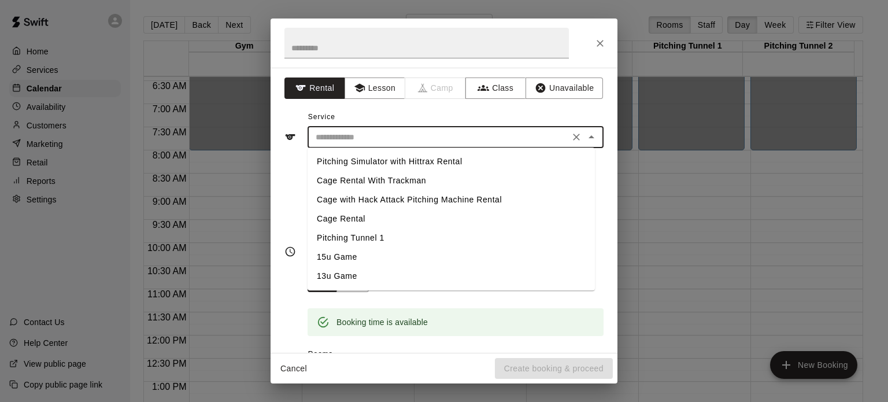
click at [340, 279] on li "13u Game" at bounding box center [451, 275] width 287 height 19
type input "********"
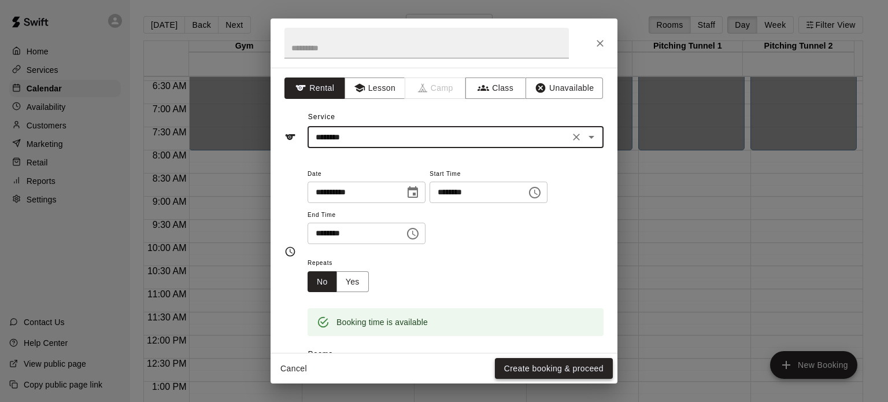
click at [553, 367] on button "Create booking & proceed" at bounding box center [554, 368] width 118 height 21
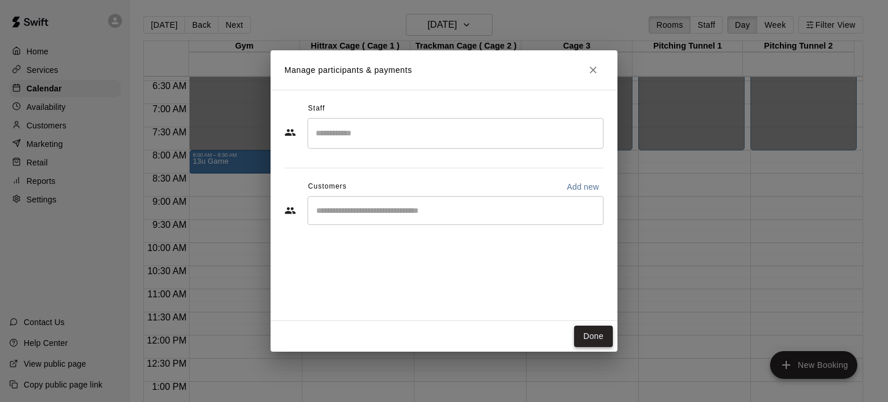
click at [586, 329] on button "Done" at bounding box center [593, 335] width 39 height 21
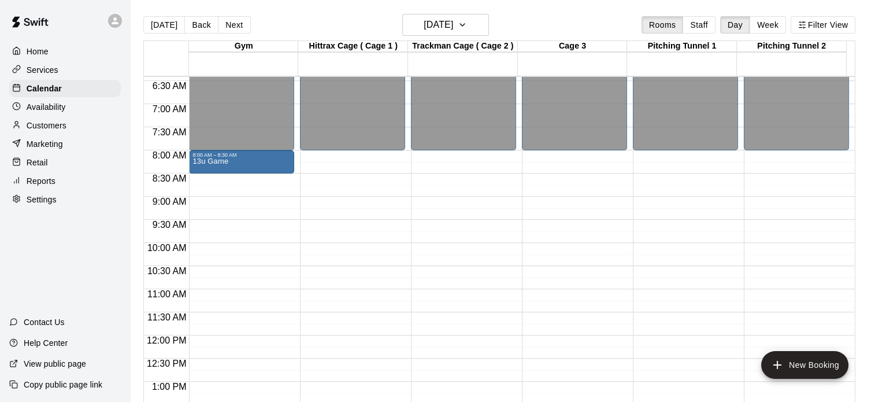
click at [219, 182] on div "12:00 AM – 8:00 AM Closed 8:00 AM – 8:30 AM 13u Game 5:00 PM – 11:59 PM Closed" at bounding box center [241, 335] width 105 height 1110
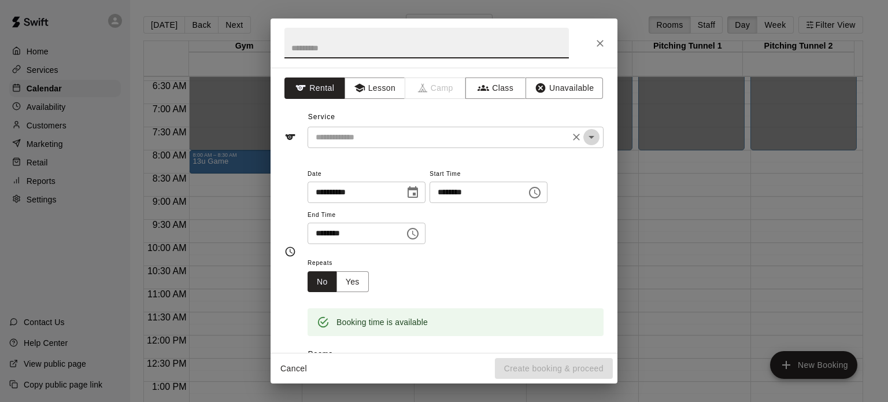
click at [588, 140] on icon "Open" at bounding box center [591, 137] width 14 height 14
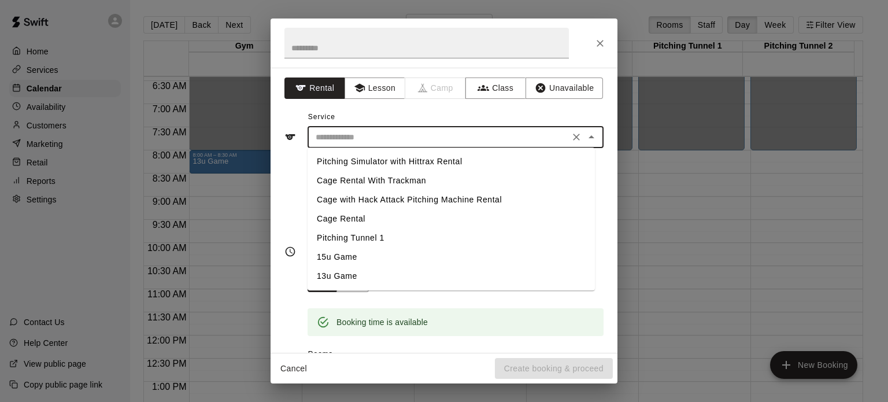
click at [345, 277] on li "13u Game" at bounding box center [451, 275] width 287 height 19
type input "********"
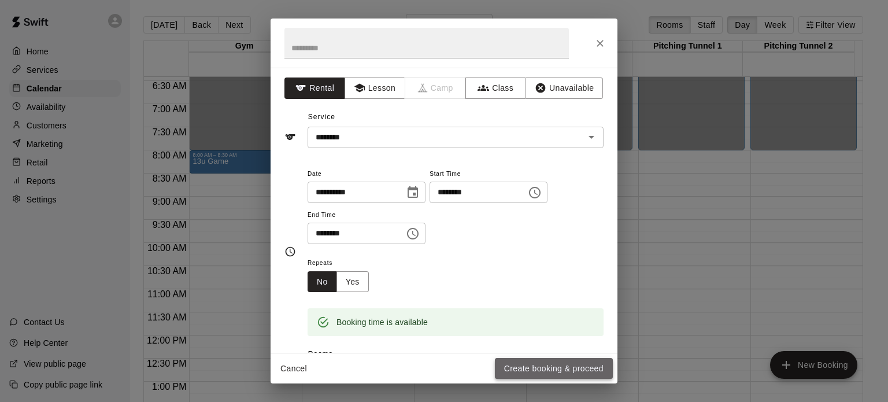
click at [586, 365] on button "Create booking & proceed" at bounding box center [554, 368] width 118 height 21
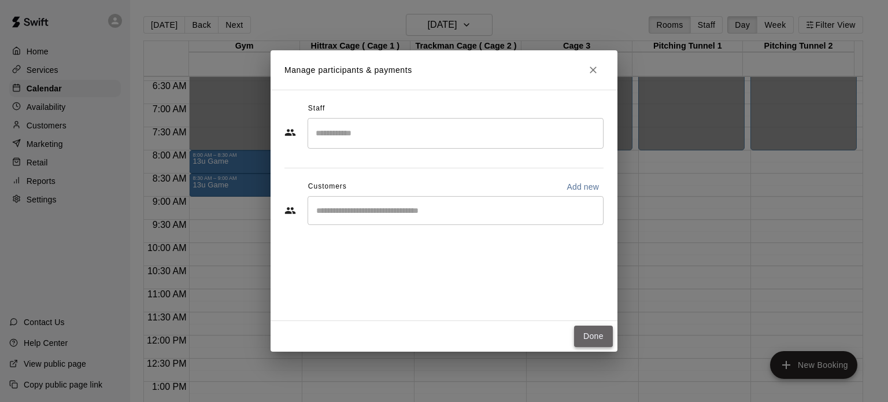
click at [591, 332] on button "Done" at bounding box center [593, 335] width 39 height 21
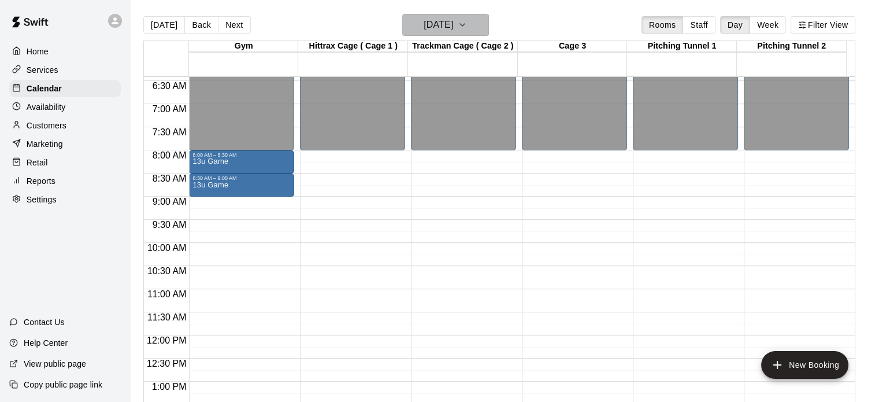
click at [467, 23] on icon "button" at bounding box center [462, 25] width 9 height 14
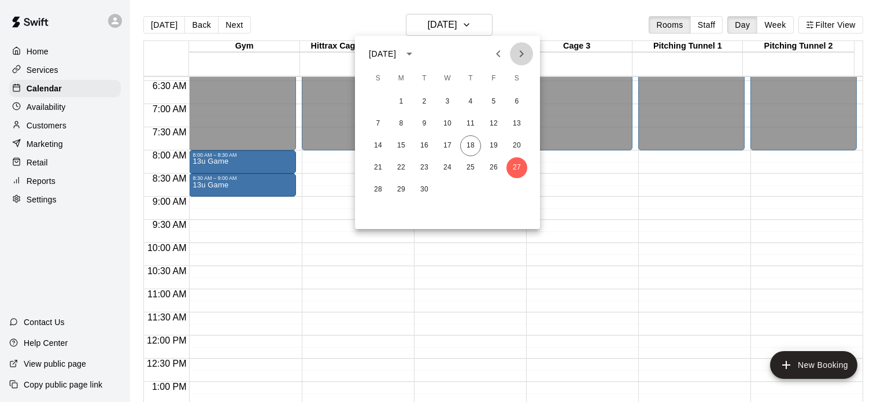
click at [521, 50] on icon "Next month" at bounding box center [521, 54] width 14 height 14
click at [516, 98] on button "4" at bounding box center [516, 101] width 21 height 21
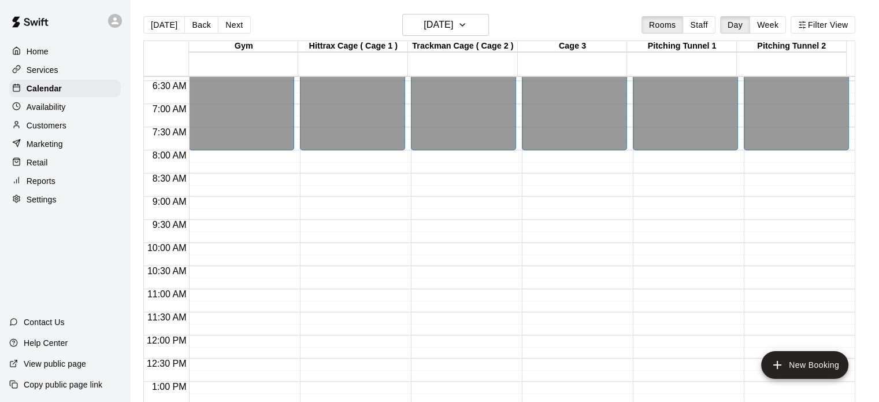
click at [209, 159] on div "12:00 AM – 8:00 AM Closed 5:00 PM – 11:59 PM Closed" at bounding box center [241, 335] width 105 height 1110
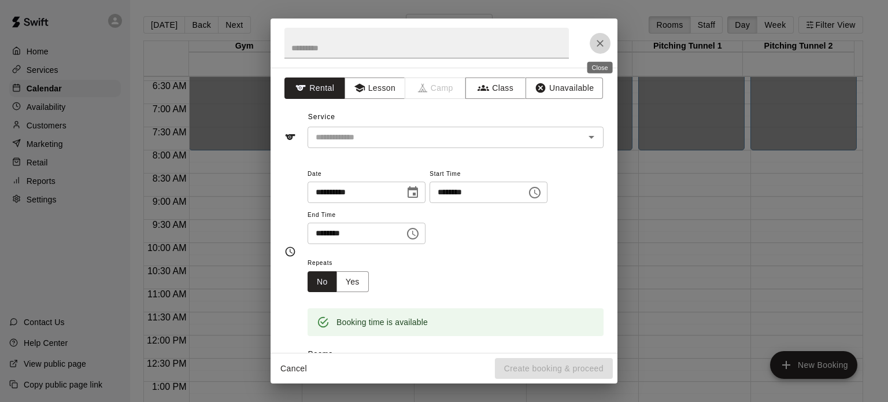
click at [597, 43] on icon "Close" at bounding box center [600, 44] width 12 height 12
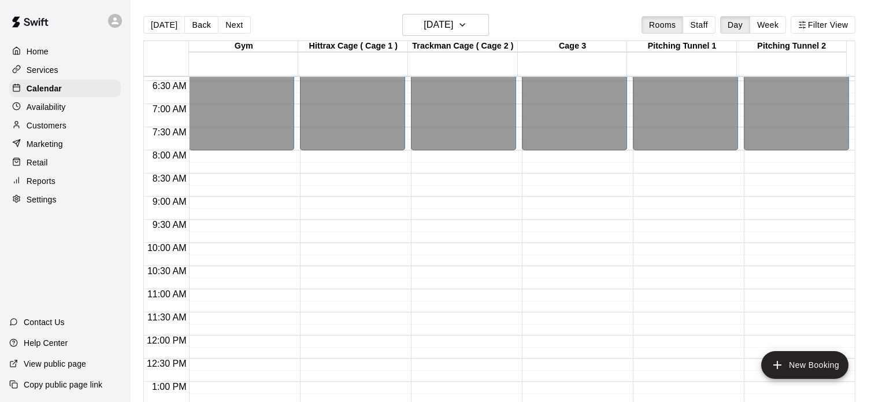
click at [206, 162] on div "12:00 AM – 8:00 AM Closed 5:00 PM – 11:59 PM Closed" at bounding box center [241, 335] width 105 height 1110
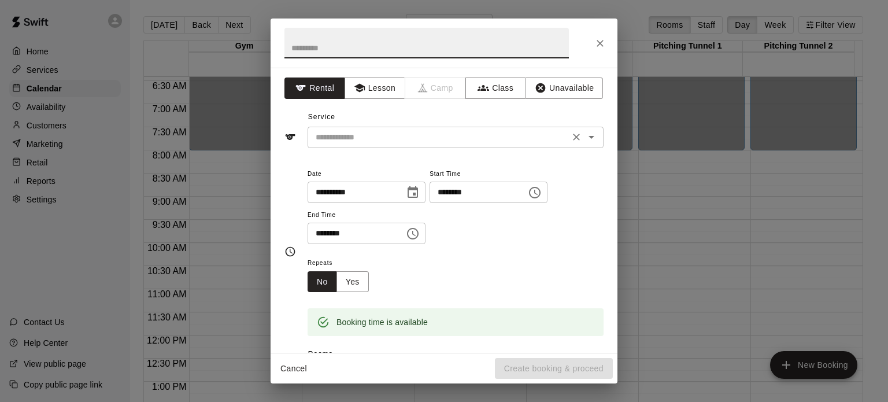
click at [461, 144] on div "​" at bounding box center [456, 137] width 296 height 21
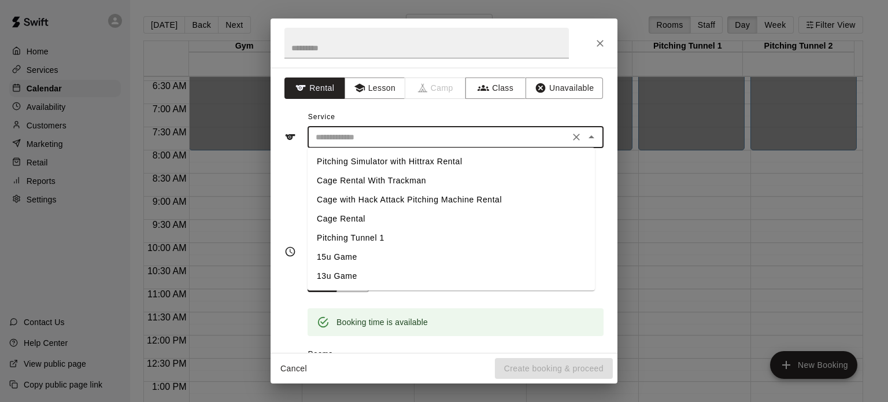
click at [338, 266] on li "13u Game" at bounding box center [451, 275] width 287 height 19
type input "********"
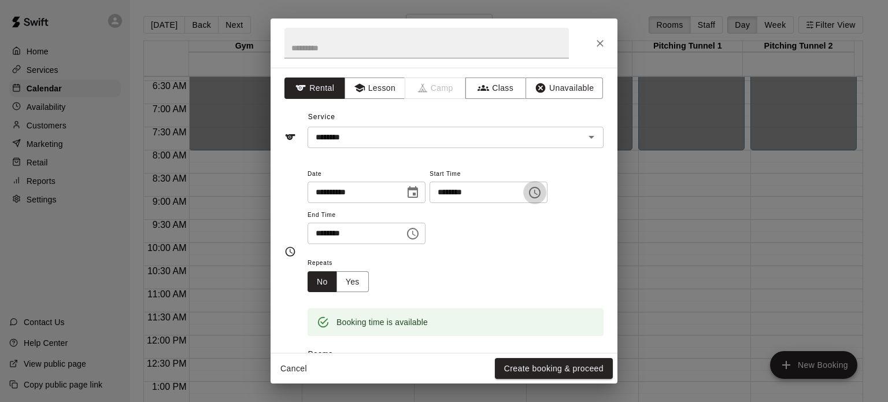
click at [540, 195] on icon "Choose time, selected time is 8:15 AM" at bounding box center [535, 193] width 12 height 12
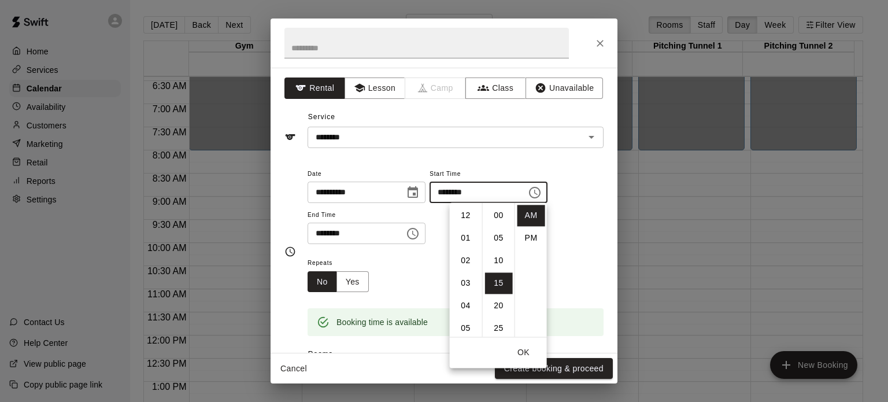
scroll to position [67, 0]
click at [512, 212] on ul "00 05 10 15 20 25 30 35 40 45 50 55" at bounding box center [498, 269] width 32 height 134
click at [498, 214] on li "00" at bounding box center [499, 215] width 28 height 21
type input "********"
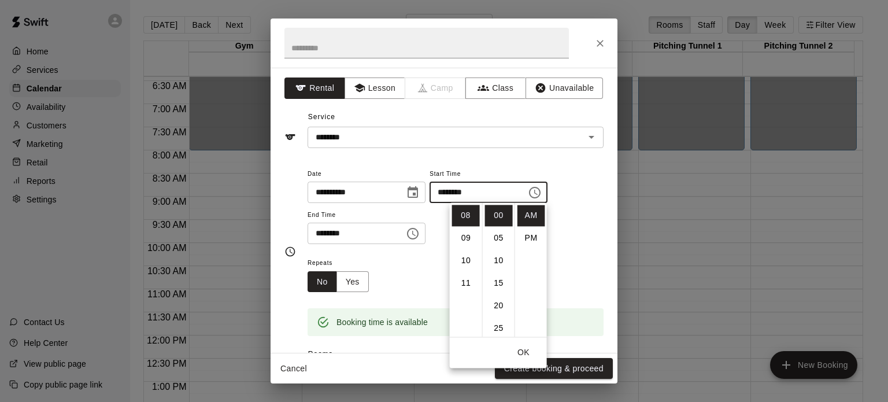
click at [329, 231] on input "********" at bounding box center [352, 233] width 89 height 21
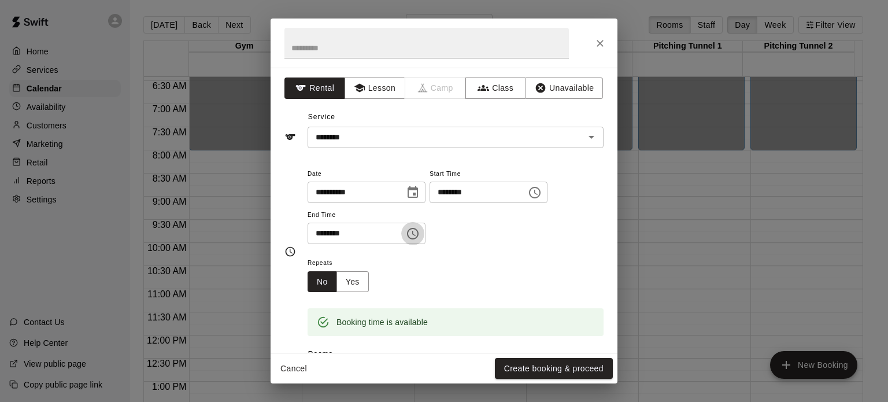
click at [420, 229] on icon "Choose time, selected time is 8:45 AM" at bounding box center [413, 234] width 14 height 14
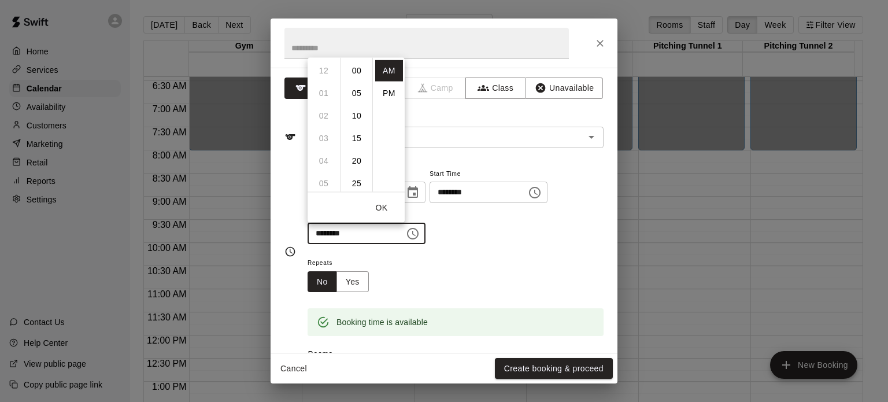
scroll to position [203, 0]
click at [369, 73] on ul "00 05 10 15 20 25 30 35 40 45 50 55" at bounding box center [356, 124] width 32 height 134
click at [359, 91] on li "30" at bounding box center [357, 94] width 28 height 21
type input "********"
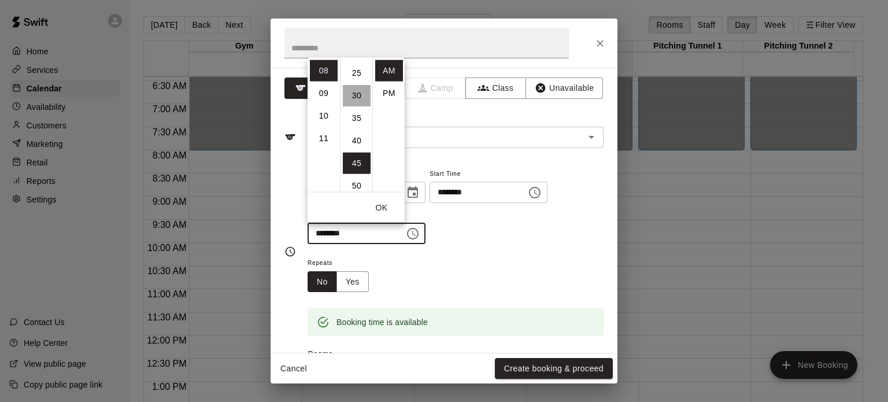
scroll to position [135, 0]
click at [560, 365] on button "Create booking & proceed" at bounding box center [554, 368] width 118 height 21
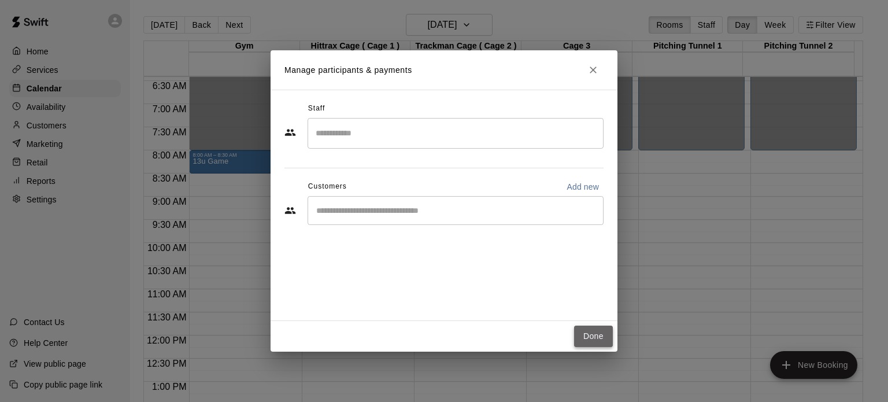
click at [595, 335] on button "Done" at bounding box center [593, 335] width 39 height 21
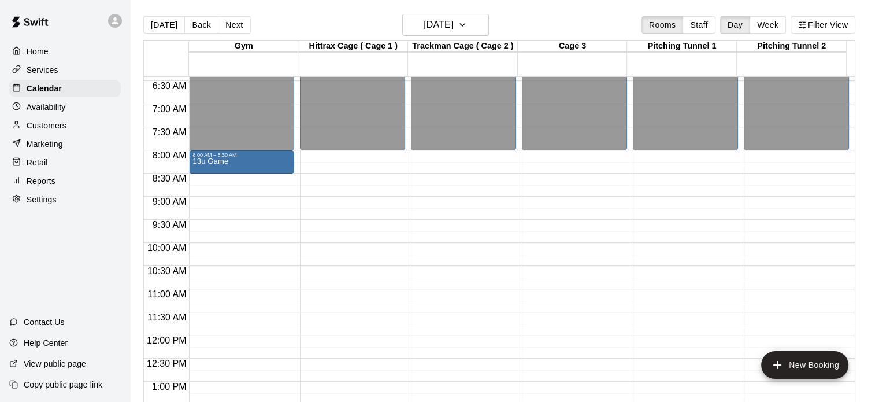
click at [252, 186] on div "12:00 AM – 8:00 AM Closed 8:00 AM – 8:30 AM 13u Game 5:00 PM – 11:59 PM Closed" at bounding box center [241, 335] width 105 height 1110
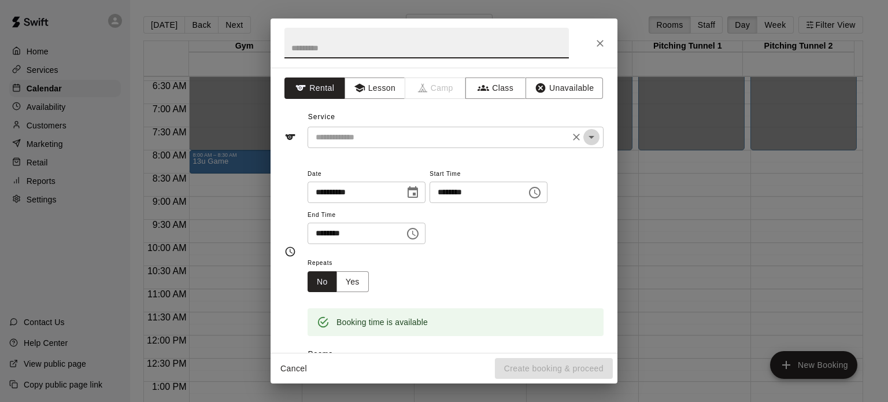
click at [584, 138] on icon "Open" at bounding box center [591, 137] width 14 height 14
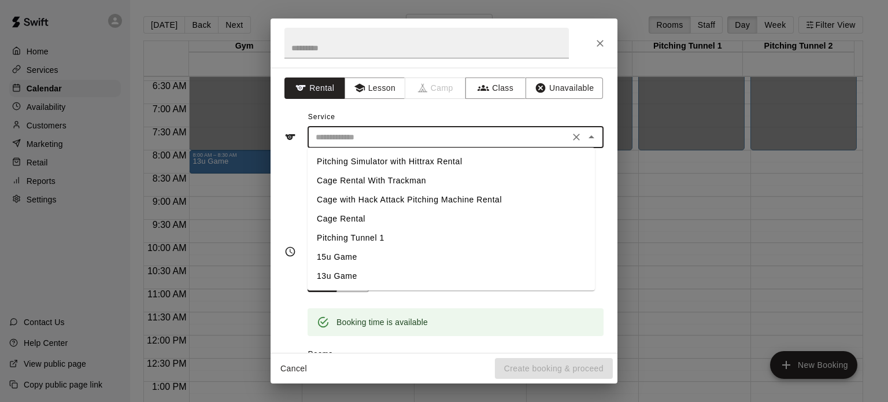
click at [342, 270] on li "13u Game" at bounding box center [451, 275] width 287 height 19
type input "********"
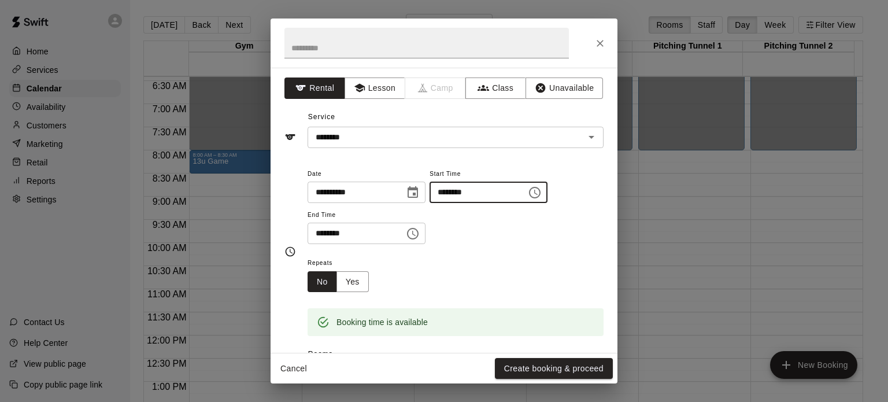
click at [472, 193] on input "********" at bounding box center [473, 191] width 89 height 21
type input "********"
click at [334, 236] on input "********" at bounding box center [352, 233] width 89 height 21
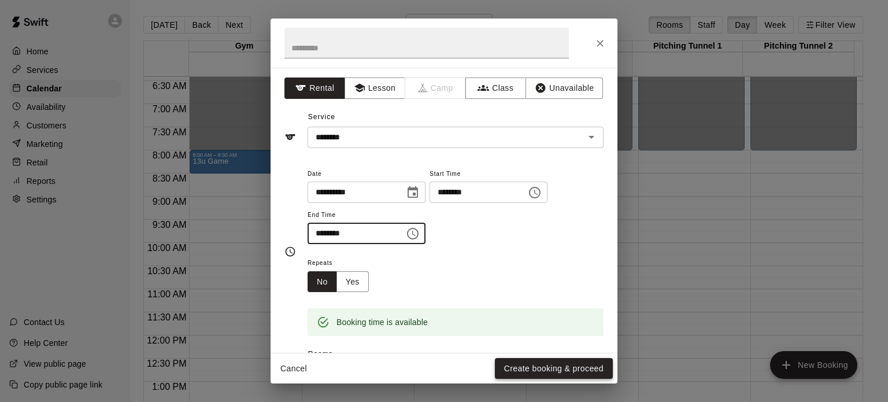
type input "********"
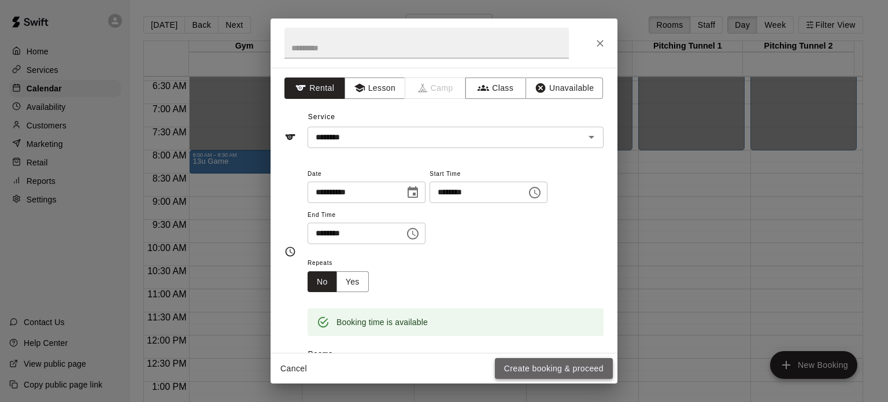
click at [555, 372] on button "Create booking & proceed" at bounding box center [554, 368] width 118 height 21
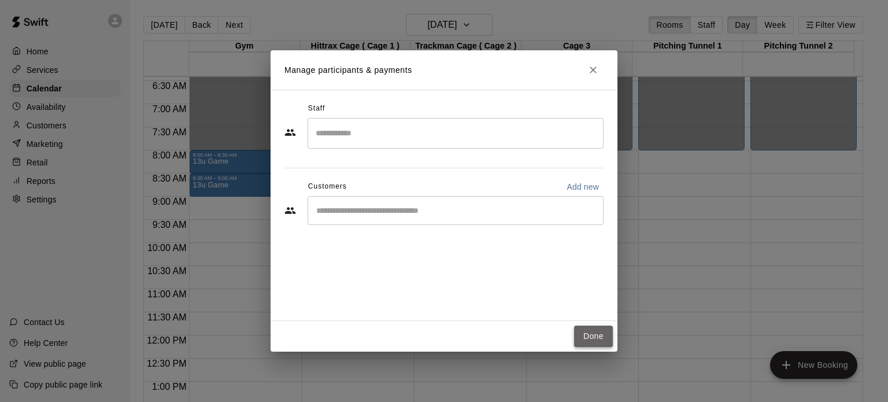
click at [588, 338] on button "Done" at bounding box center [593, 335] width 39 height 21
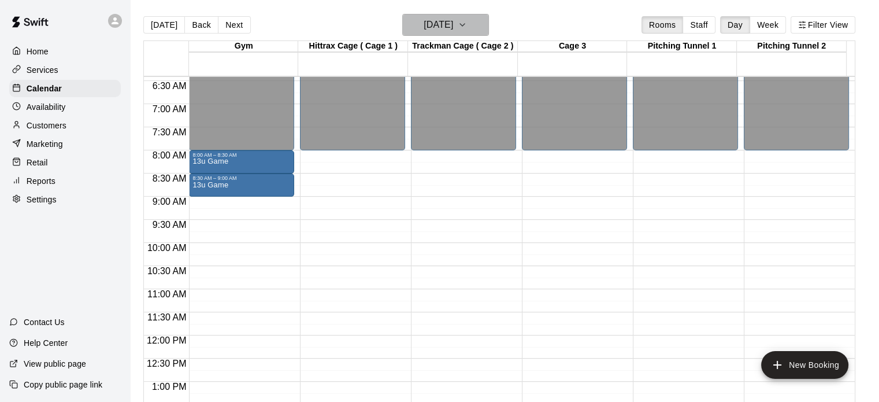
click at [467, 25] on icon "button" at bounding box center [462, 25] width 9 height 14
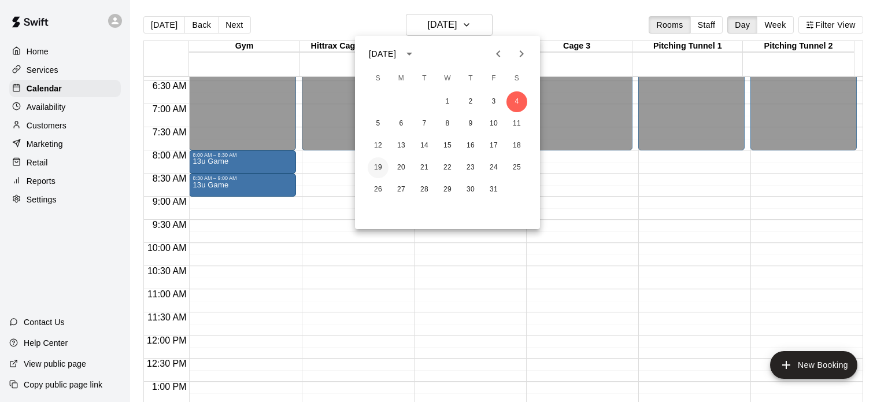
click at [377, 166] on button "19" at bounding box center [378, 167] width 21 height 21
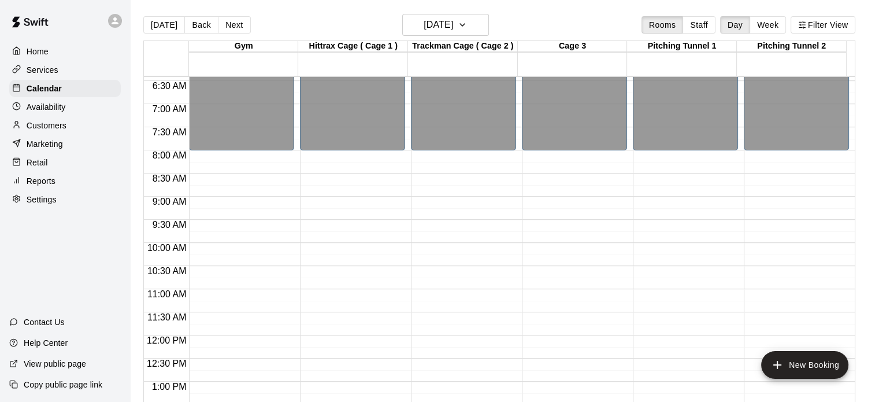
click at [257, 157] on div "12:00 AM – 8:00 AM Closed 5:00 PM – 11:59 PM Closed" at bounding box center [241, 335] width 105 height 1110
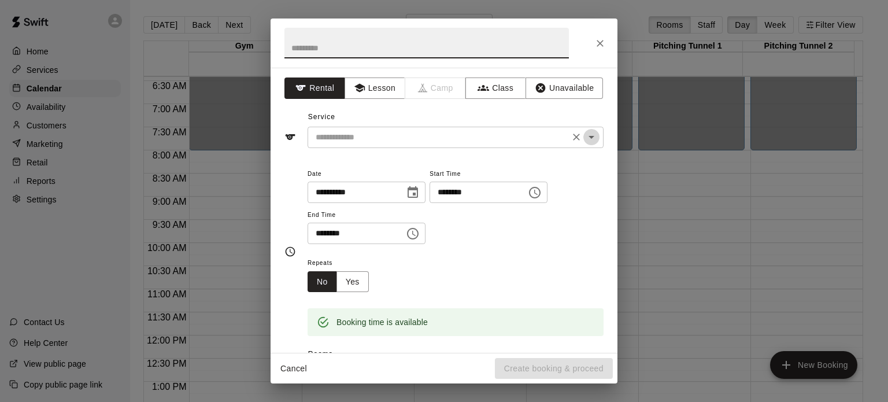
click at [584, 143] on icon "Open" at bounding box center [591, 137] width 14 height 14
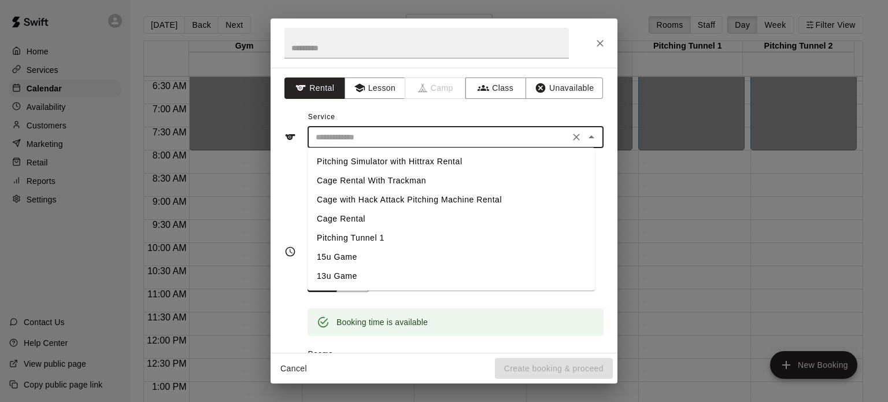
click at [333, 273] on li "13u Game" at bounding box center [451, 275] width 287 height 19
type input "********"
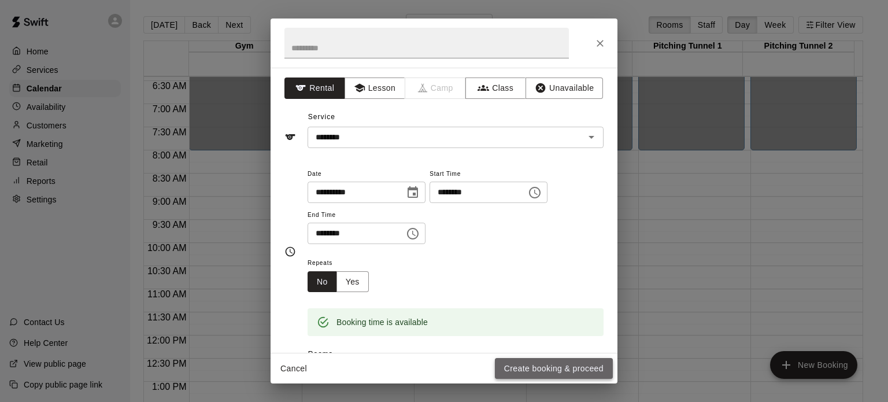
click at [564, 370] on button "Create booking & proceed" at bounding box center [554, 368] width 118 height 21
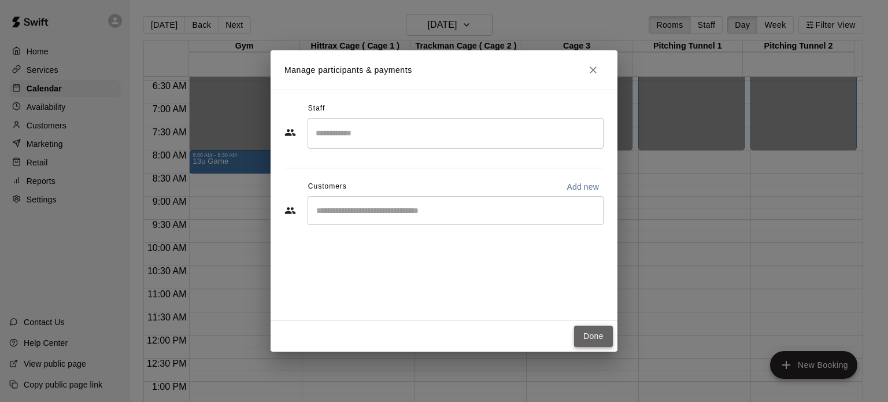
click at [586, 331] on button "Done" at bounding box center [593, 335] width 39 height 21
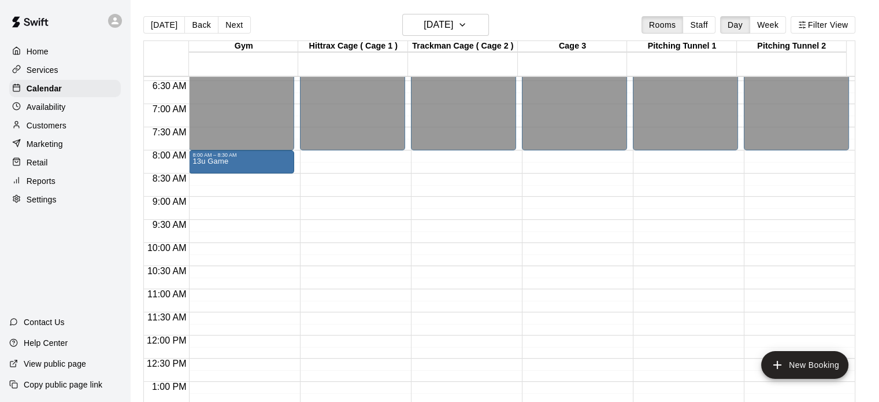
click at [236, 188] on div "12:00 AM – 8:00 AM Closed 8:00 AM – 8:30 AM 13u Game 5:00 PM – 11:59 PM Closed" at bounding box center [241, 335] width 105 height 1110
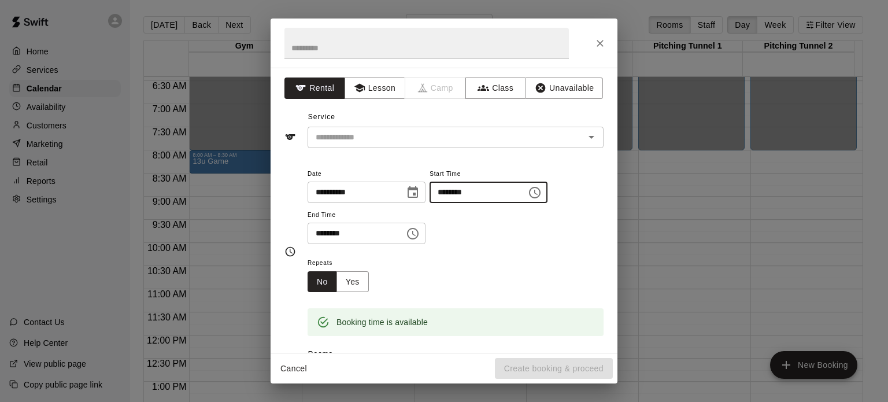
click at [472, 197] on input "********" at bounding box center [473, 191] width 89 height 21
type input "********"
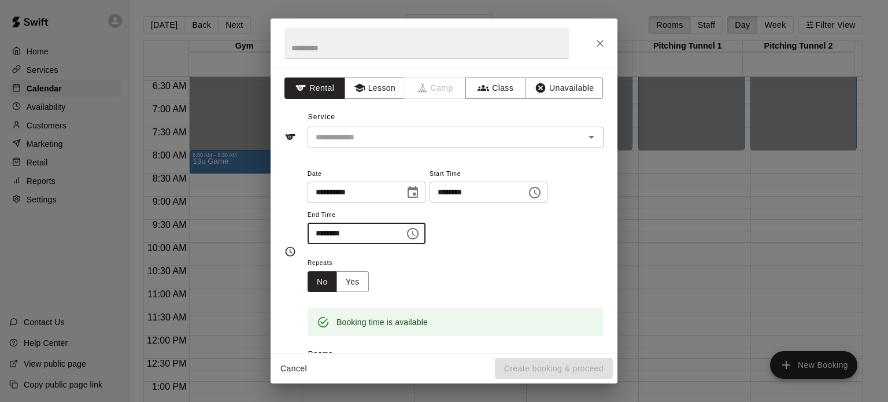
click at [329, 225] on input "********" at bounding box center [352, 233] width 89 height 21
click at [584, 134] on icon "Open" at bounding box center [591, 137] width 14 height 14
type input "********"
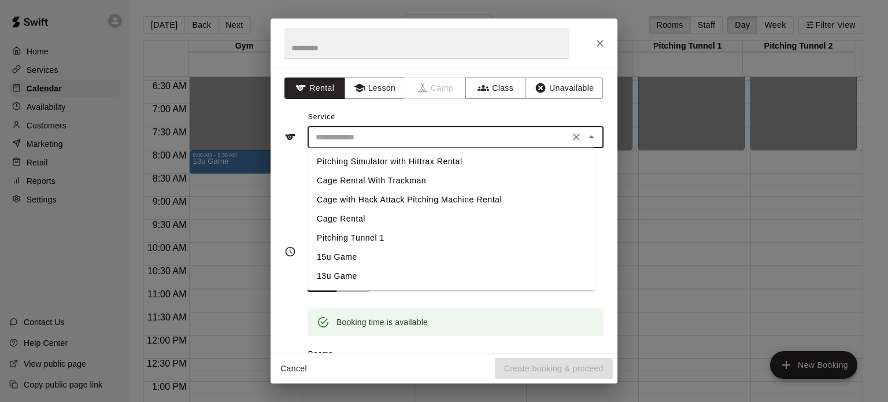
click at [349, 276] on li "13u Game" at bounding box center [451, 275] width 287 height 19
type input "********"
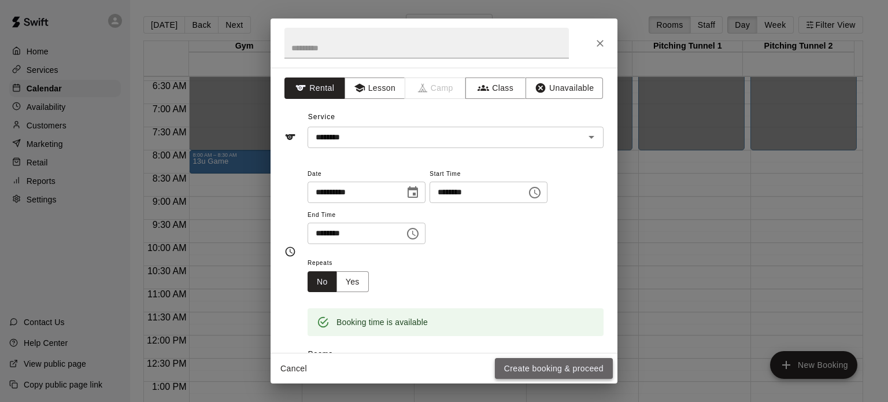
click at [564, 361] on button "Create booking & proceed" at bounding box center [554, 368] width 118 height 21
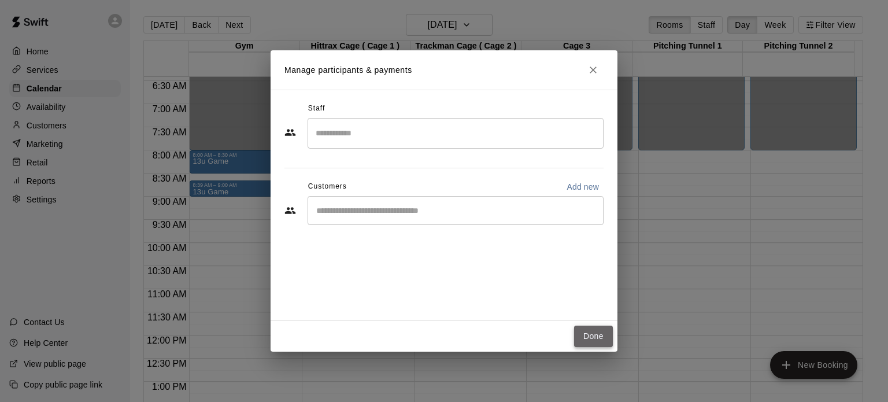
click at [595, 335] on button "Done" at bounding box center [593, 335] width 39 height 21
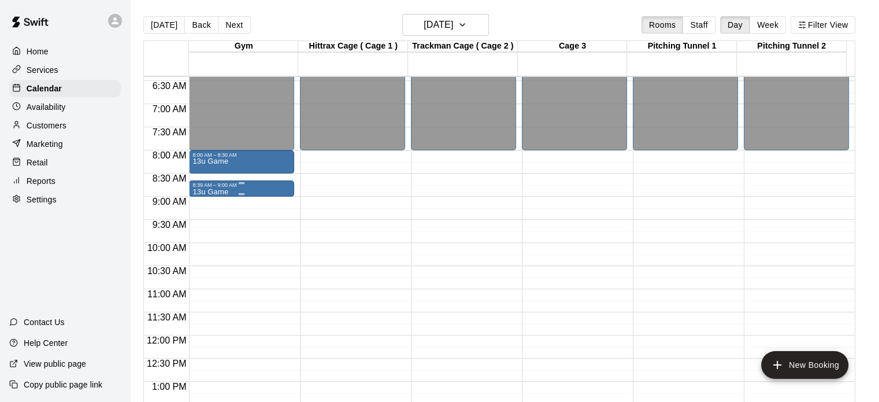
click at [236, 187] on div "8:39 AM – 9:00 AM" at bounding box center [241, 185] width 98 height 6
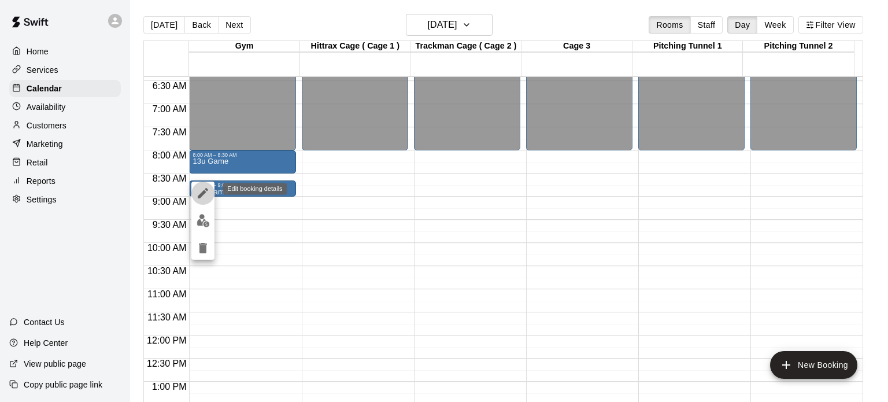
click at [207, 191] on icon "edit" at bounding box center [203, 193] width 10 height 10
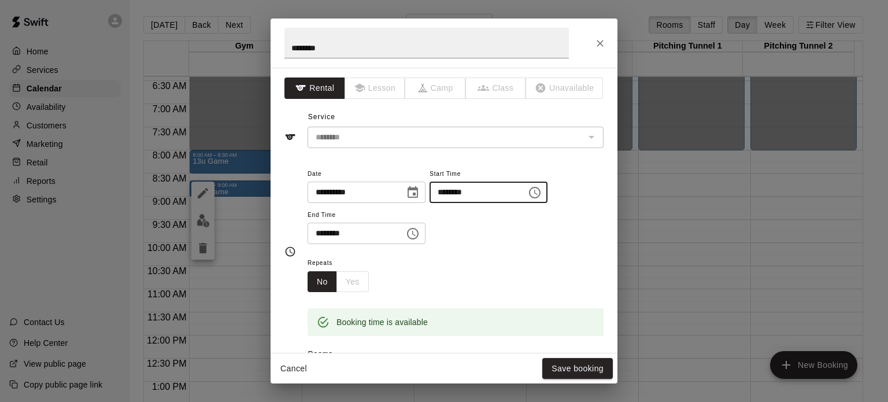
click at [475, 196] on input "********" at bounding box center [473, 191] width 89 height 21
type input "********"
click at [578, 370] on button "Save booking" at bounding box center [577, 368] width 71 height 21
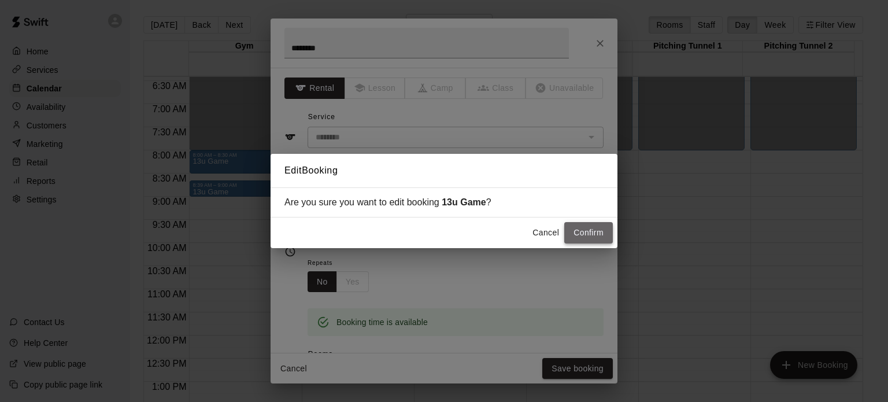
click at [598, 232] on button "Confirm" at bounding box center [588, 232] width 49 height 21
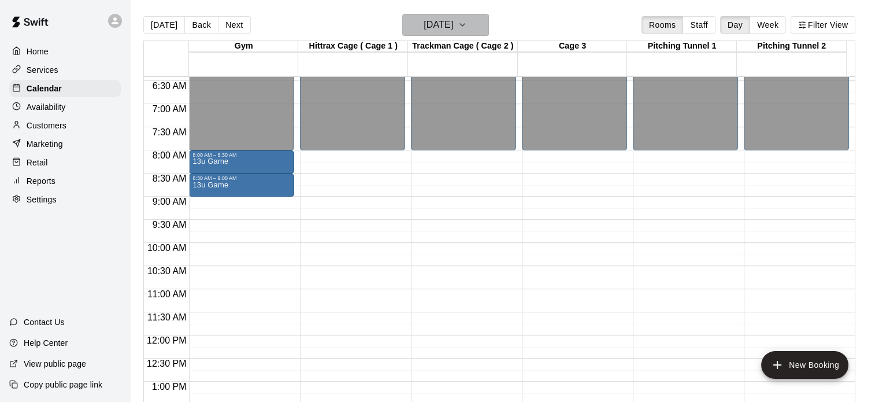
click at [465, 25] on icon "button" at bounding box center [462, 25] width 5 height 2
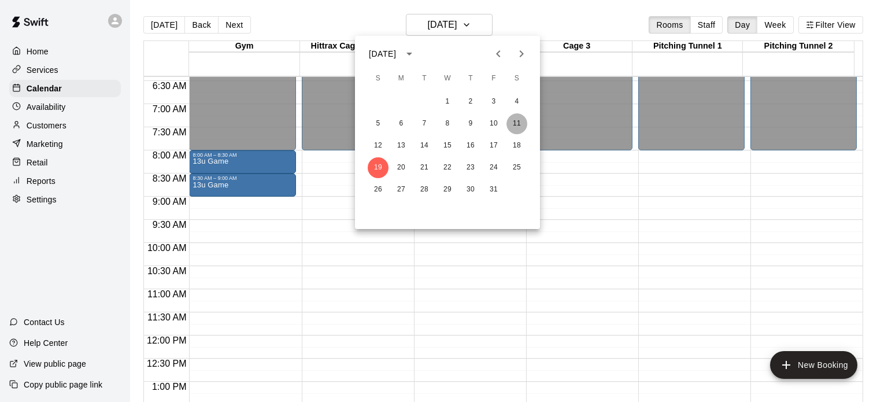
click at [514, 125] on button "11" at bounding box center [516, 123] width 21 height 21
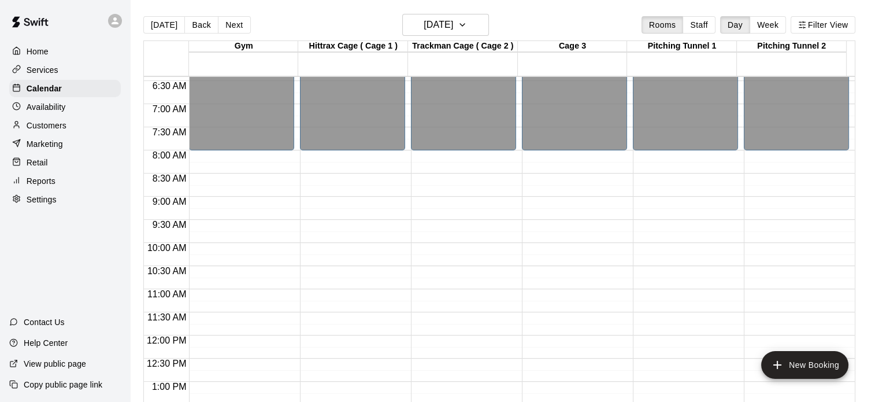
click at [224, 152] on div "12:00 AM – 8:00 AM Closed 5:00 PM – 11:59 PM Closed" at bounding box center [241, 335] width 105 height 1110
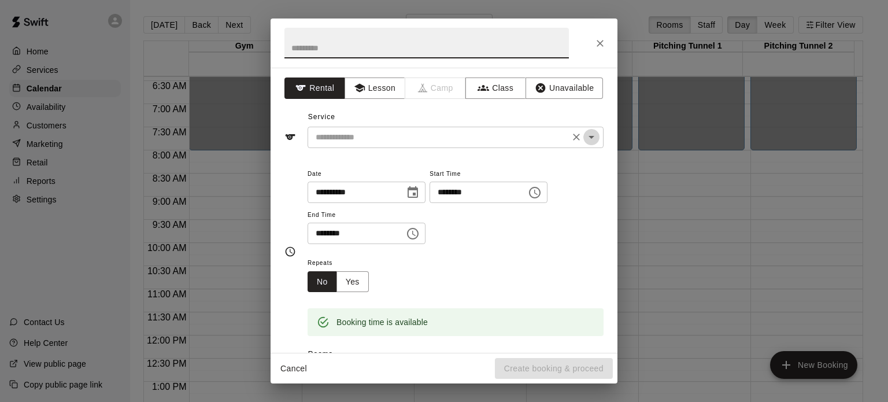
click at [585, 139] on icon "Open" at bounding box center [591, 137] width 14 height 14
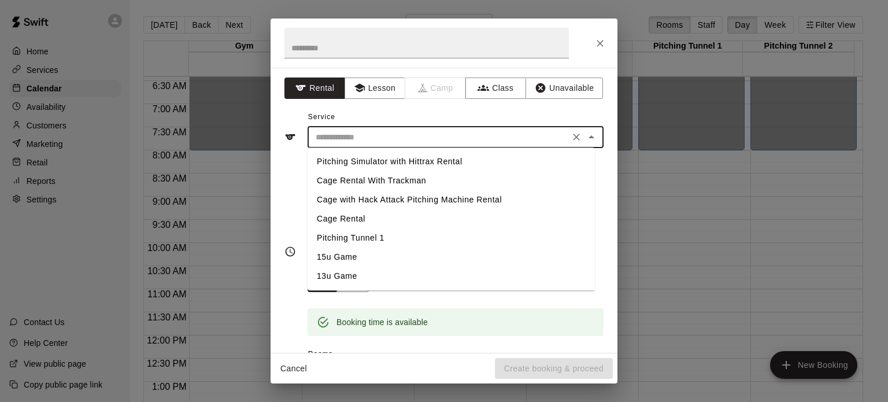
click at [342, 254] on li "15u Game" at bounding box center [451, 256] width 287 height 19
type input "********"
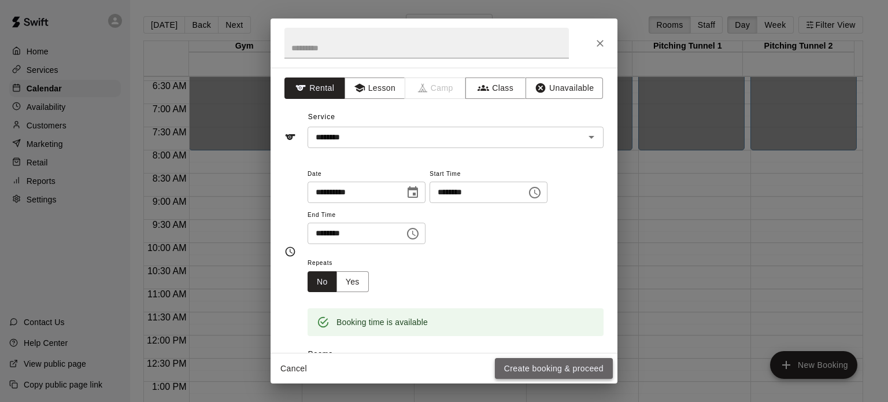
click at [560, 362] on button "Create booking & proceed" at bounding box center [554, 368] width 118 height 21
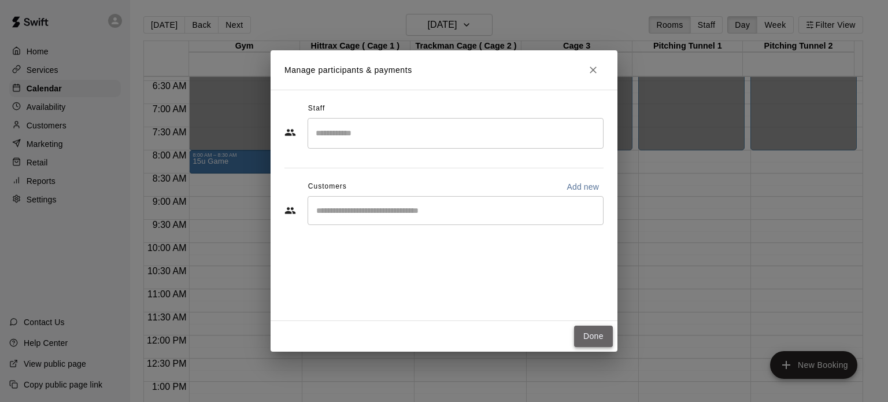
click at [596, 335] on button "Done" at bounding box center [593, 335] width 39 height 21
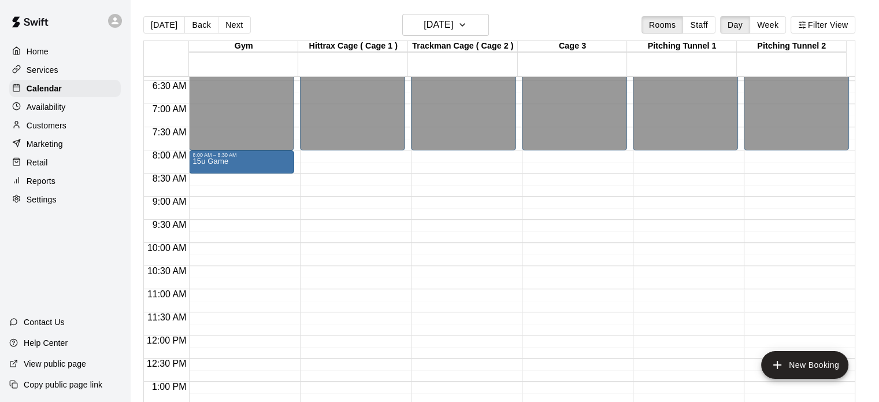
click at [237, 183] on div "12:00 AM – 8:00 AM Closed 8:00 AM – 8:30 AM 15u Game 5:00 PM – 11:59 PM Closed" at bounding box center [241, 335] width 105 height 1110
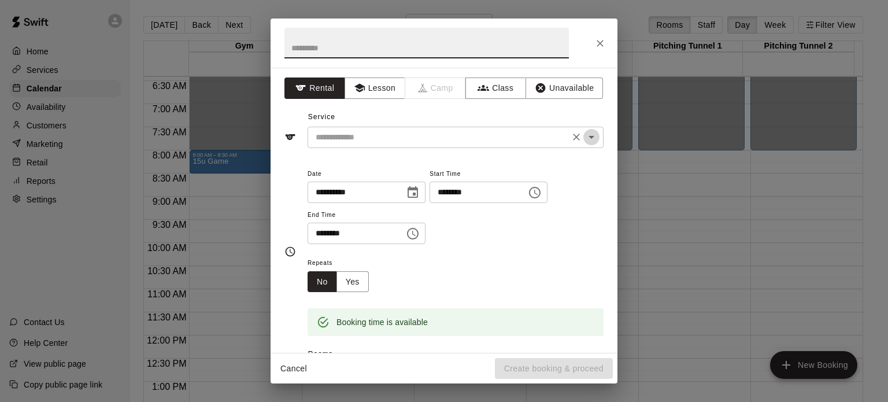
click at [586, 136] on icon "Open" at bounding box center [591, 137] width 14 height 14
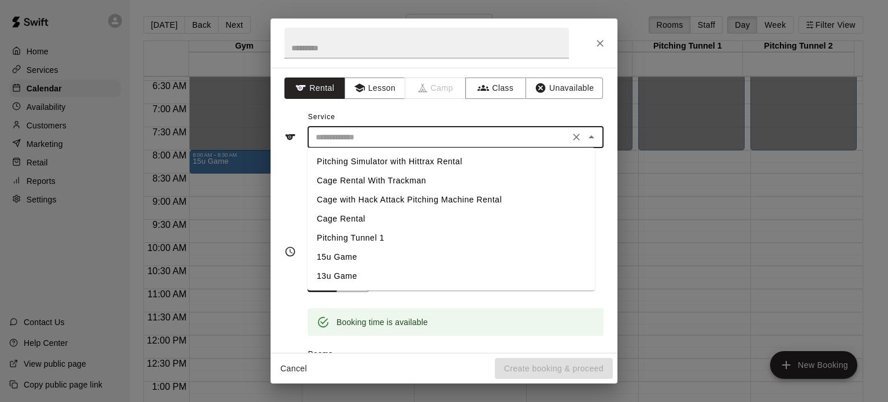
click at [347, 256] on li "15u Game" at bounding box center [451, 256] width 287 height 19
type input "********"
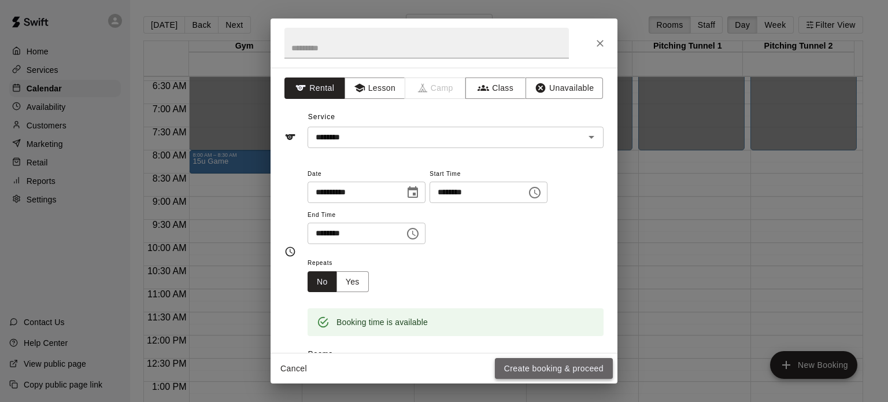
click at [564, 363] on button "Create booking & proceed" at bounding box center [554, 368] width 118 height 21
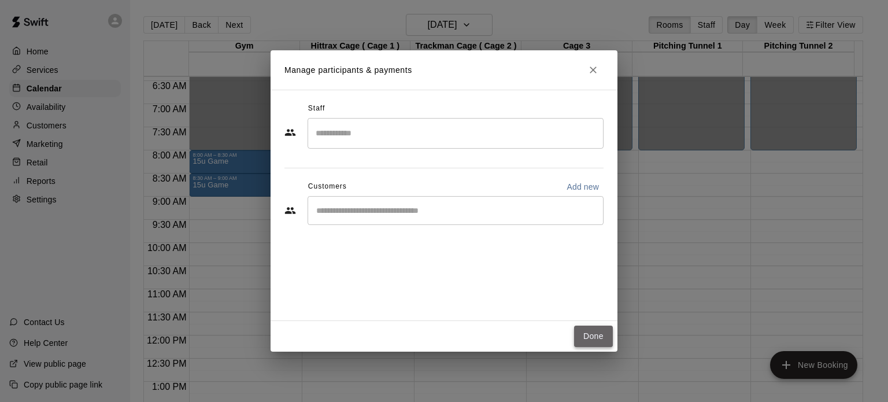
click at [592, 340] on button "Done" at bounding box center [593, 335] width 39 height 21
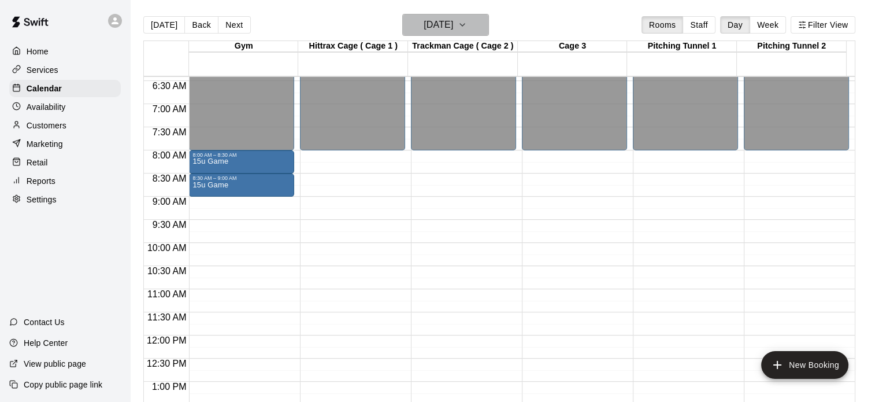
click at [465, 24] on icon "button" at bounding box center [462, 25] width 5 height 2
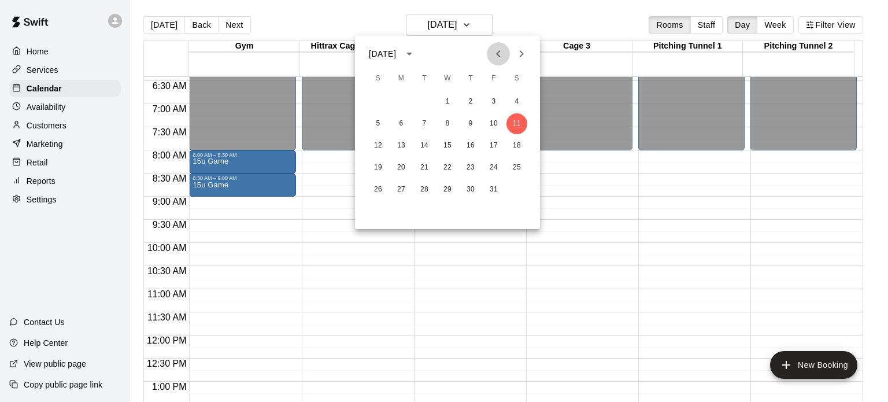
click at [497, 54] on icon "Previous month" at bounding box center [498, 53] width 4 height 7
click at [516, 124] on button "13" at bounding box center [516, 123] width 21 height 21
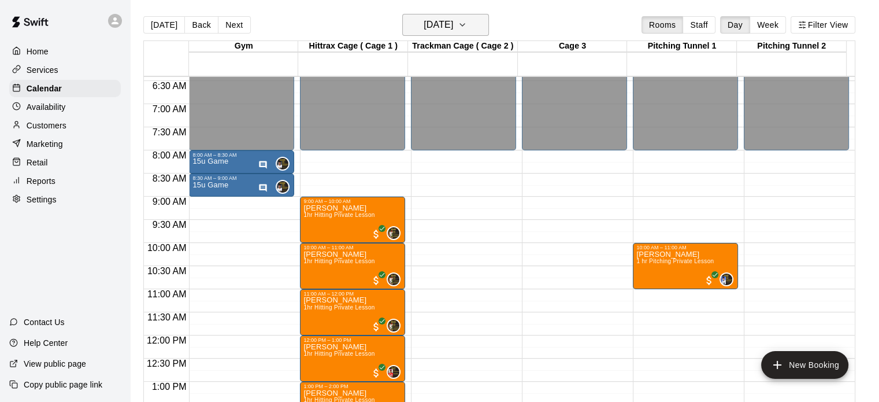
click at [467, 24] on icon "button" at bounding box center [462, 25] width 9 height 14
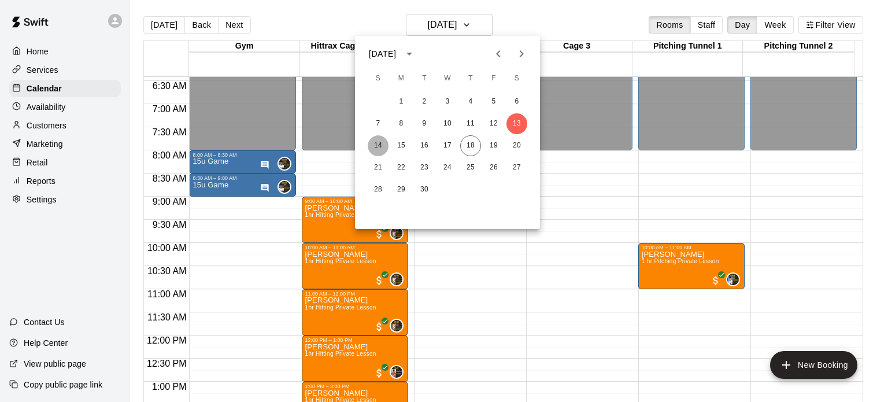
click at [381, 142] on button "14" at bounding box center [378, 145] width 21 height 21
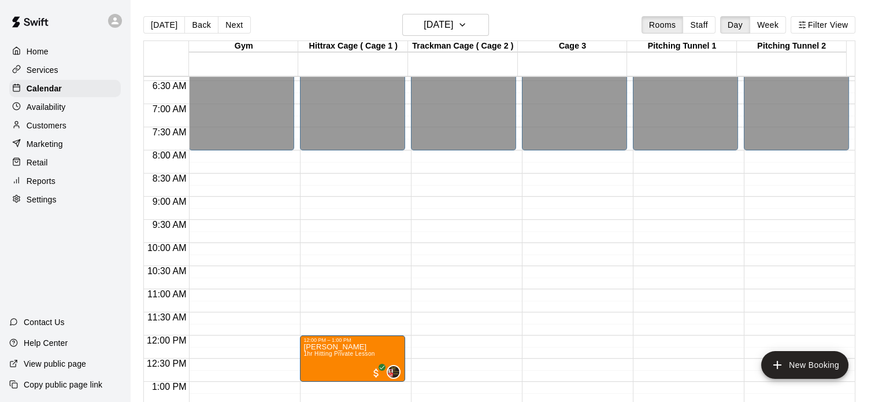
click at [273, 162] on div "12:00 AM – 8:00 AM Closed 5:00 PM – 11:59 PM Closed" at bounding box center [241, 335] width 105 height 1110
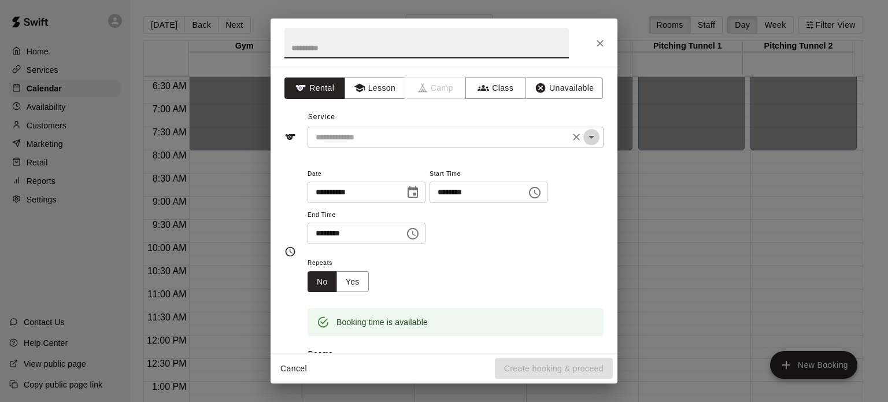
click at [584, 140] on icon "Open" at bounding box center [591, 137] width 14 height 14
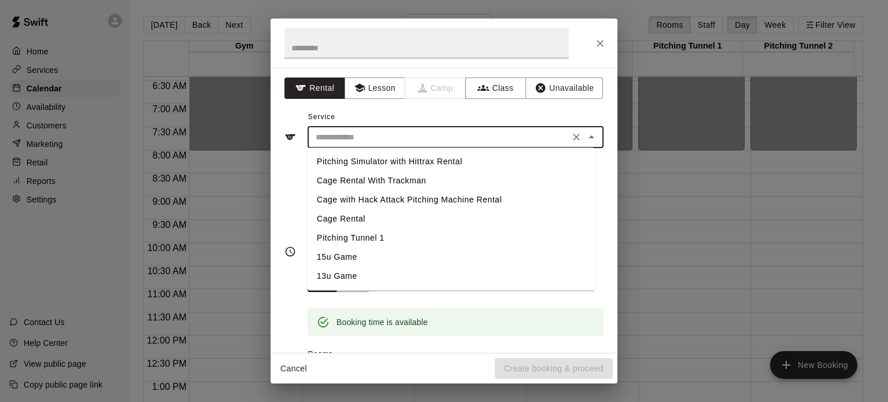
click at [347, 257] on li "15u Game" at bounding box center [451, 256] width 287 height 19
type input "********"
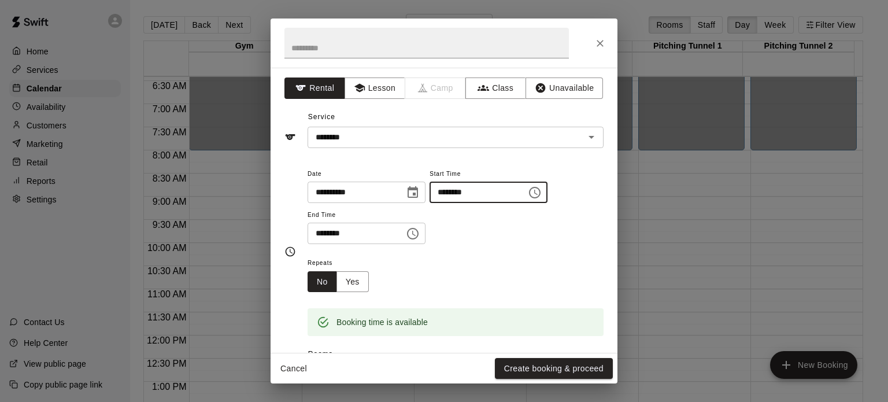
click at [479, 193] on input "********" at bounding box center [473, 191] width 89 height 21
type input "********"
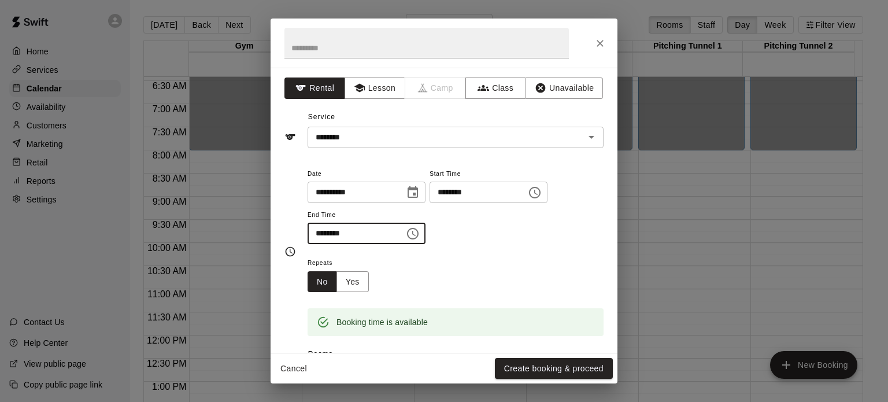
click at [334, 236] on input "********" at bounding box center [352, 233] width 89 height 21
type input "********"
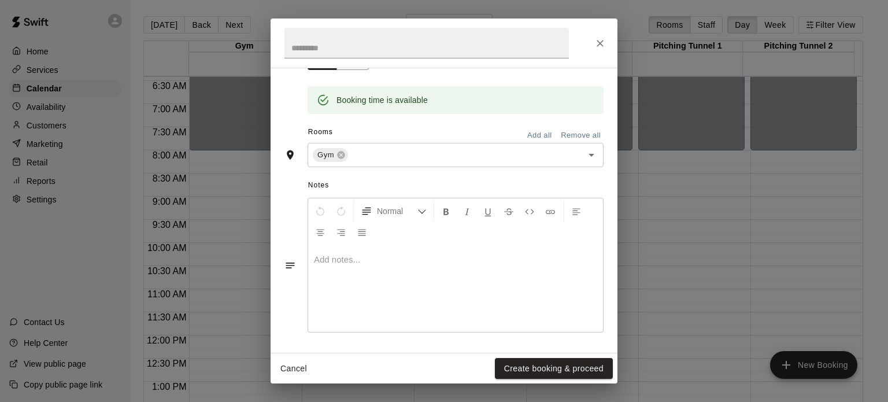
scroll to position [222, 0]
click at [379, 277] on div at bounding box center [455, 288] width 295 height 87
click at [583, 371] on button "Create booking & proceed" at bounding box center [554, 368] width 118 height 21
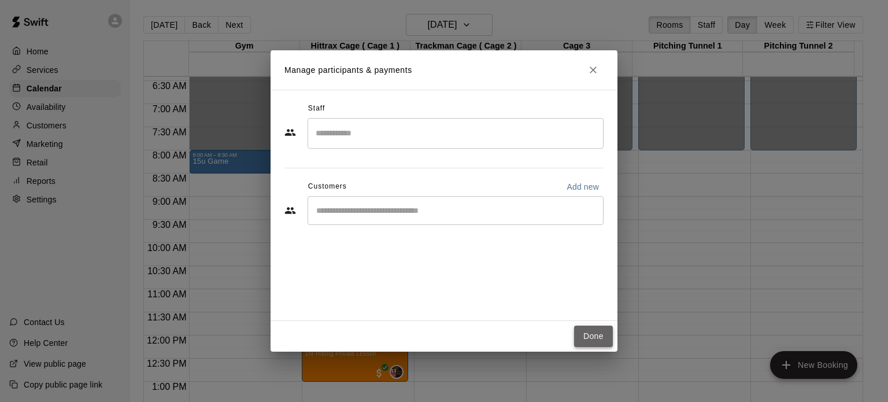
click at [587, 337] on button "Done" at bounding box center [593, 335] width 39 height 21
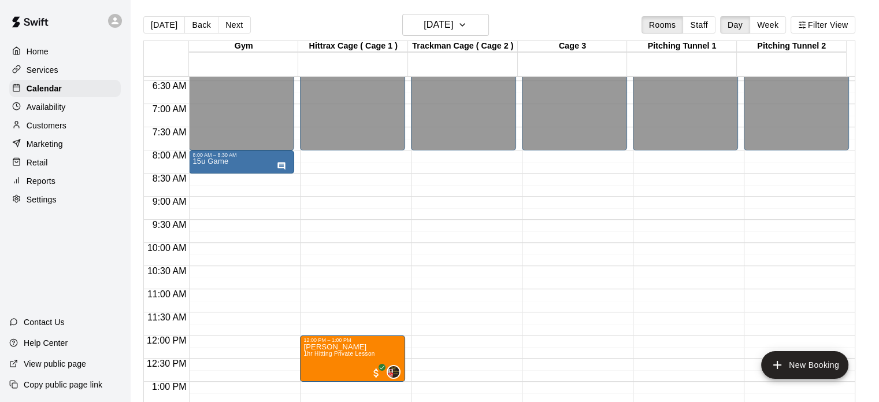
click at [264, 189] on div "12:00 AM – 8:00 AM Closed 8:00 AM – 8:30 AM 15u Game 5:00 PM – 11:59 PM Closed" at bounding box center [241, 335] width 105 height 1110
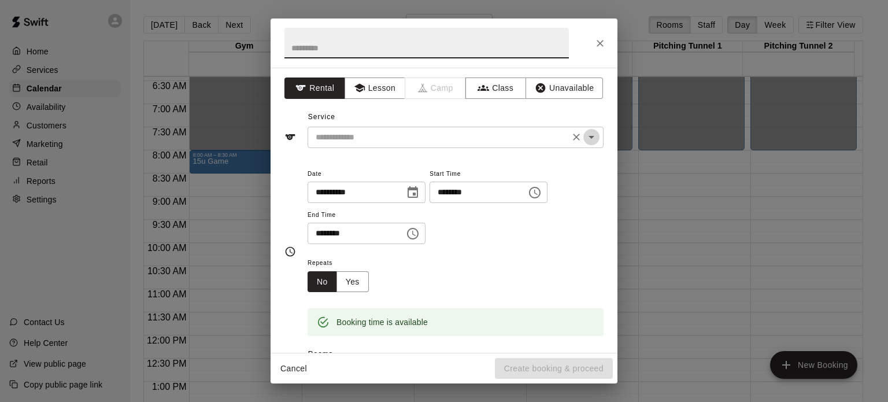
click at [584, 142] on icon "Open" at bounding box center [591, 137] width 14 height 14
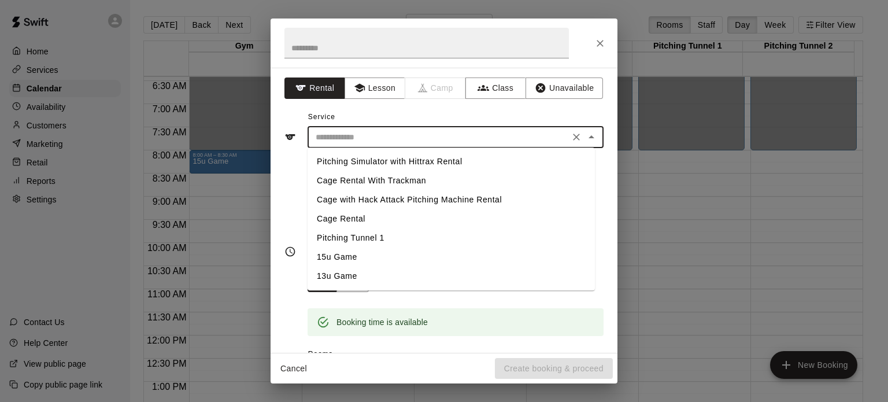
click at [344, 254] on li "15u Game" at bounding box center [451, 256] width 287 height 19
type input "********"
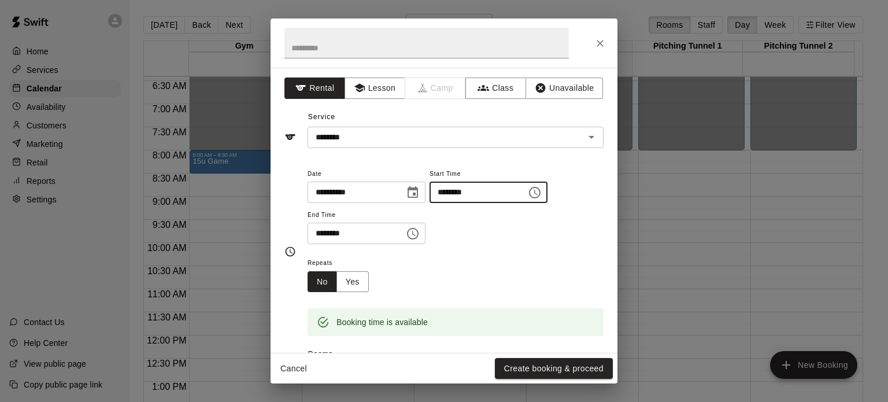
click at [478, 192] on input "********" at bounding box center [473, 191] width 89 height 21
type input "********"
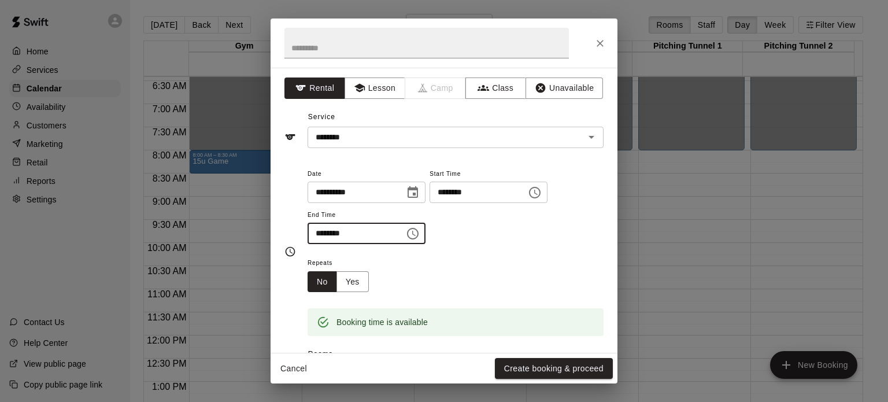
click at [331, 231] on input "********" at bounding box center [352, 233] width 89 height 21
type input "********"
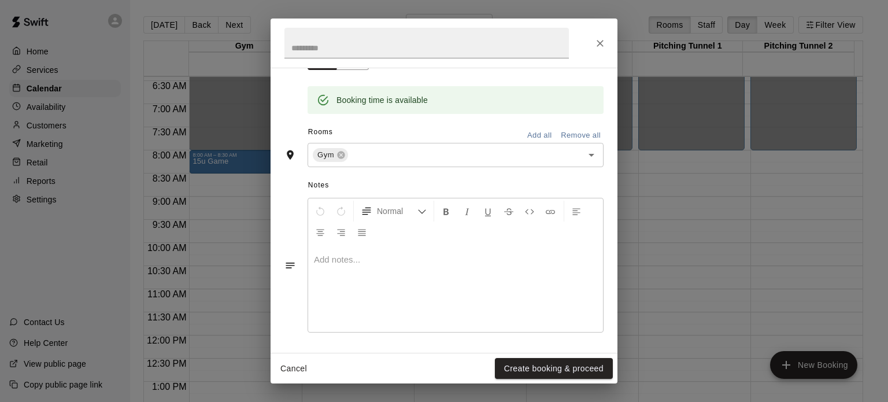
click at [377, 262] on p at bounding box center [455, 260] width 283 height 12
click at [523, 368] on button "Create booking & proceed" at bounding box center [554, 368] width 118 height 21
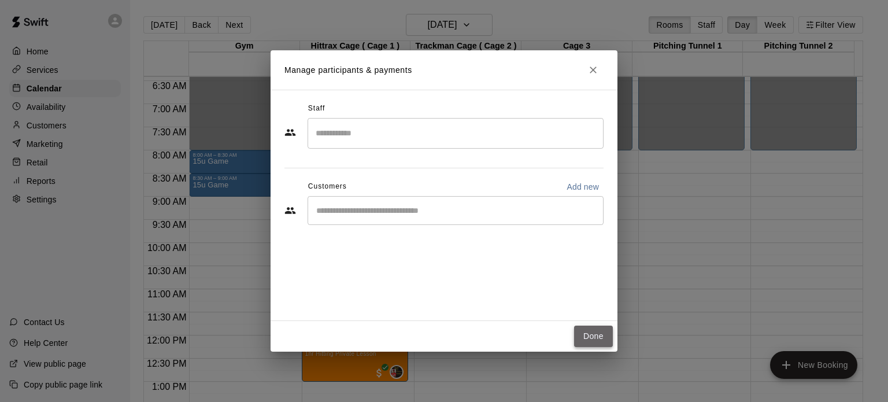
click at [590, 335] on button "Done" at bounding box center [593, 335] width 39 height 21
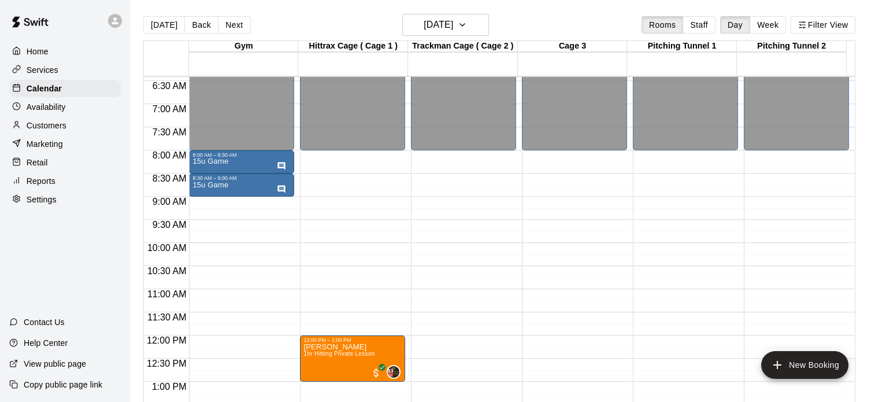
click at [221, 210] on div "12:00 AM – 8:00 AM Closed 8:00 AM – 8:30 AM 15u Game 8:30 AM – 9:00 AM 15u Game…" at bounding box center [241, 335] width 105 height 1110
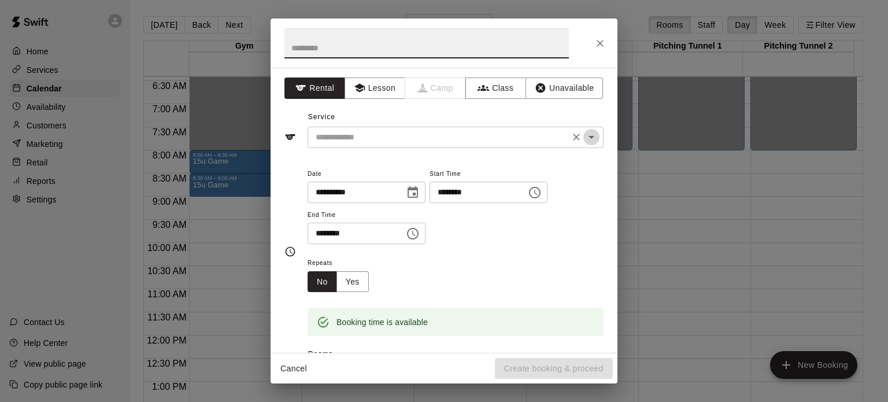
click at [584, 137] on icon "Open" at bounding box center [591, 137] width 14 height 14
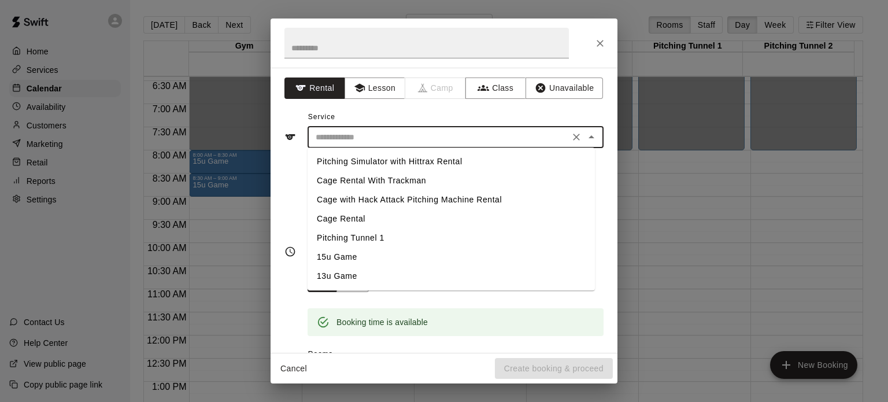
click at [338, 277] on li "13u Game" at bounding box center [451, 275] width 287 height 19
type input "********"
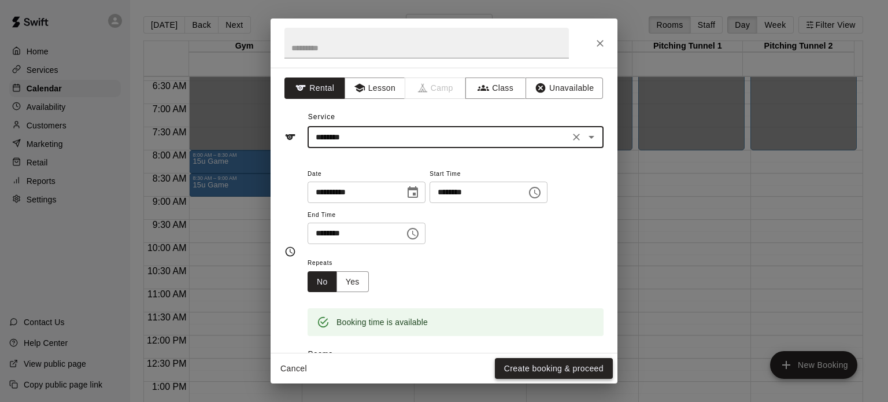
click at [544, 363] on button "Create booking & proceed" at bounding box center [554, 368] width 118 height 21
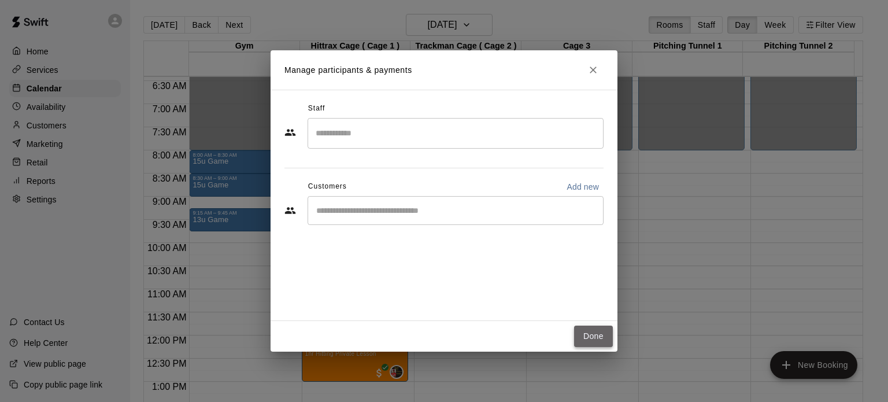
click at [606, 335] on button "Done" at bounding box center [593, 335] width 39 height 21
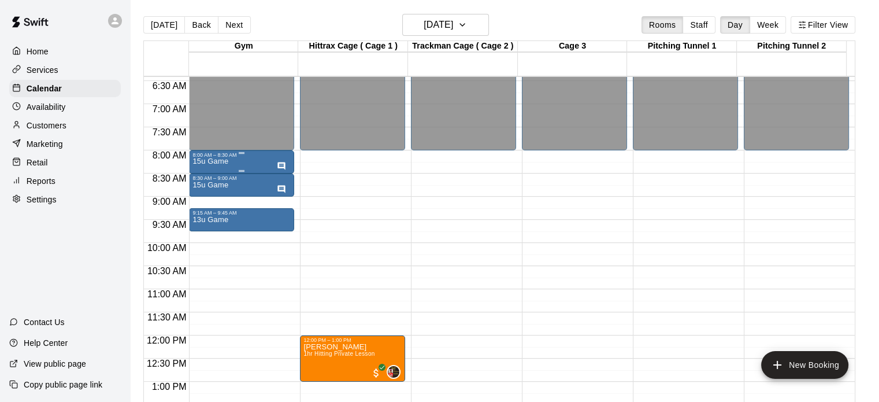
click at [254, 161] on div "15u Game" at bounding box center [241, 359] width 98 height 402
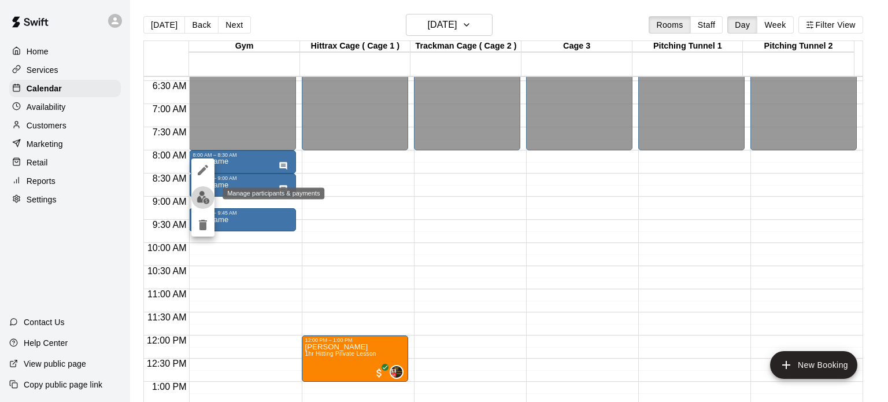
click at [197, 197] on img "edit" at bounding box center [203, 197] width 13 height 13
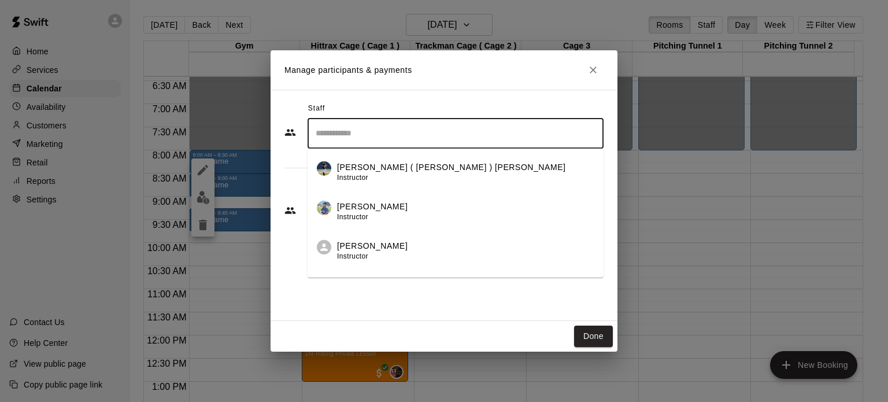
click at [370, 138] on input "Search staff" at bounding box center [456, 133] width 286 height 20
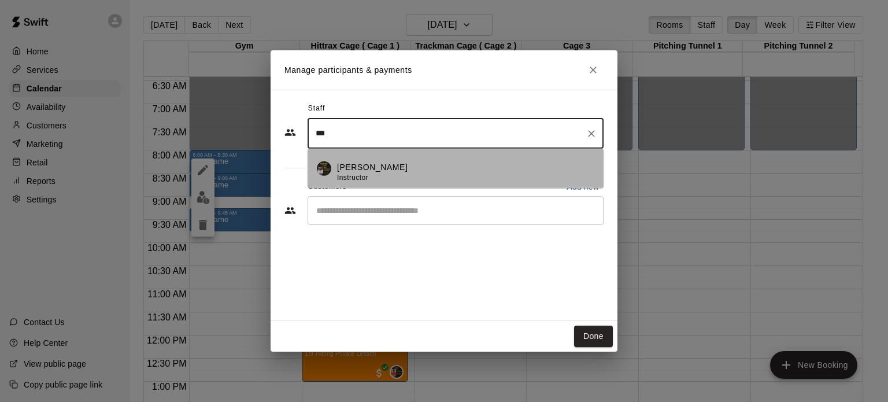
click at [373, 171] on p "[PERSON_NAME]" at bounding box center [372, 167] width 71 height 12
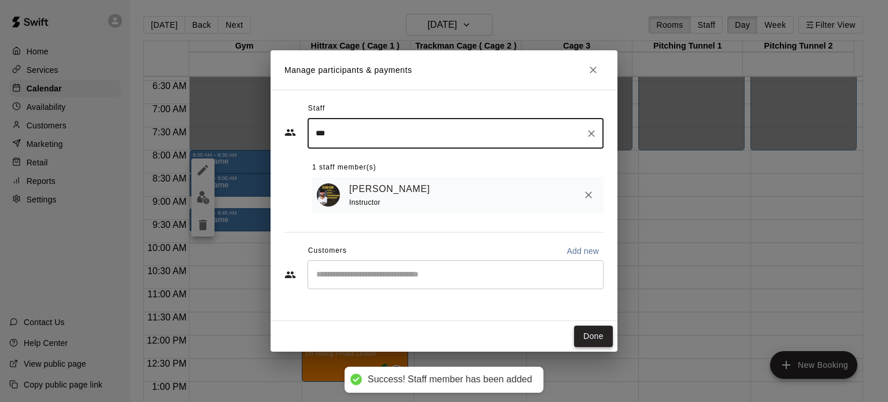
type input "***"
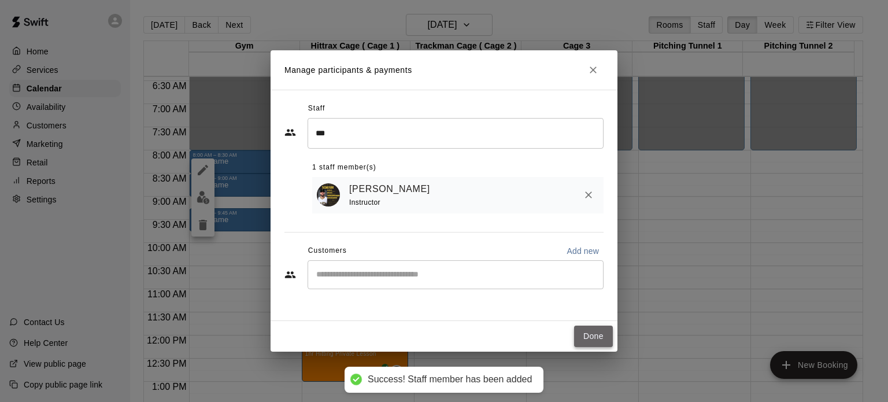
click at [589, 336] on button "Done" at bounding box center [593, 335] width 39 height 21
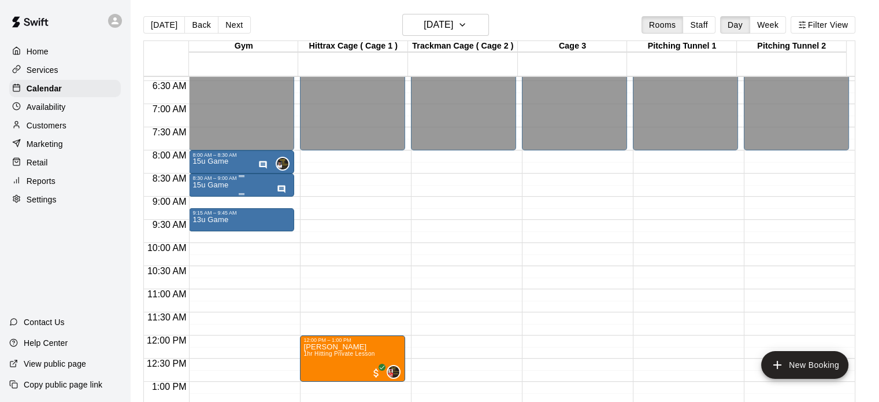
click at [253, 184] on div "15u Game" at bounding box center [241, 382] width 98 height 402
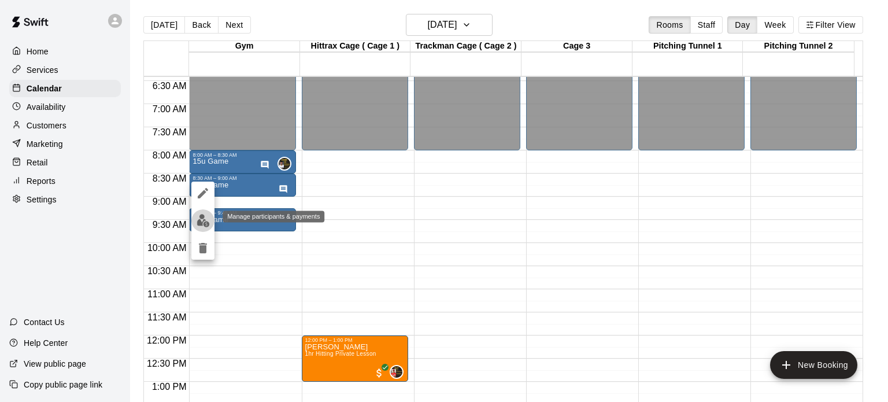
click at [206, 215] on img "edit" at bounding box center [203, 220] width 13 height 13
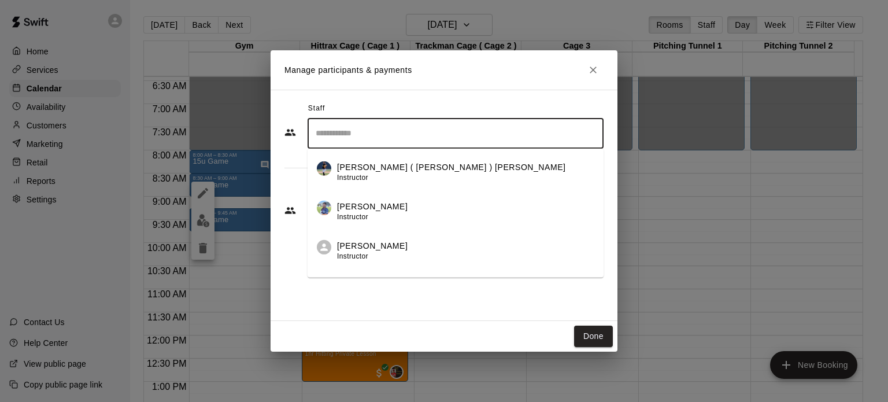
click at [351, 143] on input "Search staff" at bounding box center [456, 133] width 286 height 20
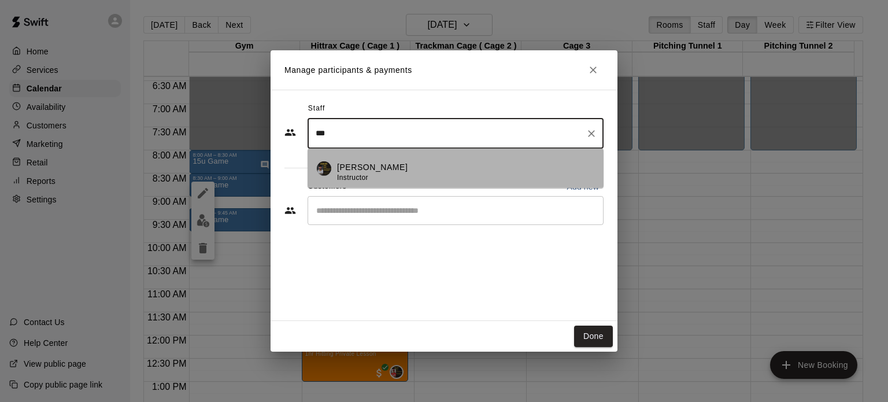
click at [368, 164] on p "[PERSON_NAME]" at bounding box center [372, 167] width 71 height 12
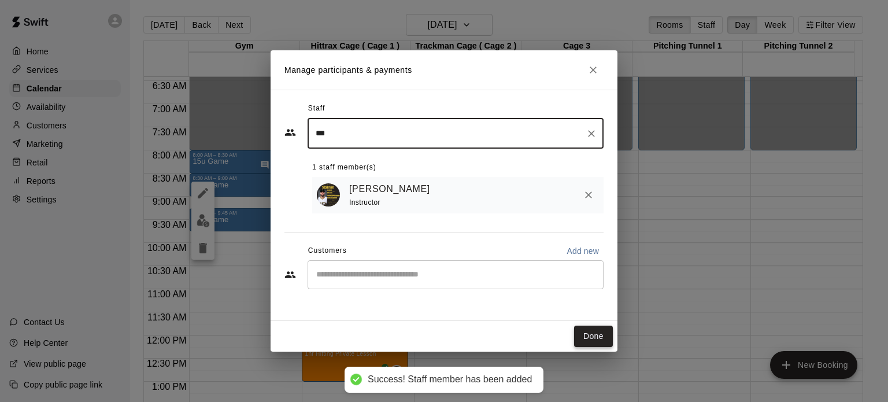
type input "***"
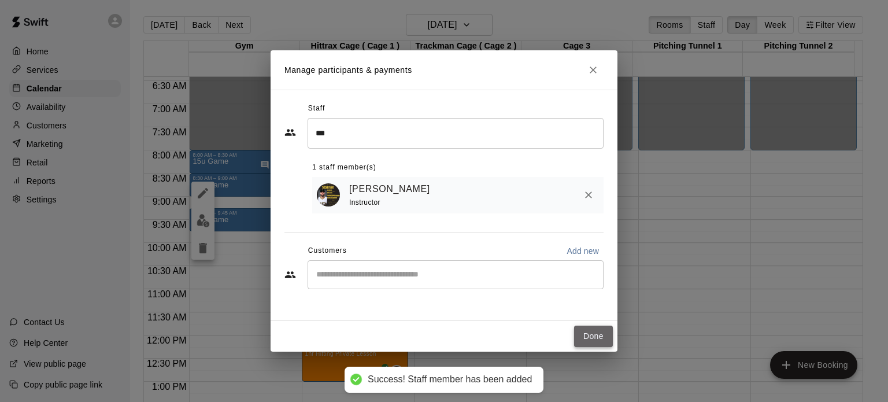
click at [598, 334] on button "Done" at bounding box center [593, 335] width 39 height 21
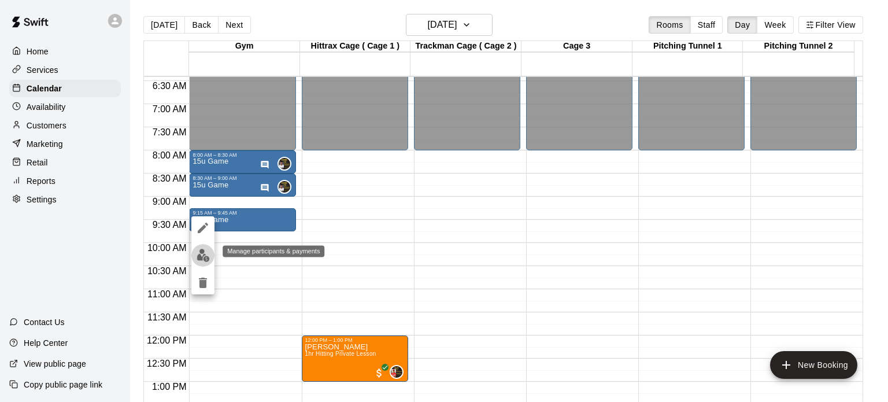
click at [205, 261] on img "edit" at bounding box center [203, 255] width 13 height 13
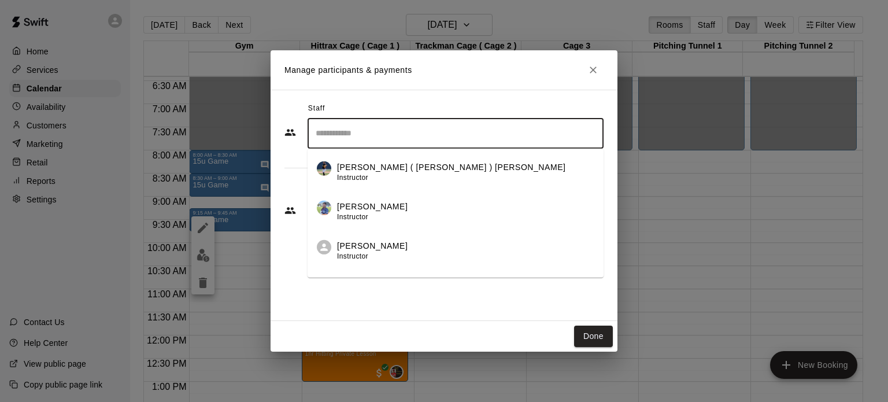
click at [365, 134] on input "Search staff" at bounding box center [456, 133] width 286 height 20
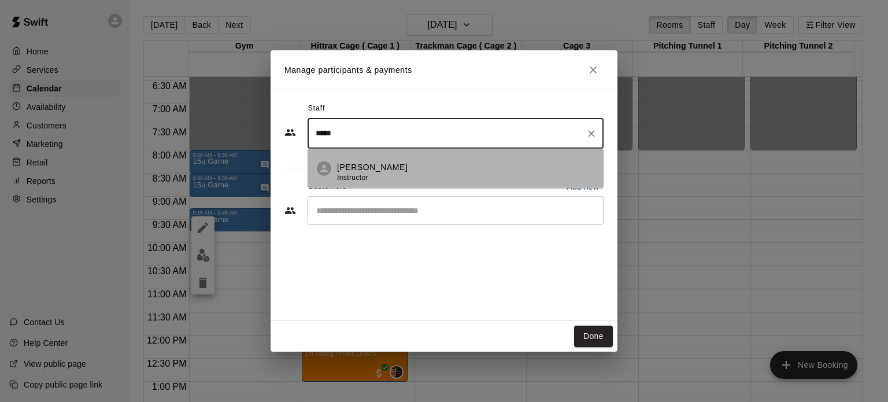
click at [356, 175] on span "Instructor" at bounding box center [352, 177] width 31 height 8
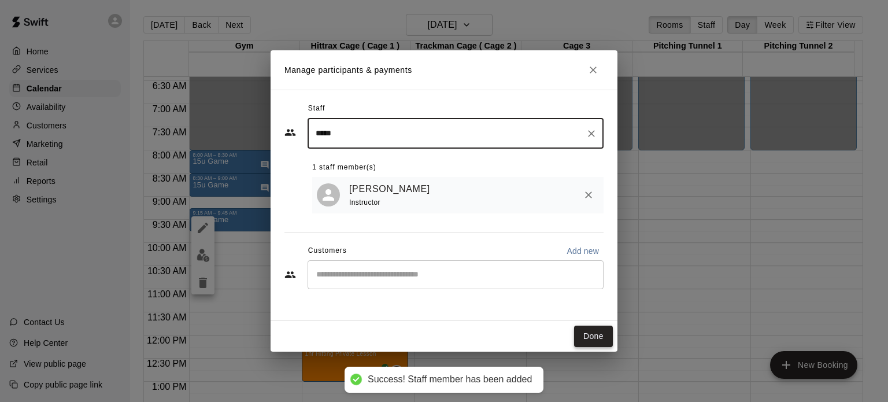
type input "*****"
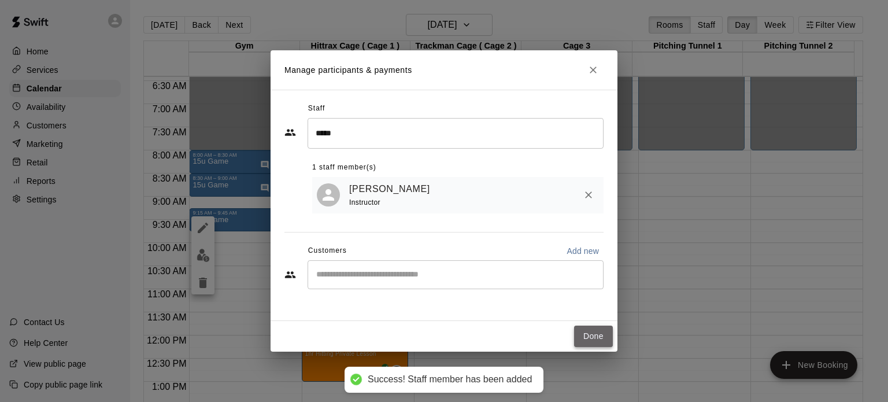
click at [603, 339] on button "Done" at bounding box center [593, 335] width 39 height 21
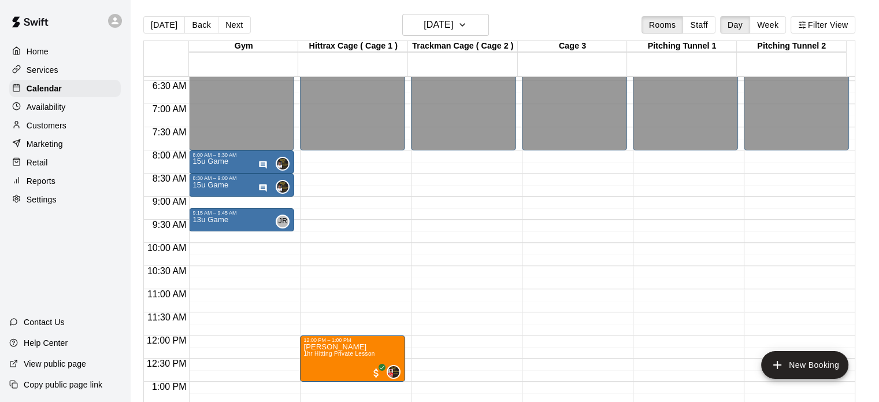
click at [255, 245] on div "12:00 AM – 8:00 AM Closed 8:00 AM – 8:30 AM 15u Game 0 8:30 AM – 9:00 AM 15u Ga…" at bounding box center [241, 335] width 105 height 1110
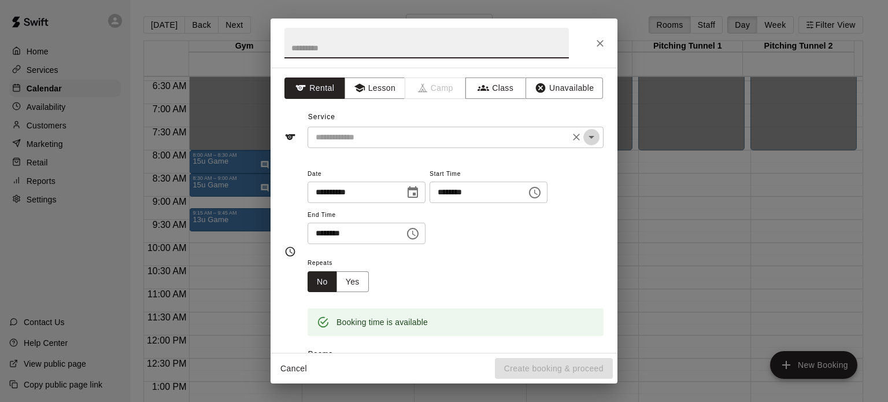
click at [586, 134] on icon "Open" at bounding box center [591, 137] width 14 height 14
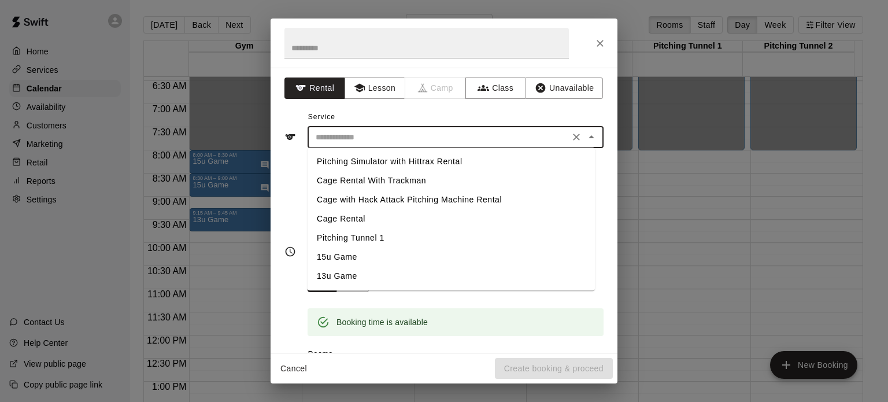
click at [341, 272] on li "13u Game" at bounding box center [451, 275] width 287 height 19
type input "********"
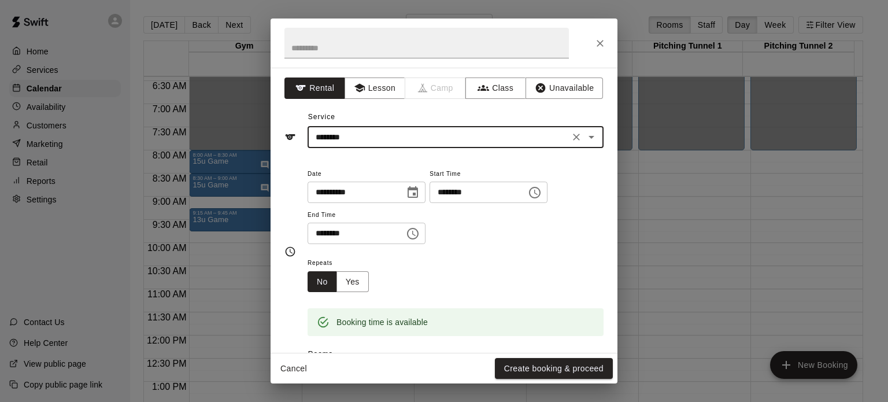
click at [461, 192] on input "********" at bounding box center [473, 191] width 89 height 21
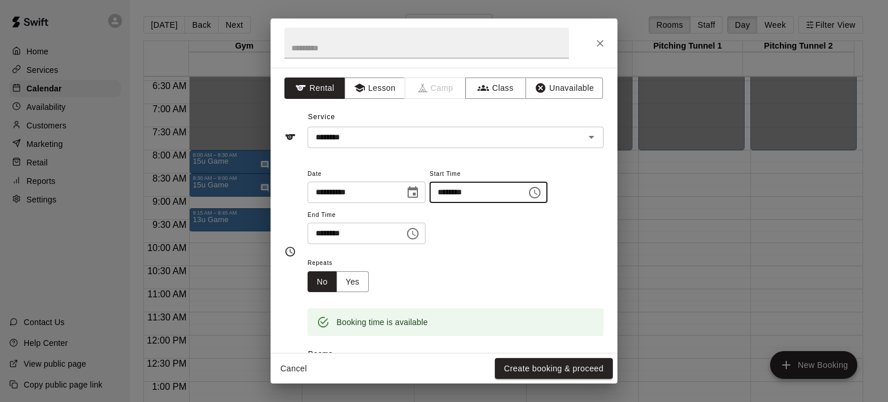
type input "********"
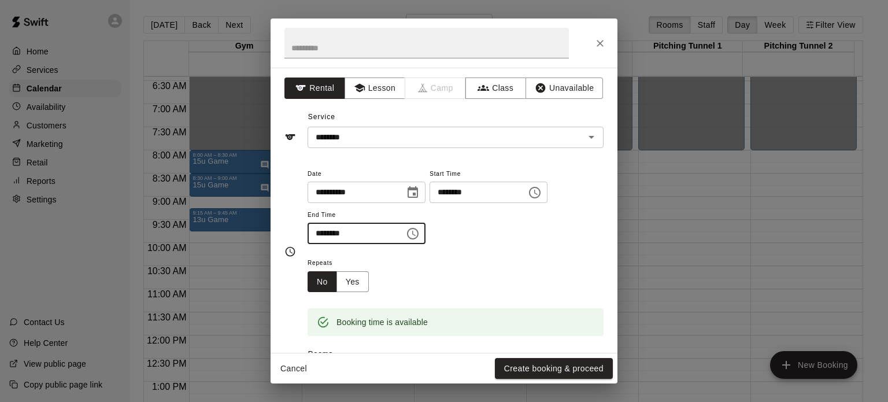
click at [332, 231] on input "********" at bounding box center [352, 233] width 89 height 21
type input "********"
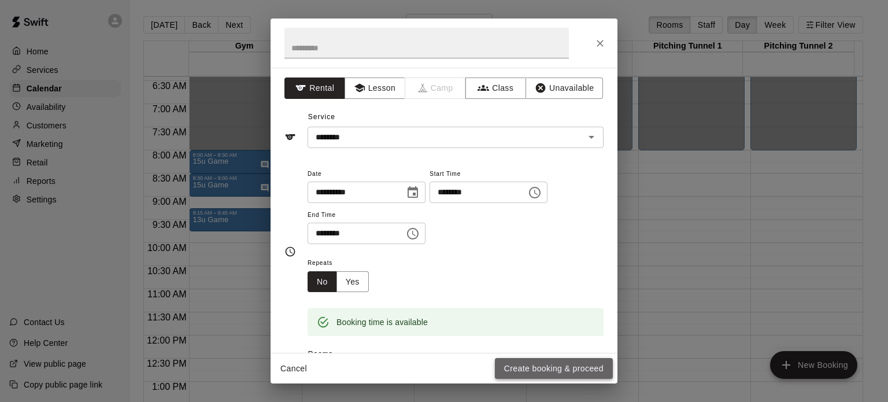
click at [560, 373] on button "Create booking & proceed" at bounding box center [554, 368] width 118 height 21
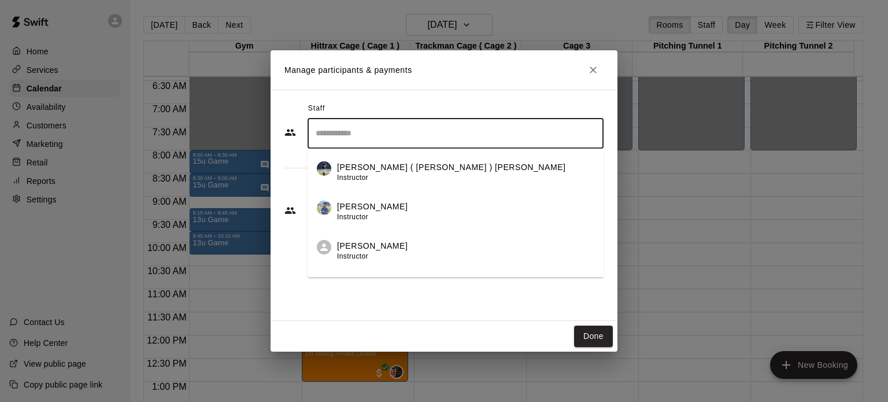
click at [388, 127] on input "Search staff" at bounding box center [456, 133] width 286 height 20
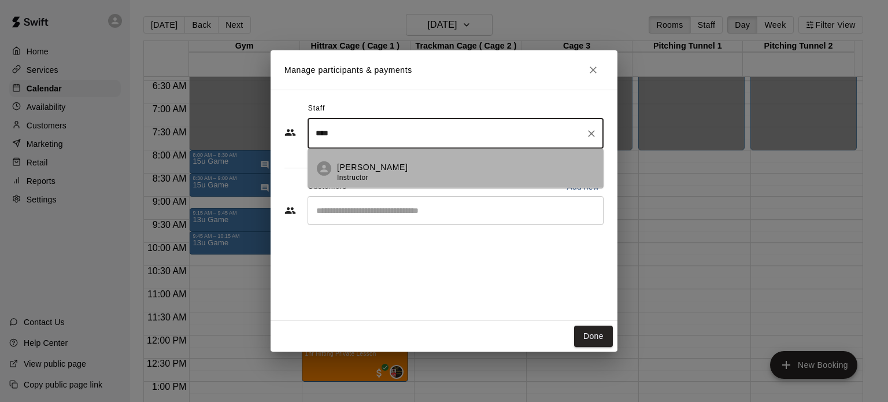
click at [358, 174] on span "Instructor" at bounding box center [352, 177] width 31 height 8
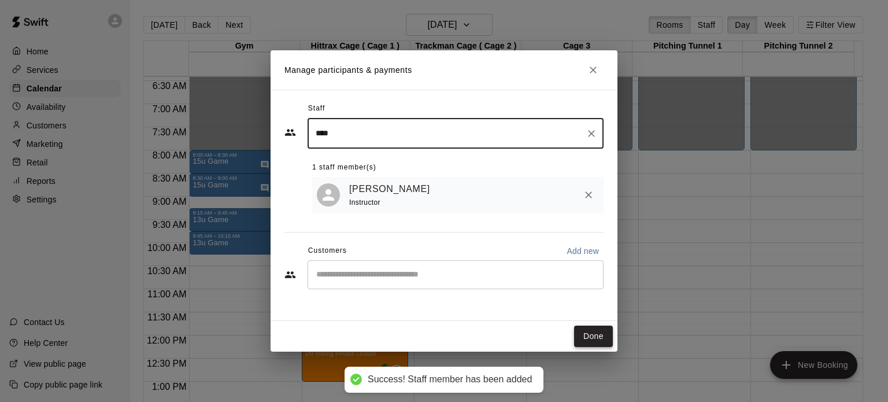
type input "****"
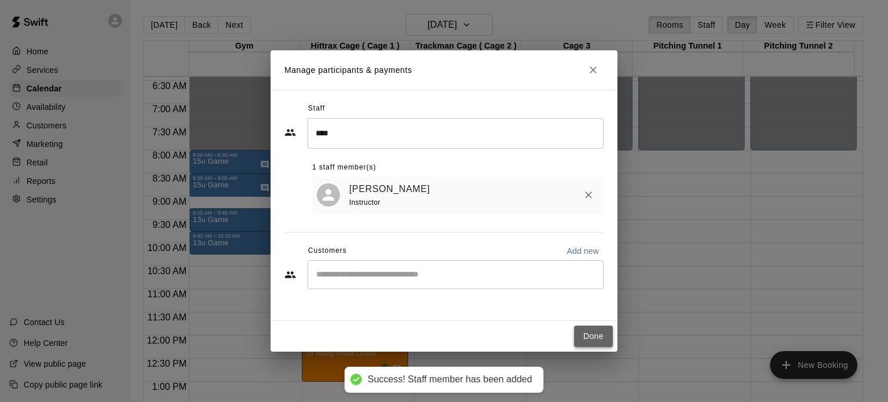
click at [592, 331] on button "Done" at bounding box center [593, 335] width 39 height 21
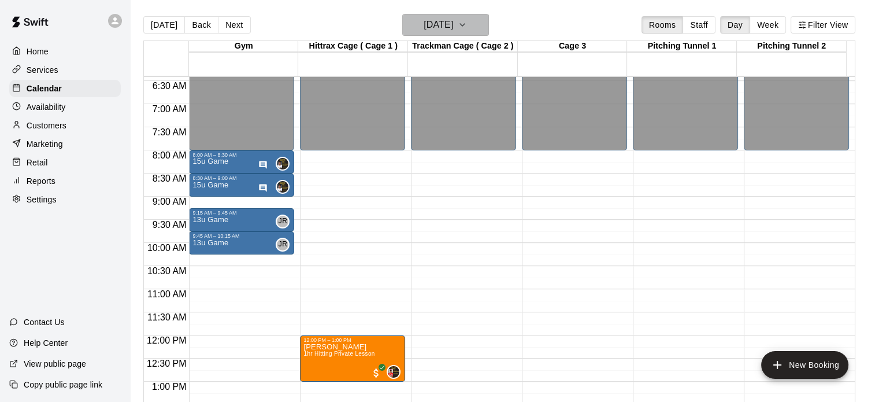
click at [467, 21] on icon "button" at bounding box center [462, 25] width 9 height 14
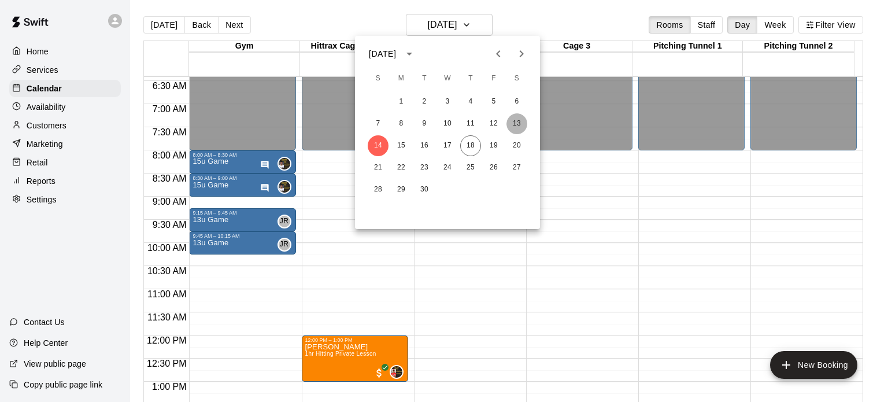
click at [513, 124] on button "13" at bounding box center [516, 123] width 21 height 21
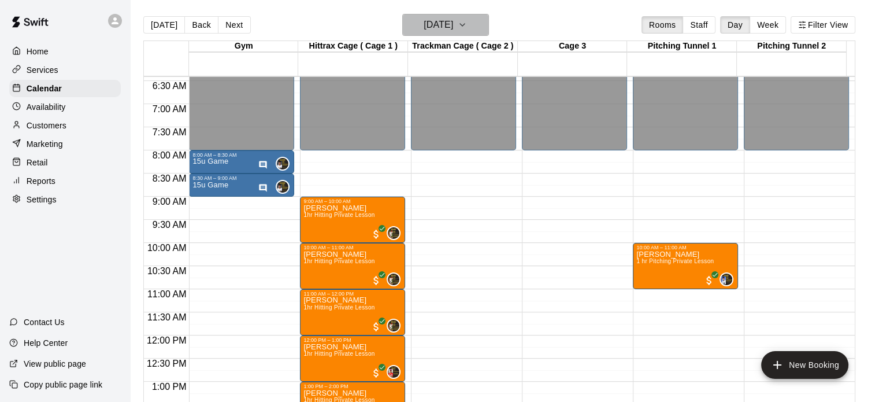
click at [467, 29] on icon "button" at bounding box center [462, 25] width 9 height 14
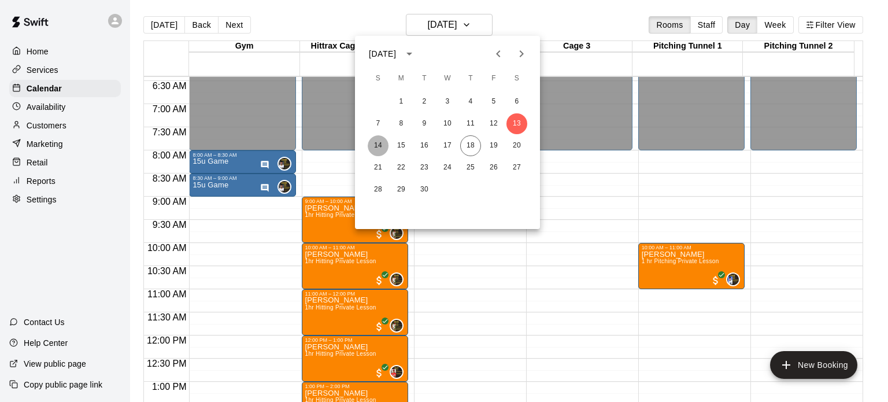
click at [379, 141] on button "14" at bounding box center [378, 145] width 21 height 21
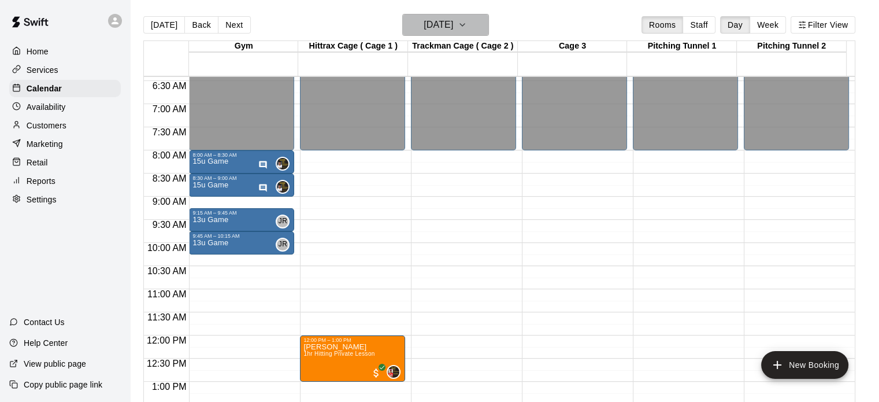
click at [467, 28] on icon "button" at bounding box center [462, 25] width 9 height 14
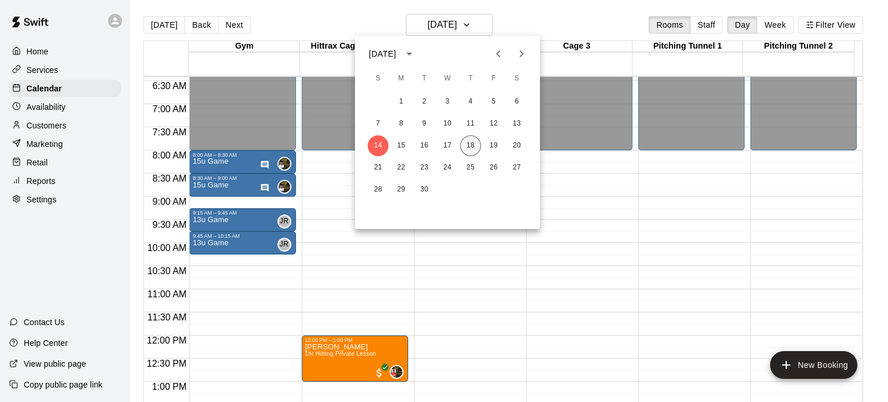
click at [477, 142] on button "18" at bounding box center [470, 145] width 21 height 21
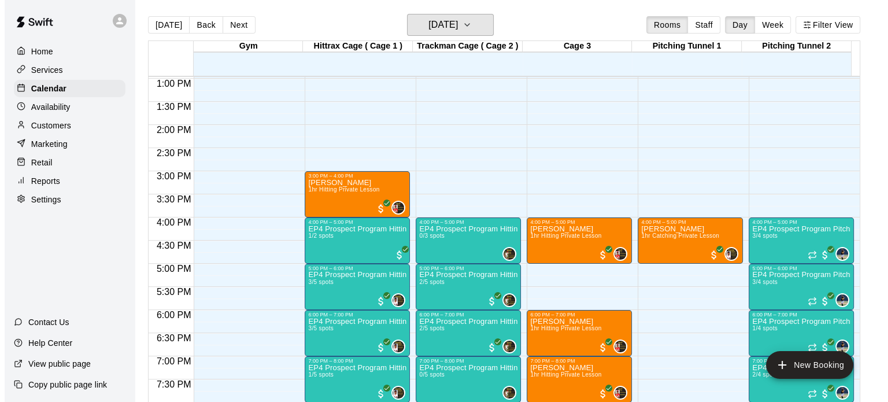
scroll to position [569, 0]
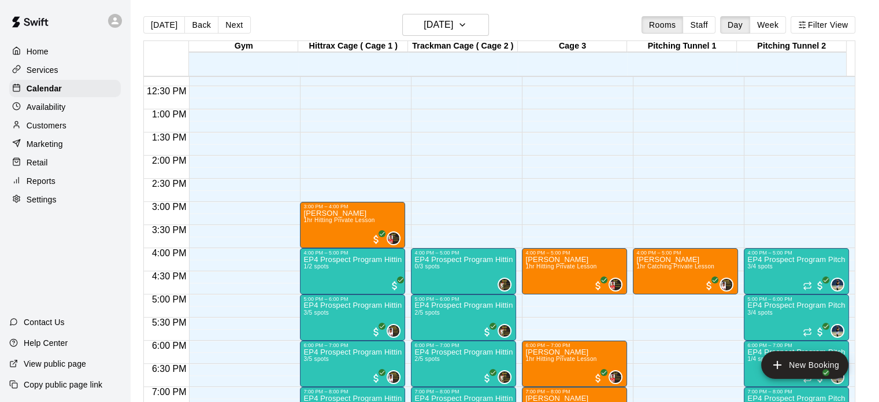
click at [226, 343] on div "12:00 AM – 10:00 AM Closed 10:00 PM – 11:59 PM Closed" at bounding box center [241, 63] width 105 height 1110
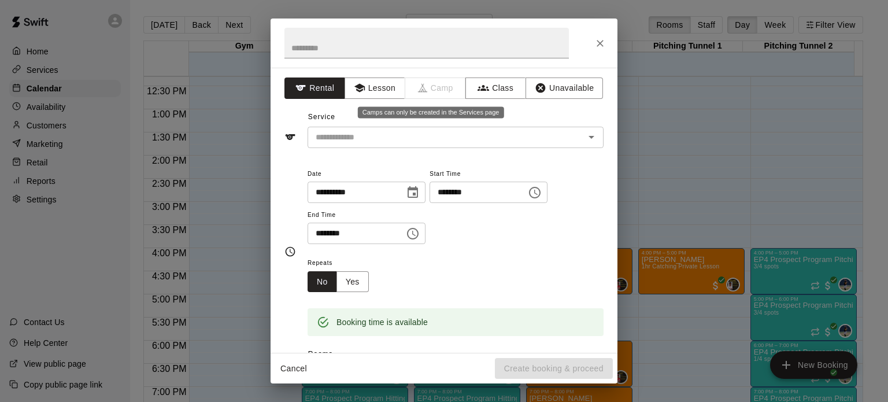
click at [435, 83] on span "Camp" at bounding box center [435, 87] width 61 height 21
click at [483, 87] on button "Class" at bounding box center [495, 87] width 61 height 21
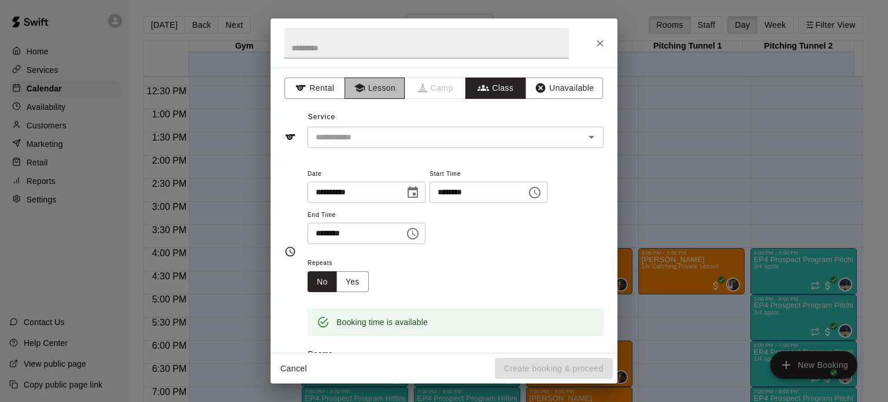
click at [372, 79] on button "Lesson" at bounding box center [375, 87] width 61 height 21
click at [584, 141] on icon "Open" at bounding box center [591, 137] width 14 height 14
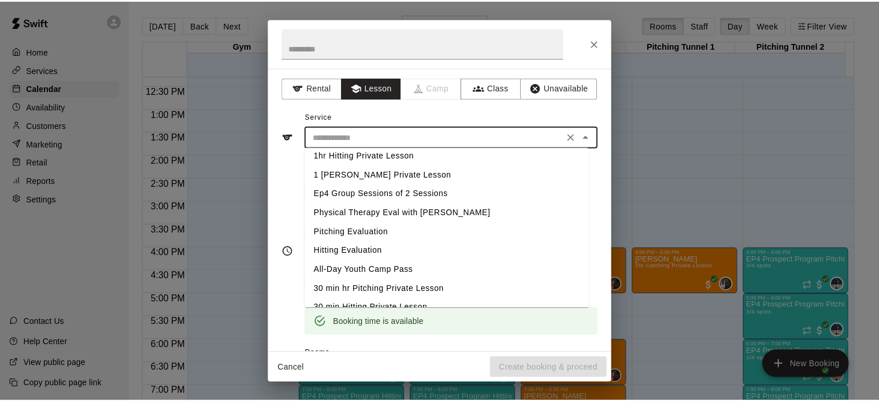
scroll to position [0, 0]
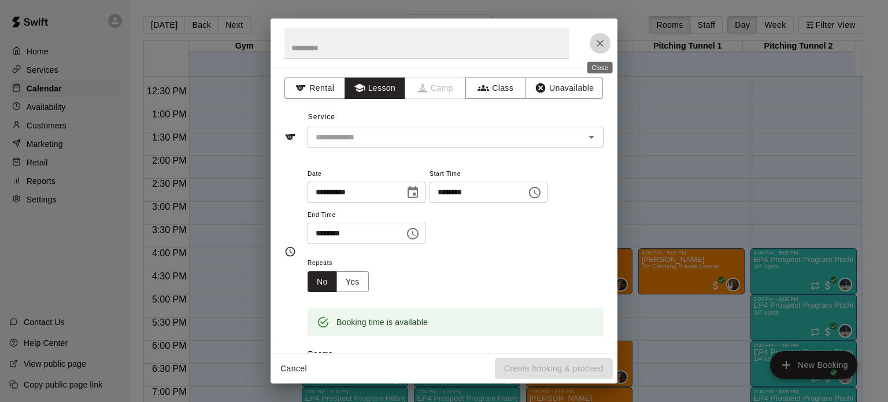
click at [601, 45] on icon "Close" at bounding box center [600, 43] width 7 height 7
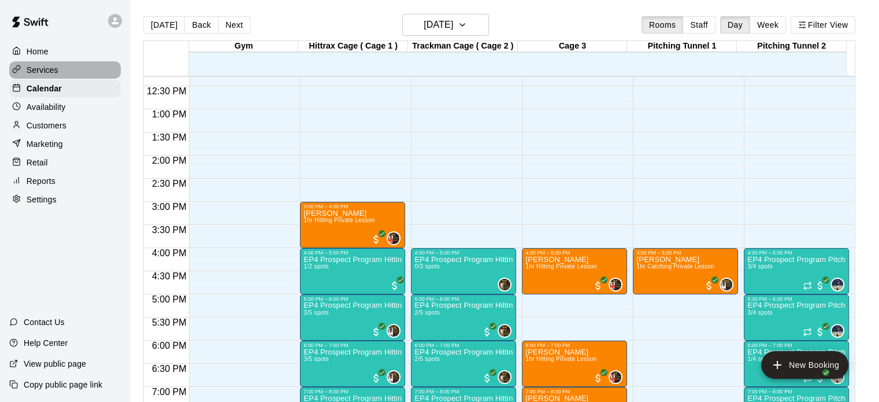
click at [45, 71] on p "Services" at bounding box center [43, 70] width 32 height 12
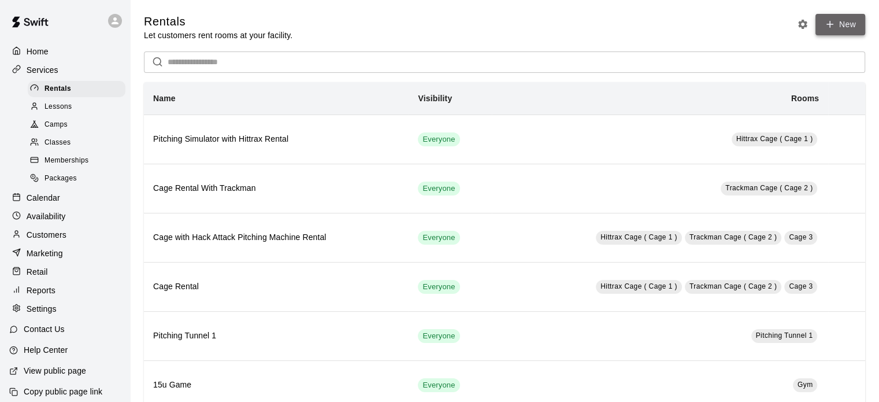
click at [848, 23] on link "New" at bounding box center [841, 24] width 50 height 21
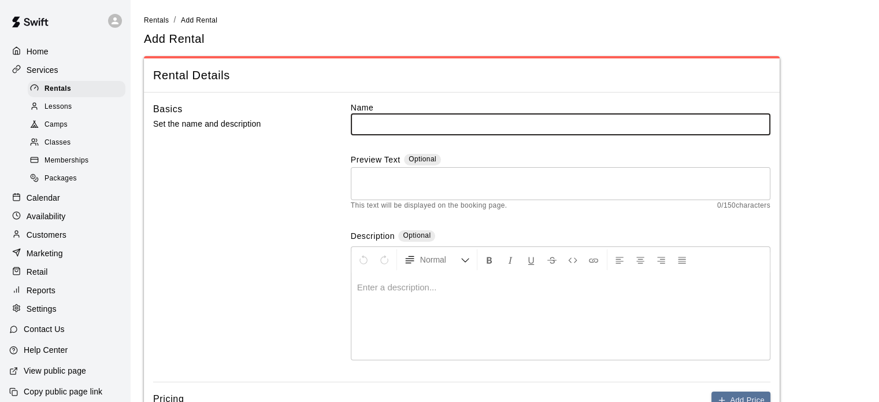
click at [634, 123] on input "text" at bounding box center [561, 123] width 420 height 21
type input "**********"
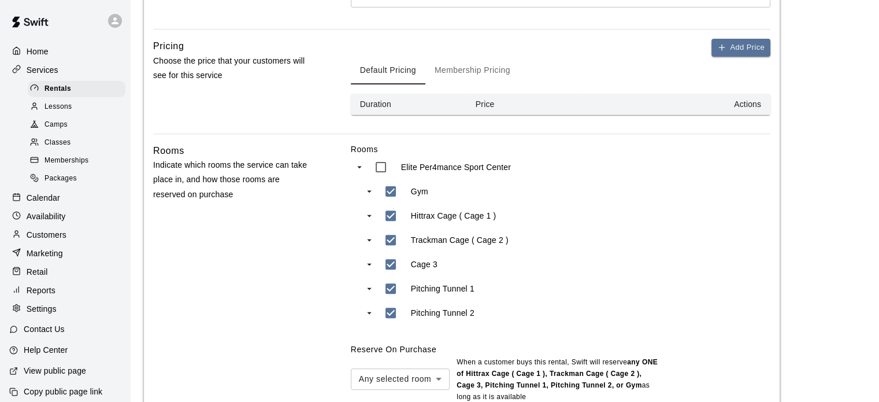
scroll to position [351, 0]
click at [57, 128] on span "Camps" at bounding box center [56, 125] width 23 height 12
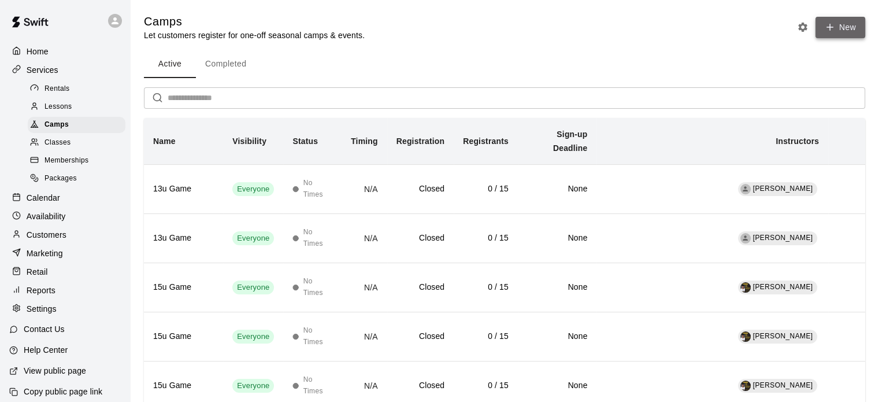
click at [839, 29] on button "New" at bounding box center [841, 27] width 50 height 21
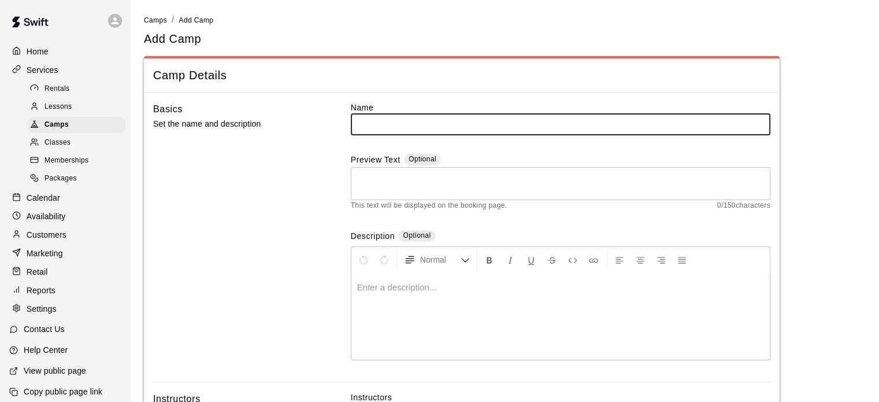
click at [37, 203] on p "Calendar" at bounding box center [44, 198] width 34 height 12
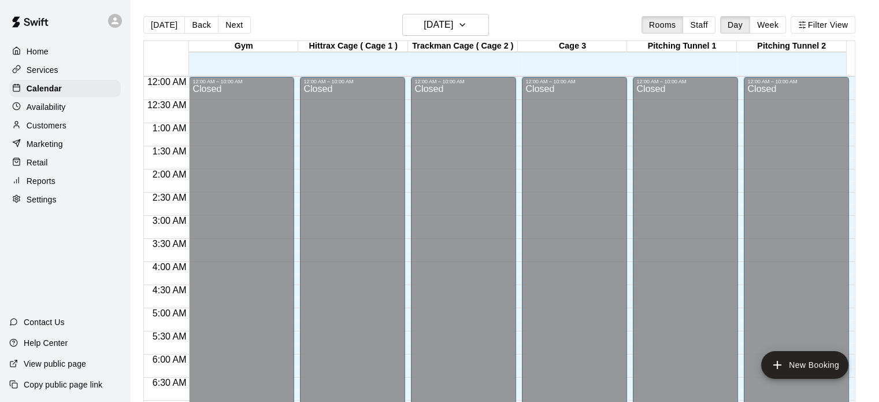
scroll to position [736, 0]
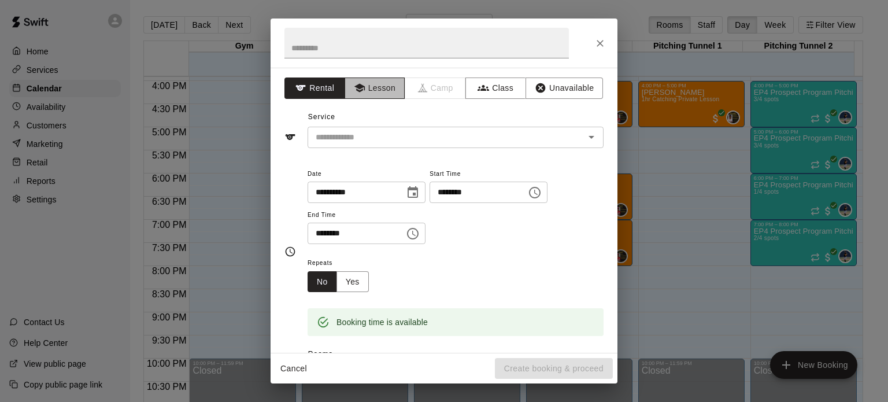
click at [382, 90] on button "Lesson" at bounding box center [375, 87] width 61 height 21
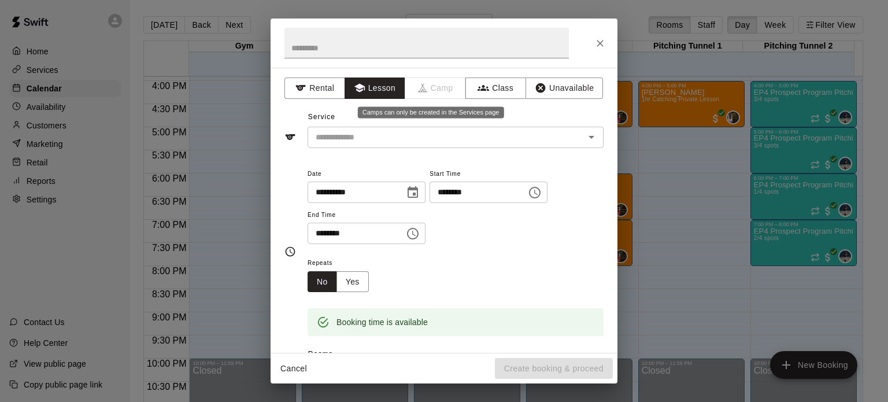
click at [435, 85] on span "Camp" at bounding box center [435, 87] width 61 height 21
click at [599, 34] on button "Close" at bounding box center [600, 43] width 21 height 21
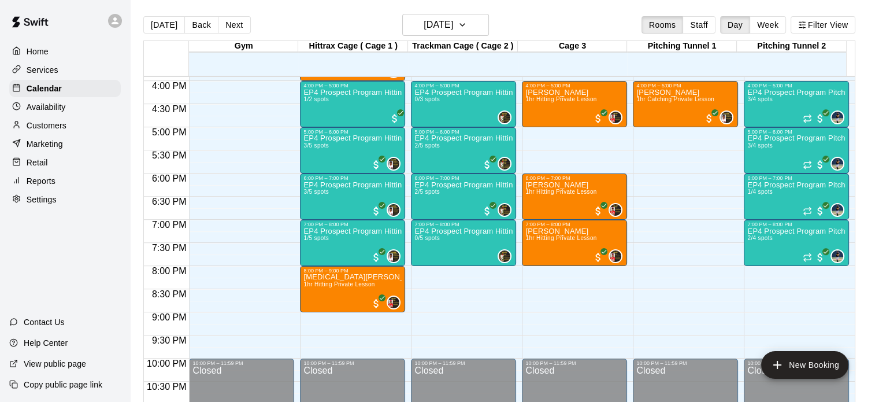
click at [36, 69] on p "Services" at bounding box center [43, 70] width 32 height 12
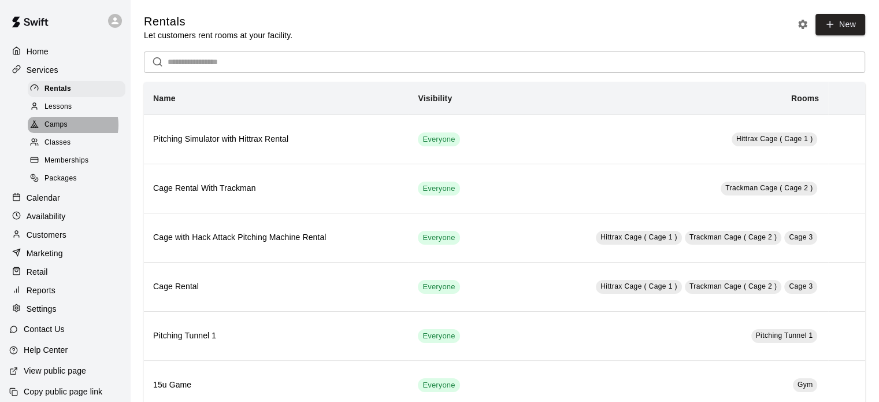
click at [69, 129] on div "Camps" at bounding box center [77, 125] width 98 height 16
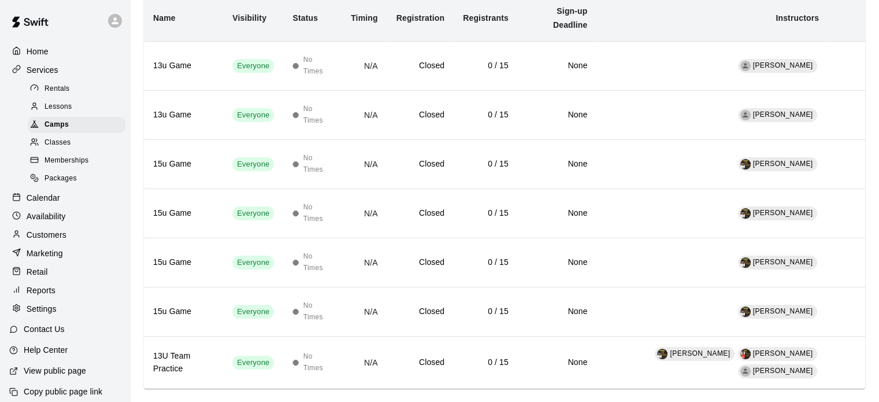
scroll to position [139, 0]
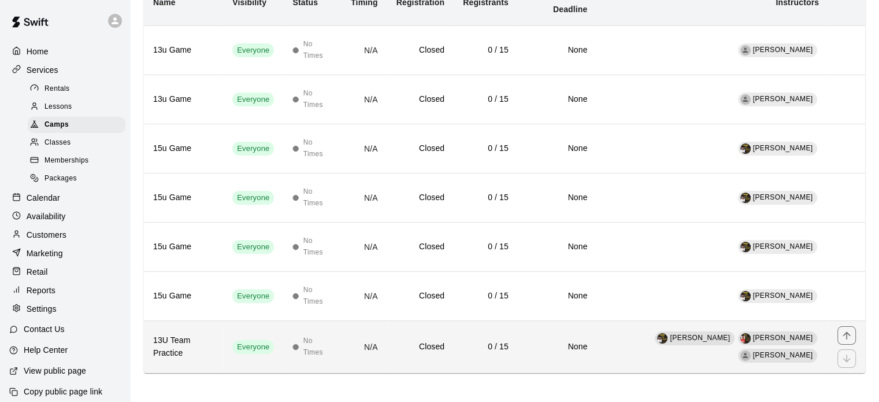
click at [648, 353] on td "[PERSON_NAME] [PERSON_NAME] [PERSON_NAME]" at bounding box center [713, 346] width 232 height 53
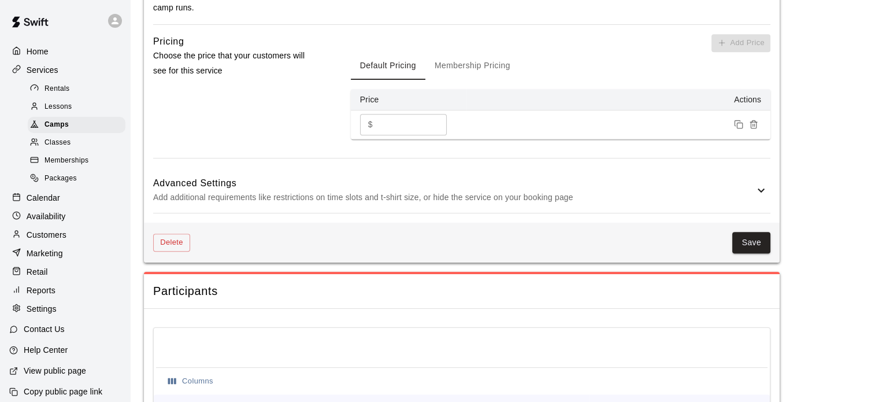
scroll to position [658, 0]
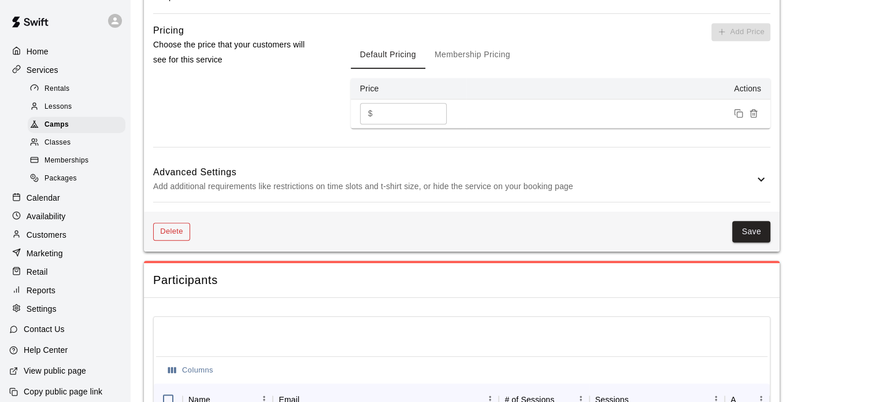
click at [166, 223] on button "Delete" at bounding box center [171, 232] width 37 height 18
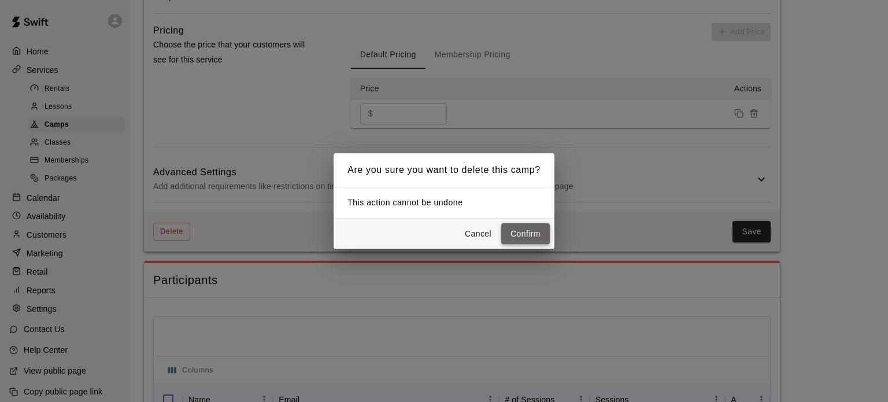
click at [532, 238] on button "Confirm" at bounding box center [525, 233] width 49 height 21
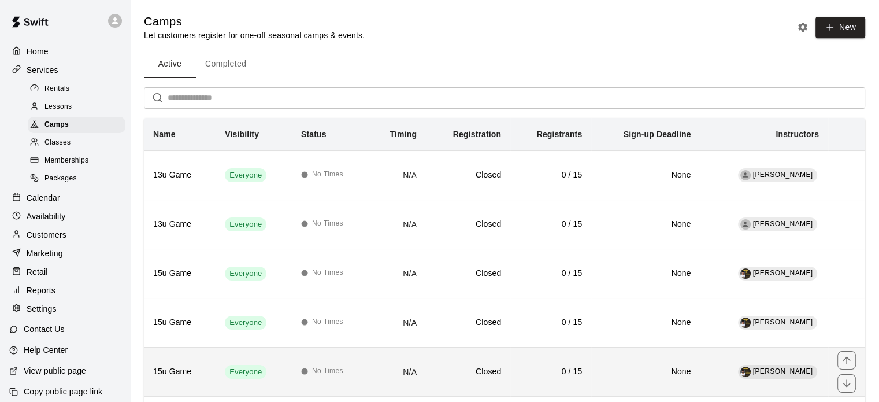
click at [717, 375] on td "[PERSON_NAME]" at bounding box center [764, 371] width 128 height 49
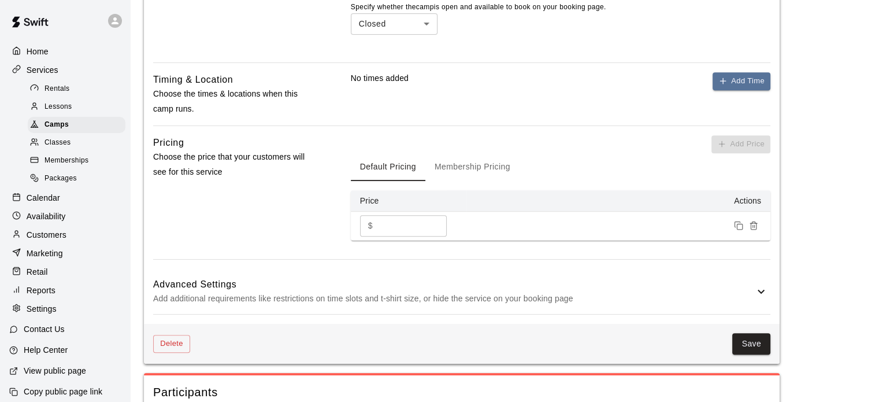
scroll to position [532, 0]
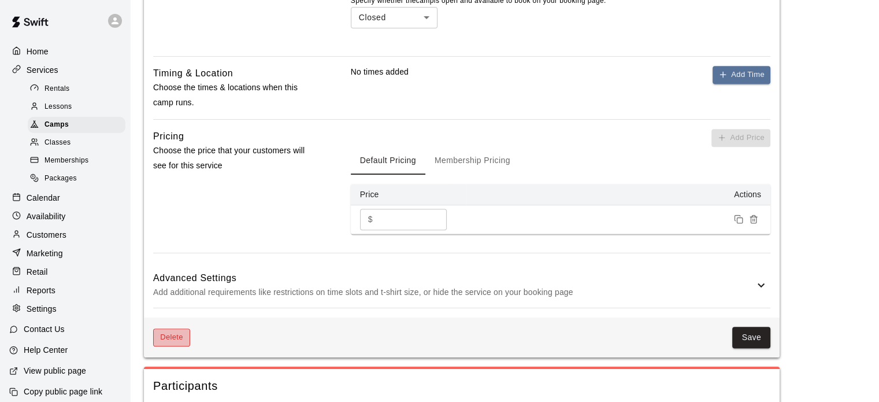
click at [173, 339] on button "Delete" at bounding box center [171, 337] width 37 height 18
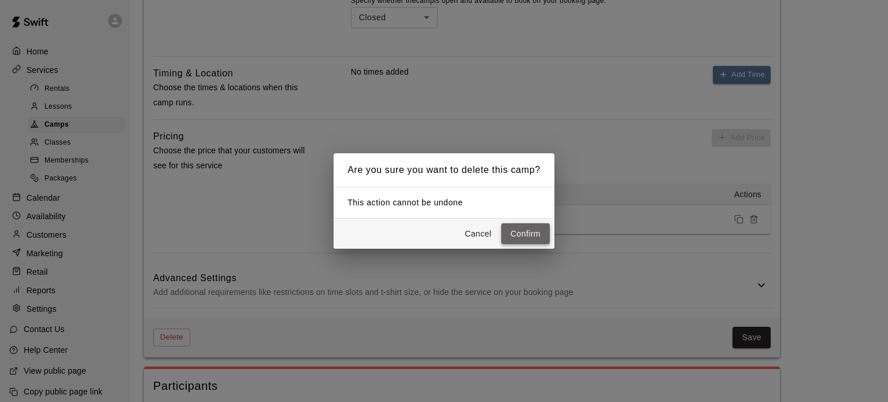
click at [534, 233] on button "Confirm" at bounding box center [525, 233] width 49 height 21
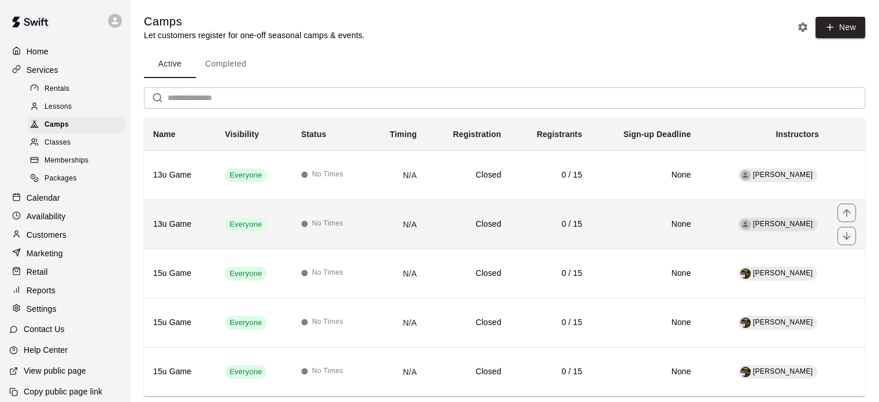
click at [443, 230] on td "Closed" at bounding box center [468, 223] width 84 height 49
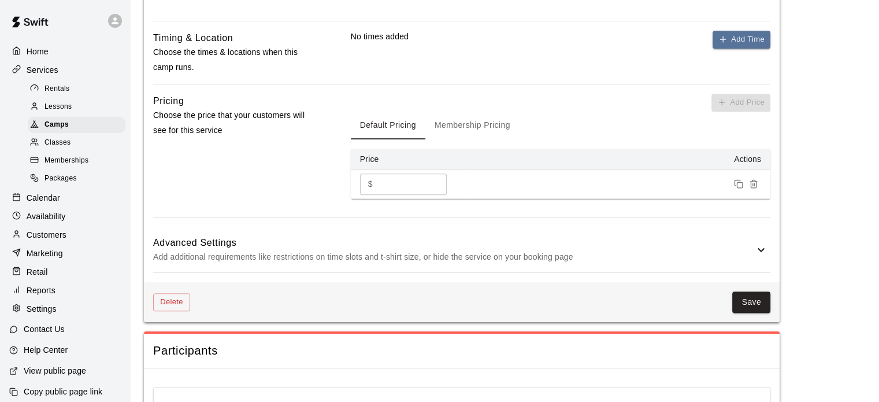
scroll to position [578, 0]
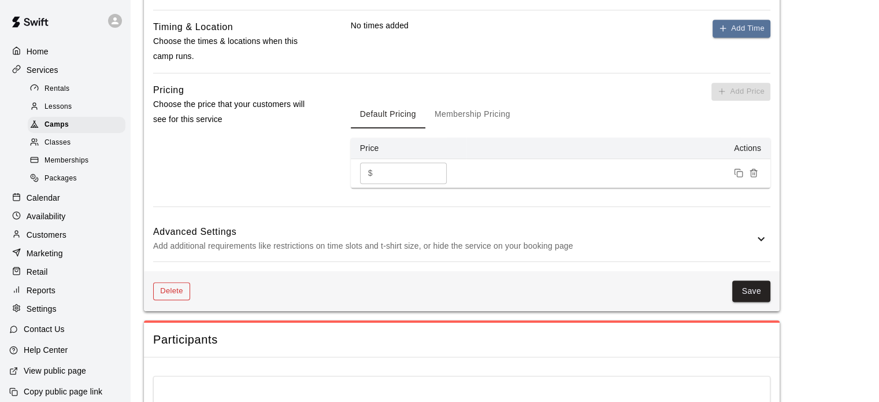
click at [173, 288] on button "Delete" at bounding box center [171, 291] width 37 height 18
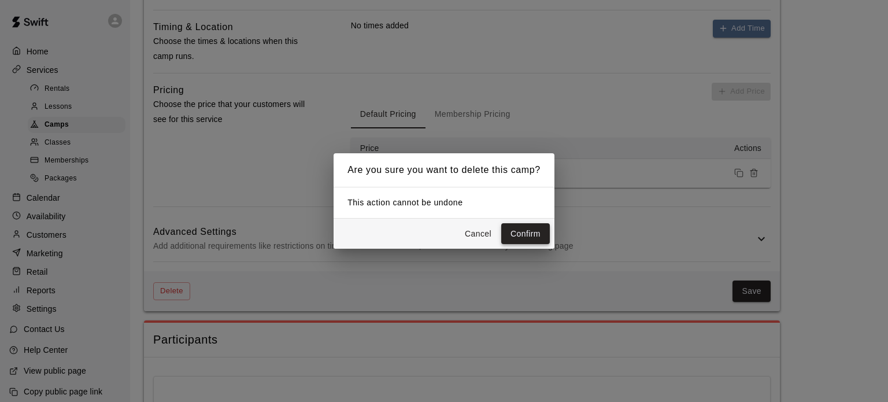
click at [531, 224] on button "Confirm" at bounding box center [525, 233] width 49 height 21
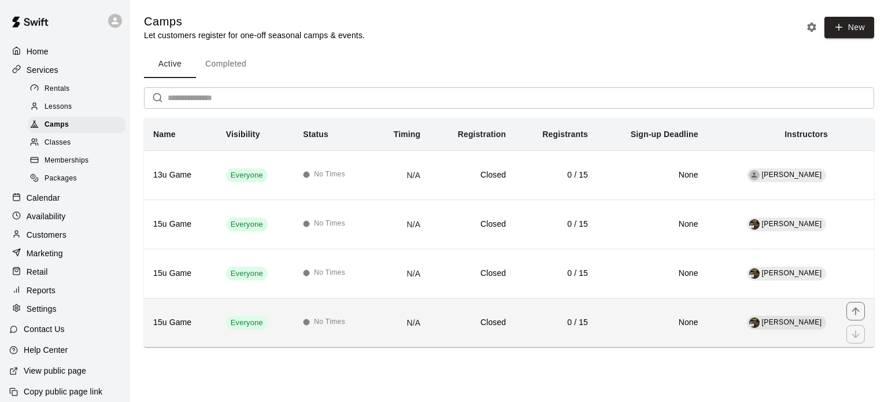
click at [197, 309] on th "15u Game" at bounding box center [180, 322] width 73 height 49
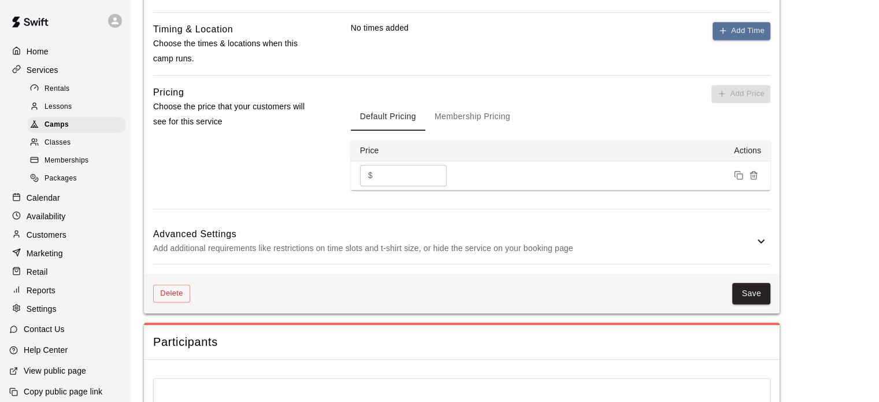
scroll to position [578, 0]
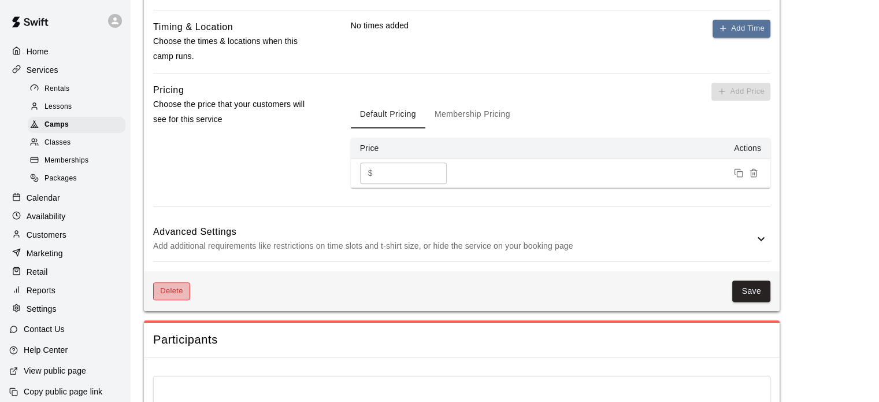
click at [172, 291] on button "Delete" at bounding box center [171, 291] width 37 height 18
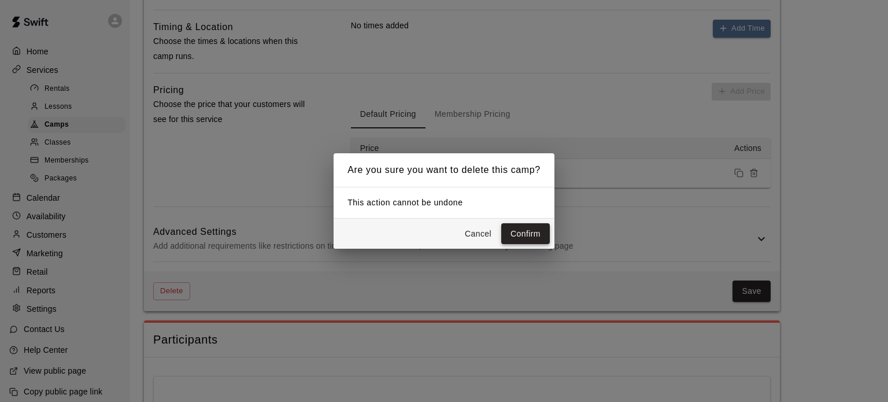
click at [534, 229] on button "Confirm" at bounding box center [525, 233] width 49 height 21
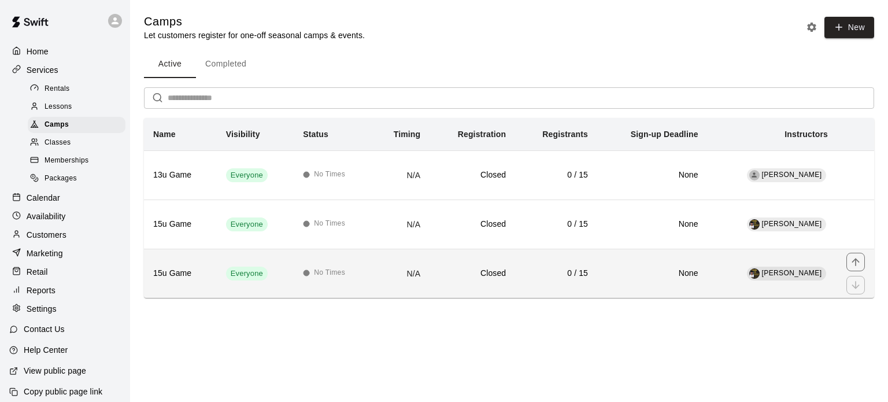
click at [210, 263] on th "15u Game" at bounding box center [180, 273] width 73 height 49
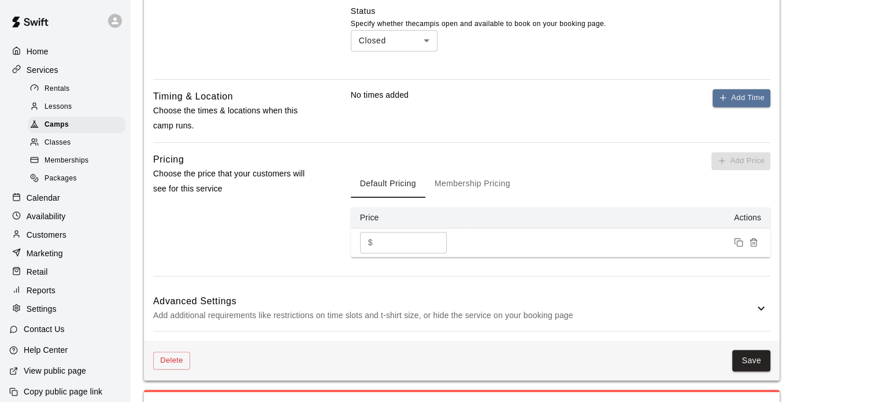
scroll to position [503, 0]
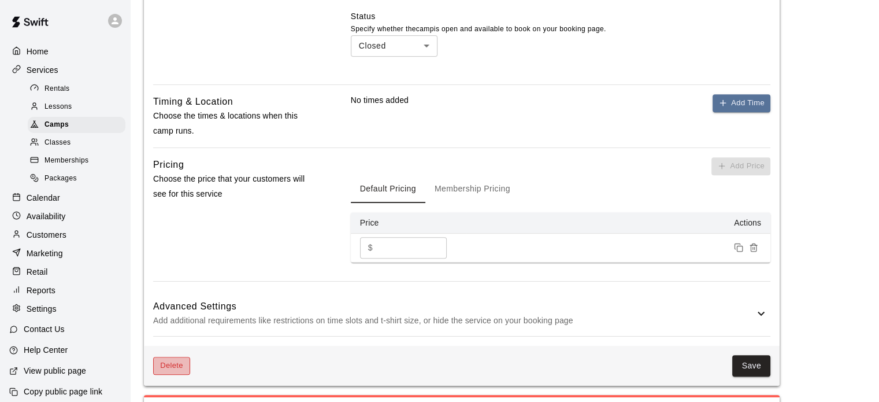
click at [179, 358] on button "Delete" at bounding box center [171, 366] width 37 height 18
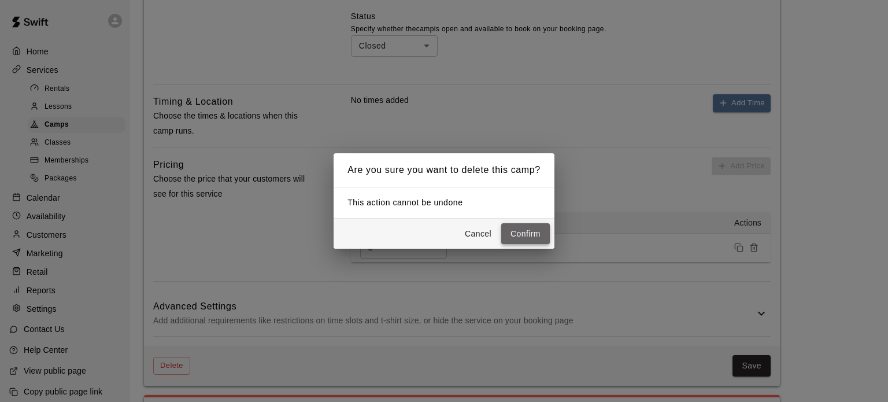
click at [536, 233] on button "Confirm" at bounding box center [525, 233] width 49 height 21
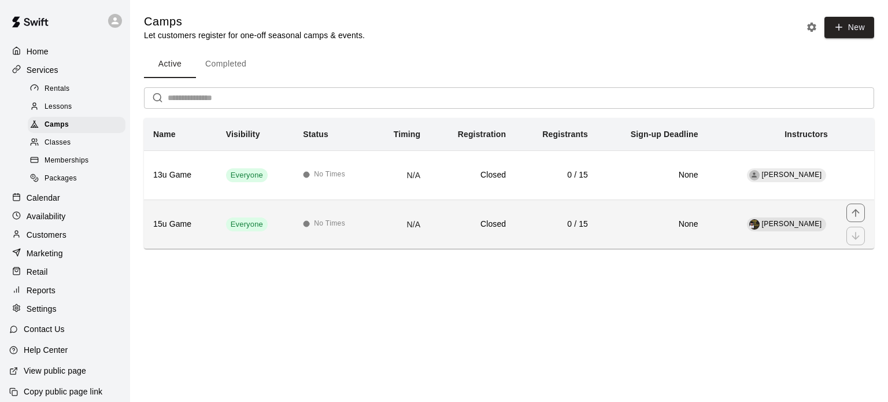
click at [208, 211] on th "15u Game" at bounding box center [180, 223] width 73 height 49
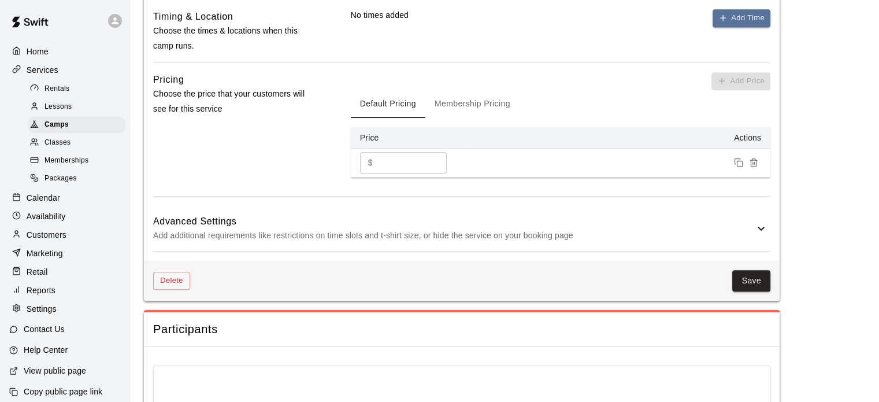
scroll to position [627, 0]
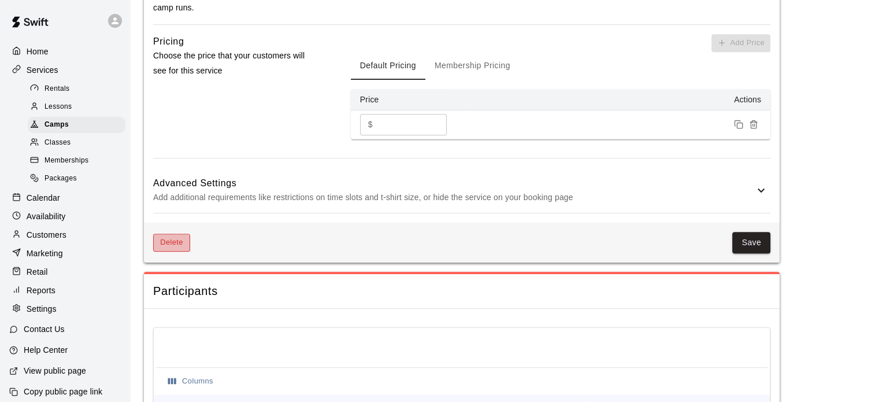
click at [176, 236] on button "Delete" at bounding box center [171, 243] width 37 height 18
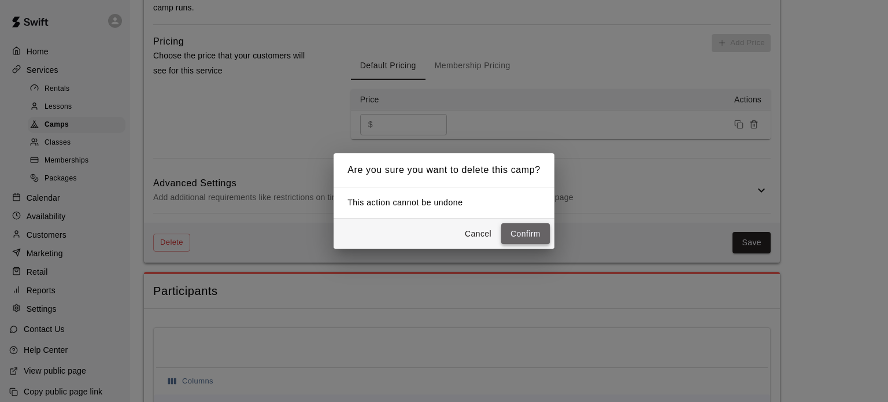
click at [529, 233] on button "Confirm" at bounding box center [525, 233] width 49 height 21
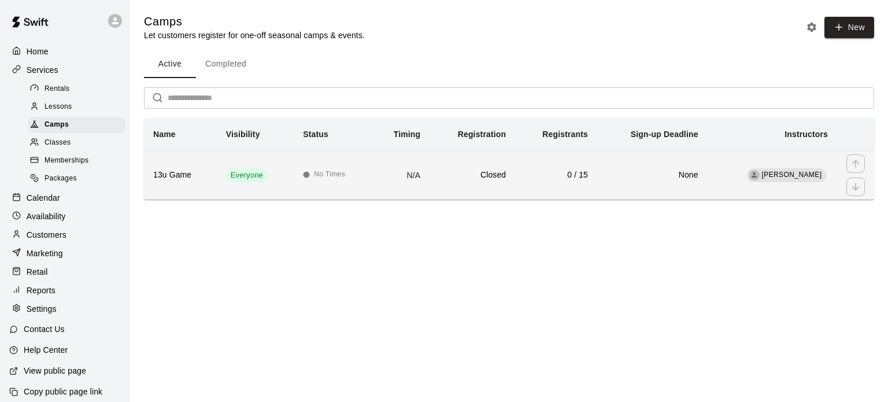
click at [290, 171] on td "Everyone" at bounding box center [255, 174] width 77 height 49
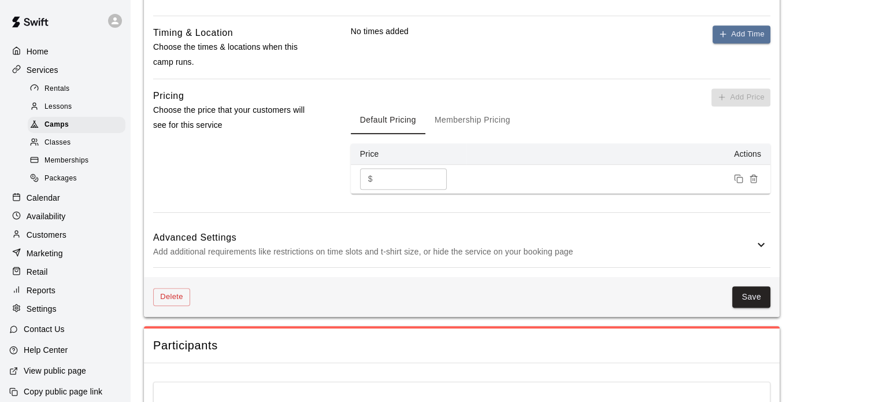
scroll to position [727, 0]
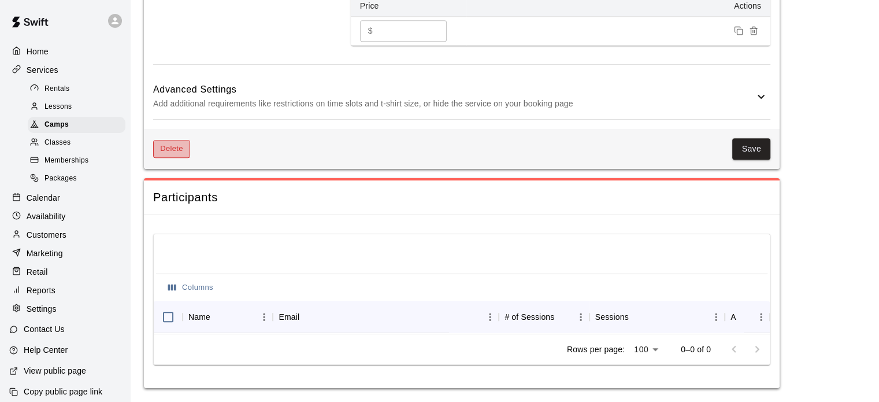
click at [166, 148] on button "Delete" at bounding box center [171, 149] width 37 height 18
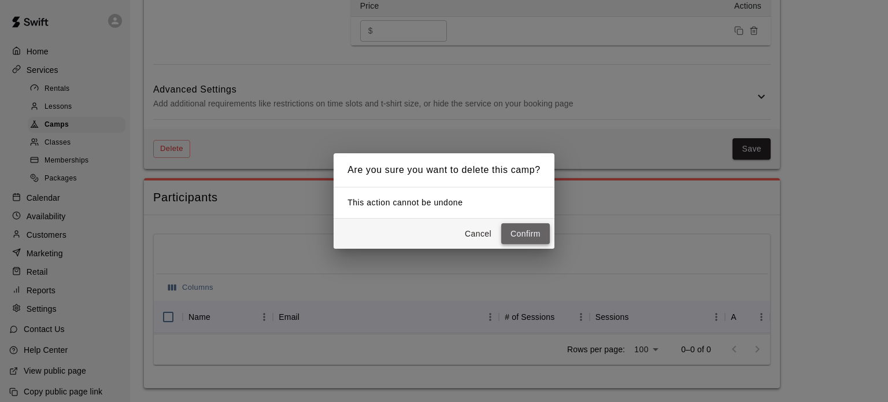
click at [541, 231] on button "Confirm" at bounding box center [525, 233] width 49 height 21
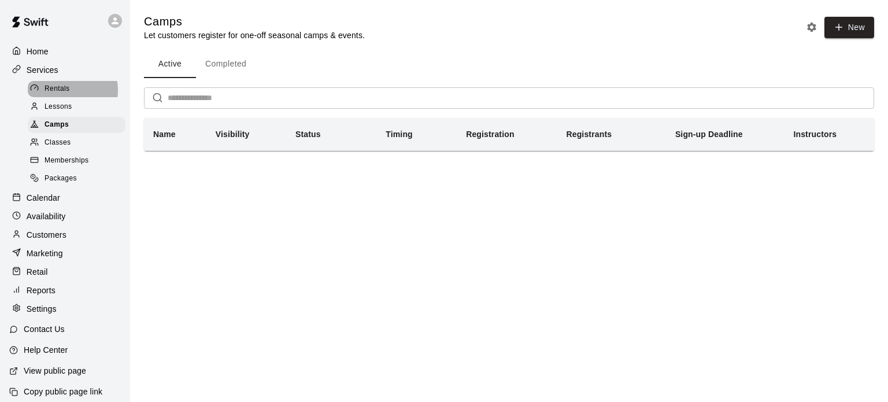
click at [58, 92] on span "Rentals" at bounding box center [57, 89] width 25 height 12
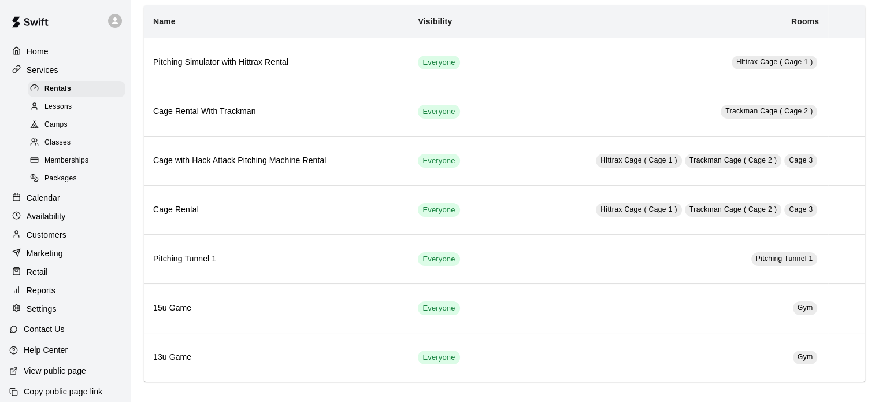
scroll to position [77, 0]
click at [71, 109] on span "Lessons" at bounding box center [59, 107] width 28 height 12
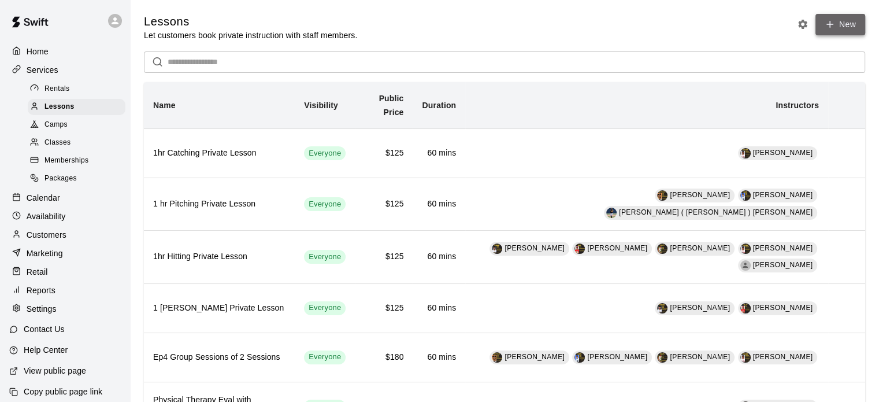
click at [836, 20] on link "New" at bounding box center [841, 24] width 50 height 21
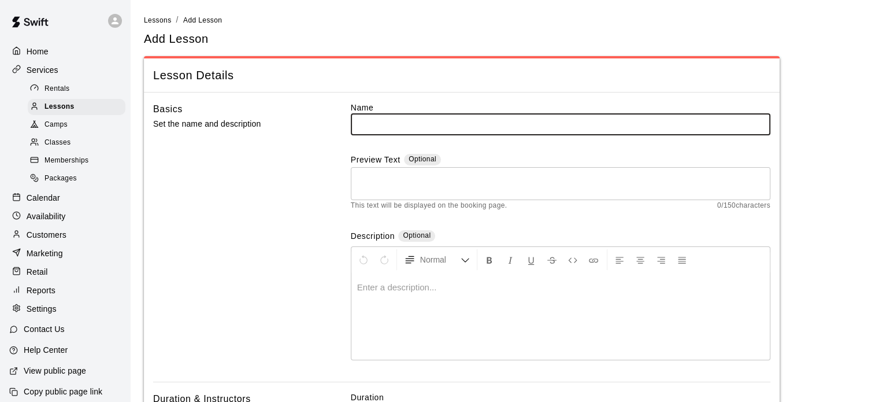
click at [539, 132] on input "text" at bounding box center [561, 123] width 420 height 21
type input "**********"
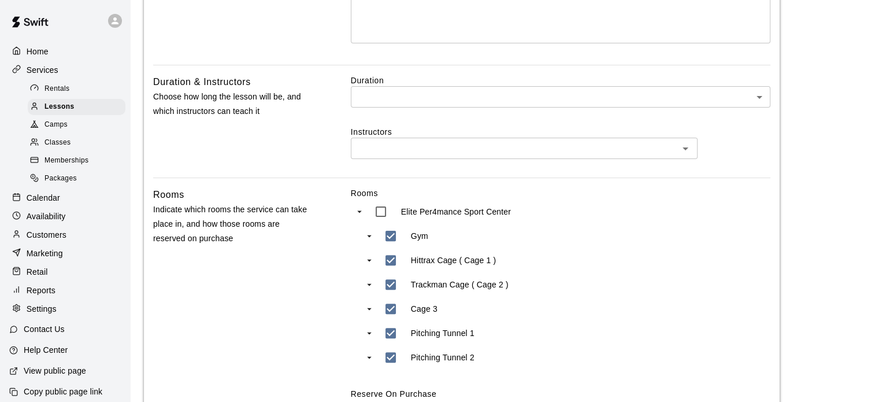
scroll to position [327, 0]
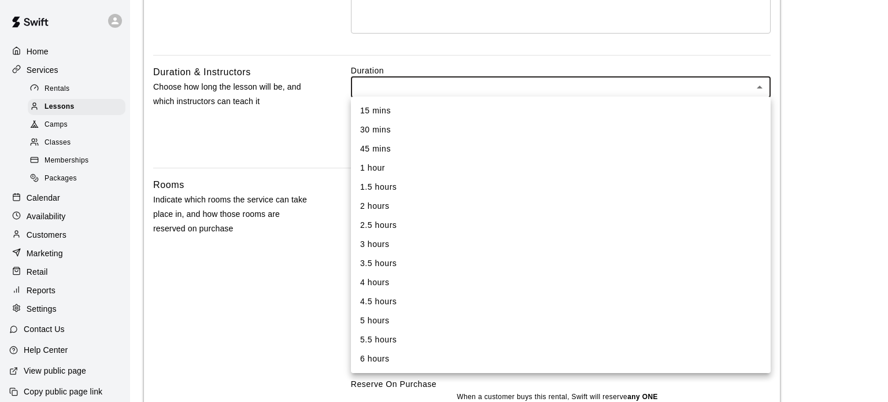
click at [764, 86] on body "**********" at bounding box center [444, 175] width 888 height 1005
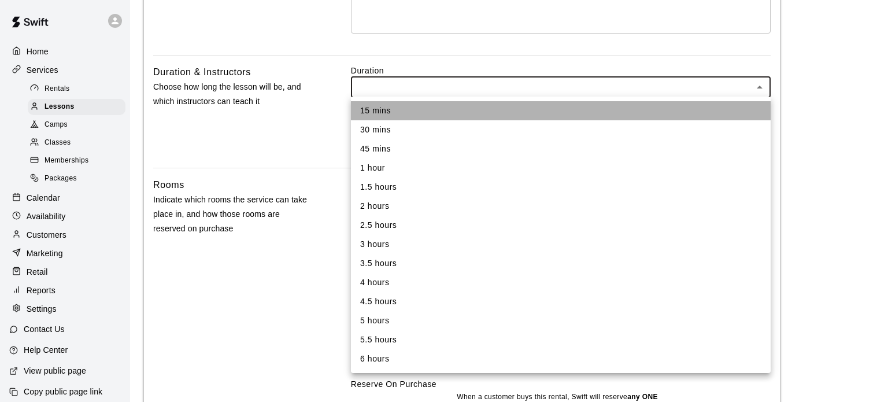
click at [386, 110] on li "15 mins" at bounding box center [561, 110] width 420 height 19
type input "**"
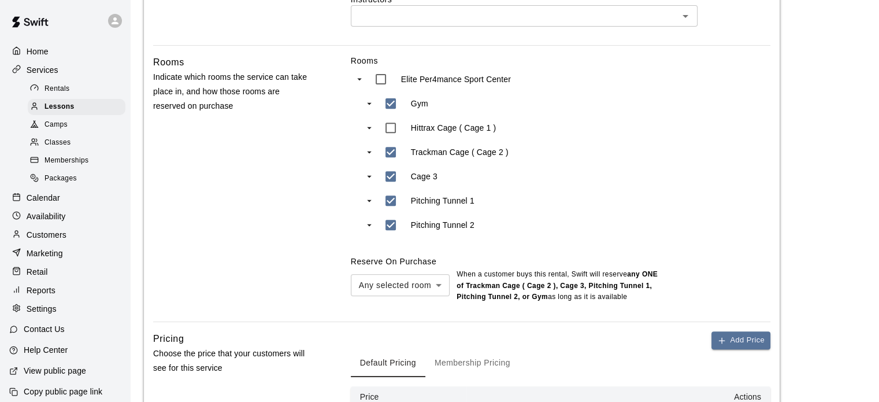
scroll to position [450, 0]
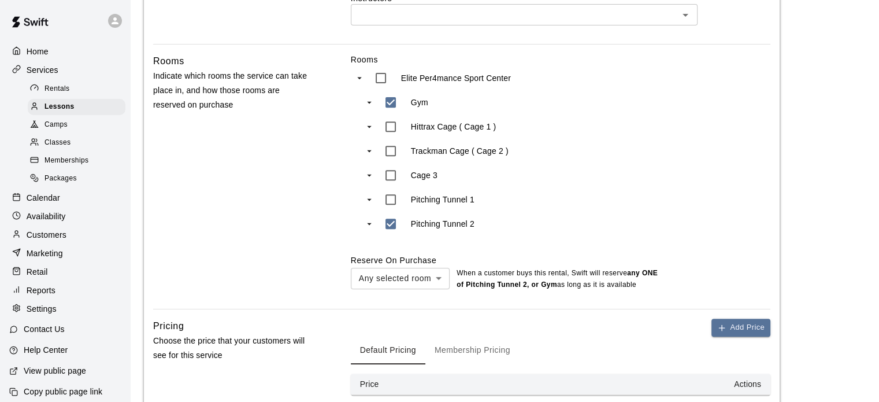
type input "***"
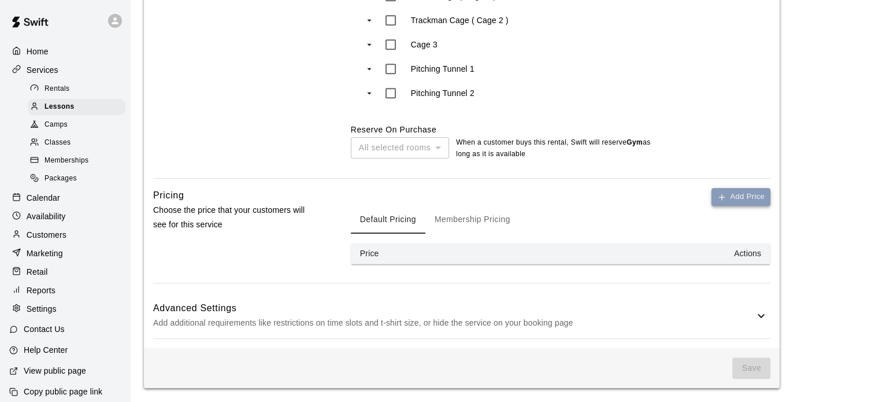
click at [734, 195] on button "Add Price" at bounding box center [741, 197] width 59 height 18
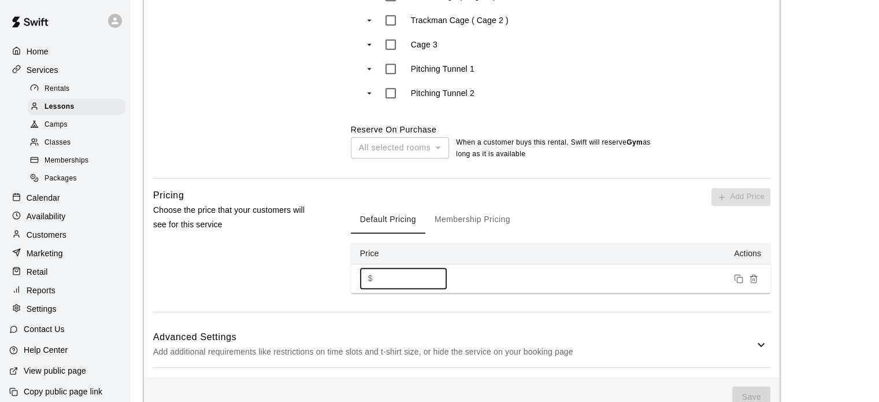
click at [395, 281] on input "*" at bounding box center [411, 278] width 69 height 21
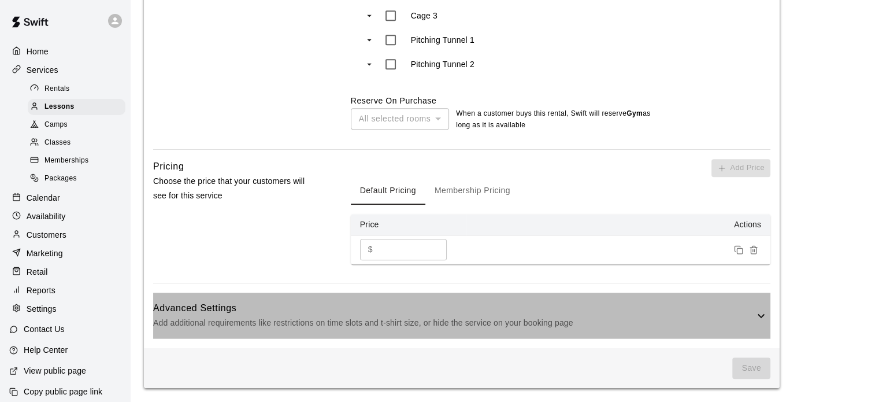
click at [765, 312] on icon at bounding box center [761, 316] width 14 height 14
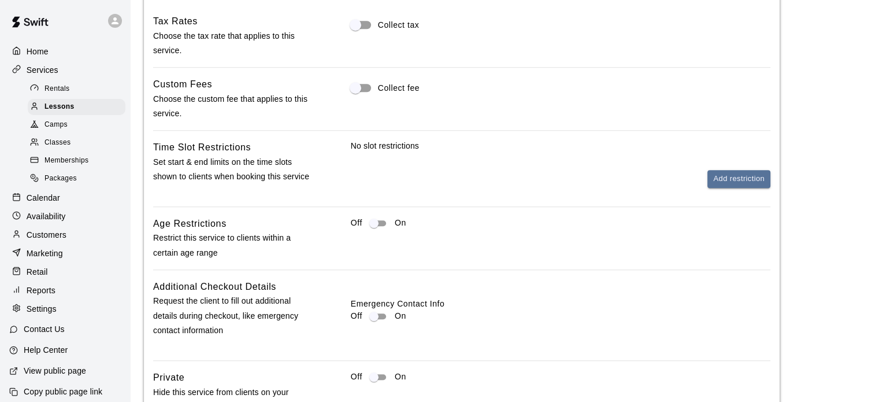
scroll to position [1046, 0]
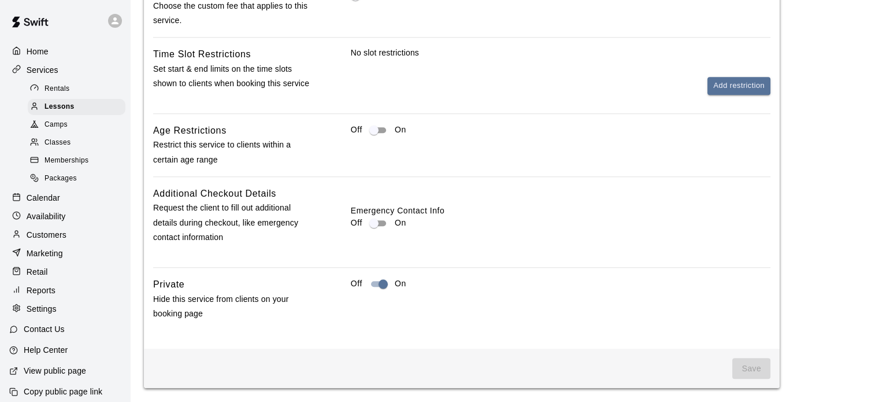
click at [743, 375] on span "Save" at bounding box center [751, 368] width 38 height 21
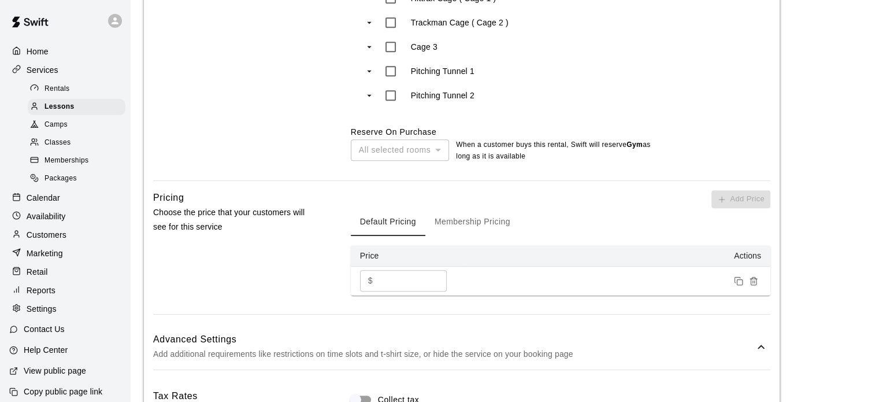
scroll to position [549, 0]
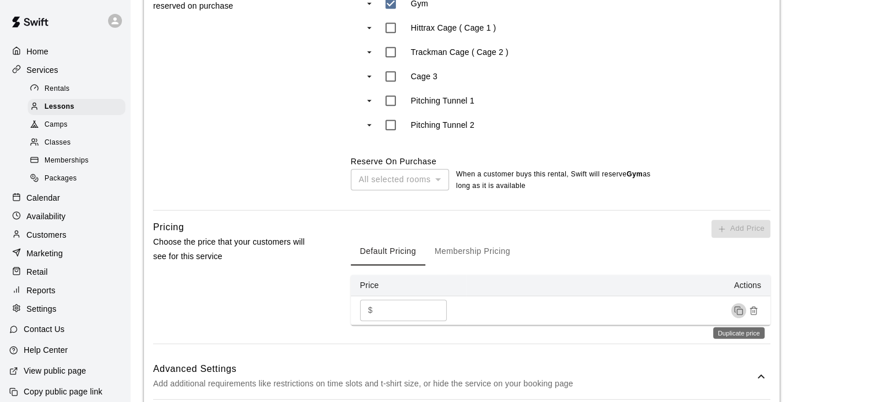
click at [742, 309] on rect "Duplicate price" at bounding box center [739, 311] width 5 height 5
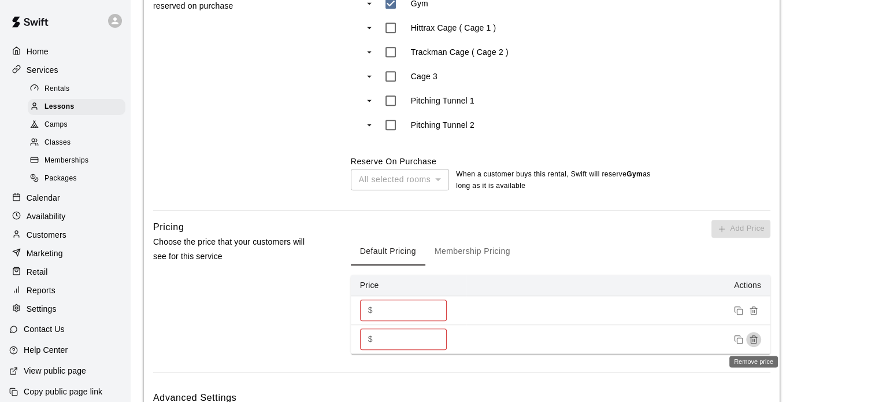
click at [759, 342] on button "Remove price" at bounding box center [753, 339] width 15 height 15
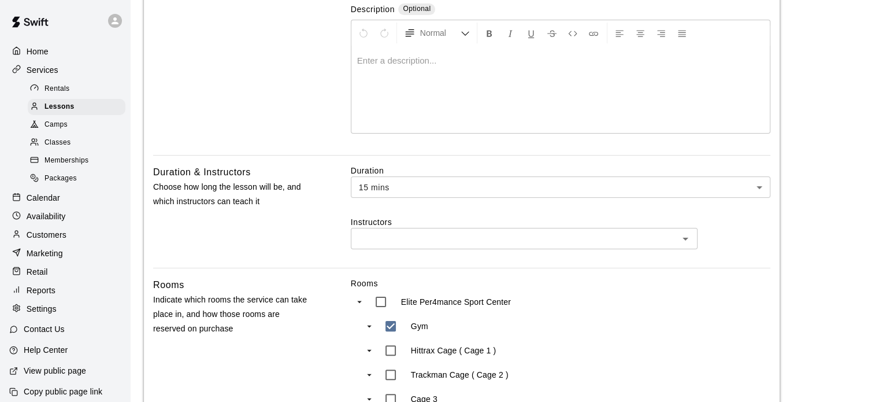
scroll to position [346, 0]
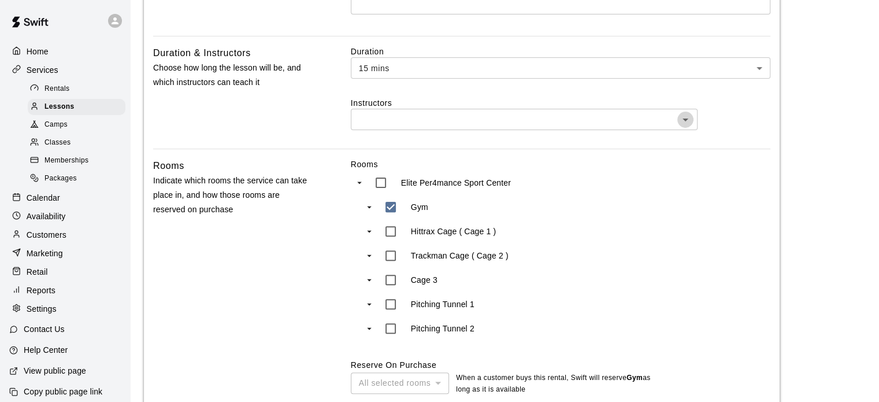
click at [687, 120] on icon "Open" at bounding box center [686, 120] width 14 height 14
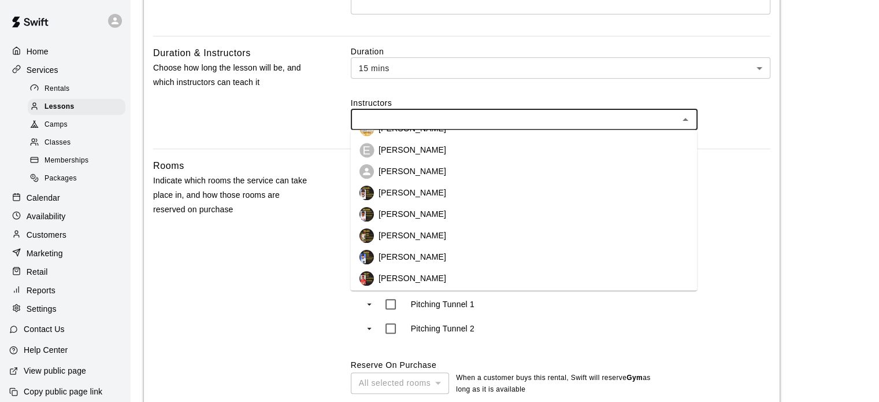
scroll to position [143, 0]
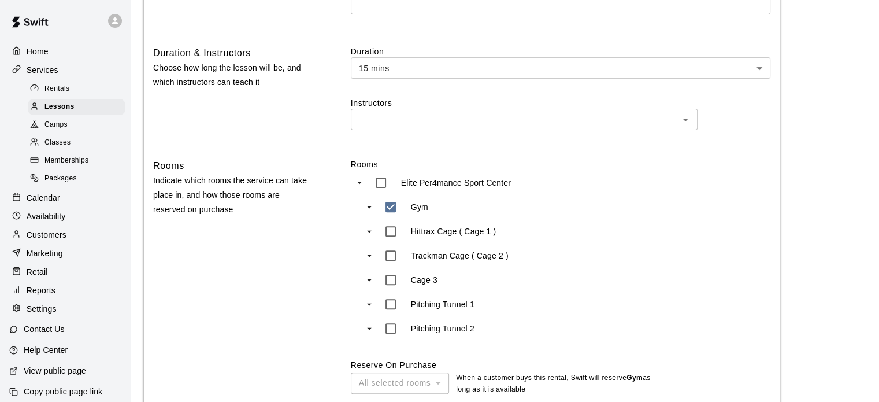
click at [751, 106] on label "Instructors" at bounding box center [561, 103] width 420 height 12
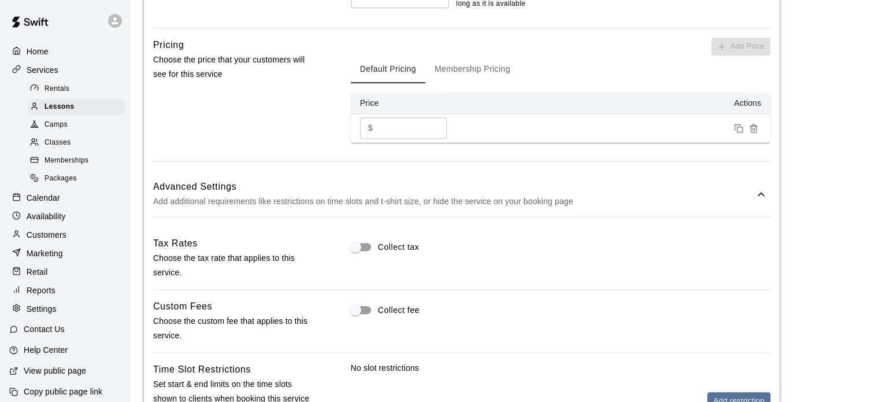
scroll to position [832, 0]
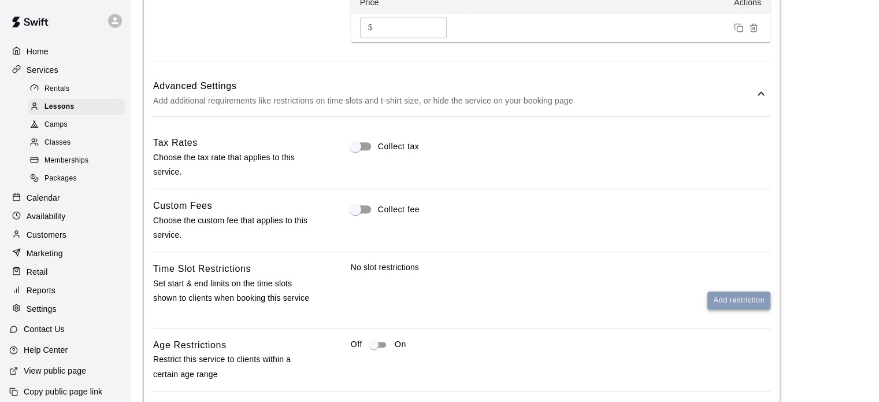
click at [734, 299] on button "Add restriction" at bounding box center [739, 300] width 63 height 18
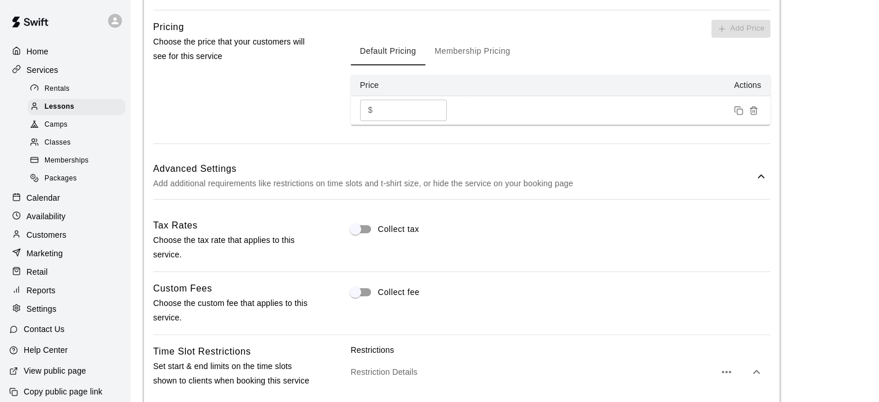
scroll to position [751, 0]
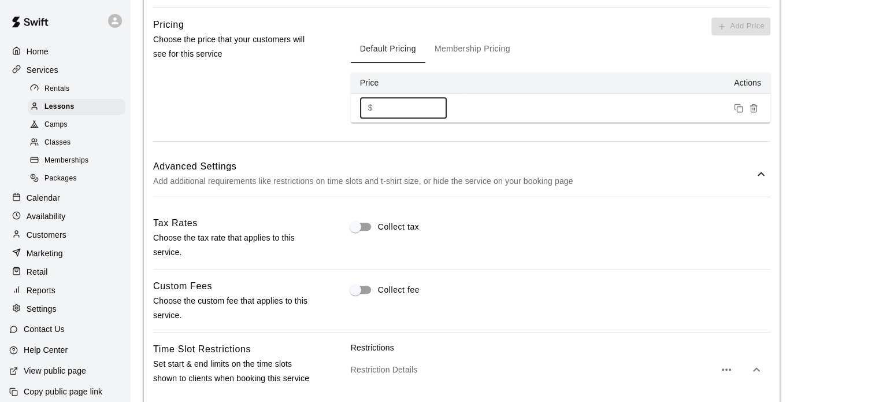
click at [379, 108] on input "****" at bounding box center [411, 107] width 69 height 21
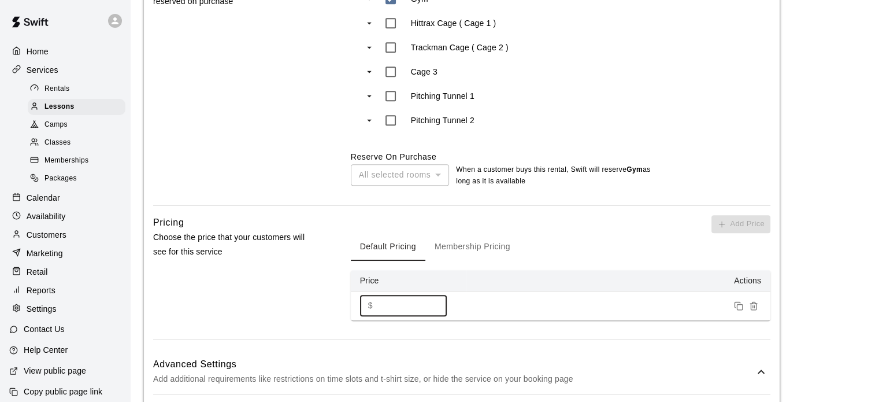
scroll to position [550, 0]
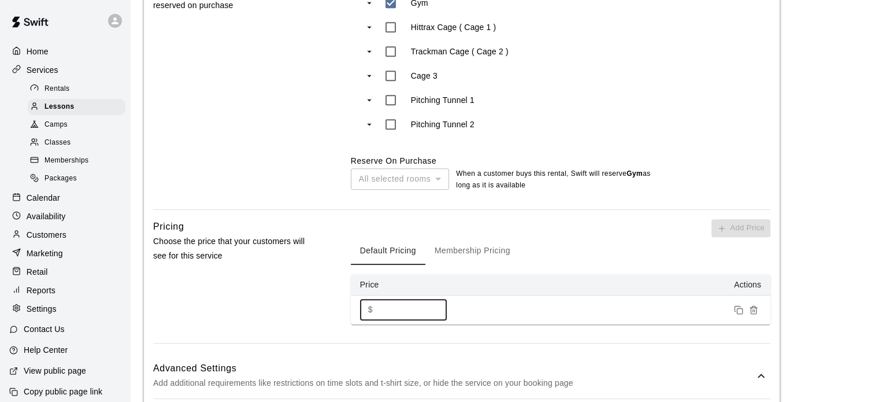
type input "****"
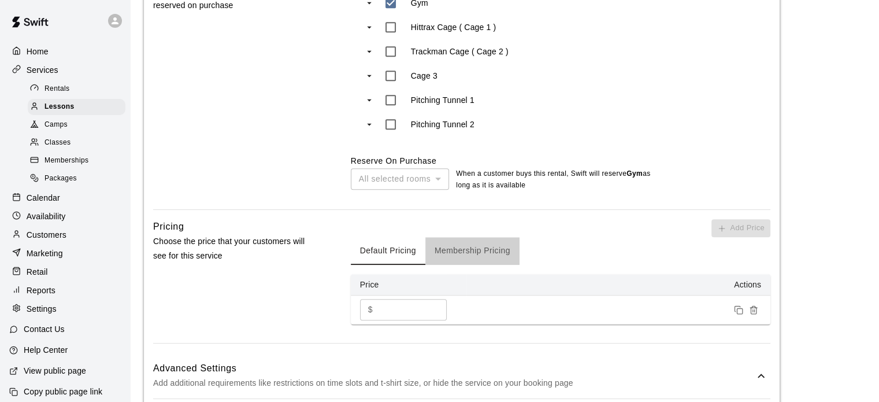
click at [488, 253] on button "Membership Pricing" at bounding box center [472, 251] width 94 height 28
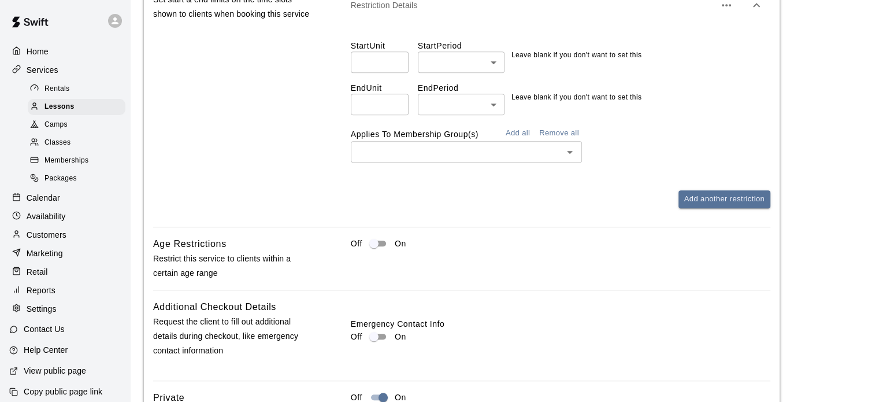
scroll to position [1093, 0]
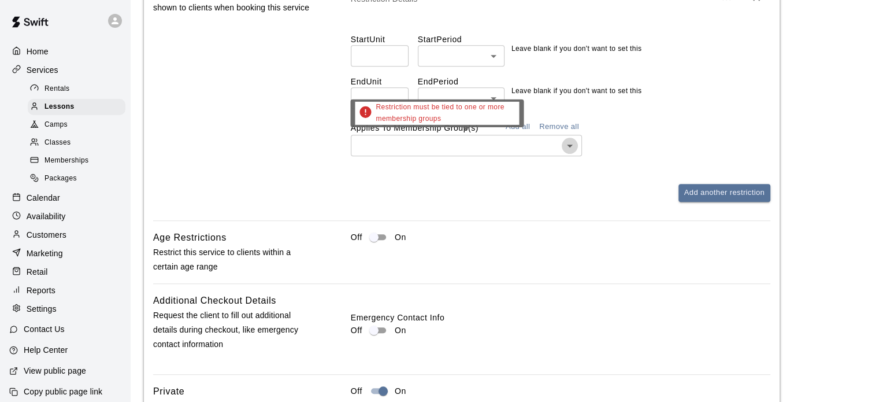
click at [572, 147] on icon "Open" at bounding box center [570, 146] width 14 height 14
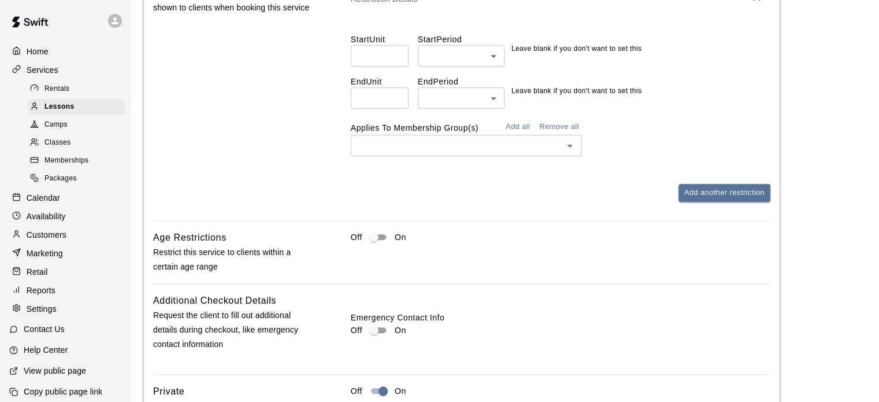
click at [677, 111] on div "Start Unit ​ Start Period ​ ​ Leave blank if you don't want to set this End Uni…" at bounding box center [561, 90] width 420 height 150
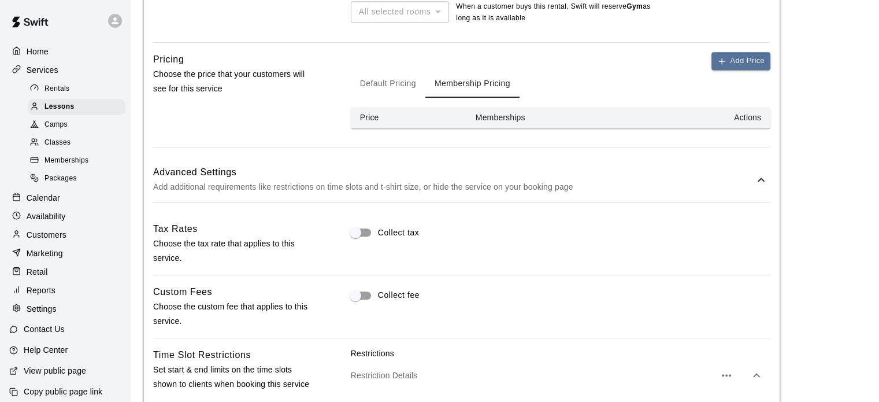
scroll to position [700, 0]
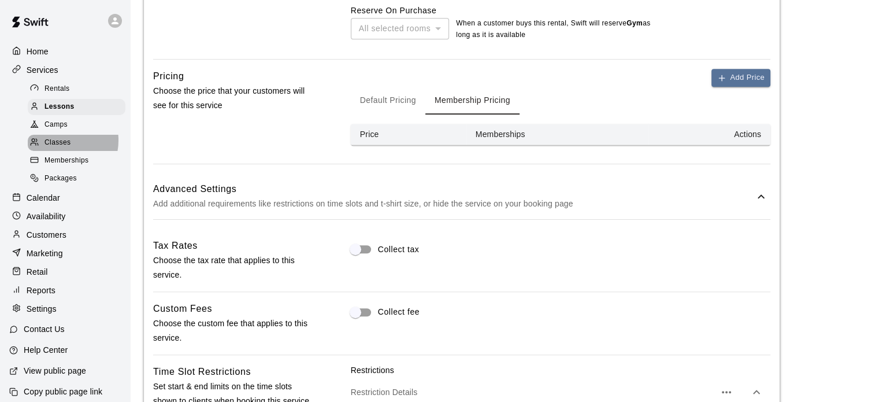
click at [59, 145] on span "Classes" at bounding box center [58, 143] width 26 height 12
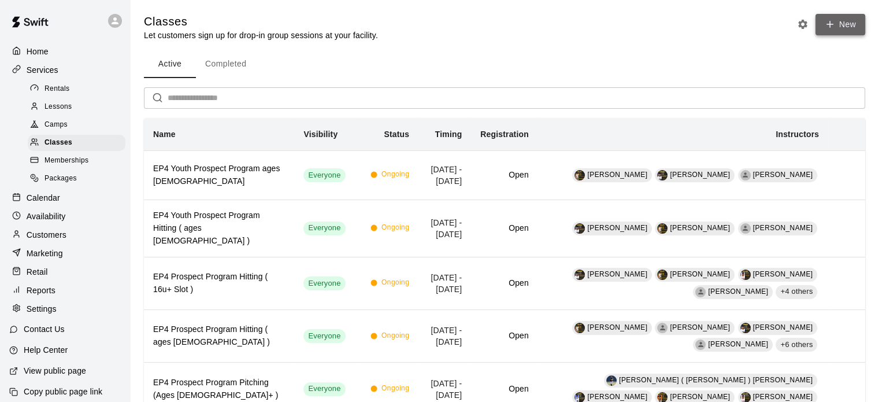
click at [839, 20] on button "New" at bounding box center [841, 24] width 50 height 21
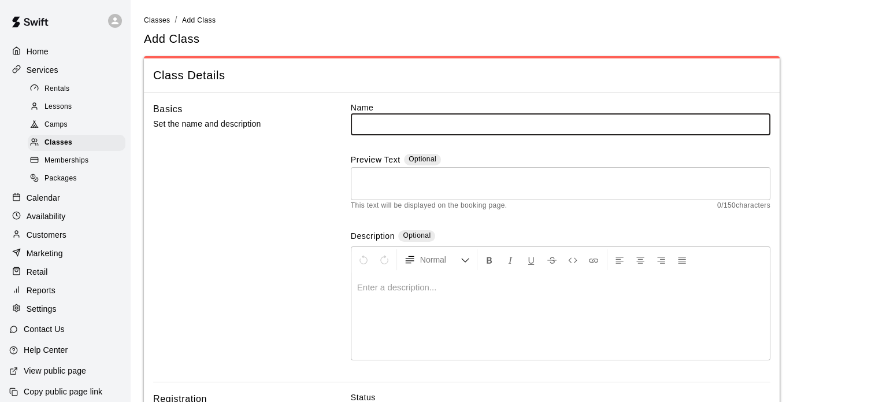
click at [479, 125] on input "text" at bounding box center [561, 123] width 420 height 21
type input "**********"
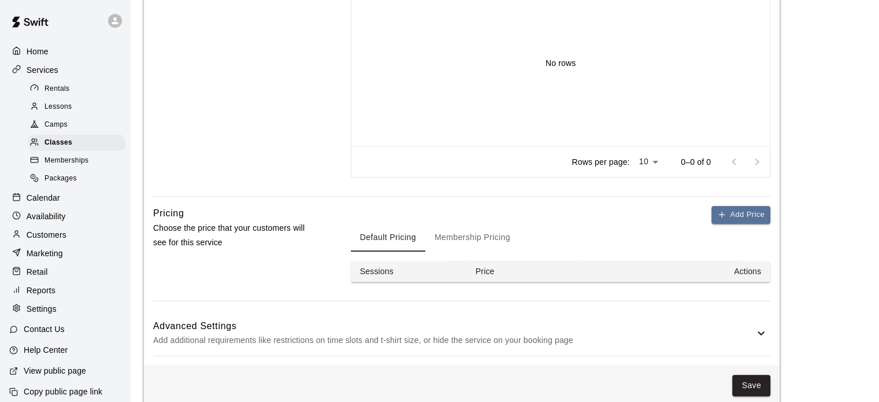
scroll to position [549, 0]
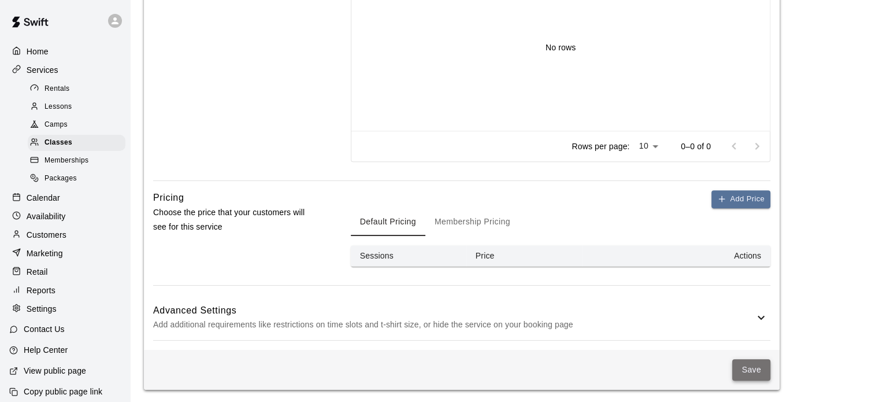
click at [754, 369] on button "Save" at bounding box center [751, 369] width 38 height 21
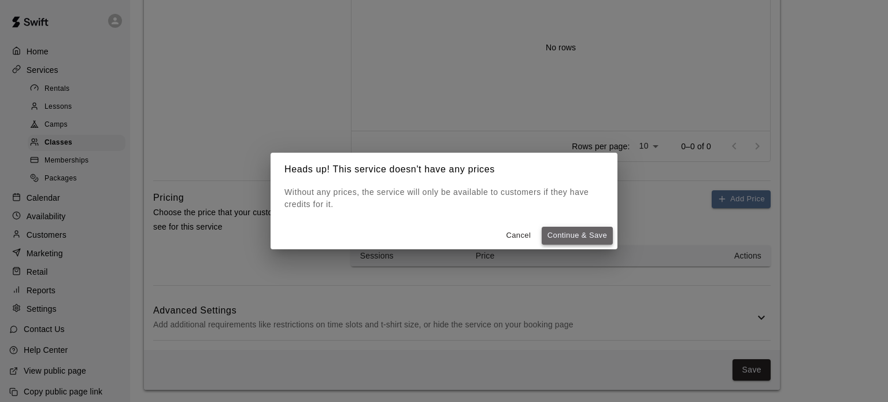
click at [580, 228] on button "Continue & Save" at bounding box center [577, 236] width 71 height 18
click at [578, 235] on button "Continue & Save" at bounding box center [577, 236] width 71 height 18
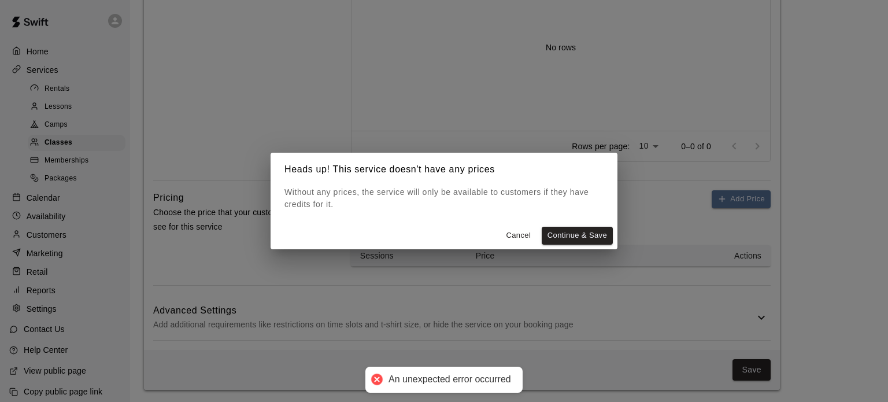
click at [831, 283] on div "Heads up! This service doesn't have any prices Without any prices, the service …" at bounding box center [444, 201] width 888 height 402
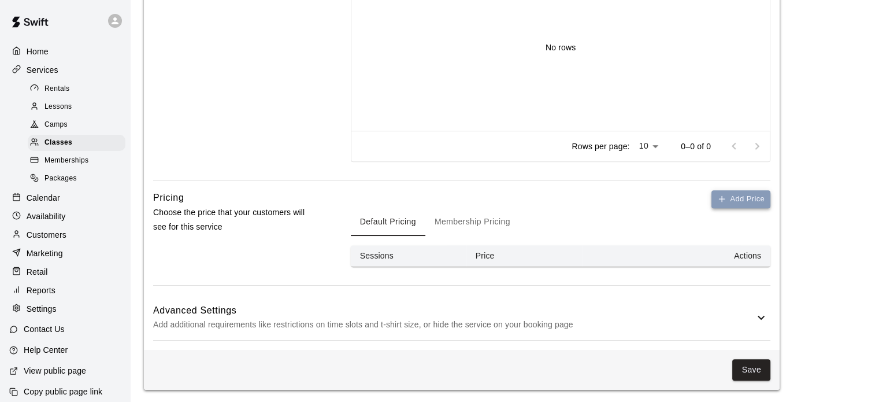
click at [747, 198] on button "Add Price" at bounding box center [741, 199] width 59 height 18
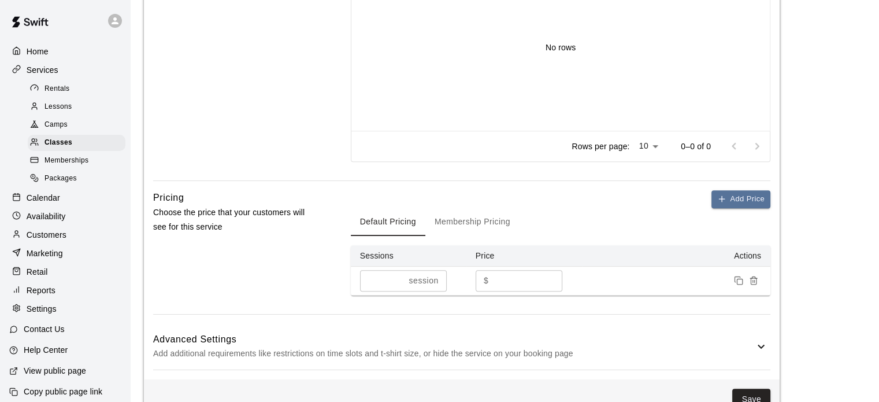
click at [502, 281] on input "*" at bounding box center [527, 280] width 69 height 21
type input "****"
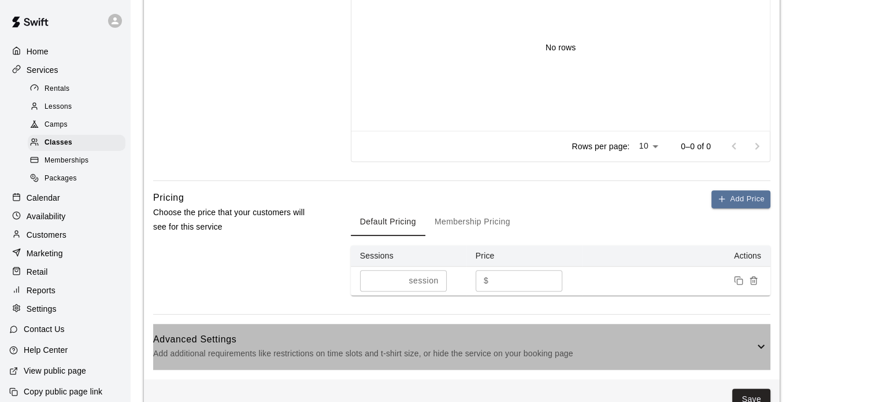
click at [765, 342] on icon at bounding box center [761, 346] width 14 height 14
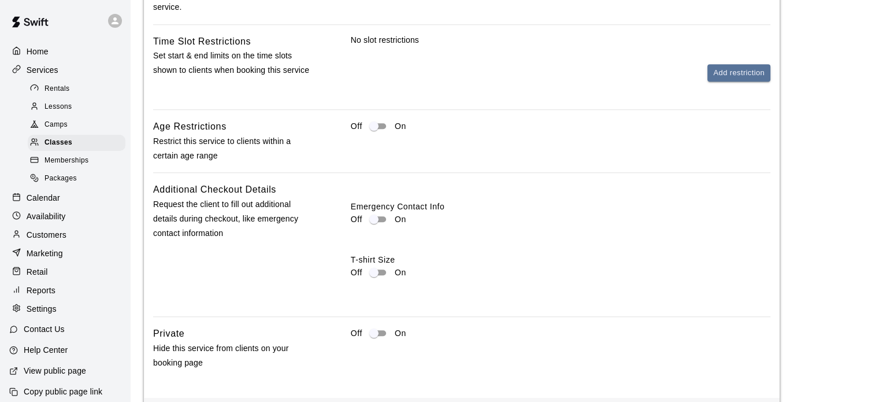
scroll to position [1050, 0]
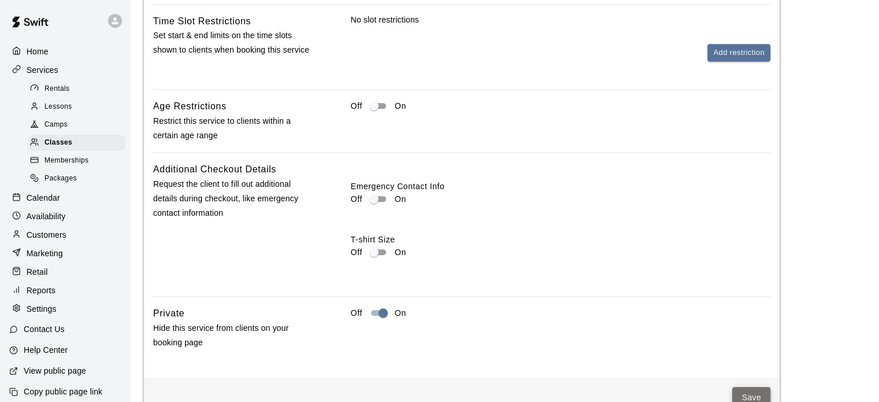
click at [750, 390] on button "Save" at bounding box center [751, 397] width 38 height 21
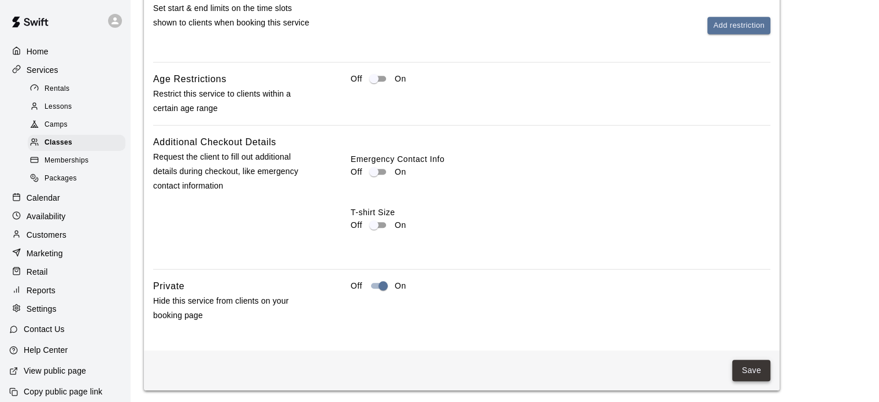
click at [749, 369] on button "Save" at bounding box center [751, 370] width 38 height 21
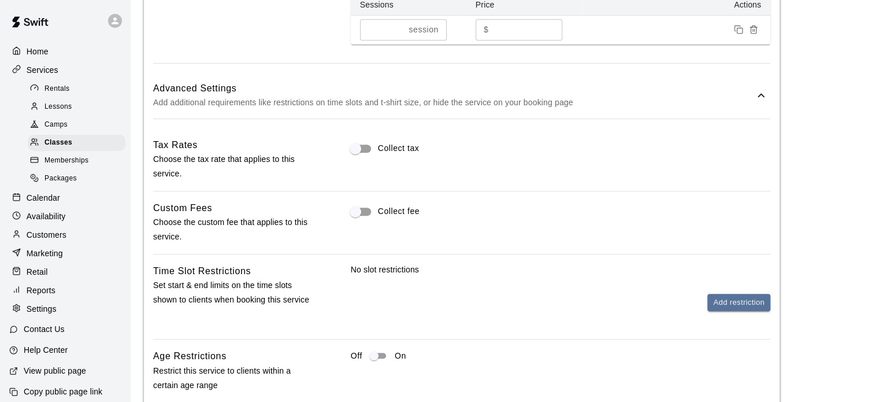
scroll to position [799, 0]
click at [42, 203] on p "Calendar" at bounding box center [44, 198] width 34 height 12
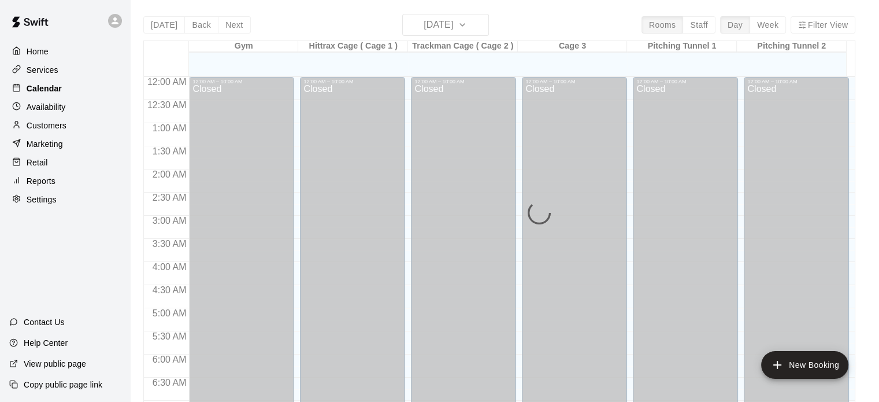
scroll to position [736, 0]
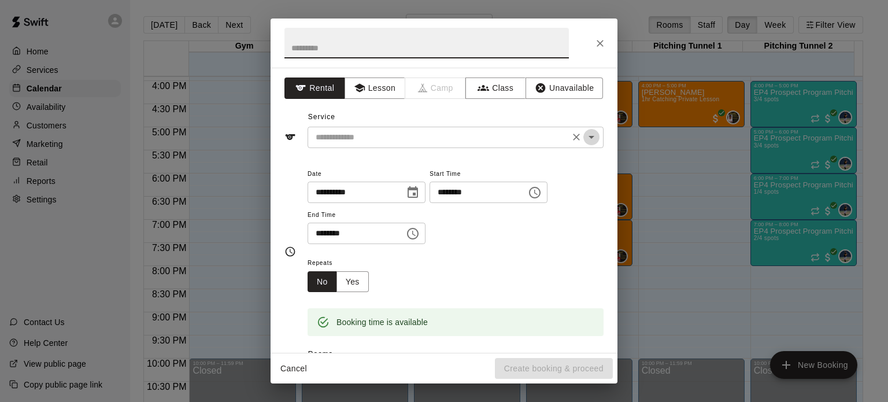
click at [588, 136] on icon "Open" at bounding box center [591, 137] width 6 height 3
click at [598, 41] on icon "Close" at bounding box center [600, 43] width 7 height 7
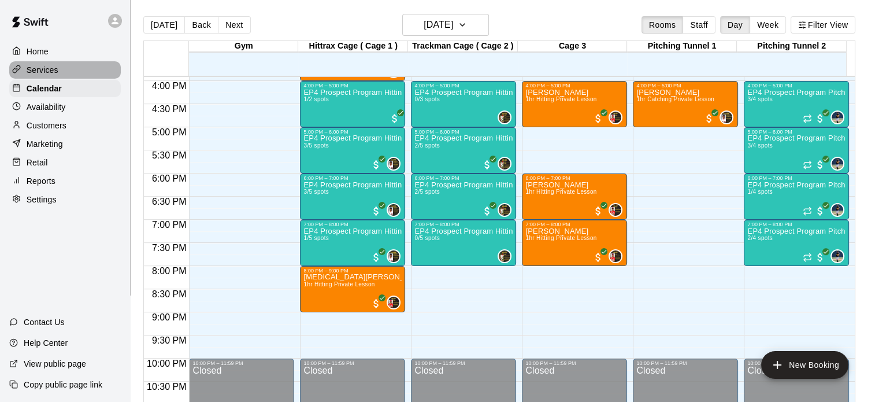
click at [38, 71] on p "Services" at bounding box center [43, 70] width 32 height 12
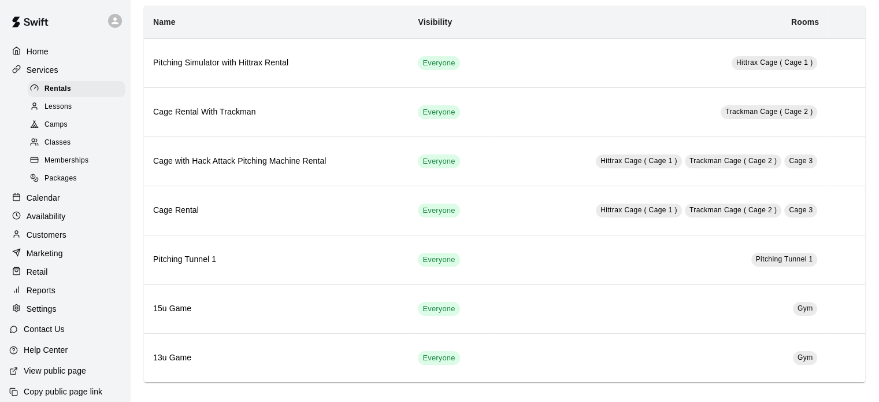
scroll to position [77, 0]
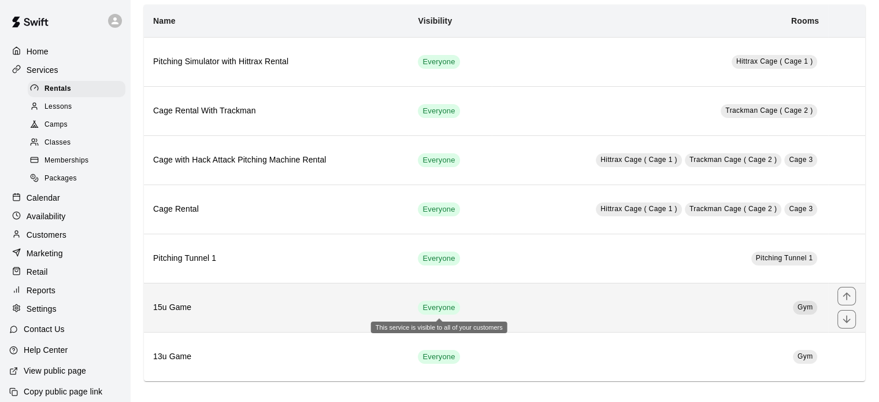
click at [435, 309] on span "Everyone" at bounding box center [439, 307] width 42 height 11
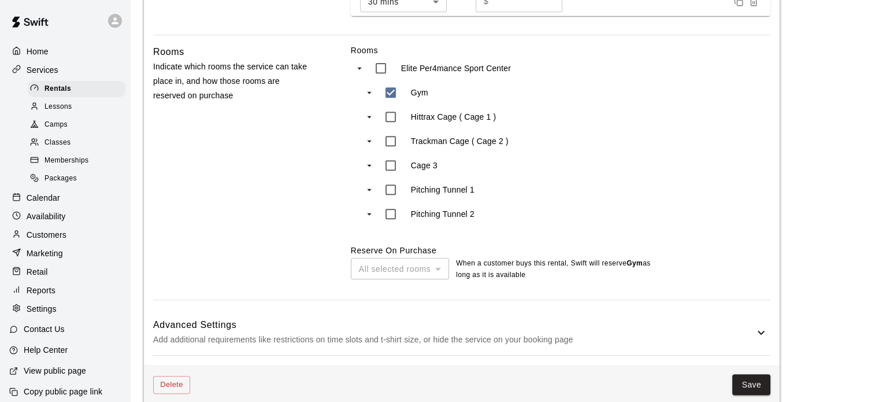
scroll to position [500, 0]
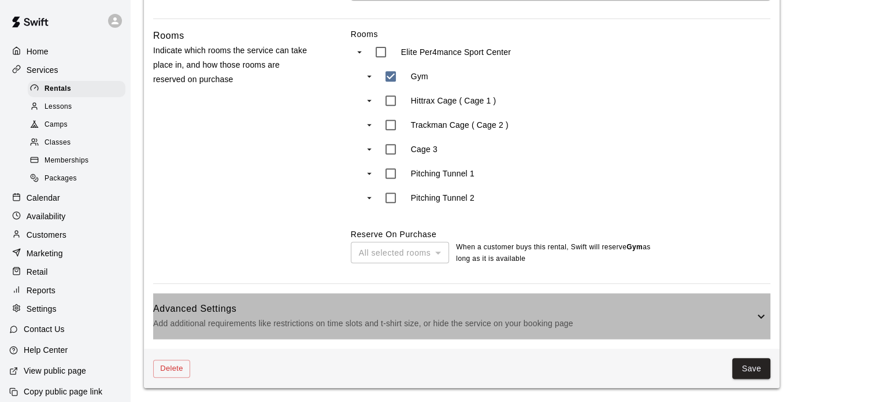
click at [765, 313] on icon at bounding box center [761, 316] width 14 height 14
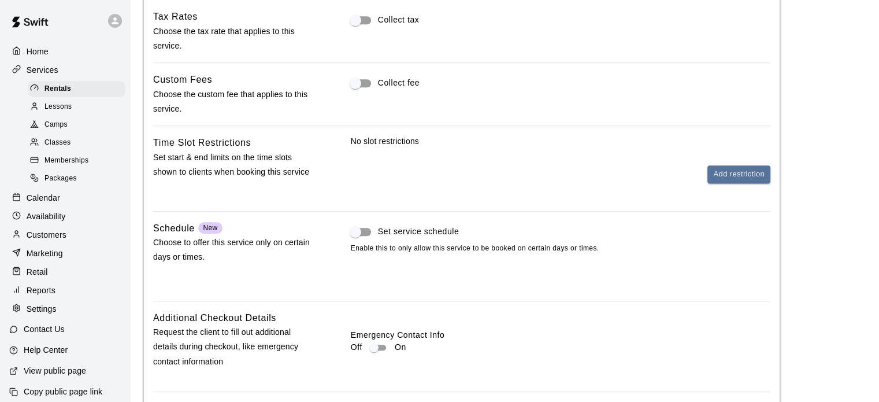
scroll to position [972, 0]
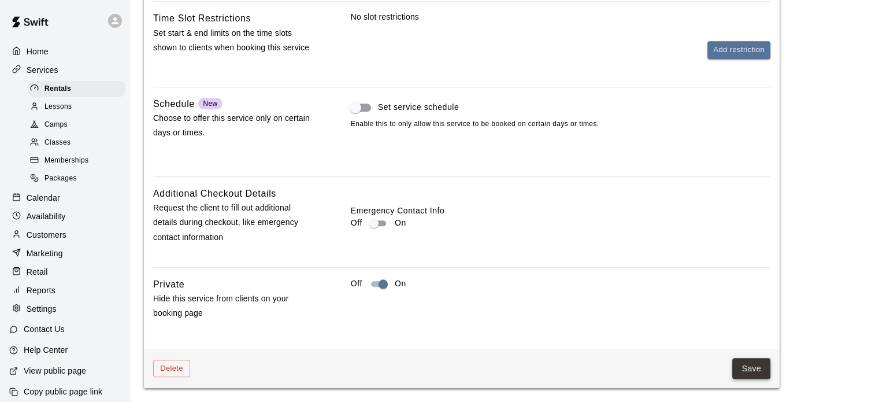
click at [758, 373] on button "Save" at bounding box center [751, 368] width 38 height 21
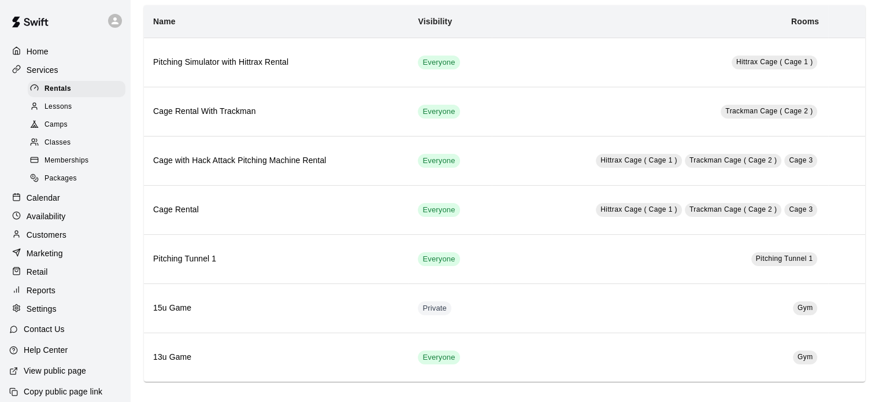
scroll to position [77, 0]
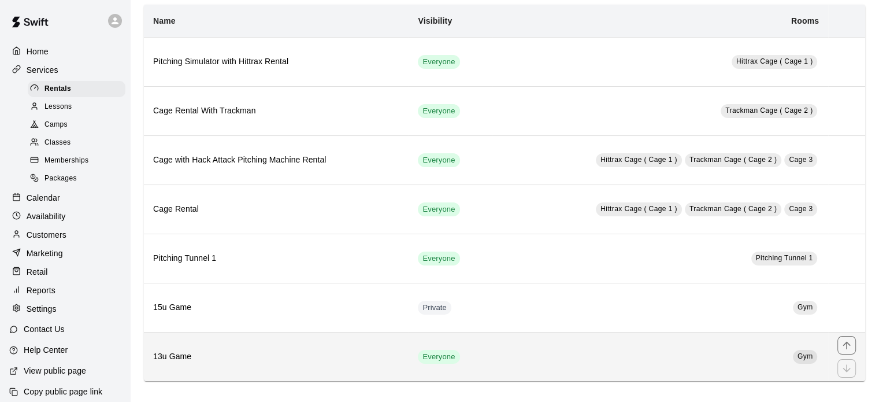
click at [694, 343] on td "Gym" at bounding box center [660, 356] width 336 height 49
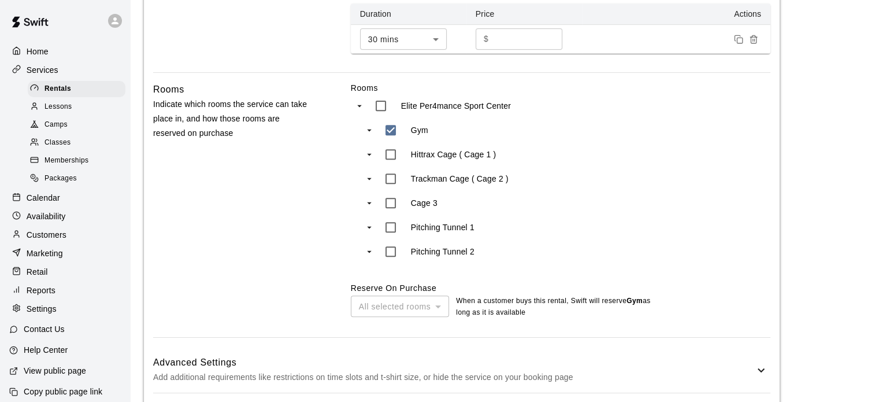
scroll to position [500, 0]
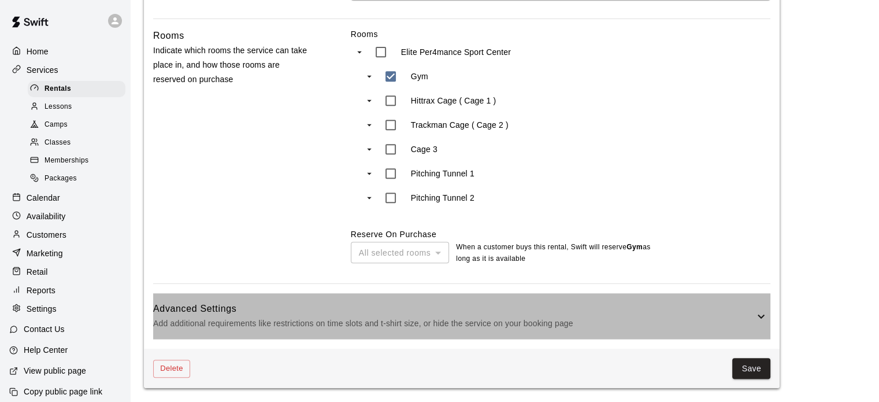
click at [766, 319] on icon at bounding box center [761, 316] width 14 height 14
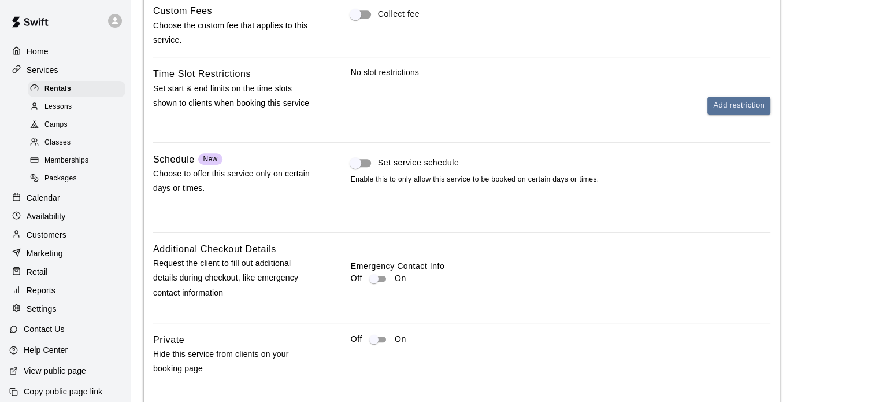
scroll to position [972, 0]
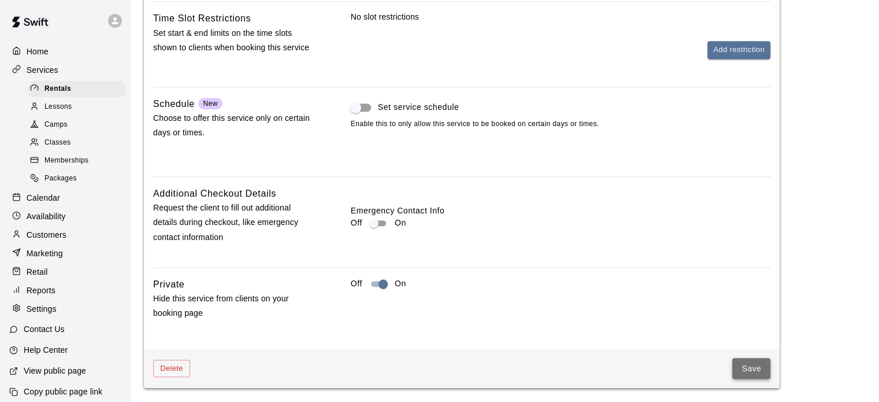
click at [750, 374] on button "Save" at bounding box center [751, 368] width 38 height 21
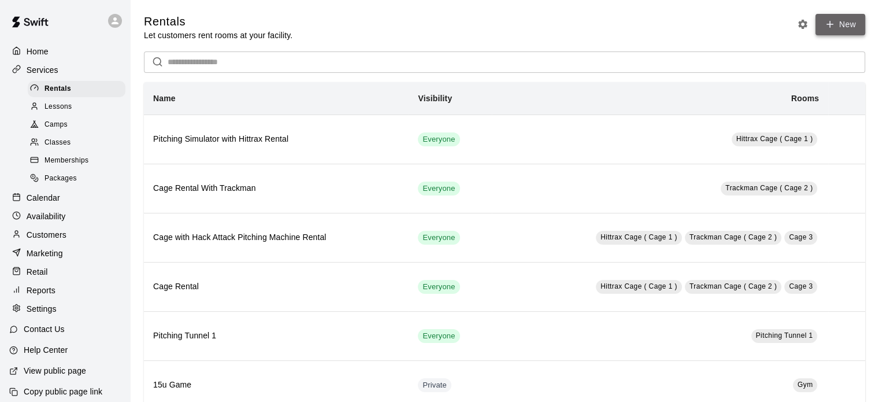
click at [847, 20] on link "New" at bounding box center [841, 24] width 50 height 21
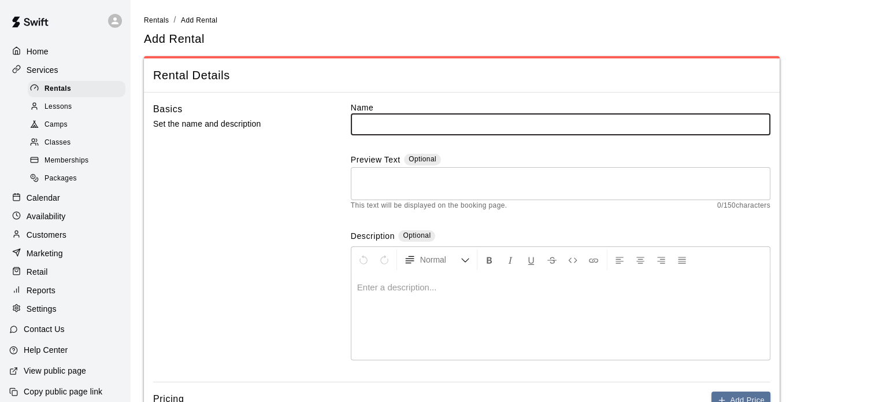
click at [478, 120] on input "text" at bounding box center [561, 123] width 420 height 21
click at [379, 122] on input "**********" at bounding box center [561, 123] width 420 height 21
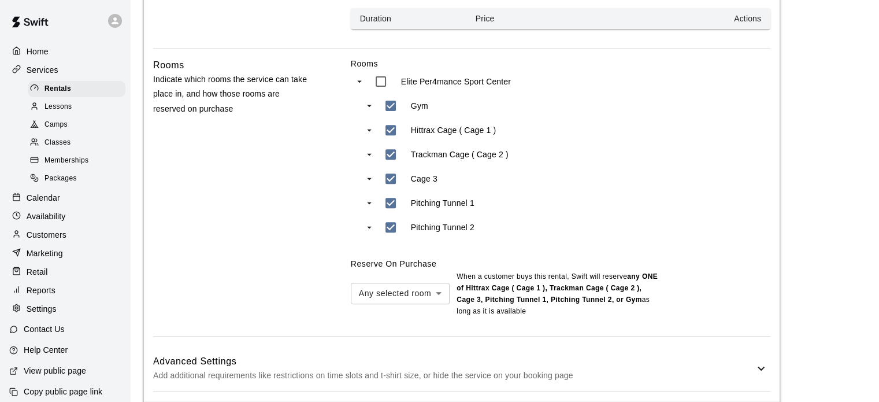
scroll to position [440, 0]
type input "**********"
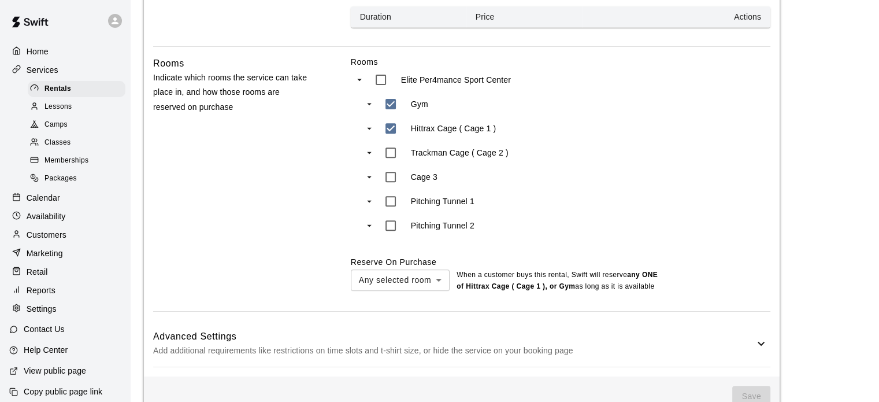
type input "***"
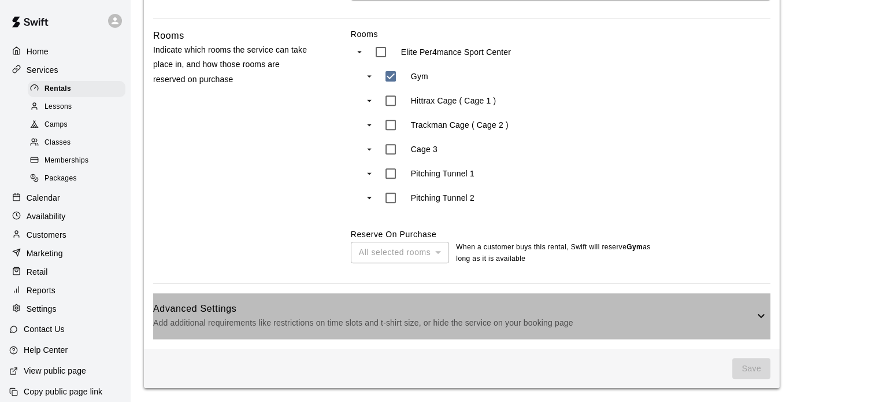
click at [764, 316] on icon at bounding box center [761, 316] width 14 height 14
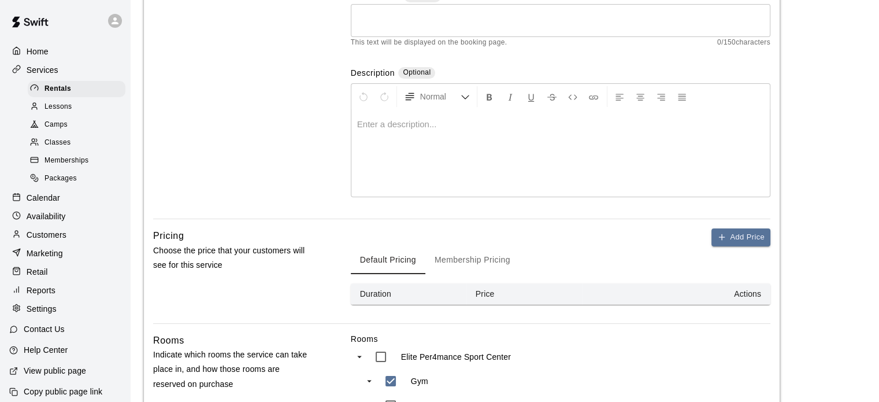
scroll to position [109, 0]
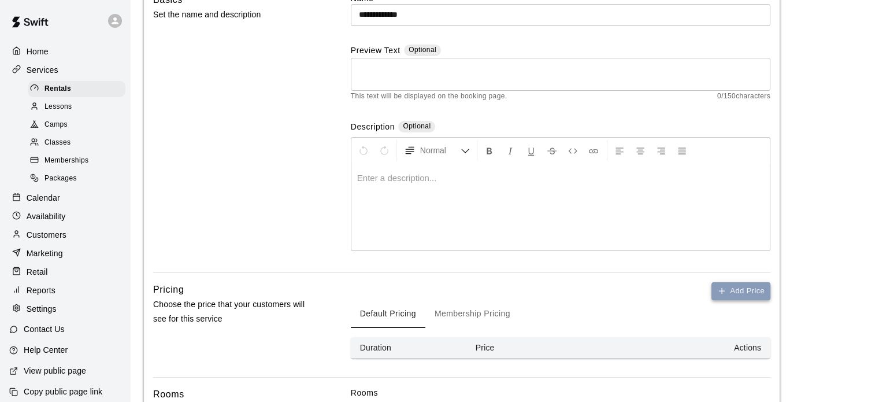
click at [749, 285] on button "Add Price" at bounding box center [741, 291] width 59 height 18
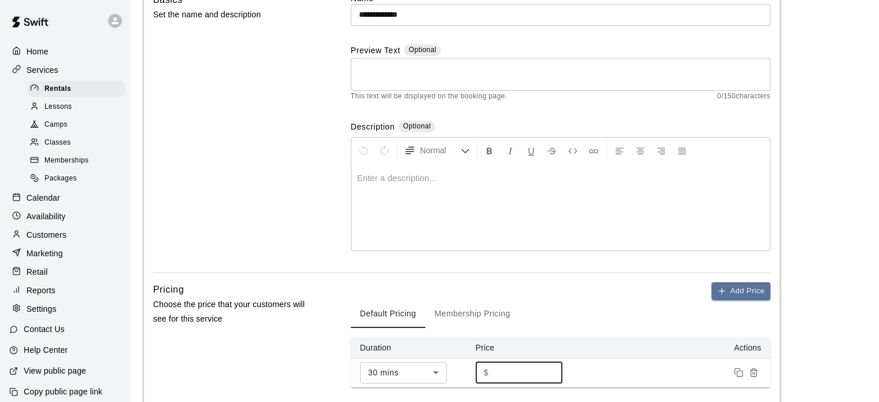
click at [513, 374] on input "*" at bounding box center [527, 372] width 69 height 21
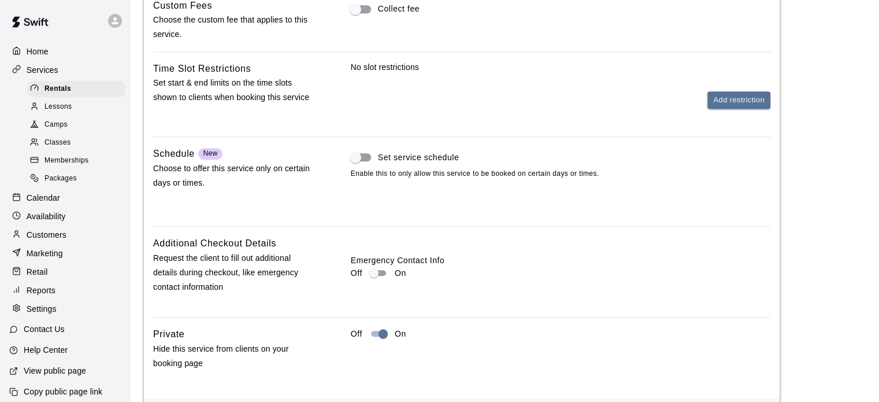
scroll to position [969, 0]
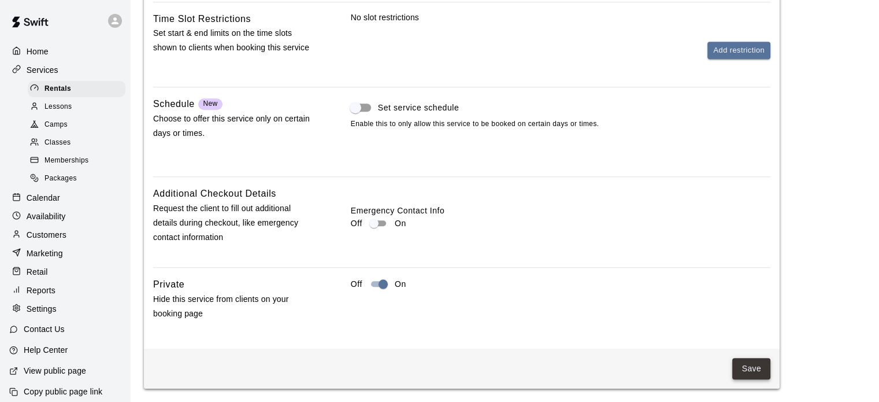
type input "****"
click at [749, 364] on button "Save" at bounding box center [751, 368] width 38 height 21
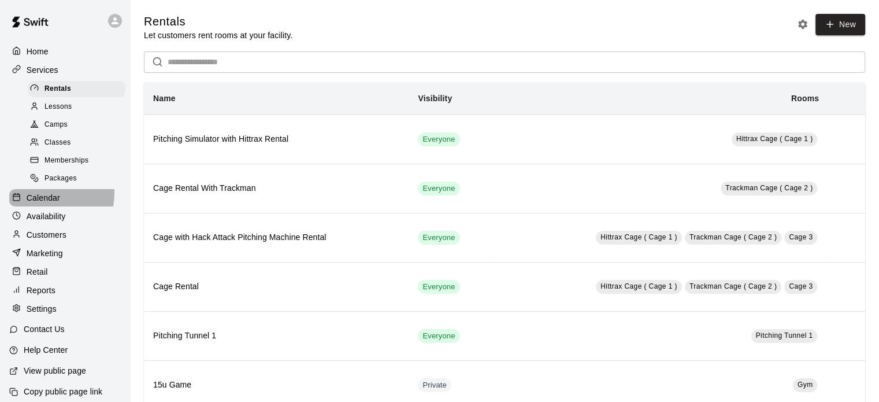
click at [46, 201] on p "Calendar" at bounding box center [44, 198] width 34 height 12
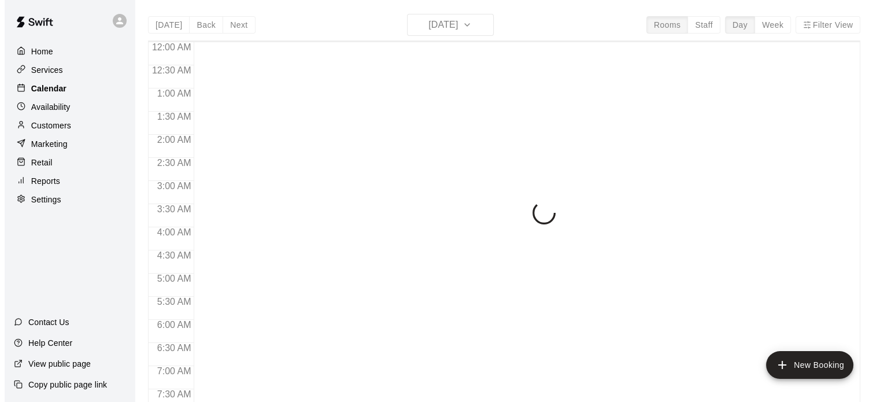
scroll to position [736, 0]
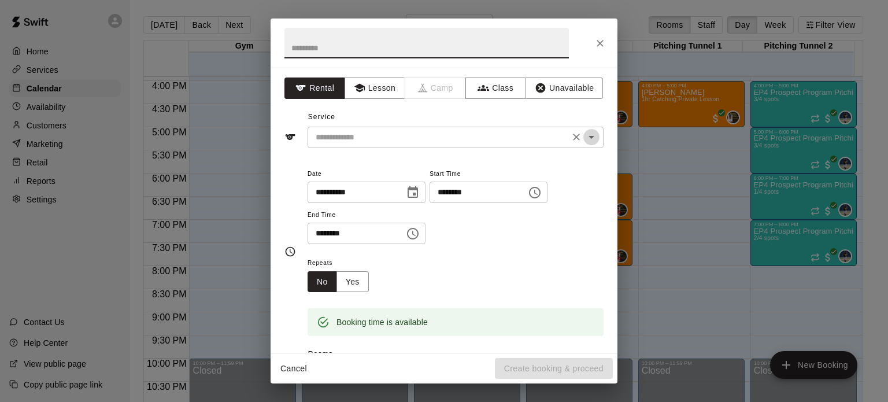
click at [588, 137] on icon "Open" at bounding box center [591, 137] width 6 height 3
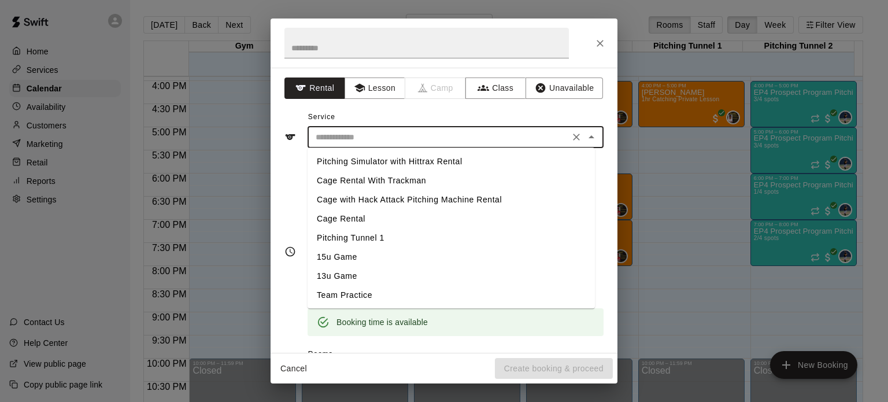
click at [367, 296] on li "Team Practice" at bounding box center [451, 295] width 287 height 19
type input "**********"
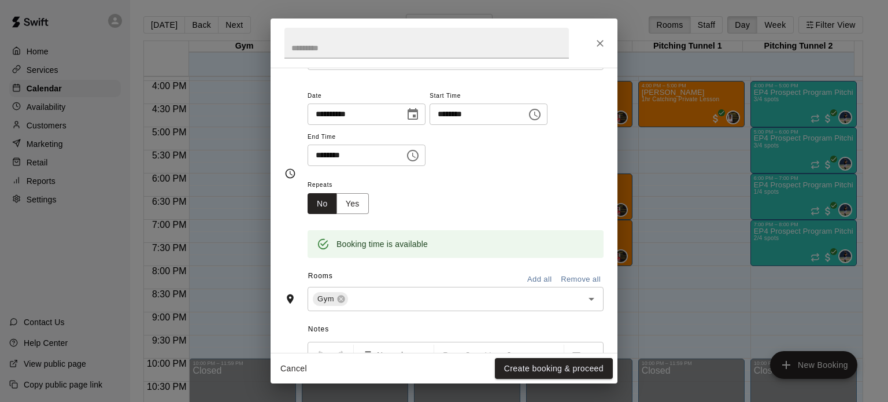
scroll to position [92, 0]
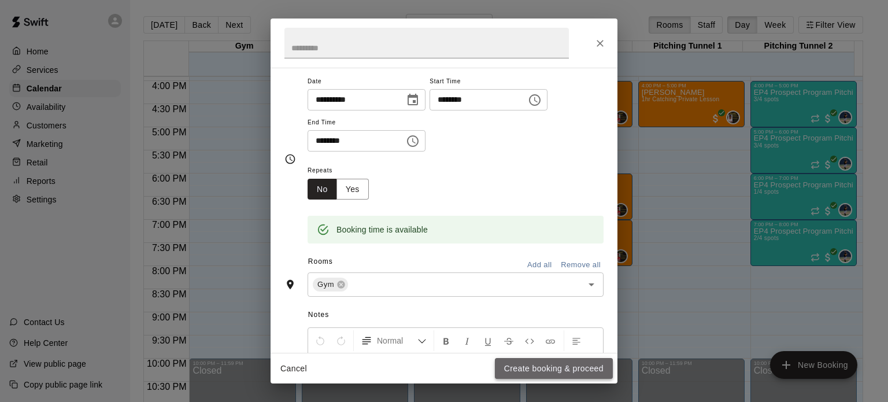
click at [543, 368] on button "Create booking & proceed" at bounding box center [554, 368] width 118 height 21
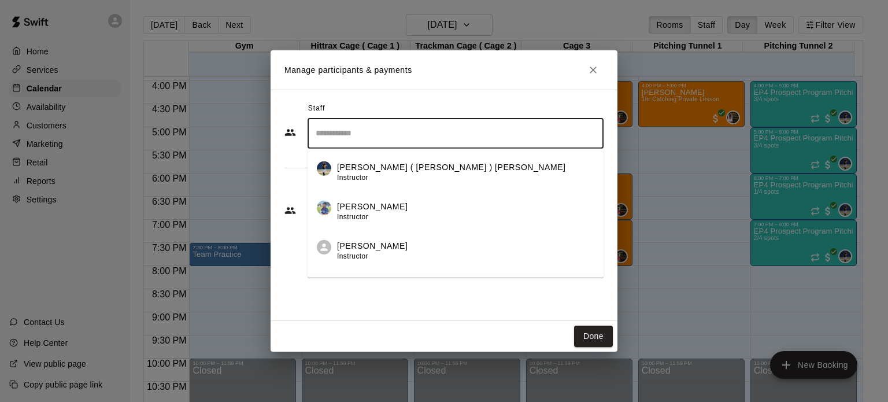
click at [387, 138] on input "Search staff" at bounding box center [456, 133] width 286 height 20
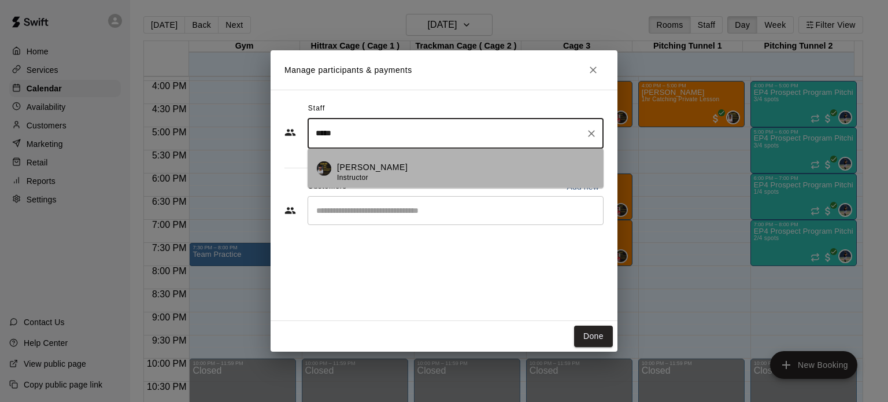
click at [379, 175] on div "[PERSON_NAME] Instructor" at bounding box center [372, 172] width 71 height 23
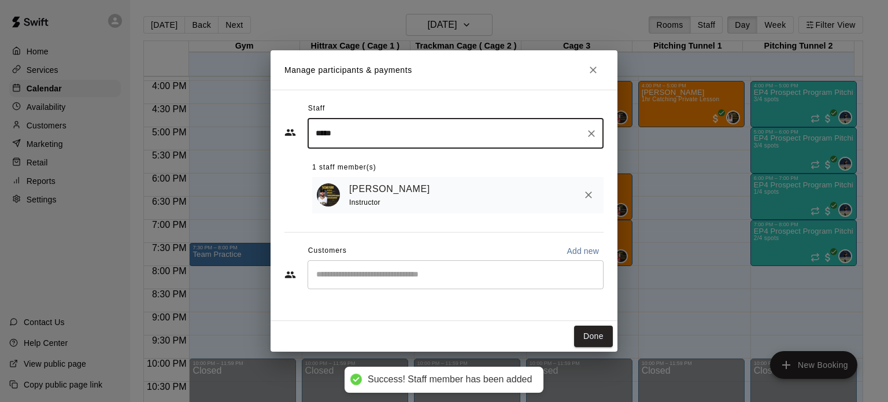
type input "*****"
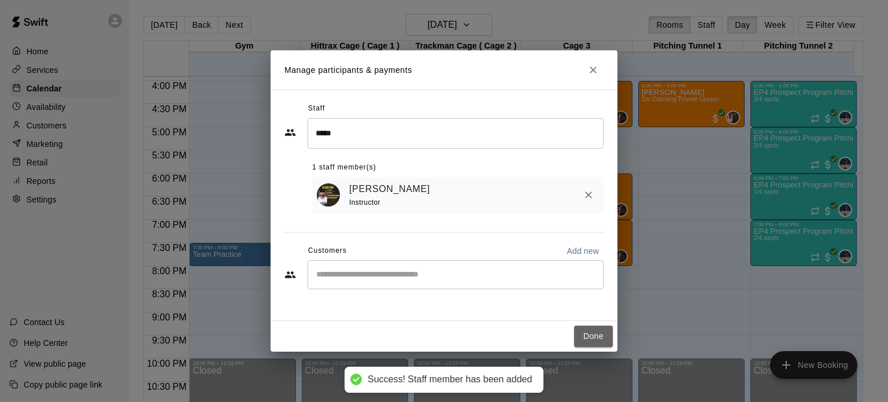
click at [599, 338] on button "Done" at bounding box center [593, 335] width 39 height 21
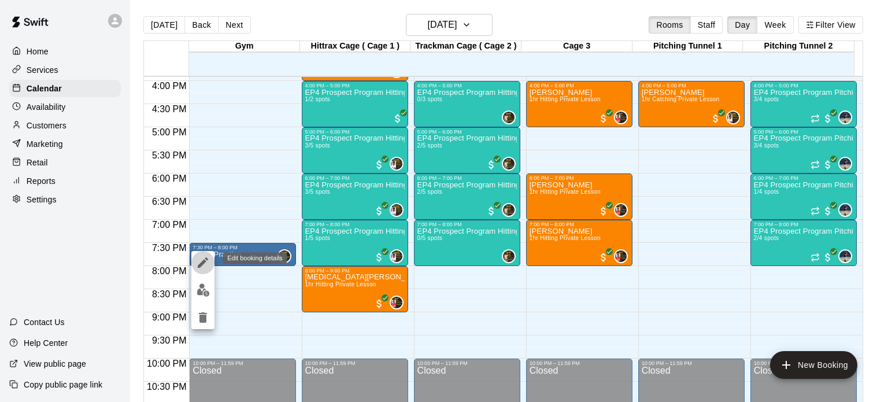
click at [203, 264] on icon "edit" at bounding box center [203, 262] width 14 height 14
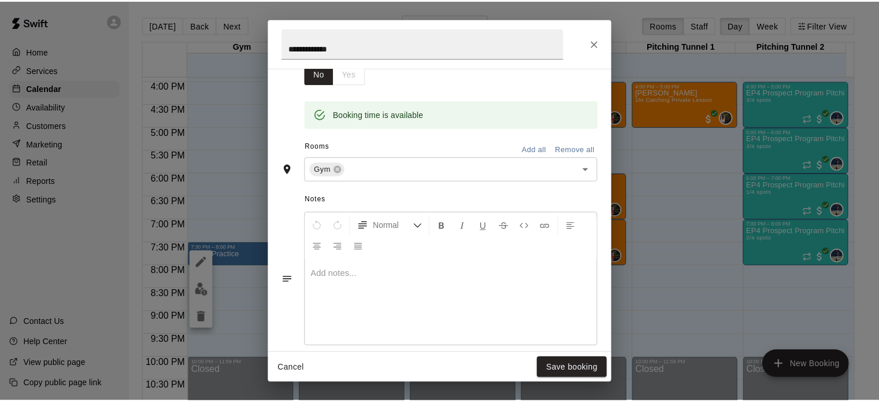
scroll to position [208, 0]
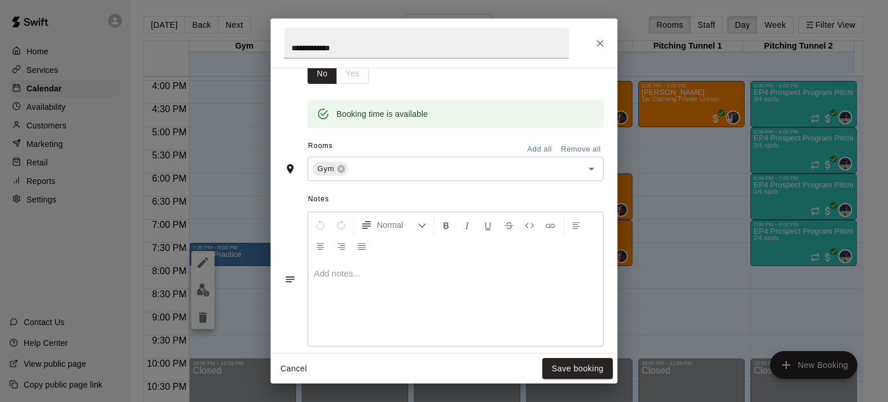
click at [318, 287] on div at bounding box center [455, 302] width 295 height 87
click at [588, 363] on button "Save booking" at bounding box center [577, 368] width 71 height 21
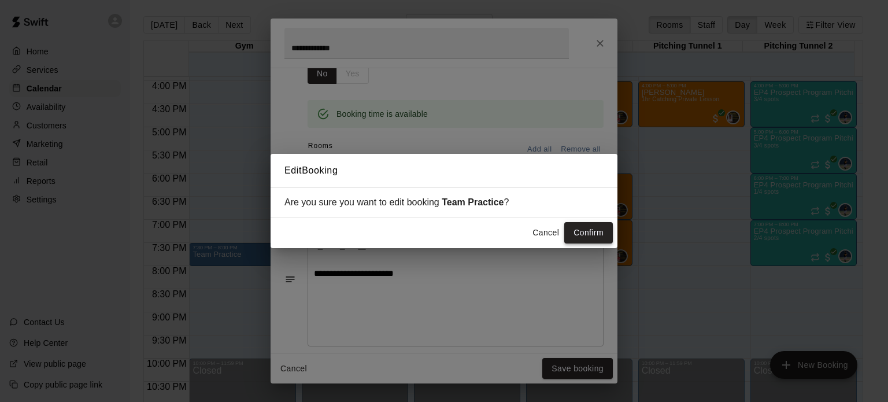
click at [591, 227] on button "Confirm" at bounding box center [588, 232] width 49 height 21
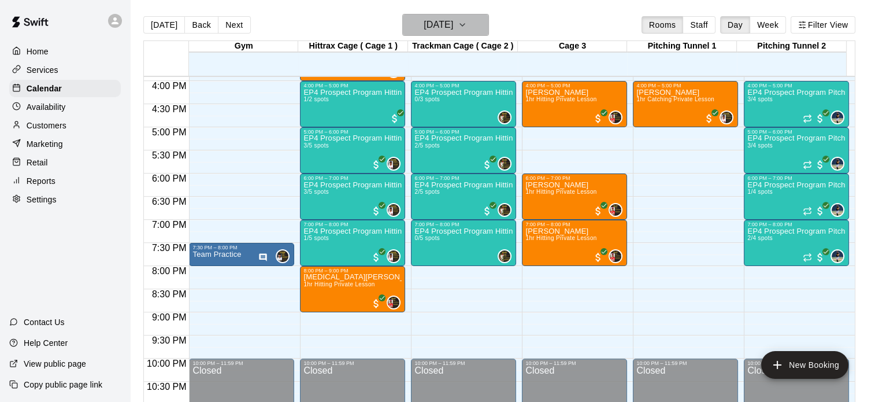
click at [467, 18] on icon "button" at bounding box center [462, 25] width 9 height 14
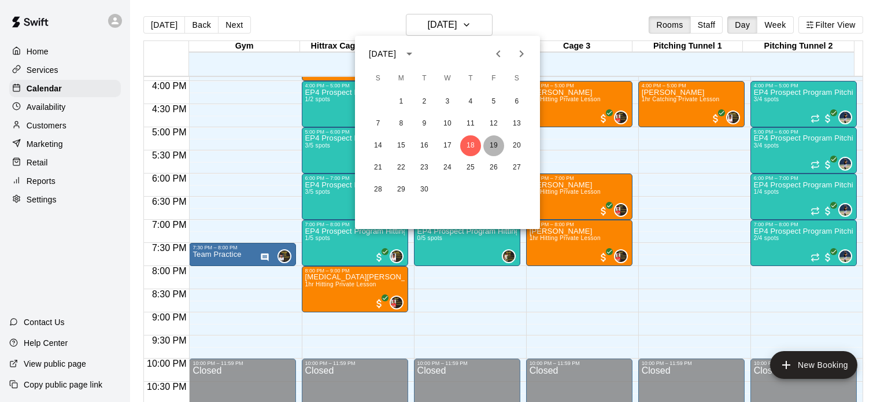
click at [497, 146] on button "19" at bounding box center [493, 145] width 21 height 21
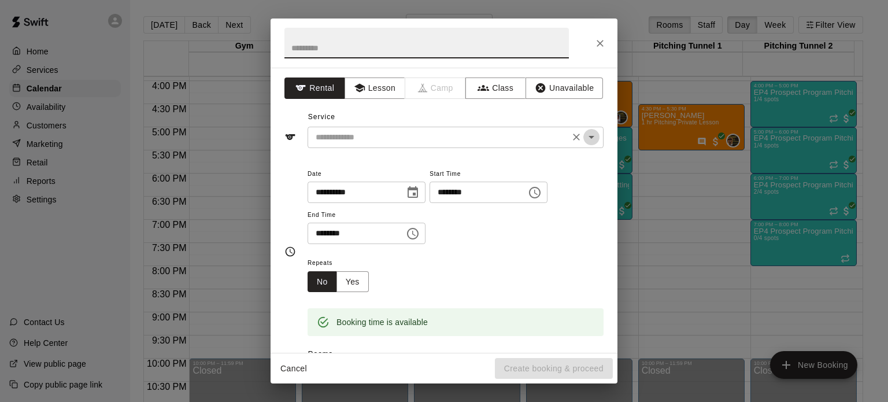
click at [584, 137] on icon "Open" at bounding box center [591, 137] width 14 height 14
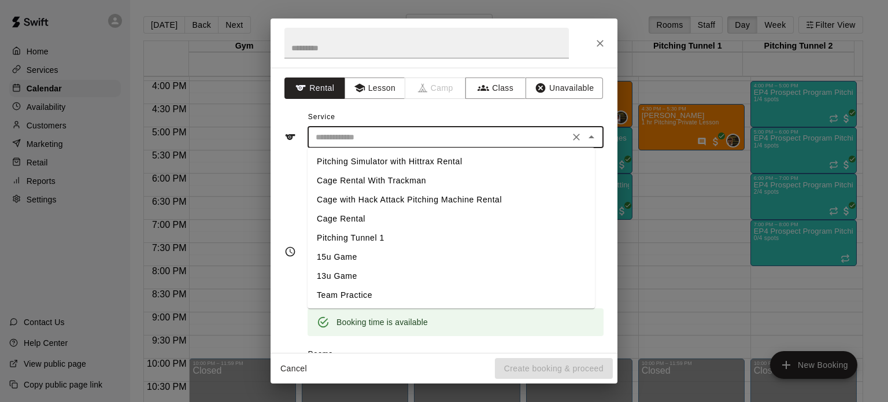
click at [365, 294] on li "Team Practice" at bounding box center [451, 295] width 287 height 19
type input "**********"
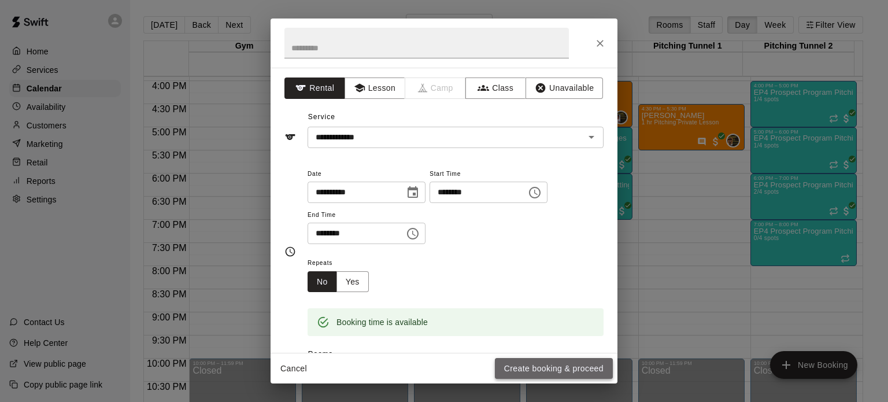
click at [572, 364] on button "Create booking & proceed" at bounding box center [554, 368] width 118 height 21
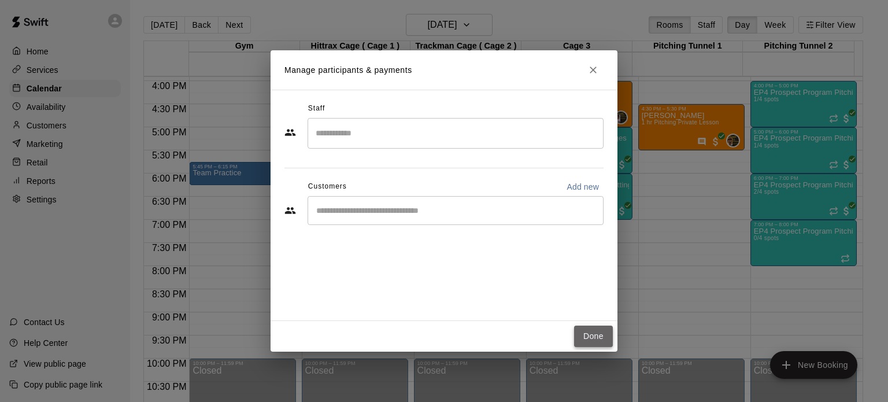
click at [594, 336] on button "Done" at bounding box center [593, 335] width 39 height 21
